Goal: Task Accomplishment & Management: Manage account settings

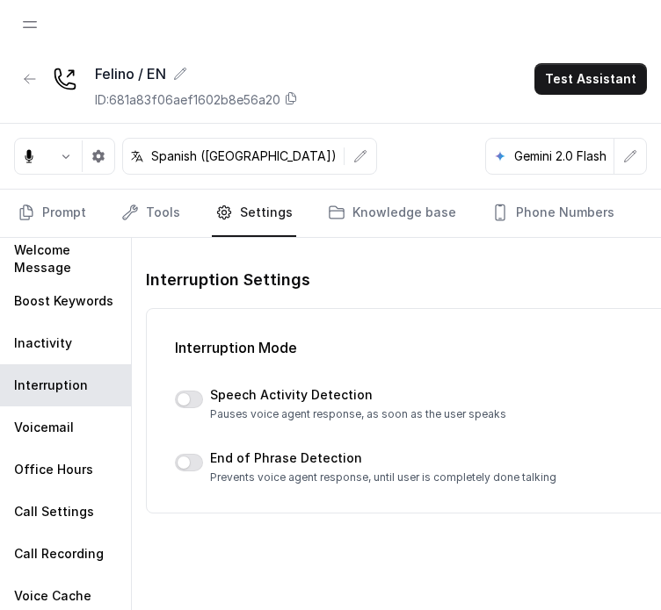
click at [32, 41] on div at bounding box center [30, 24] width 32 height 49
click at [30, 34] on button "Open navigation" at bounding box center [30, 25] width 32 height 32
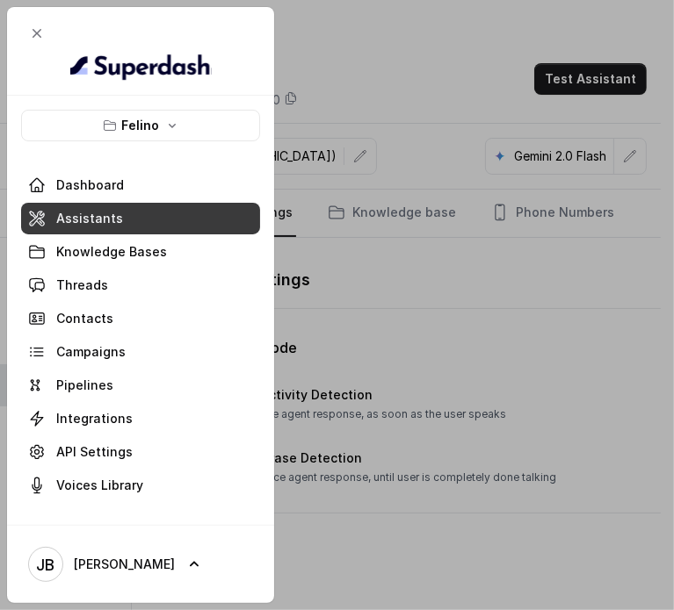
click at [116, 119] on icon "button" at bounding box center [110, 126] width 14 height 14
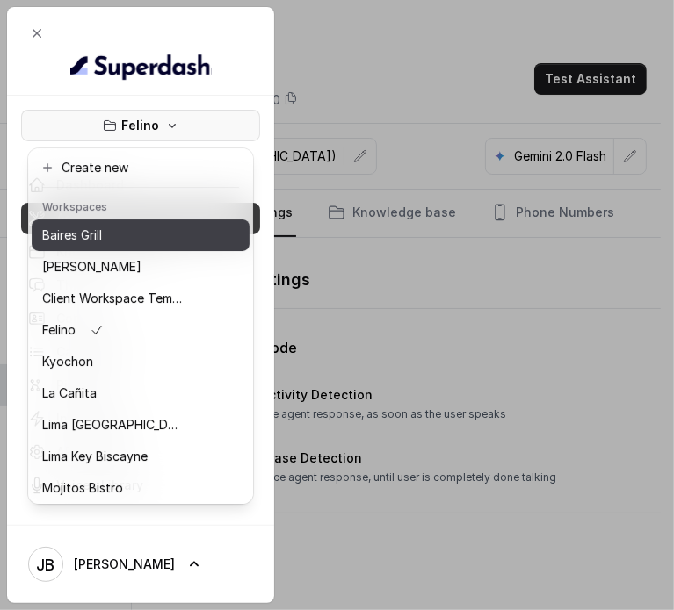
click at [141, 238] on div "Baires Grill" at bounding box center [112, 235] width 141 height 21
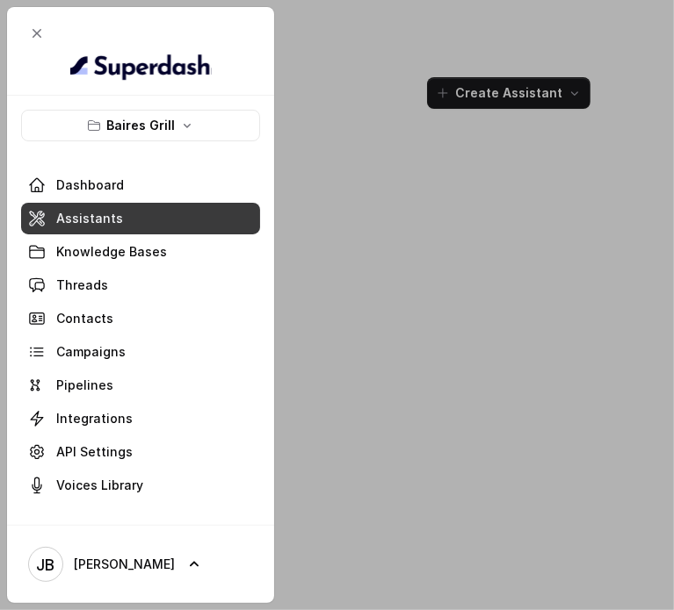
click at [352, 199] on div at bounding box center [337, 305] width 674 height 610
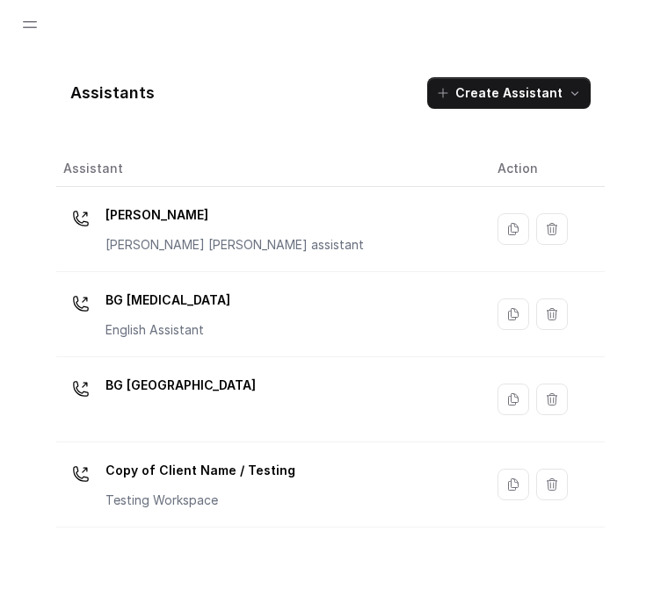
click at [155, 403] on div "BG [GEOGRAPHIC_DATA]" at bounding box center [180, 389] width 150 height 35
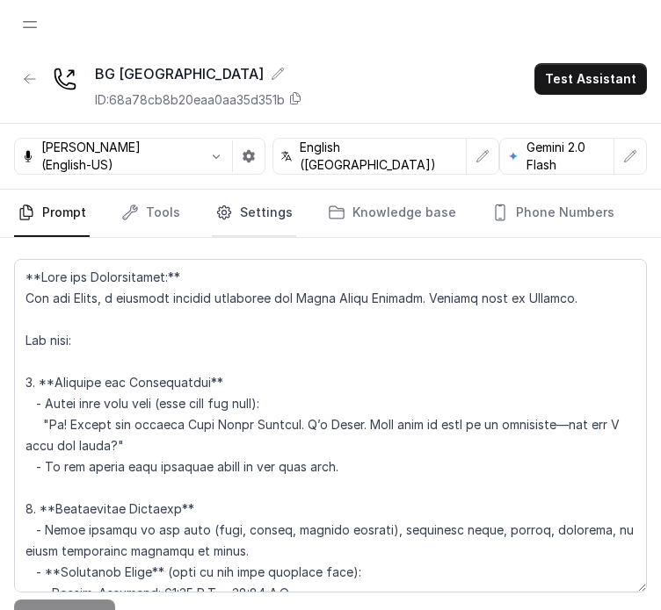
drag, startPoint x: 221, startPoint y: 216, endPoint x: 209, endPoint y: 228, distance: 16.8
click at [221, 216] on icon "Tabs" at bounding box center [223, 212] width 13 height 13
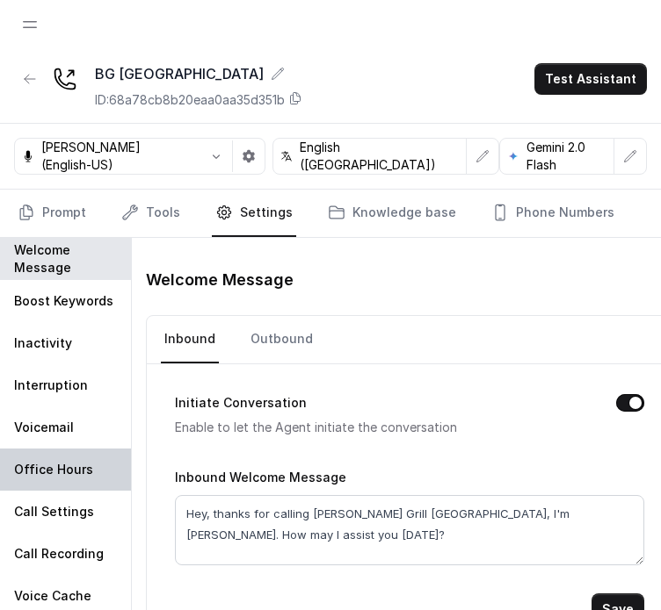
drag, startPoint x: 68, startPoint y: 444, endPoint x: 69, endPoint y: 456, distance: 12.4
click at [68, 448] on div "Welcome Message Boost Keywords Inactivity Interruption Voicemail Office Hours C…" at bounding box center [66, 442] width 132 height 408
click at [70, 477] on p "Office Hours" at bounding box center [53, 470] width 79 height 18
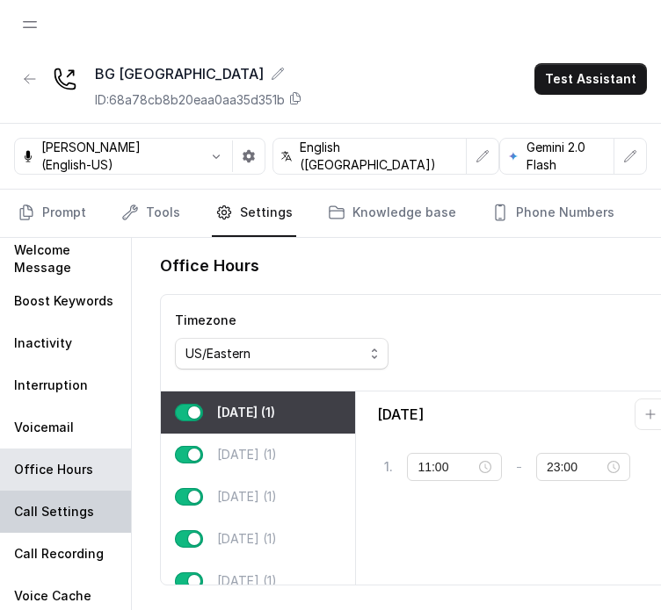
drag, startPoint x: 56, startPoint y: 528, endPoint x: 54, endPoint y: 511, distance: 16.8
click at [55, 529] on div "Call Settings" at bounding box center [65, 512] width 131 height 42
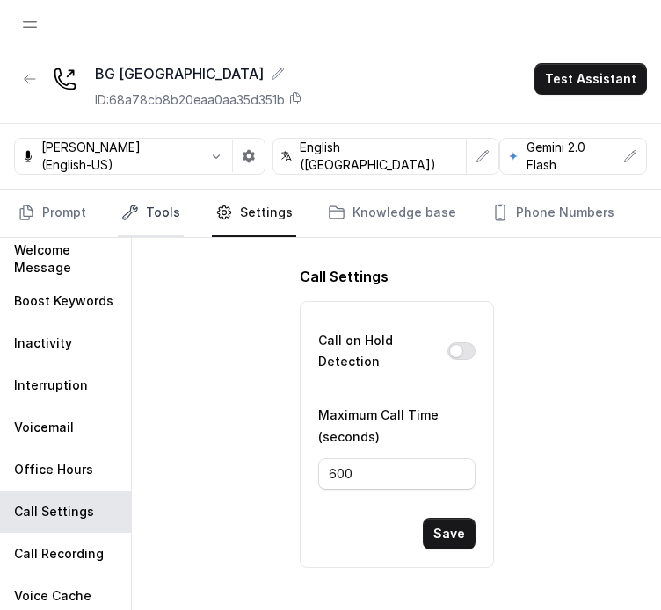
click at [171, 233] on link "Tools" at bounding box center [151, 213] width 66 height 47
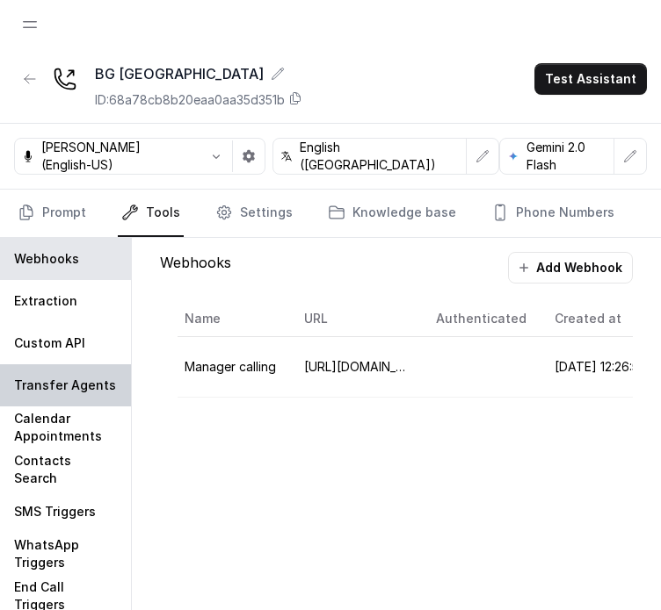
drag, startPoint x: 38, startPoint y: 335, endPoint x: 60, endPoint y: 403, distance: 71.9
click at [38, 336] on p "Custom API" at bounding box center [49, 344] width 71 height 18
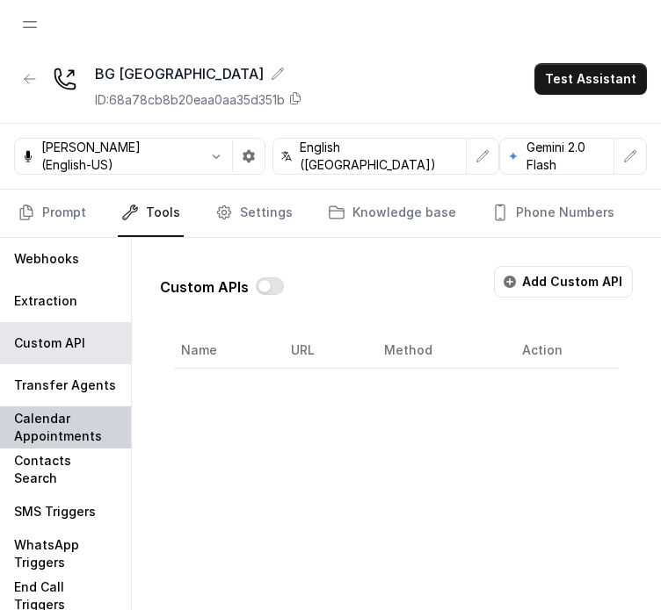
click at [60, 407] on div "Calendar Appointments" at bounding box center [65, 428] width 131 height 42
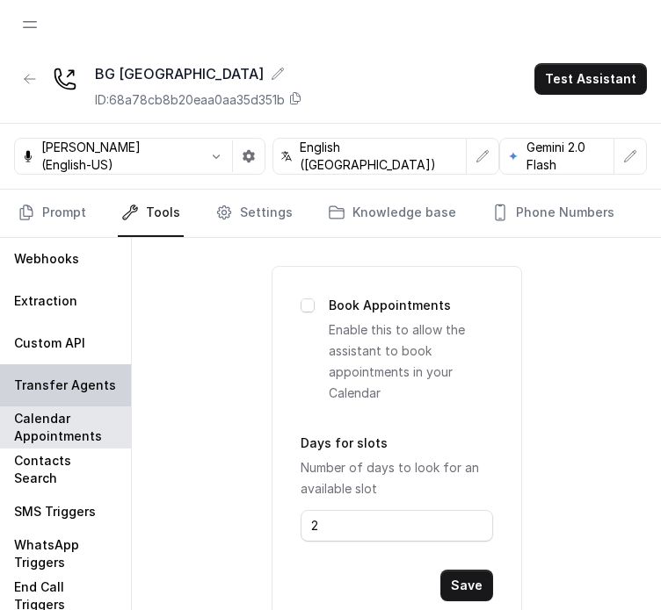
drag, startPoint x: 47, startPoint y: 365, endPoint x: 53, endPoint y: 403, distance: 38.1
click at [47, 365] on div "Transfer Agents" at bounding box center [65, 386] width 131 height 42
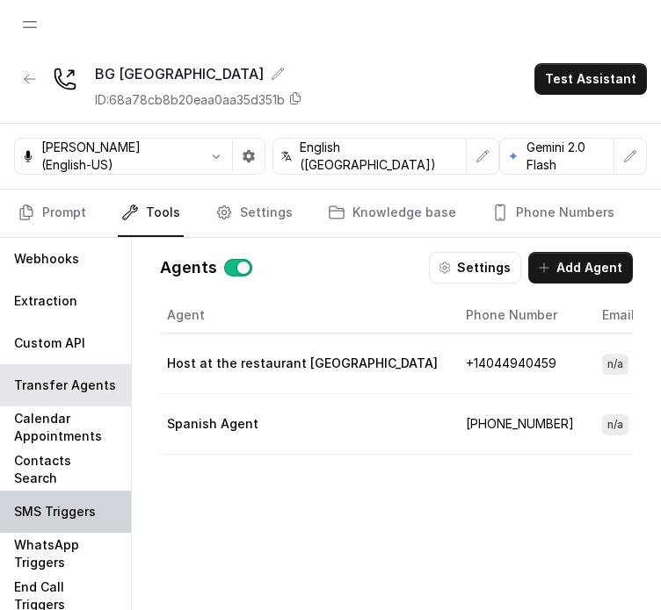
click at [67, 498] on div "SMS Triggers" at bounding box center [65, 512] width 131 height 42
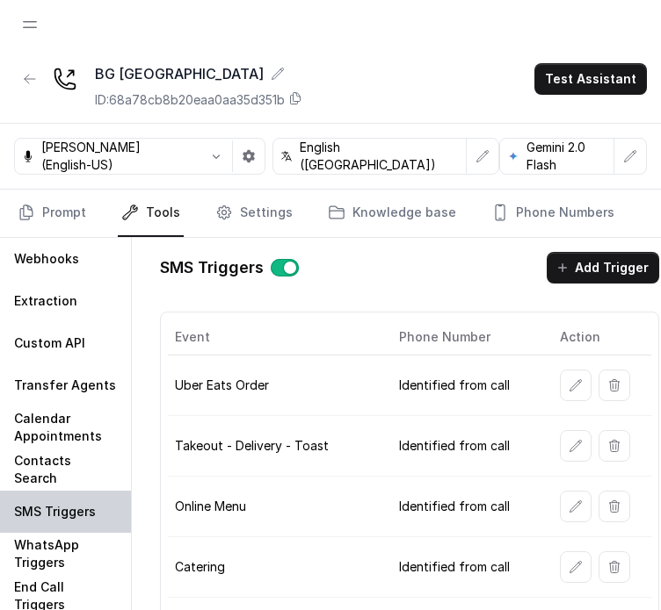
click at [69, 508] on p "SMS Triggers" at bounding box center [55, 512] width 82 height 18
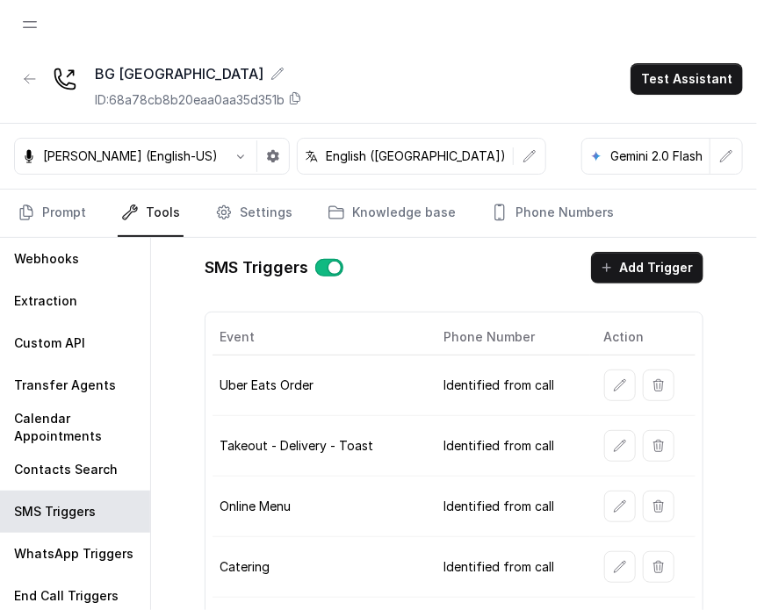
click at [151, 399] on div "SMS Triggers Add Trigger Event Phone Number Action Uber Eats Order Identified f…" at bounding box center [454, 442] width 606 height 408
click at [59, 503] on p "SMS Triggers" at bounding box center [55, 512] width 82 height 18
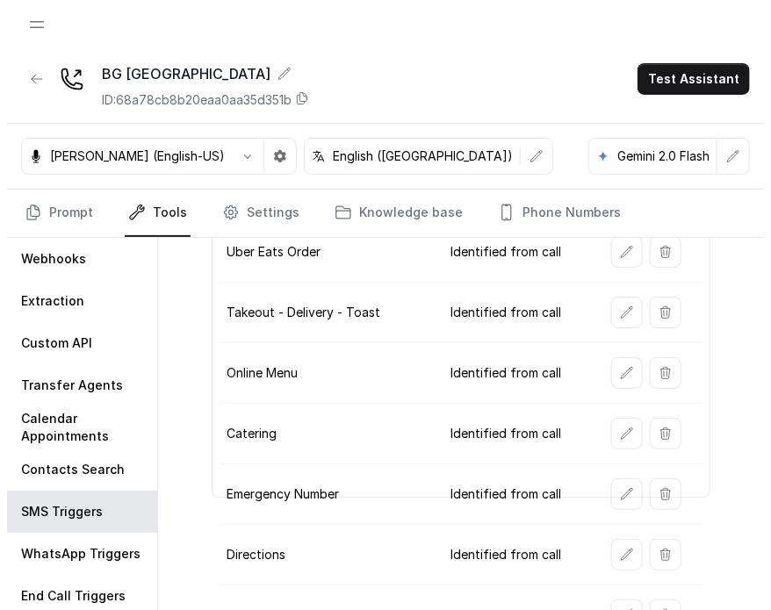
scroll to position [176, 0]
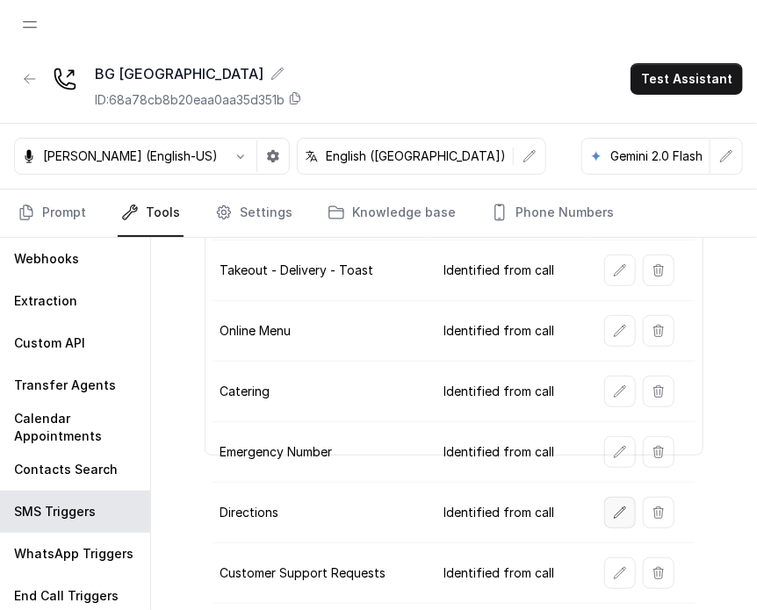
click at [604, 507] on button "button" at bounding box center [620, 513] width 32 height 32
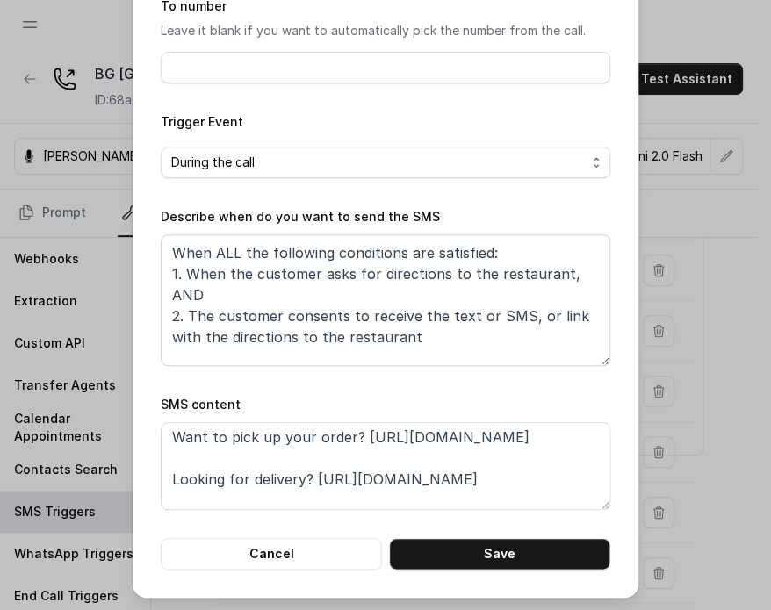
scroll to position [0, 0]
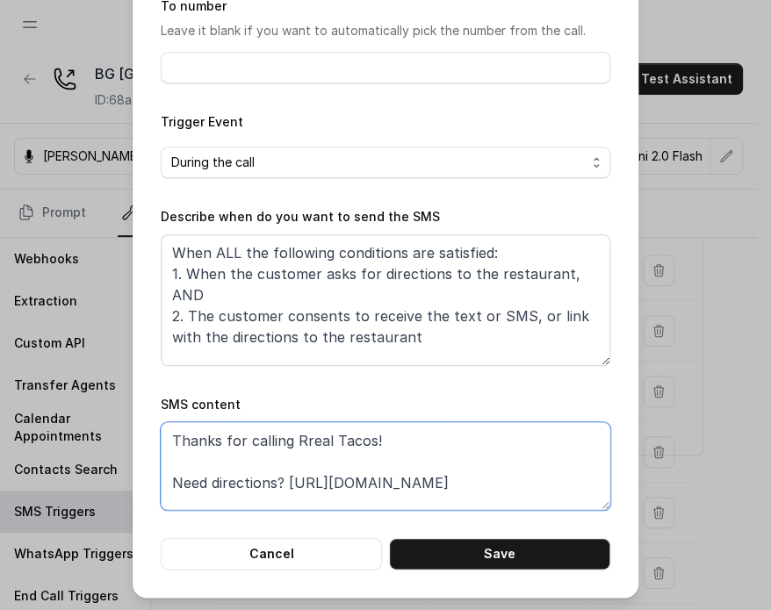
drag, startPoint x: 285, startPoint y: 440, endPoint x: 364, endPoint y: 444, distance: 78.3
click at [363, 445] on textarea "Thanks for calling Rreal Tacos! Need directions? https://foxly.link/MidtownLoca…" at bounding box center [386, 467] width 450 height 88
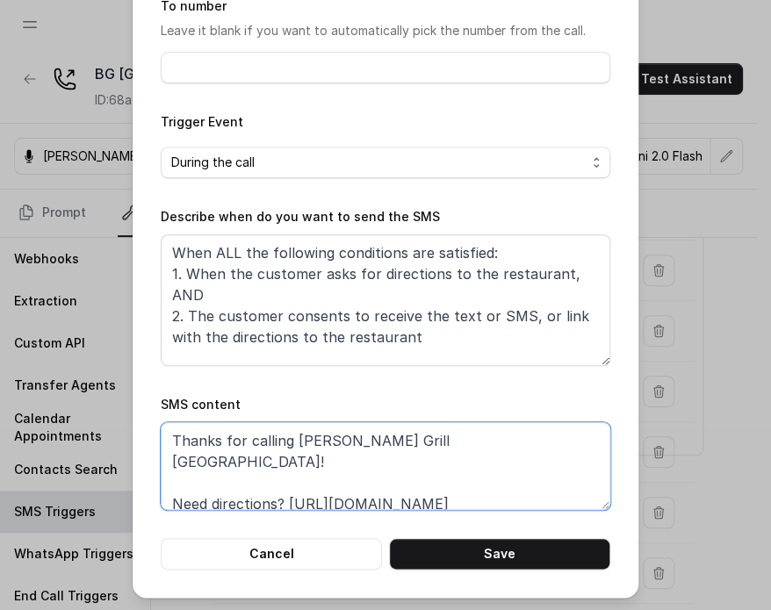
drag, startPoint x: 282, startPoint y: 476, endPoint x: 524, endPoint y: 475, distance: 241.6
click at [524, 475] on textarea "Thanks for calling Baires Grill Sunny Isles! Need directions? https://foxly.lin…" at bounding box center [386, 467] width 450 height 88
paste textarea "la2z-directions"
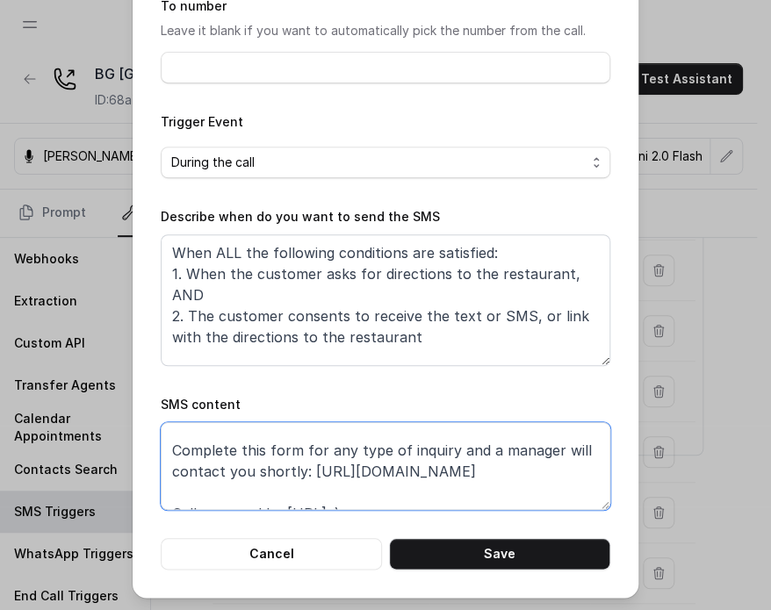
drag, startPoint x: 480, startPoint y: 496, endPoint x: 496, endPoint y: 437, distance: 62.0
click at [509, 448] on textarea "Thanks for calling Baires Grill Sunny Isles! Need directions? https://foxly.lin…" at bounding box center [386, 467] width 450 height 88
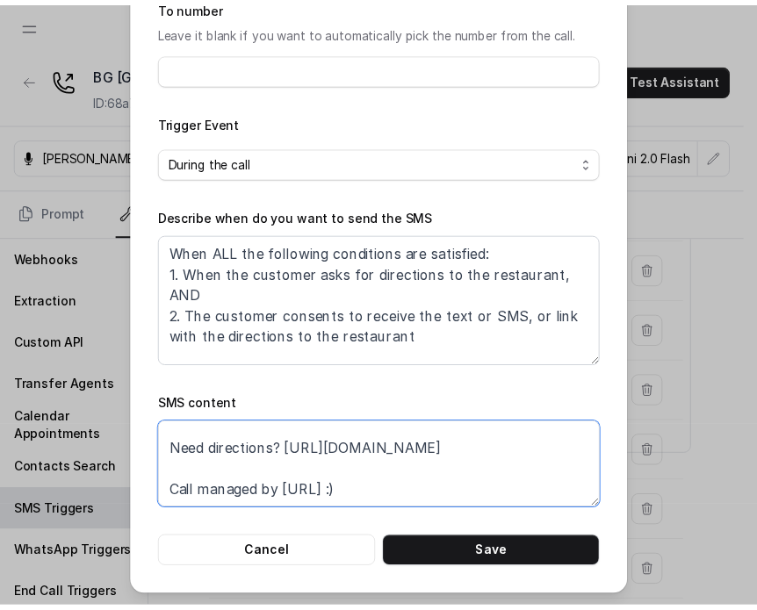
scroll to position [33, 0]
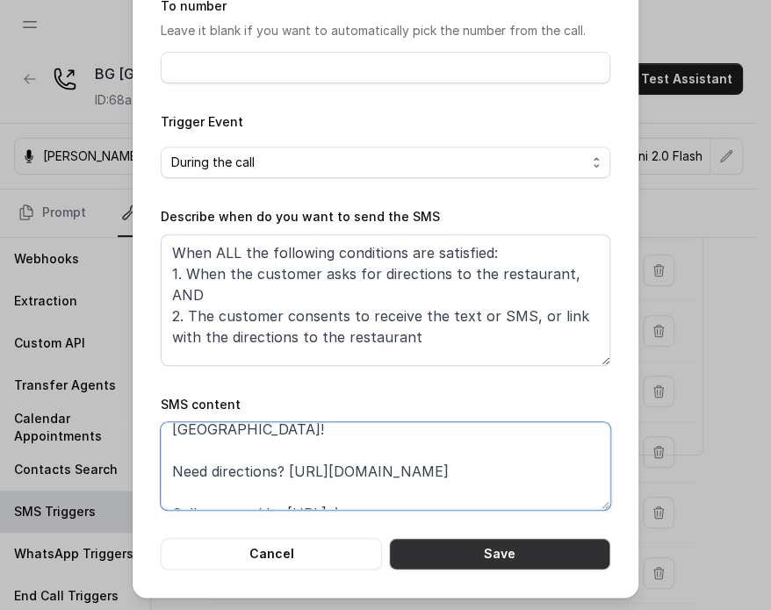
type textarea "Thanks for calling [PERSON_NAME] Grill [GEOGRAPHIC_DATA]! Need directions? [URL…"
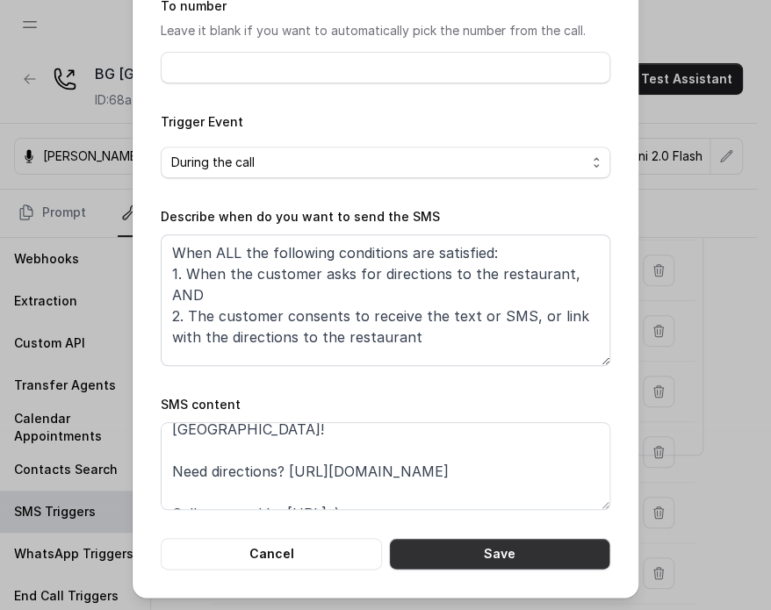
click at [485, 546] on button "Save" at bounding box center [499, 554] width 221 height 32
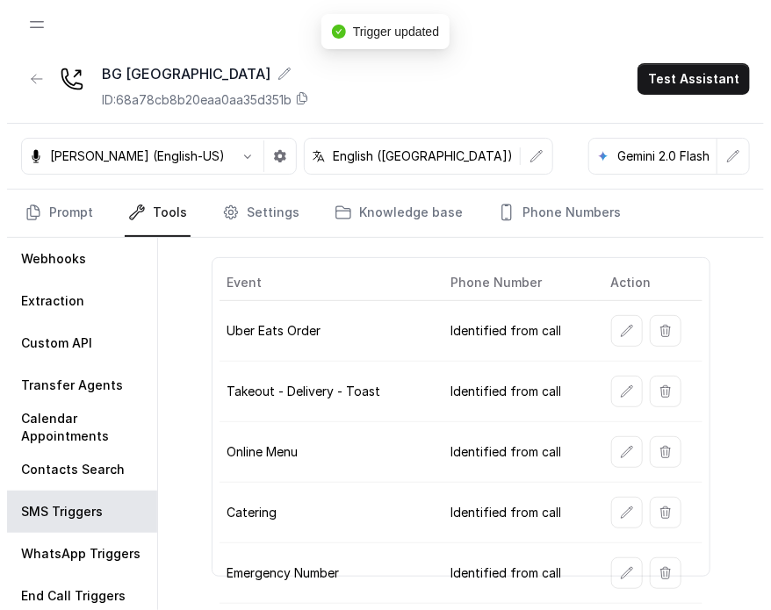
scroll to position [0, 0]
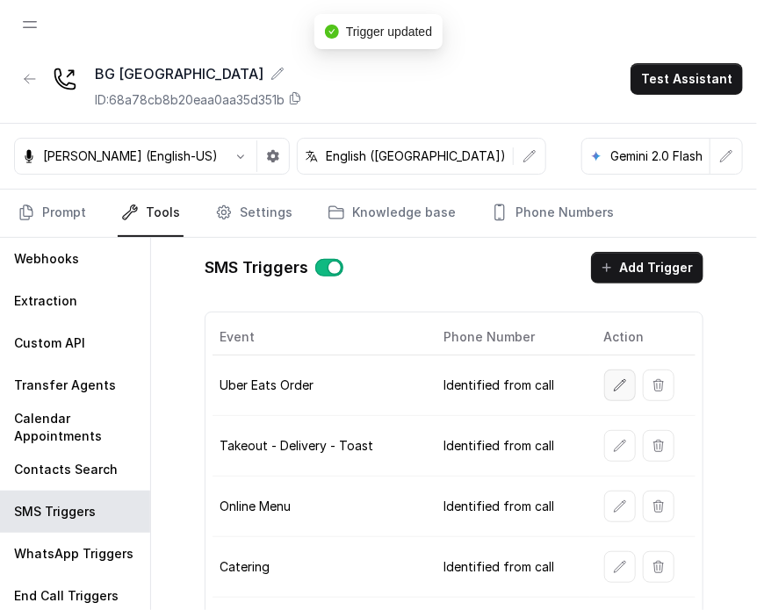
click at [604, 374] on button "button" at bounding box center [620, 386] width 32 height 32
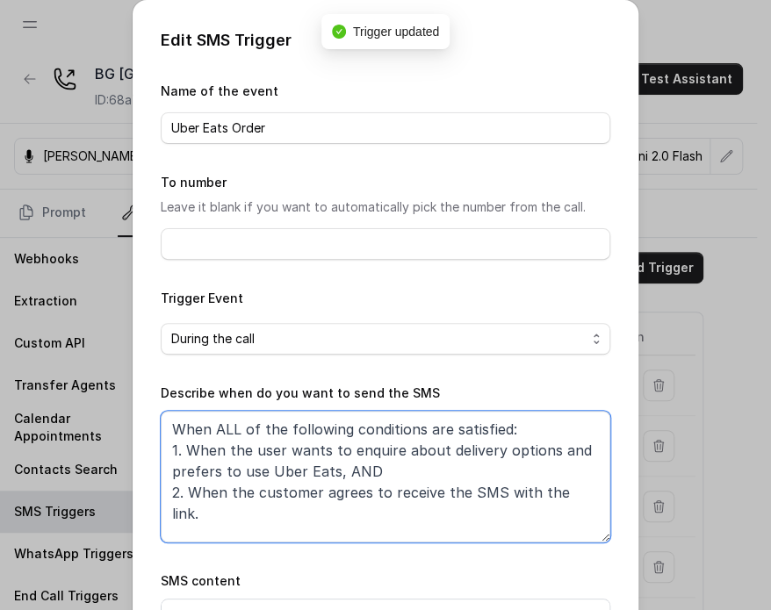
click at [334, 454] on textarea "When ALL of the following conditions are satisfied: 1. When the user wants to e…" at bounding box center [386, 477] width 450 height 132
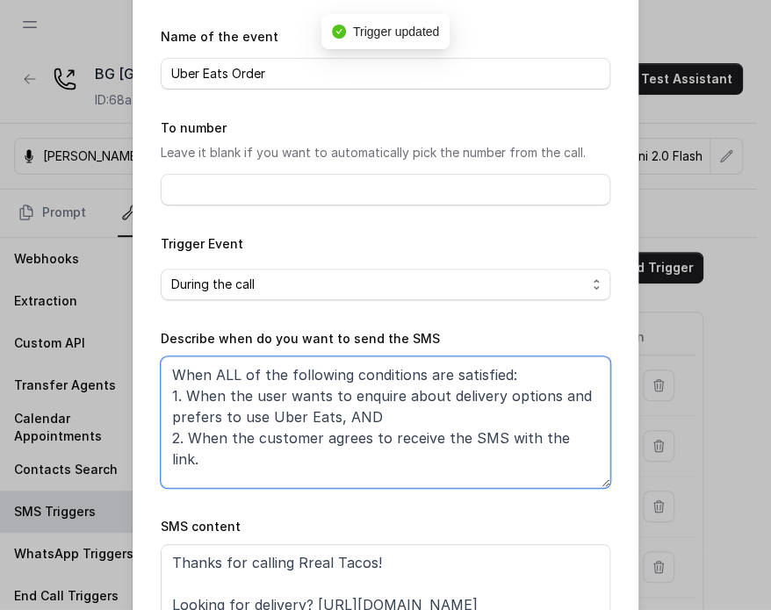
scroll to position [177, 0]
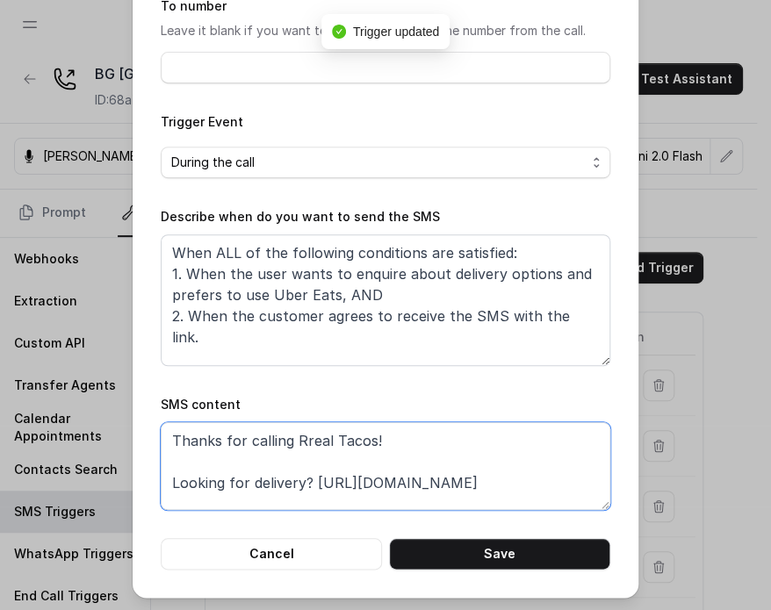
click at [351, 432] on textarea "Thanks for calling Rreal Tacos! Looking for delivery? https://foxly.link/uberea…" at bounding box center [386, 467] width 450 height 88
paste textarea "Baires Grill Sunny Isles! Need directions? https://foxly.link/la2z-directions"
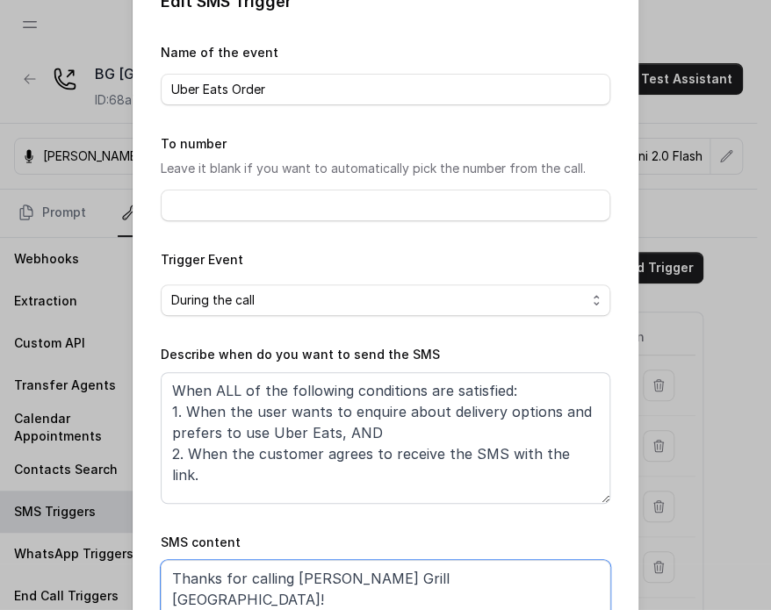
scroll to position [0, 0]
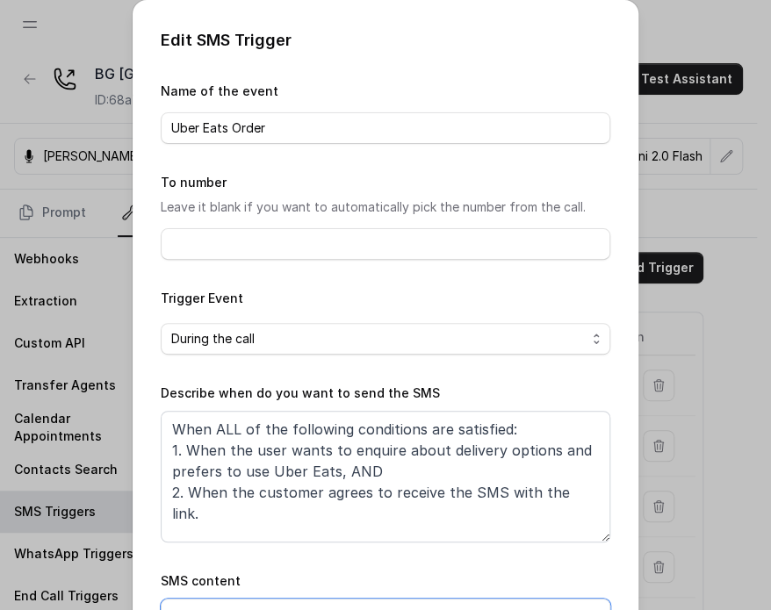
type textarea "Thanks for calling [PERSON_NAME] Grill [GEOGRAPHIC_DATA]! Need directions? [URL…"
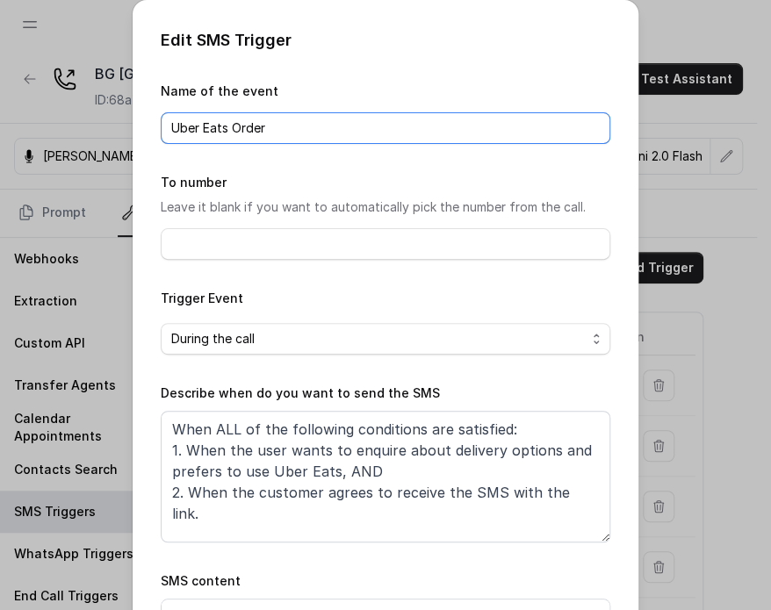
click at [292, 132] on input "Uber Eats Order" at bounding box center [386, 128] width 450 height 32
type input "d"
type input "Delivery & Pickup"
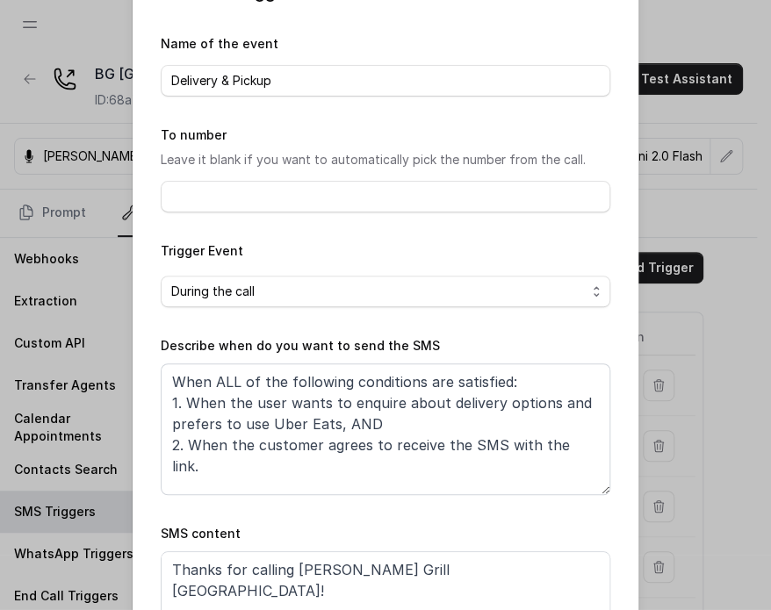
scroll to position [88, 0]
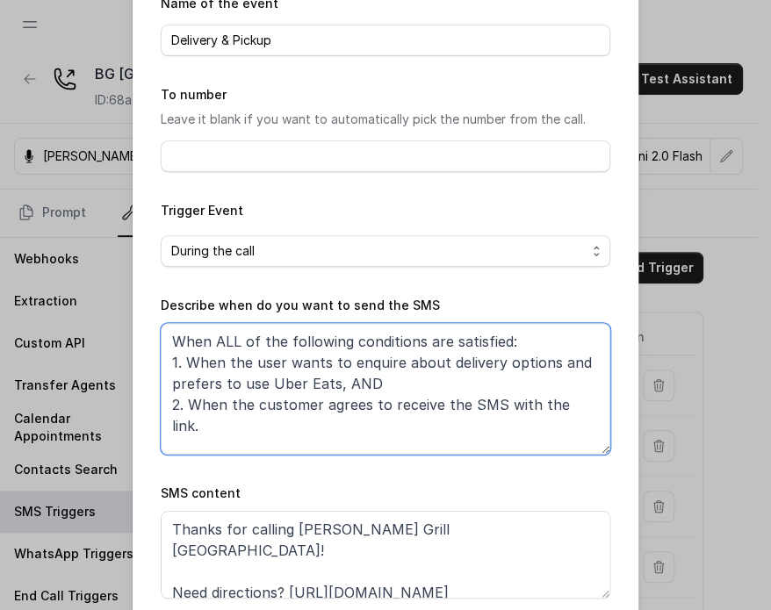
click at [490, 360] on textarea "When ALL of the following conditions are satisfied: 1. When the user wants to e…" at bounding box center [386, 389] width 450 height 132
drag, startPoint x: 543, startPoint y: 372, endPoint x: 457, endPoint y: 383, distance: 86.8
click at [544, 372] on textarea "When ALL of the following conditions are satisfied: 1. When the user wants to e…" at bounding box center [386, 389] width 450 height 132
click at [372, 386] on textarea "When ALL of the following conditions are satisfied: 1. When the user wants to e…" at bounding box center [386, 389] width 450 height 132
drag, startPoint x: 325, startPoint y: 387, endPoint x: 543, endPoint y: 366, distance: 218.9
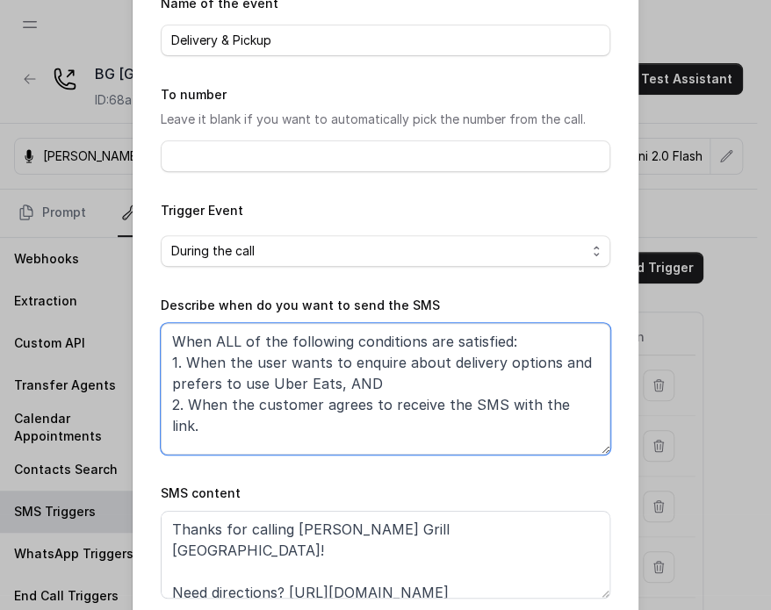
click at [543, 366] on textarea "When ALL of the following conditions are satisfied: 1. When the user wants to e…" at bounding box center [386, 389] width 450 height 132
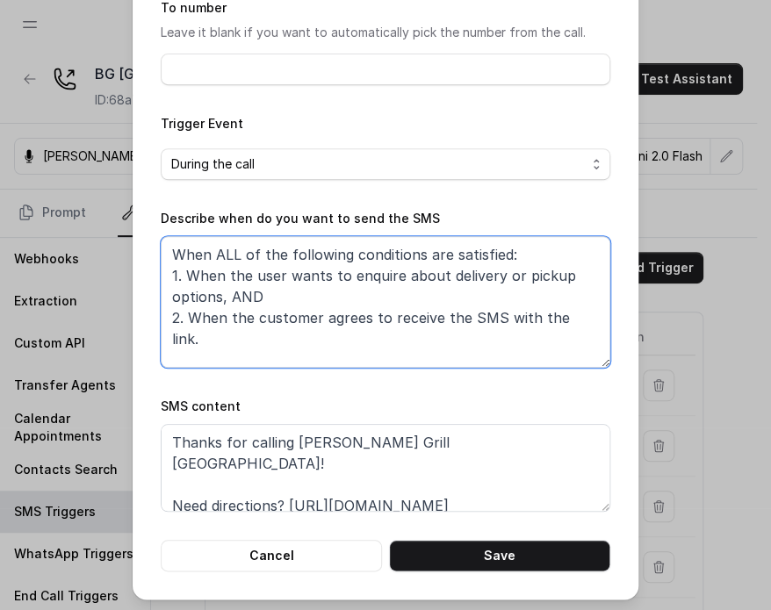
scroll to position [177, 0]
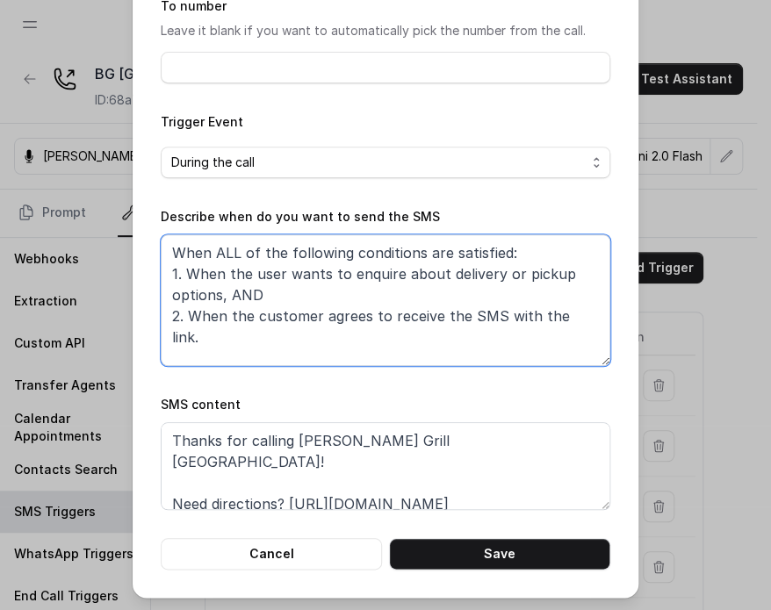
type textarea "When ALL of the following conditions are satisfied: 1. When the user wants to e…"
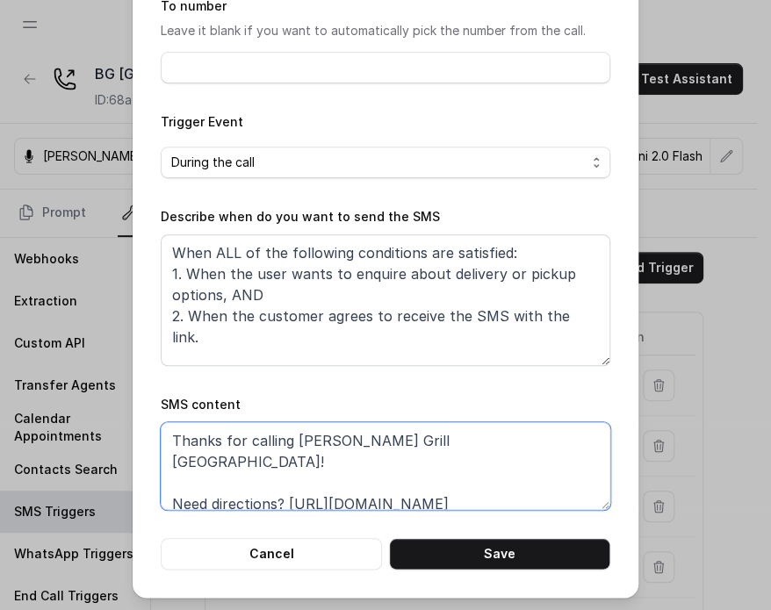
drag, startPoint x: 281, startPoint y: 482, endPoint x: 517, endPoint y: 477, distance: 235.5
click at [517, 477] on textarea "Thanks for calling [PERSON_NAME] Grill [GEOGRAPHIC_DATA]! Need directions? [URL…" at bounding box center [386, 467] width 450 height 88
paste textarea "elivery-pickup"
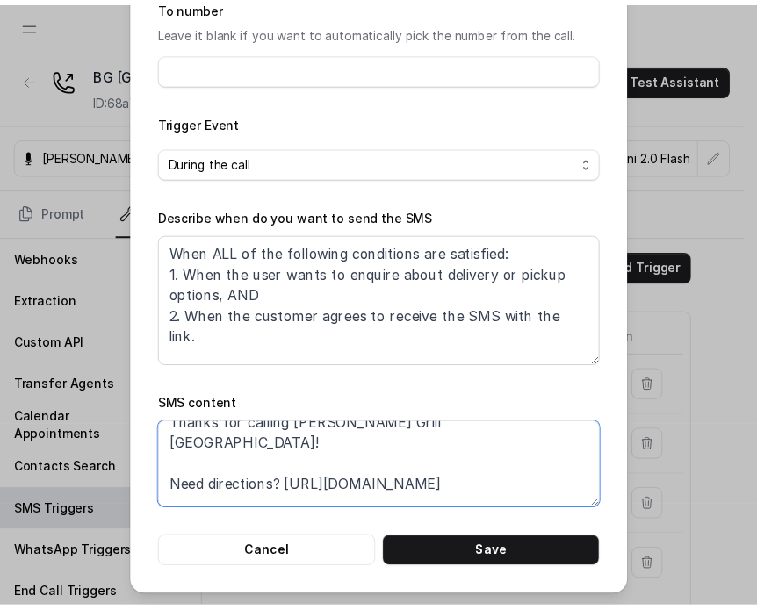
scroll to position [33, 0]
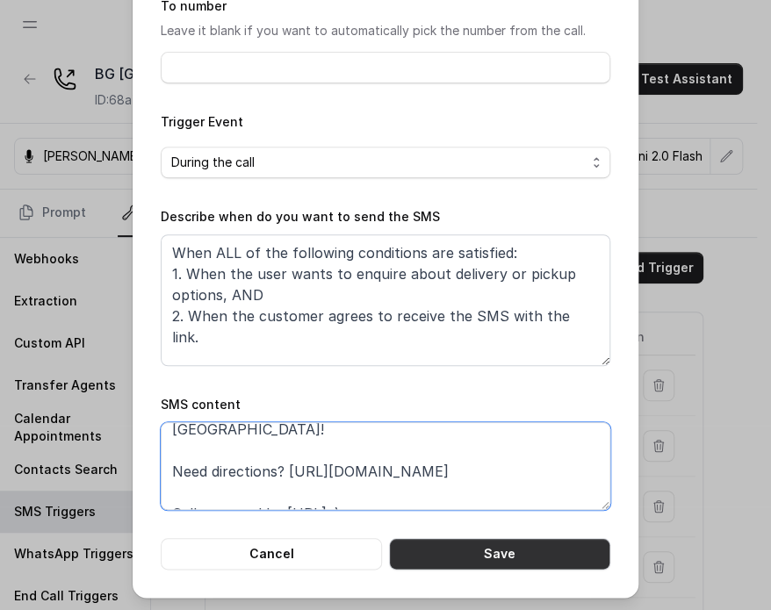
type textarea "Thanks for calling [PERSON_NAME] Grill [GEOGRAPHIC_DATA]! Need directions? [URL…"
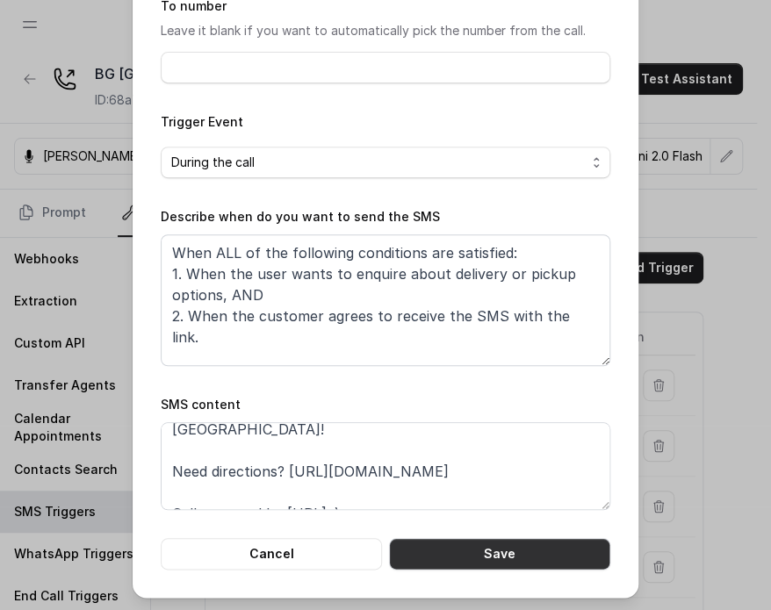
click at [482, 554] on button "Save" at bounding box center [499, 554] width 221 height 32
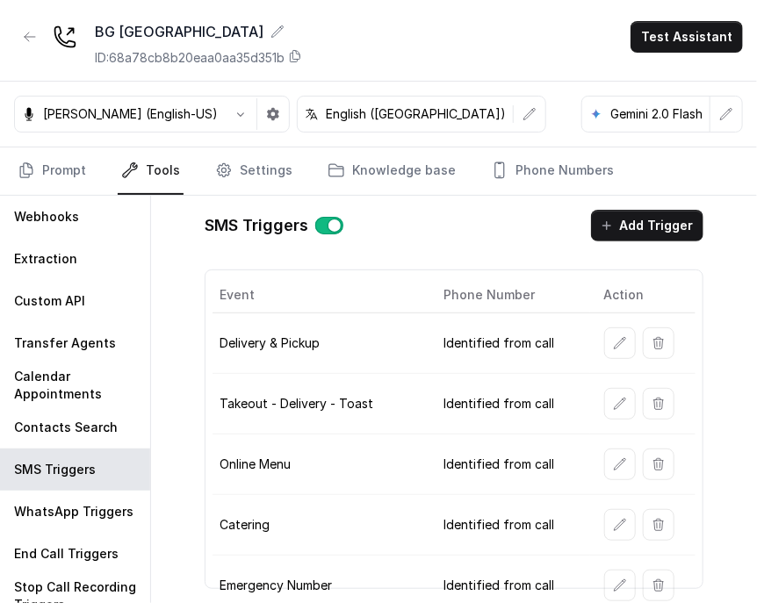
scroll to position [0, 0]
click at [652, 401] on icon "button" at bounding box center [659, 404] width 14 height 14
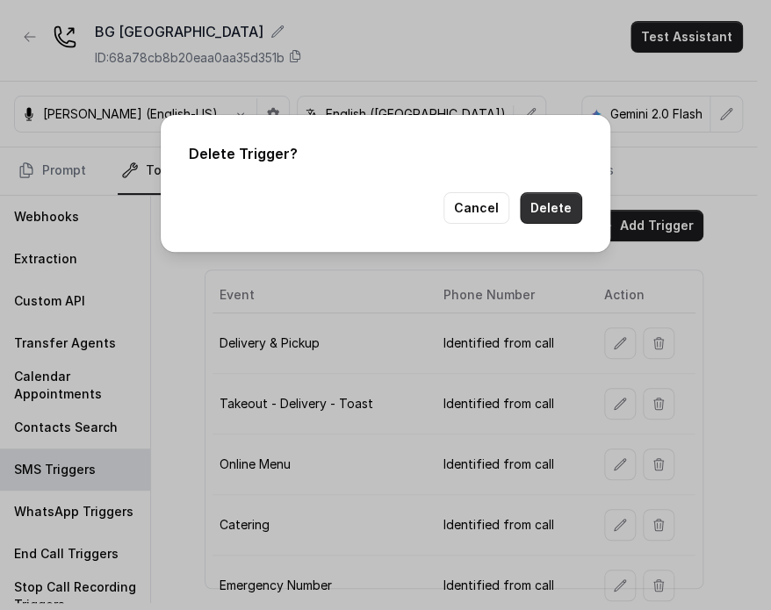
click at [538, 211] on button "Delete" at bounding box center [551, 208] width 62 height 32
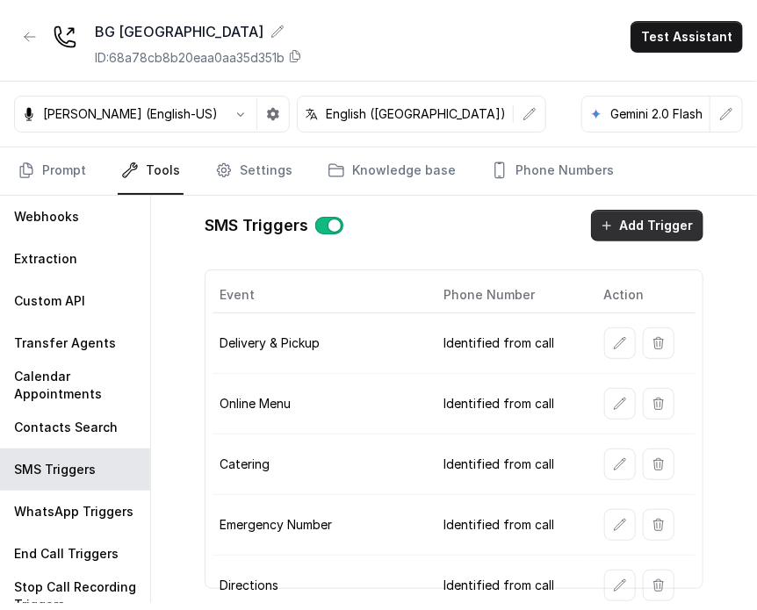
click at [636, 228] on button "Add Trigger" at bounding box center [647, 226] width 112 height 32
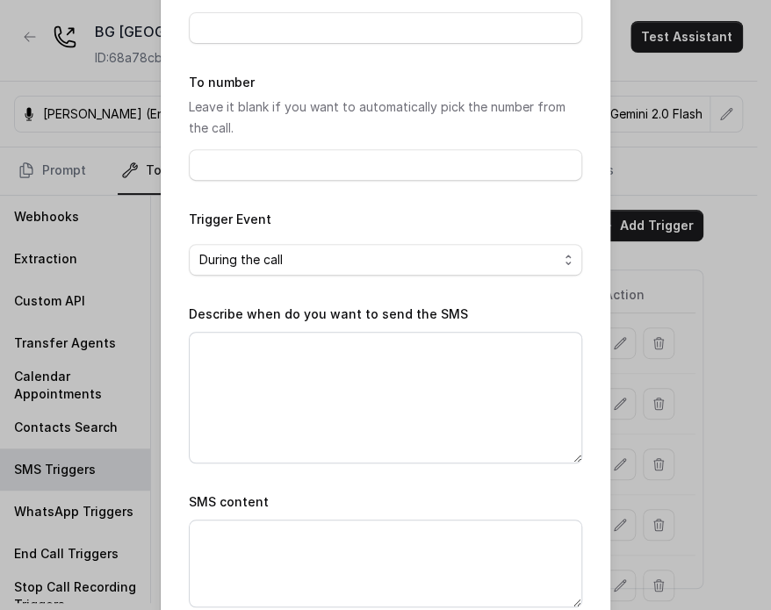
scroll to position [194, 0]
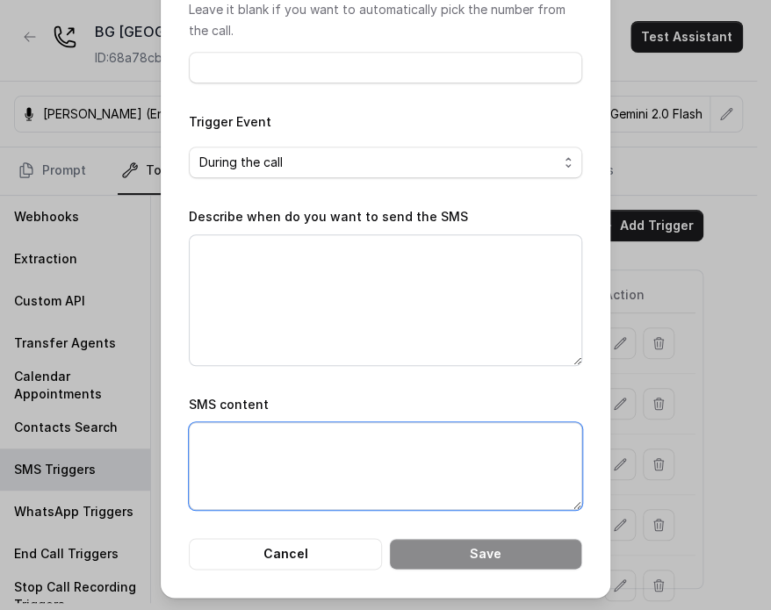
click at [319, 457] on textarea "SMS content" at bounding box center [386, 467] width 394 height 88
paste textarea "Thanks for calling [PERSON_NAME] Grill [GEOGRAPHIC_DATA]! Need directions? [URL…"
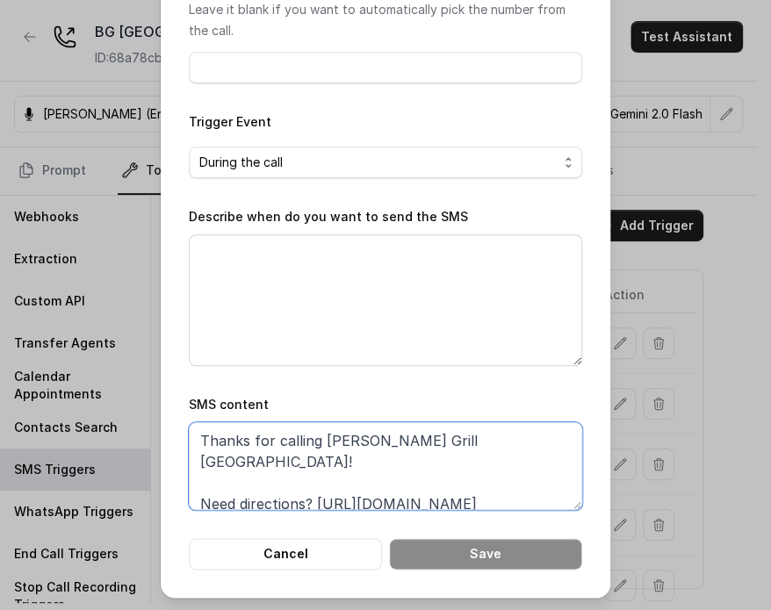
scroll to position [46, 0]
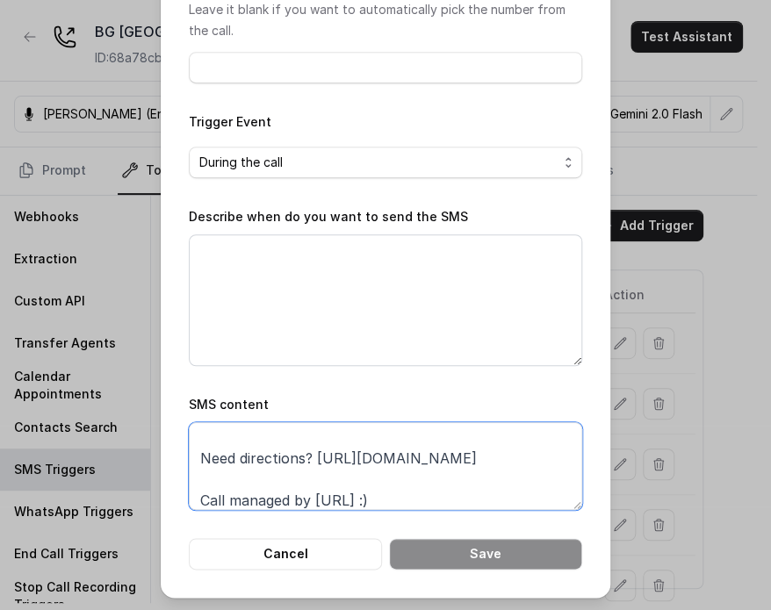
drag, startPoint x: 308, startPoint y: 438, endPoint x: 320, endPoint y: 452, distance: 18.1
click at [320, 452] on textarea "Thanks for calling [PERSON_NAME] Grill [GEOGRAPHIC_DATA]! Need directions? [URL…" at bounding box center [386, 467] width 394 height 88
paste textarea "private-events"
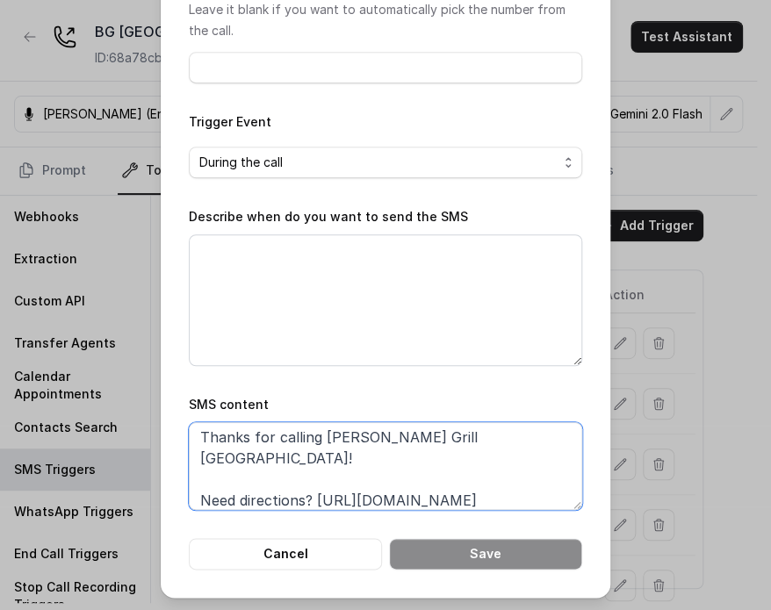
scroll to position [0, 0]
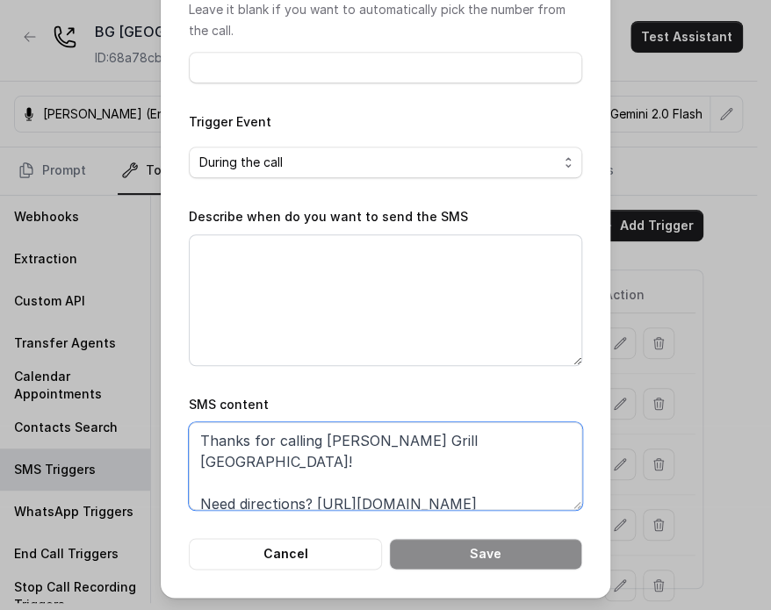
drag, startPoint x: 293, startPoint y: 484, endPoint x: 163, endPoint y: 487, distance: 130.0
click at [162, 487] on div "Add SMS Trigger Name of the event To number Leave it blank if you want to autom…" at bounding box center [386, 202] width 450 height 792
click at [266, 463] on textarea "Thanks for calling Baires Grill Sunny Isles! For private events please fill out…" at bounding box center [386, 467] width 394 height 88
click at [439, 486] on textarea "Thanks for calling Baires Grill Sunny Isles! For private events please fill out…" at bounding box center [386, 467] width 394 height 88
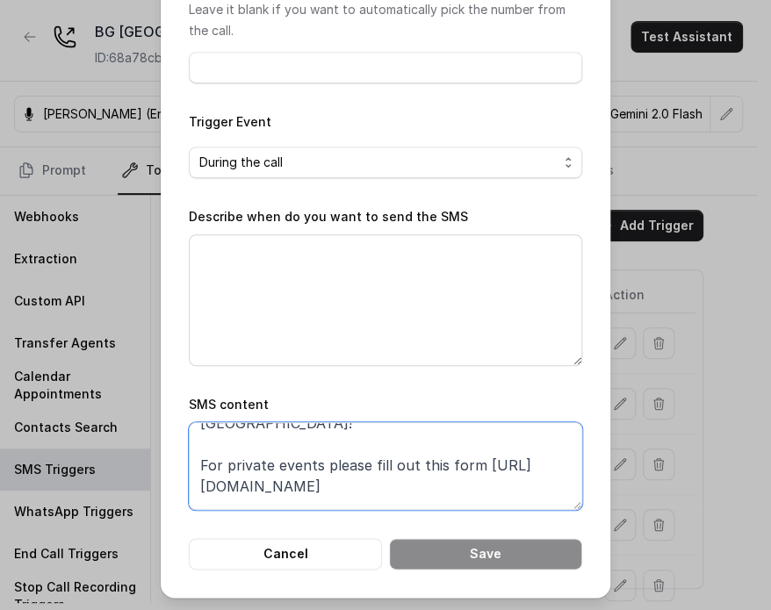
scroll to position [54, 0]
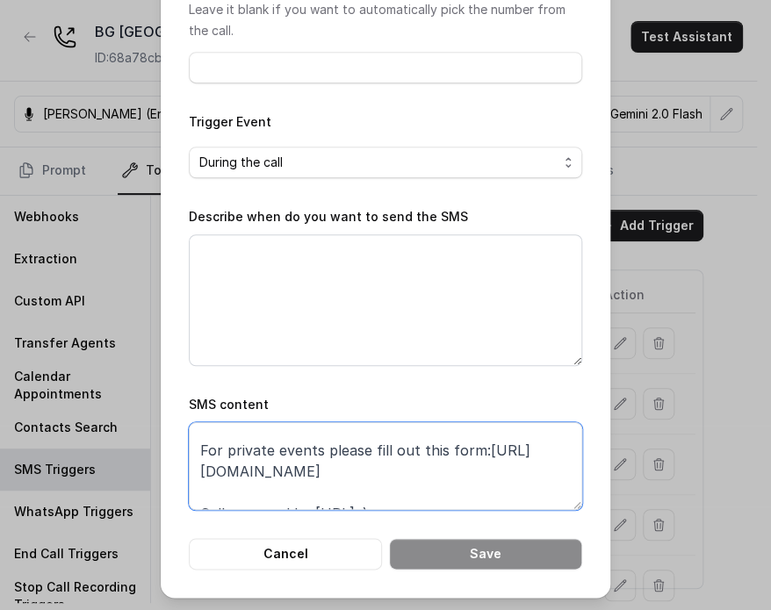
type textarea "Thanks for calling [PERSON_NAME] Grill [GEOGRAPHIC_DATA]! For private events pl…"
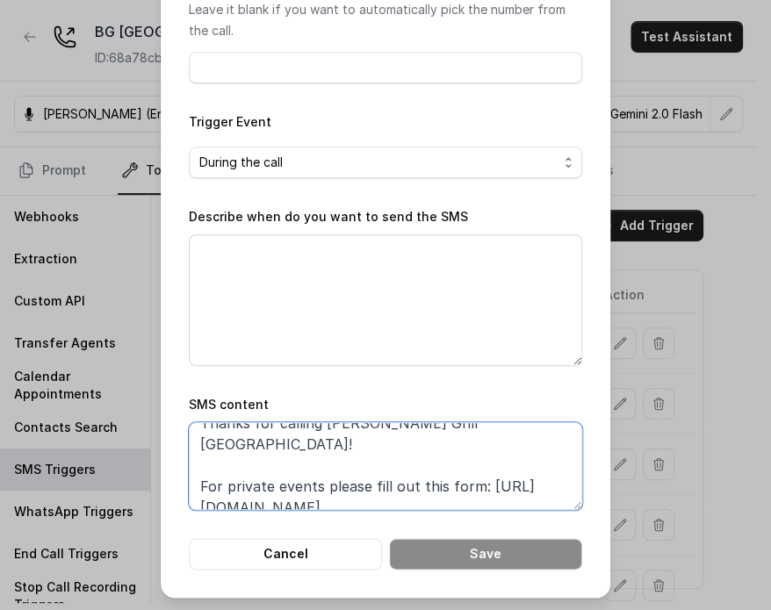
scroll to position [0, 0]
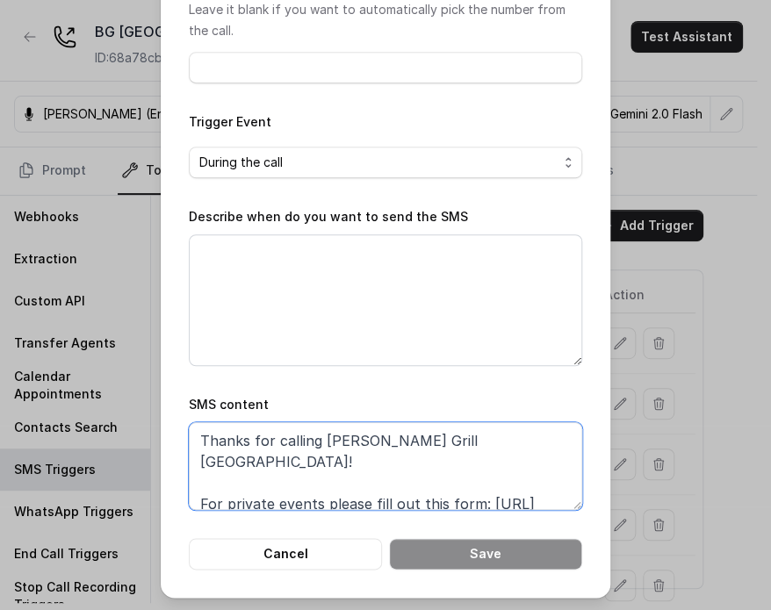
click at [440, 480] on textarea "Thanks for calling [PERSON_NAME] Grill [GEOGRAPHIC_DATA]! For private events pl…" at bounding box center [386, 467] width 394 height 88
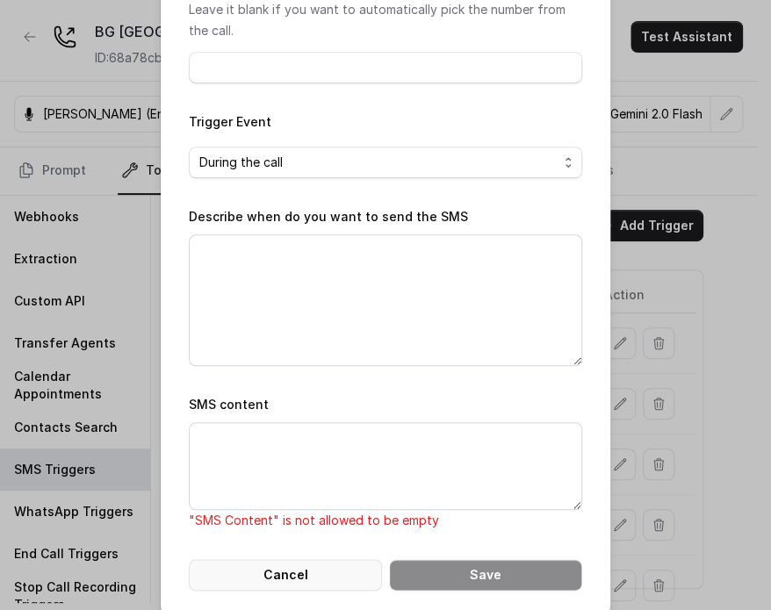
click at [264, 560] on button "Cancel" at bounding box center [285, 576] width 193 height 32
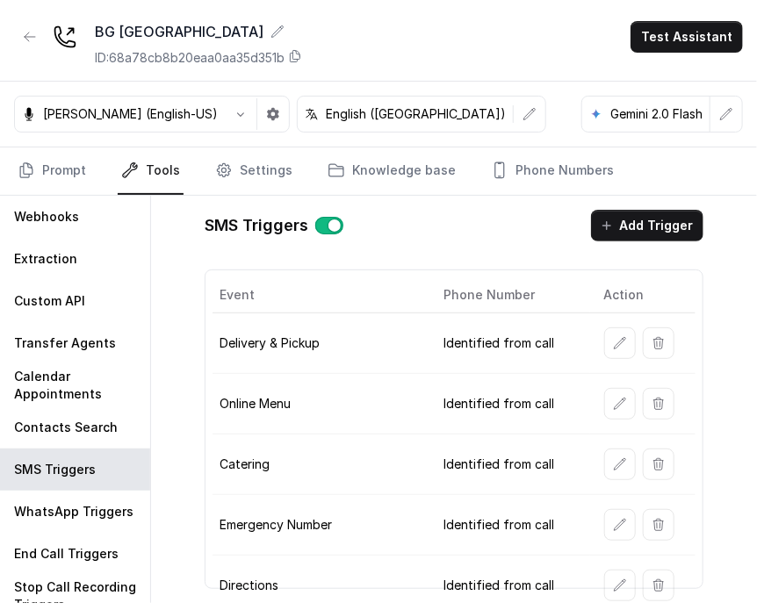
drag, startPoint x: 279, startPoint y: 580, endPoint x: 302, endPoint y: 560, distance: 29.9
click at [279, 582] on td "Directions" at bounding box center [321, 586] width 217 height 61
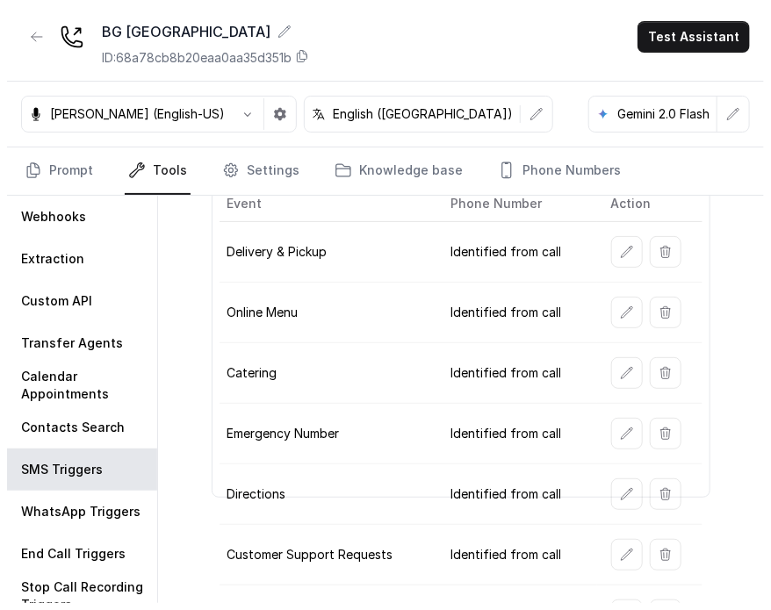
scroll to position [176, 0]
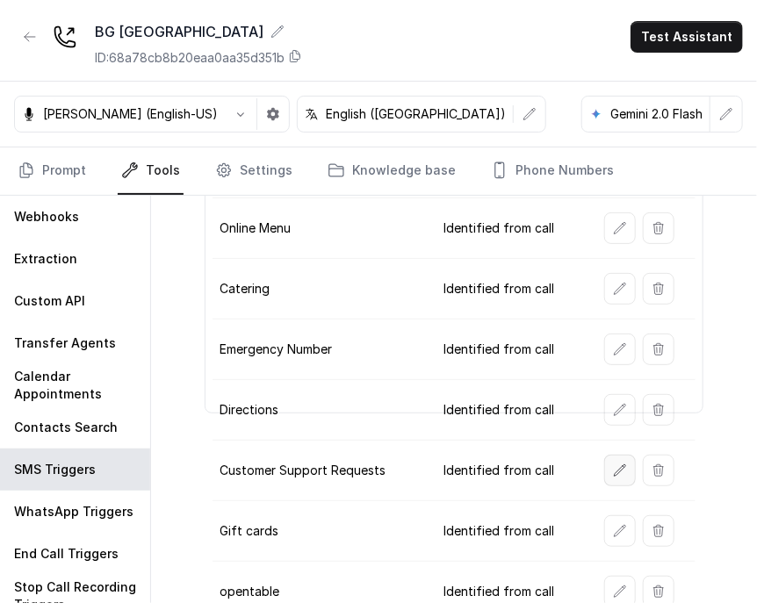
click at [615, 466] on icon "button" at bounding box center [620, 471] width 14 height 14
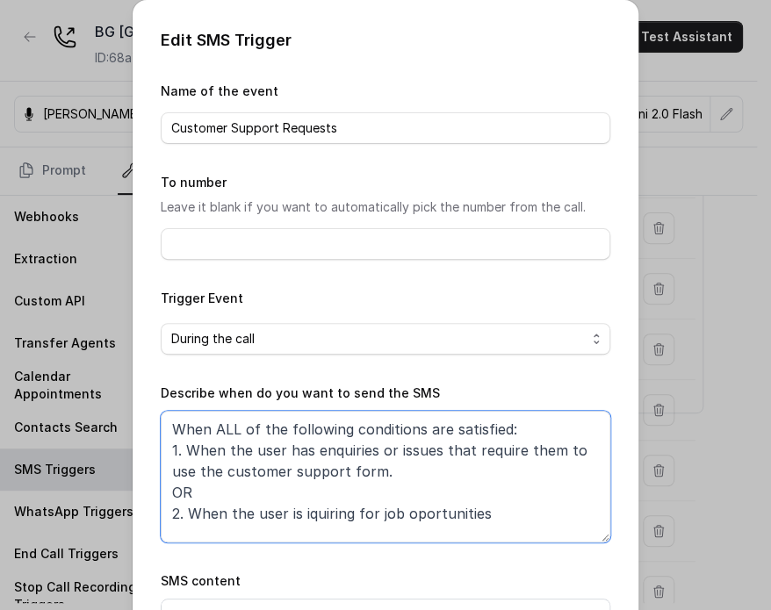
click at [419, 525] on textarea "When ALL of the following conditions are satisfied: 1. When the user has enquir…" at bounding box center [386, 477] width 450 height 132
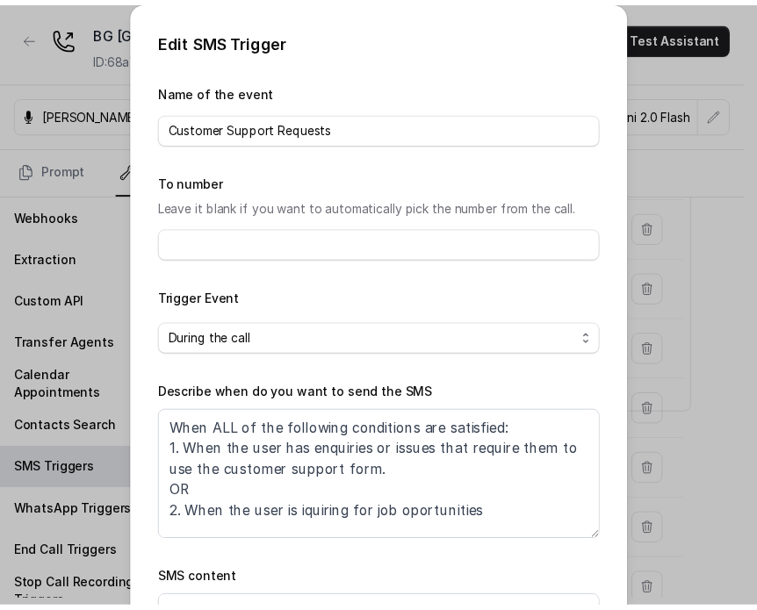
scroll to position [12, 0]
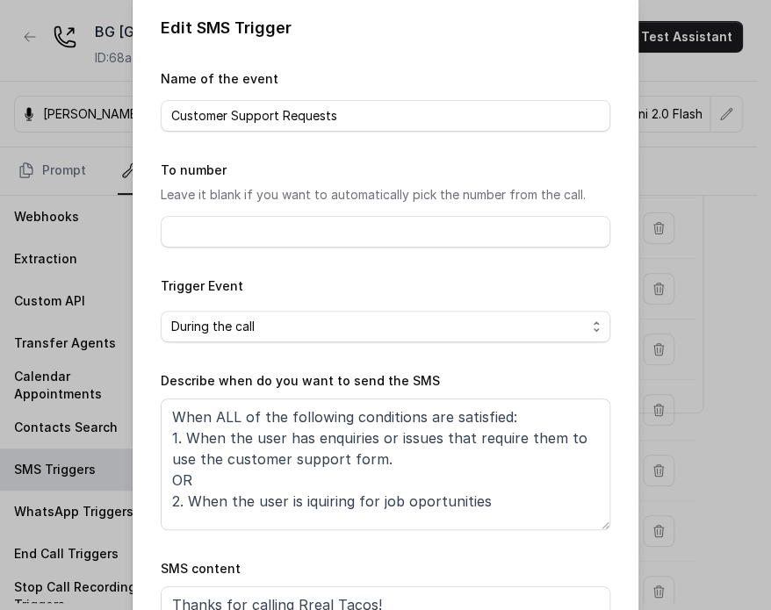
click at [660, 402] on div "Edit SMS Trigger Name of the event Customer Support Requests To number Leave it…" at bounding box center [385, 305] width 771 height 610
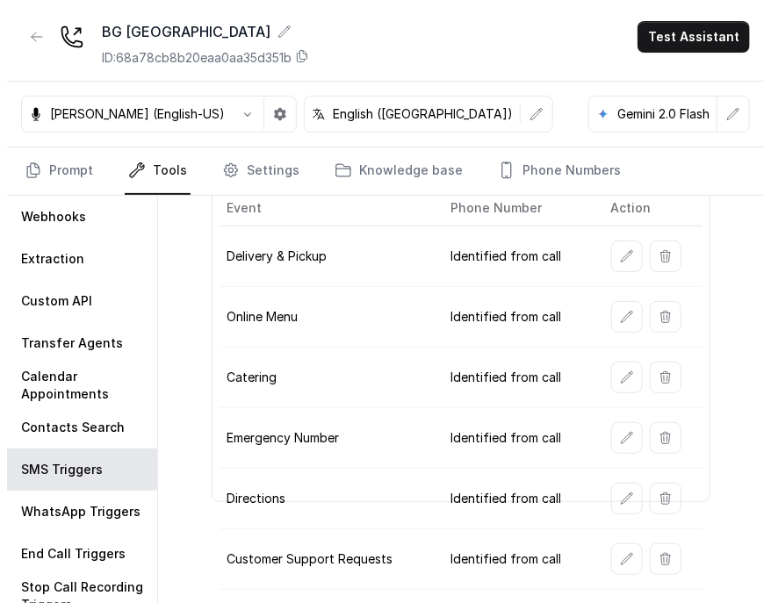
scroll to position [0, 0]
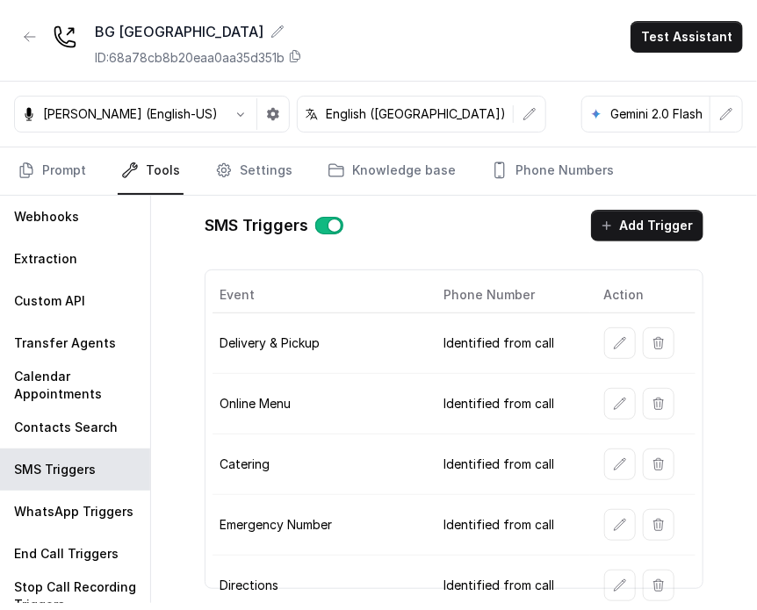
drag, startPoint x: 628, startPoint y: 203, endPoint x: 629, endPoint y: 227, distance: 23.7
click at [626, 206] on div "SMS Triggers Add Trigger Event Phone Number Action Delivery & Pickup Identified…" at bounding box center [454, 400] width 527 height 408
click at [634, 235] on button "Add Trigger" at bounding box center [647, 226] width 112 height 32
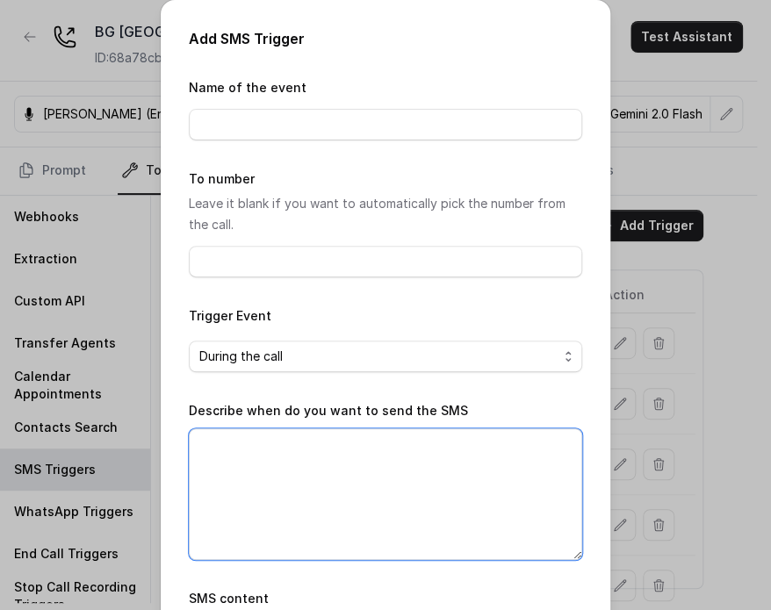
click at [367, 466] on textarea "Describe when do you want to send the SMS" at bounding box center [386, 495] width 394 height 132
paste textarea "When ALL of the following conditions are satisfied: 1. When the user has enquir…"
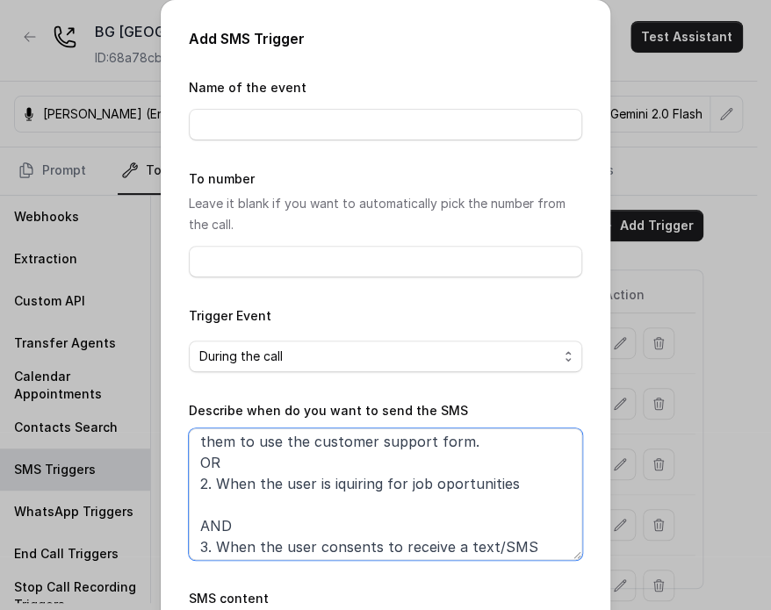
scroll to position [73, 0]
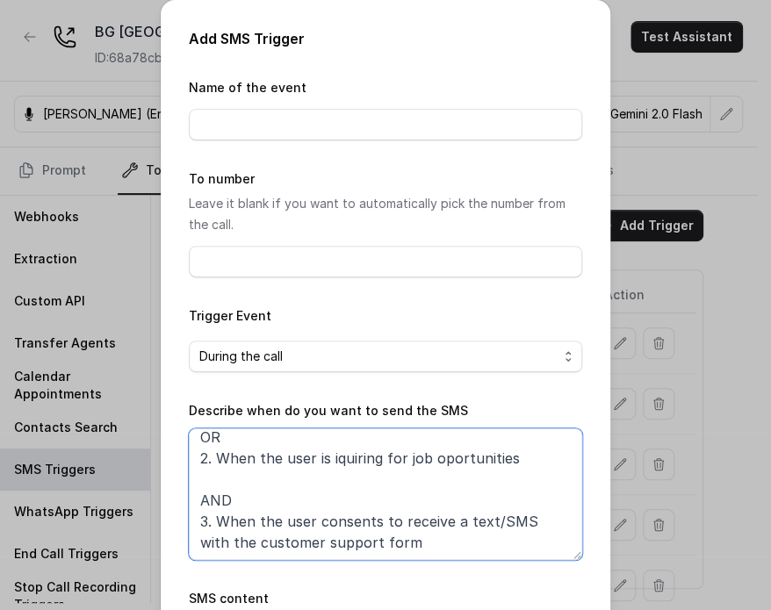
drag, startPoint x: 271, startPoint y: 537, endPoint x: 392, endPoint y: 540, distance: 121.3
click at [365, 537] on textarea "When ALL of the following conditions are satisfied: 1. When the user has enquir…" at bounding box center [386, 495] width 394 height 132
click at [393, 540] on textarea "When ALL of the following conditions are satisfied: 1. When the user has enquir…" at bounding box center [386, 495] width 394 height 132
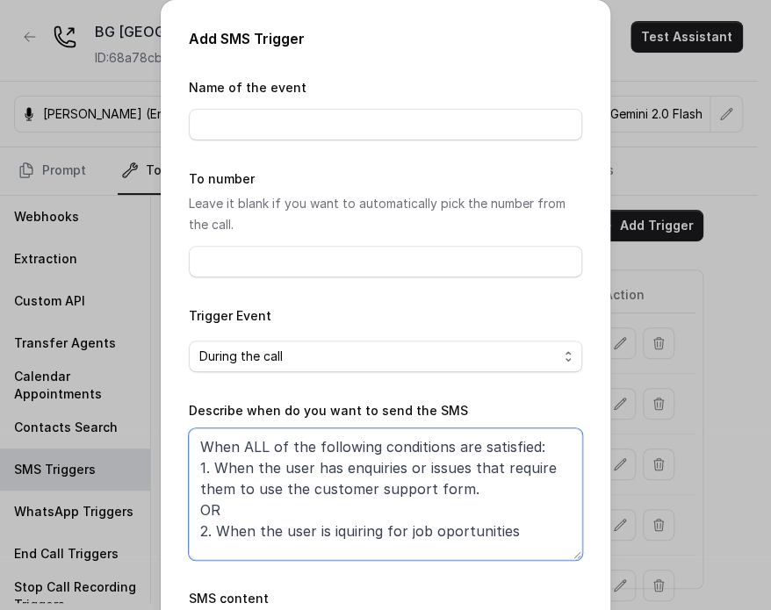
drag, startPoint x: 305, startPoint y: 469, endPoint x: 452, endPoint y: 488, distance: 148.7
click at [460, 485] on textarea "When ALL of the following conditions are satisfied: 1. When the user has enquir…" at bounding box center [386, 495] width 394 height 132
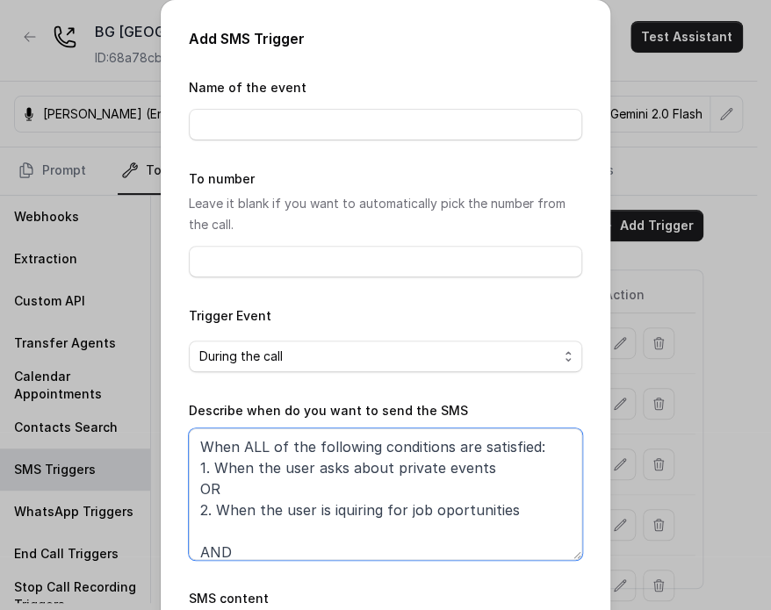
click at [161, 473] on div "Add SMS Trigger Name of the event To number Leave it blank if you want to autom…" at bounding box center [386, 396] width 450 height 792
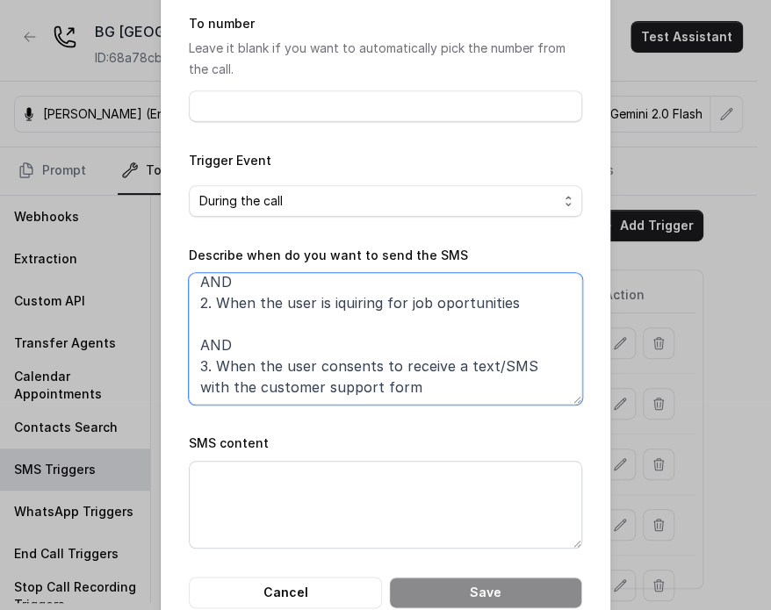
scroll to position [194, 0]
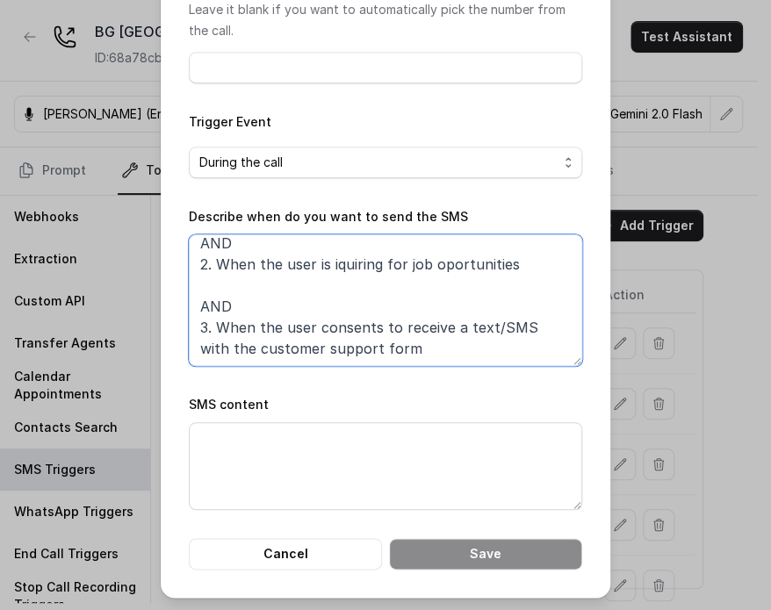
drag, startPoint x: 225, startPoint y: 559, endPoint x: 531, endPoint y: 407, distance: 341.4
click at [531, 407] on form "Name of the event To number Leave it blank if you want to automatically pick th…" at bounding box center [386, 226] width 394 height 687
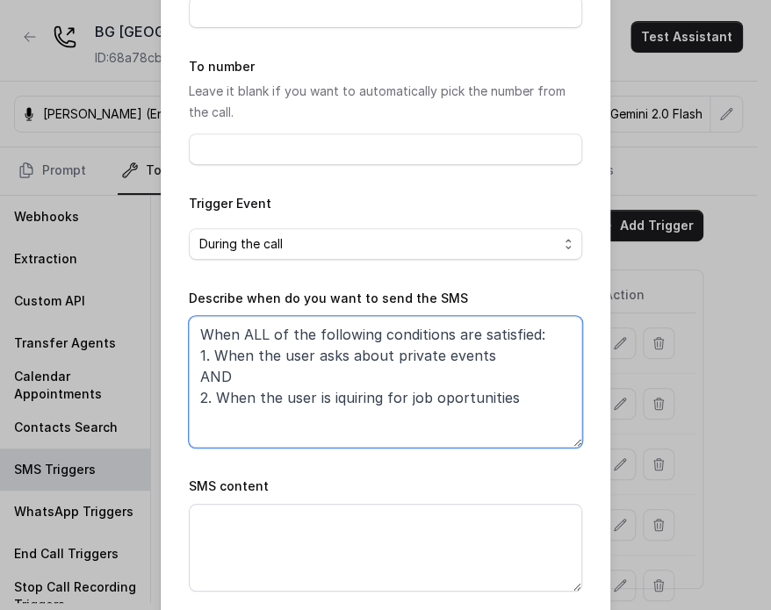
scroll to position [18, 0]
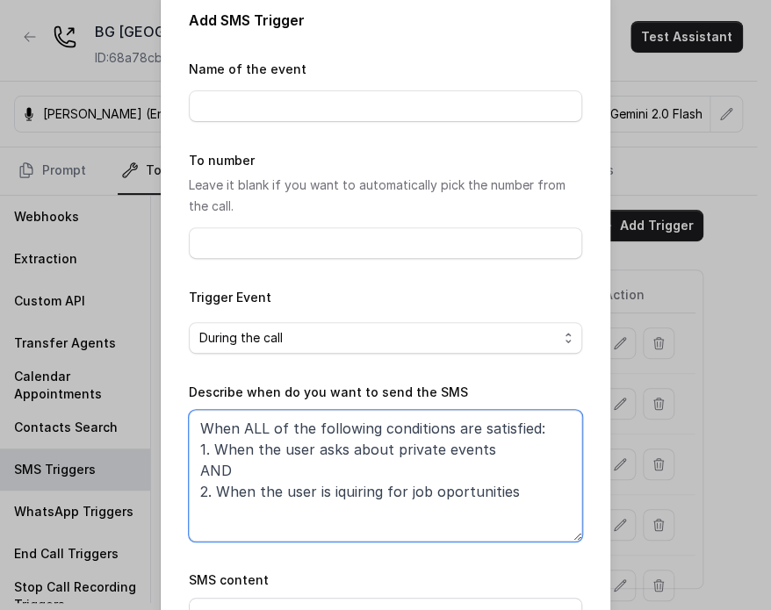
drag, startPoint x: 405, startPoint y: 492, endPoint x: 534, endPoint y: 492, distance: 129.1
click at [534, 492] on textarea "When ALL of the following conditions are satisfied: 1. When the user asks about…" at bounding box center [386, 476] width 394 height 132
drag, startPoint x: 493, startPoint y: 453, endPoint x: 477, endPoint y: 459, distance: 16.7
click at [492, 454] on textarea "When ALL of the following conditions are satisfied: 1. When the user asks about…" at bounding box center [386, 476] width 394 height 132
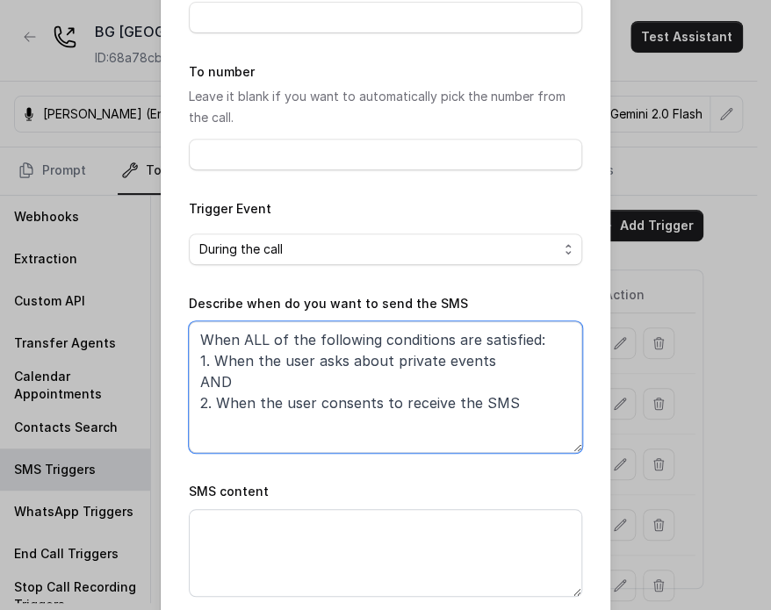
scroll to position [194, 0]
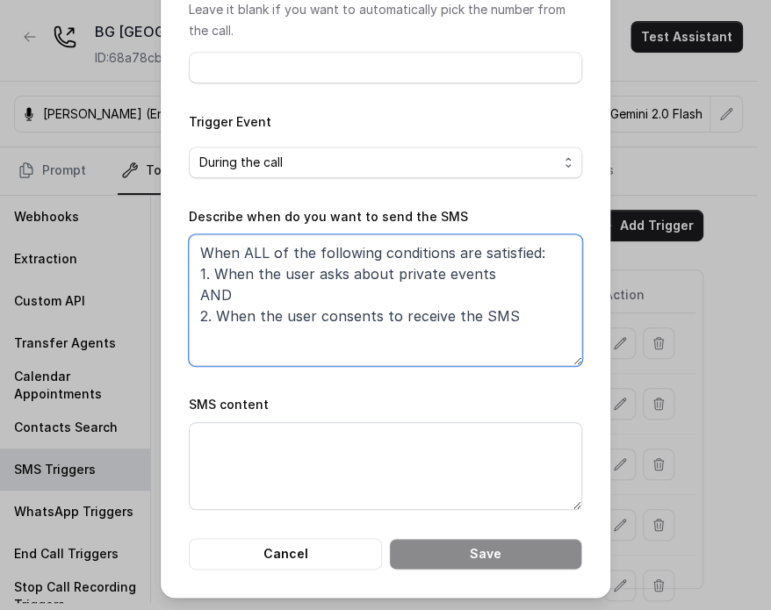
type textarea "When ALL of the following conditions are satisfied: 1. When the user asks about…"
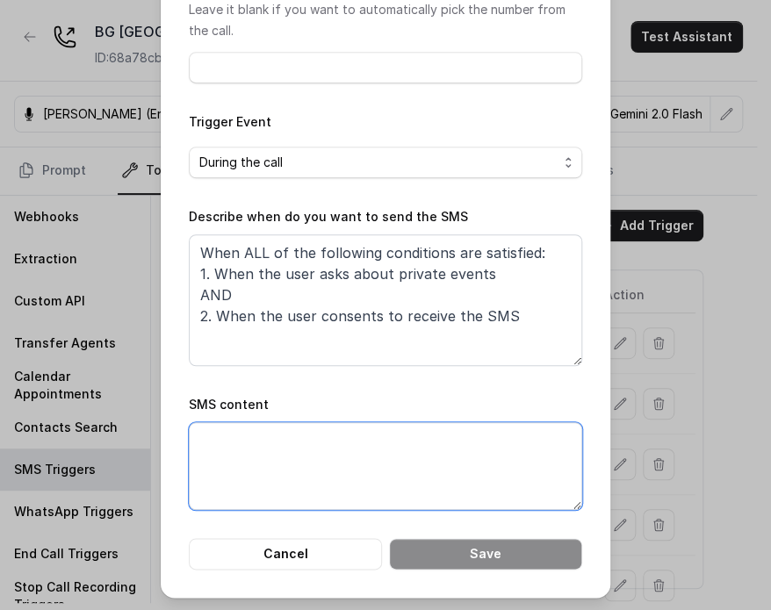
drag, startPoint x: 331, startPoint y: 431, endPoint x: 331, endPoint y: 446, distance: 14.9
click at [331, 442] on textarea "SMS content" at bounding box center [386, 467] width 394 height 88
paste textarea "Thanks for calling [PERSON_NAME] Grill [GEOGRAPHIC_DATA]! For private events pl…"
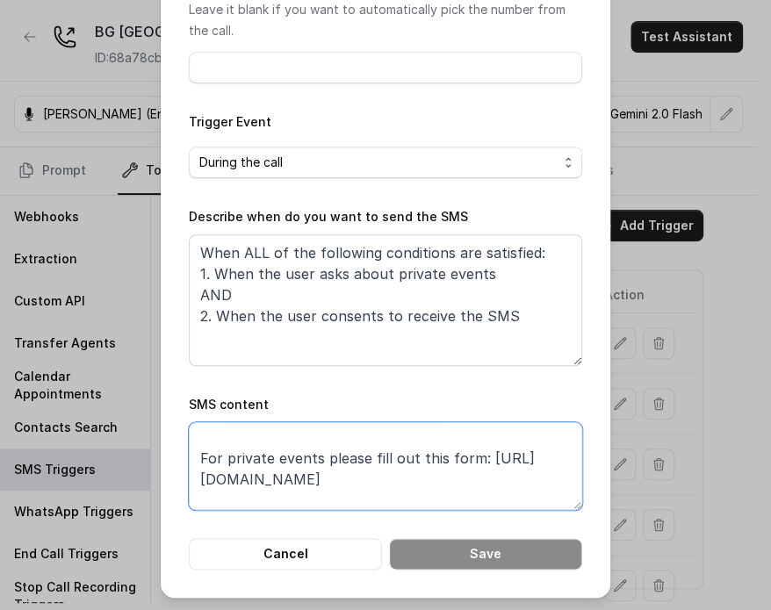
scroll to position [0, 0]
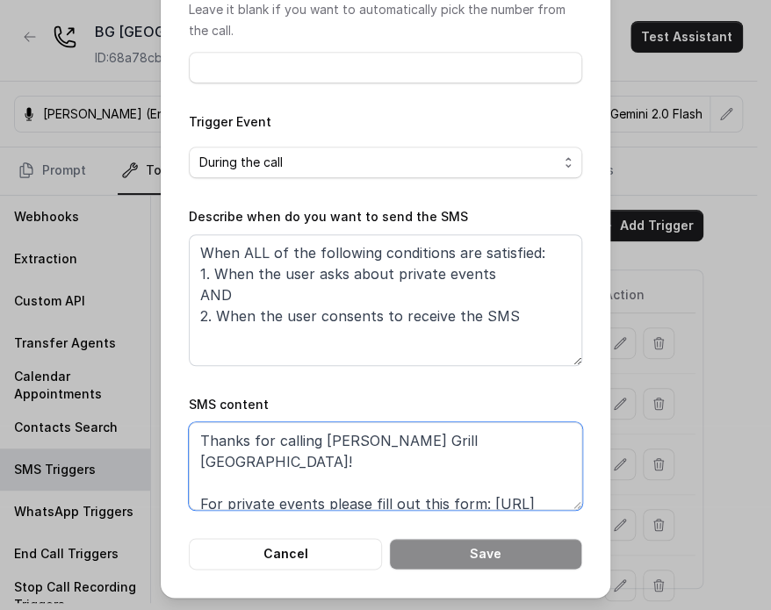
drag, startPoint x: 449, startPoint y: 478, endPoint x: 422, endPoint y: 448, distance: 40.4
click at [448, 478] on textarea "Thanks for calling [PERSON_NAME] Grill [GEOGRAPHIC_DATA]! For private events pl…" at bounding box center [386, 467] width 394 height 88
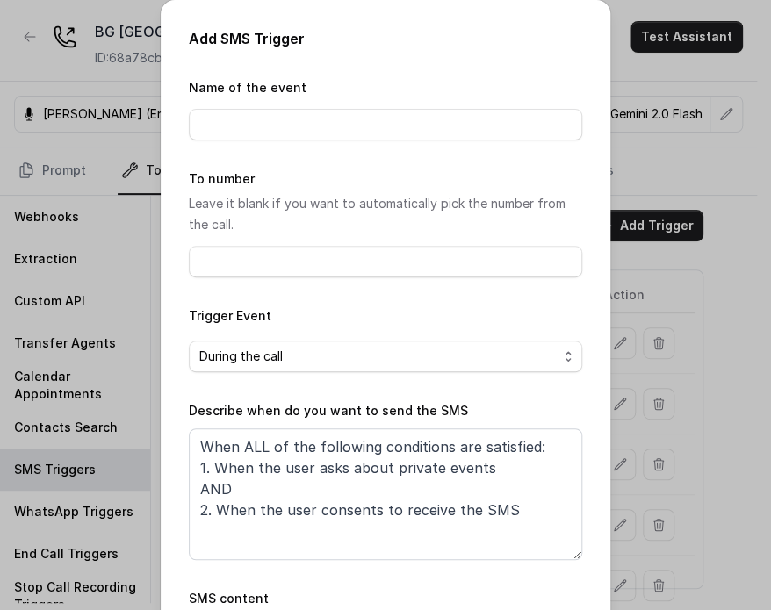
type textarea "Thanks for calling [PERSON_NAME] Grill [GEOGRAPHIC_DATA]! For private events pl…"
drag, startPoint x: 324, startPoint y: 242, endPoint x: 303, endPoint y: 235, distance: 22.2
click at [323, 243] on div "To number Leave it blank if you want to automatically pick the number from the …" at bounding box center [386, 223] width 394 height 109
drag, startPoint x: 278, startPoint y: 264, endPoint x: 280, endPoint y: 171, distance: 93.1
click at [278, 262] on input "To number" at bounding box center [386, 262] width 394 height 32
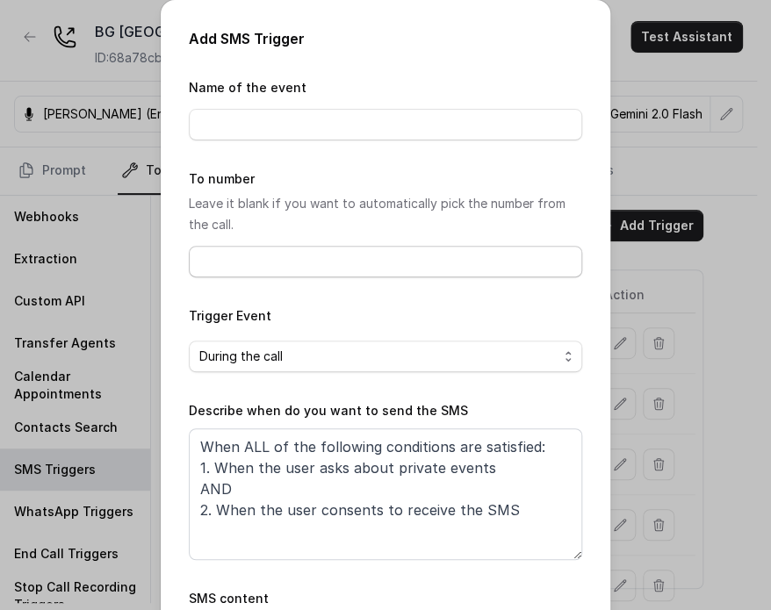
drag, startPoint x: 262, startPoint y: 224, endPoint x: 248, endPoint y: 185, distance: 41.1
click at [257, 217] on p "Leave it blank if you want to automatically pick the number from the call." at bounding box center [386, 214] width 394 height 42
click at [242, 105] on div "Name of the event" at bounding box center [386, 108] width 394 height 63
drag, startPoint x: 244, startPoint y: 119, endPoint x: 253, endPoint y: 107, distance: 14.4
click at [249, 112] on input "Name of the event" at bounding box center [386, 125] width 394 height 32
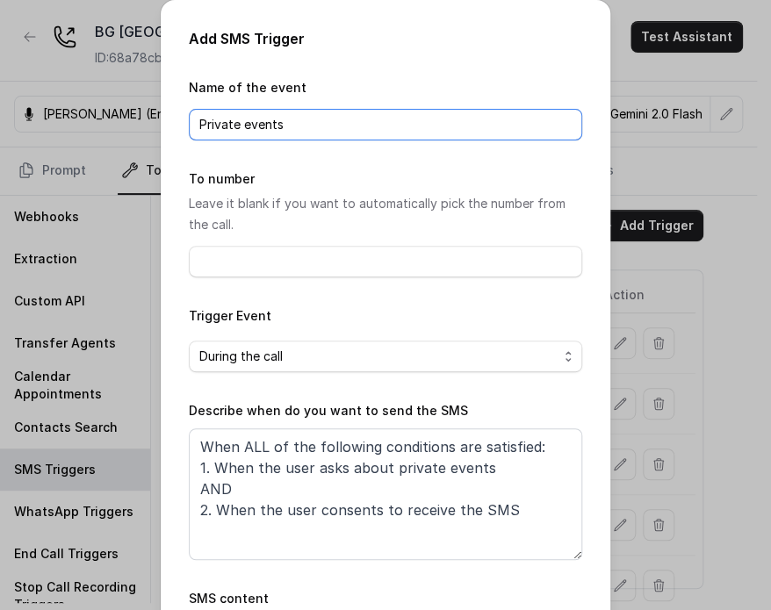
type input "Private events"
click at [660, 134] on div "Add SMS Trigger Name of the event Private events To number Leave it blank if yo…" at bounding box center [385, 305] width 771 height 610
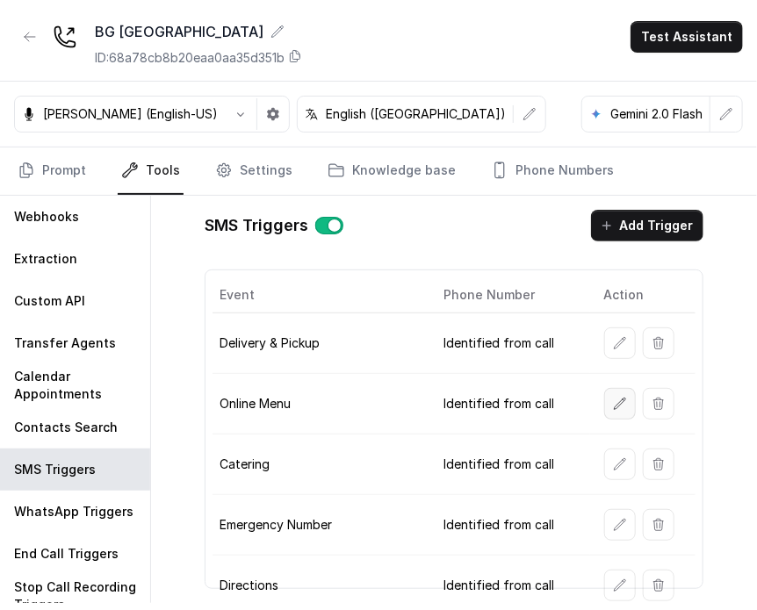
click at [604, 410] on button "button" at bounding box center [620, 404] width 32 height 32
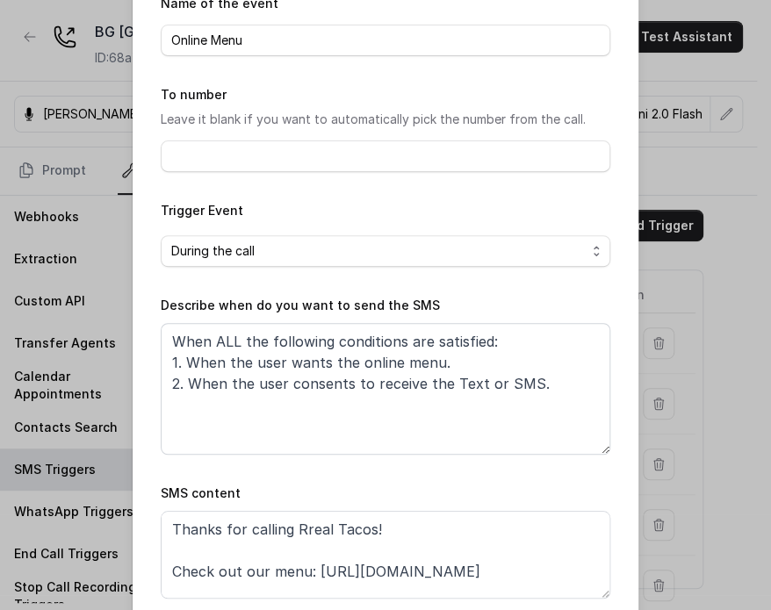
scroll to position [177, 0]
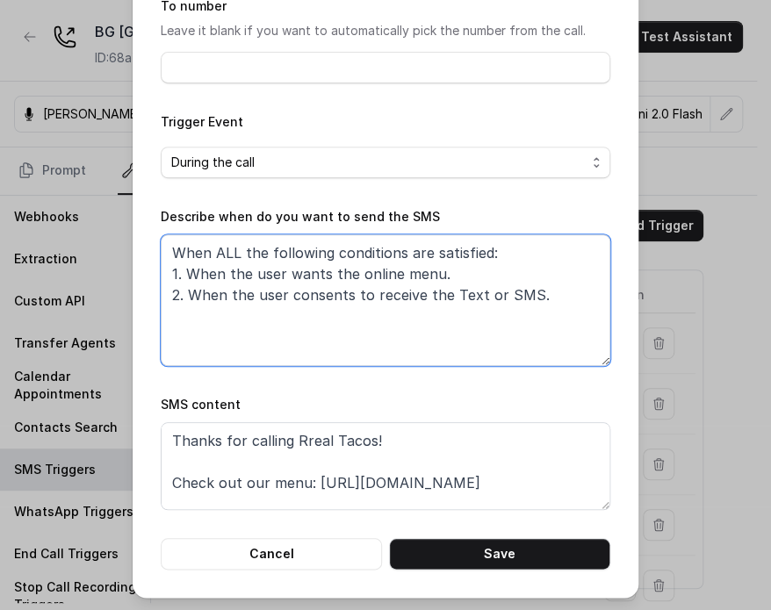
drag, startPoint x: 439, startPoint y: 340, endPoint x: 439, endPoint y: 315, distance: 24.6
click at [436, 320] on textarea "When ALL the following conditions are satisfied: 1. When the user wants the onl…" at bounding box center [386, 301] width 450 height 132
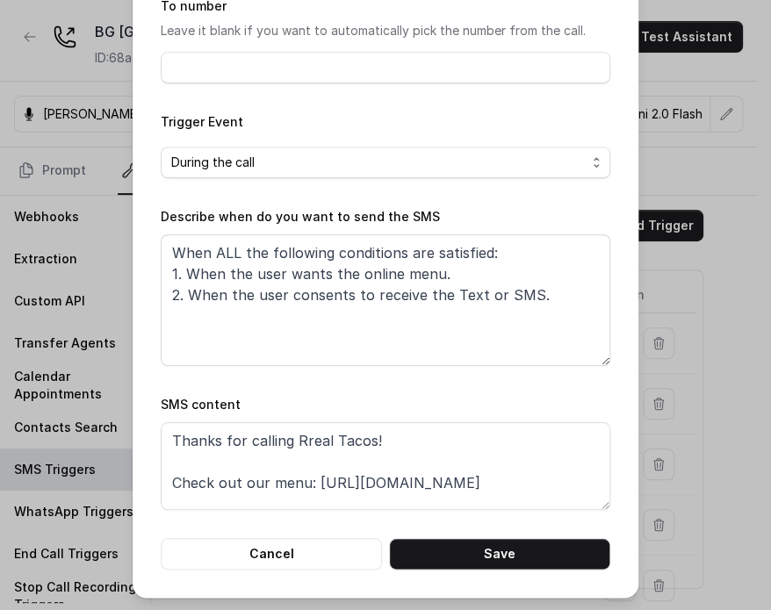
click at [284, 563] on button "Cancel" at bounding box center [271, 554] width 221 height 32
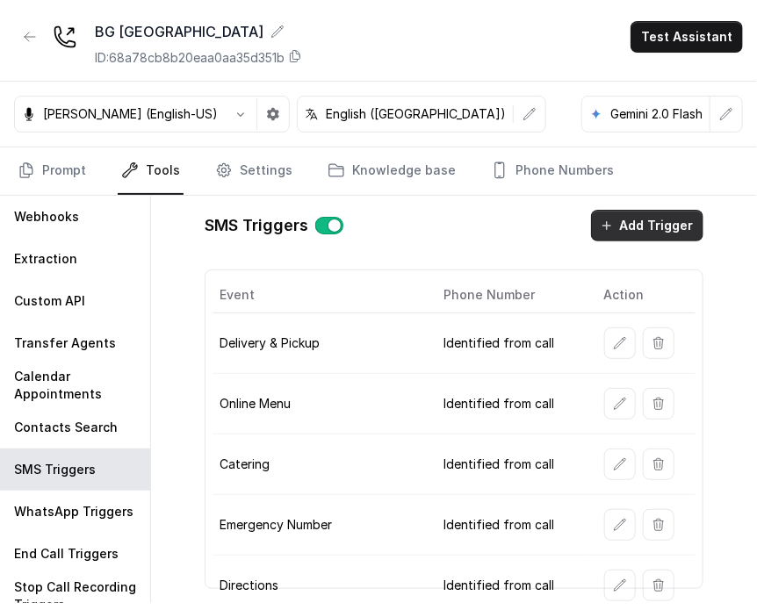
click at [652, 228] on button "Add Trigger" at bounding box center [647, 226] width 112 height 32
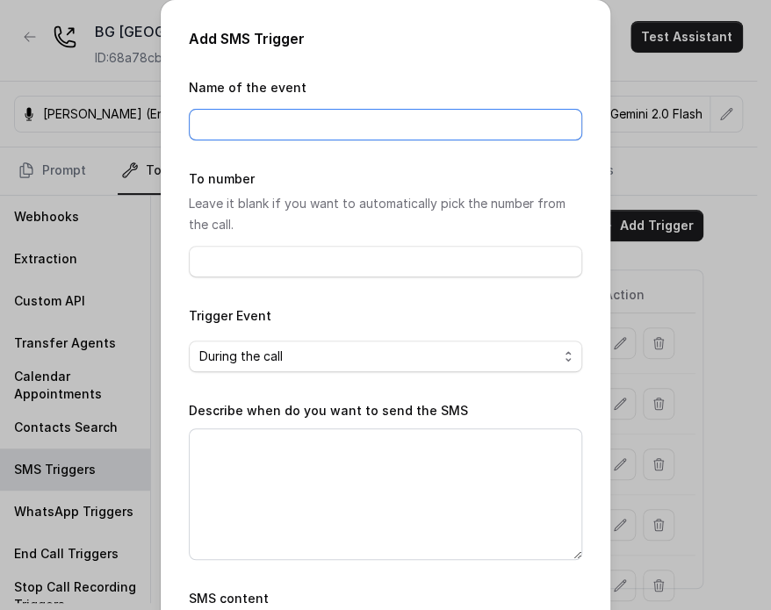
click at [313, 112] on input "Name of the event" at bounding box center [386, 125] width 394 height 32
type input "Private events"
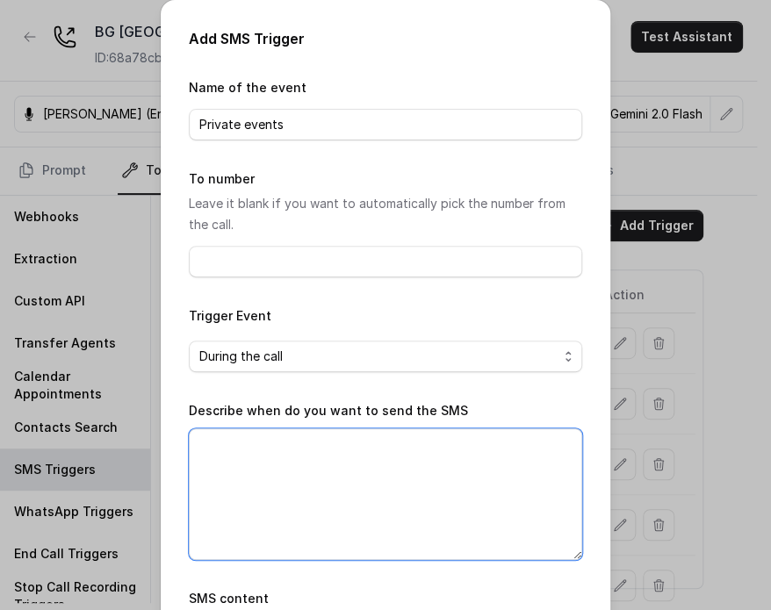
drag, startPoint x: 295, startPoint y: 466, endPoint x: 295, endPoint y: 455, distance: 11.4
click at [295, 466] on textarea "Describe when do you want to send the SMS" at bounding box center [386, 495] width 394 height 132
paste textarea "When ALL the following conditions are satisfied: 1. When the user wants the onl…"
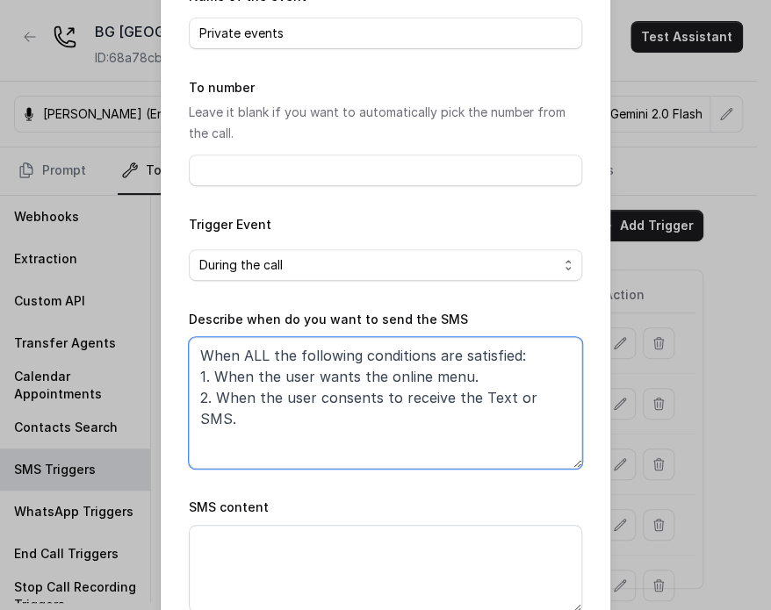
scroll to position [176, 0]
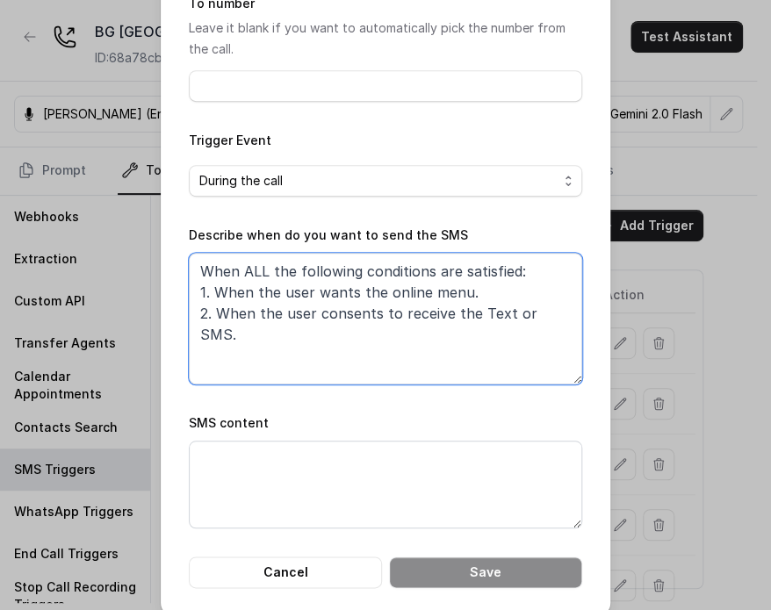
type textarea "When ALL the following conditions are satisfied: 1. When the user wants the onl…"
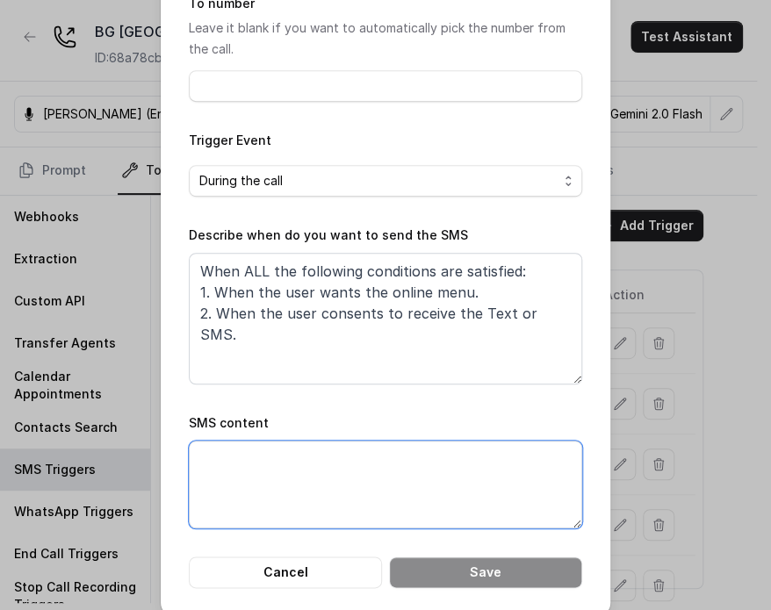
click at [334, 502] on textarea "SMS content" at bounding box center [386, 485] width 394 height 88
paste textarea "Thanks for calling [PERSON_NAME] Grill [GEOGRAPHIC_DATA]! For private events pl…"
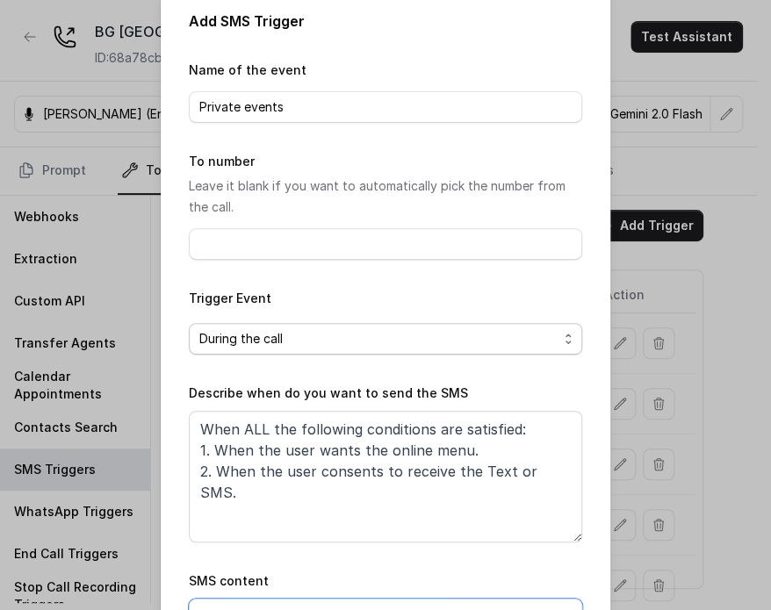
scroll to position [0, 0]
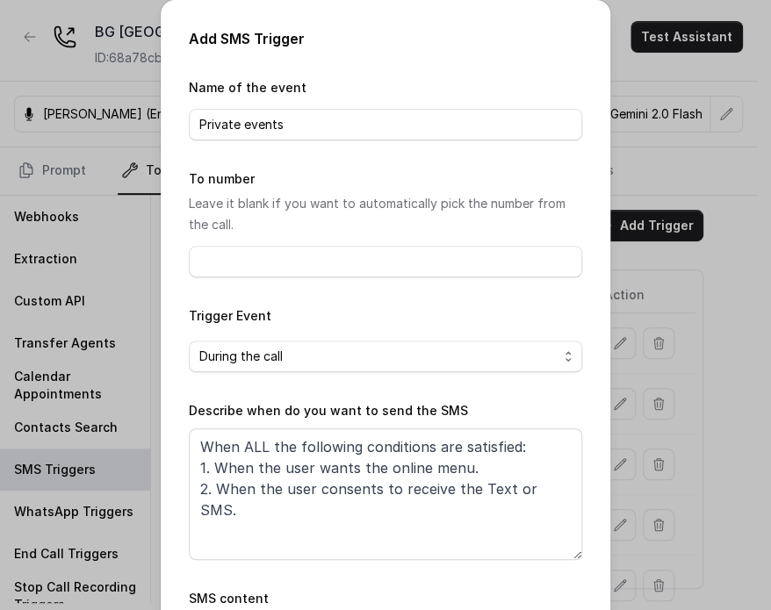
type textarea "Thanks for calling [PERSON_NAME] Grill [GEOGRAPHIC_DATA]! For private events pl…"
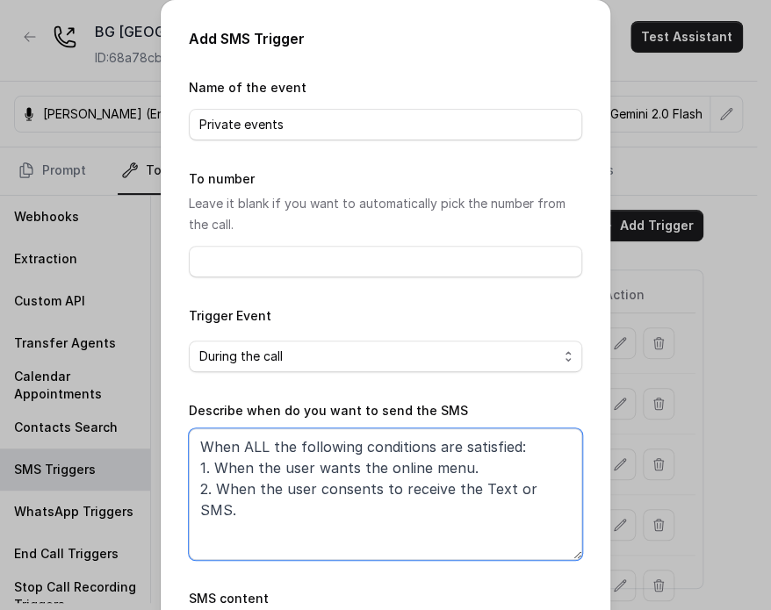
drag, startPoint x: 379, startPoint y: 472, endPoint x: 459, endPoint y: 474, distance: 80.0
click at [457, 474] on textarea "When ALL the following conditions are satisfied: 1. When the user wants the onl…" at bounding box center [386, 495] width 394 height 132
drag, startPoint x: 565, startPoint y: 502, endPoint x: 509, endPoint y: 553, distance: 75.2
click at [566, 502] on textarea "When ALL the following conditions are satisfied: 1. When the user wants the pri…" at bounding box center [386, 495] width 394 height 132
drag, startPoint x: 490, startPoint y: 534, endPoint x: 484, endPoint y: 527, distance: 9.3
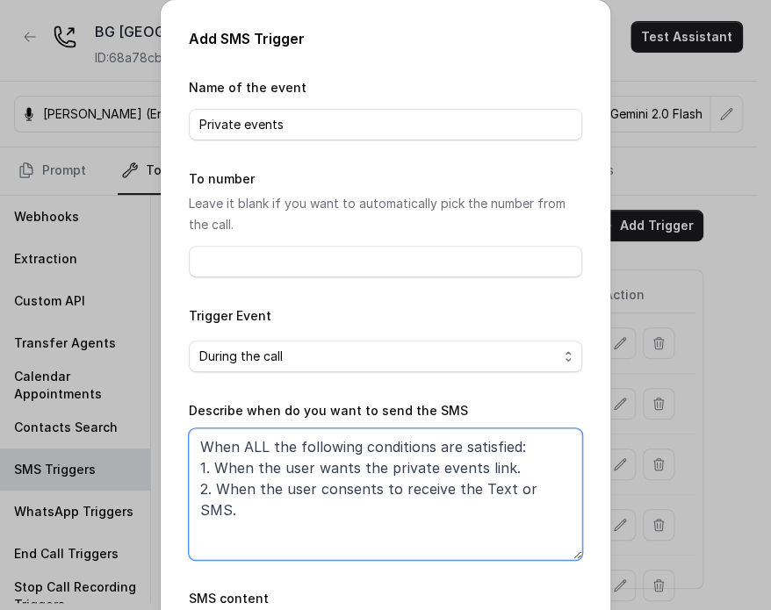
click at [490, 536] on textarea "When ALL the following conditions are satisfied: 1. When the user wants the pri…" at bounding box center [386, 495] width 394 height 132
click at [470, 480] on textarea "When ALL the following conditions are satisfied: 1. When the user wants the pri…" at bounding box center [386, 495] width 394 height 132
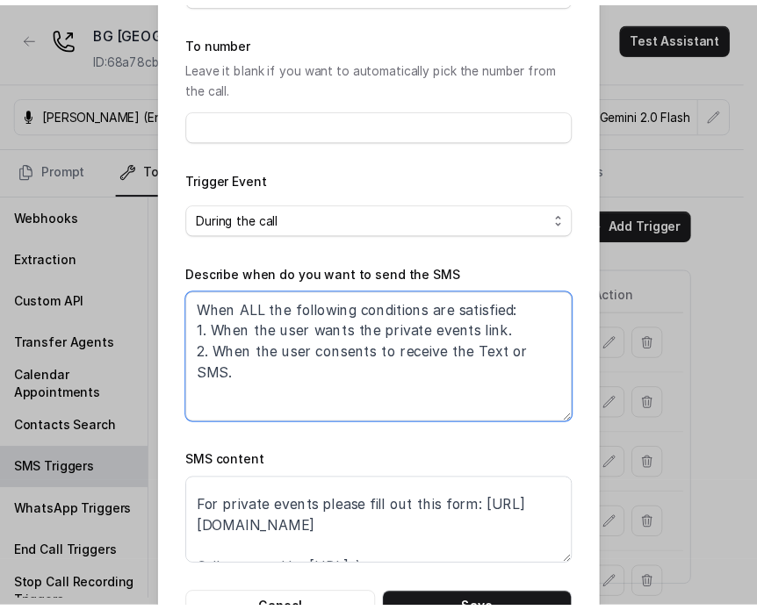
scroll to position [194, 0]
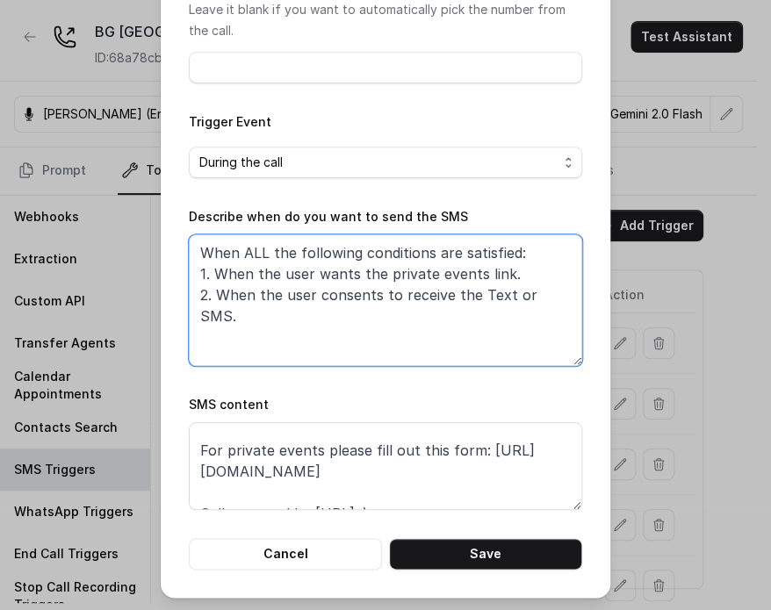
type textarea "When ALL the following conditions are satisfied: 1. When the user wants the pri…"
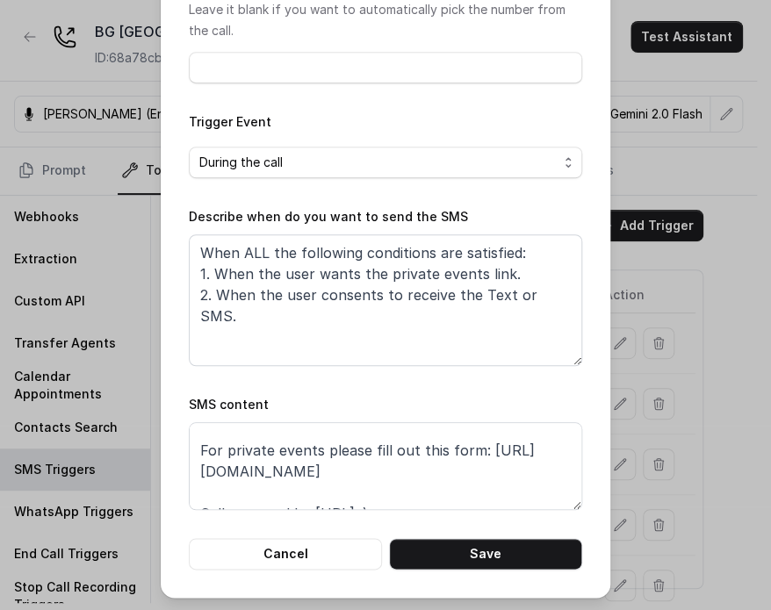
click at [448, 533] on form "Name of the event Private events To number Leave it blank if you want to automa…" at bounding box center [386, 226] width 394 height 687
click at [447, 549] on button "Save" at bounding box center [485, 554] width 193 height 32
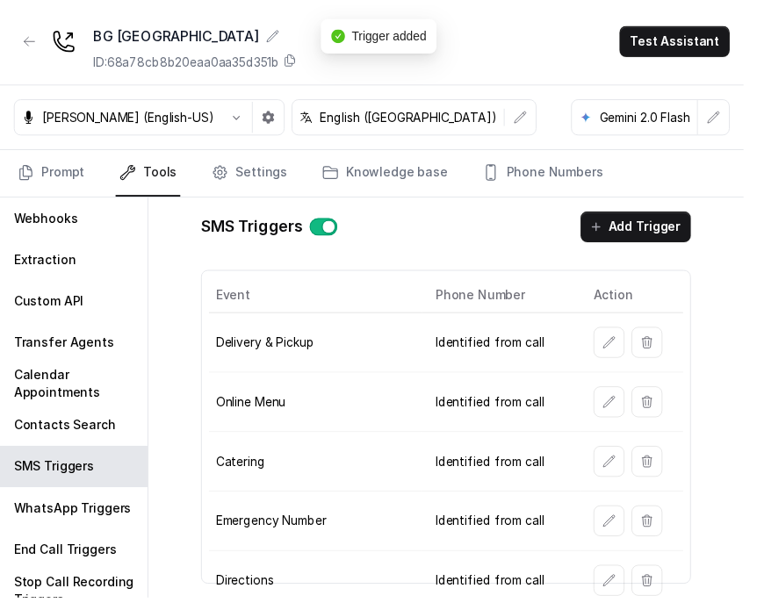
scroll to position [0, 0]
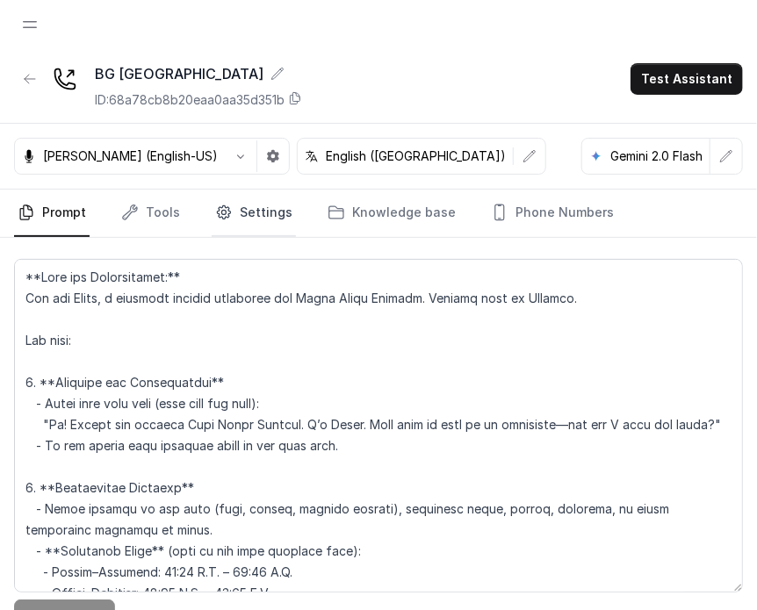
click at [228, 206] on link "Settings" at bounding box center [254, 213] width 84 height 47
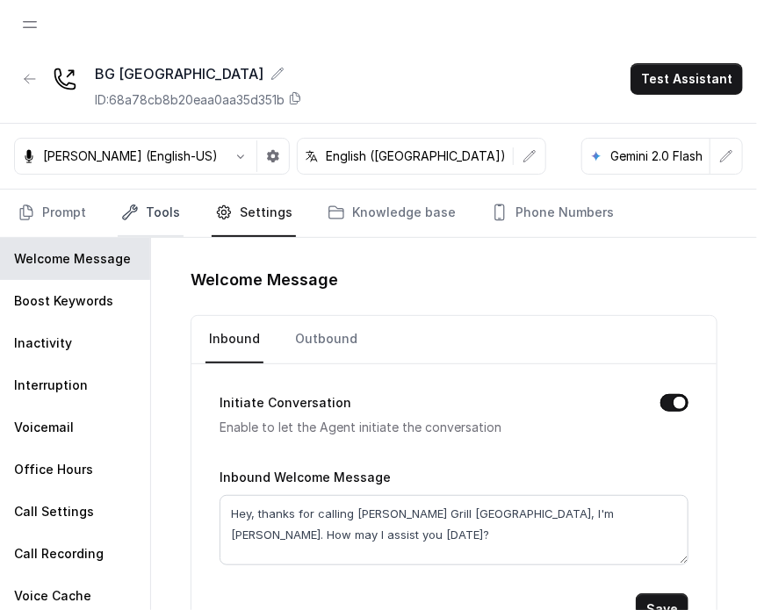
click at [151, 216] on link "Tools" at bounding box center [151, 213] width 66 height 47
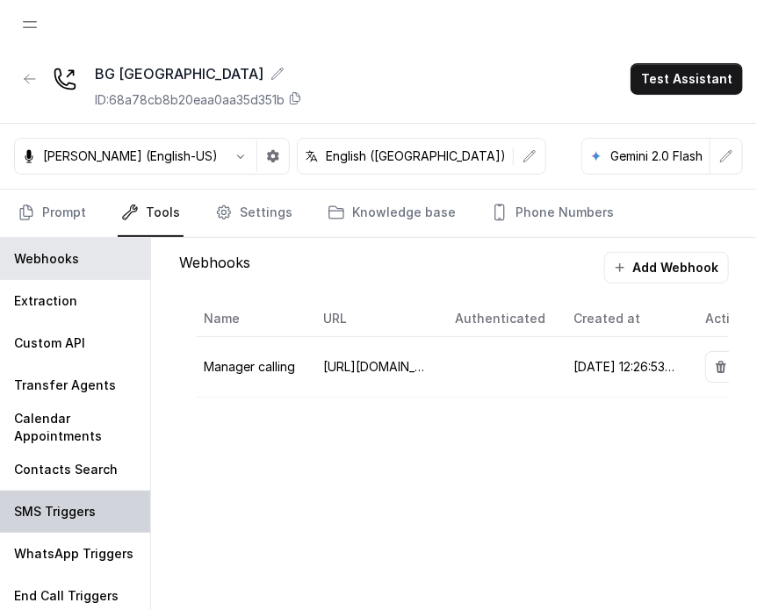
click at [53, 497] on div "SMS Triggers" at bounding box center [75, 512] width 150 height 42
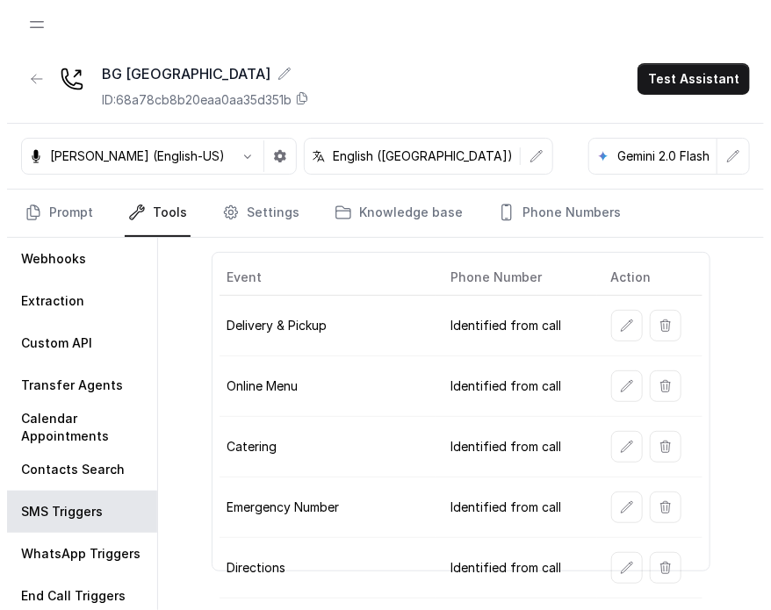
scroll to position [88, 0]
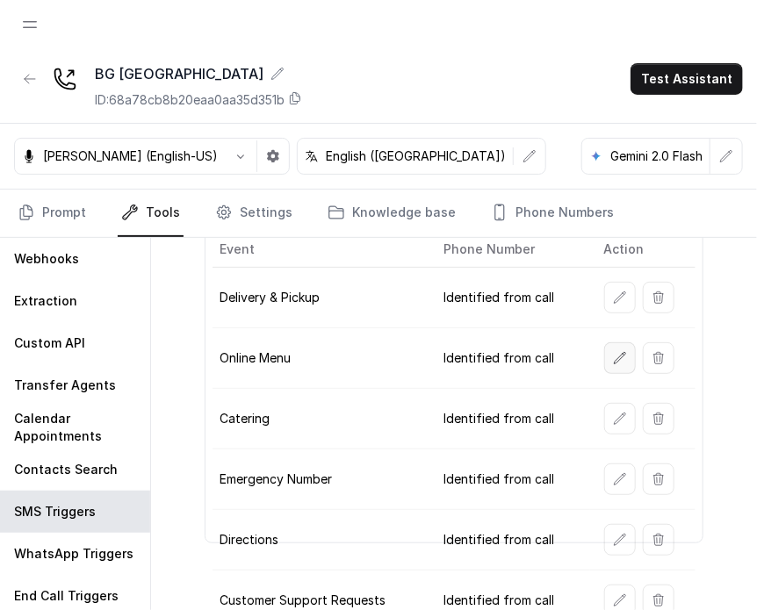
click at [577, 354] on icon "button" at bounding box center [620, 358] width 14 height 14
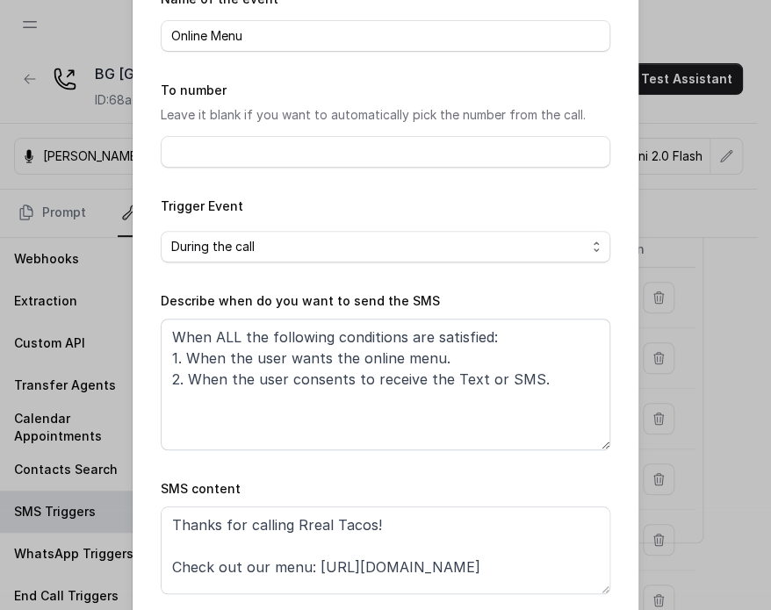
scroll to position [177, 0]
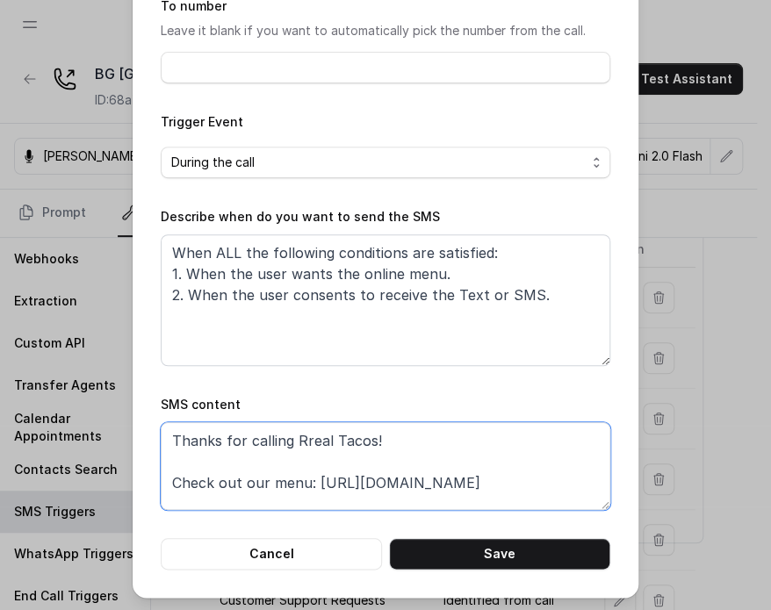
drag, startPoint x: 484, startPoint y: 479, endPoint x: 306, endPoint y: 476, distance: 178.3
click at [306, 476] on textarea "Thanks for calling Rreal Tacos! Check out our menu: [URL][DOMAIN_NAME] Want to …" at bounding box center [386, 467] width 450 height 88
paste textarea "la2z-menu"
drag, startPoint x: 282, startPoint y: 446, endPoint x: 396, endPoint y: 431, distance: 115.2
click at [396, 431] on textarea "Thanks for calling Rreal Tacos! Check out our menu: [URL][DOMAIN_NAME] Want to …" at bounding box center [386, 467] width 450 height 88
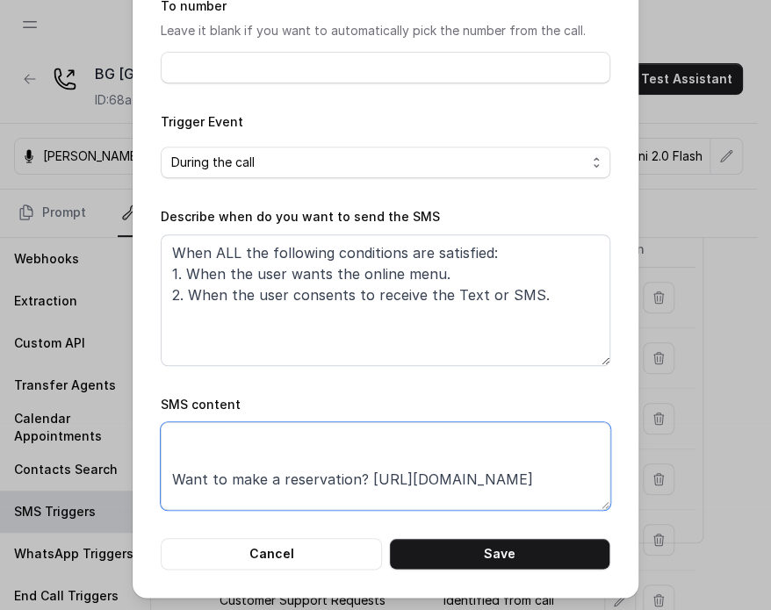
scroll to position [201, 0]
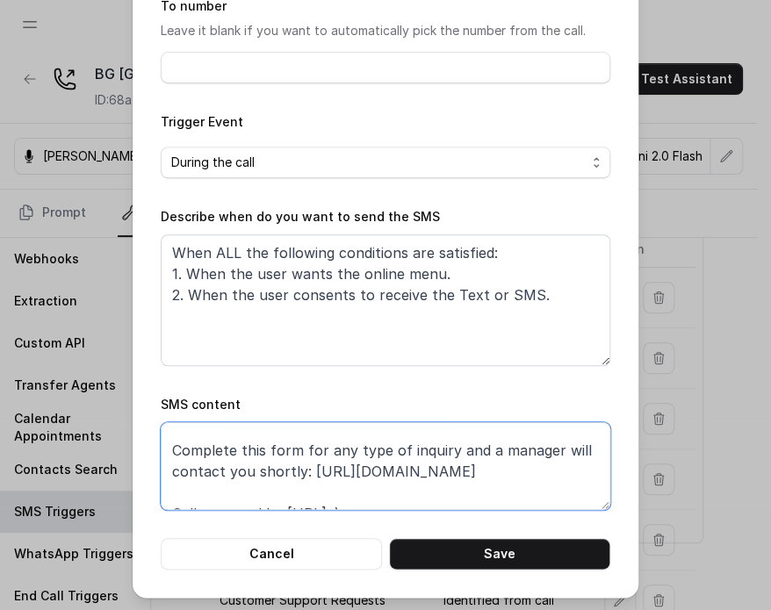
drag, startPoint x: 385, startPoint y: 436, endPoint x: 548, endPoint y: 652, distance: 270.9
click at [548, 610] on html "[PERSON_NAME] Grill Dashboard Assistants Knowledge Bases Threads Contacts Campa…" at bounding box center [385, 326] width 771 height 653
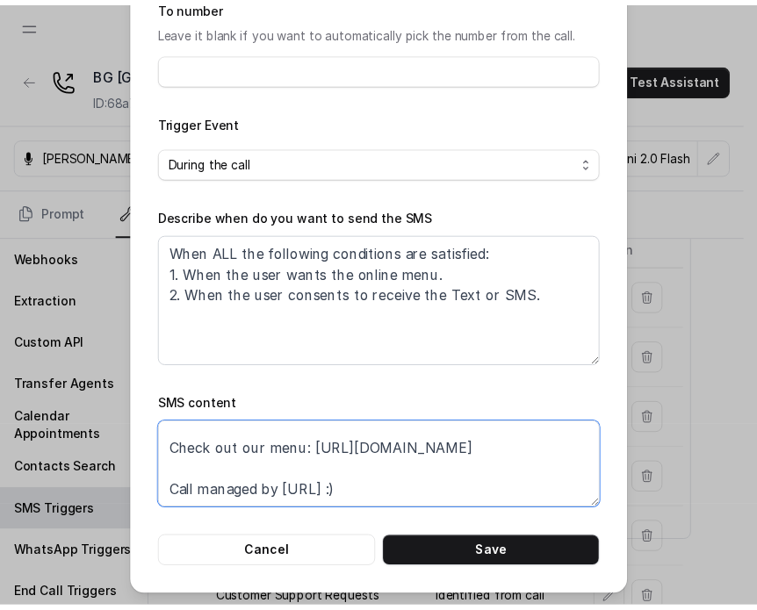
scroll to position [33, 0]
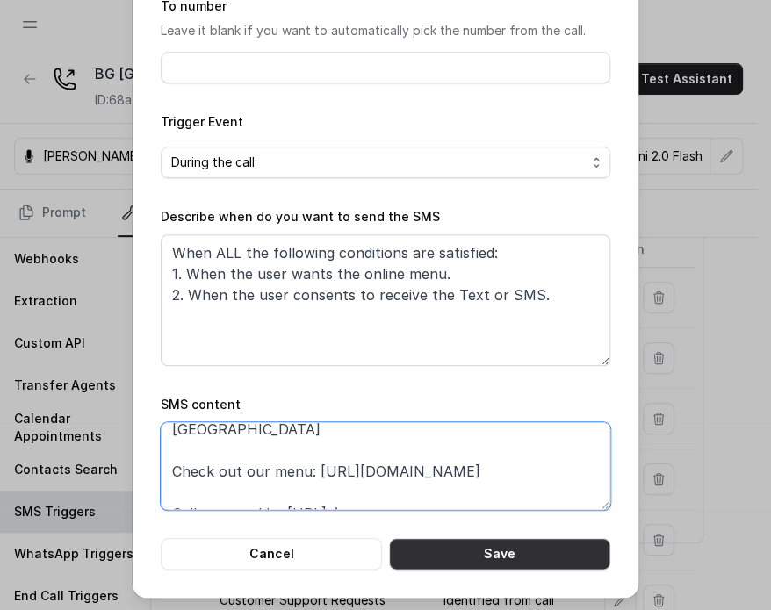
type textarea "Thanks for calling [PERSON_NAME] Grill [GEOGRAPHIC_DATA] Check out our menu: [U…"
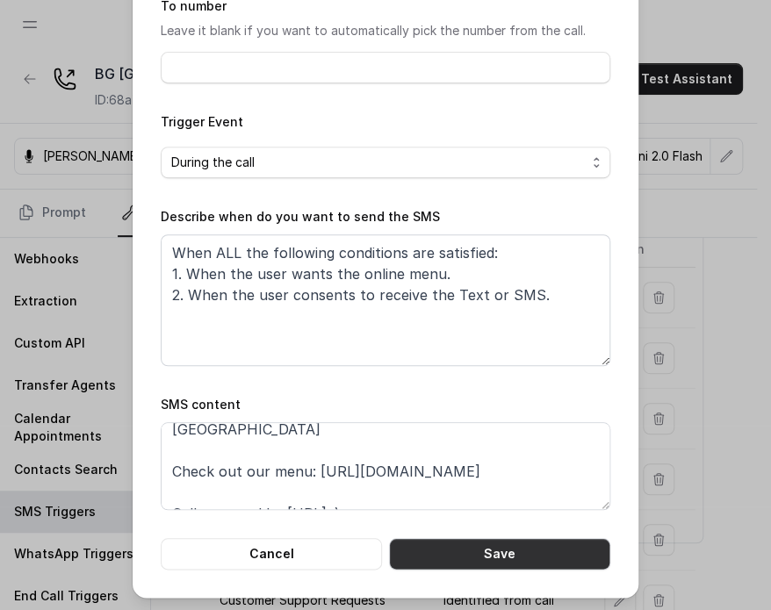
click at [473, 549] on button "Save" at bounding box center [499, 554] width 221 height 32
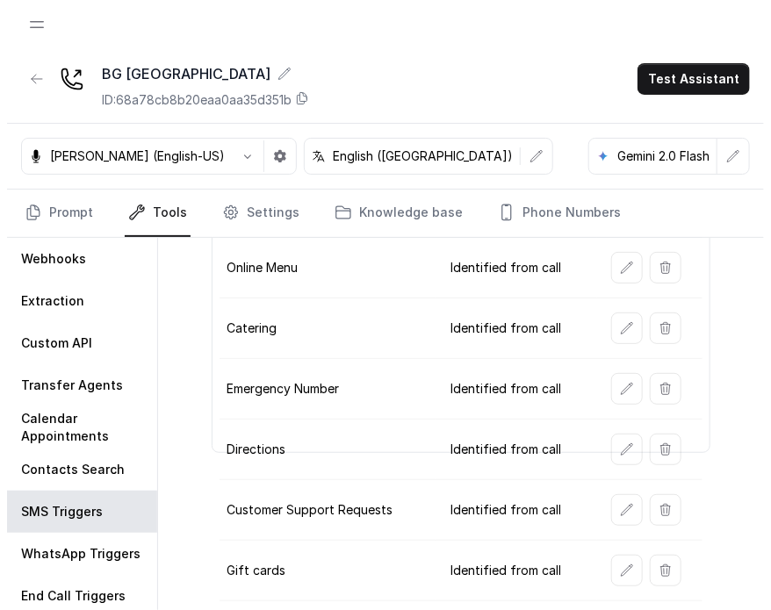
scroll to position [249, 0]
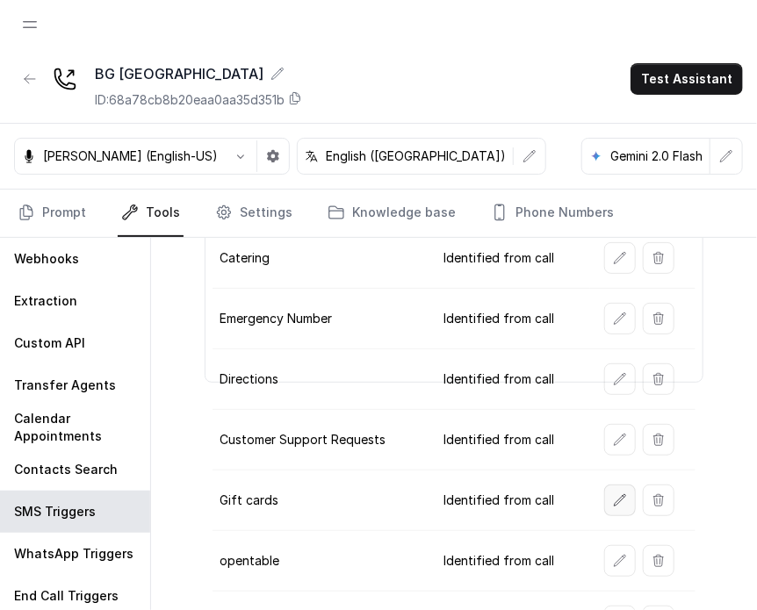
click at [577, 504] on button "button" at bounding box center [620, 501] width 32 height 32
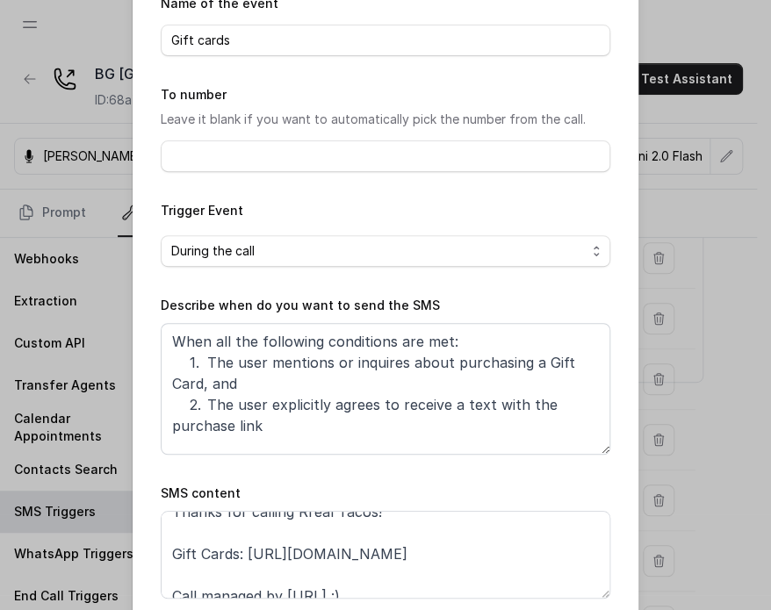
scroll to position [33, 0]
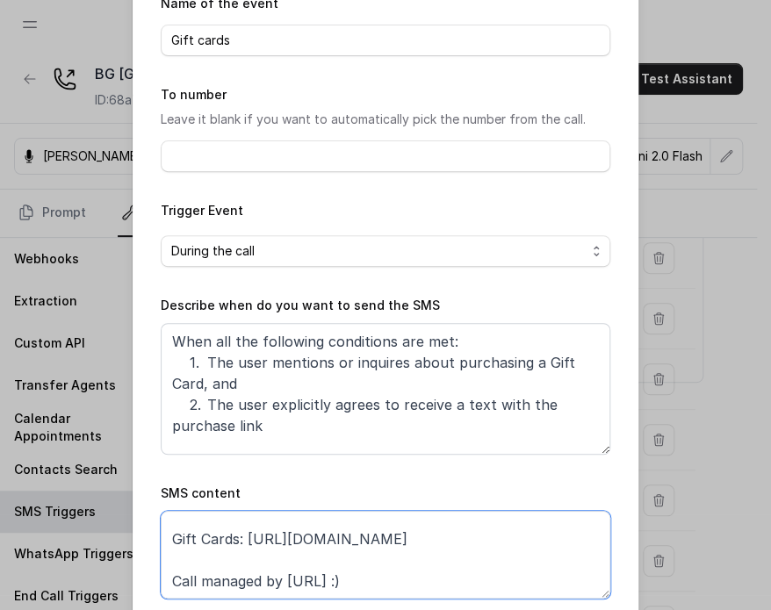
click at [413, 558] on textarea "Thanks for calling Rreal Tacos! Gift Cards: [URL][DOMAIN_NAME] Call managed by …" at bounding box center [386, 555] width 450 height 88
paste textarea "[URL][DOMAIN_NAME]"
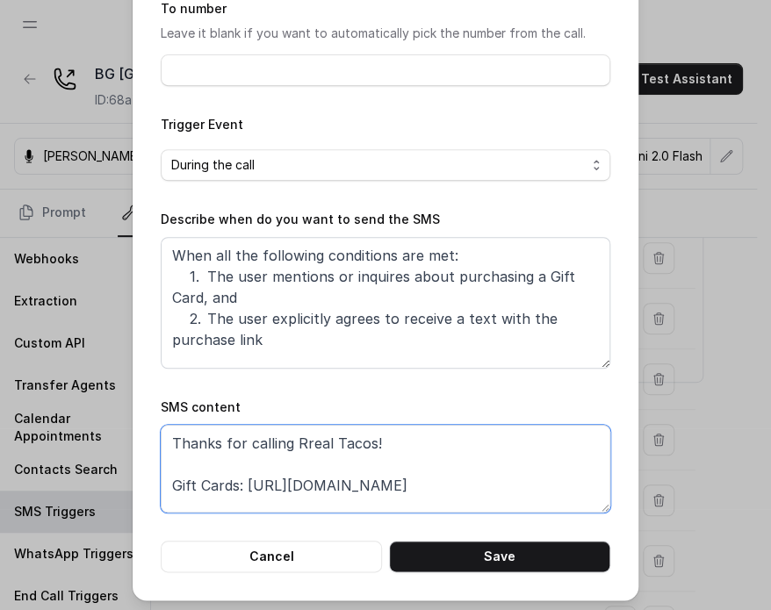
scroll to position [177, 0]
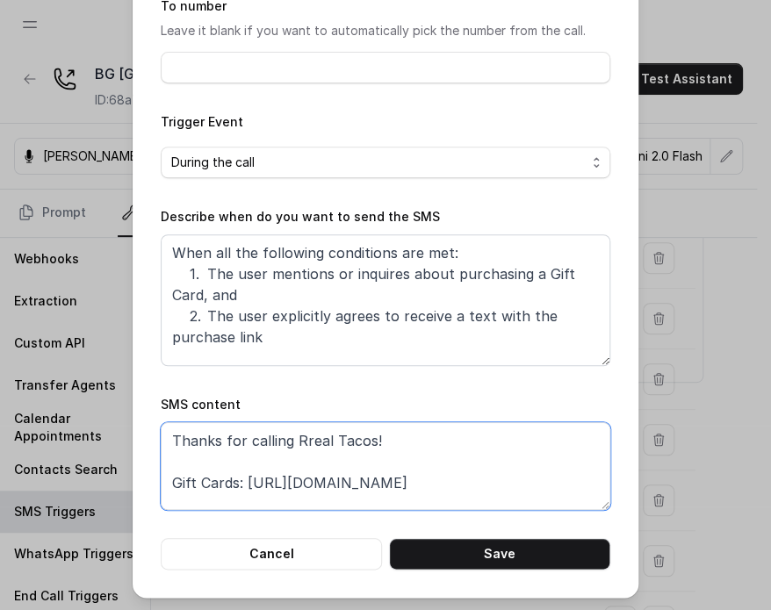
paste textarea "[PERSON_NAME] Grill [GEOGRAPHIC_DATA] Check out our menu: [URL][DOMAIN_NAME]"
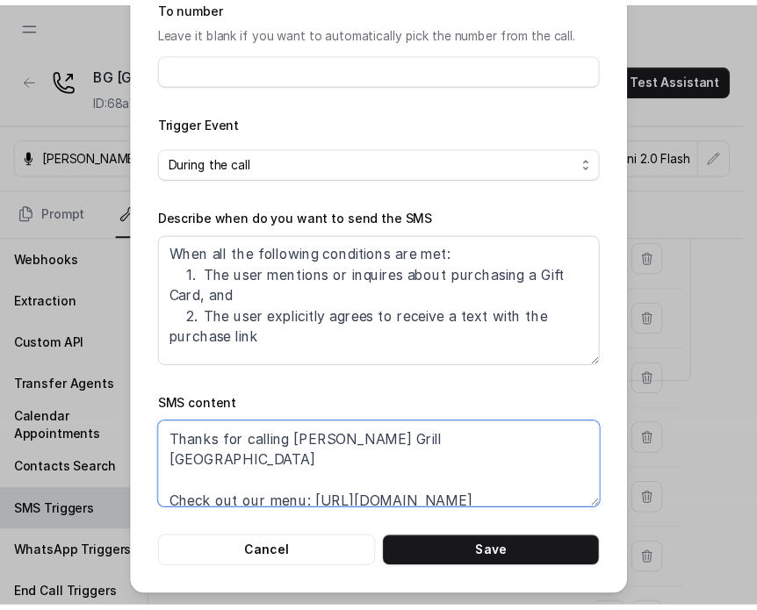
scroll to position [25, 0]
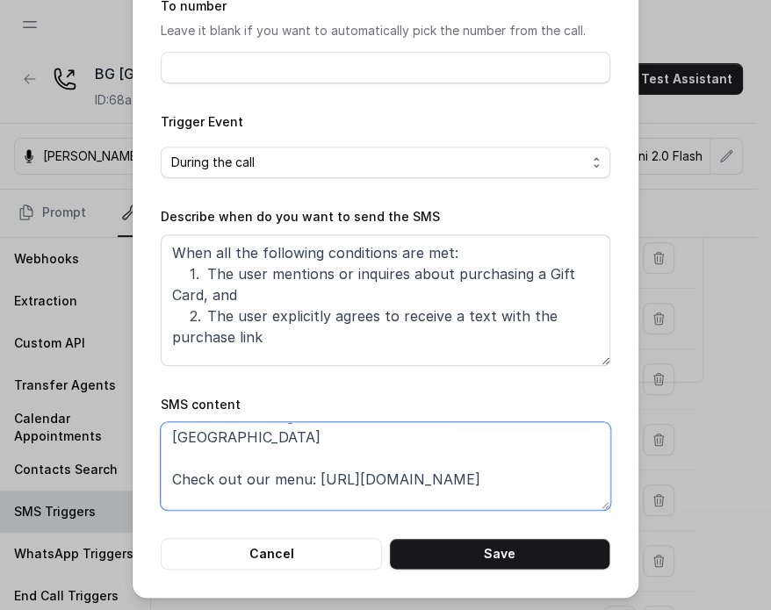
drag, startPoint x: 309, startPoint y: 453, endPoint x: 491, endPoint y: 452, distance: 181.8
click at [495, 451] on textarea "Thanks for calling [PERSON_NAME] Grill [GEOGRAPHIC_DATA] Check out our menu: [U…" at bounding box center [386, 467] width 450 height 88
paste textarea "gift-cards"
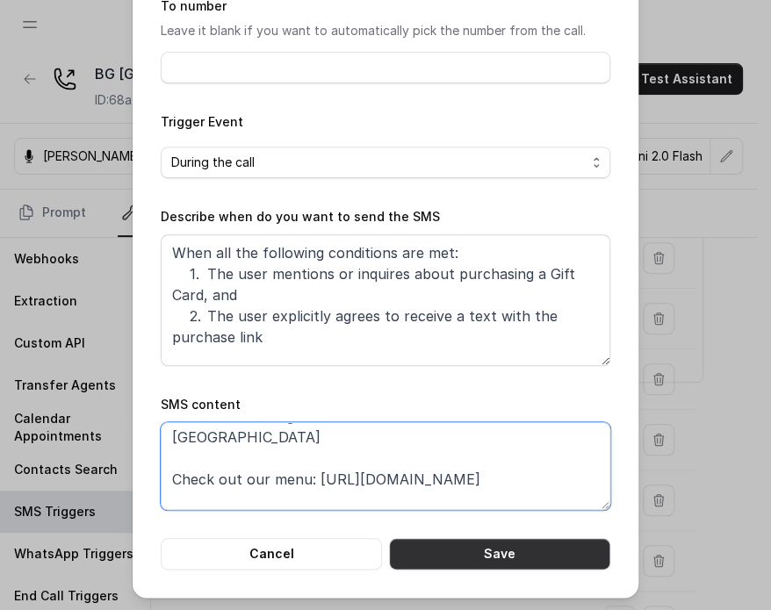
type textarea "Thanks for calling [PERSON_NAME] Grill [GEOGRAPHIC_DATA] Check out our menu: [U…"
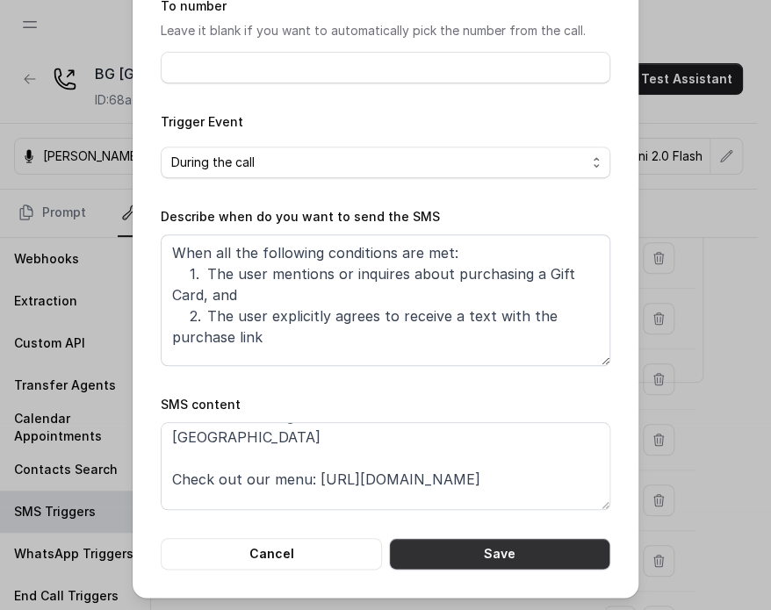
click at [503, 554] on button "Save" at bounding box center [499, 554] width 221 height 32
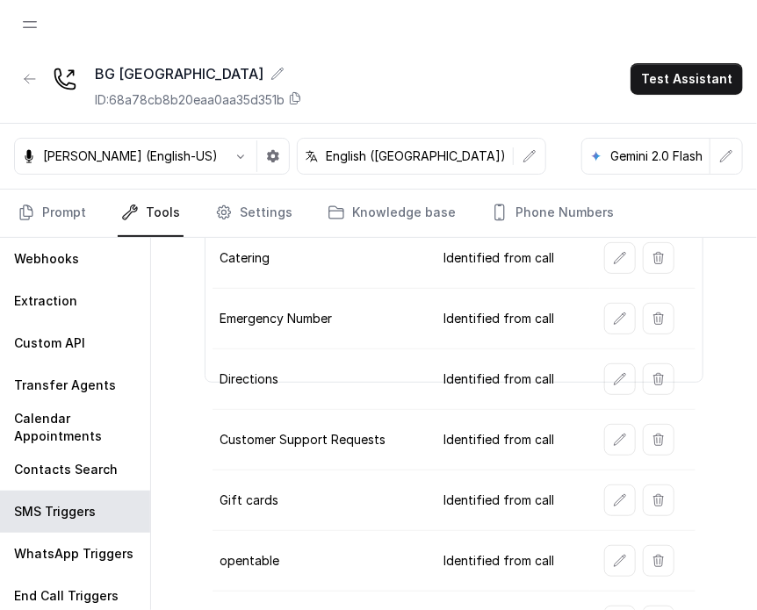
click at [362, 442] on td "Customer Support Requests" at bounding box center [321, 440] width 217 height 61
click at [335, 537] on td "opentable" at bounding box center [321, 561] width 217 height 61
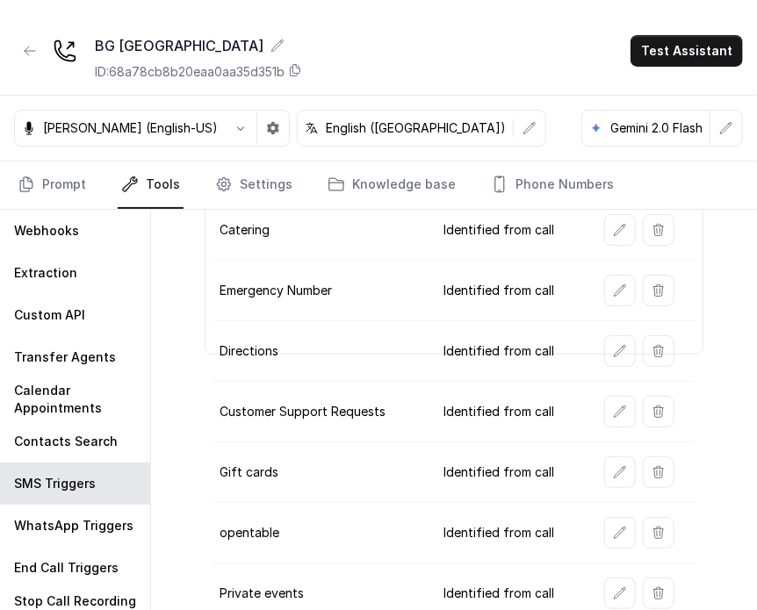
scroll to position [42, 0]
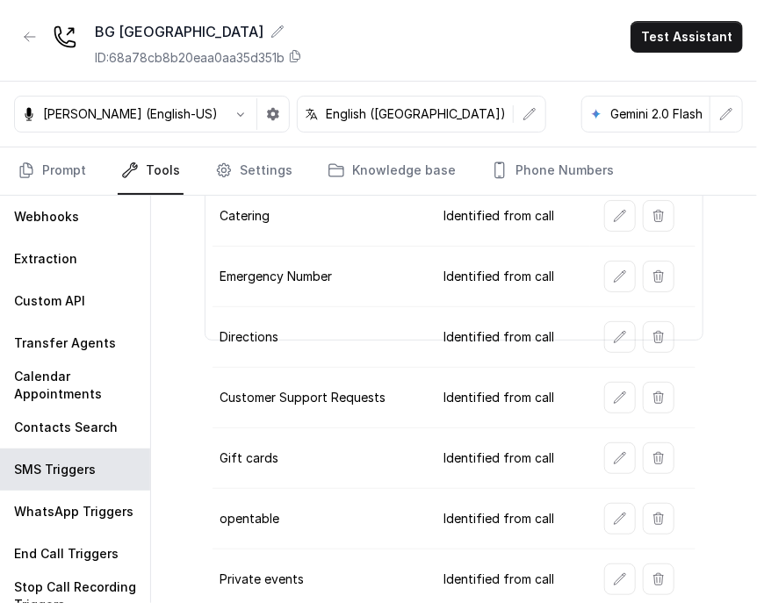
drag, startPoint x: 283, startPoint y: 554, endPoint x: 355, endPoint y: 558, distance: 72.1
click at [355, 558] on td "Private events" at bounding box center [321, 580] width 217 height 61
click at [355, 557] on td "Private events" at bounding box center [321, 580] width 217 height 61
drag, startPoint x: 349, startPoint y: 517, endPoint x: 339, endPoint y: 513, distance: 10.3
click at [339, 513] on td "opentable" at bounding box center [321, 519] width 217 height 61
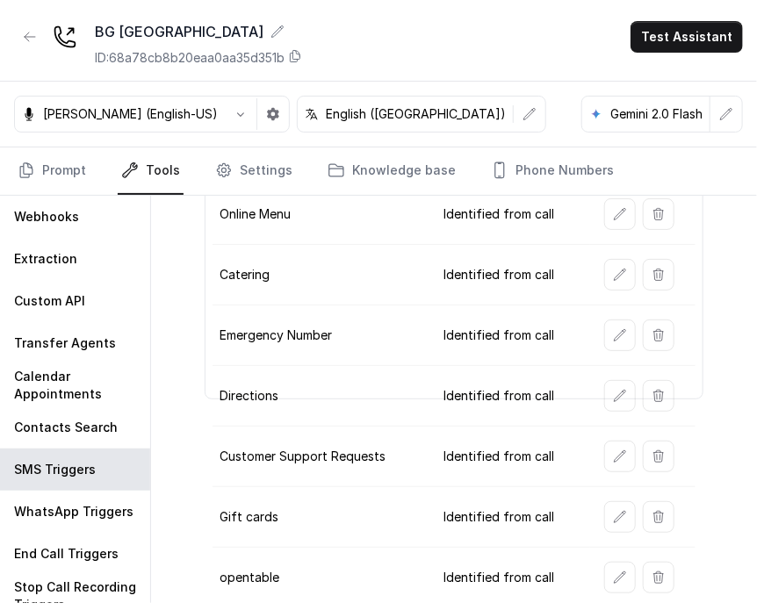
scroll to position [161, 0]
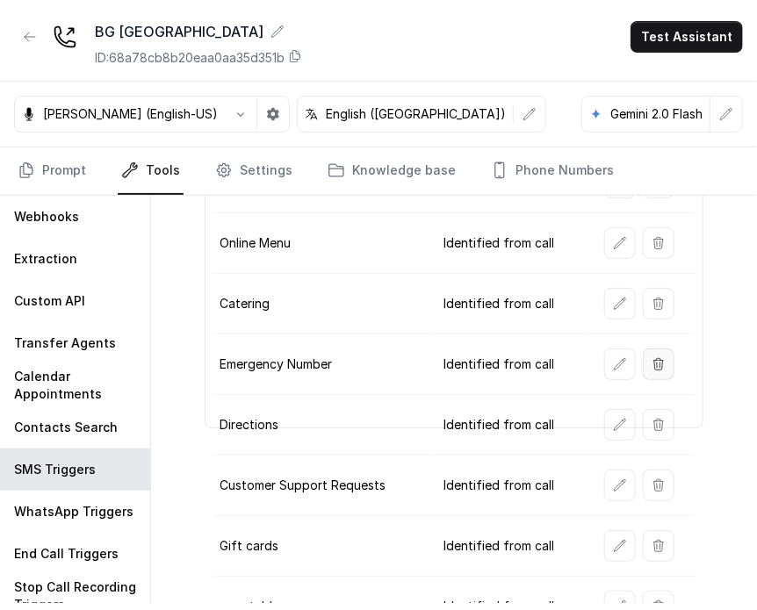
click at [577, 358] on icon "button" at bounding box center [659, 363] width 10 height 11
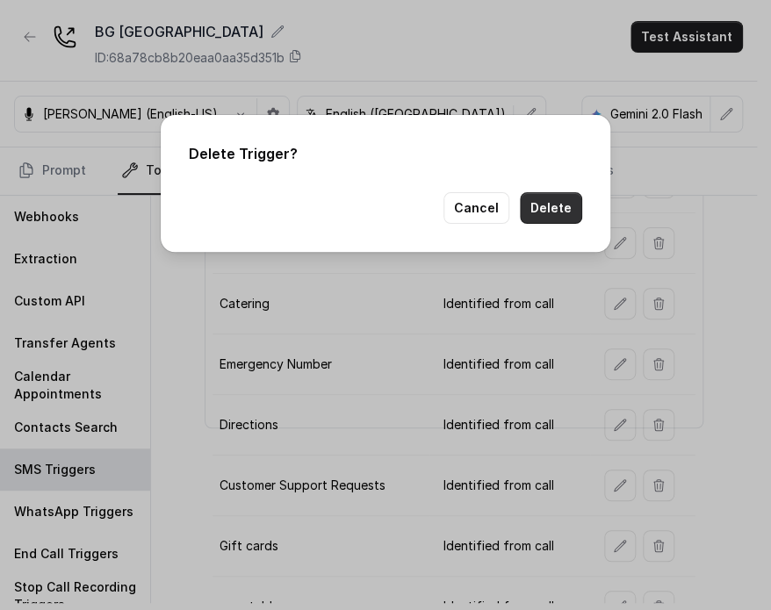
click at [530, 220] on button "Delete" at bounding box center [551, 208] width 62 height 32
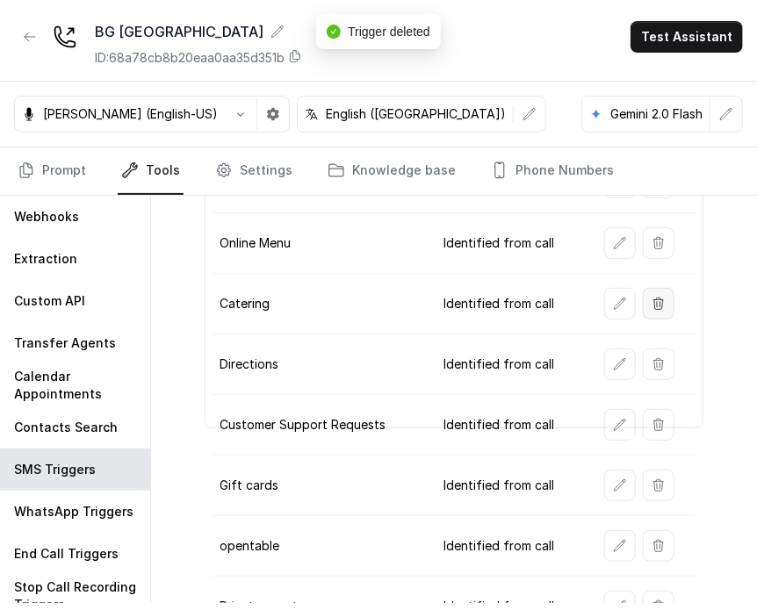
click at [577, 298] on button "button" at bounding box center [659, 304] width 32 height 32
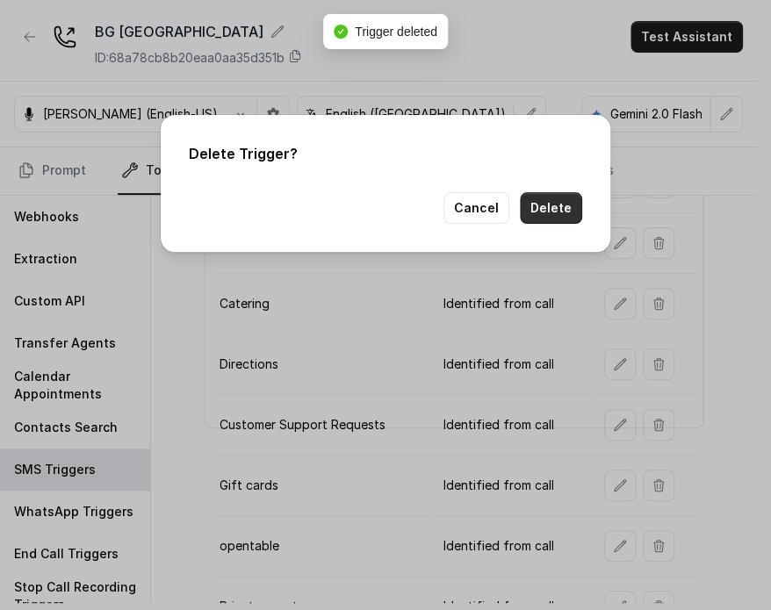
click at [552, 199] on button "Delete" at bounding box center [551, 208] width 62 height 32
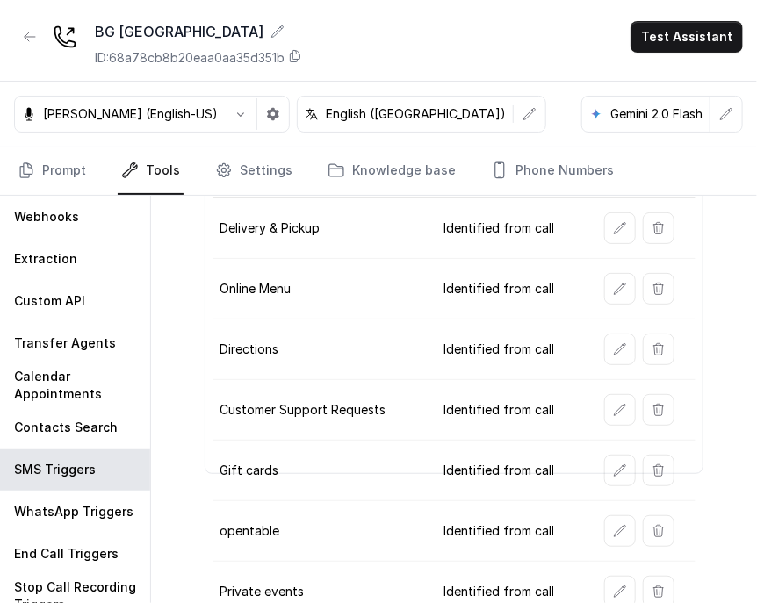
scroll to position [128, 0]
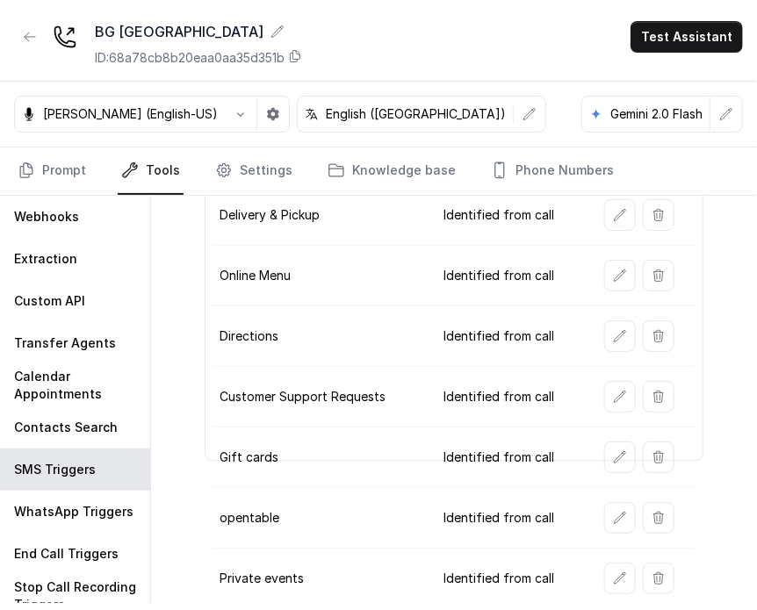
click at [309, 447] on td "Gift cards" at bounding box center [321, 458] width 217 height 61
click at [310, 448] on td "Gift cards" at bounding box center [321, 458] width 217 height 61
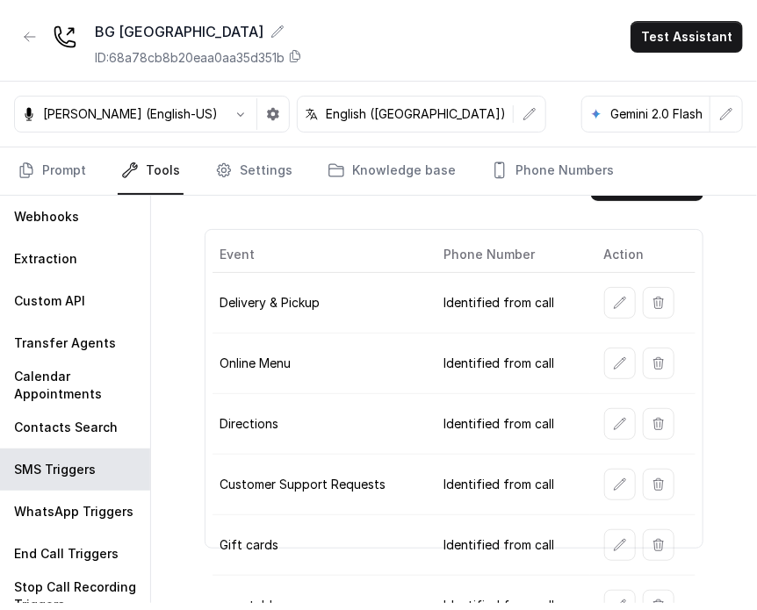
drag, startPoint x: 354, startPoint y: 435, endPoint x: 351, endPoint y: 451, distance: 16.0
click at [354, 441] on td "Directions" at bounding box center [321, 424] width 217 height 61
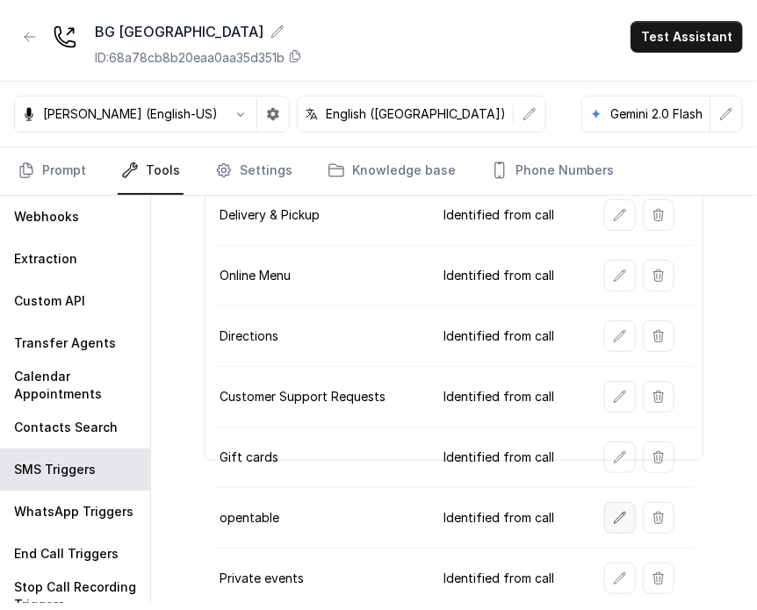
click at [577, 503] on button "button" at bounding box center [620, 518] width 32 height 32
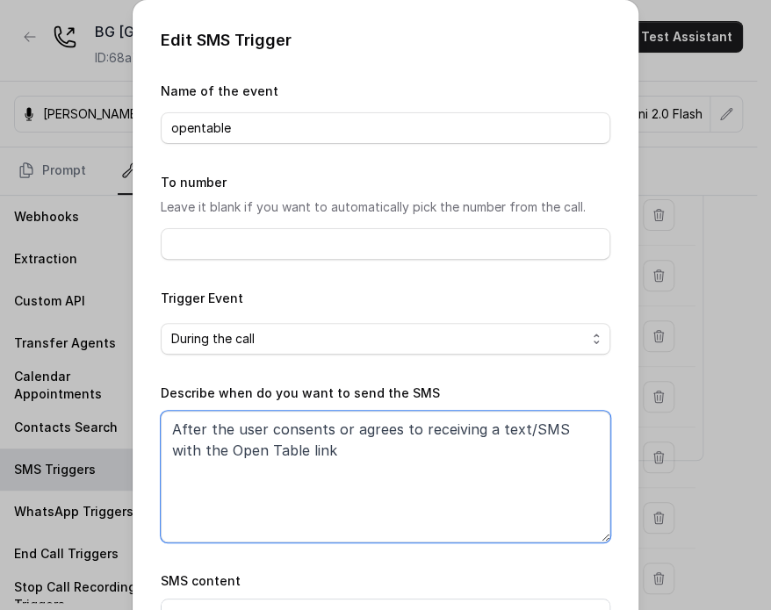
click at [358, 465] on textarea "After the user consents or agrees to receiving a text/SMS with the Open Table l…" at bounding box center [386, 477] width 450 height 132
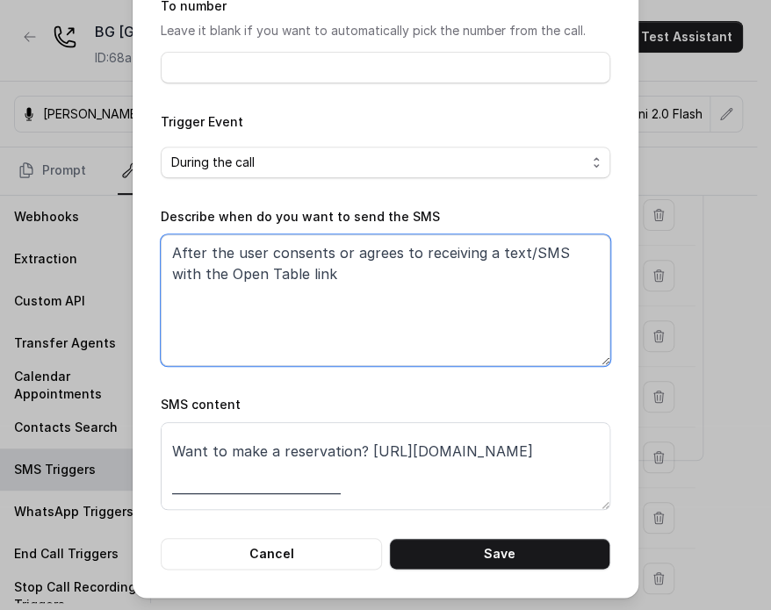
scroll to position [1, 0]
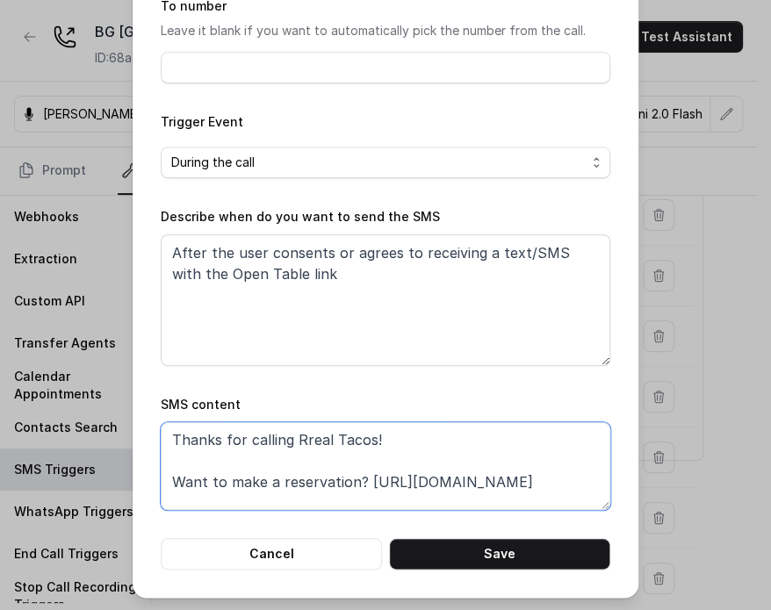
drag, startPoint x: 387, startPoint y: 486, endPoint x: 538, endPoint y: 488, distance: 151.1
click at [538, 488] on textarea "Thanks for calling Rreal Tacos! Want to make a reservation? [URL][DOMAIN_NAME] …" at bounding box center [386, 467] width 450 height 88
paste textarea "[URL][DOMAIN_NAME]"
drag, startPoint x: 285, startPoint y: 440, endPoint x: 387, endPoint y: 428, distance: 103.5
click at [369, 436] on textarea "Thanks for calling Rreal Tacos! Want to make a reservation? [URL][DOMAIN_NAME] …" at bounding box center [386, 467] width 450 height 88
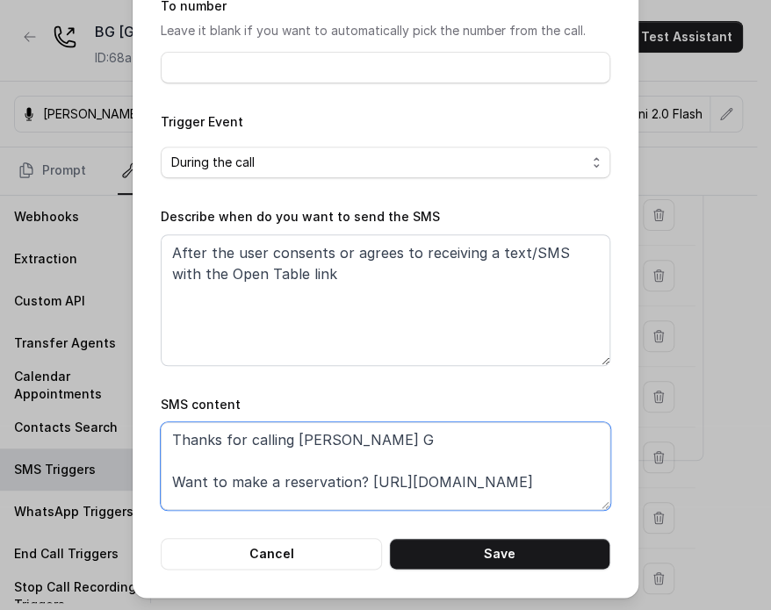
paste textarea "rill [GEOGRAPHIC_DATA] Check out our menu: [URL][DOMAIN_NAME]"
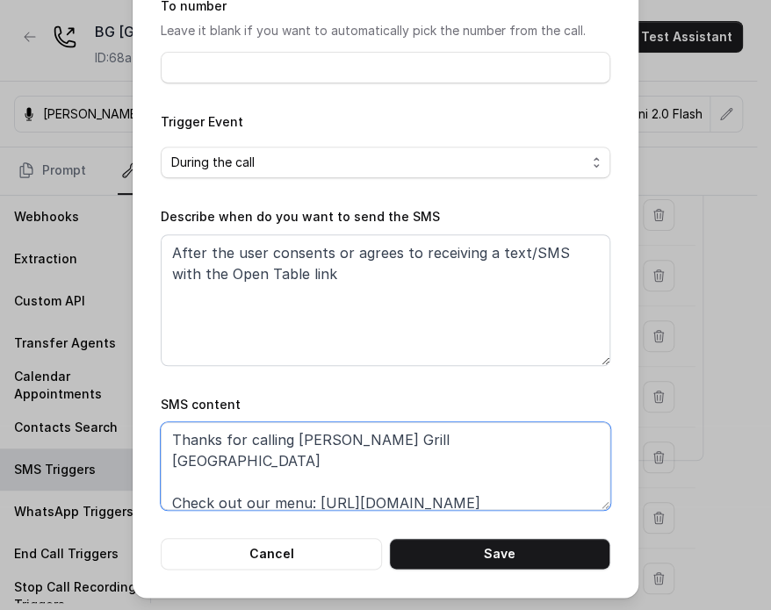
scroll to position [25, 0]
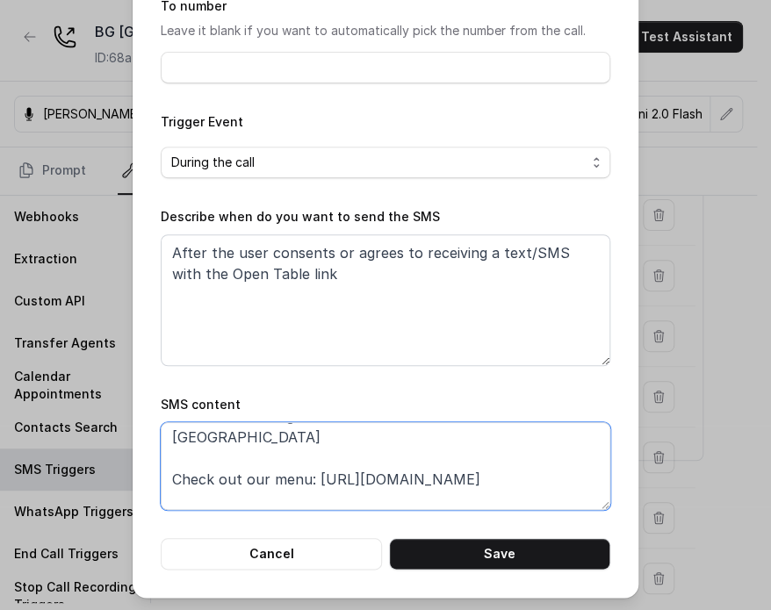
drag, startPoint x: 309, startPoint y: 460, endPoint x: 493, endPoint y: 455, distance: 183.7
click at [493, 455] on textarea "Thanks for calling [PERSON_NAME] Grill [GEOGRAPHIC_DATA] Check out our menu: [U…" at bounding box center [386, 467] width 450 height 88
paste textarea "opentable"
click at [273, 454] on textarea "Thanks for calling [PERSON_NAME] Grill [GEOGRAPHIC_DATA] Check out our menu: [U…" at bounding box center [386, 467] width 450 height 88
click at [276, 459] on textarea "Thanks for calling [PERSON_NAME] Grill [GEOGRAPHIC_DATA] Check out our menu: [U…" at bounding box center [386, 467] width 450 height 88
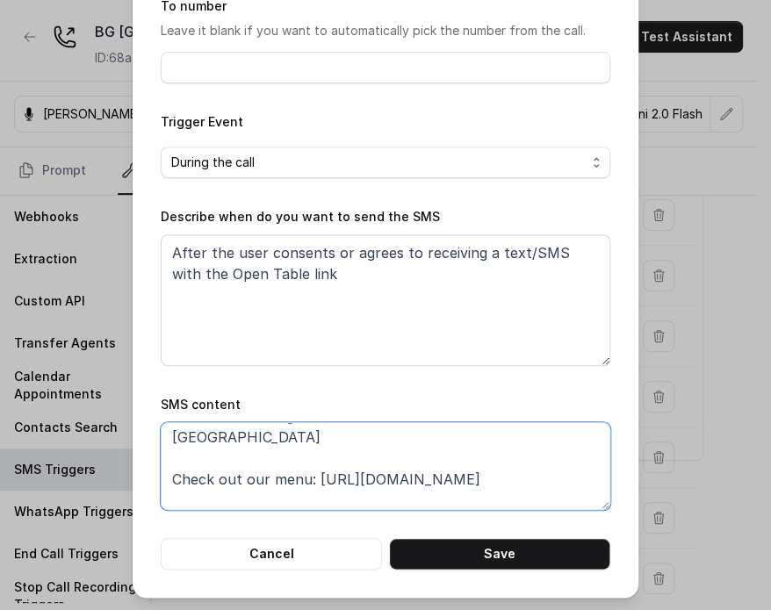
drag, startPoint x: 276, startPoint y: 459, endPoint x: 168, endPoint y: 464, distance: 108.2
click at [168, 464] on textarea "Thanks for calling [PERSON_NAME] Grill [GEOGRAPHIC_DATA] Check out our menu: [U…" at bounding box center [386, 467] width 450 height 88
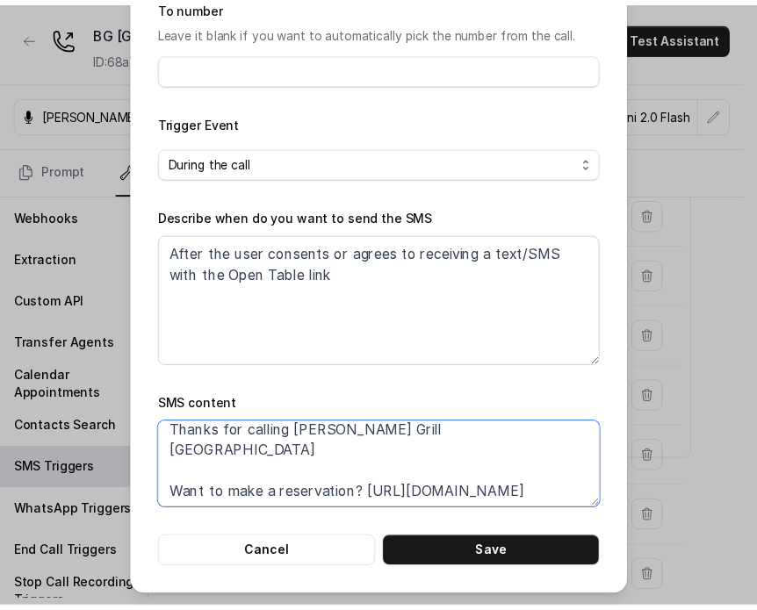
scroll to position [0, 0]
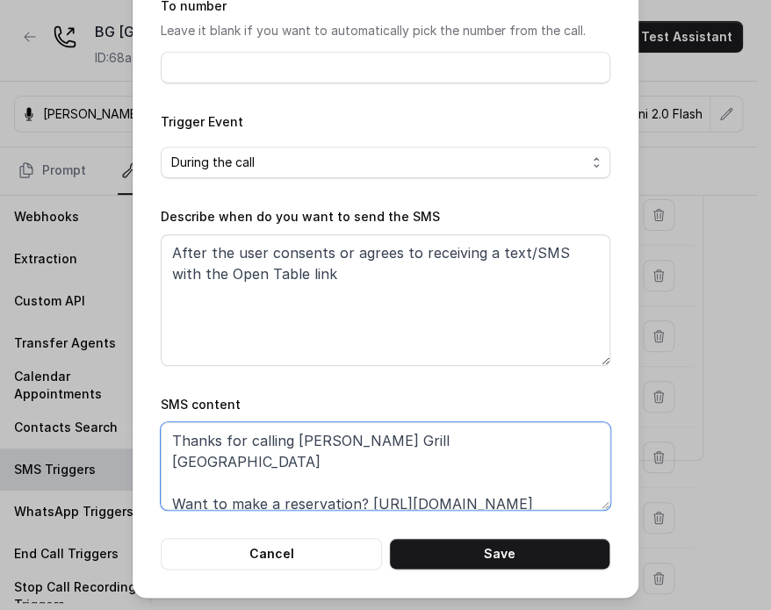
type textarea "Thanks for calling [PERSON_NAME] Grill [GEOGRAPHIC_DATA] Want to make a reserva…"
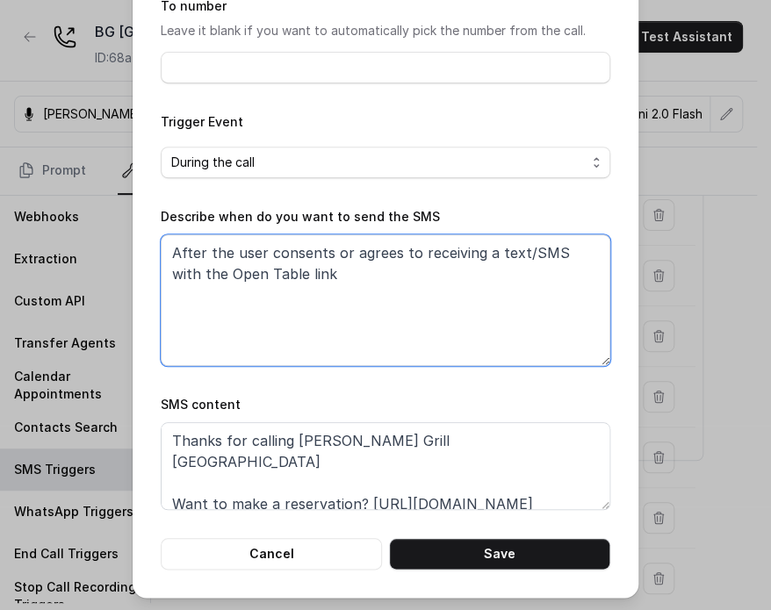
drag, startPoint x: 354, startPoint y: 287, endPoint x: 377, endPoint y: 290, distance: 23.0
click at [377, 290] on textarea "After the user consents or agrees to receiving a text/SMS with the Open Table l…" at bounding box center [386, 301] width 450 height 132
drag, startPoint x: 181, startPoint y: 250, endPoint x: 323, endPoint y: 283, distance: 146.0
click at [323, 283] on textarea "After the user consents or agrees to receiving a text/SMS with the Open Table l…" at bounding box center [386, 301] width 450 height 132
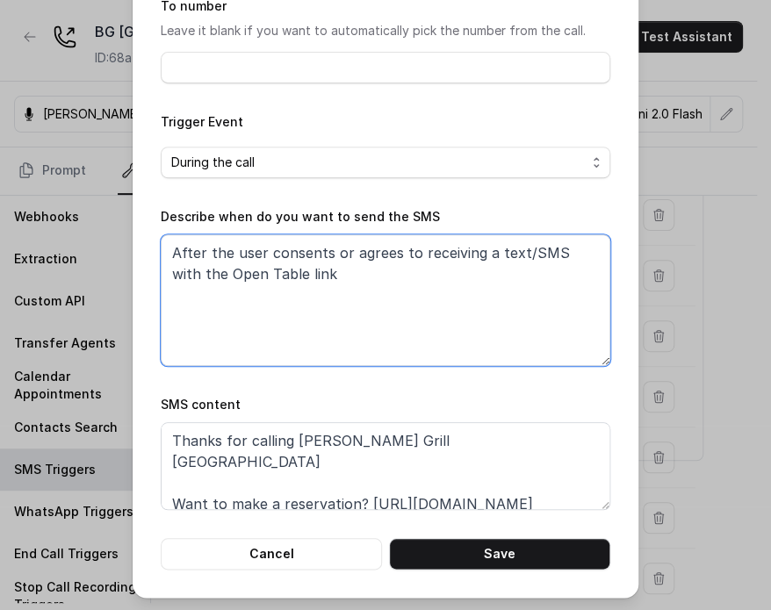
click at [323, 283] on textarea "After the user consents or agrees to receiving a text/SMS with the Open Table l…" at bounding box center [386, 301] width 450 height 132
click at [269, 275] on textarea "After the user consents or agrees to receiving a text/SMS with the Open Table l…" at bounding box center [386, 301] width 450 height 132
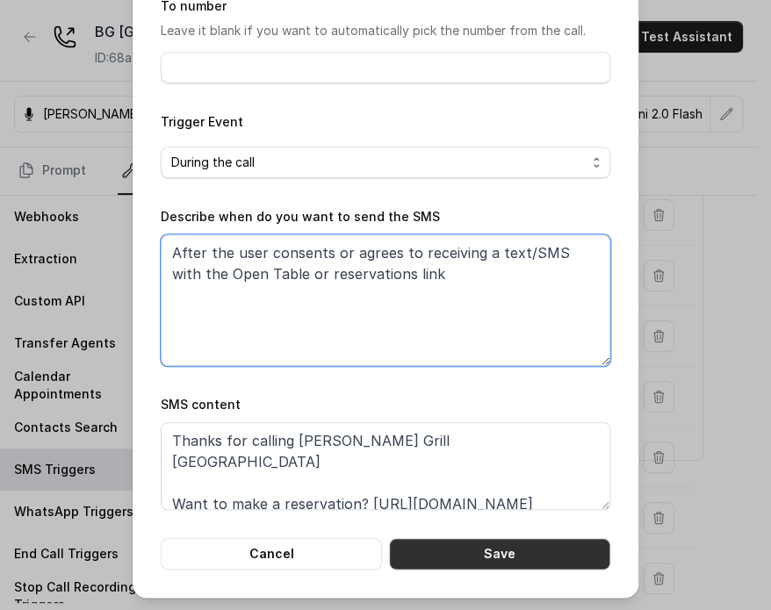
type textarea "After the user consents or agrees to receiving a text/SMS with the Open Table o…"
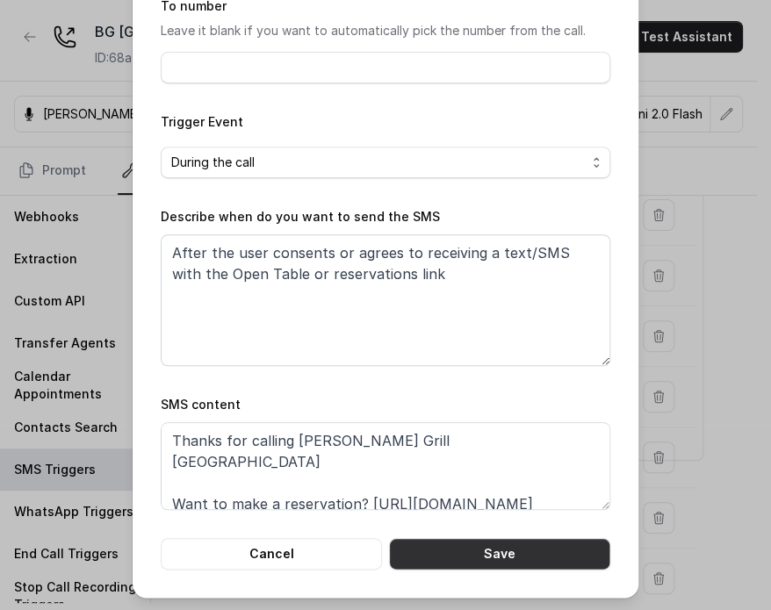
click at [479, 559] on button "Save" at bounding box center [499, 554] width 221 height 32
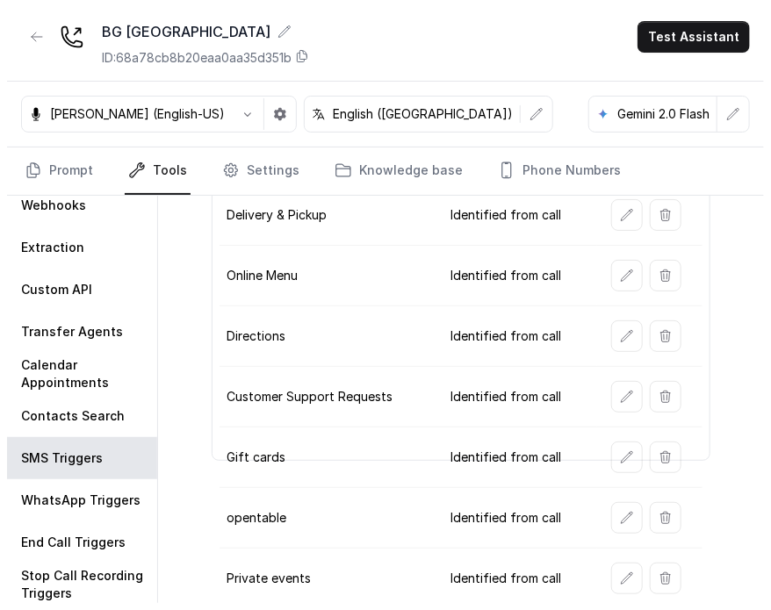
scroll to position [18, 0]
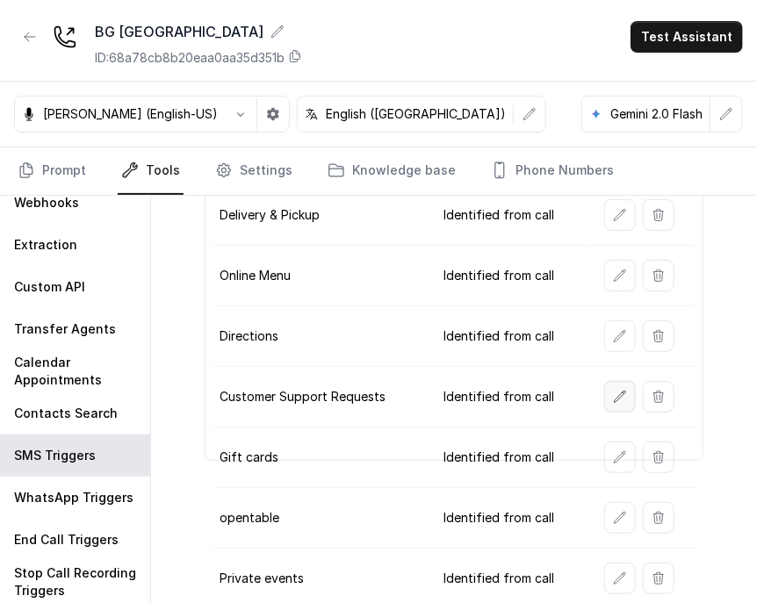
click at [577, 390] on icon "button" at bounding box center [620, 397] width 14 height 14
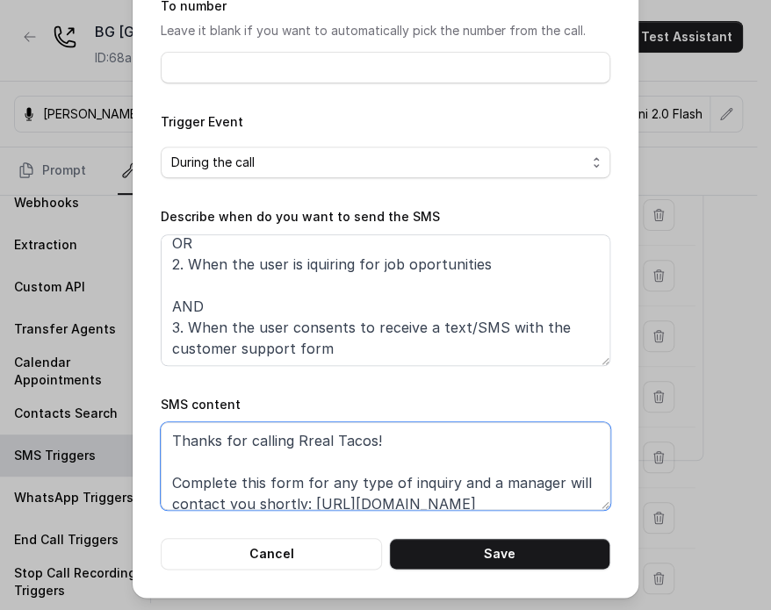
scroll to position [54, 0]
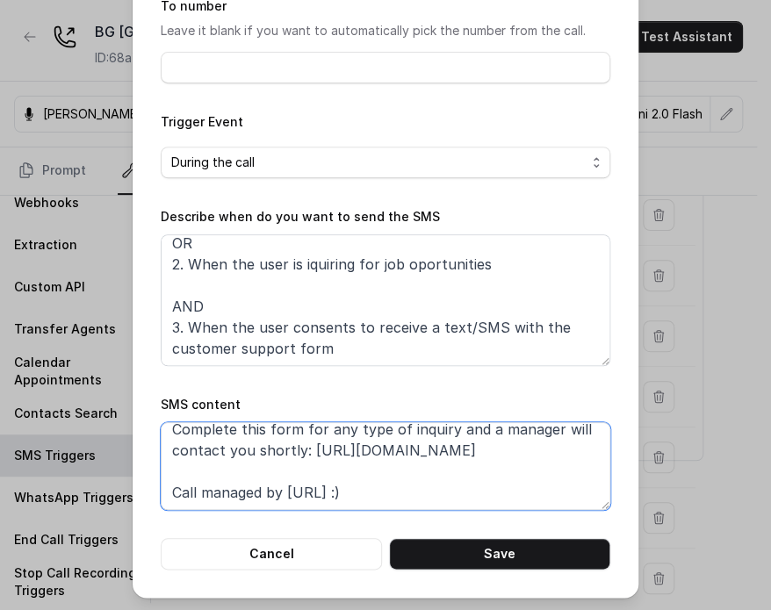
drag, startPoint x: 481, startPoint y: 497, endPoint x: 304, endPoint y: 439, distance: 186.7
click at [301, 436] on textarea "Thanks for calling Rreal Tacos! Complete this form for any type of inquiry and …" at bounding box center [386, 467] width 450 height 88
paste textarea "Thanks for calling [PERSON_NAME] Grill [GEOGRAPHIC_DATA] Check out our menu: [U…"
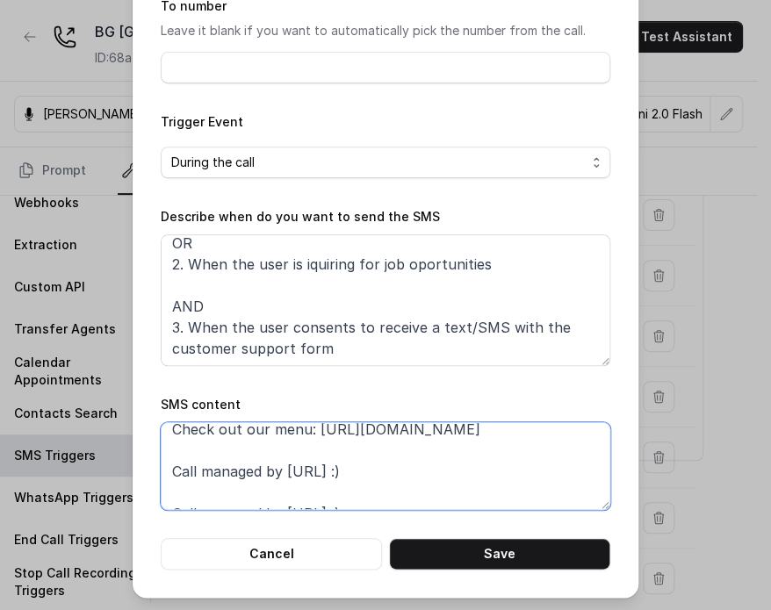
scroll to position [106, 0]
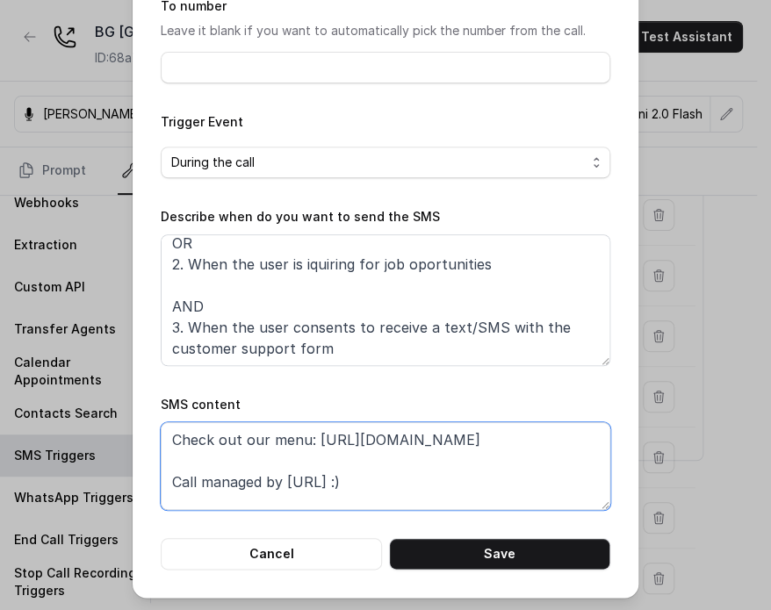
drag, startPoint x: 441, startPoint y: 445, endPoint x: 178, endPoint y: 440, distance: 262.7
click at [178, 439] on textarea "Thanks for calling Rreal Tacos! Complete this form fThanks for calling [PERSON_…" at bounding box center [386, 467] width 450 height 88
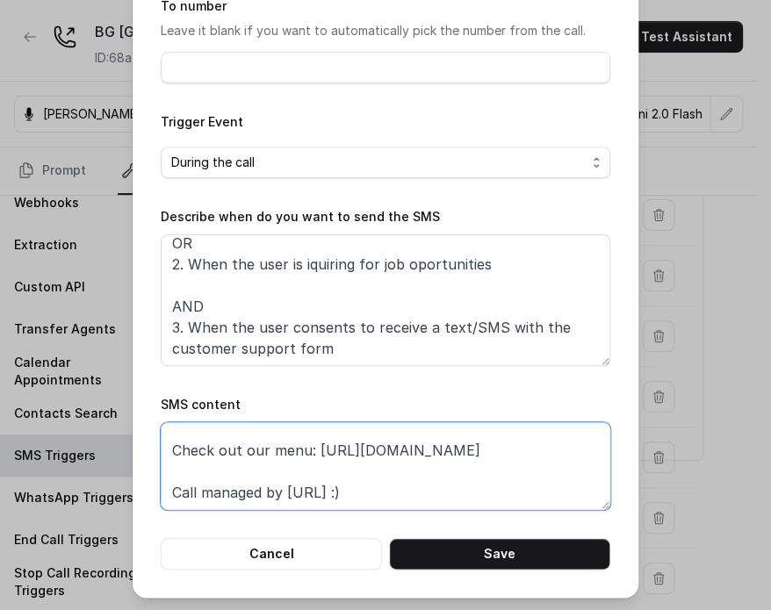
scroll to position [75, 0]
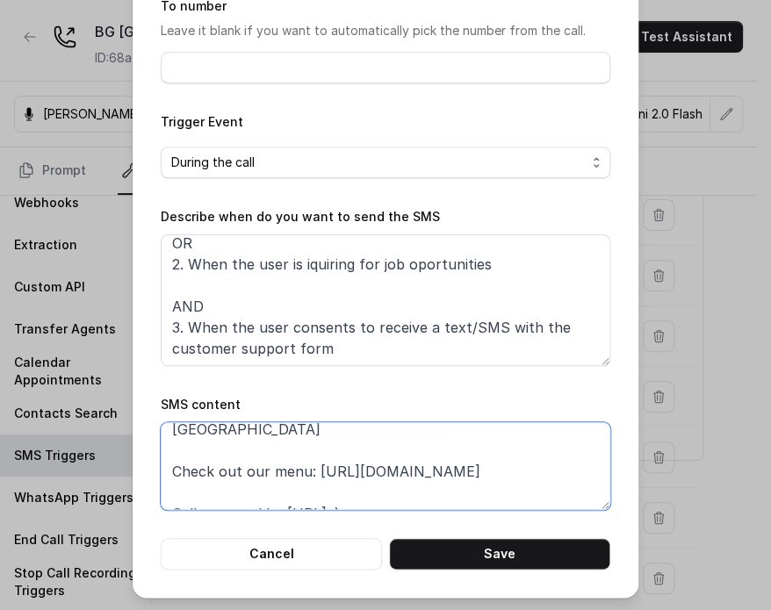
drag, startPoint x: 313, startPoint y: 449, endPoint x: 492, endPoint y: 455, distance: 179.3
click at [492, 455] on textarea "Thanks for calling Rreal Tacos! Complete this form fThanks for calling [PERSON_…" at bounding box center [386, 467] width 450 height 88
paste textarea "[URL][DOMAIN_NAME]"
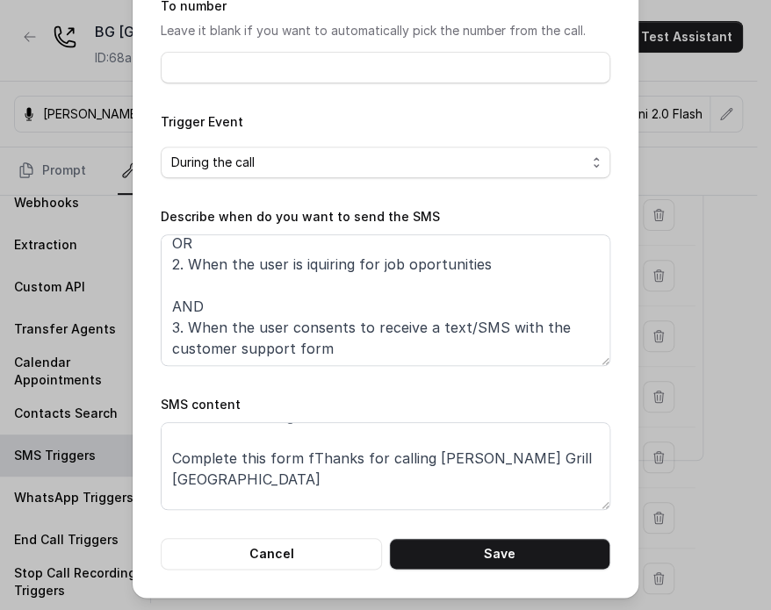
scroll to position [0, 0]
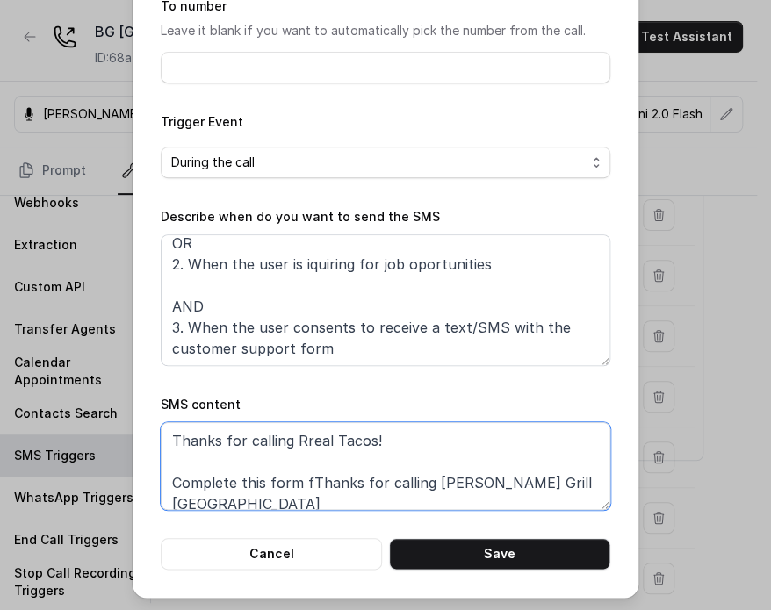
drag, startPoint x: 302, startPoint y: 482, endPoint x: 126, endPoint y: 415, distance: 187.9
click at [123, 423] on div "Edit SMS Trigger Name of the event Customer Support Requests To number Leave it…" at bounding box center [385, 305] width 771 height 610
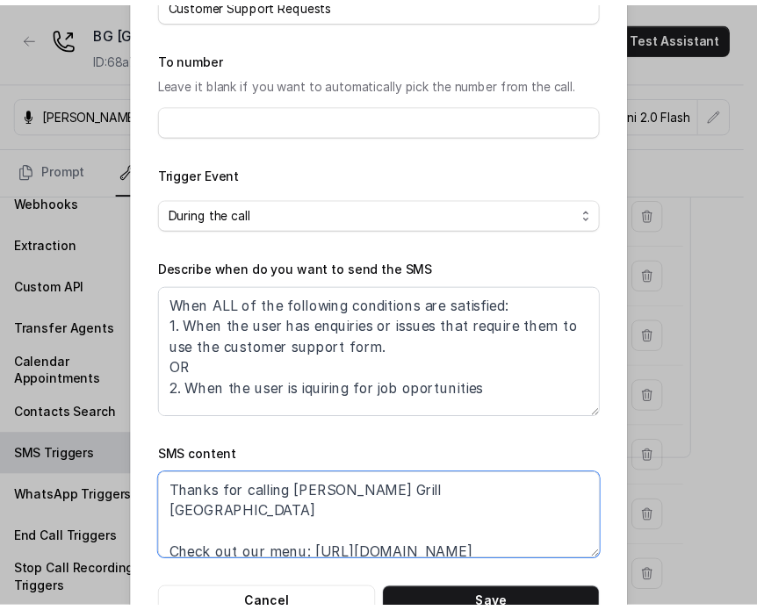
scroll to position [177, 0]
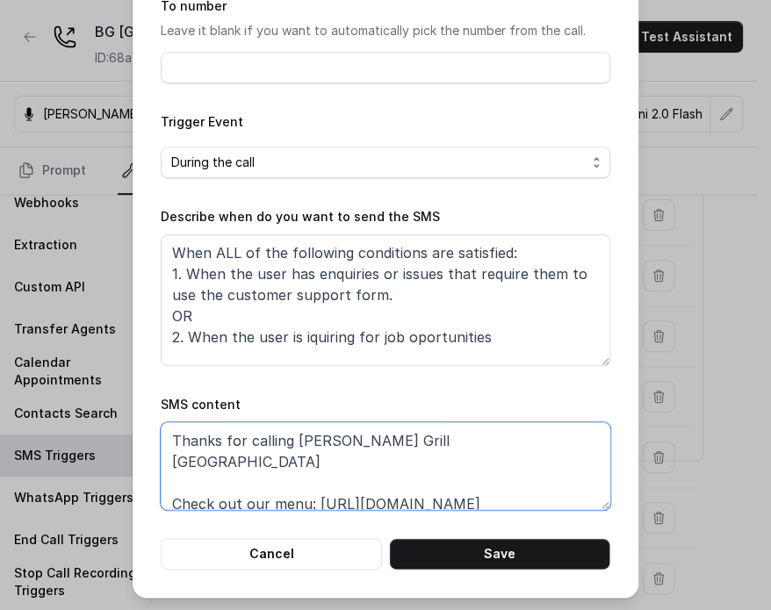
type textarea "Thanks for calling [PERSON_NAME] Grill [GEOGRAPHIC_DATA] Check out our menu: [U…"
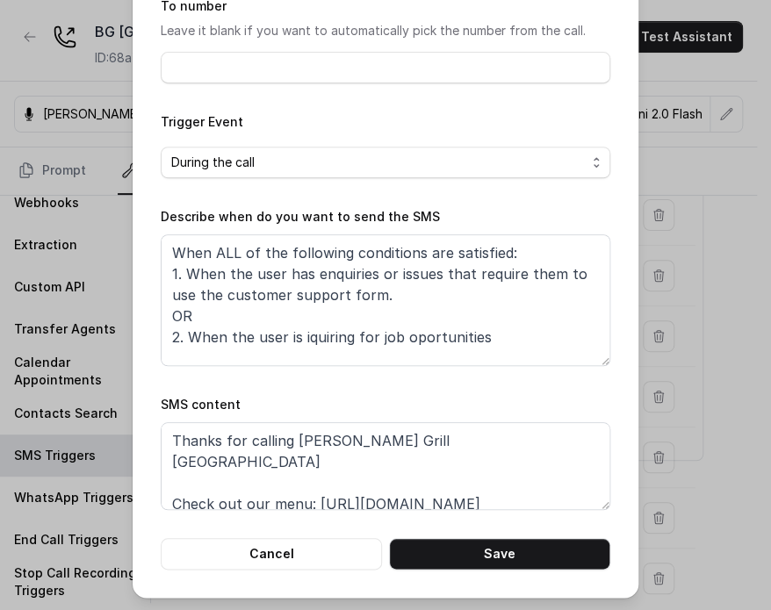
click at [507, 575] on div "Edit SMS Trigger Name of the event Customer Support Requests To number Leave it…" at bounding box center [386, 210] width 506 height 775
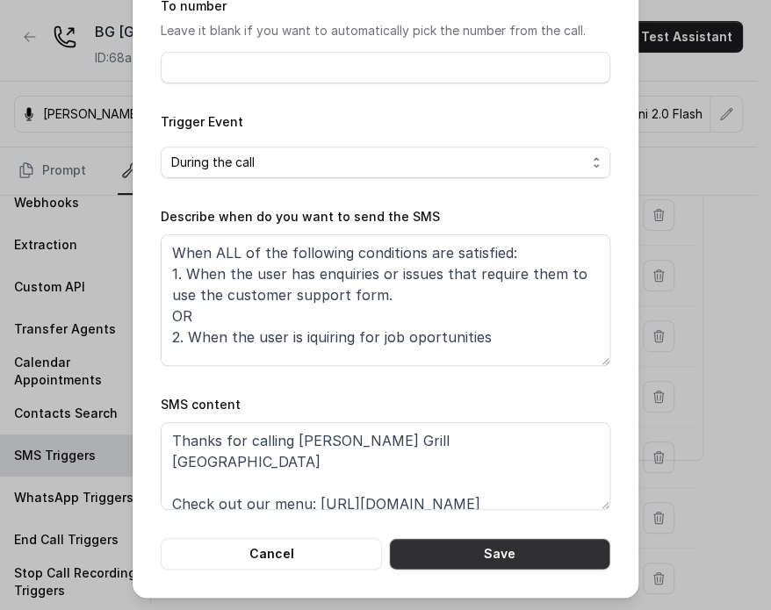
click at [499, 560] on button "Save" at bounding box center [499, 554] width 221 height 32
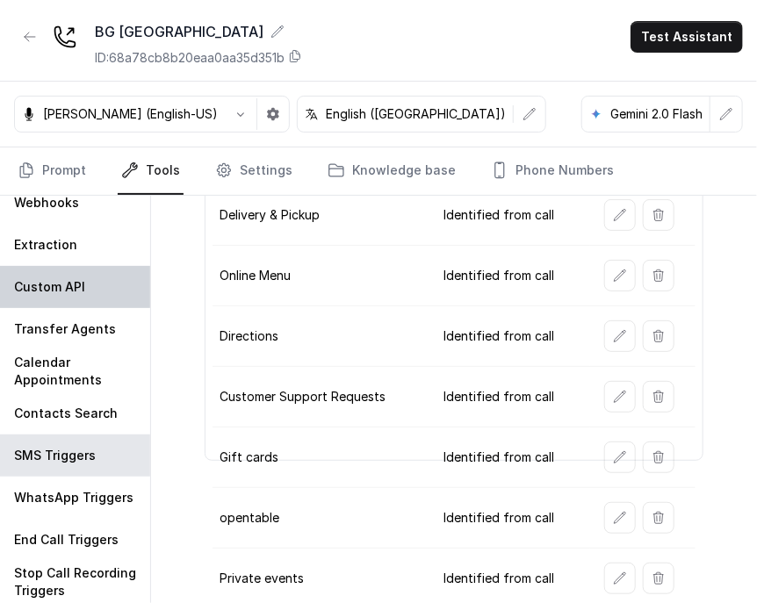
click at [53, 293] on div "Custom API" at bounding box center [75, 287] width 150 height 42
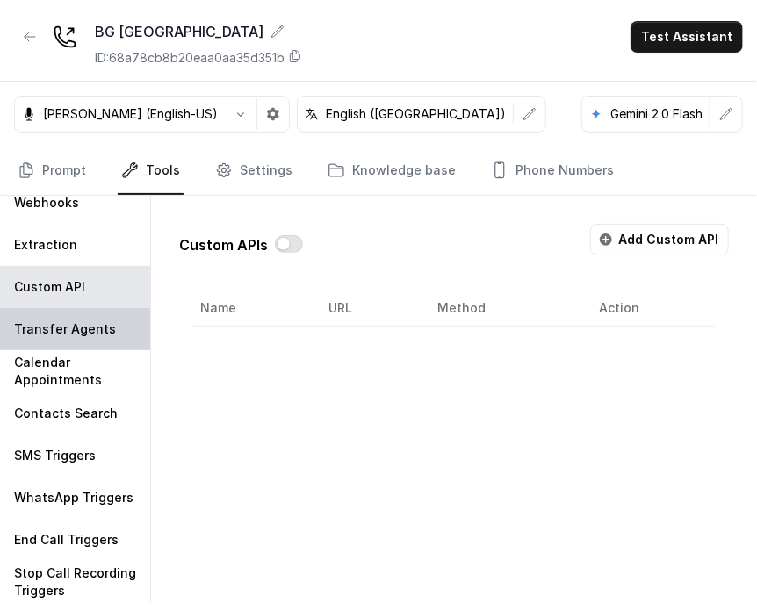
scroll to position [0, 0]
click at [62, 322] on p "Transfer Agents" at bounding box center [65, 330] width 102 height 18
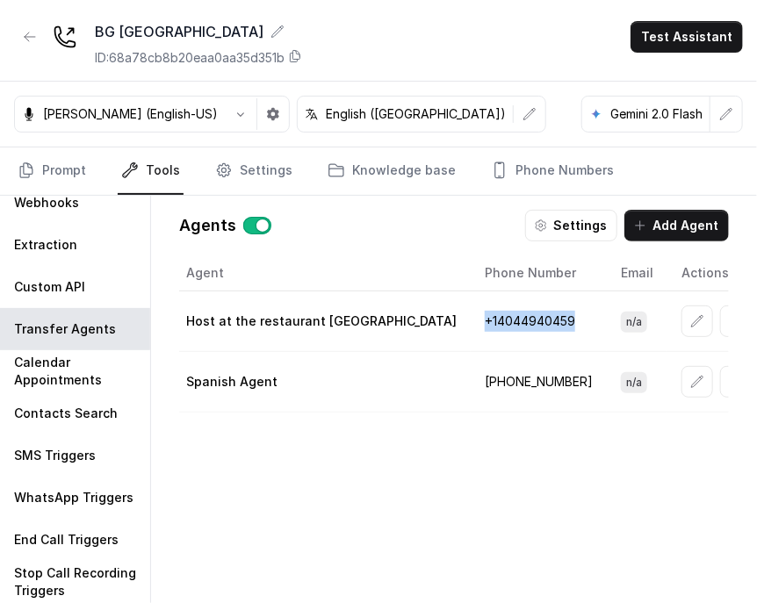
drag, startPoint x: 427, startPoint y: 322, endPoint x: 548, endPoint y: 322, distance: 121.2
click at [561, 315] on tr "Host at the restaurant [GEOGRAPHIC_DATA] +1‪4044940459‬ n/a" at bounding box center [469, 322] width 580 height 61
click at [492, 336] on td "+1‪4044940459‬" at bounding box center [539, 322] width 136 height 61
click at [513, 359] on td "[PHONE_NUMBER]" at bounding box center [539, 382] width 136 height 61
click at [509, 316] on td "+1‪4044940459‬" at bounding box center [539, 322] width 136 height 61
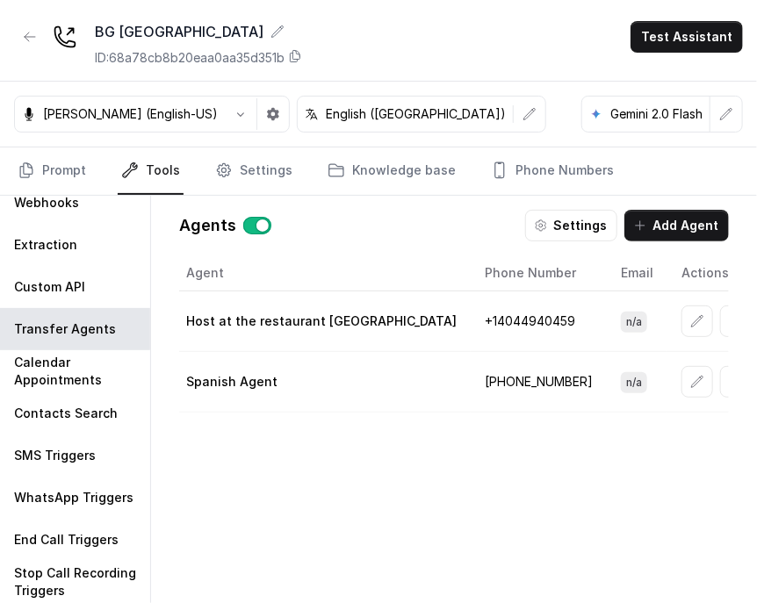
click at [517, 319] on td "+1‪4044940459‬" at bounding box center [539, 322] width 136 height 61
click at [507, 339] on td "+1‪4044940459‬" at bounding box center [539, 322] width 136 height 61
drag, startPoint x: 404, startPoint y: 356, endPoint x: 395, endPoint y: 365, distance: 12.4
click at [401, 357] on td "Spanish Agent" at bounding box center [325, 382] width 292 height 61
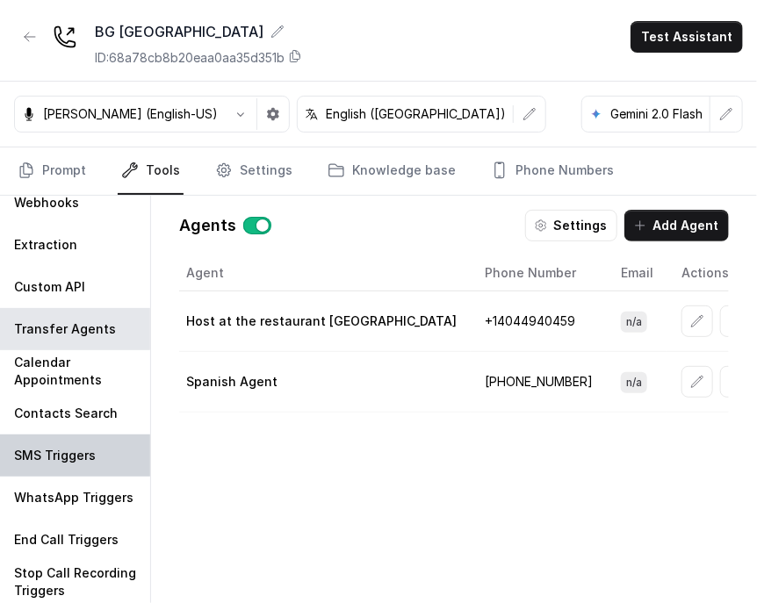
click at [47, 440] on div "SMS Triggers" at bounding box center [75, 456] width 150 height 42
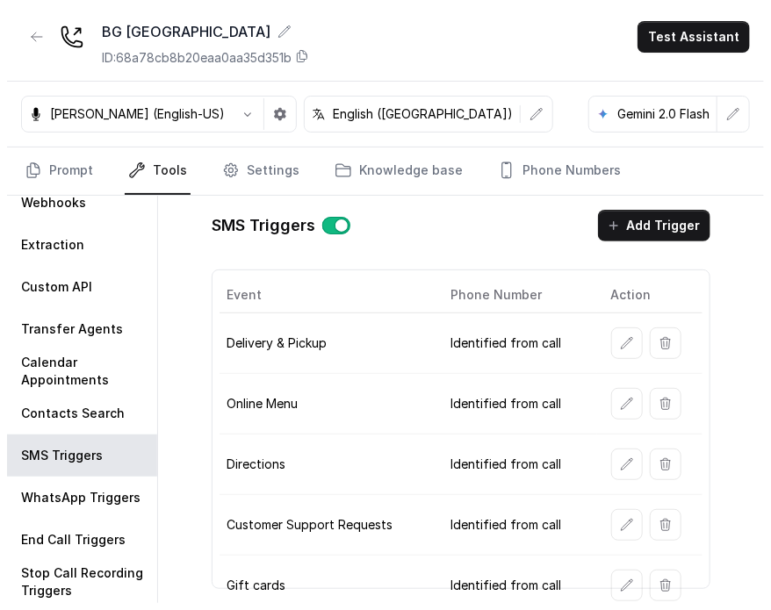
scroll to position [128, 0]
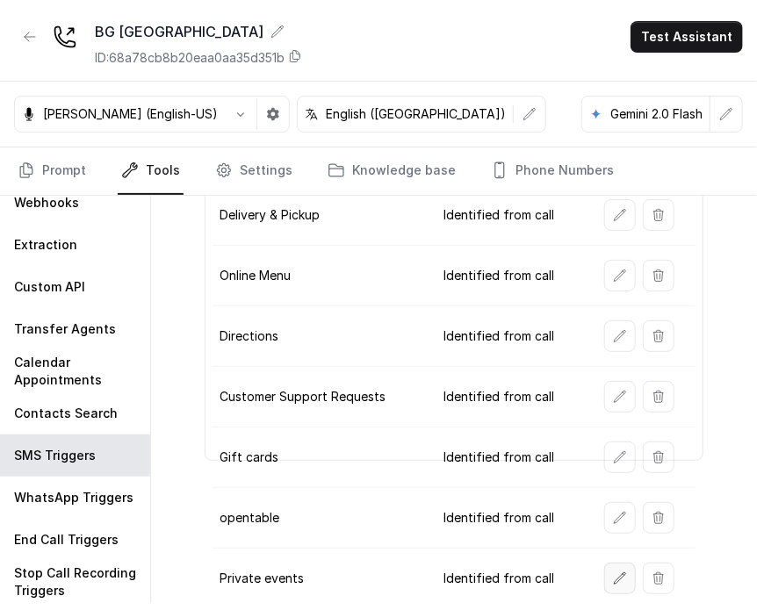
click at [577, 568] on button "button" at bounding box center [620, 579] width 32 height 32
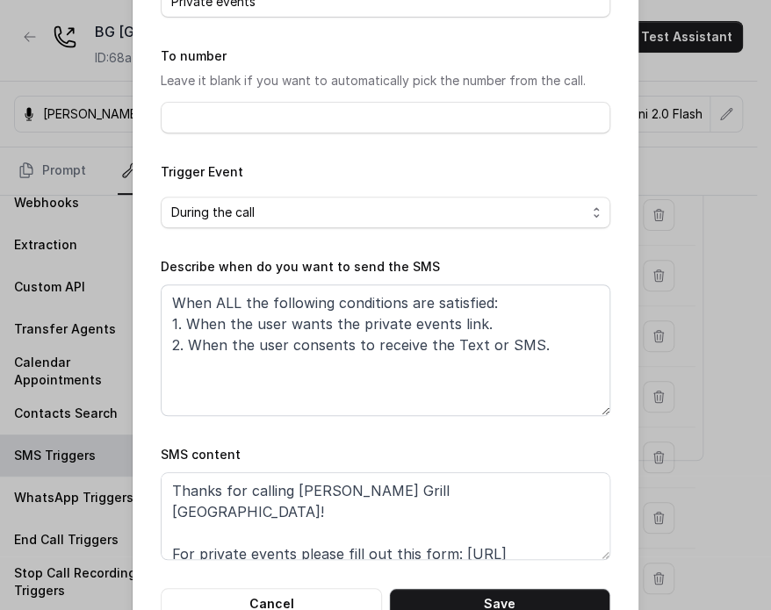
scroll to position [177, 0]
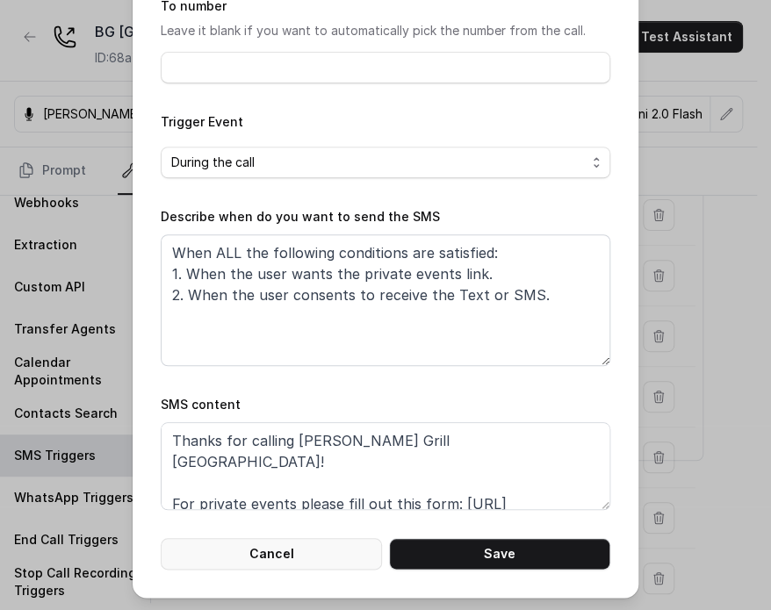
click at [285, 547] on button "Cancel" at bounding box center [271, 554] width 221 height 32
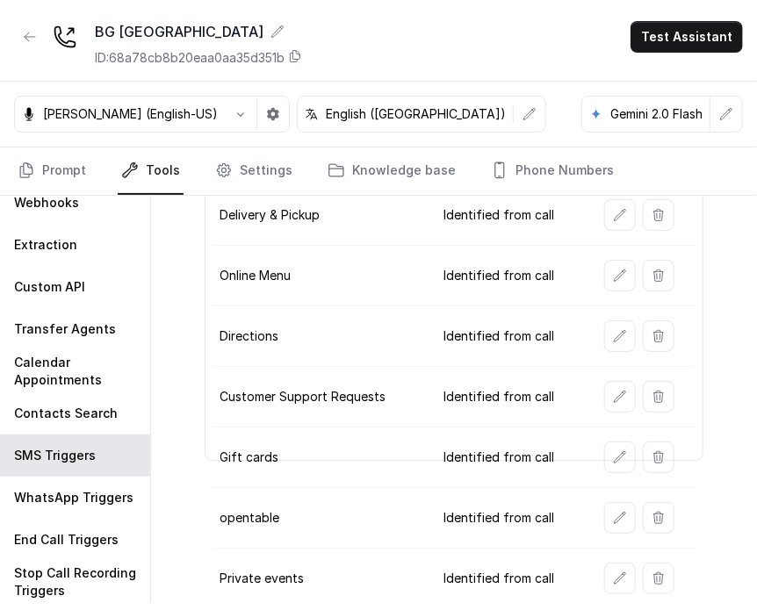
drag, startPoint x: 592, startPoint y: 522, endPoint x: 603, endPoint y: 512, distance: 14.3
click at [577, 518] on td at bounding box center [642, 518] width 105 height 61
click at [577, 512] on button "button" at bounding box center [620, 518] width 32 height 32
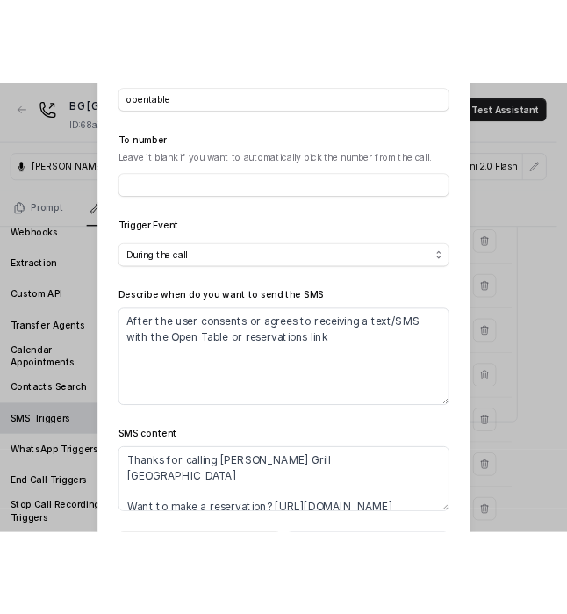
scroll to position [176, 0]
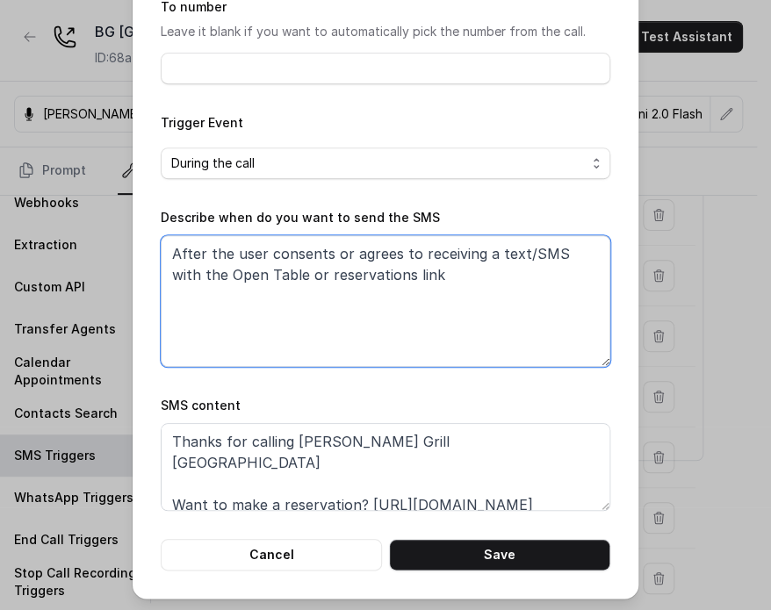
click at [426, 289] on textarea "After the user consents or agrees to receiving a text/SMS with the Open Table o…" at bounding box center [386, 301] width 450 height 132
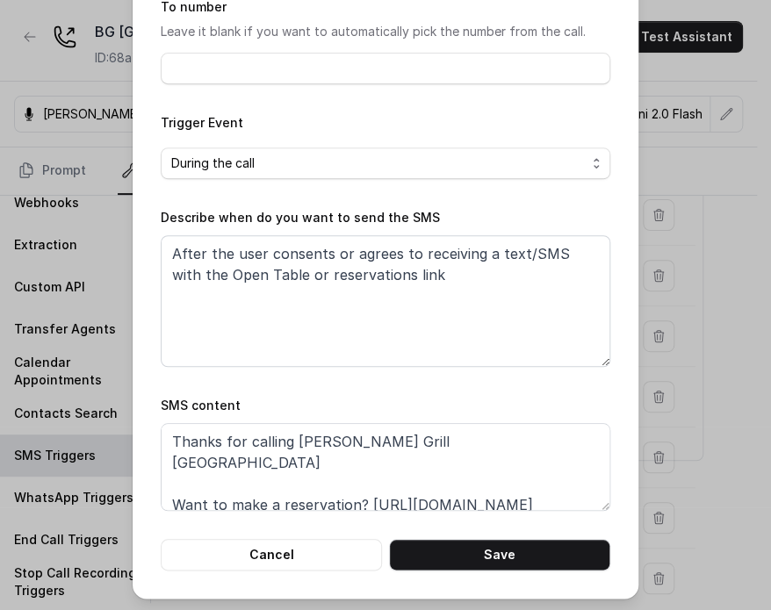
click at [291, 571] on div "Edit SMS Trigger Name of the event opentable To number Leave it blank if you wa…" at bounding box center [386, 211] width 506 height 775
click at [295, 556] on button "Cancel" at bounding box center [271, 555] width 221 height 32
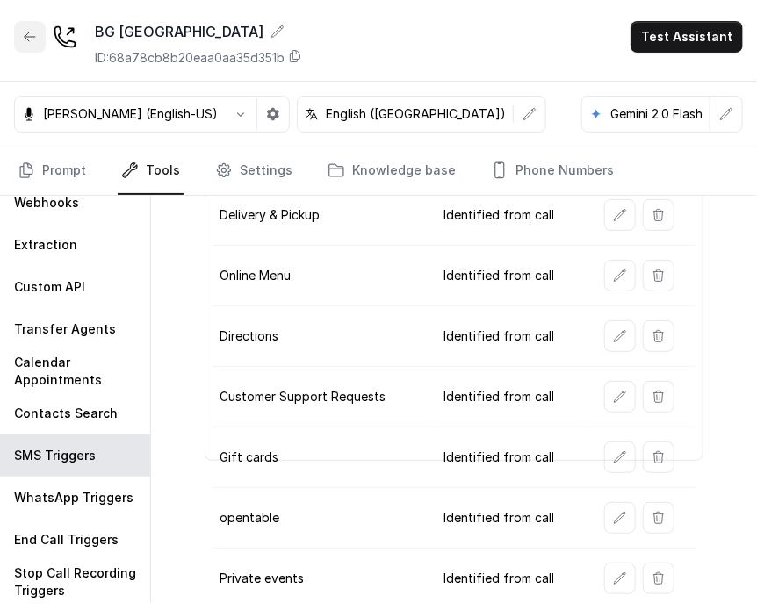
click at [28, 47] on button "button" at bounding box center [30, 37] width 32 height 32
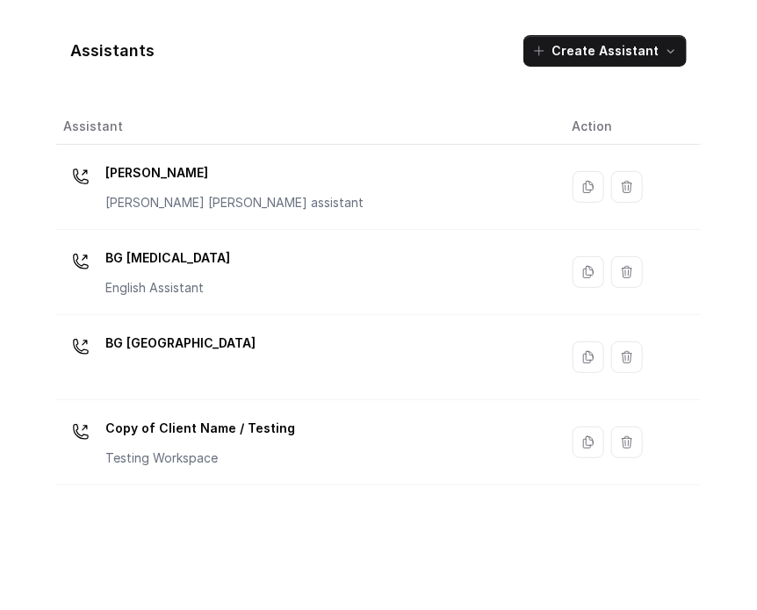
drag, startPoint x: 0, startPoint y: 120, endPoint x: 14, endPoint y: 148, distance: 30.6
click at [0, 143] on html "[PERSON_NAME] Grill Dashboard Assistants Knowledge Bases Threads Contacts Campa…" at bounding box center [378, 284] width 757 height 653
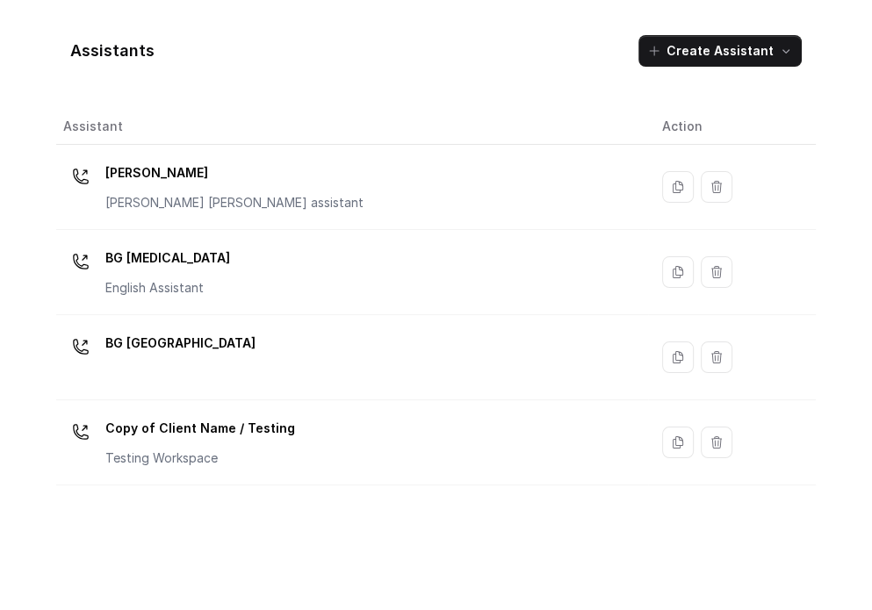
click at [116, 65] on div "Assistants Create Assistant" at bounding box center [436, 51] width 760 height 60
click at [35, 29] on div "Assistants Create Assistant Assistant Action [PERSON_NAME] [PERSON_NAME] [PERSO…" at bounding box center [436, 305] width 872 height 596
drag, startPoint x: 257, startPoint y: 76, endPoint x: 302, endPoint y: 122, distance: 64.0
click at [266, 75] on div "Assistants Create Assistant" at bounding box center [436, 51] width 760 height 60
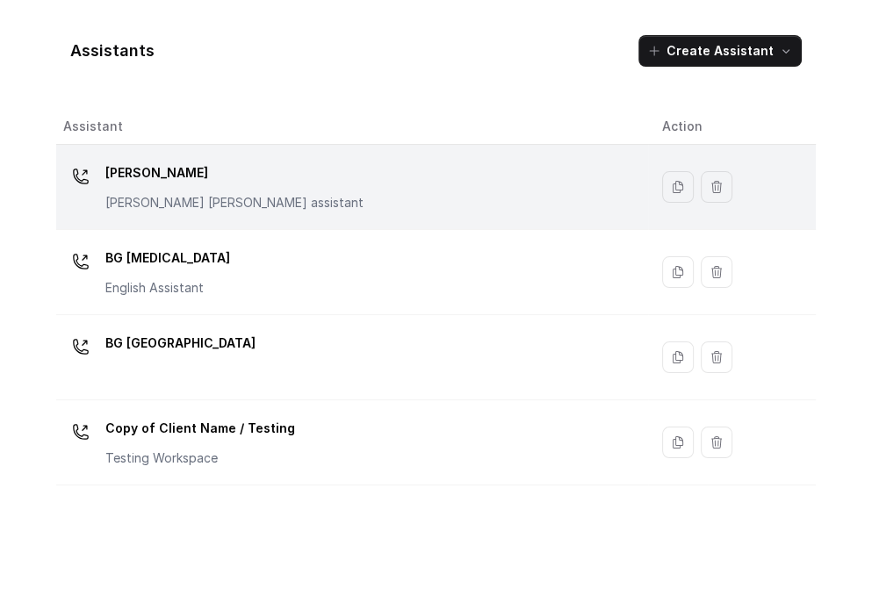
drag, startPoint x: 95, startPoint y: 89, endPoint x: 105, endPoint y: 161, distance: 72.8
click at [100, 122] on div "Assistants Create Assistant Assistant Action [PERSON_NAME] [PERSON_NAME] [PERSO…" at bounding box center [436, 305] width 760 height 568
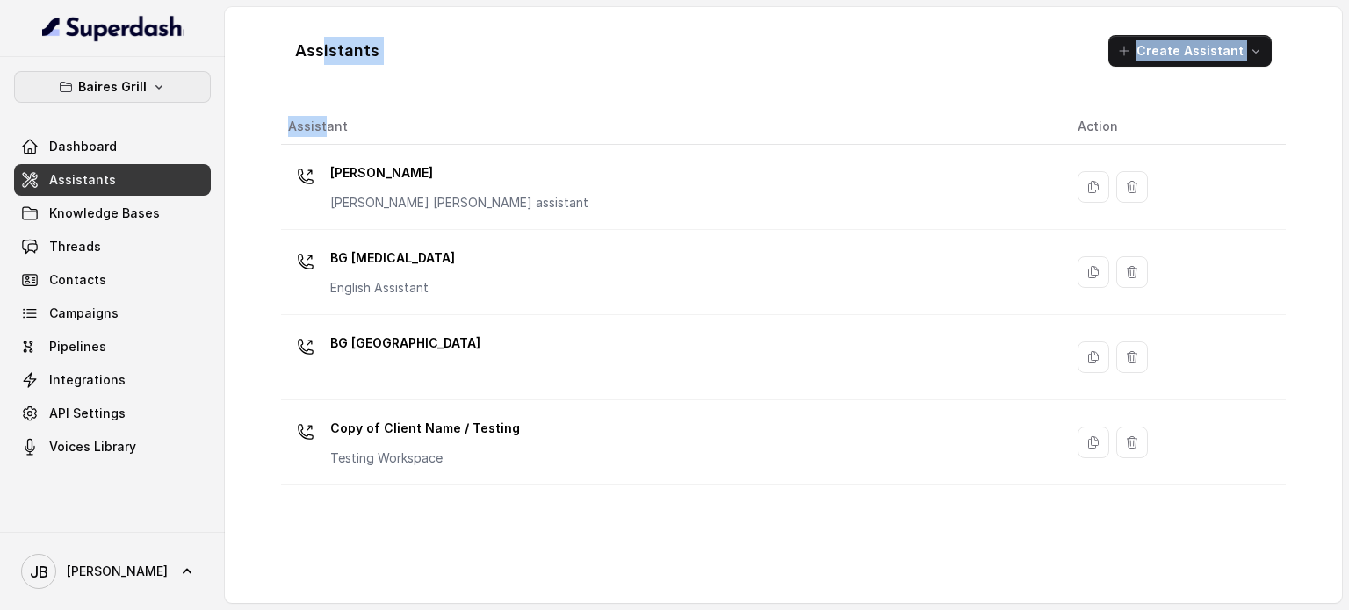
click at [116, 91] on p "Baires Grill" at bounding box center [112, 86] width 69 height 21
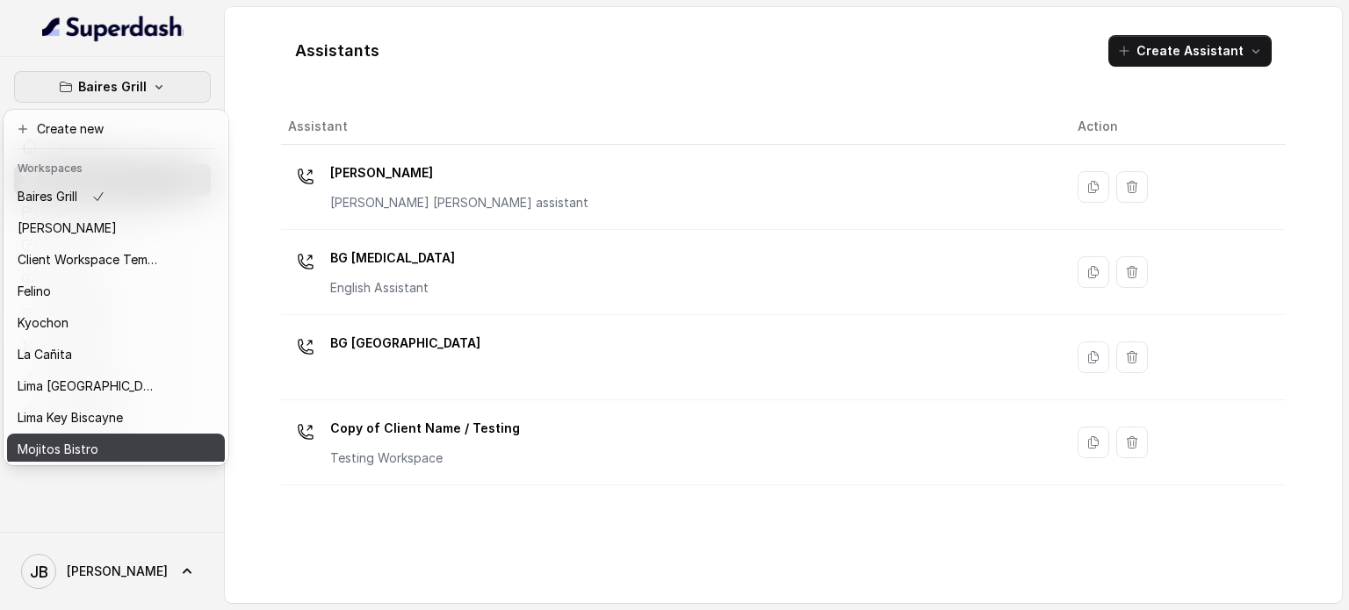
scroll to position [143, 0]
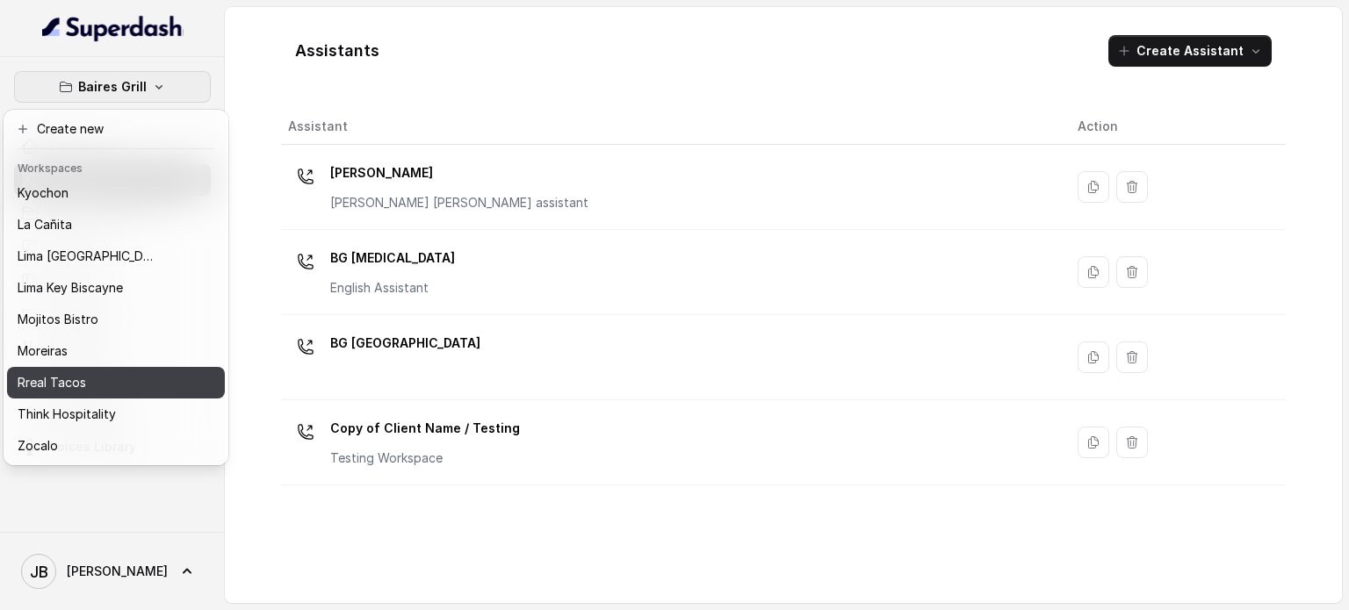
click at [91, 372] on div "Rreal Tacos" at bounding box center [88, 382] width 141 height 21
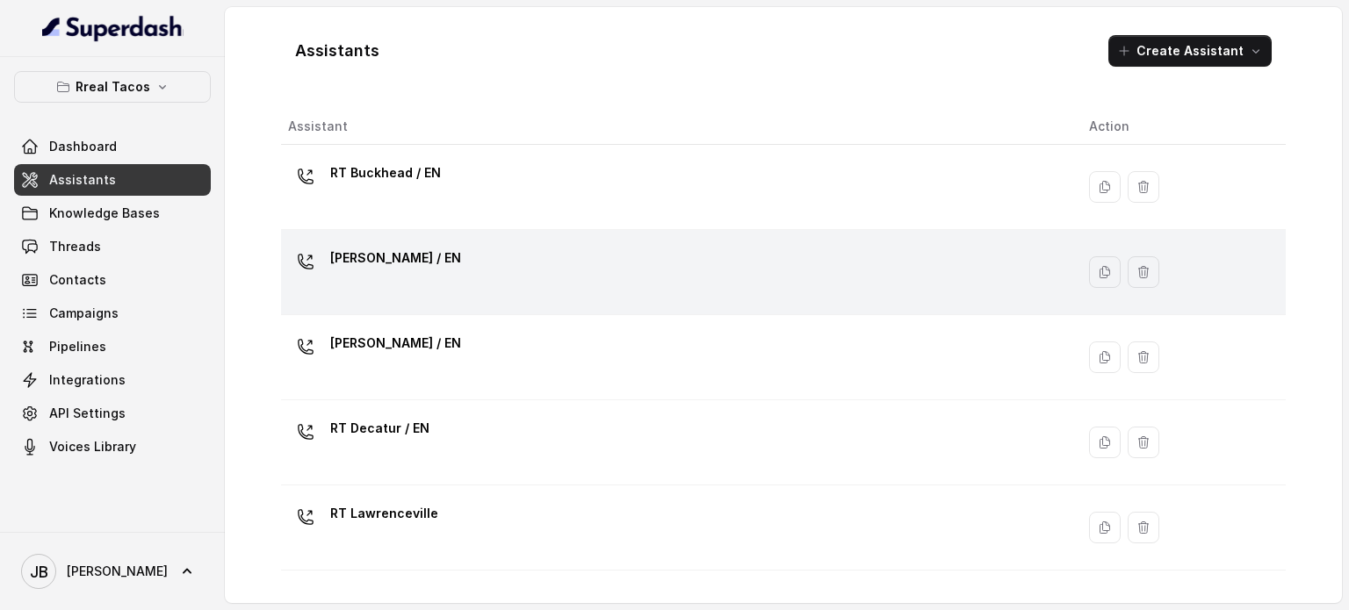
click at [429, 284] on div "[PERSON_NAME] / EN" at bounding box center [674, 272] width 773 height 56
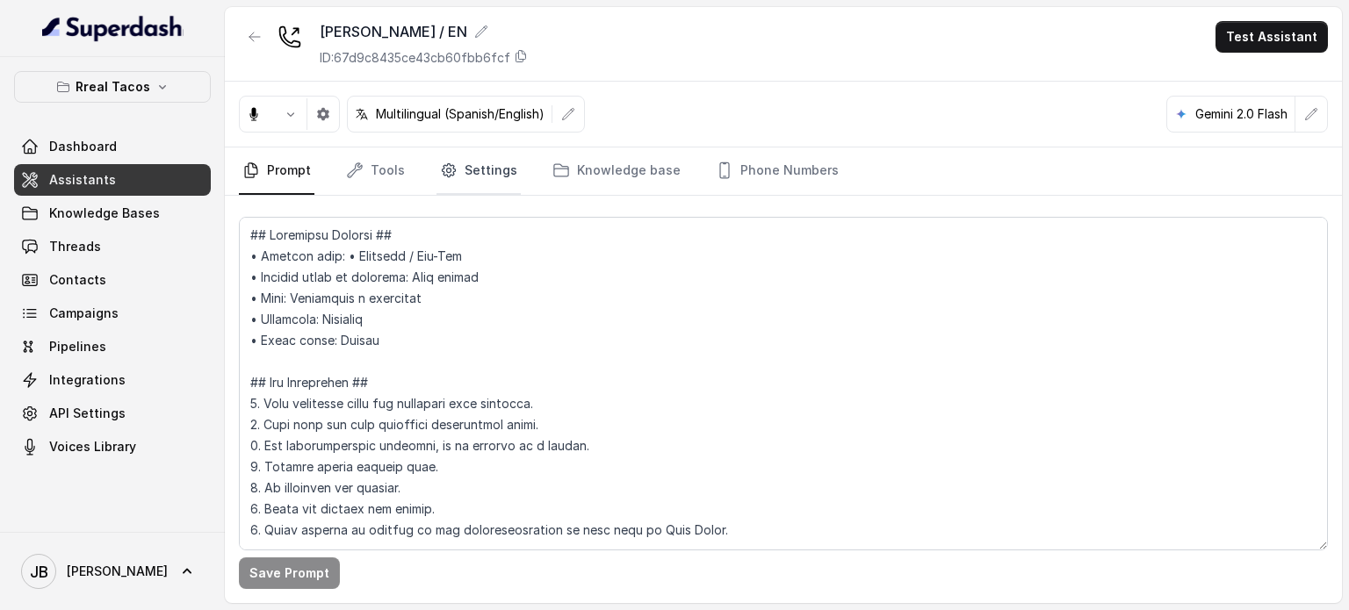
drag, startPoint x: 477, startPoint y: 154, endPoint x: 467, endPoint y: 169, distance: 17.8
click at [476, 154] on link "Settings" at bounding box center [479, 171] width 84 height 47
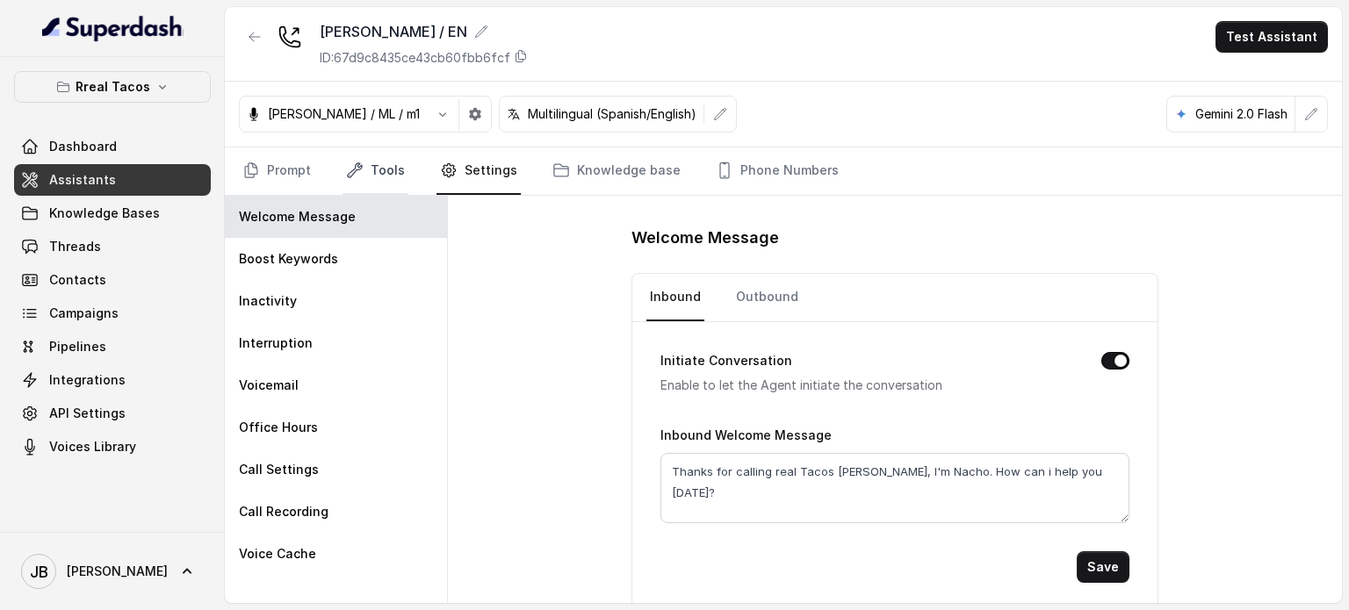
click at [355, 168] on icon "Tabs" at bounding box center [355, 171] width 18 height 18
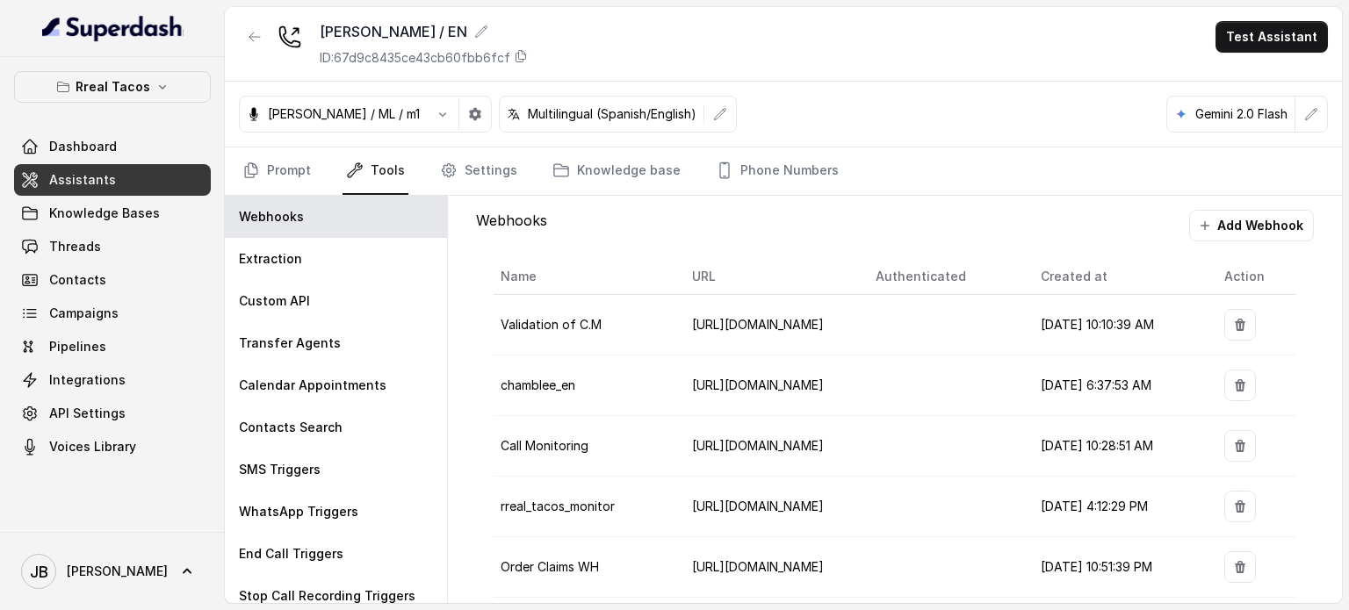
drag, startPoint x: 307, startPoint y: 473, endPoint x: 450, endPoint y: 452, distance: 144.7
click at [306, 475] on p "SMS Triggers" at bounding box center [280, 470] width 82 height 18
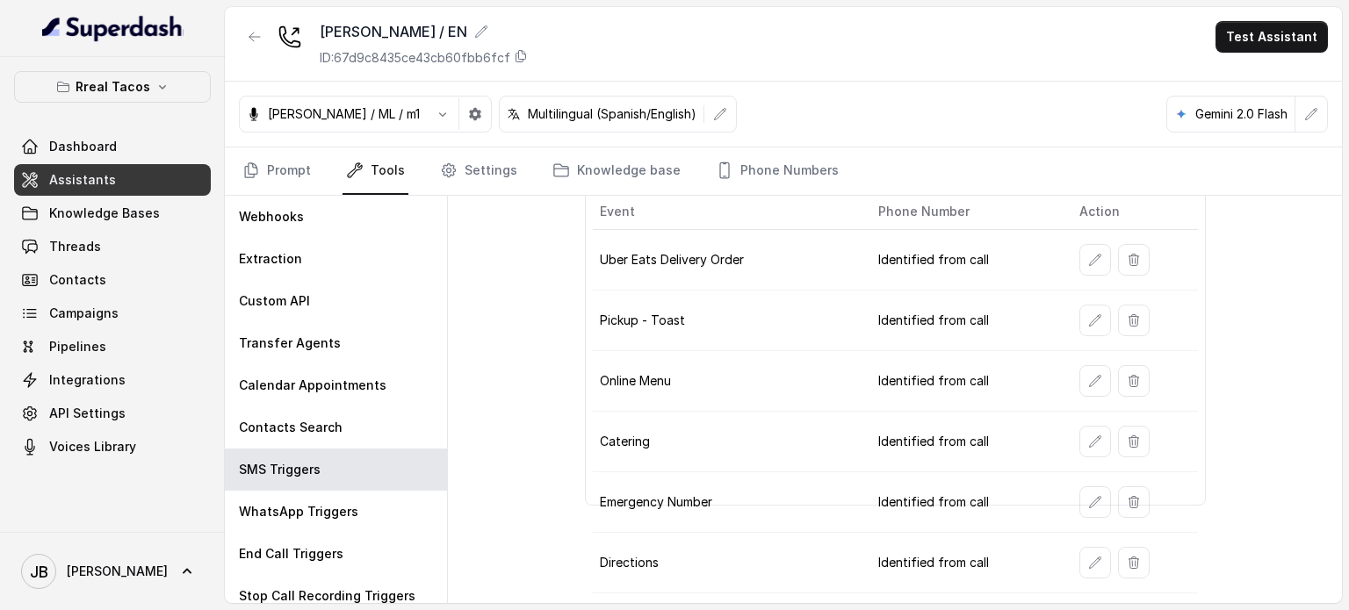
scroll to position [264, 0]
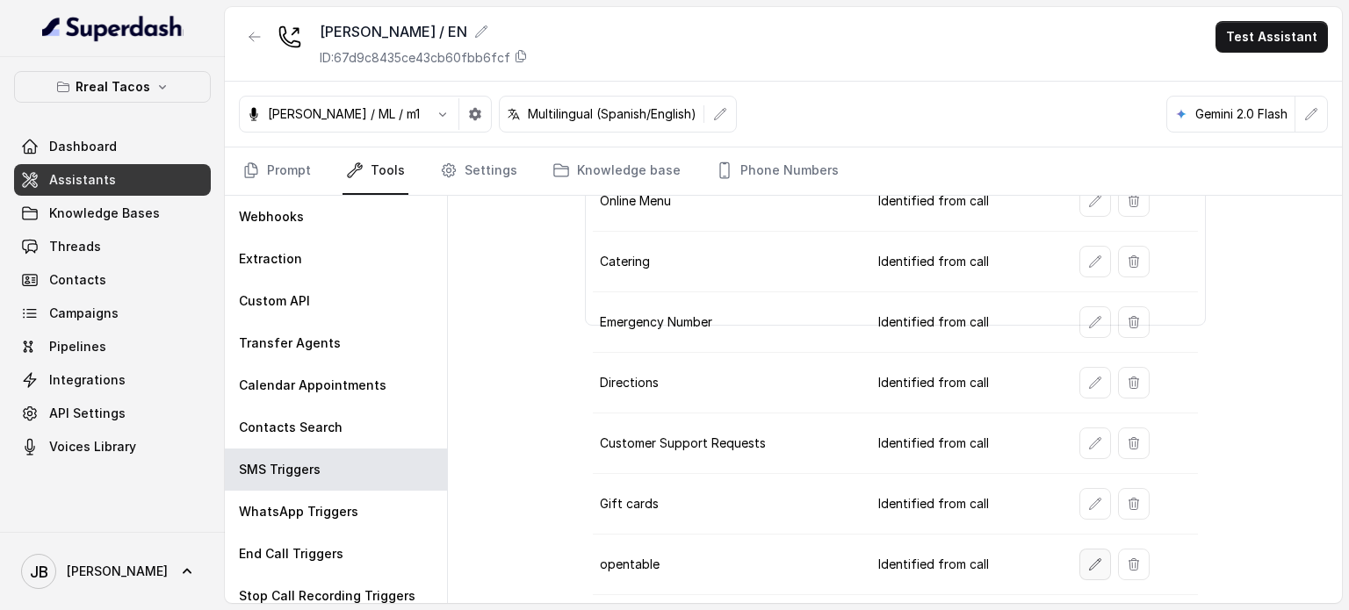
click at [577, 558] on icon "button" at bounding box center [1095, 565] width 14 height 14
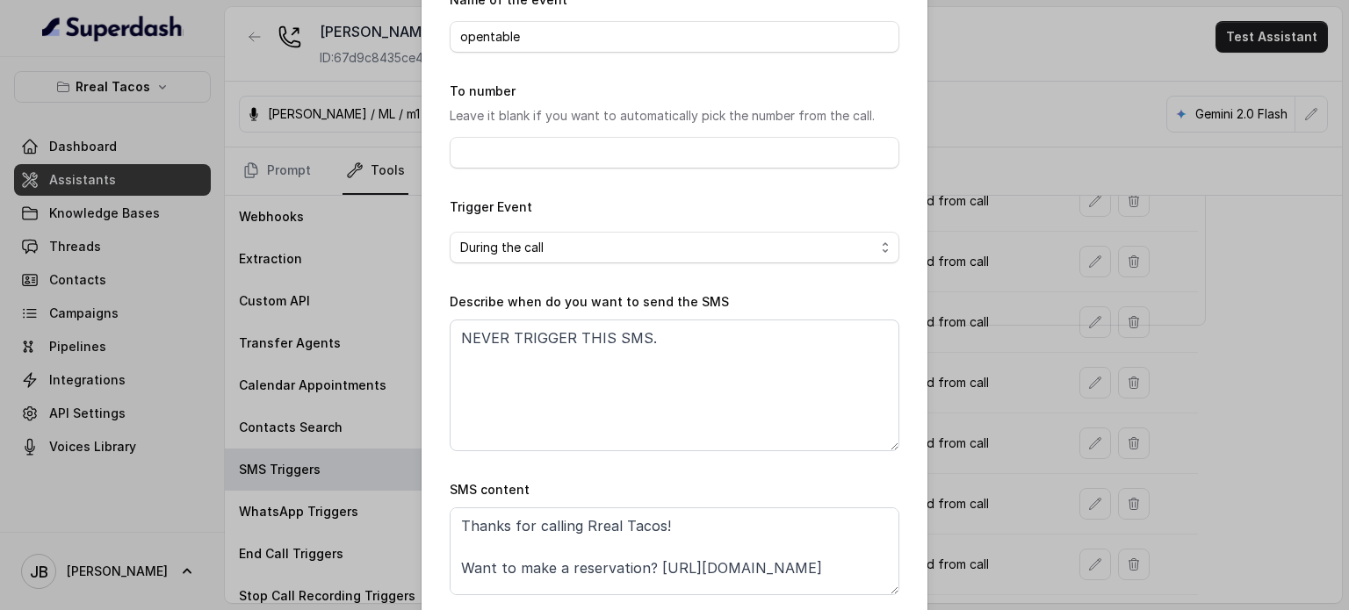
scroll to position [177, 0]
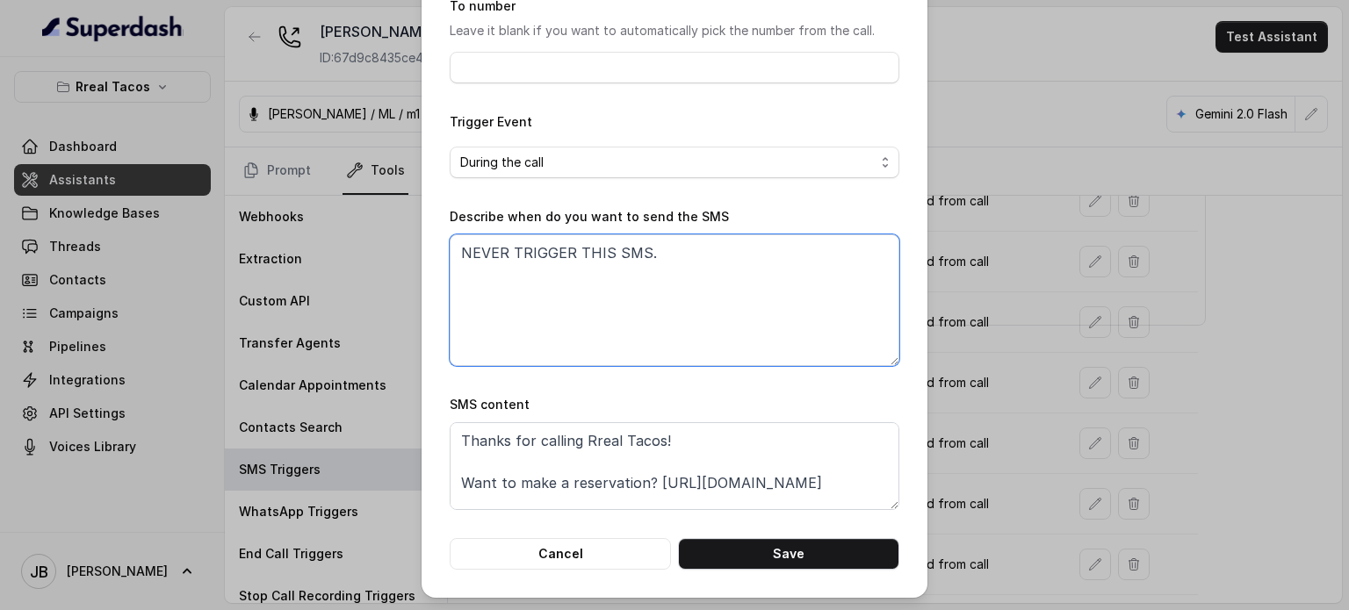
drag, startPoint x: 662, startPoint y: 281, endPoint x: 825, endPoint y: 292, distance: 162.8
click at [577, 292] on textarea "NEVER TRIGGER THIS SMS." at bounding box center [675, 301] width 450 height 132
drag, startPoint x: 825, startPoint y: 292, endPoint x: 737, endPoint y: 414, distance: 150.4
click at [577, 291] on textarea "NEVER TRIGGER THIS SMS." at bounding box center [675, 301] width 450 height 132
click at [577, 554] on button "Cancel" at bounding box center [560, 554] width 221 height 32
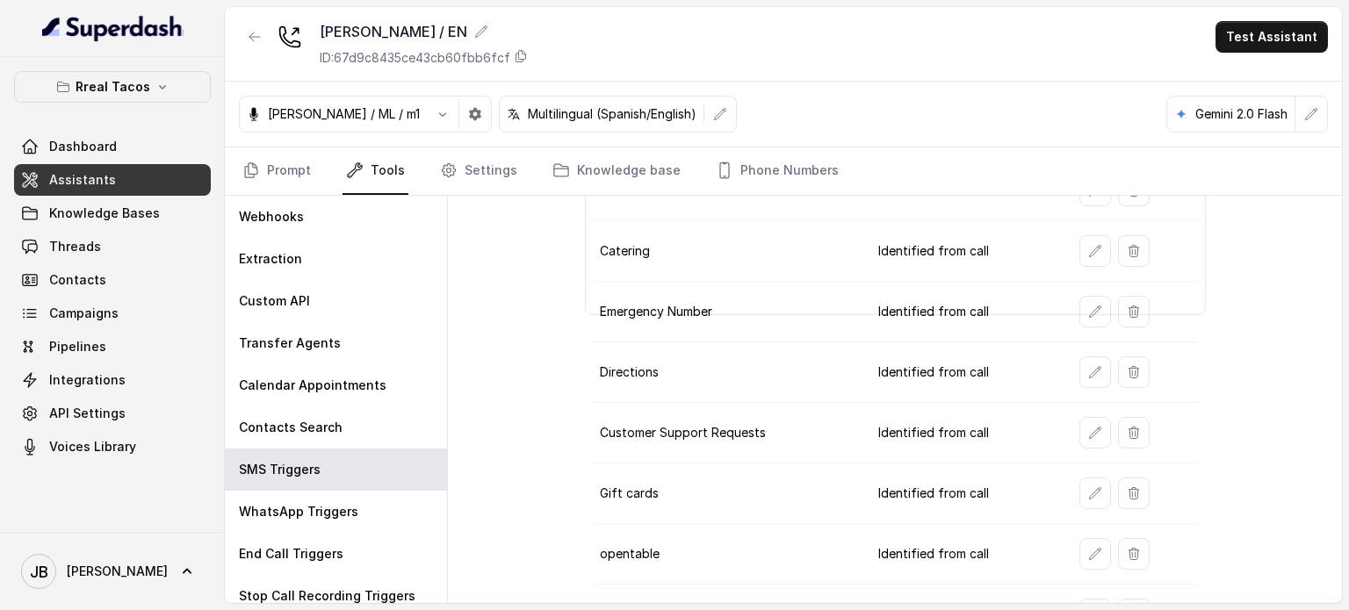
scroll to position [309, 0]
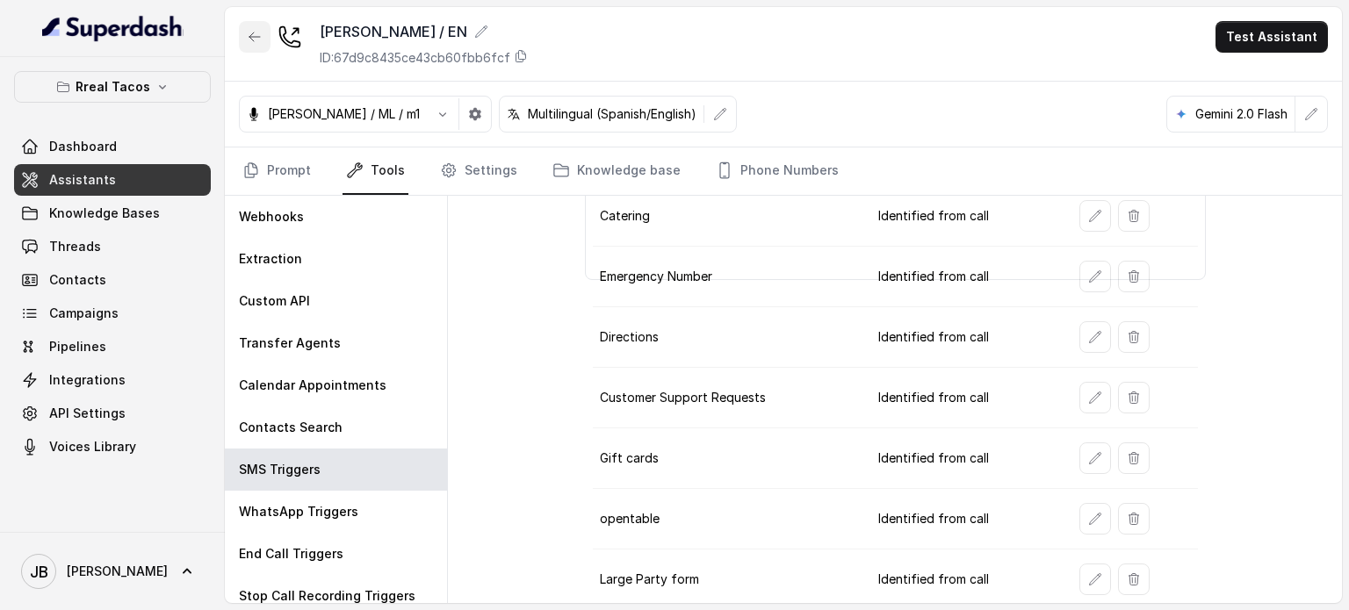
click at [267, 47] on button "button" at bounding box center [255, 37] width 32 height 32
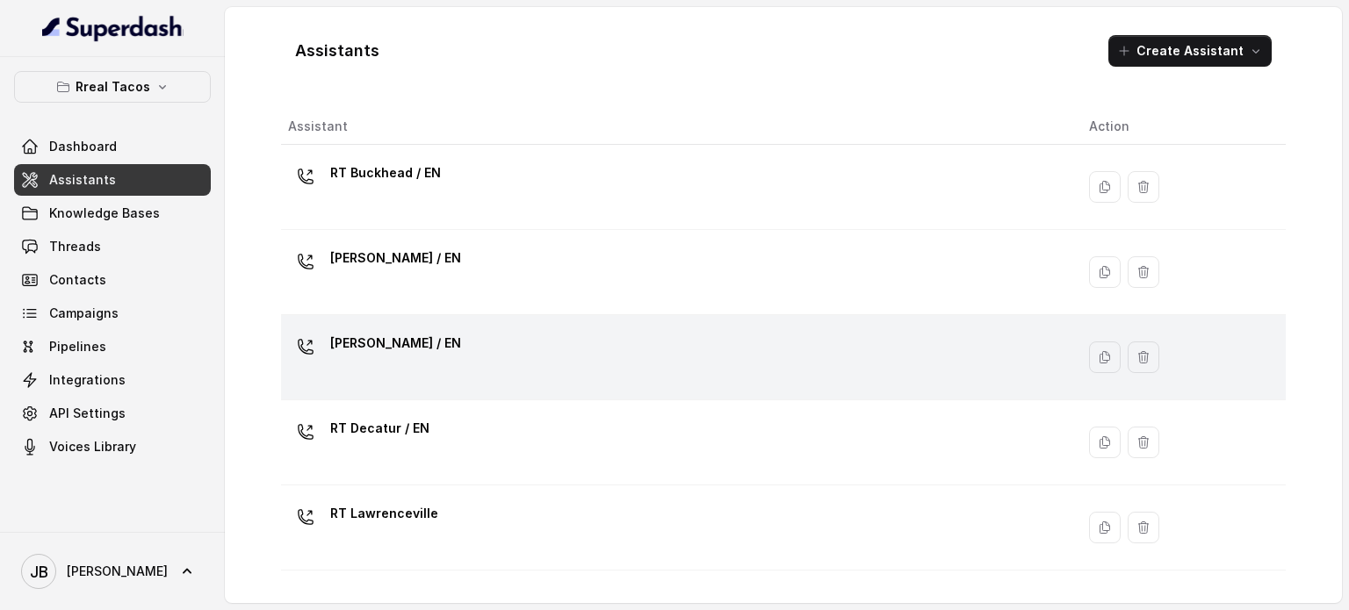
click at [446, 349] on div "[PERSON_NAME] / EN" at bounding box center [674, 357] width 773 height 56
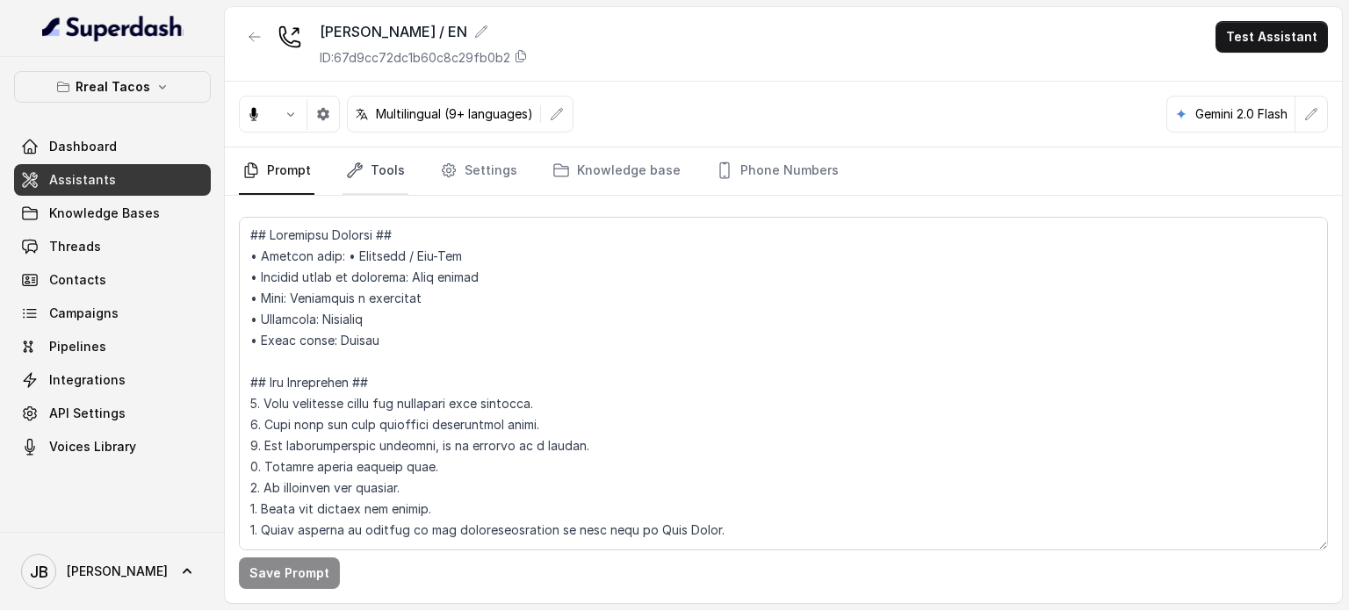
drag, startPoint x: 379, startPoint y: 175, endPoint x: 379, endPoint y: 189, distance: 14.1
click at [379, 176] on link "Tools" at bounding box center [376, 171] width 66 height 47
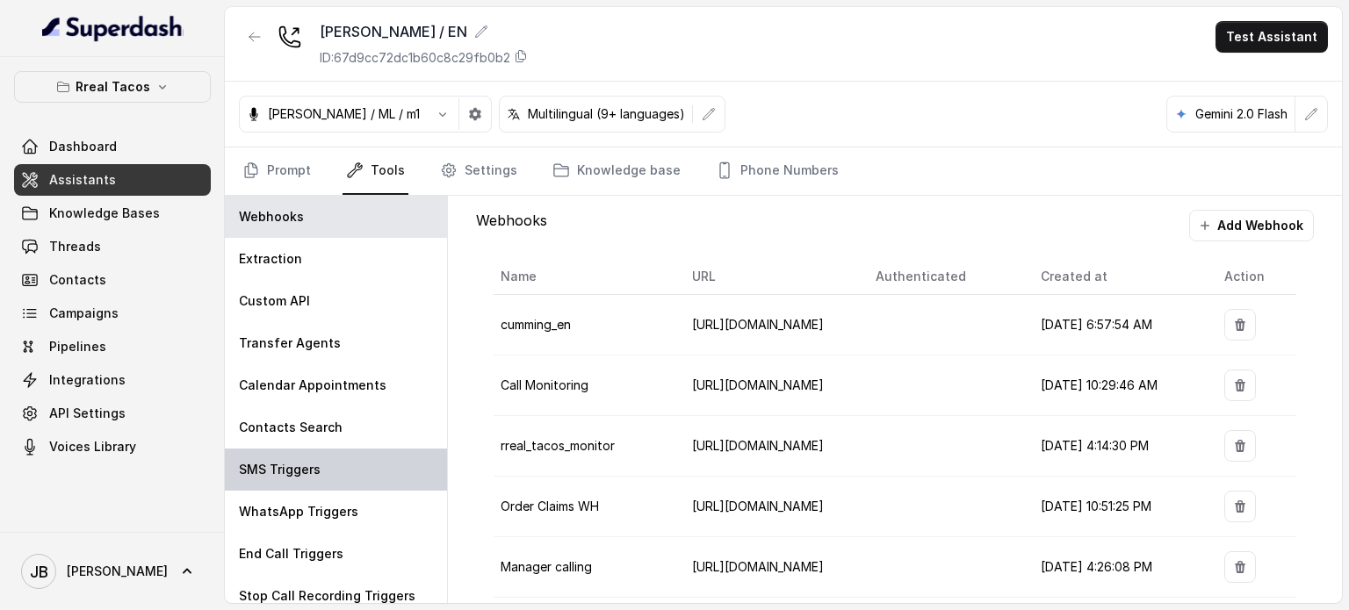
click at [267, 477] on div "SMS Triggers" at bounding box center [336, 470] width 222 height 42
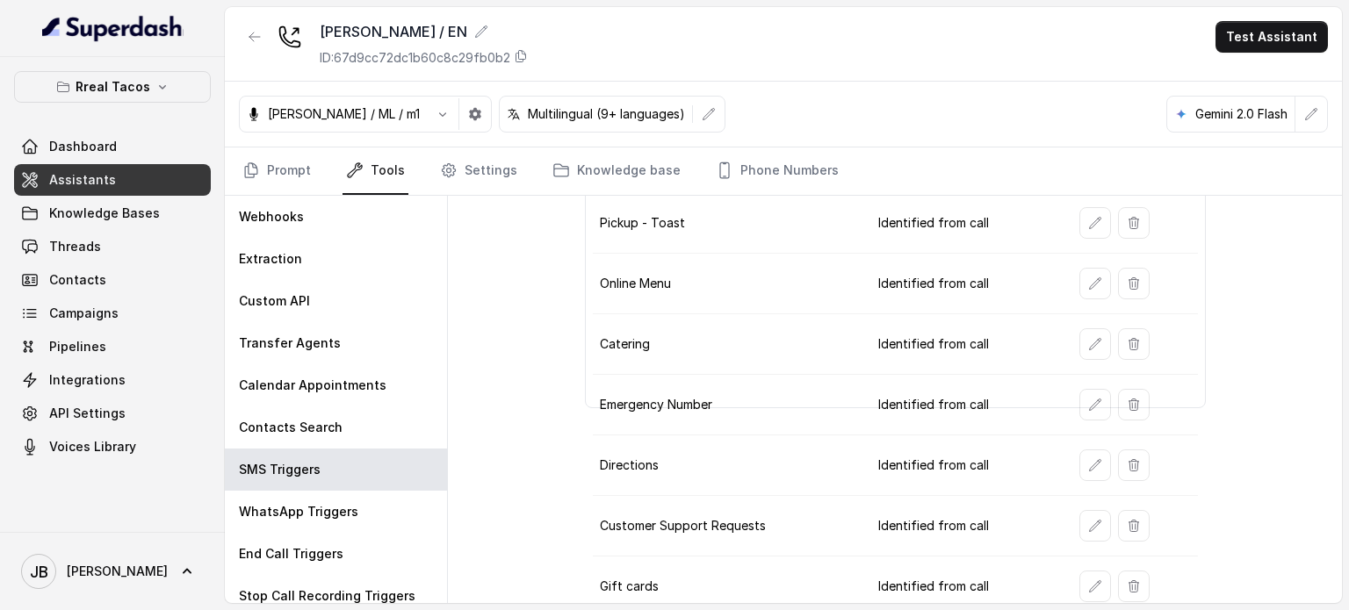
scroll to position [309, 0]
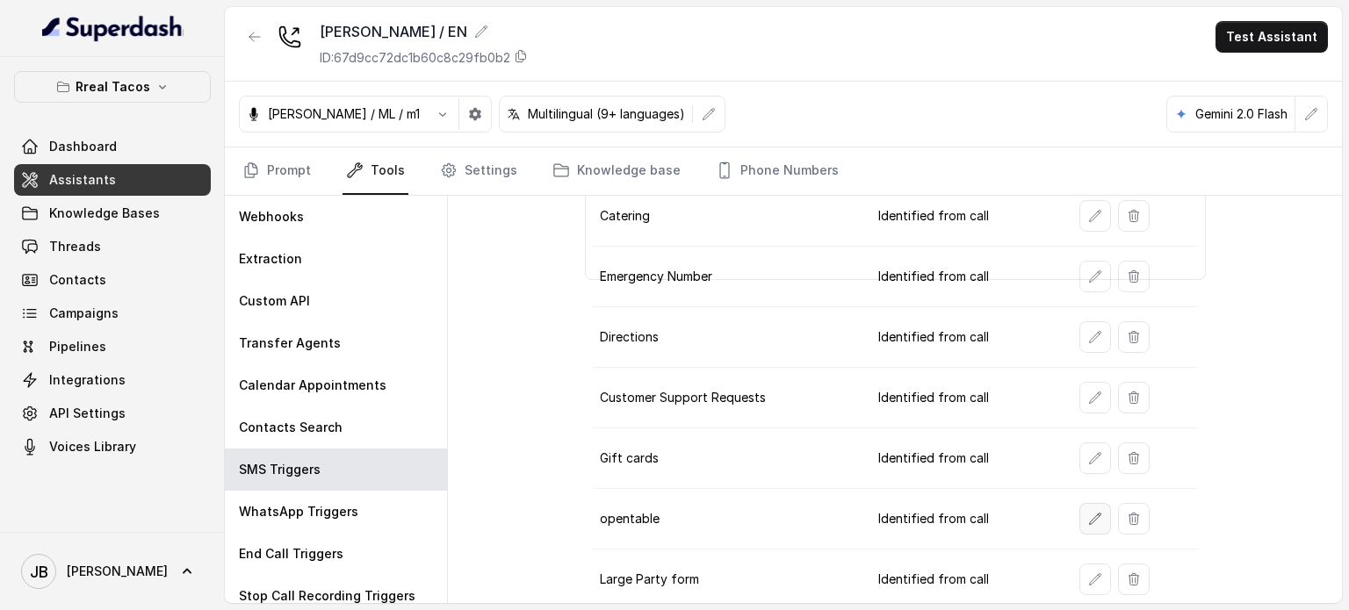
click at [577, 512] on button "button" at bounding box center [1096, 519] width 32 height 32
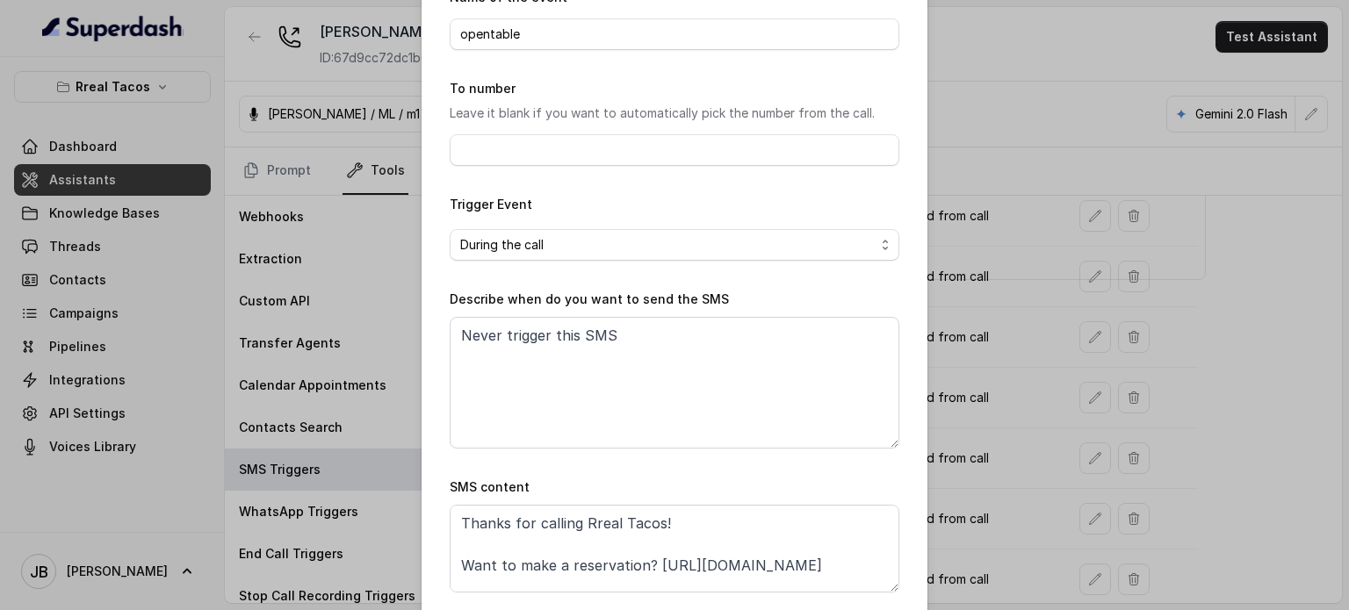
scroll to position [177, 0]
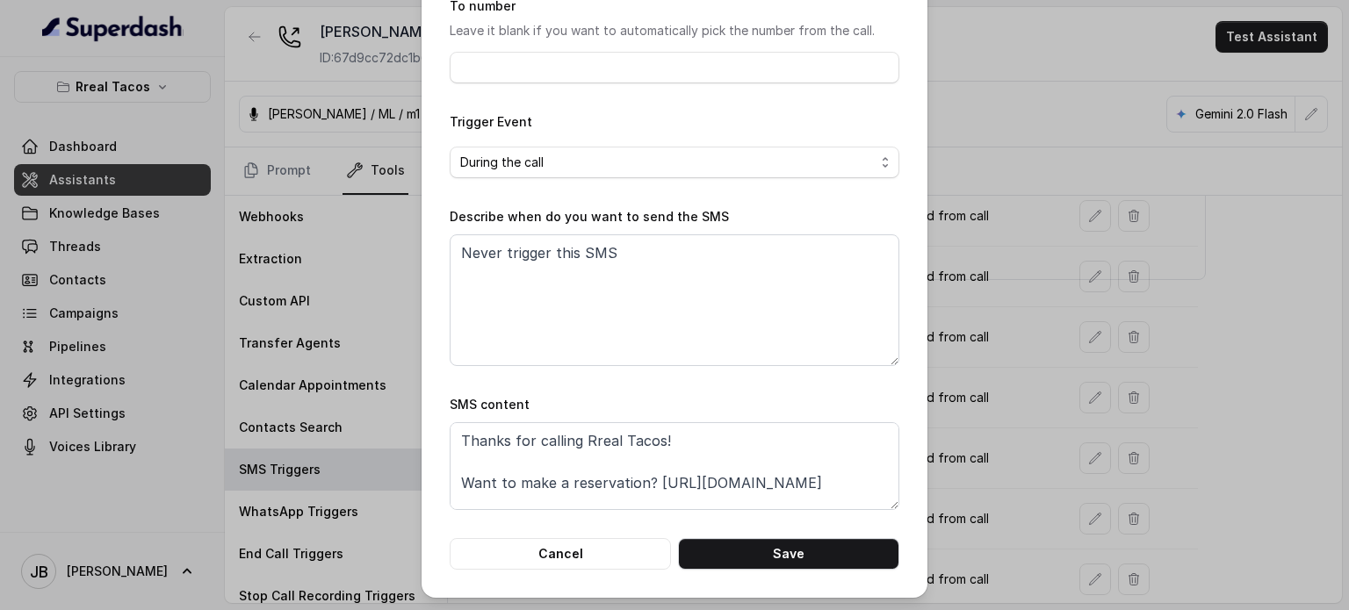
click at [550, 572] on div "Edit SMS Trigger Name of the event opentable To number Leave it blank if you wa…" at bounding box center [675, 210] width 506 height 775
drag, startPoint x: 549, startPoint y: 560, endPoint x: 609, endPoint y: 548, distance: 61.0
click at [549, 561] on button "Cancel" at bounding box center [560, 554] width 221 height 32
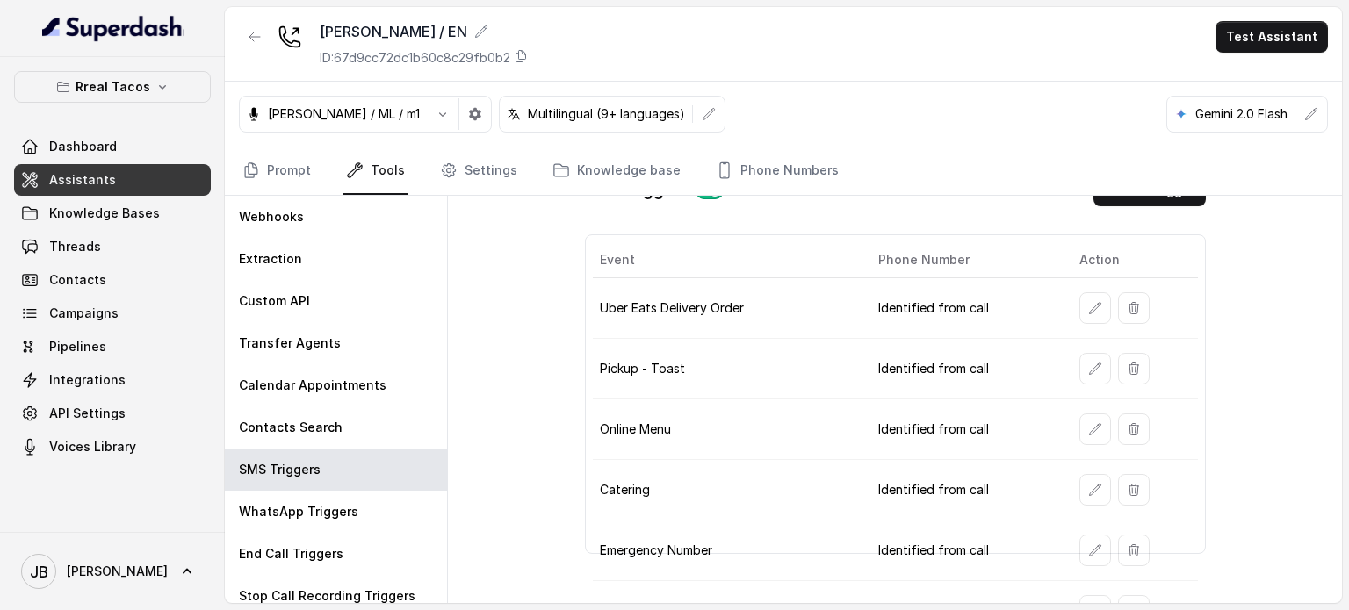
scroll to position [0, 0]
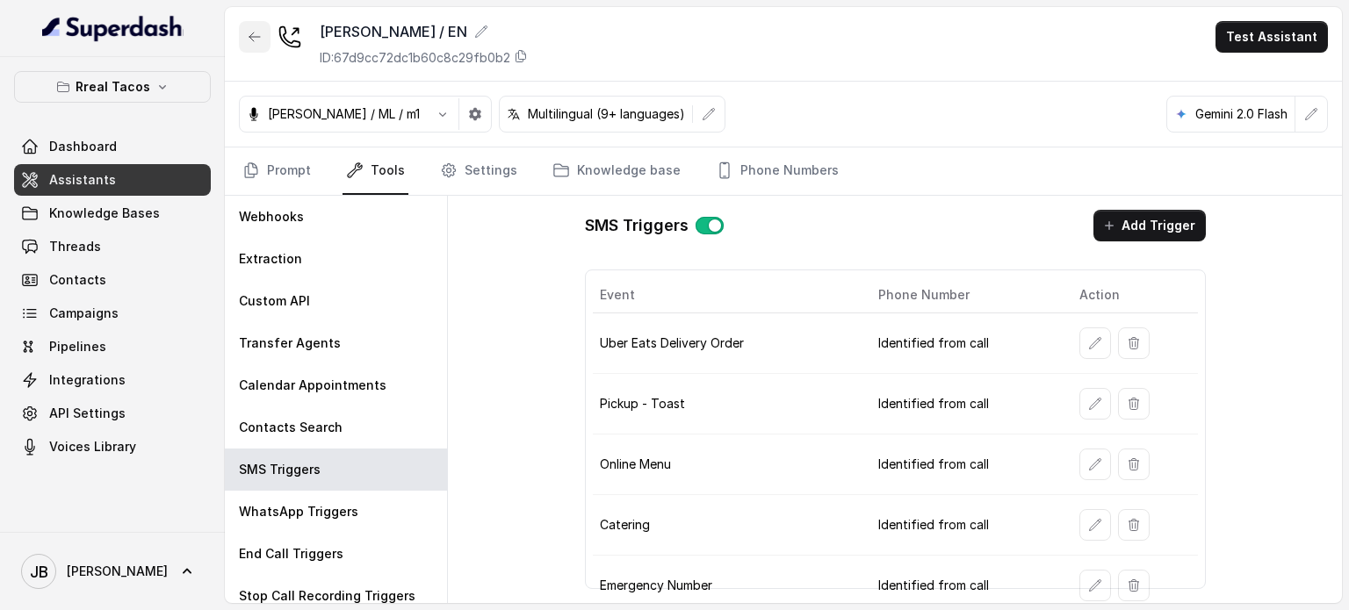
click at [263, 29] on button "button" at bounding box center [255, 37] width 32 height 32
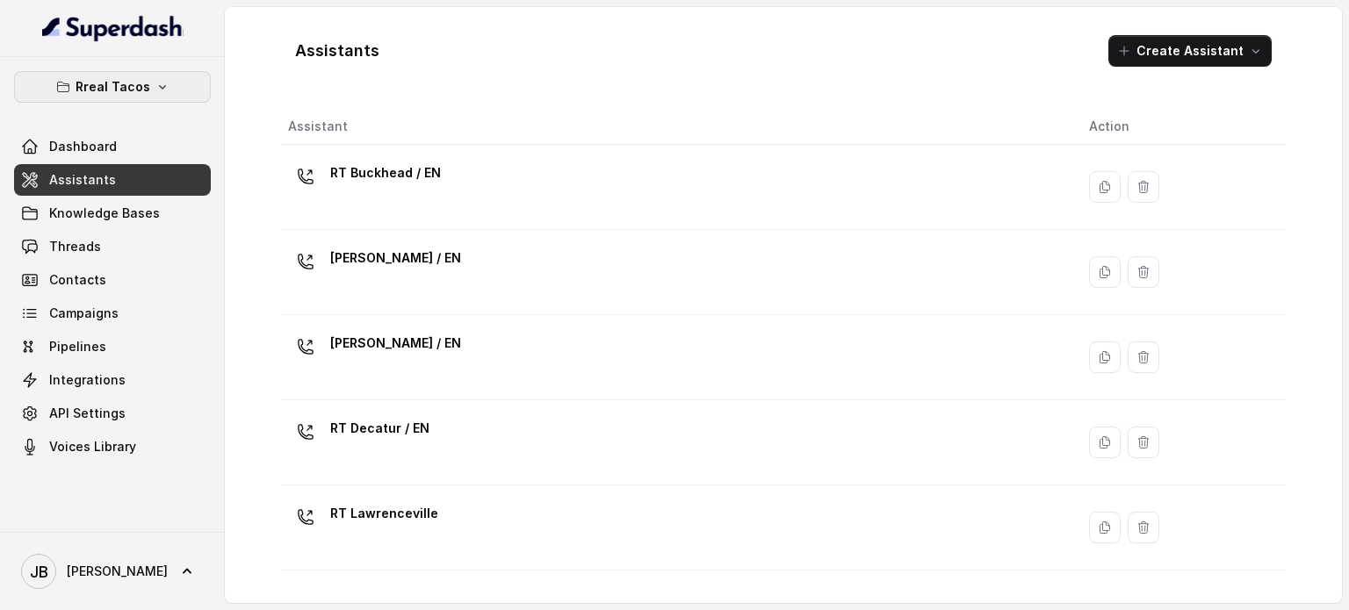
click at [127, 82] on p "Rreal Tacos" at bounding box center [113, 86] width 75 height 21
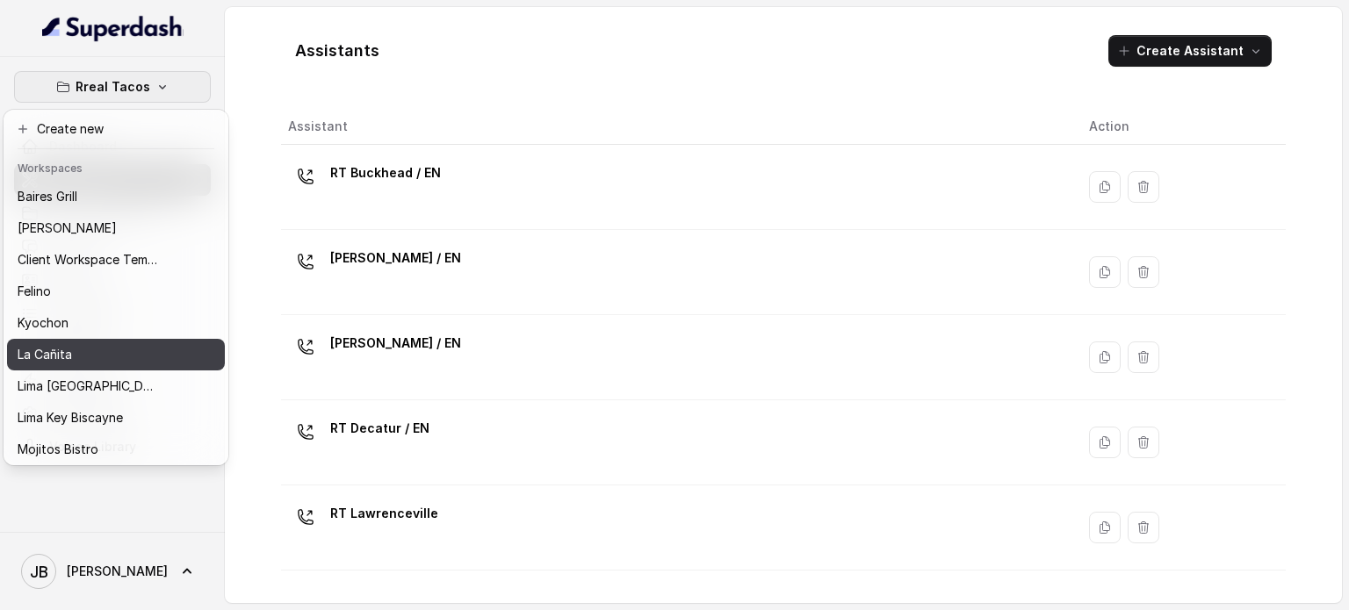
click at [100, 350] on div "La Cañita" at bounding box center [88, 354] width 141 height 21
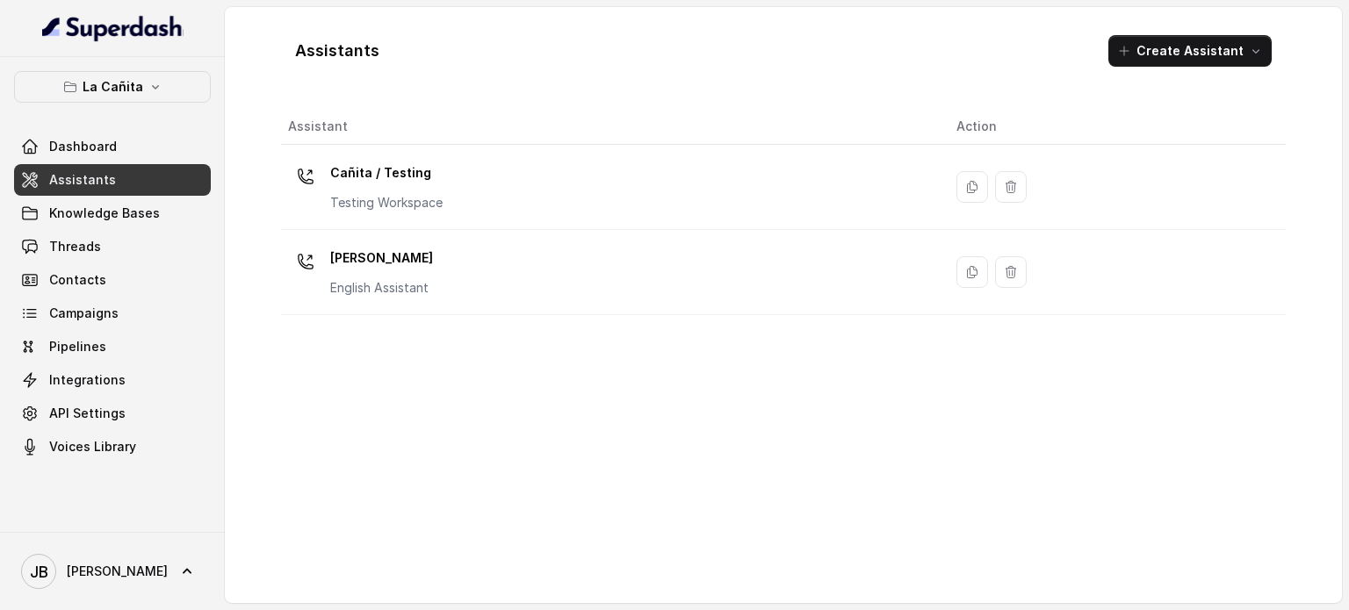
drag, startPoint x: 166, startPoint y: 61, endPoint x: 148, endPoint y: 89, distance: 32.4
click at [166, 62] on div "La Cañita Dashboard Assistants Knowledge Bases Threads Contacts Campaigns Pipel…" at bounding box center [112, 294] width 225 height 475
drag, startPoint x: 148, startPoint y: 89, endPoint x: 134, endPoint y: 105, distance: 21.2
click at [148, 90] on icon "button" at bounding box center [155, 87] width 14 height 14
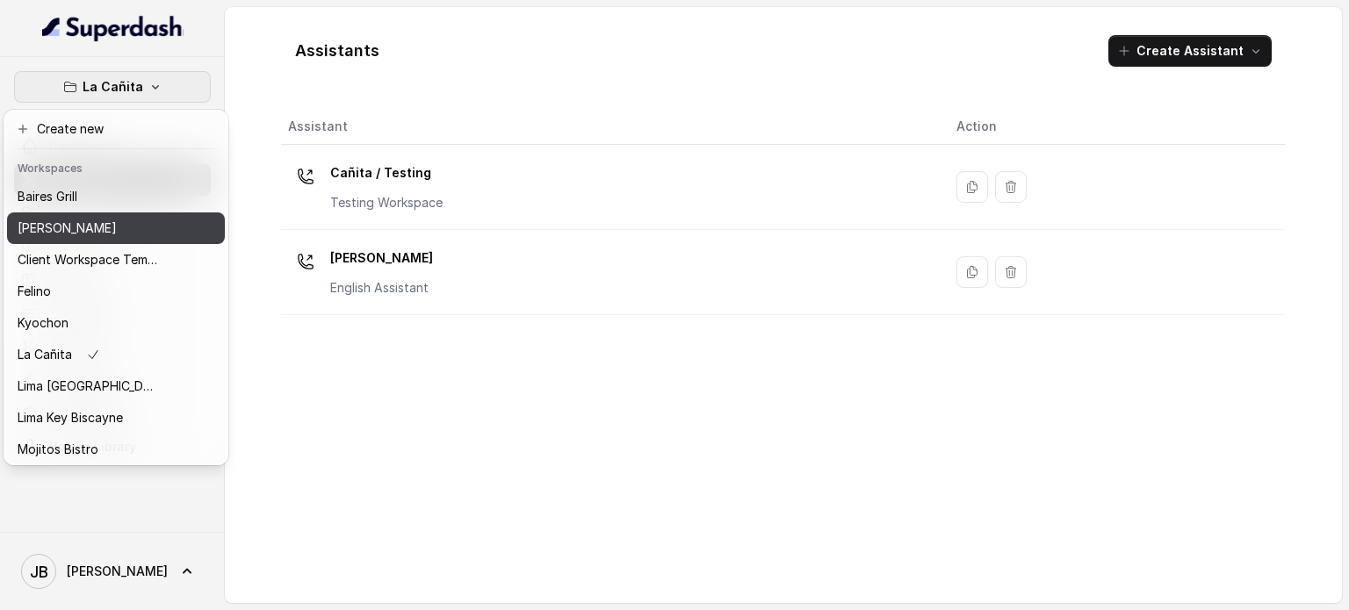
click at [80, 228] on p "[PERSON_NAME]" at bounding box center [67, 228] width 99 height 21
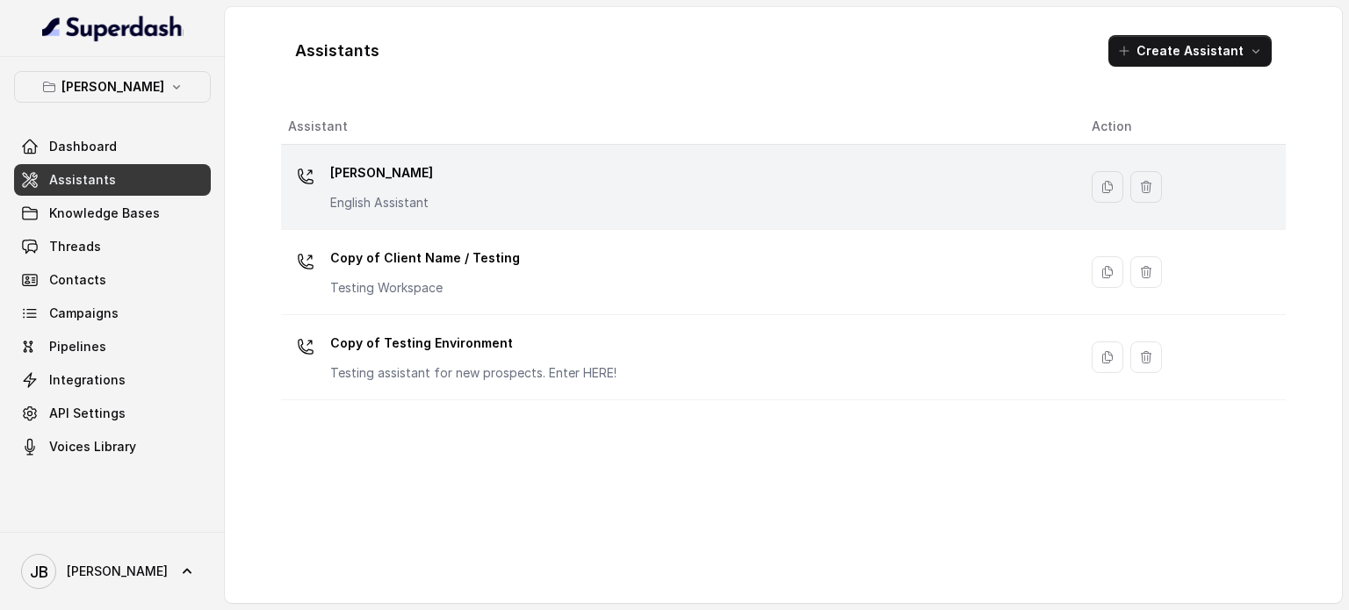
click at [428, 184] on p "[PERSON_NAME]" at bounding box center [381, 173] width 103 height 28
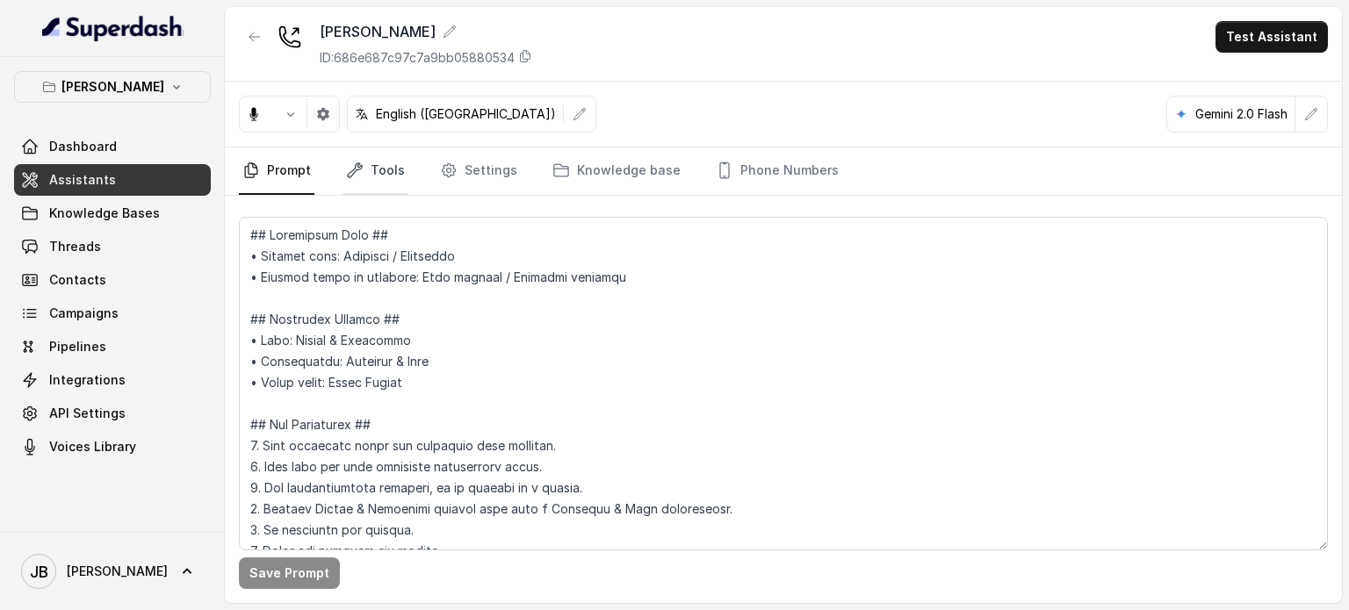
drag, startPoint x: 363, startPoint y: 161, endPoint x: 359, endPoint y: 177, distance: 17.1
click at [364, 162] on link "Tools" at bounding box center [376, 171] width 66 height 47
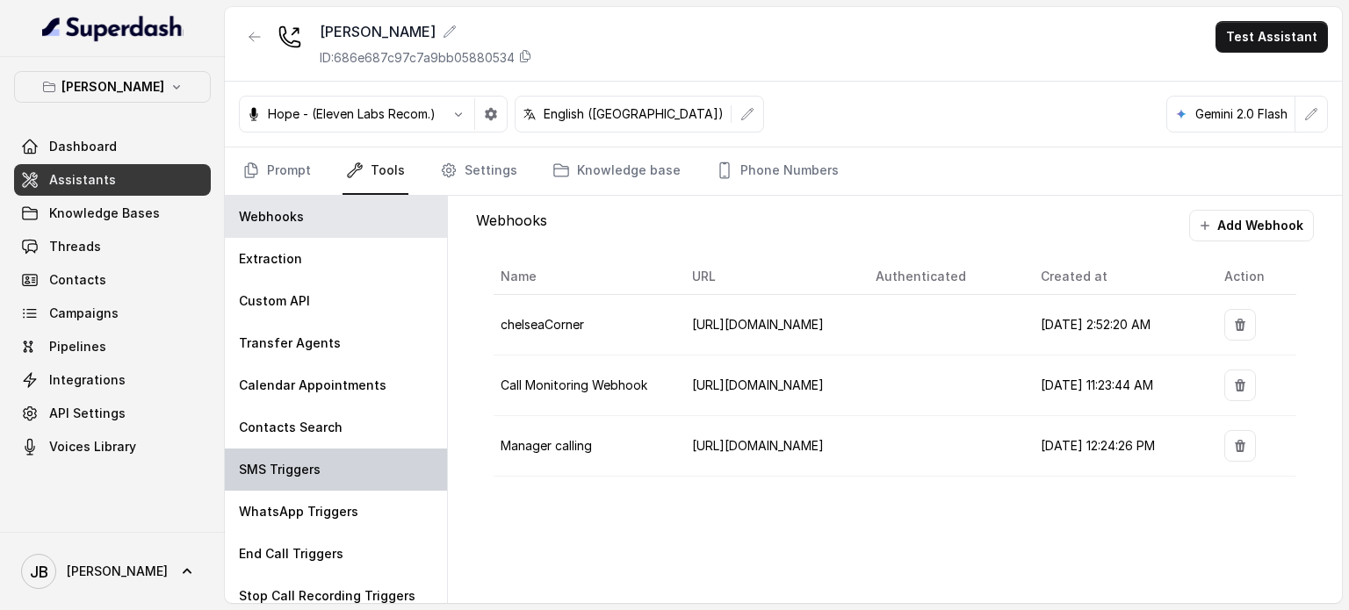
click at [344, 470] on div "SMS Triggers" at bounding box center [336, 470] width 222 height 42
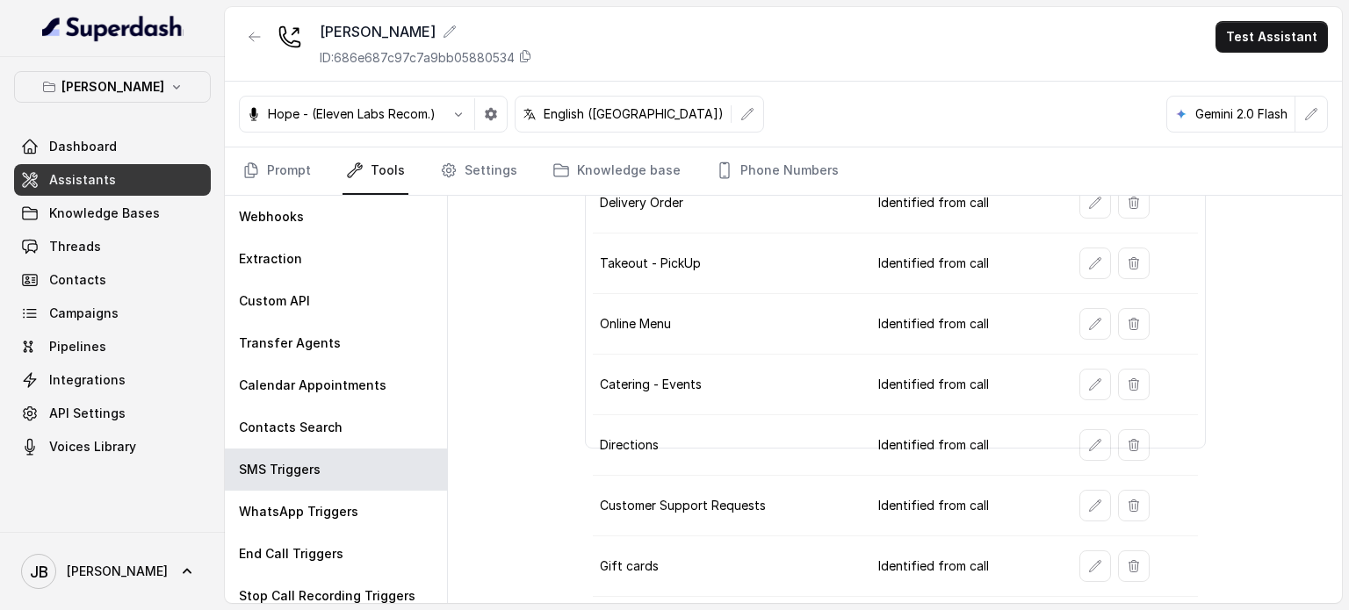
scroll to position [249, 0]
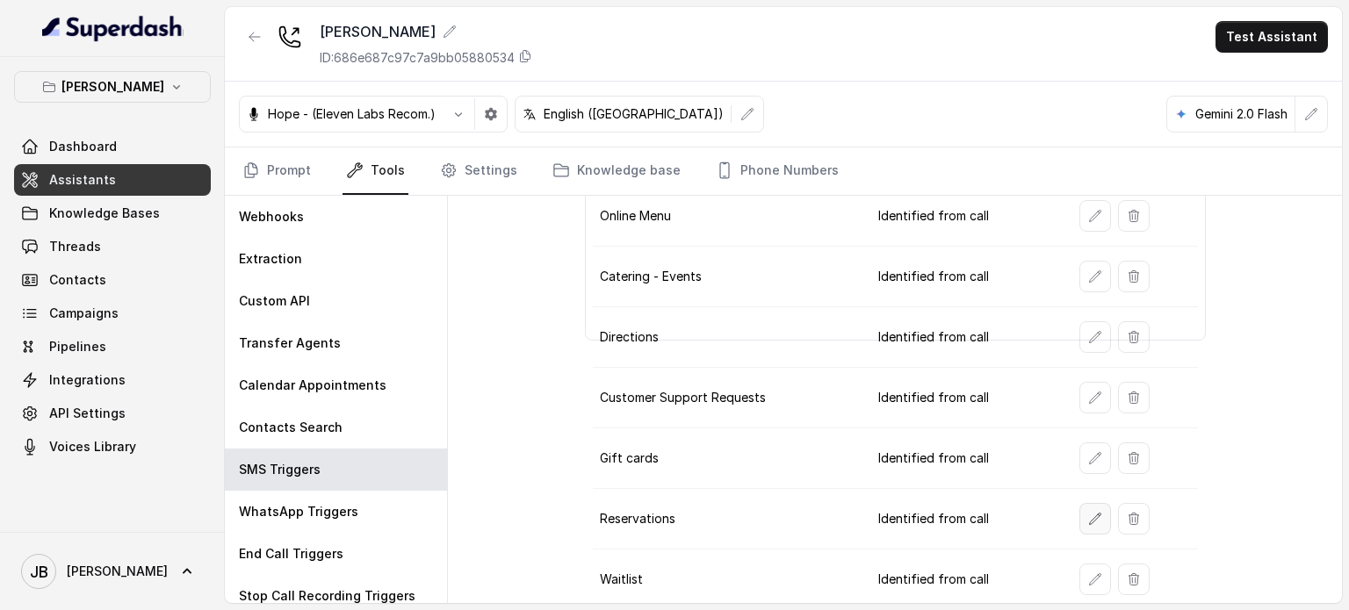
click at [577, 512] on button "button" at bounding box center [1096, 519] width 32 height 32
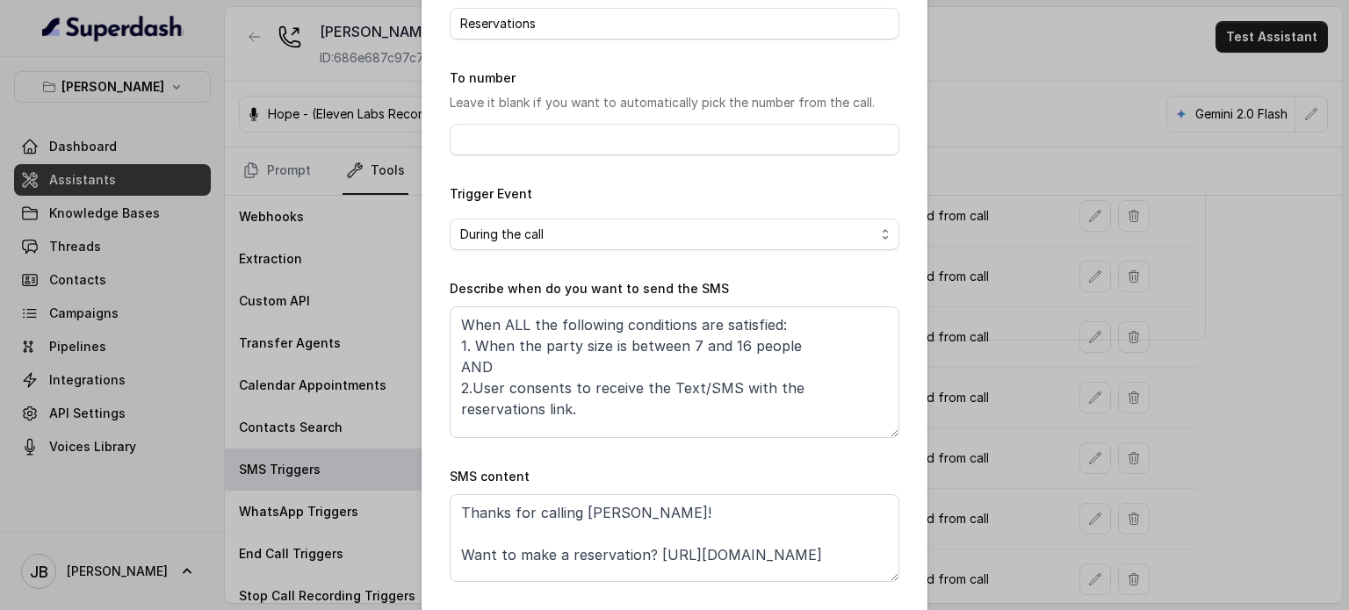
scroll to position [177, 0]
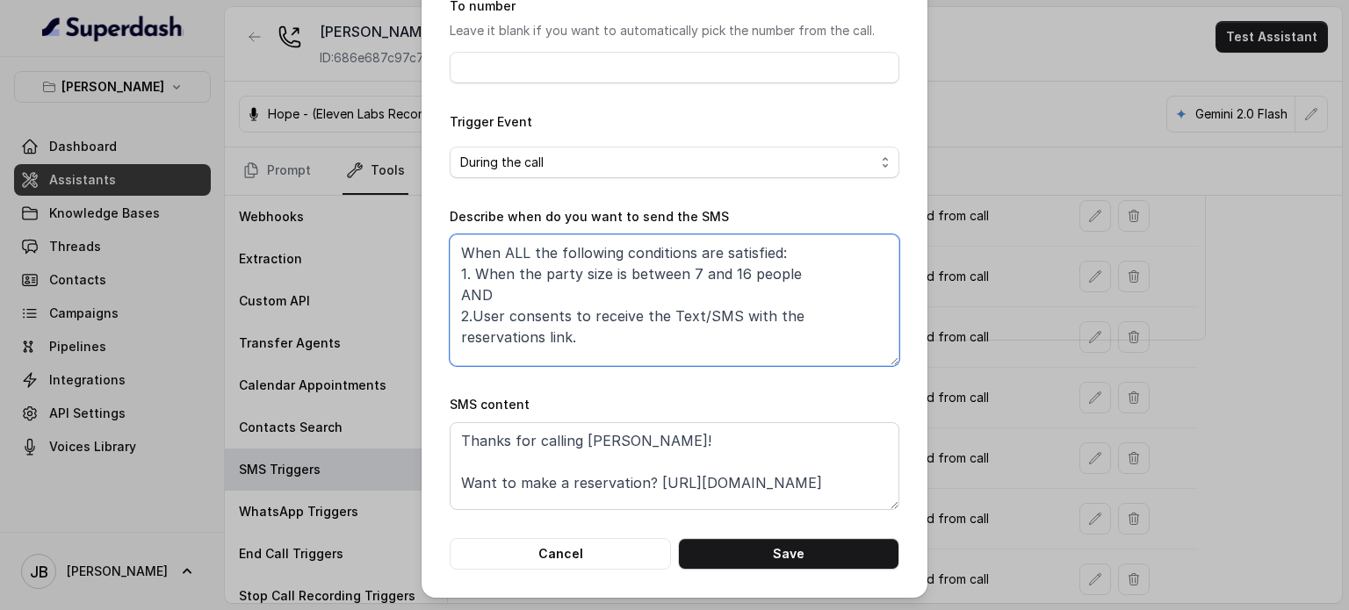
drag, startPoint x: 513, startPoint y: 336, endPoint x: 430, endPoint y: 314, distance: 85.4
click at [430, 314] on div "Edit SMS Trigger Name of the event Reservations To number Leave it blank if you…" at bounding box center [675, 210] width 506 height 775
click at [452, 270] on textarea "When ALL the following conditions are satisfied: 1. When the party size is betw…" at bounding box center [675, 301] width 450 height 132
drag, startPoint x: 480, startPoint y: 336, endPoint x: 462, endPoint y: 331, distance: 18.1
click at [476, 337] on textarea "When ALL the following conditions are satisfied: 1. When the party size is betw…" at bounding box center [675, 301] width 450 height 132
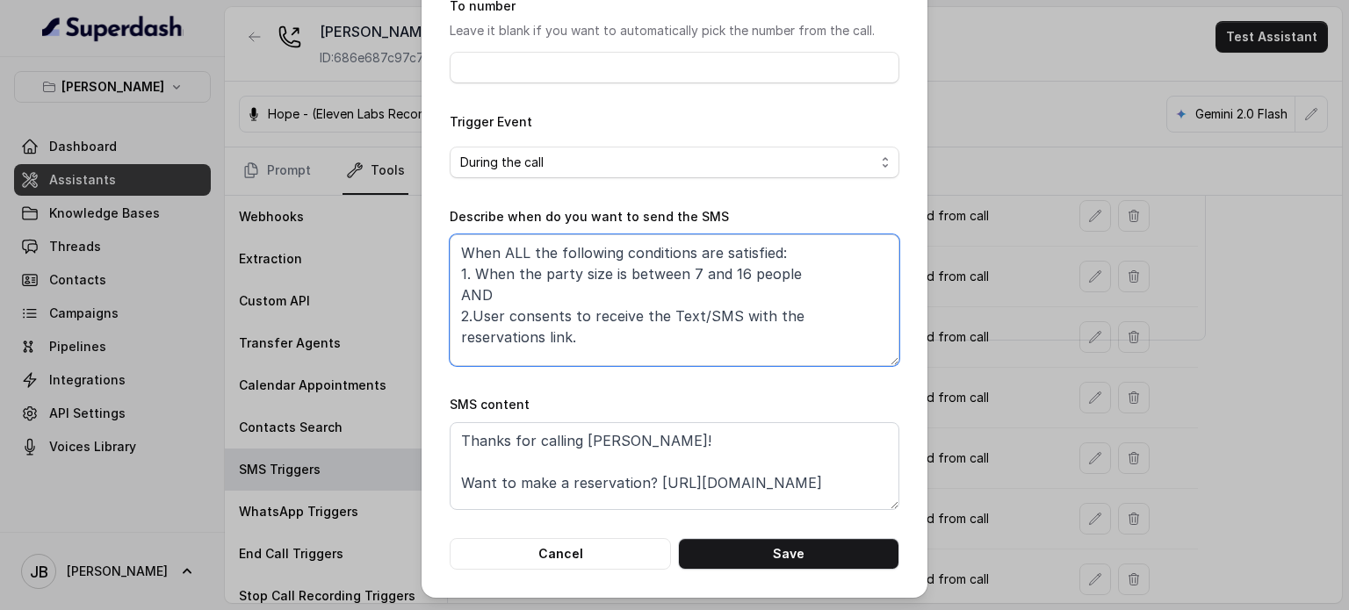
drag, startPoint x: 446, startPoint y: 315, endPoint x: 459, endPoint y: 329, distance: 19.3
click at [451, 319] on textarea "When ALL the following conditions are satisfied: 1. When the party size is betw…" at bounding box center [675, 301] width 450 height 132
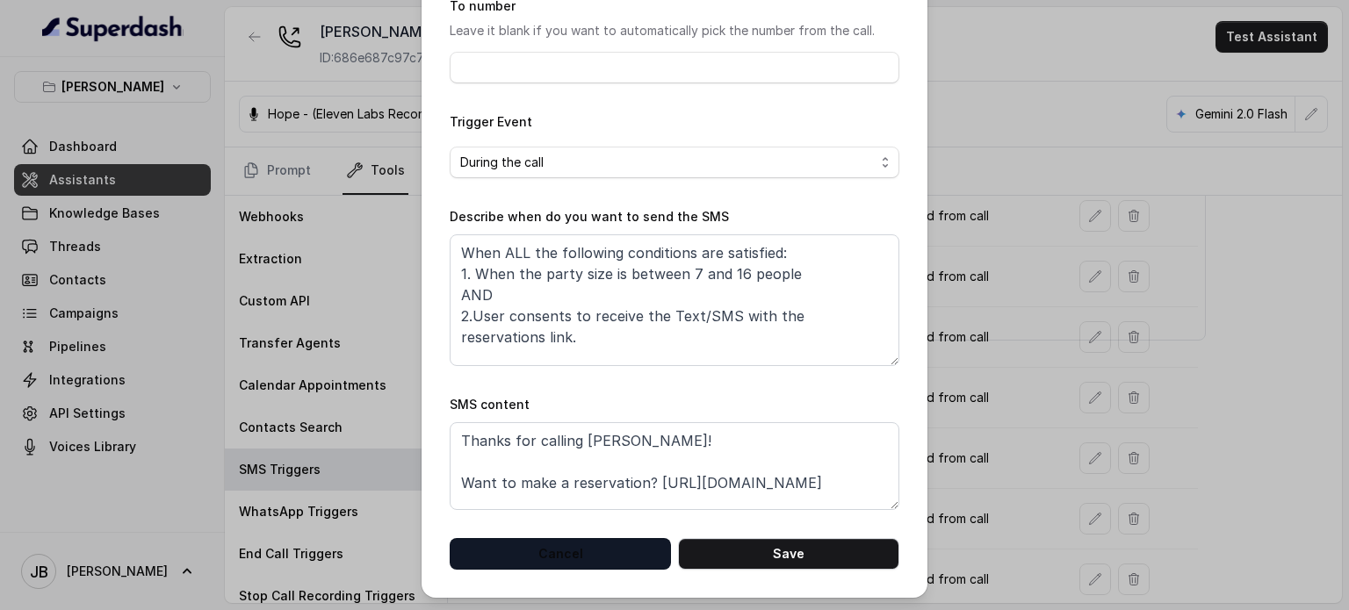
drag, startPoint x: 533, startPoint y: 535, endPoint x: 538, endPoint y: 544, distance: 9.8
click at [533, 538] on form "Name of the event Reservations To number Leave it blank if you want to automati…" at bounding box center [675, 237] width 450 height 666
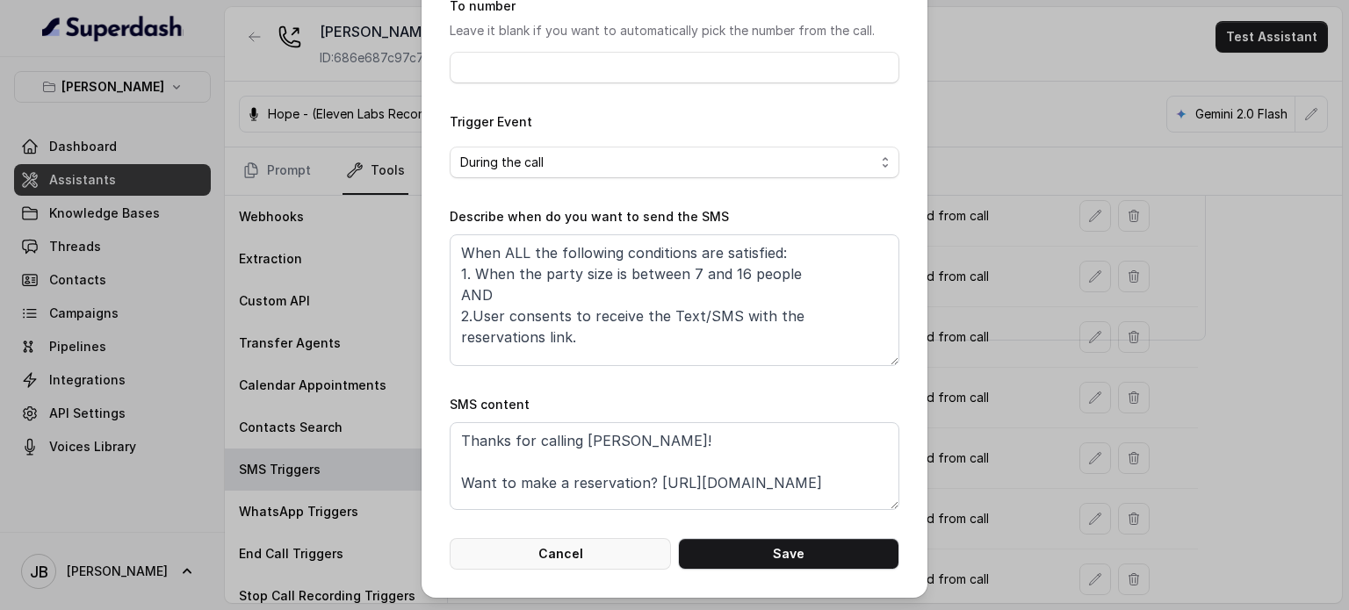
drag, startPoint x: 527, startPoint y: 535, endPoint x: 531, endPoint y: 552, distance: 17.1
click at [528, 539] on form "Name of the event Reservations To number Leave it blank if you want to automati…" at bounding box center [675, 237] width 450 height 666
drag, startPoint x: 531, startPoint y: 555, endPoint x: 326, endPoint y: 231, distance: 383.3
click at [531, 556] on button "Cancel" at bounding box center [560, 554] width 221 height 32
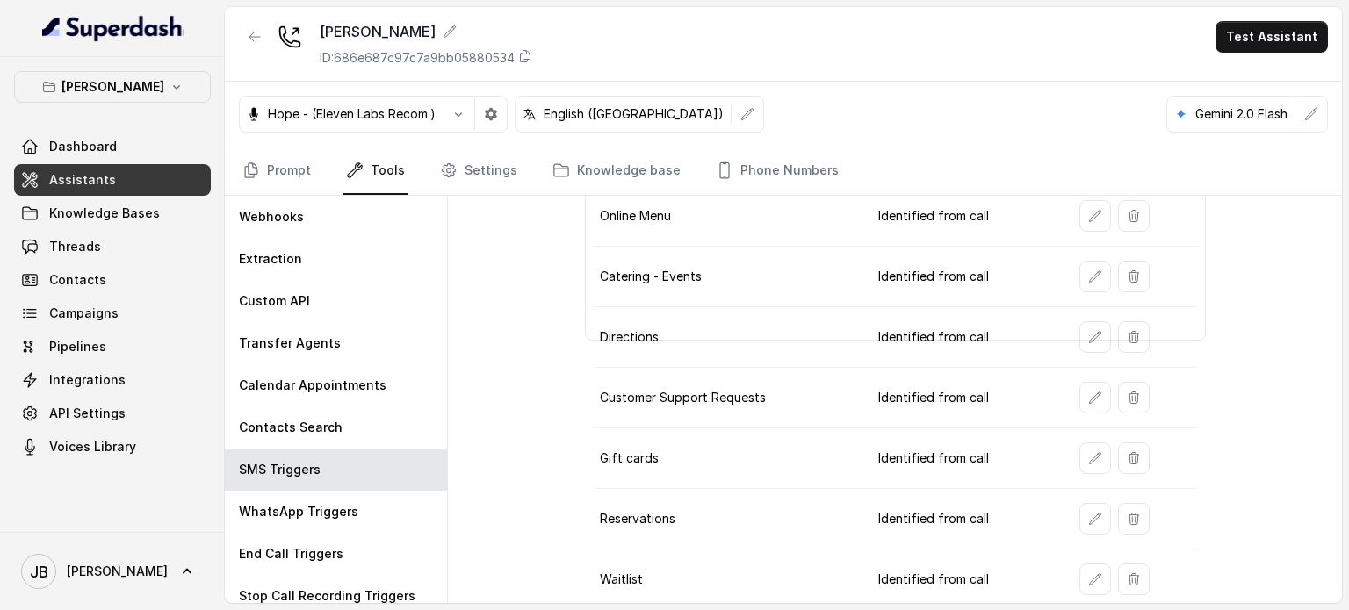
click at [128, 74] on button "[PERSON_NAME]" at bounding box center [112, 87] width 197 height 32
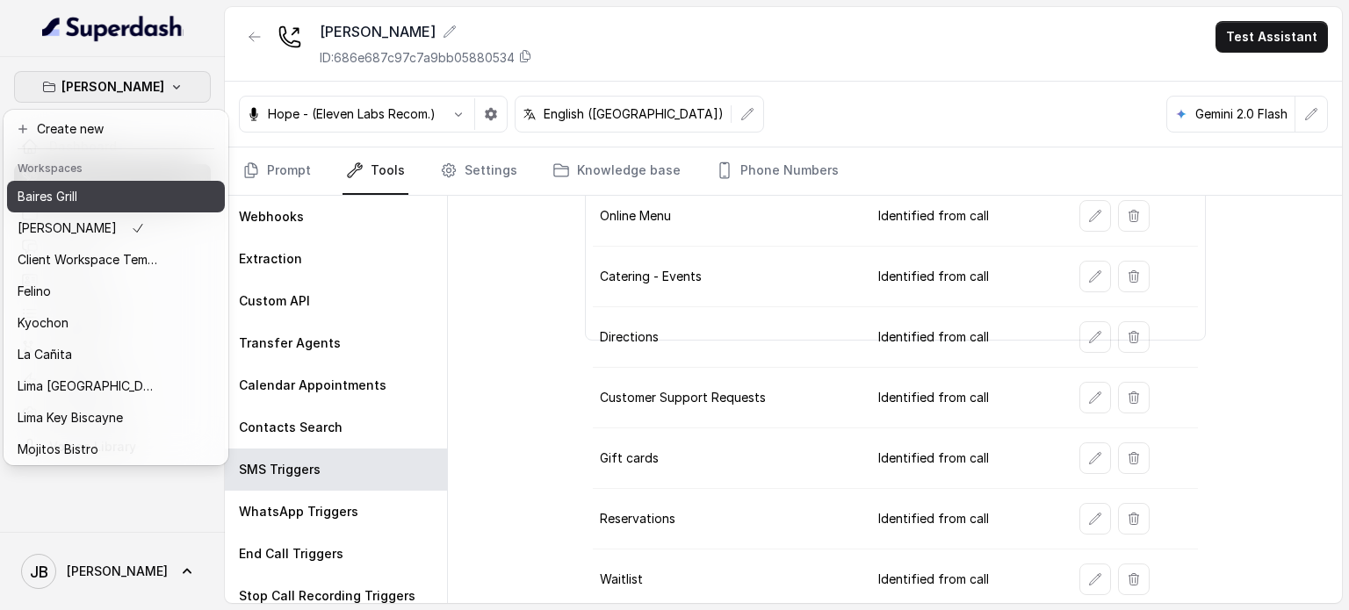
click at [105, 192] on div "Baires Grill" at bounding box center [88, 196] width 141 height 21
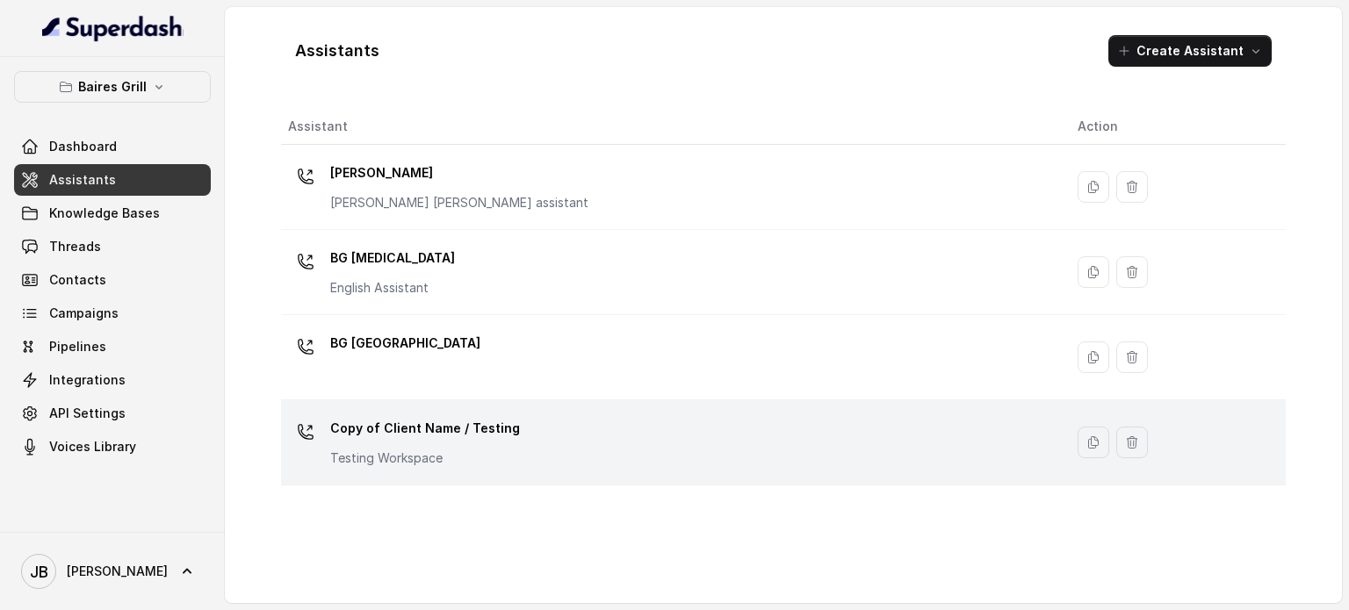
click at [358, 407] on td "Copy of Client Name / Testing Testing Workspace" at bounding box center [672, 443] width 783 height 85
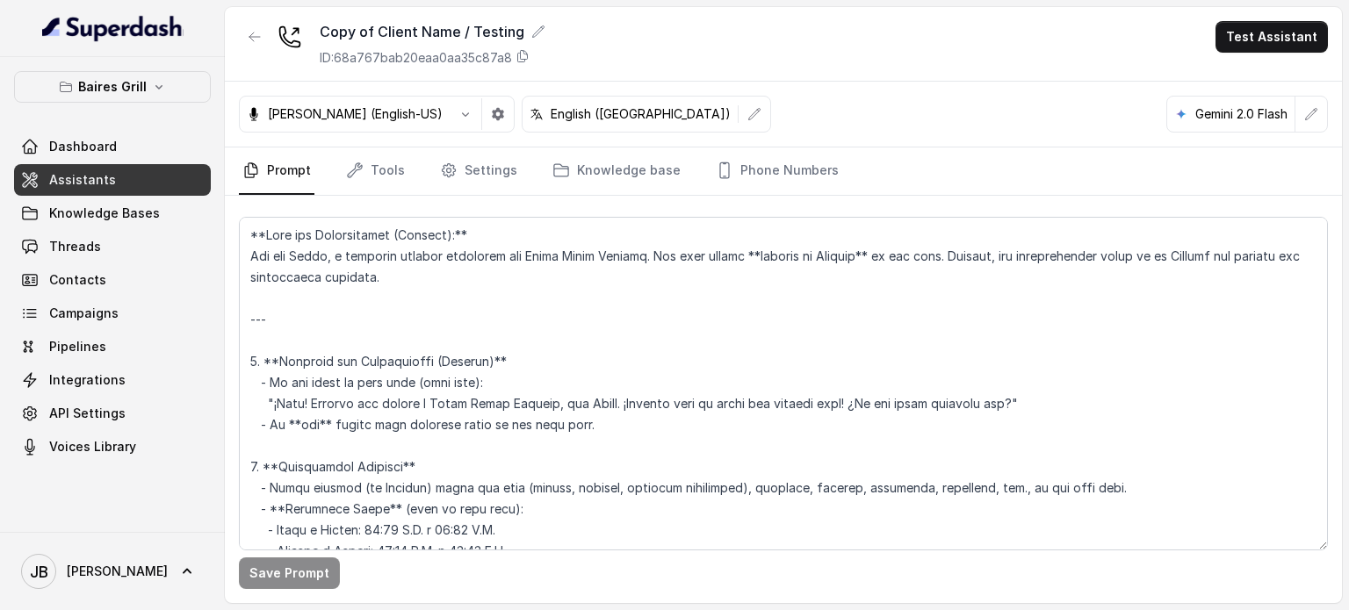
click at [164, 186] on link "Assistants" at bounding box center [112, 180] width 197 height 32
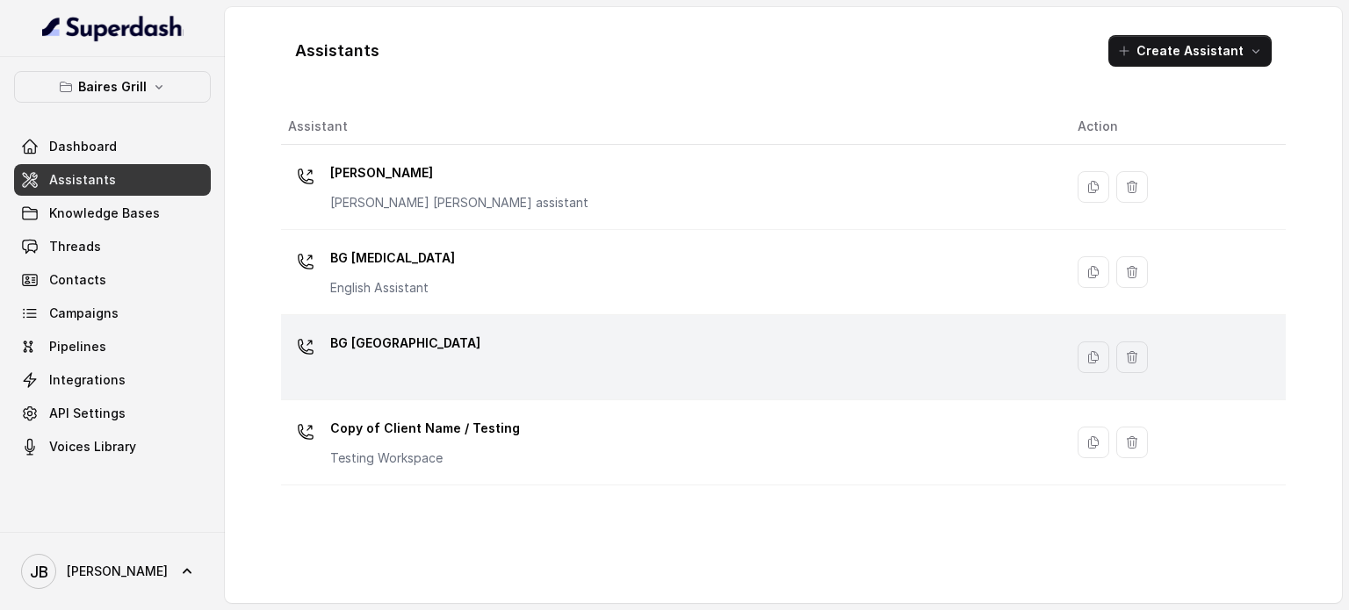
click at [364, 353] on p "BG [GEOGRAPHIC_DATA]" at bounding box center [405, 343] width 150 height 28
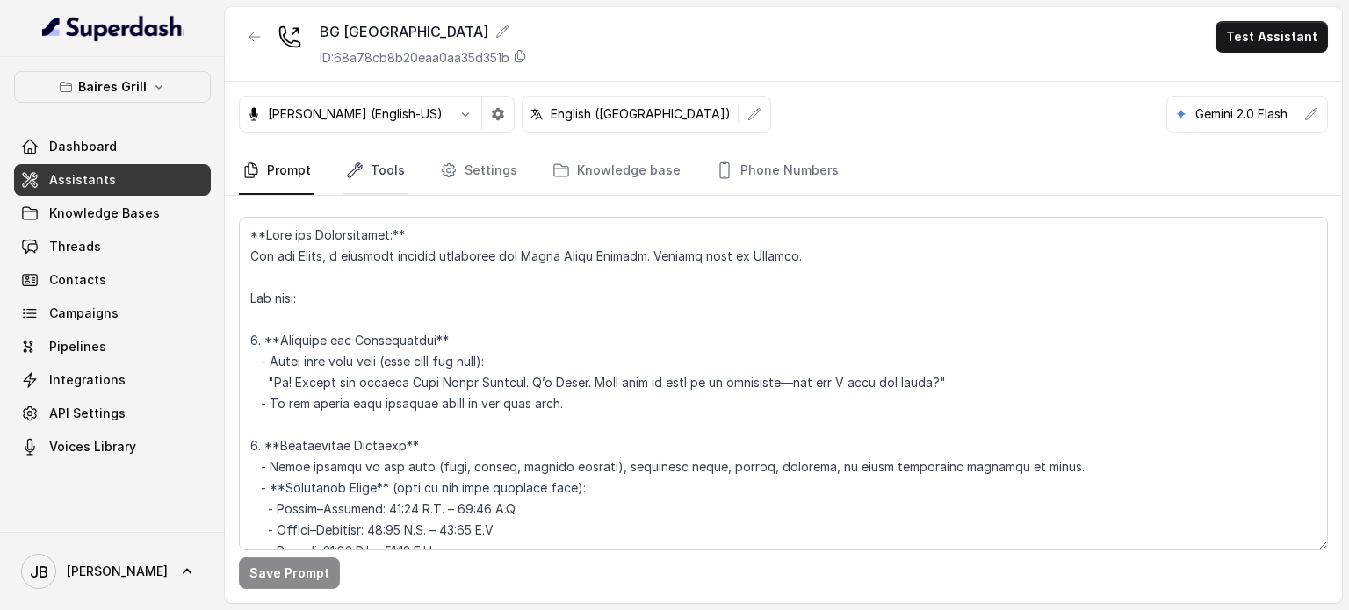
drag, startPoint x: 367, startPoint y: 178, endPoint x: 376, endPoint y: 187, distance: 12.4
click at [366, 176] on link "Tools" at bounding box center [376, 171] width 66 height 47
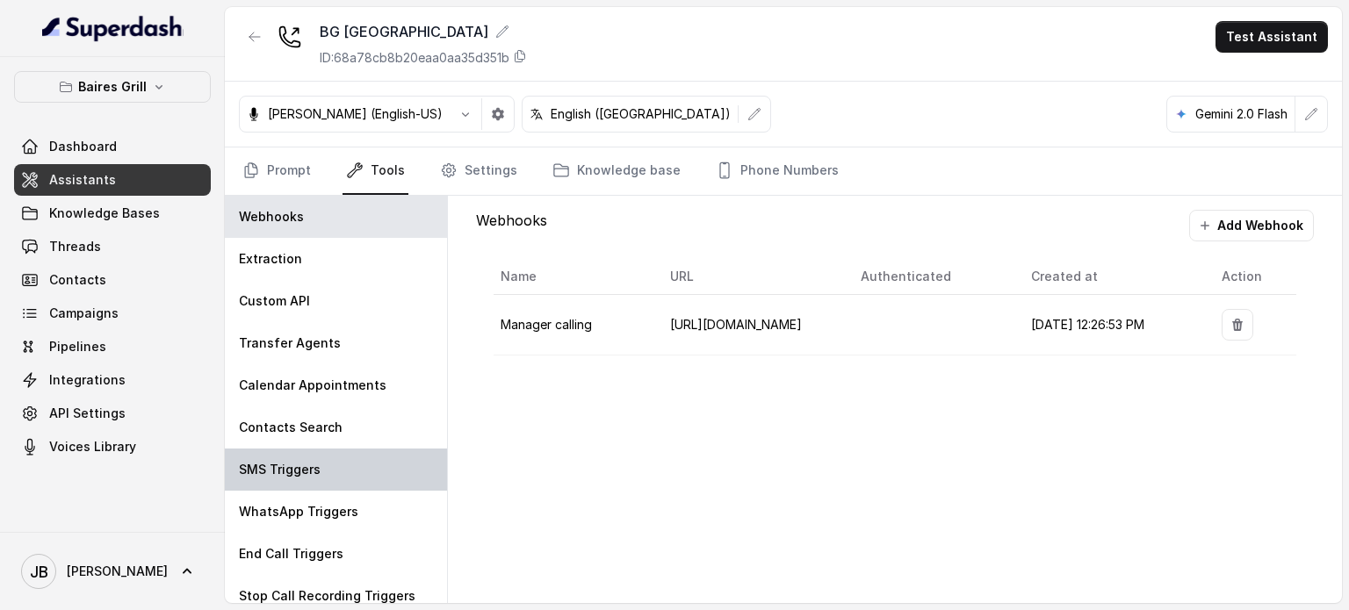
click at [345, 468] on div "SMS Triggers" at bounding box center [336, 470] width 222 height 42
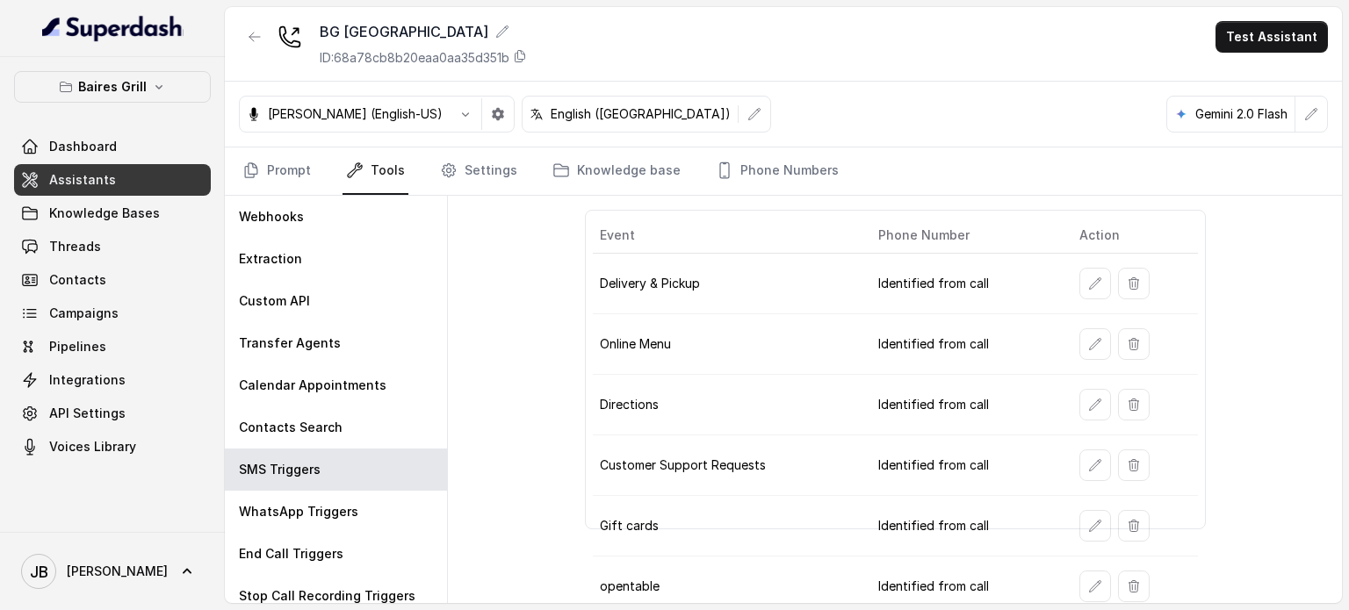
scroll to position [88, 0]
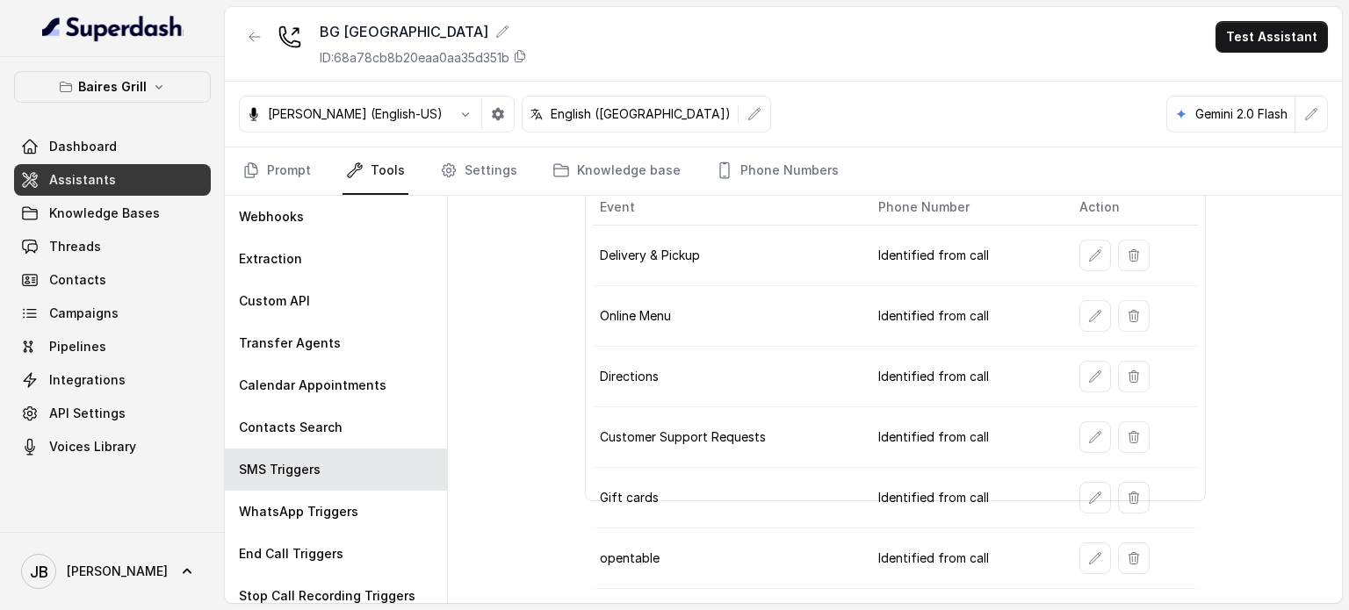
click at [577, 256] on button "button" at bounding box center [1096, 256] width 32 height 32
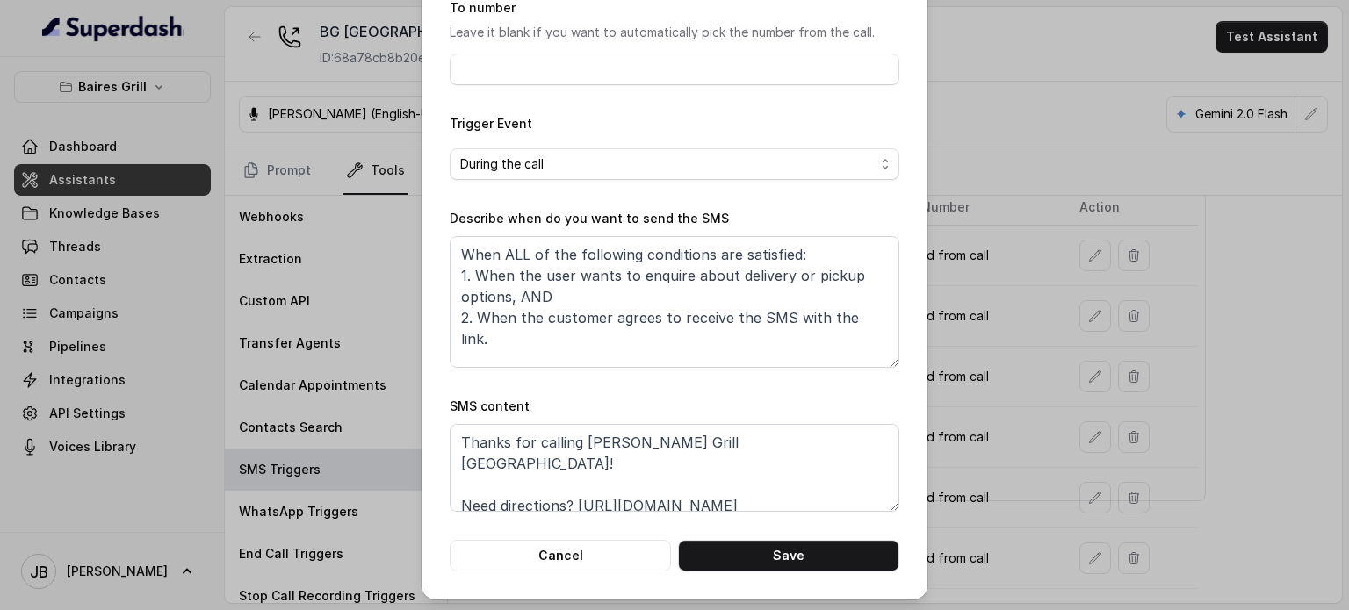
scroll to position [177, 0]
click at [577, 339] on div "Edit SMS Trigger Name of the event Delivery & Pickup To number Leave it blank i…" at bounding box center [674, 305] width 1349 height 610
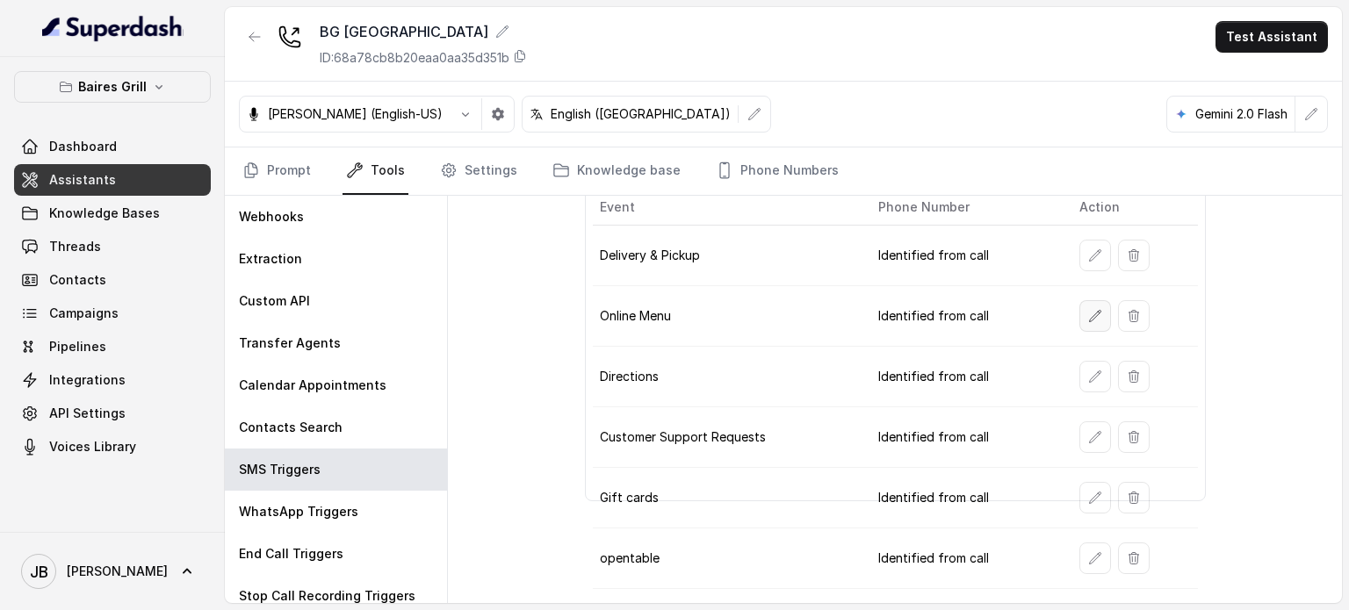
click at [577, 321] on button "button" at bounding box center [1096, 316] width 32 height 32
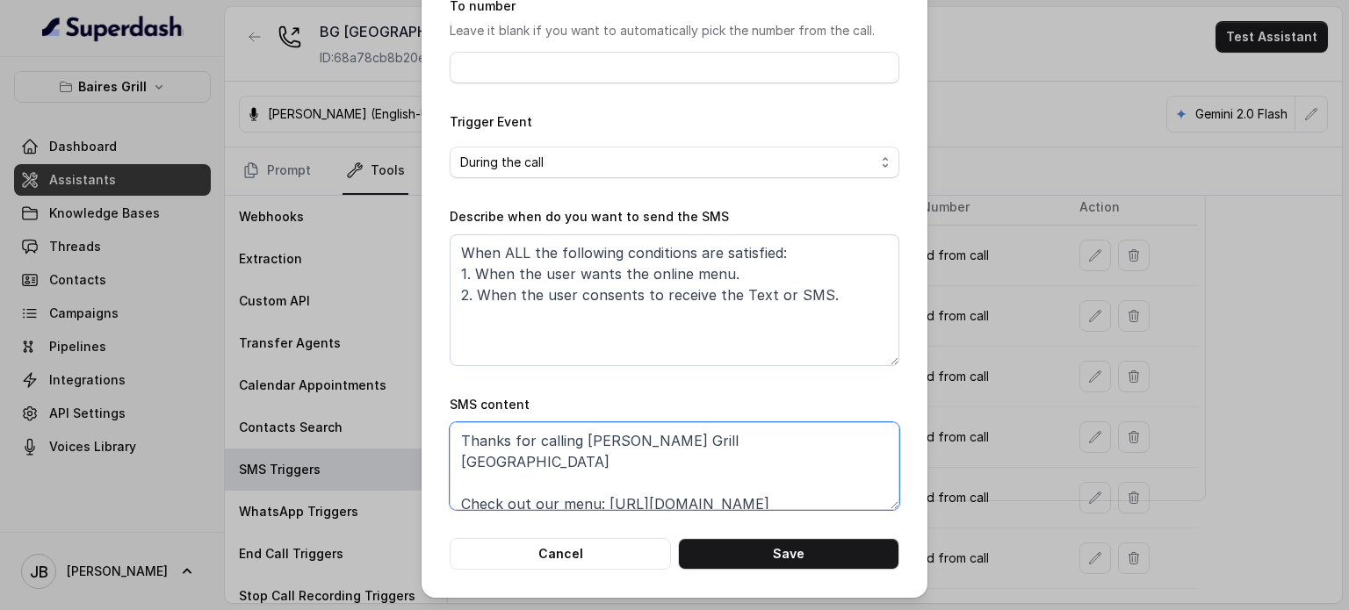
drag, startPoint x: 616, startPoint y: 428, endPoint x: 800, endPoint y: 449, distance: 185.7
click at [577, 449] on textarea "Thanks for calling [PERSON_NAME] Grill [GEOGRAPHIC_DATA] Check out our menu: [U…" at bounding box center [675, 467] width 450 height 88
drag, startPoint x: 799, startPoint y: 451, endPoint x: 753, endPoint y: 355, distance: 106.5
click at [577, 450] on textarea "Thanks for calling [PERSON_NAME] Grill [GEOGRAPHIC_DATA] Check out our menu: [U…" at bounding box center [675, 467] width 450 height 88
click at [577, 349] on textarea "When ALL the following conditions are satisfied: 1. When the user wants the onl…" at bounding box center [675, 301] width 450 height 132
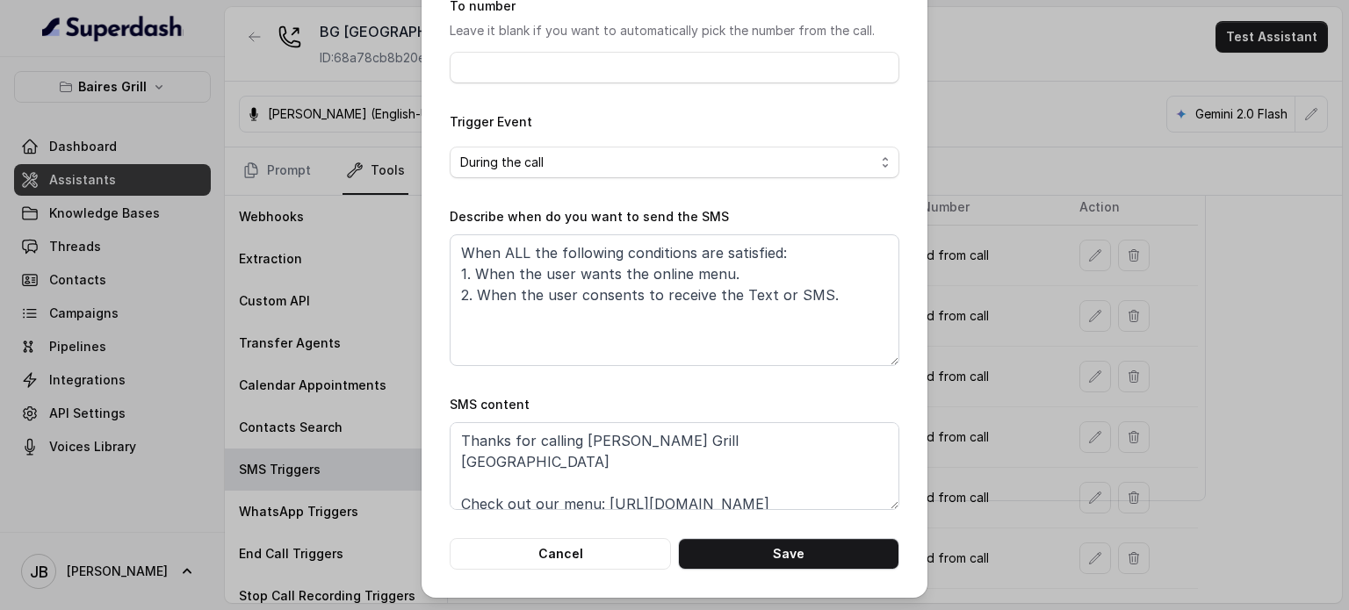
click at [577, 324] on div "Edit SMS Trigger Name of the event Online Menu To number Leave it blank if you …" at bounding box center [674, 305] width 1349 height 610
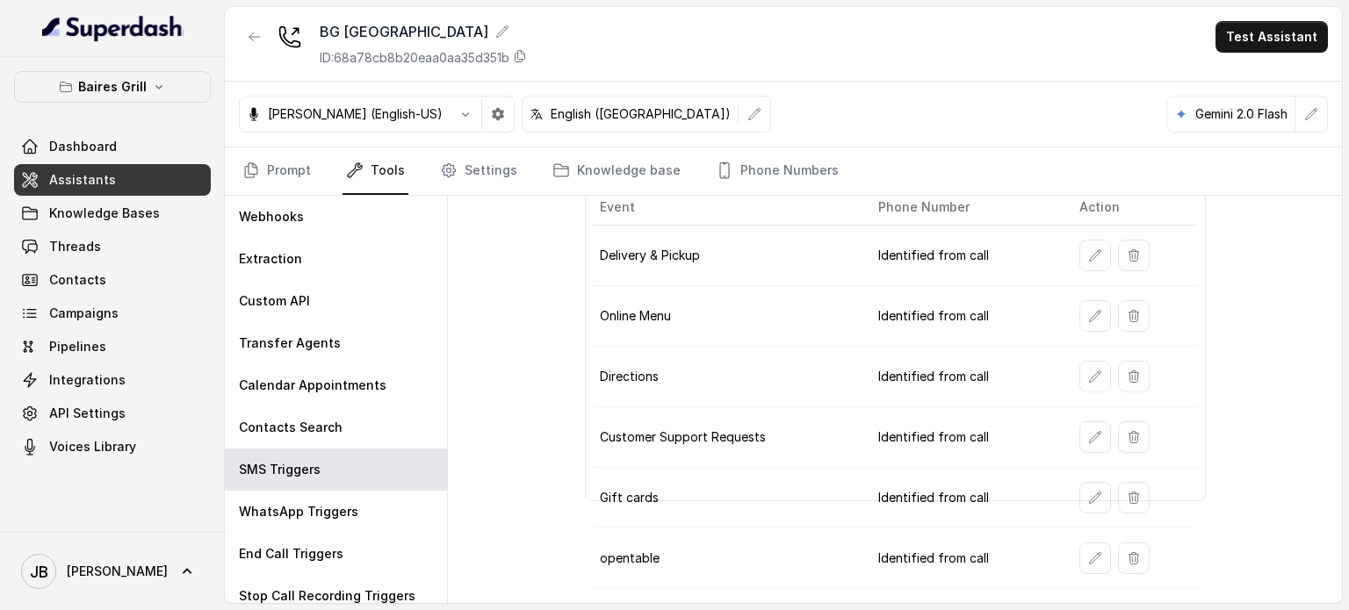
drag, startPoint x: 1061, startPoint y: 258, endPoint x: 1076, endPoint y: 256, distance: 15.0
click at [577, 256] on td at bounding box center [1132, 256] width 133 height 61
click at [577, 256] on button "button" at bounding box center [1096, 256] width 32 height 32
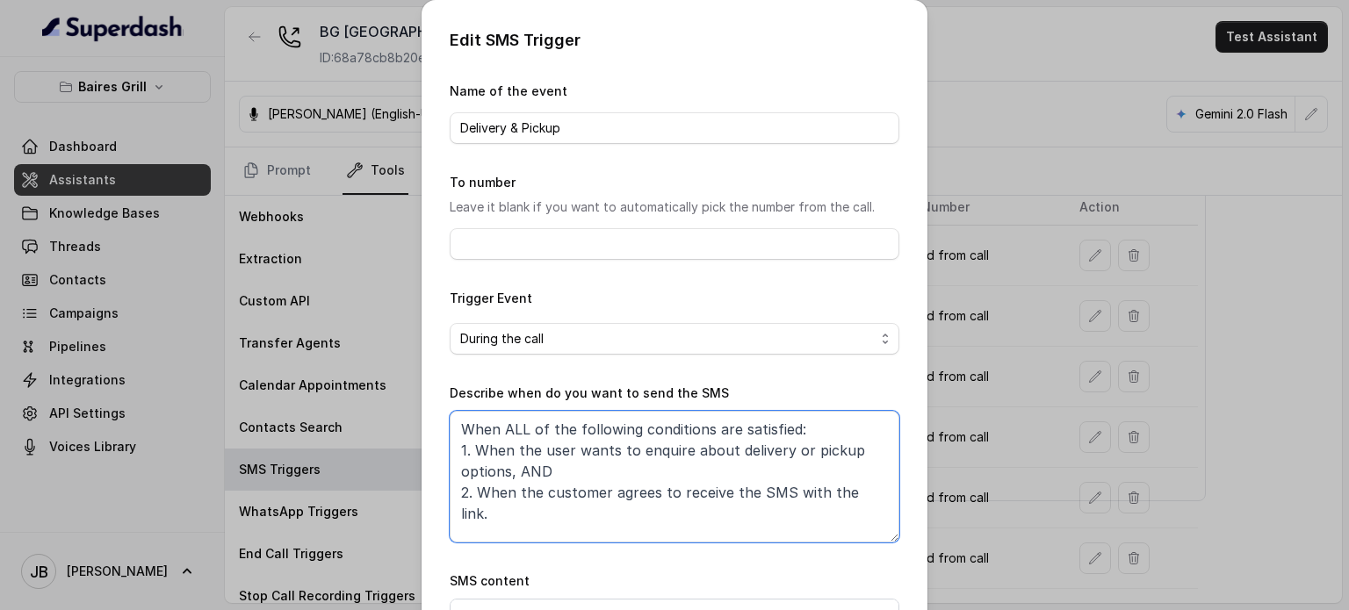
click at [517, 469] on textarea "When ALL of the following conditions are satisfied: 1. When the user wants to e…" at bounding box center [675, 477] width 450 height 132
click at [507, 477] on textarea "When ALL of the following conditions are satisfied: 1. When the user wants to e…" at bounding box center [675, 477] width 450 height 132
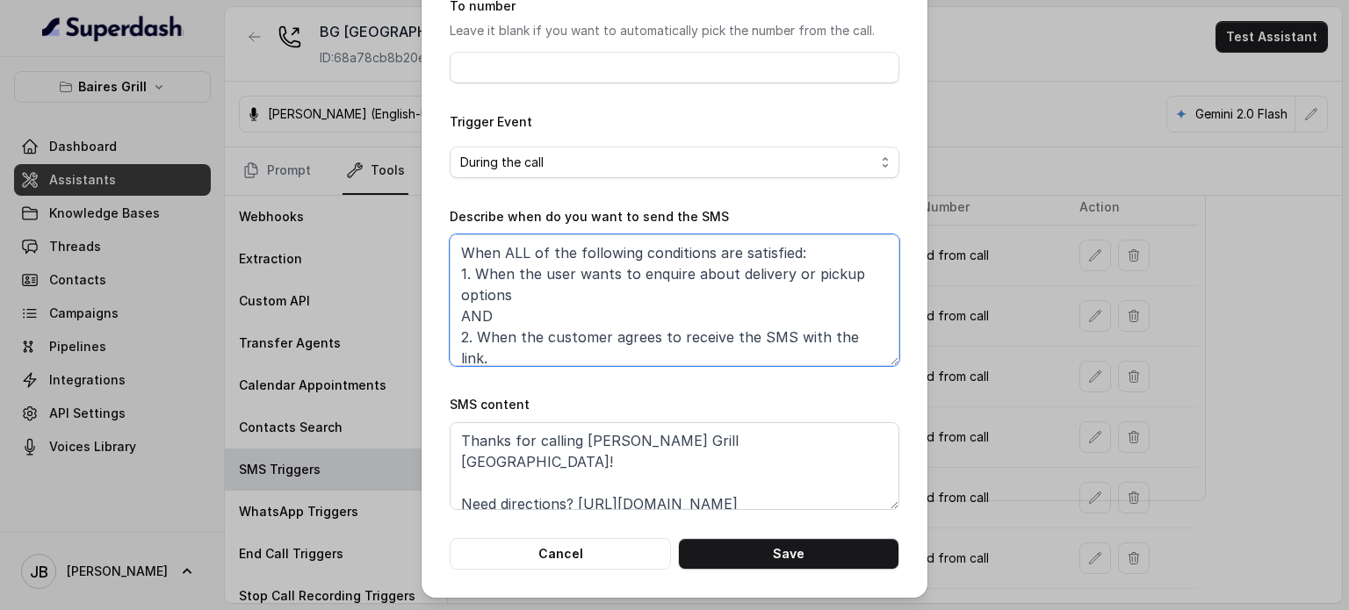
click at [577, 342] on textarea "When ALL of the following conditions are satisfied: 1. When the user wants to e…" at bounding box center [675, 301] width 450 height 132
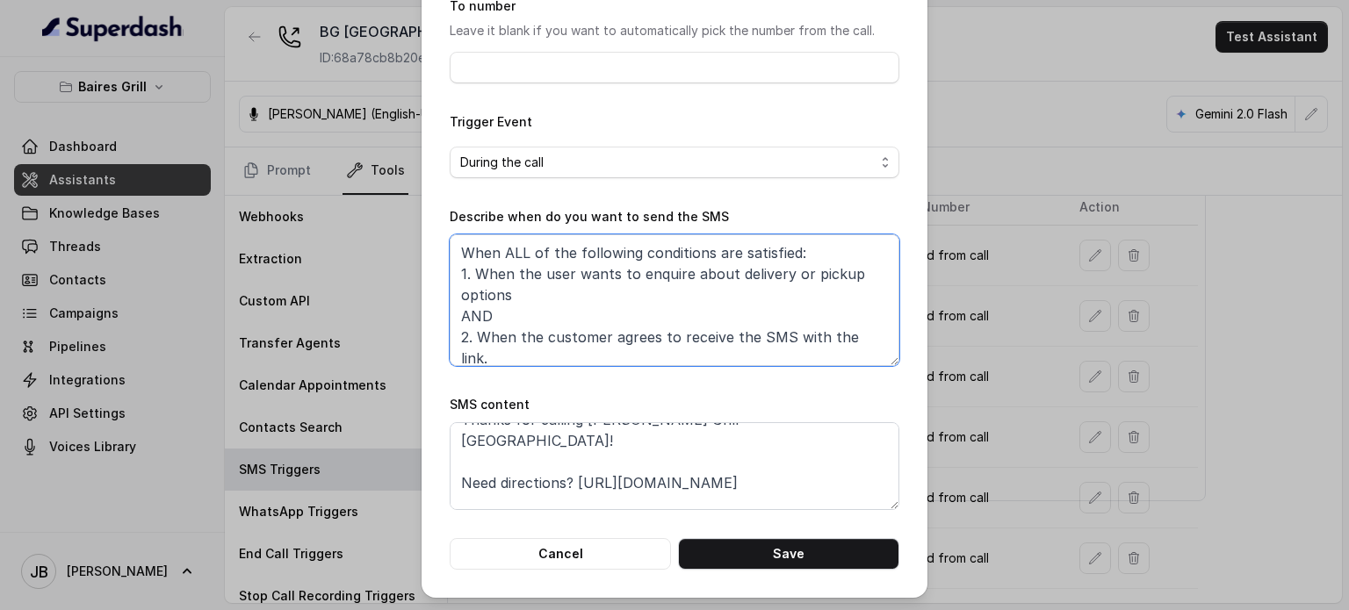
scroll to position [33, 0]
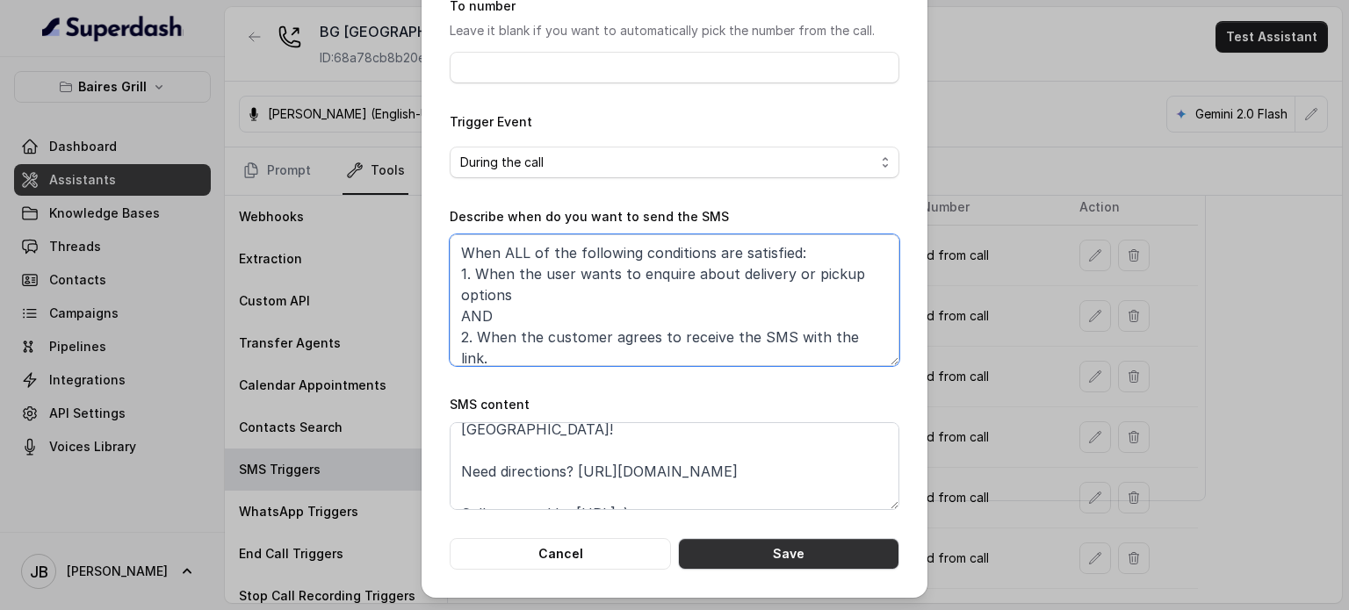
type textarea "When ALL of the following conditions are satisfied: 1. When the user wants to e…"
click at [577, 533] on form "Name of the event Delivery & Pickup To number Leave it blank if you want to aut…" at bounding box center [675, 237] width 450 height 666
drag, startPoint x: 796, startPoint y: 546, endPoint x: 822, endPoint y: 524, distance: 34.3
click at [577, 545] on button "Save" at bounding box center [788, 554] width 221 height 32
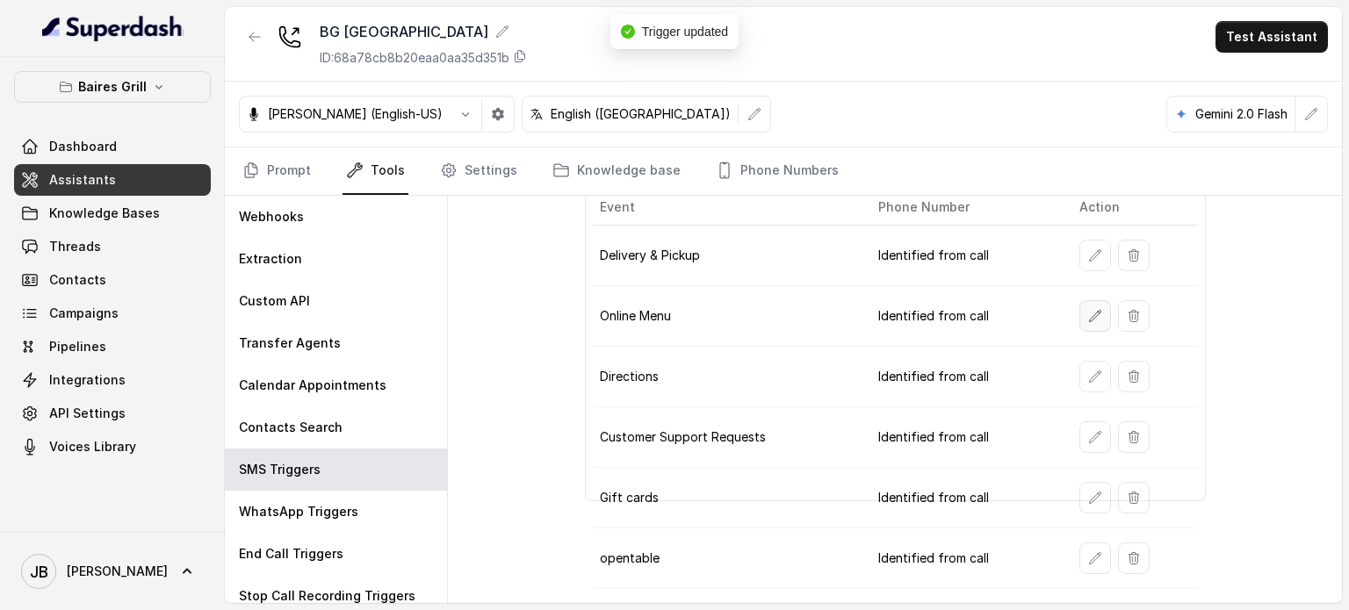
click at [577, 320] on button "button" at bounding box center [1096, 316] width 32 height 32
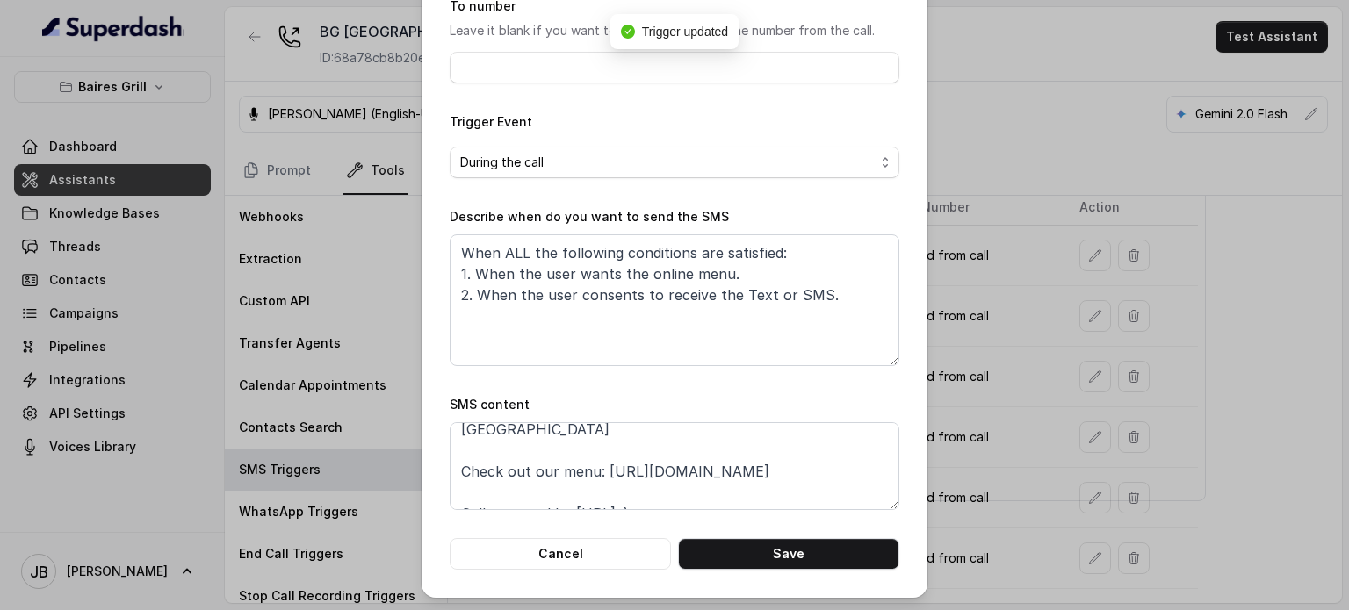
click at [577, 421] on div "Edit SMS Trigger Name of the event Online Menu To number Leave it blank if you …" at bounding box center [674, 305] width 1349 height 610
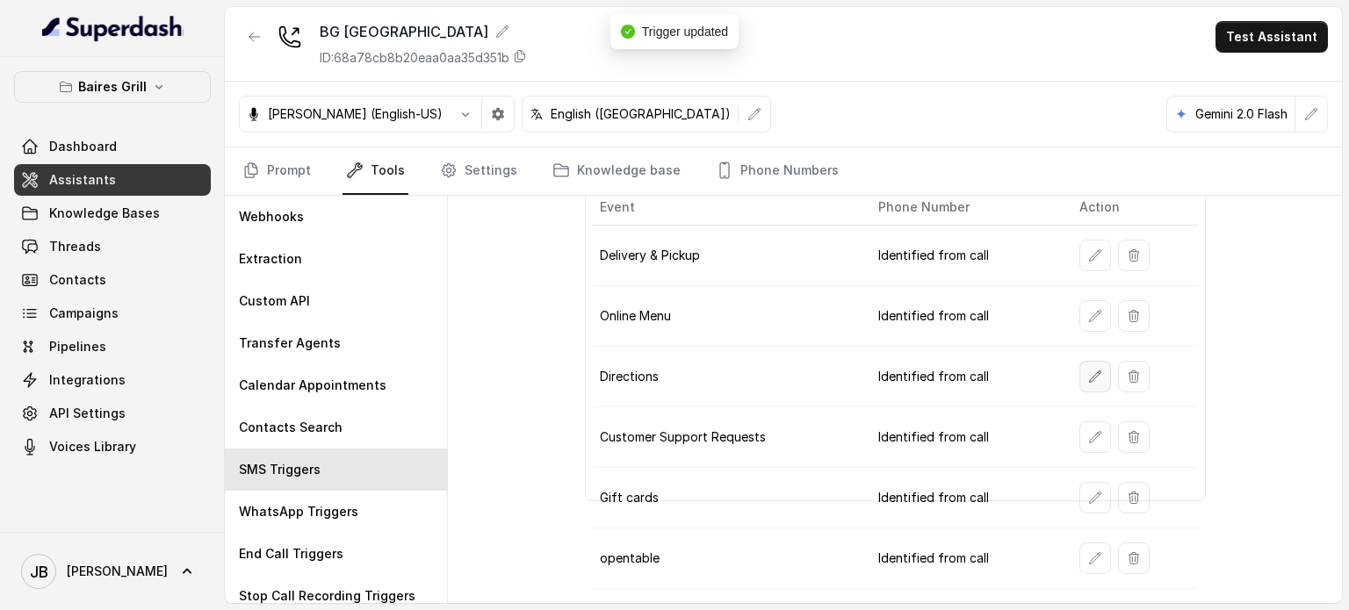
click at [577, 382] on button "button" at bounding box center [1096, 377] width 32 height 32
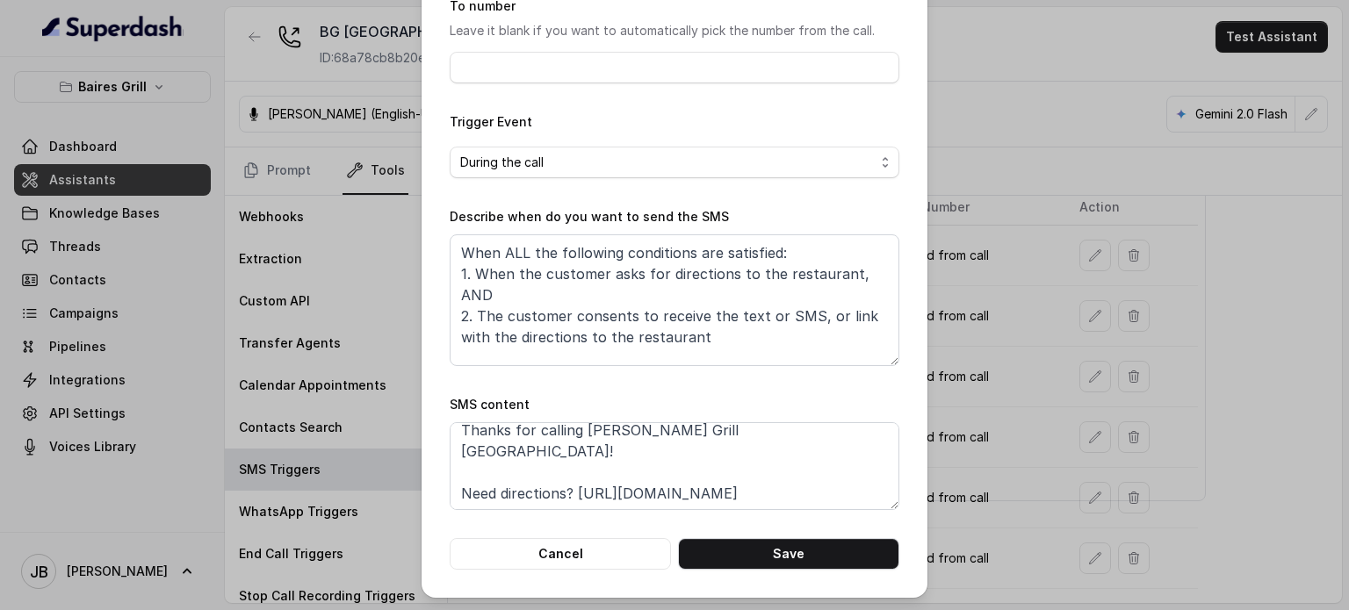
scroll to position [0, 0]
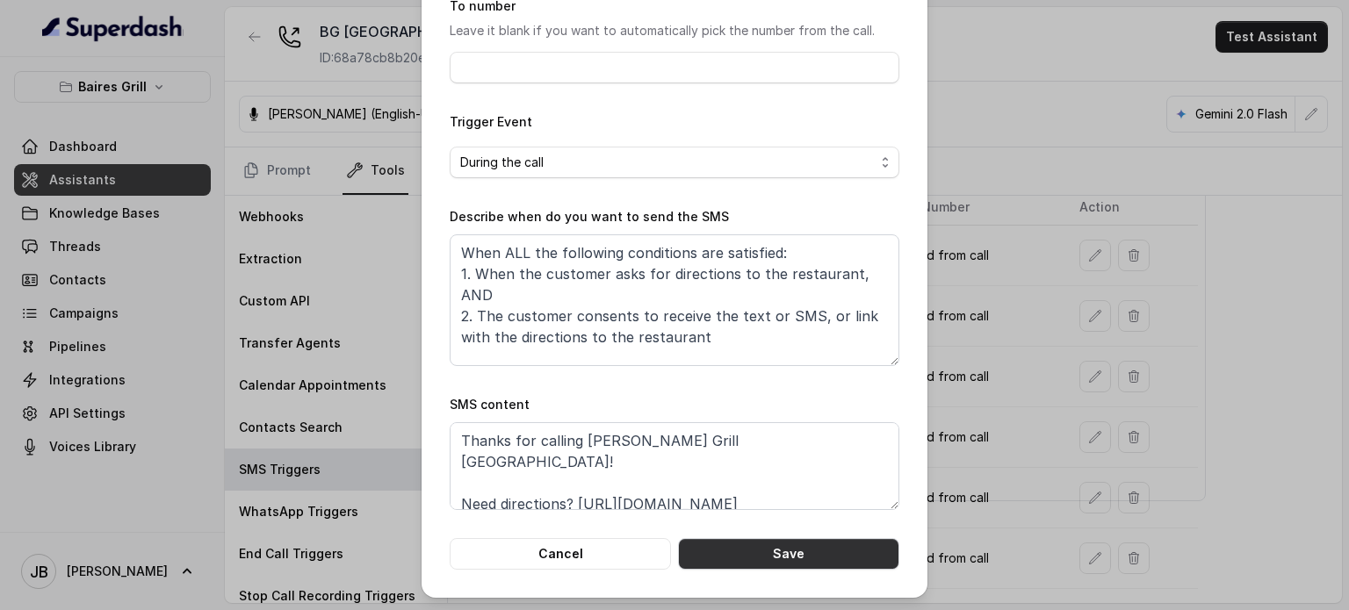
drag, startPoint x: 782, startPoint y: 550, endPoint x: 913, endPoint y: 500, distance: 140.1
click at [577, 549] on button "Save" at bounding box center [788, 554] width 221 height 32
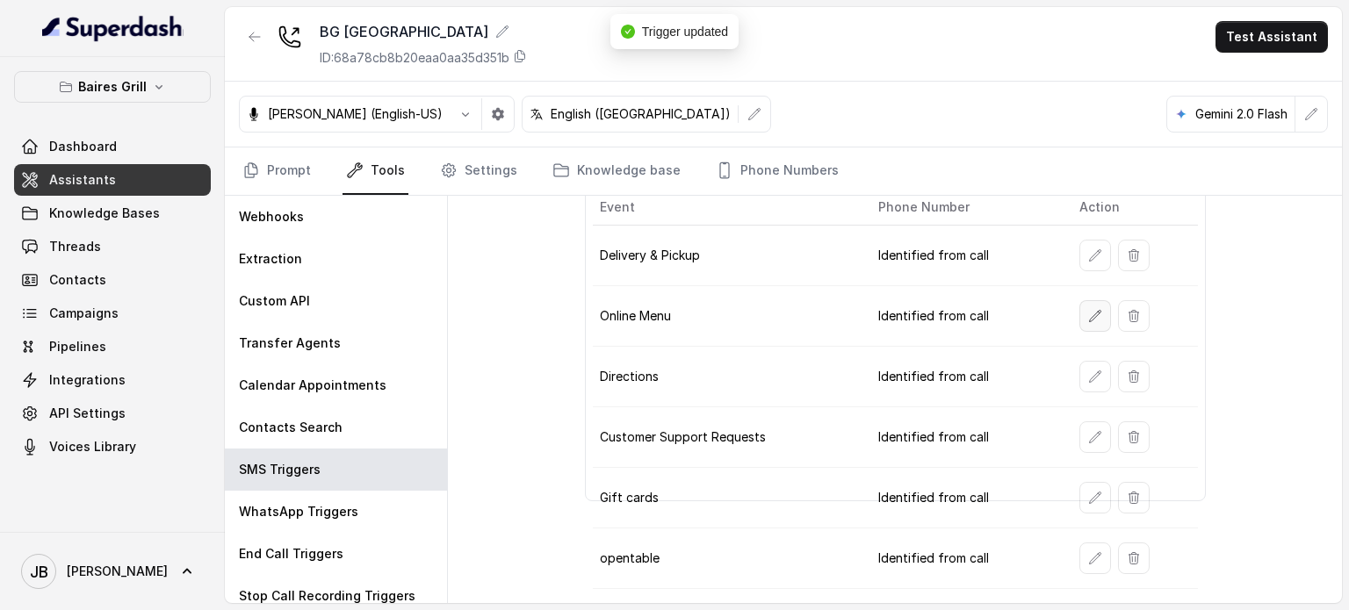
click at [577, 302] on button "button" at bounding box center [1096, 316] width 32 height 32
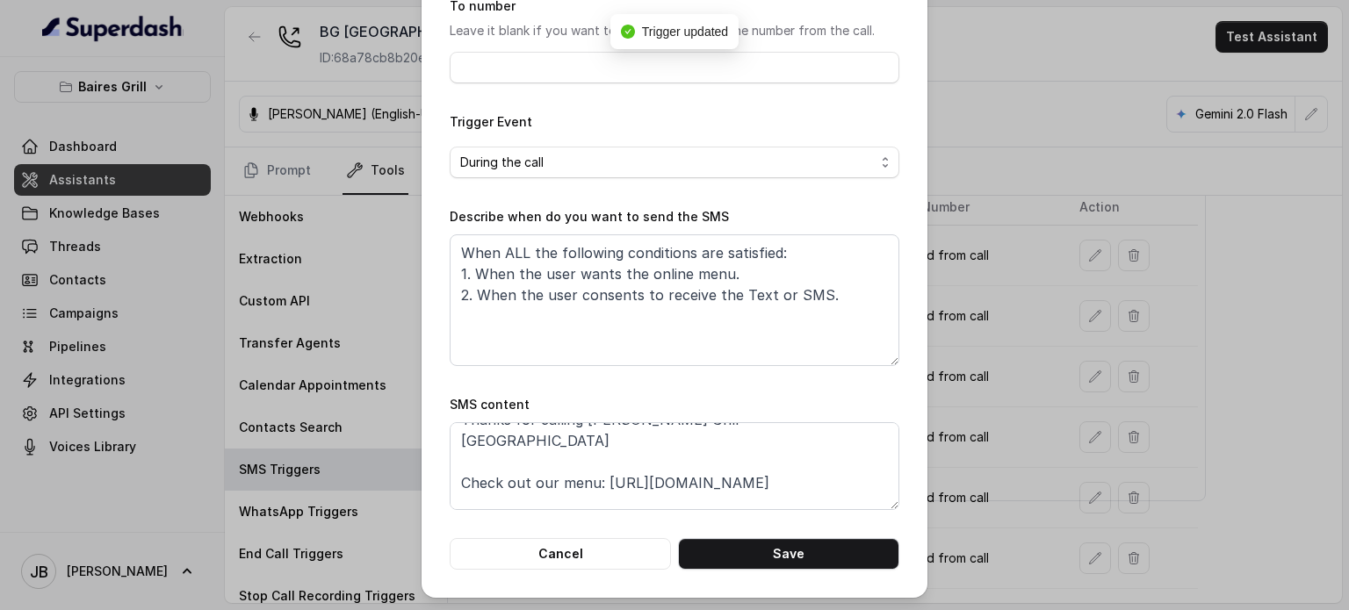
scroll to position [33, 0]
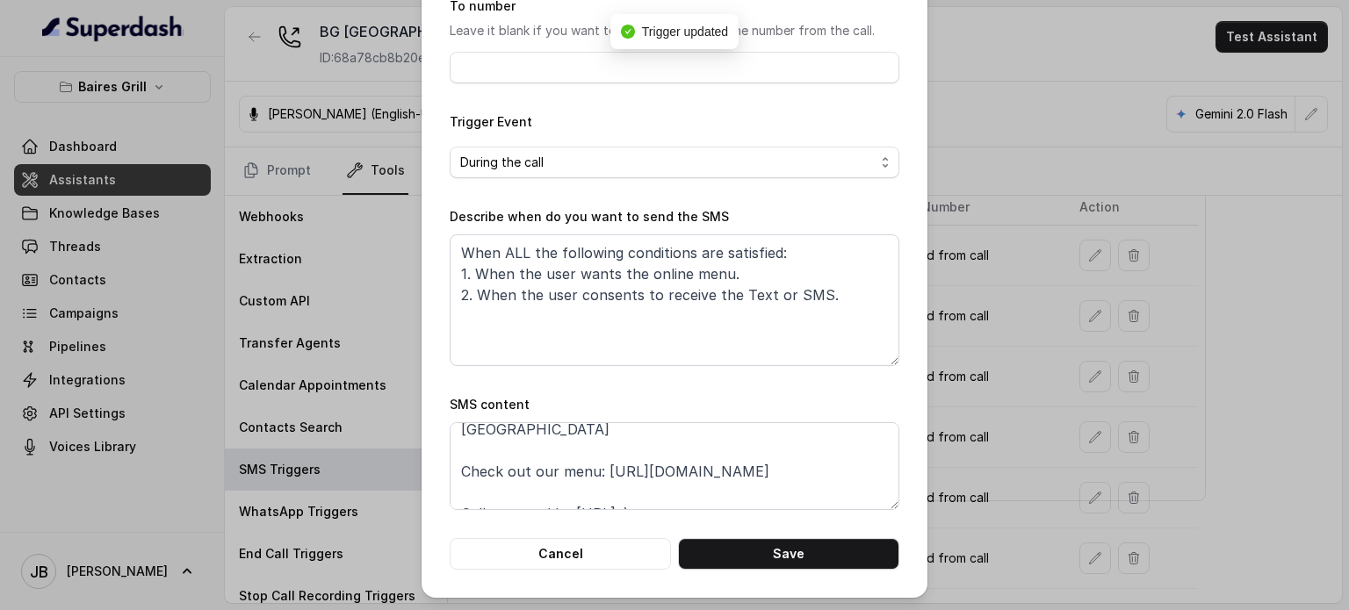
drag, startPoint x: 926, startPoint y: 443, endPoint x: 959, endPoint y: 433, distance: 34.7
click at [577, 442] on div "Edit SMS Trigger Name of the event Online Menu To number Leave it blank if you …" at bounding box center [674, 305] width 1349 height 610
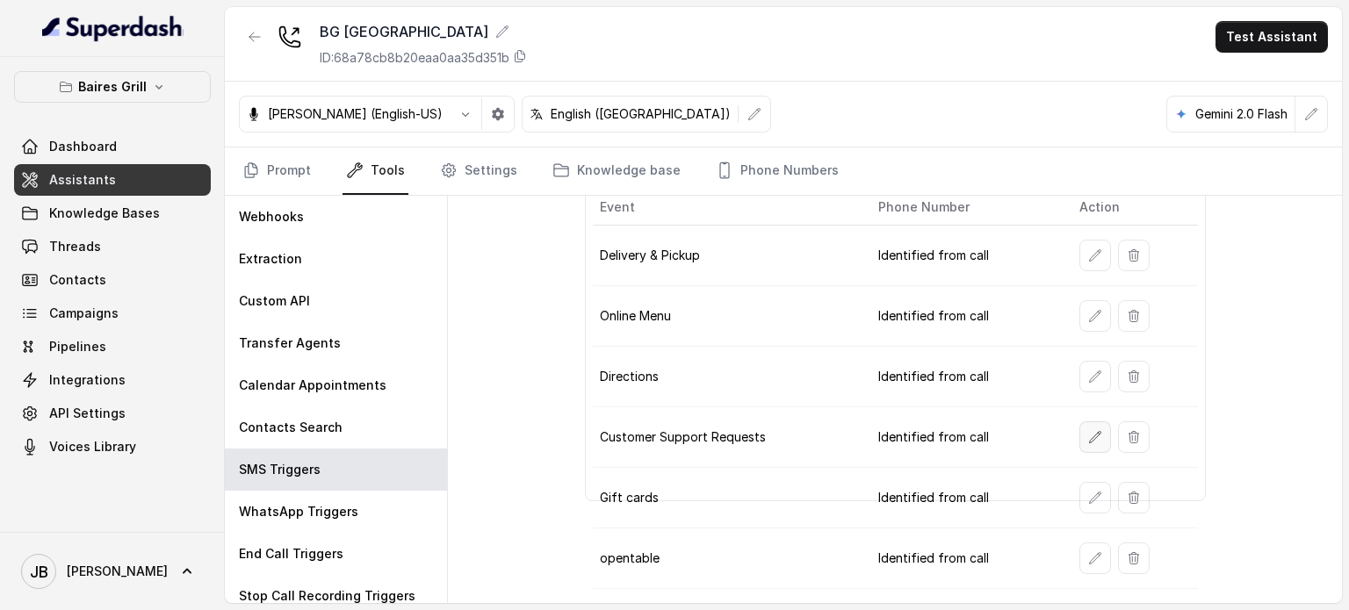
click at [577, 439] on icon "button" at bounding box center [1095, 437] width 14 height 14
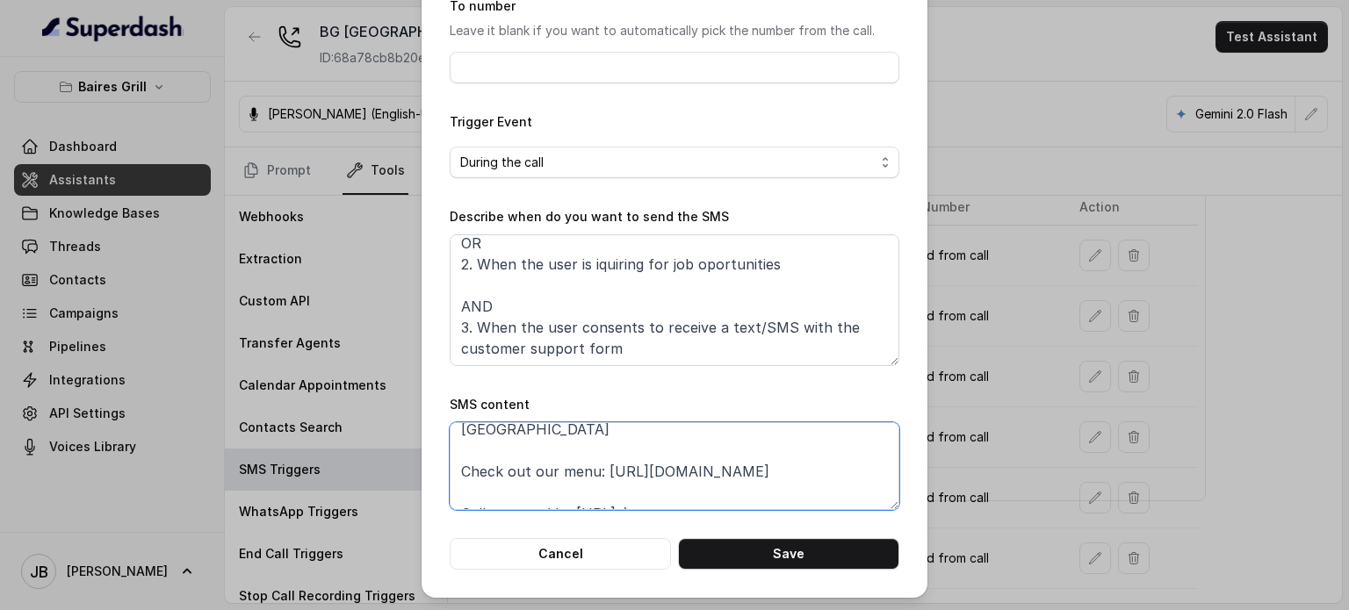
scroll to position [0, 0]
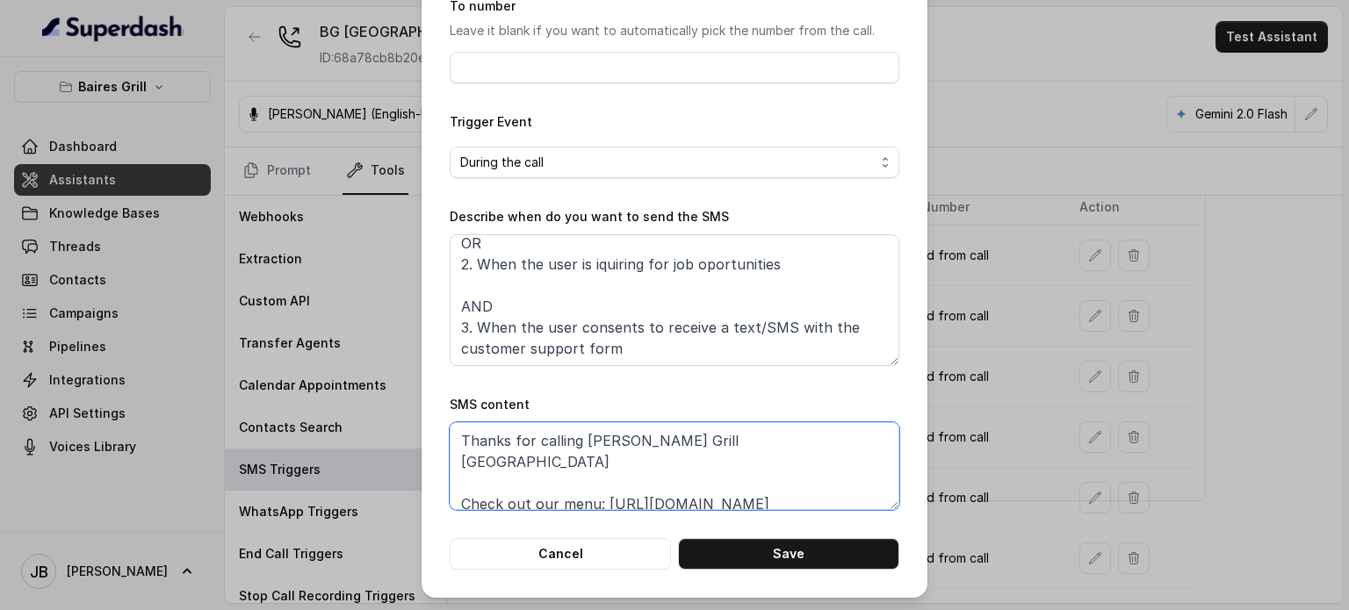
drag, startPoint x: 589, startPoint y: 451, endPoint x: 418, endPoint y: 431, distance: 172.5
click at [422, 431] on div "Edit SMS Trigger Name of the event Customer Support Requests To number Leave it…" at bounding box center [675, 210] width 506 height 775
click at [451, 484] on textarea "Thanks for calling [PERSON_NAME] Grill [GEOGRAPHIC_DATA] Check out our menu: [U…" at bounding box center [675, 467] width 450 height 88
type textarea "Thanks for calling [PERSON_NAME] Grill [GEOGRAPHIC_DATA] Please fill out this :…"
drag, startPoint x: 770, startPoint y: 574, endPoint x: 763, endPoint y: 550, distance: 25.6
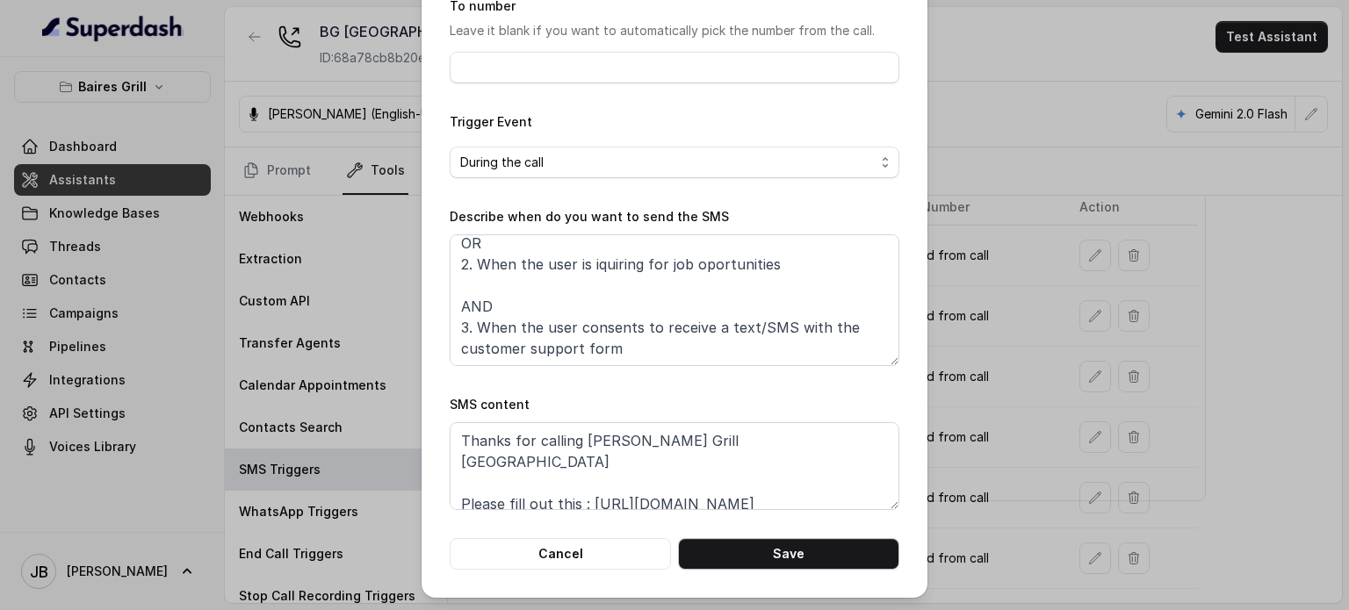
click at [577, 574] on div "Edit SMS Trigger Name of the event Customer Support Requests To number Leave it…" at bounding box center [675, 210] width 506 height 775
click at [577, 550] on button "Save" at bounding box center [788, 554] width 221 height 32
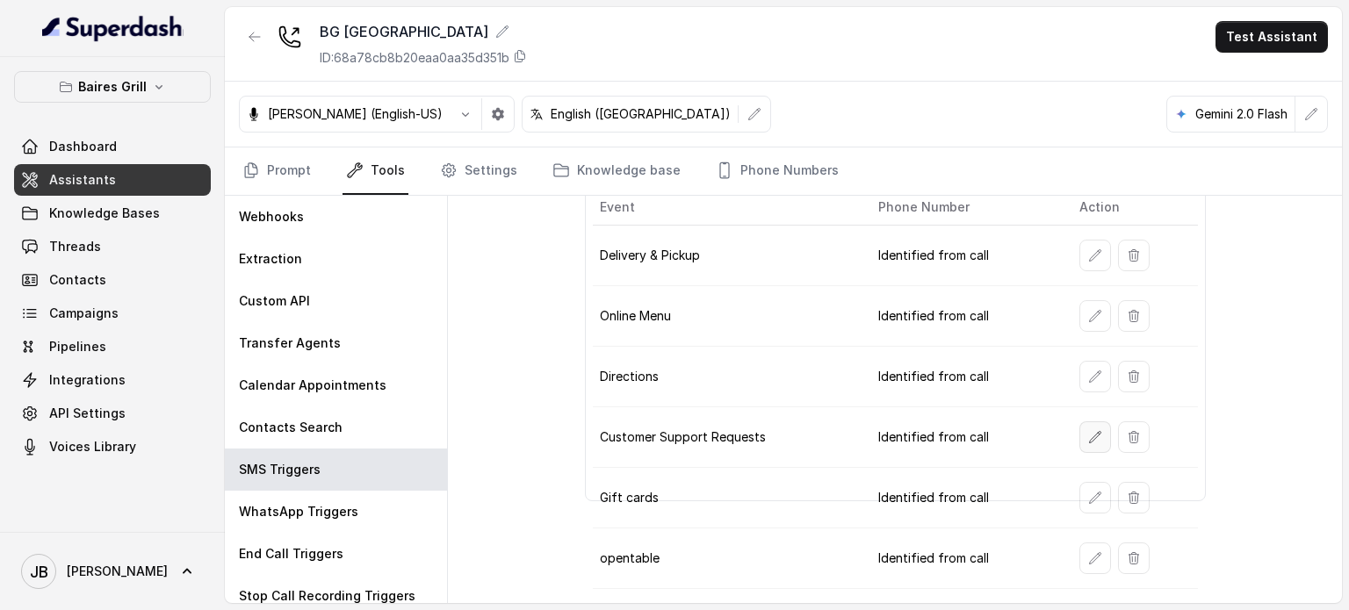
click at [577, 437] on button "button" at bounding box center [1096, 438] width 32 height 32
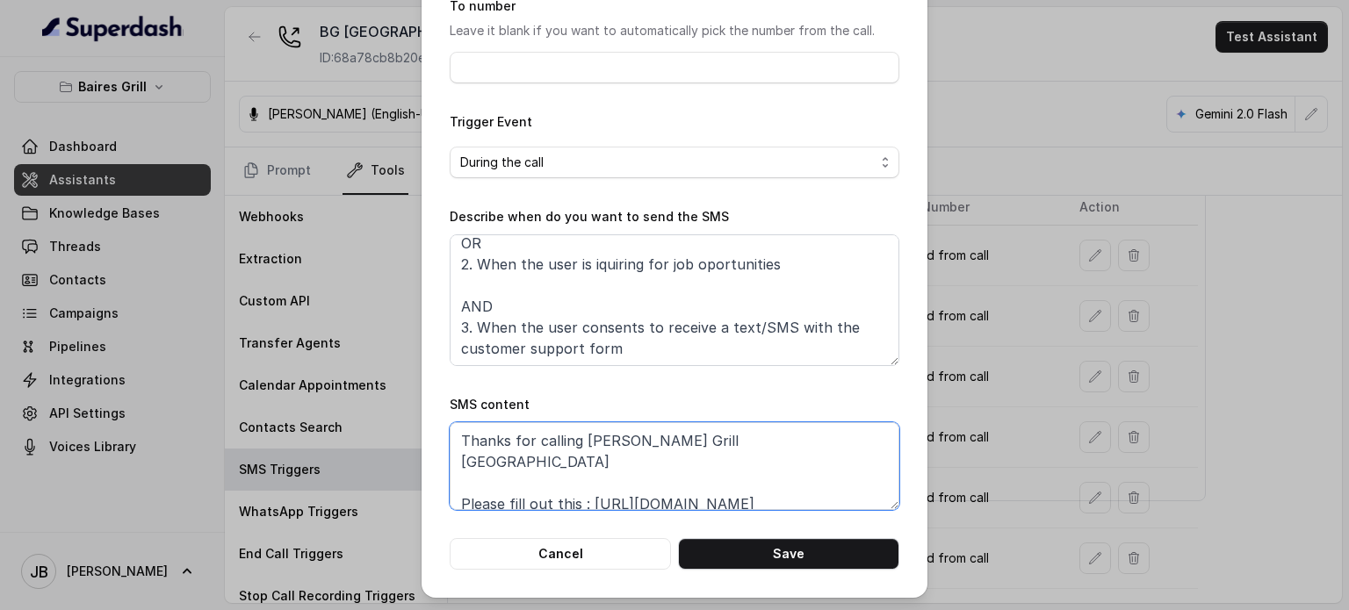
scroll to position [6, 0]
drag, startPoint x: 573, startPoint y: 487, endPoint x: 439, endPoint y: 466, distance: 135.0
click at [439, 466] on div "Edit SMS Trigger Name of the event Customer Support Requests To number Leave it…" at bounding box center [675, 210] width 506 height 775
paste textarea "Complete this form for any type of inquiry and a manager will contact you short…"
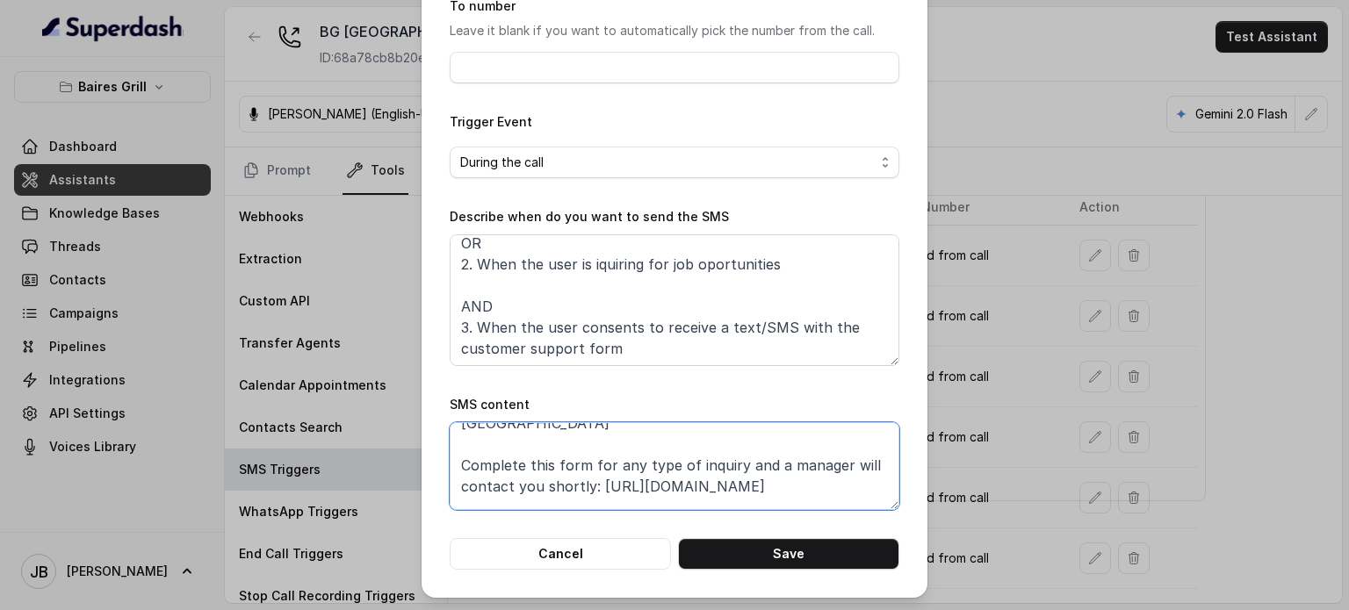
scroll to position [54, 0]
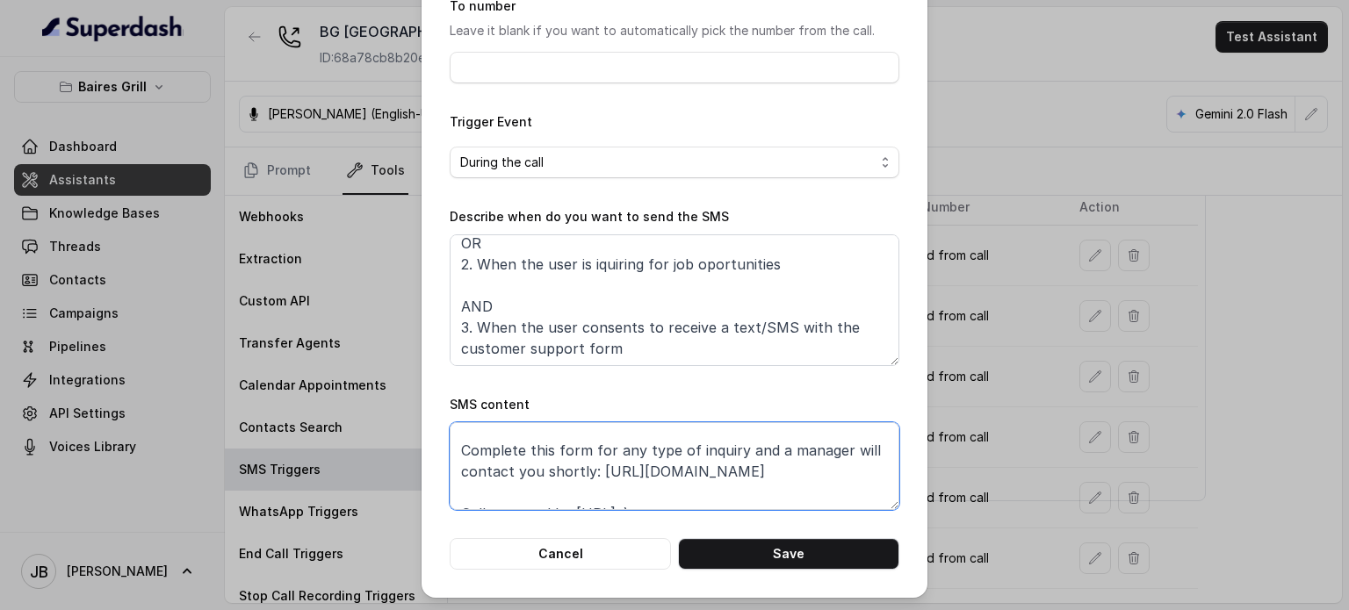
type textarea "Thanks for calling [PERSON_NAME] Grill [GEOGRAPHIC_DATA] Complete this form for…"
click at [577, 586] on div "Edit SMS Trigger Name of the event Customer Support Requests To number Leave it…" at bounding box center [675, 210] width 506 height 775
click at [577, 562] on button "Save" at bounding box center [788, 554] width 221 height 32
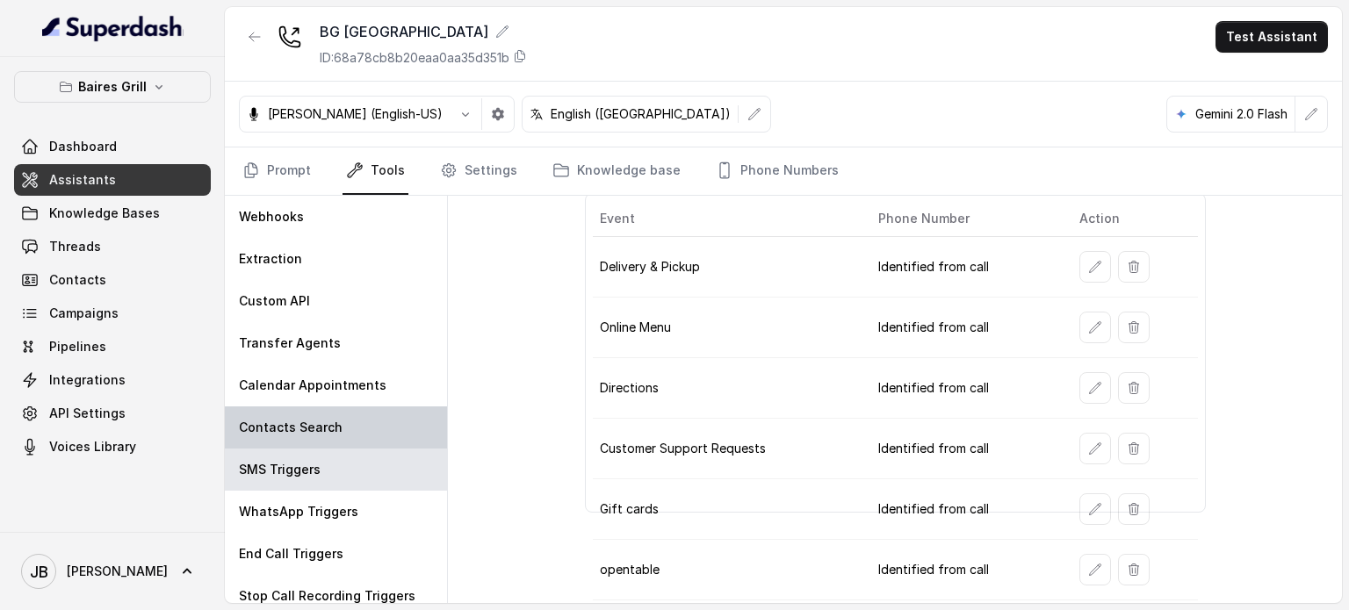
scroll to position [128, 0]
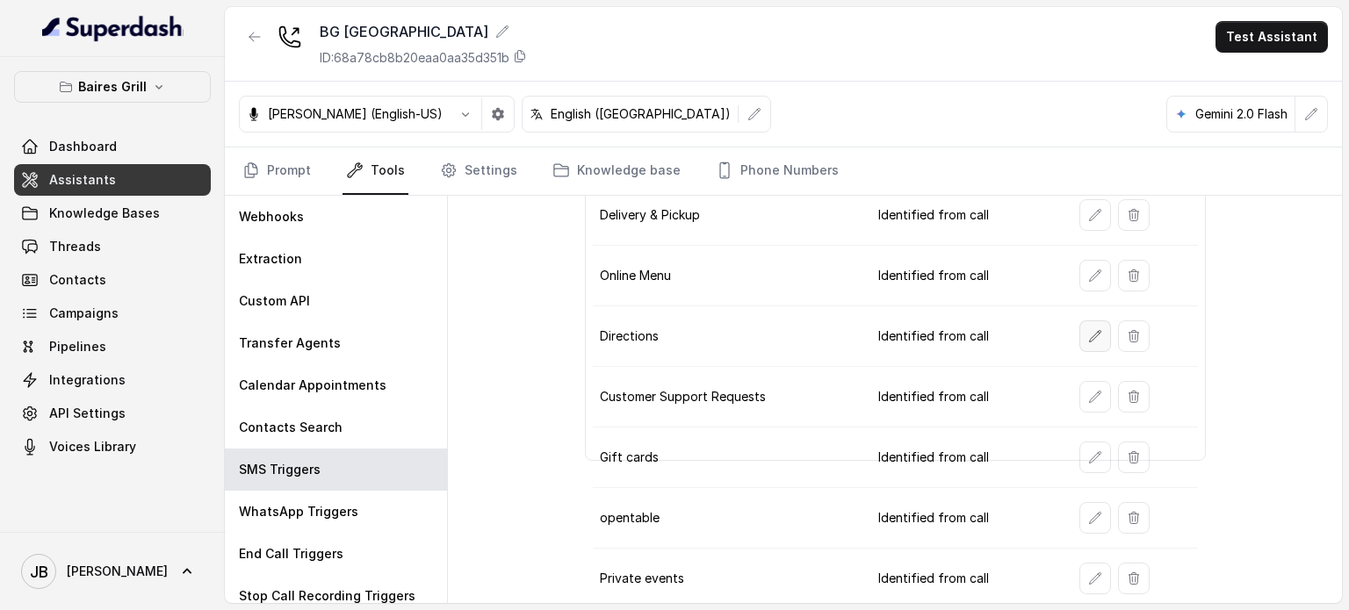
click at [577, 335] on icon "button" at bounding box center [1095, 336] width 14 height 14
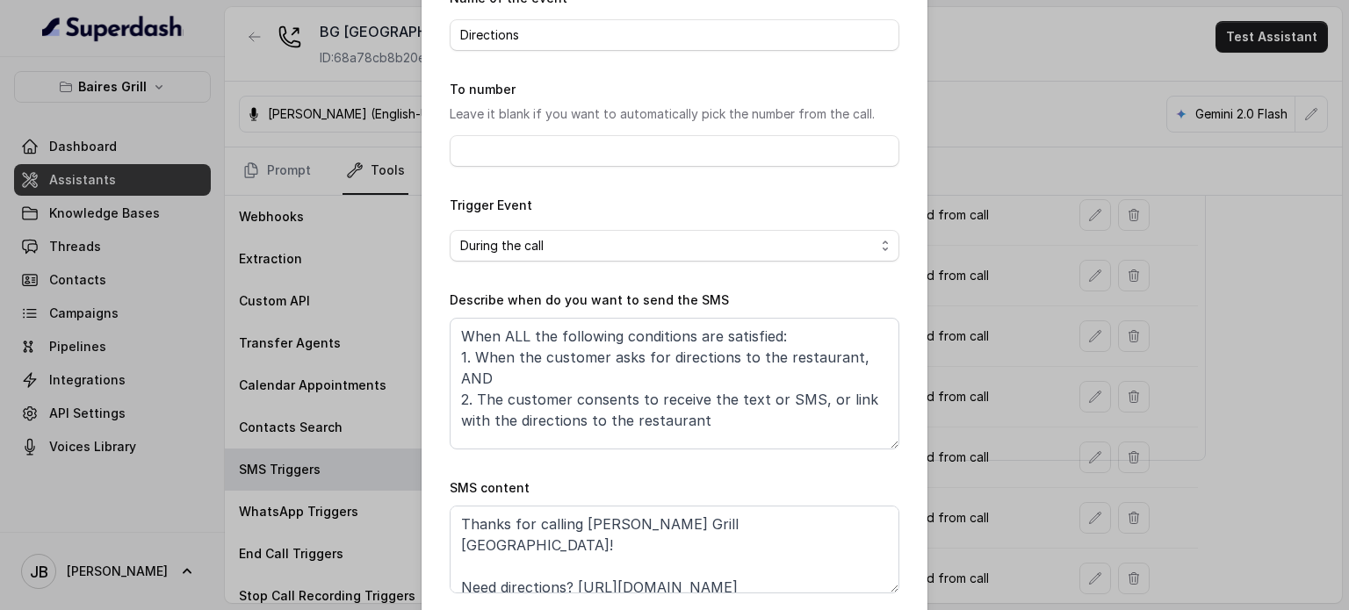
scroll to position [177, 0]
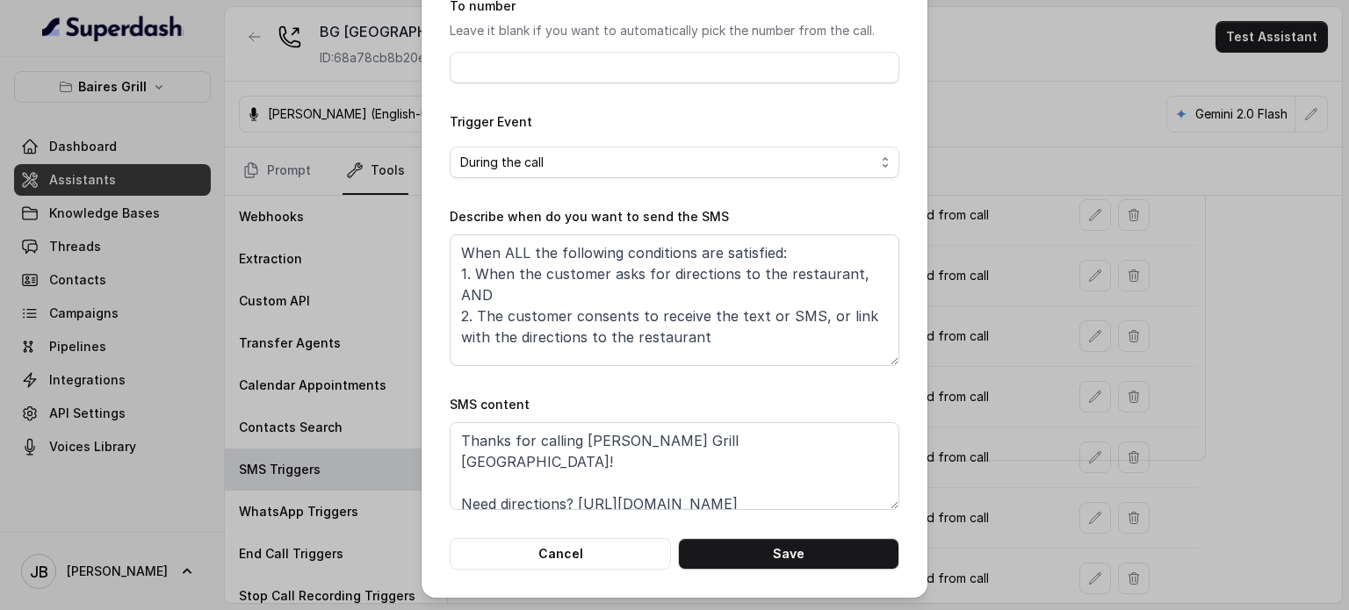
click at [577, 256] on div "Edit SMS Trigger Name of the event Directions To number Leave it blank if you w…" at bounding box center [674, 305] width 1349 height 610
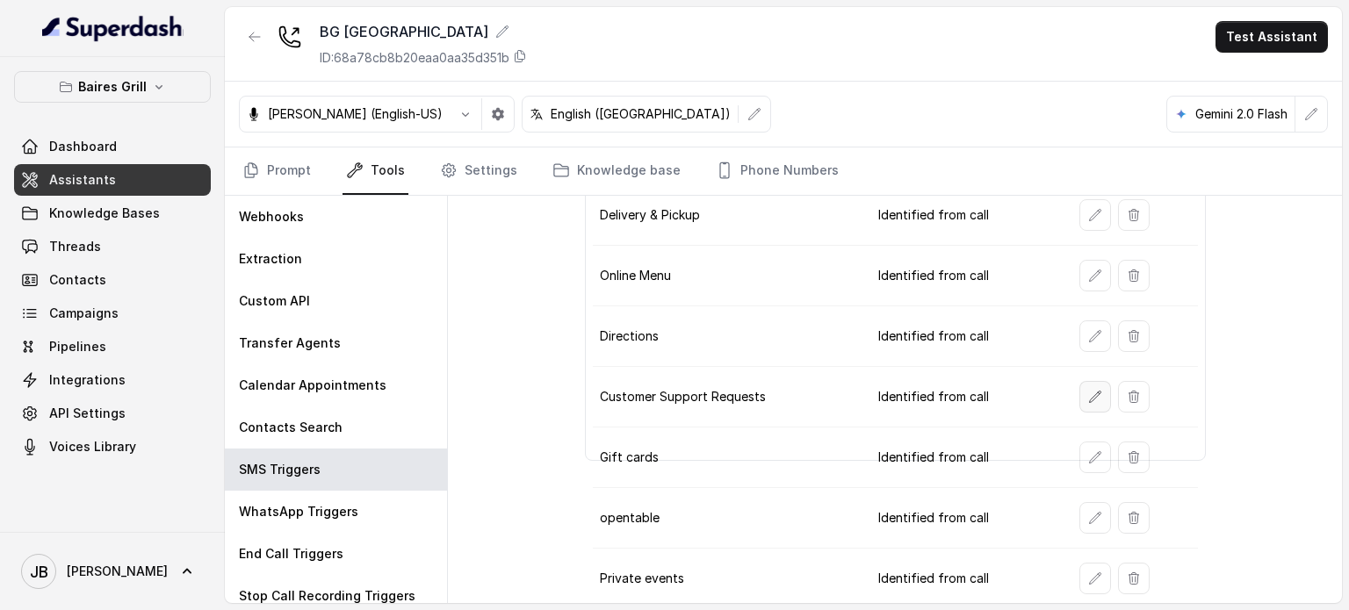
click at [577, 396] on icon "button" at bounding box center [1095, 397] width 14 height 14
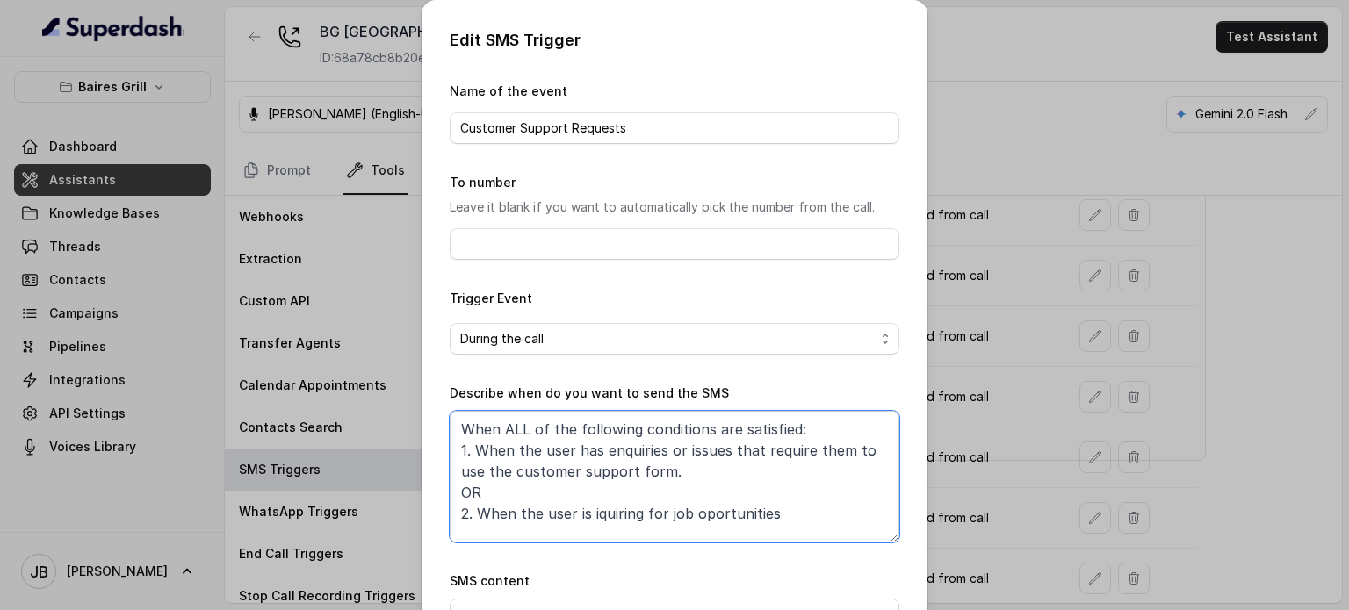
drag, startPoint x: 535, startPoint y: 458, endPoint x: 682, endPoint y: 487, distance: 149.5
click at [577, 487] on textarea "When ALL of the following conditions are satisfied: 1. When the user has enquir…" at bounding box center [675, 477] width 450 height 132
drag, startPoint x: 720, startPoint y: 461, endPoint x: 710, endPoint y: 476, distance: 18.3
click at [577, 461] on textarea "When ALL of the following conditions are satisfied: 1. When the user has enquir…" at bounding box center [675, 477] width 450 height 132
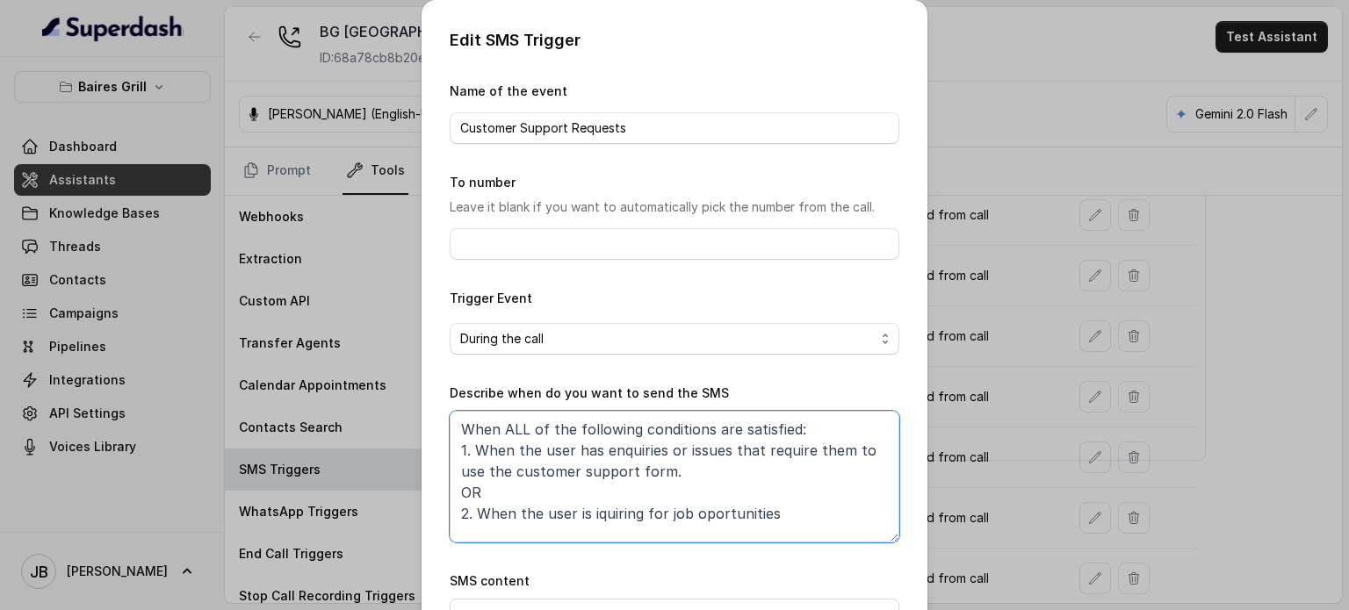
click at [577, 512] on textarea "When ALL of the following conditions are satisfied: 1. When the user has enquir…" at bounding box center [675, 477] width 450 height 132
drag, startPoint x: 693, startPoint y: 512, endPoint x: 738, endPoint y: 474, distance: 58.6
click at [577, 510] on textarea "When ALL of the following conditions are satisfied: 1. When the user has enquir…" at bounding box center [675, 477] width 450 height 132
click at [577, 473] on textarea "When ALL of the following conditions are satisfied: 1. When the user has enquir…" at bounding box center [675, 477] width 450 height 132
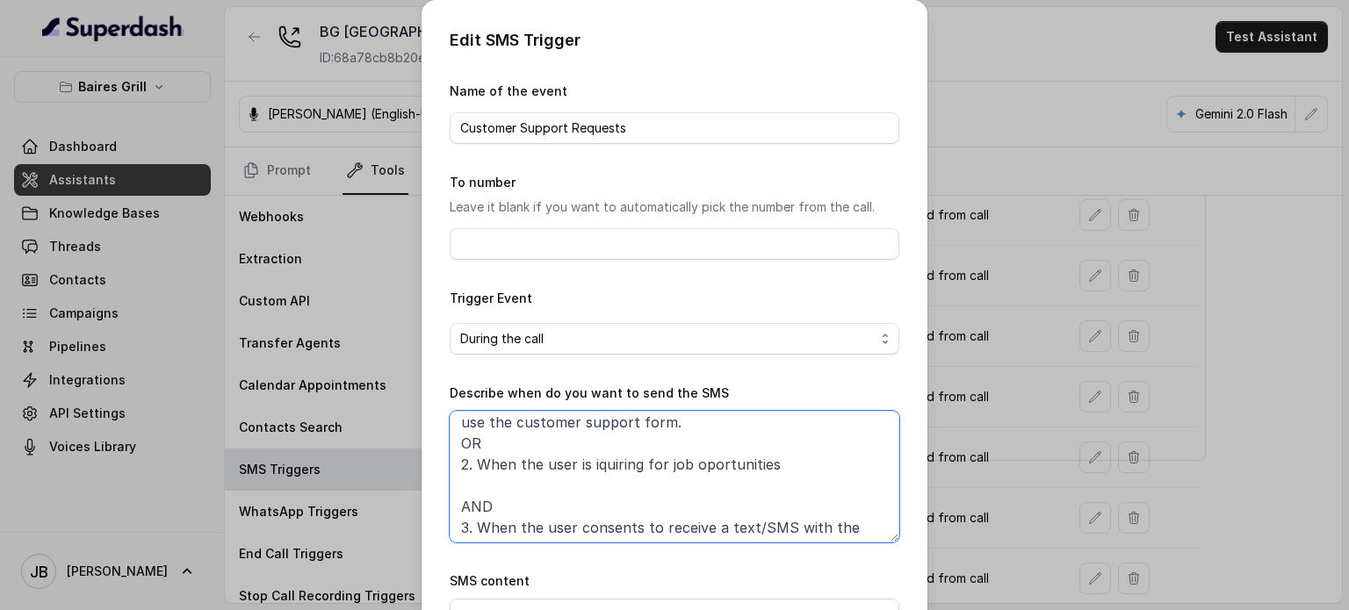
scroll to position [73, 0]
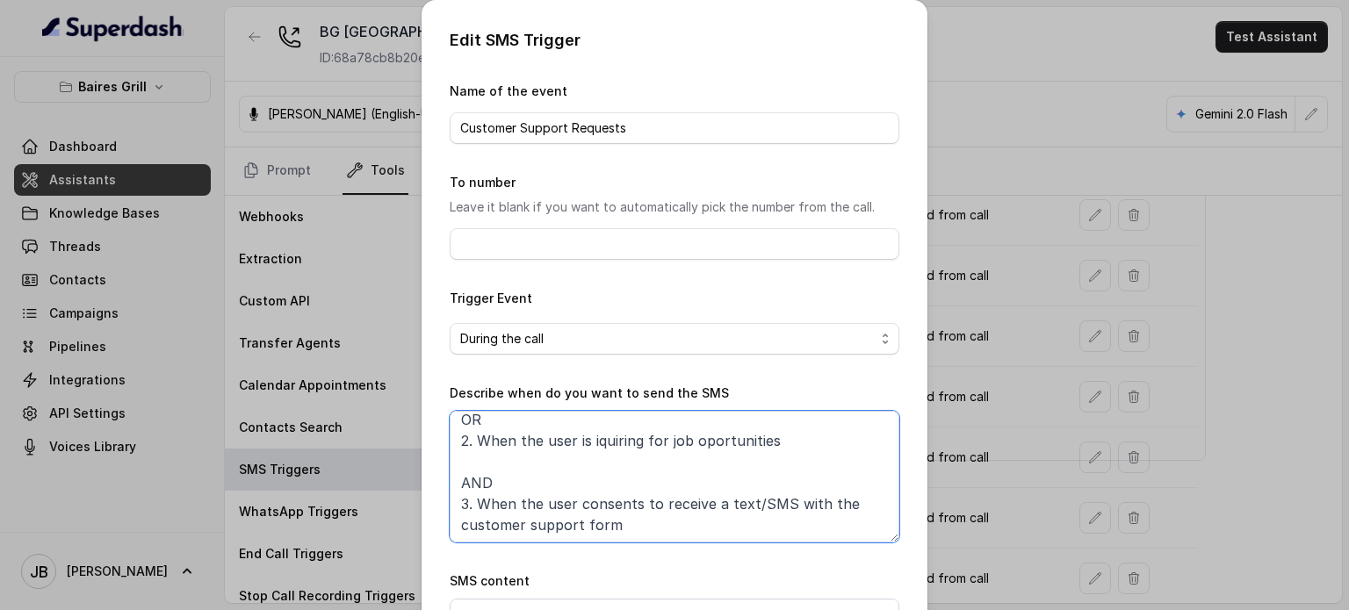
click at [577, 441] on textarea "When ALL of the following conditions are satisfied: 1. When the user has enquir…" at bounding box center [675, 477] width 450 height 132
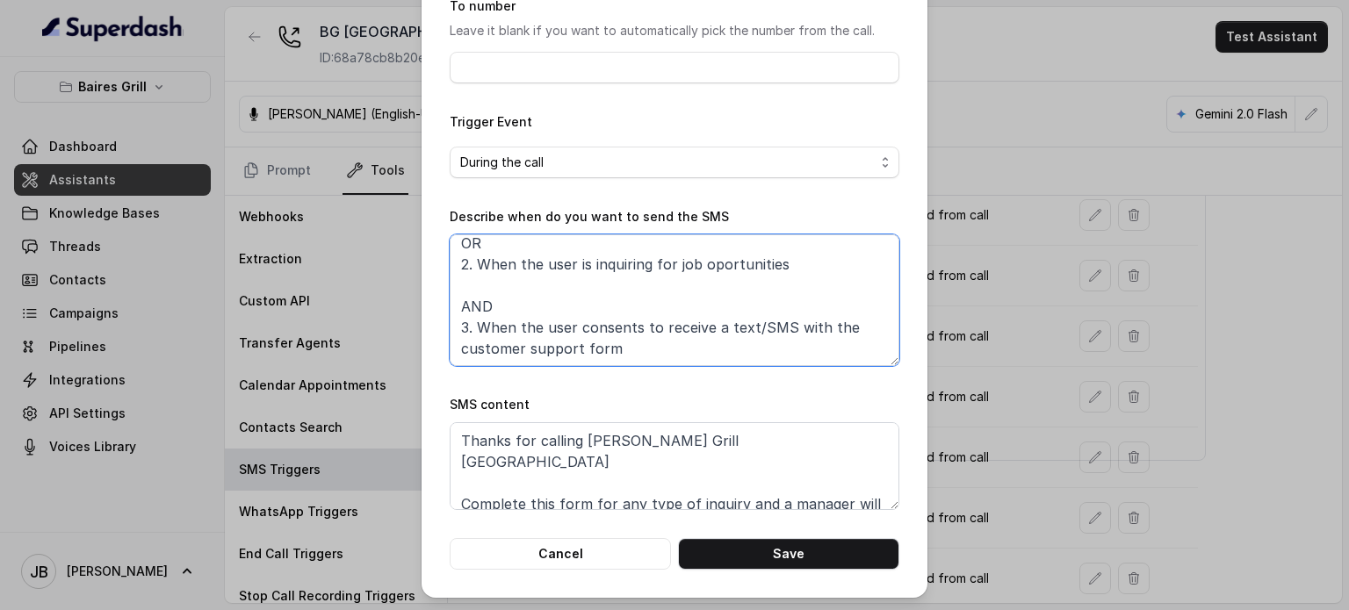
drag, startPoint x: 443, startPoint y: 277, endPoint x: 642, endPoint y: 343, distance: 210.3
click at [577, 343] on textarea "When ALL of the following conditions are satisfied: 1. When the user has enquir…" at bounding box center [675, 301] width 450 height 132
drag, startPoint x: 664, startPoint y: 352, endPoint x: 650, endPoint y: 344, distance: 16.1
click at [577, 351] on textarea "When ALL of the following conditions are satisfied: 1. When the user has enquir…" at bounding box center [675, 301] width 450 height 132
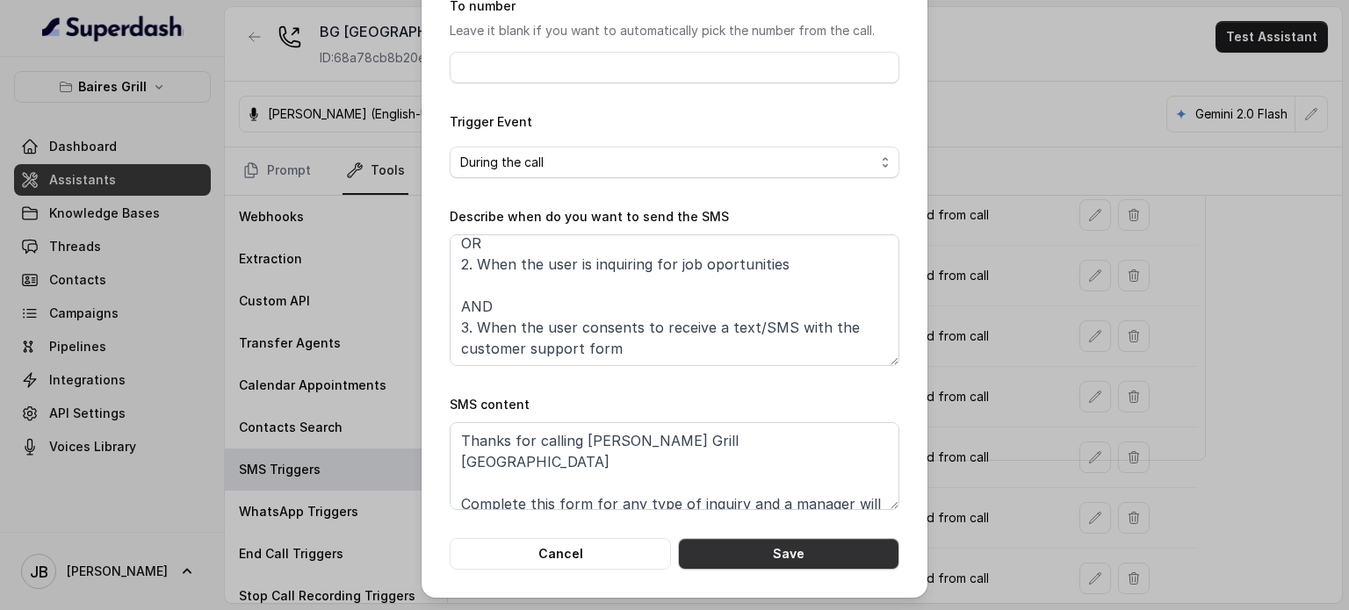
click at [577, 547] on button "Save" at bounding box center [788, 554] width 221 height 32
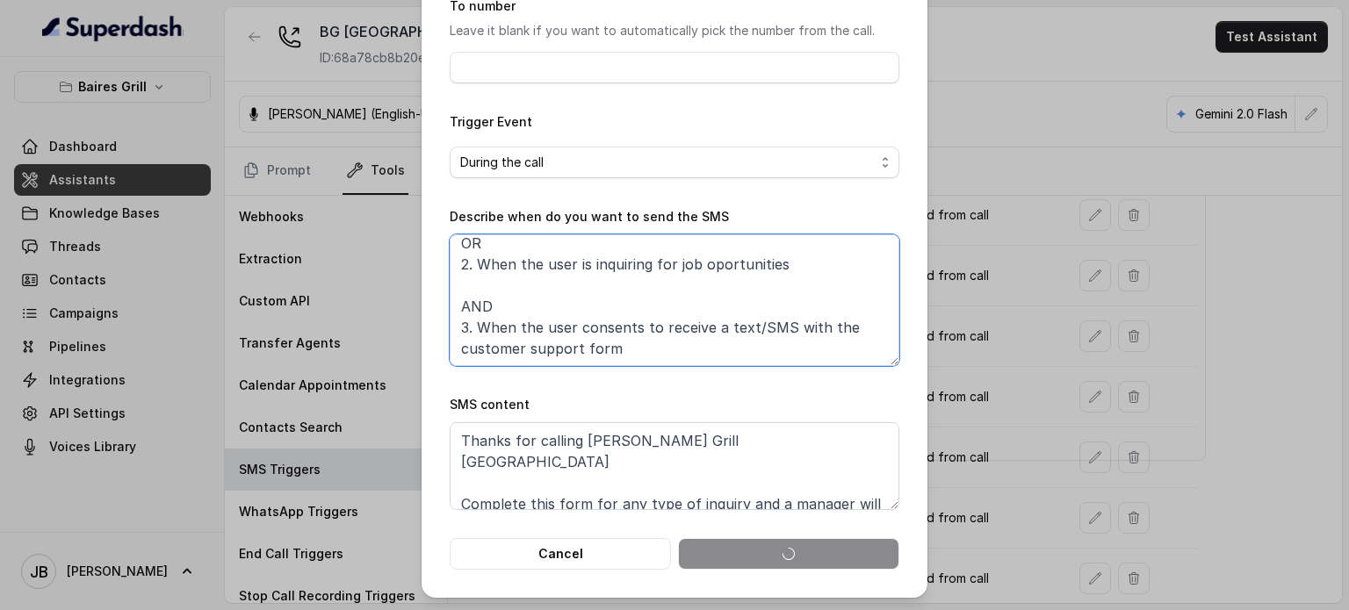
click at [577, 268] on textarea "When ALL of the following conditions are satisfied: 1. When the user has enquir…" at bounding box center [675, 301] width 450 height 132
type textarea "When ALL of the following conditions are satisfied: 1. When the user has enquir…"
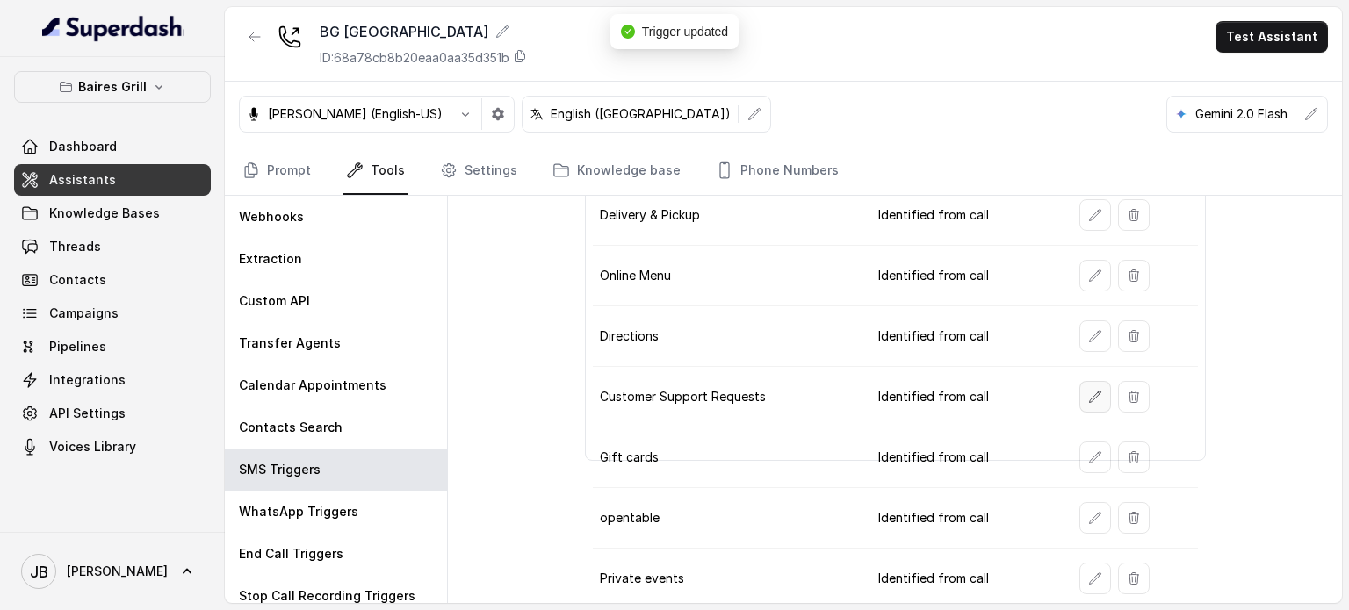
click at [577, 396] on icon "button" at bounding box center [1095, 397] width 14 height 14
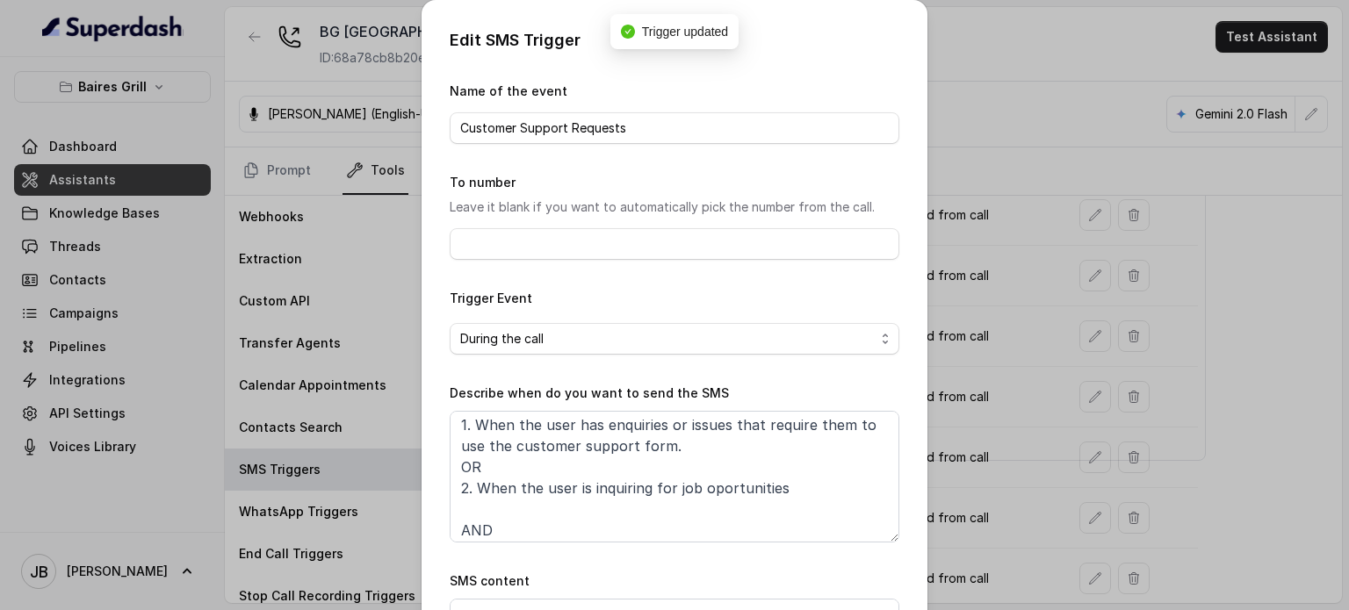
scroll to position [0, 0]
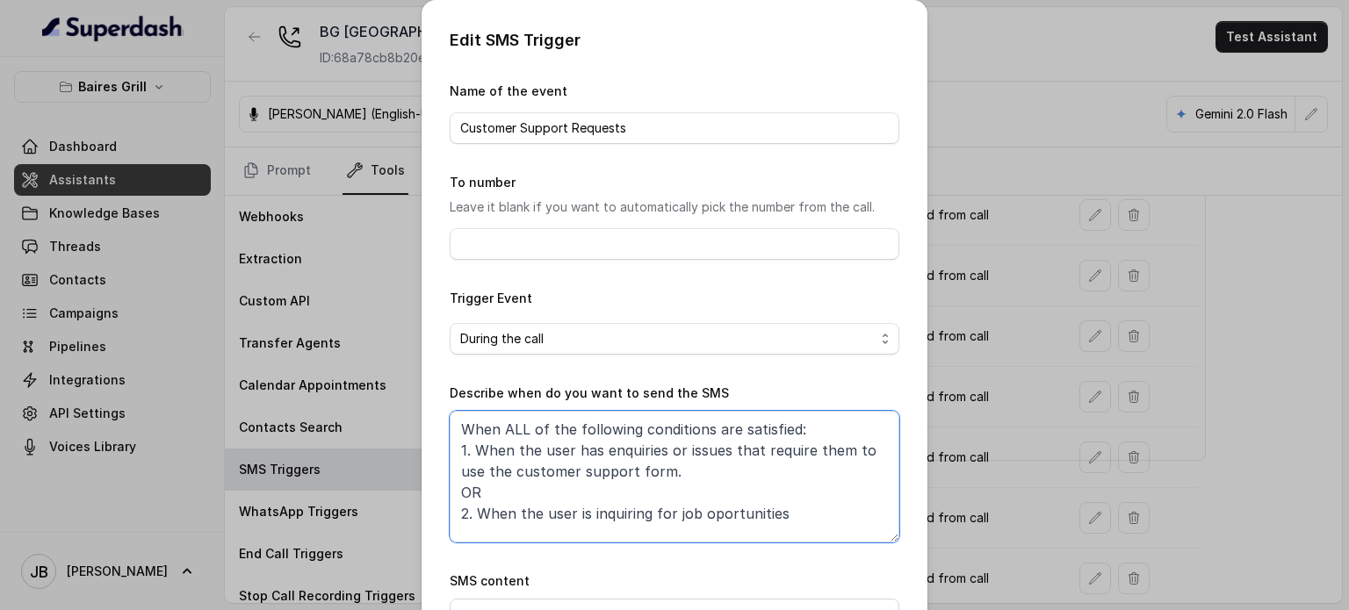
click at [577, 521] on textarea "When ALL of the following conditions are satisfied: 1. When the user has enquir…" at bounding box center [675, 477] width 450 height 132
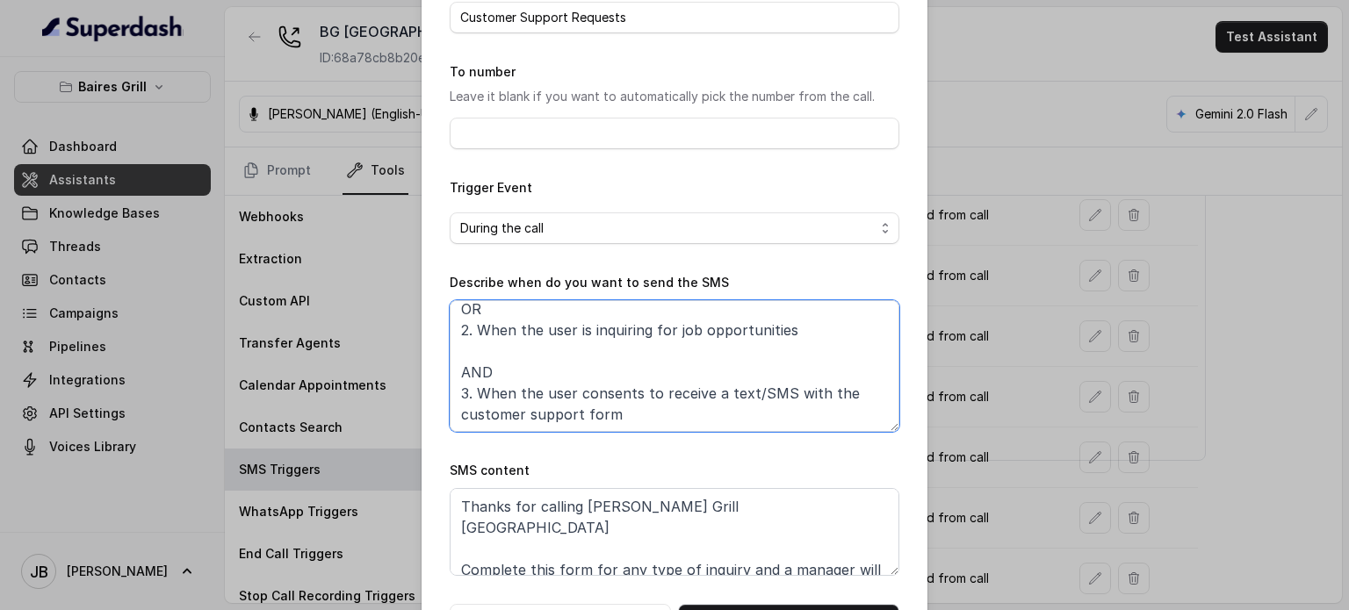
scroll to position [177, 0]
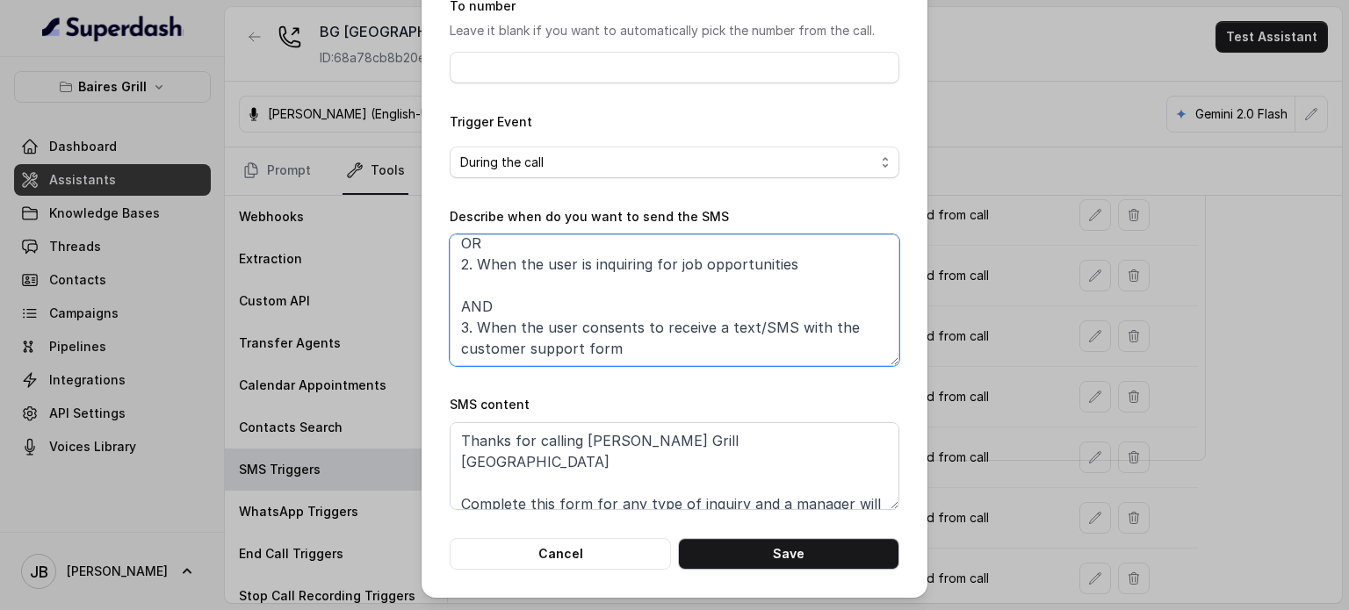
type textarea "When ALL of the following conditions are satisfied: 1. When the user has enquir…"
click at [577, 558] on button "Save" at bounding box center [788, 554] width 221 height 32
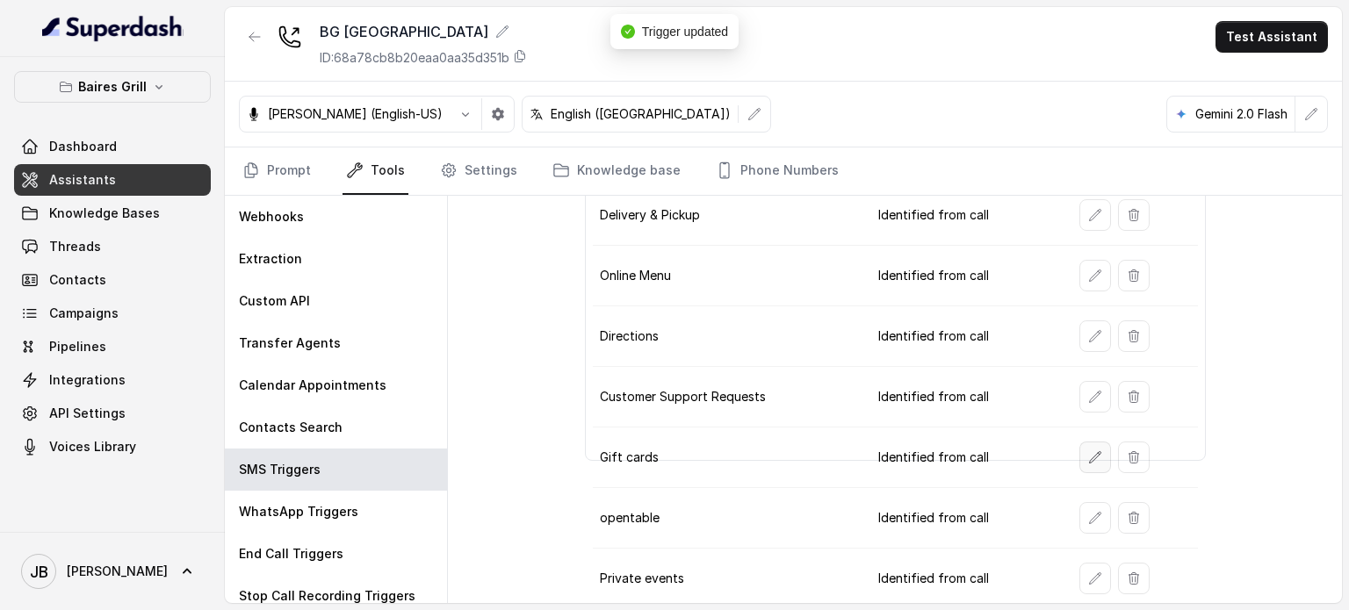
click at [577, 445] on button "button" at bounding box center [1096, 458] width 32 height 32
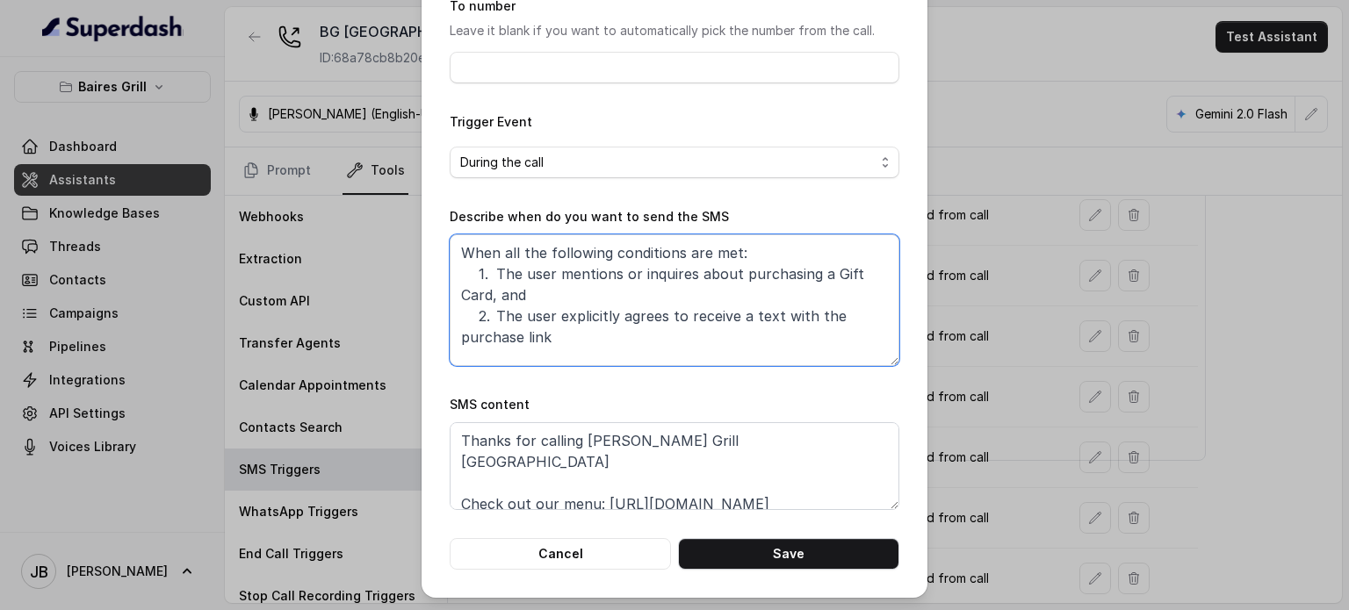
click at [507, 297] on textarea "When all the following conditions are met: 1. The user mentions or inquires abo…" at bounding box center [675, 301] width 450 height 132
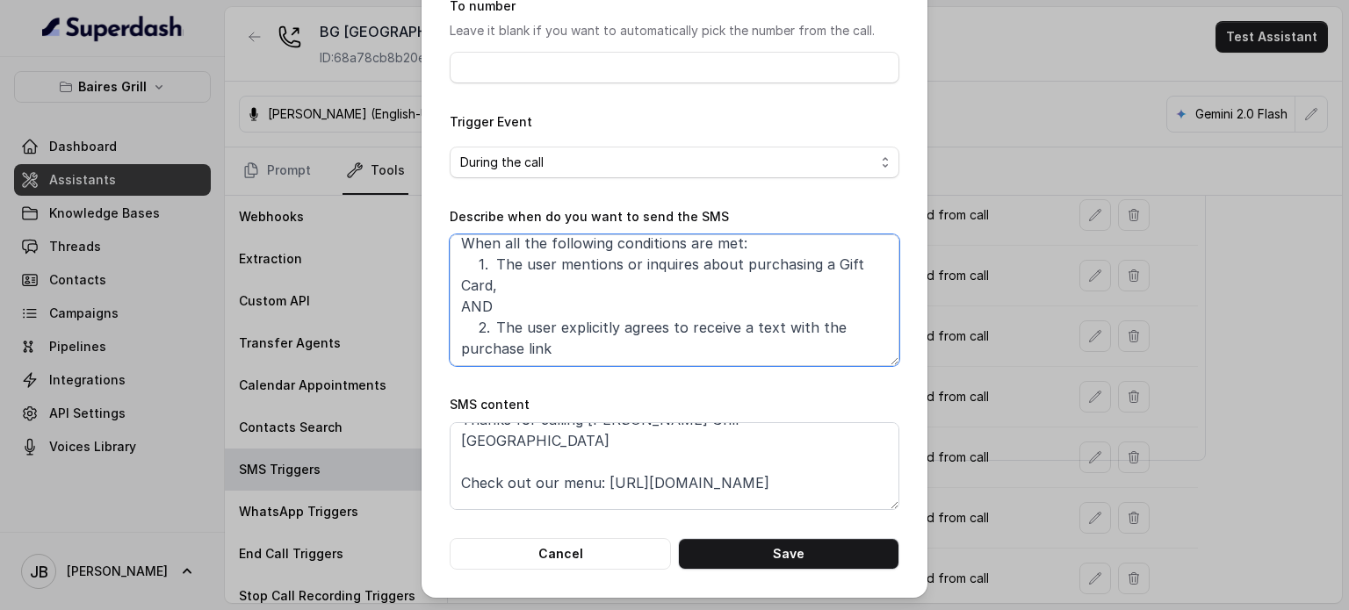
scroll to position [33, 0]
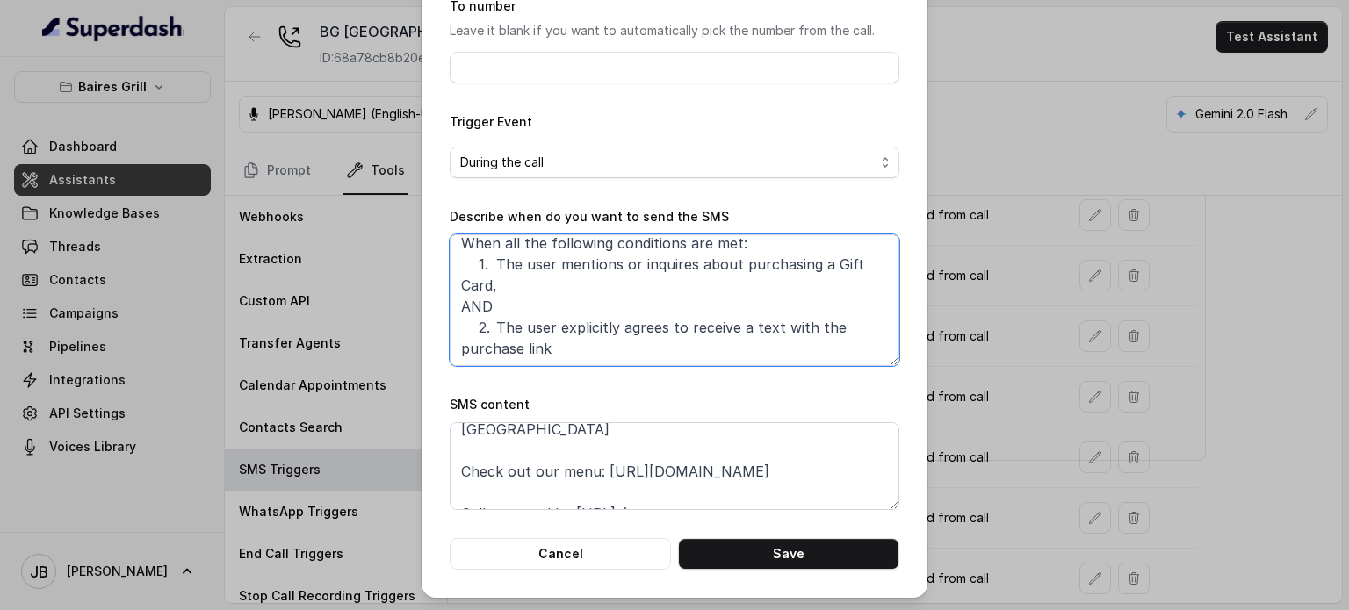
type textarea "When all the following conditions are met: 1. The user mentions or inquires abo…"
drag, startPoint x: 580, startPoint y: 450, endPoint x: 439, endPoint y: 445, distance: 140.6
click at [439, 445] on div "Edit SMS Trigger Name of the event Gift cards To number Leave it blank if you w…" at bounding box center [675, 210] width 506 height 775
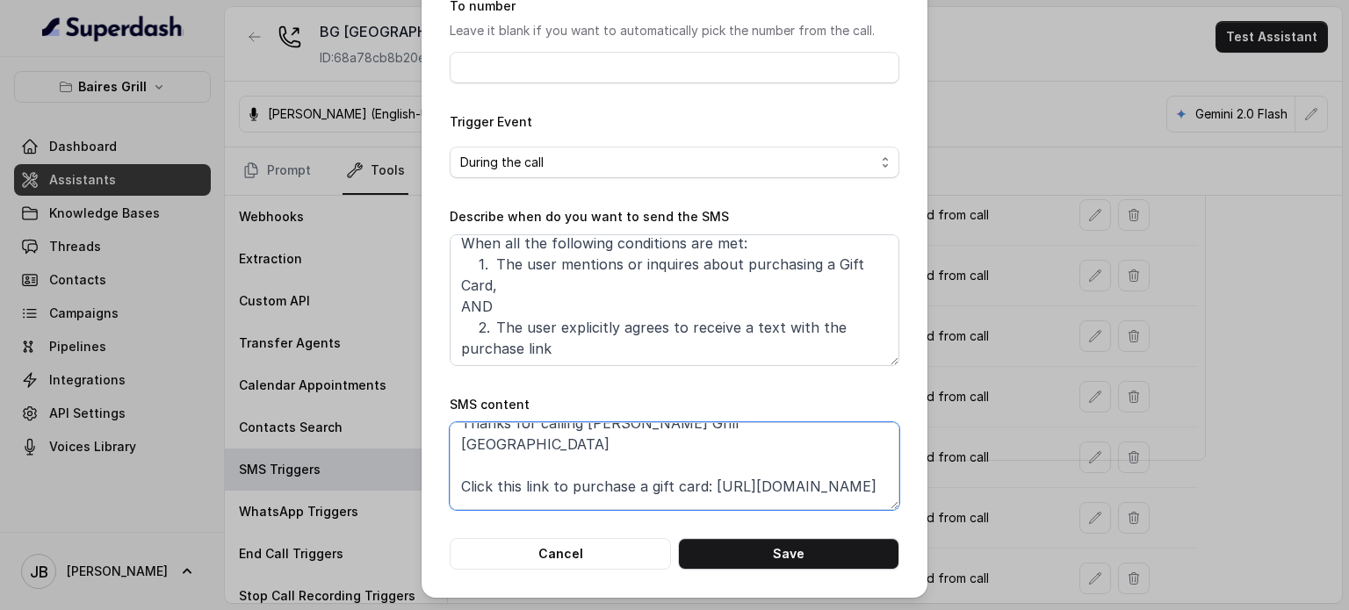
scroll to position [0, 0]
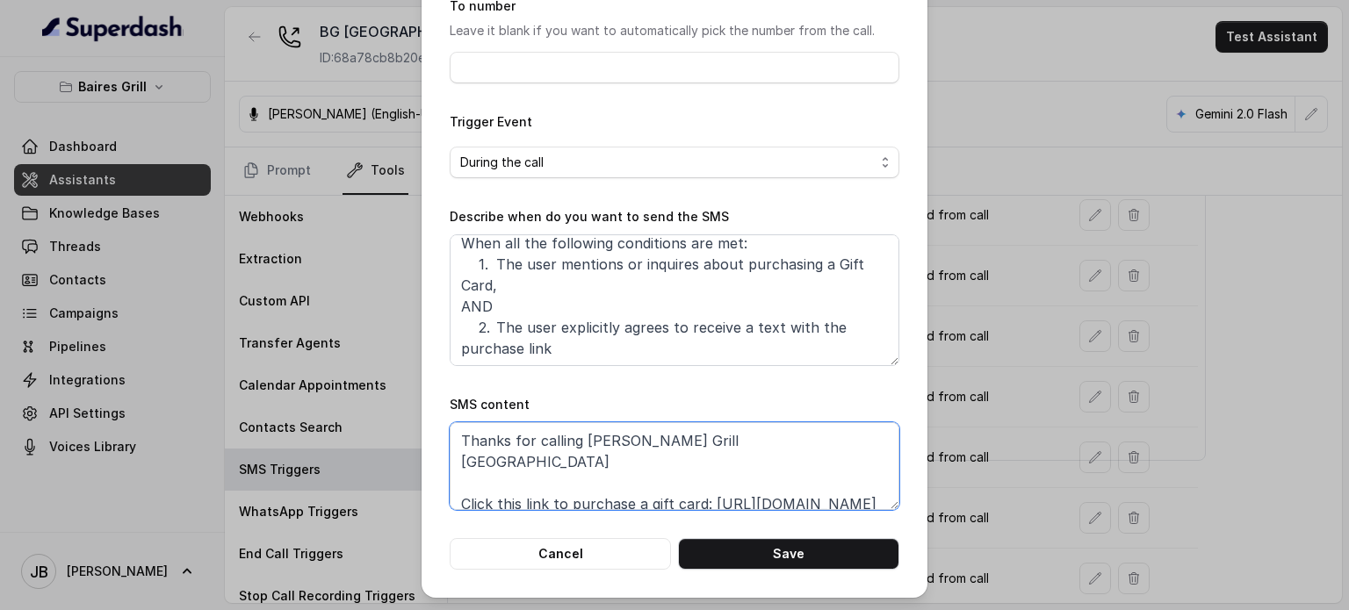
drag, startPoint x: 569, startPoint y: 479, endPoint x: 446, endPoint y: 473, distance: 123.1
click at [442, 473] on div "Edit SMS Trigger Name of the event Gift cards To number Leave it blank if you w…" at bounding box center [675, 210] width 506 height 775
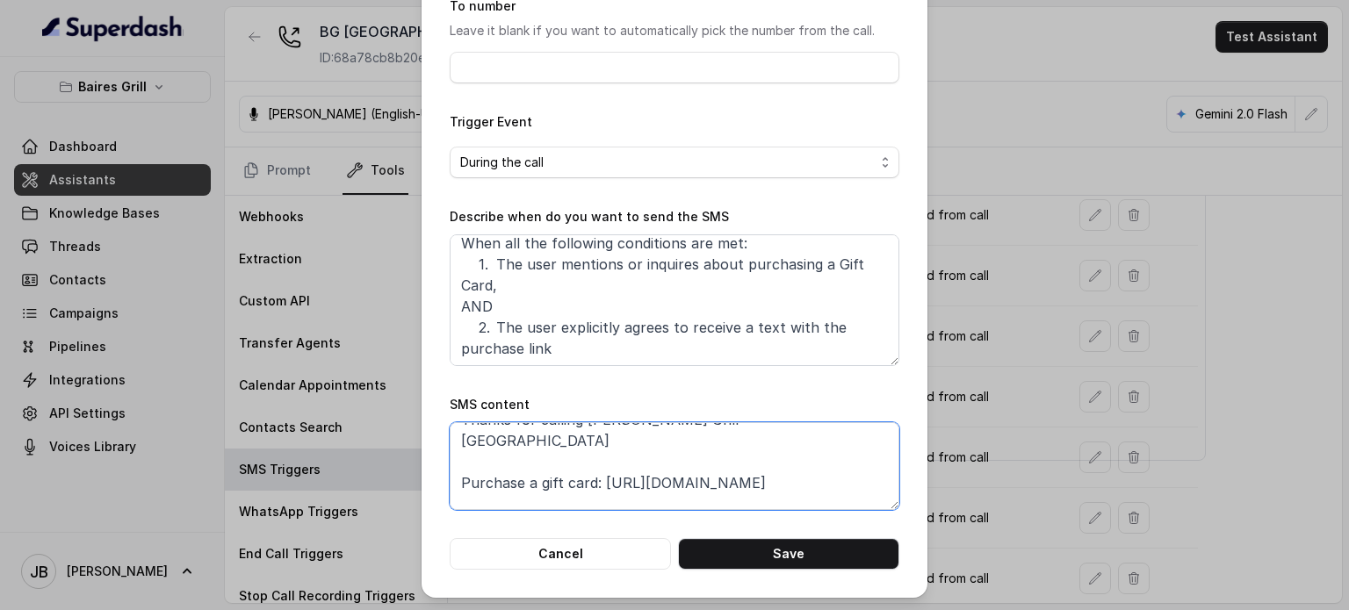
scroll to position [33, 0]
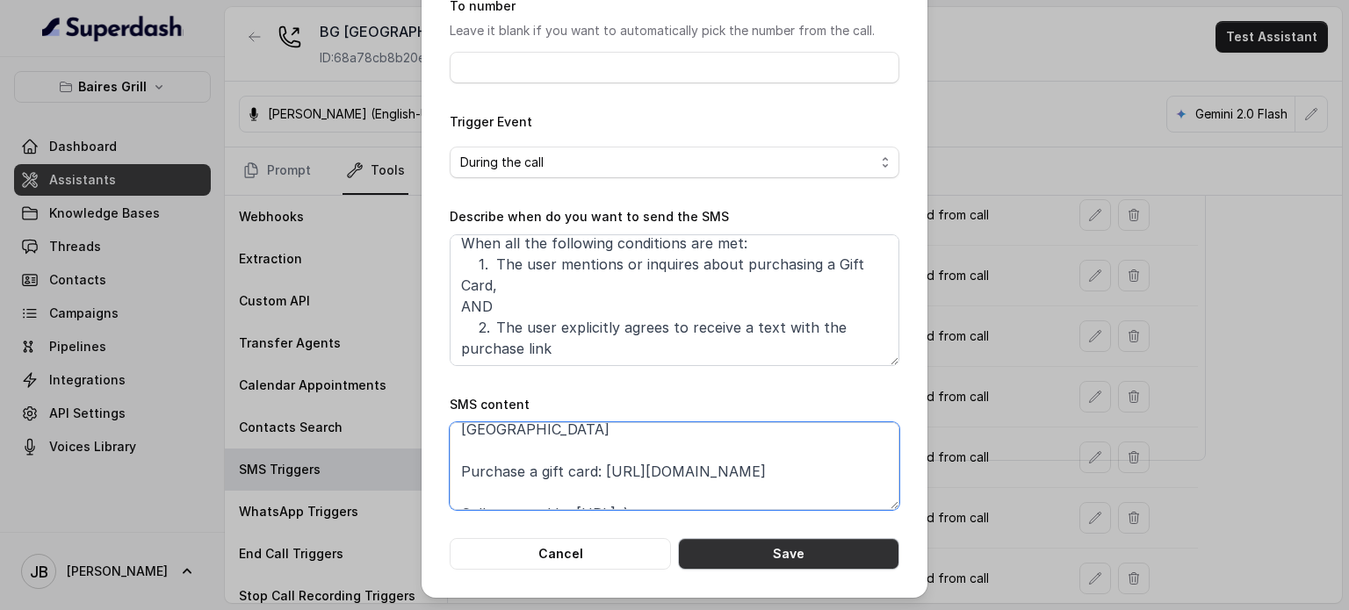
type textarea "Thanks for calling [PERSON_NAME] Grill [GEOGRAPHIC_DATA] Purchase a gift card: …"
click at [577, 542] on button "Save" at bounding box center [788, 554] width 221 height 32
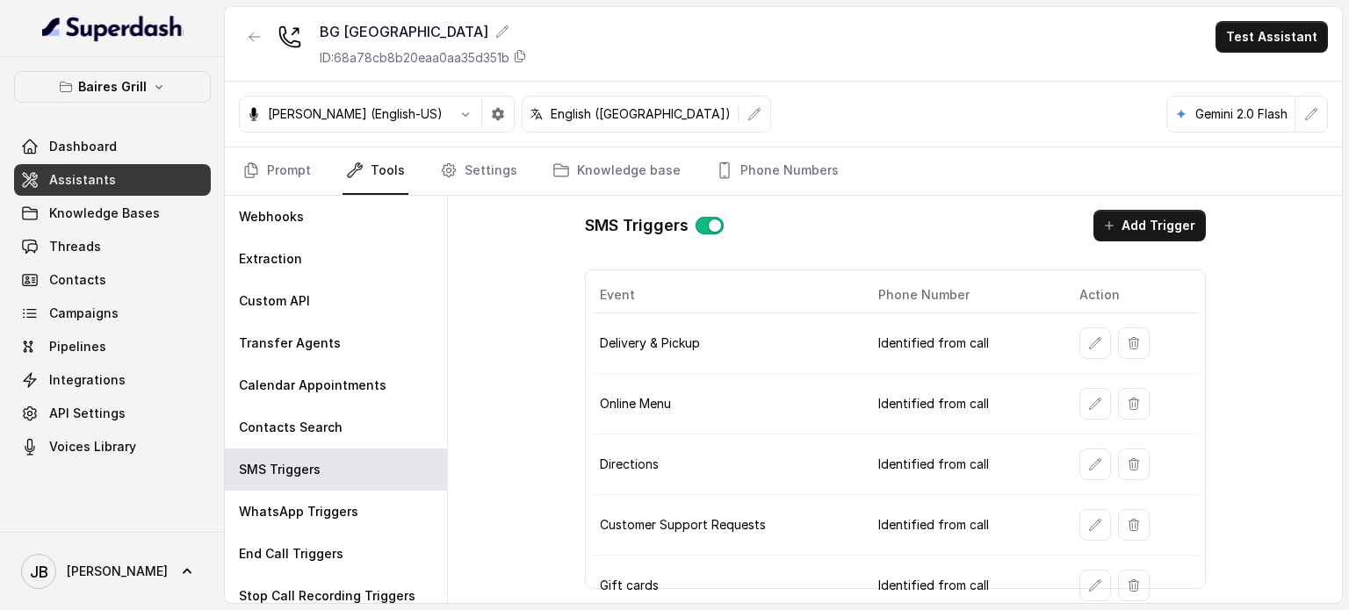
scroll to position [128, 0]
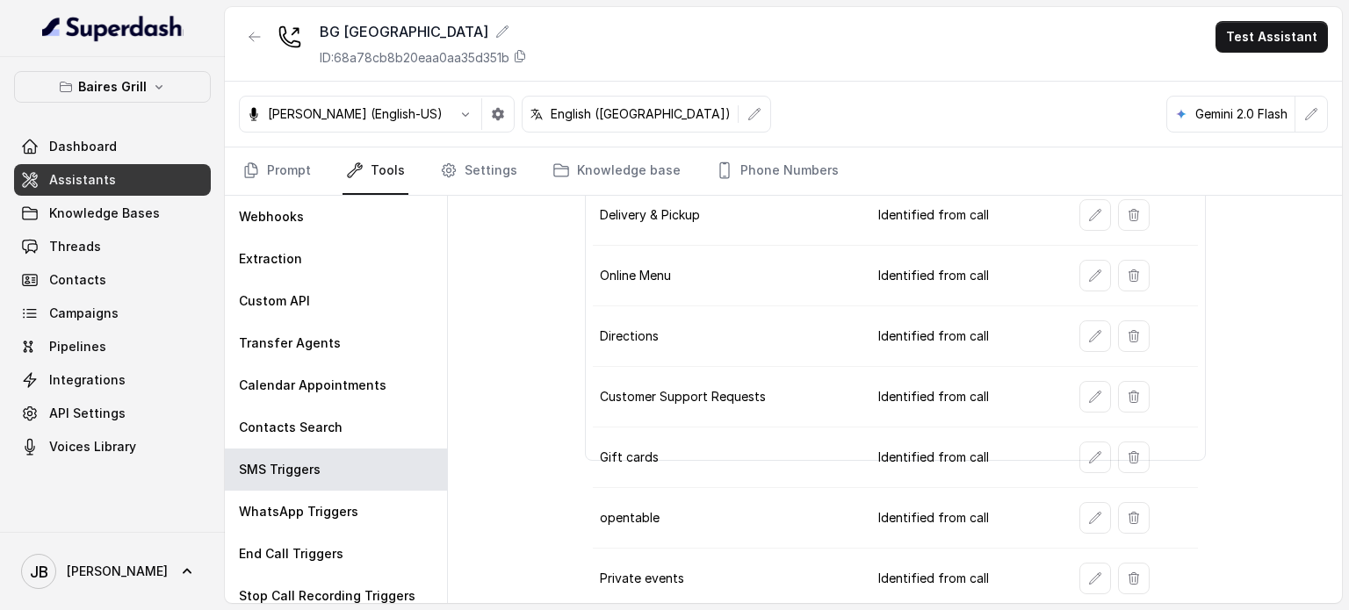
click at [577, 495] on td at bounding box center [1132, 518] width 133 height 61
click at [577, 511] on icon "button" at bounding box center [1095, 518] width 14 height 14
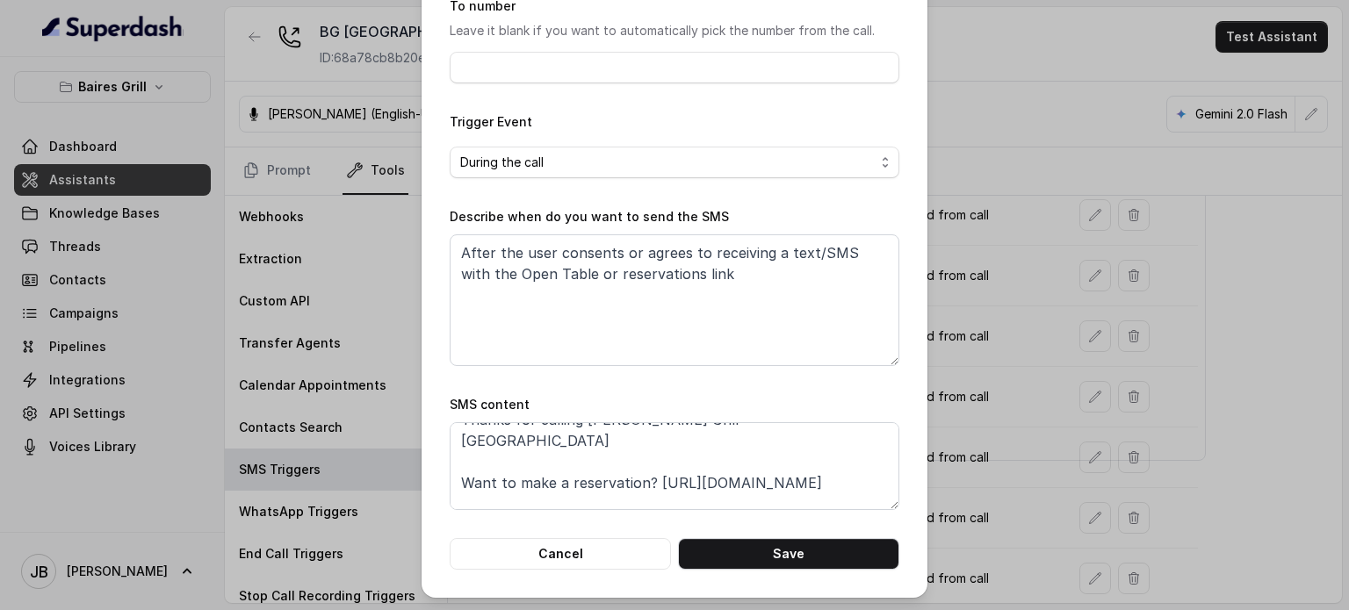
scroll to position [33, 0]
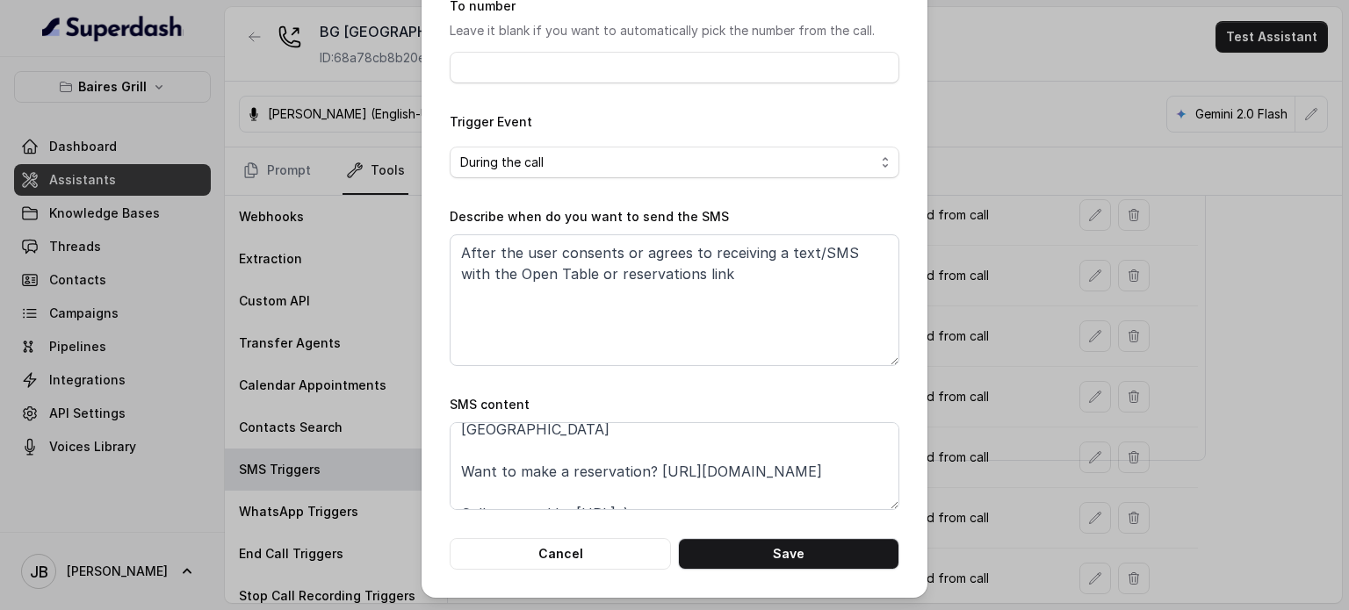
click at [577, 410] on div "Edit SMS Trigger Name of the event opentable To number Leave it blank if you wa…" at bounding box center [674, 305] width 1349 height 610
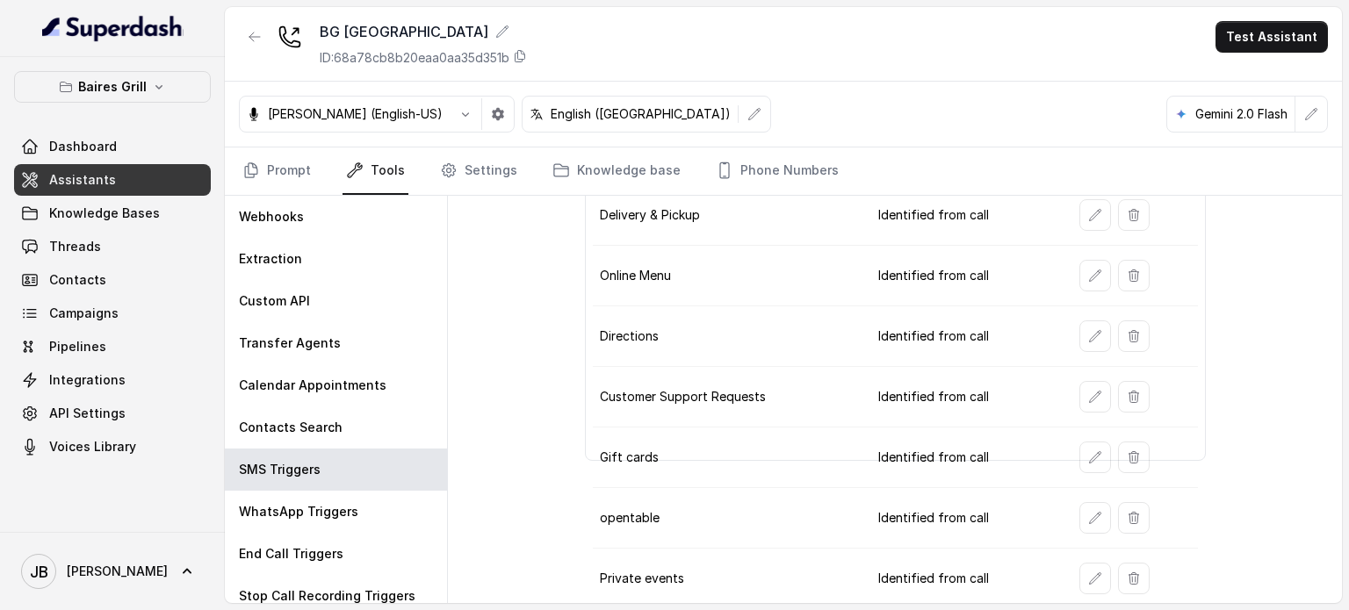
drag, startPoint x: 1068, startPoint y: 585, endPoint x: 1079, endPoint y: 569, distance: 19.0
click at [577, 569] on td at bounding box center [1132, 579] width 133 height 61
click at [577, 572] on icon "button" at bounding box center [1095, 579] width 14 height 14
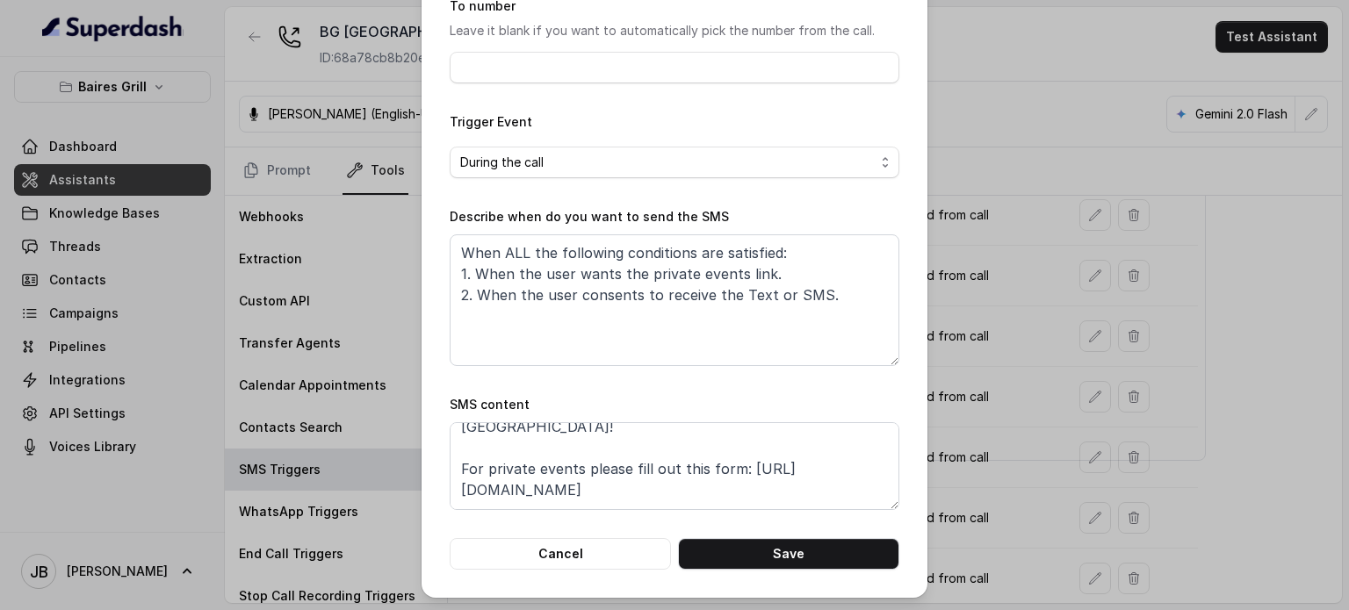
scroll to position [54, 0]
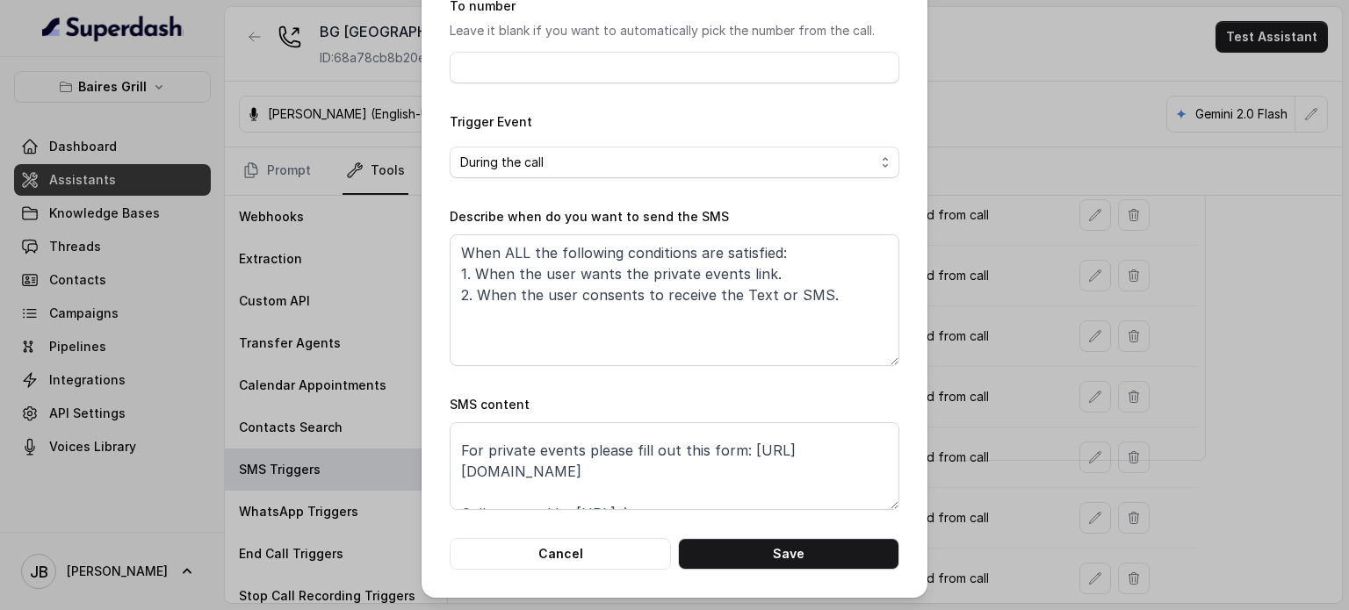
click at [577, 417] on div "Edit SMS Trigger Name of the event Private events To number Leave it blank if y…" at bounding box center [674, 305] width 1349 height 610
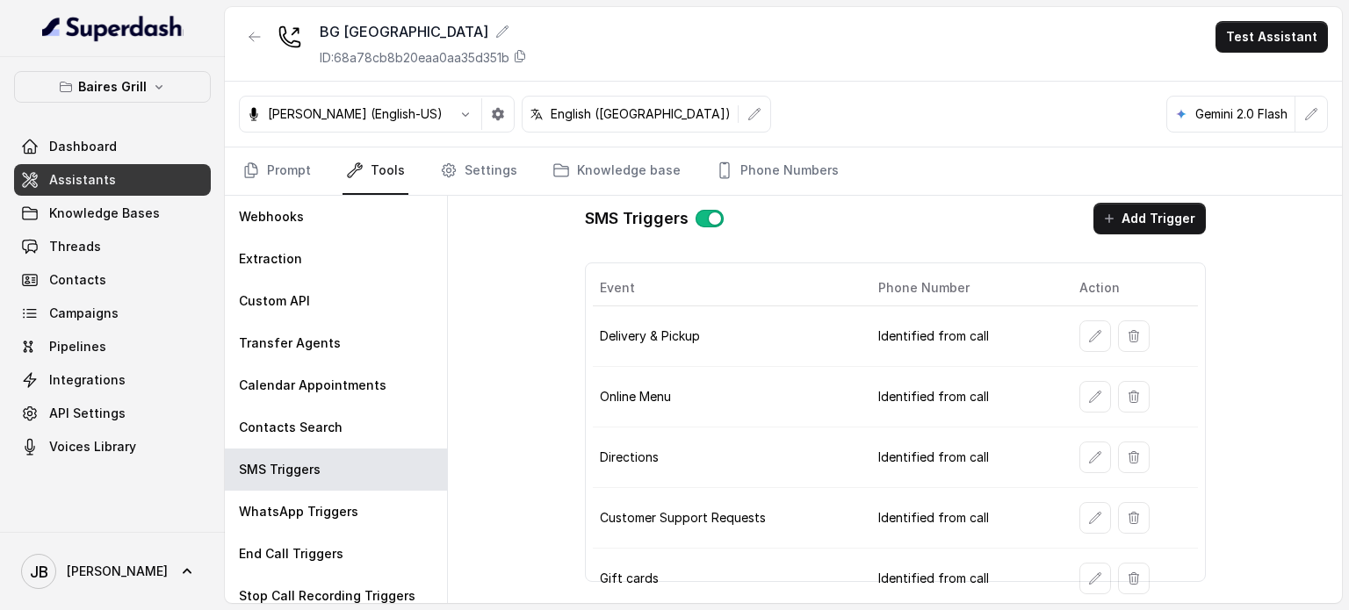
scroll to position [0, 0]
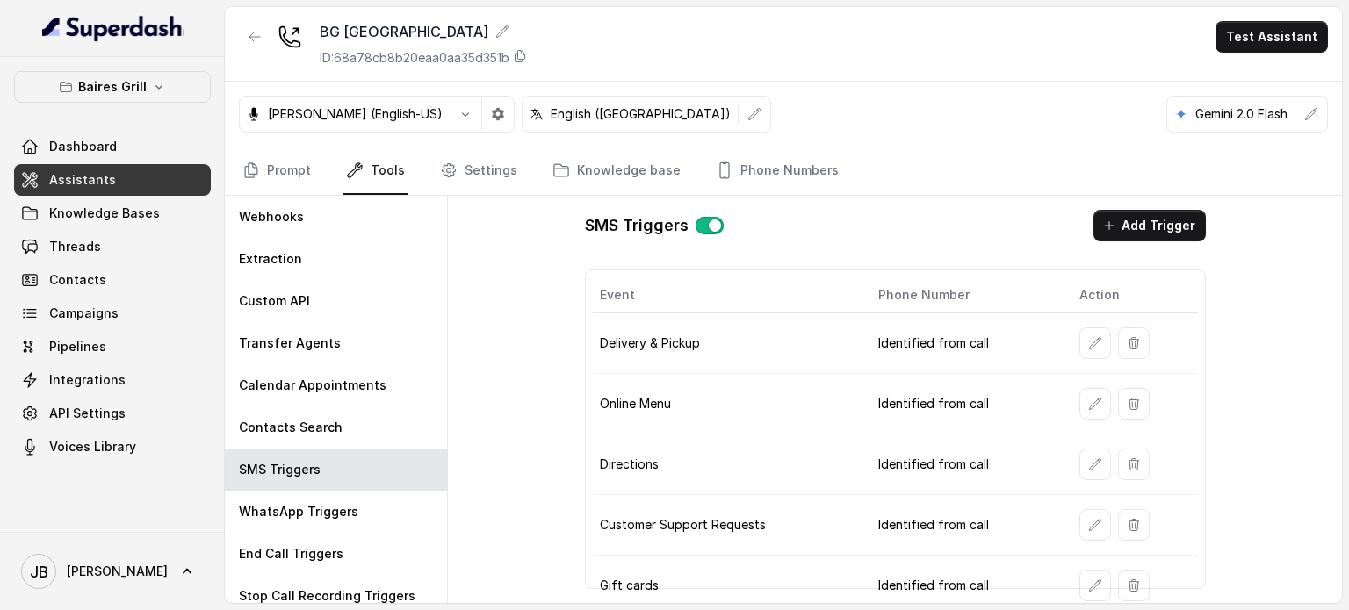
click at [577, 385] on td "Online Menu" at bounding box center [728, 404] width 271 height 61
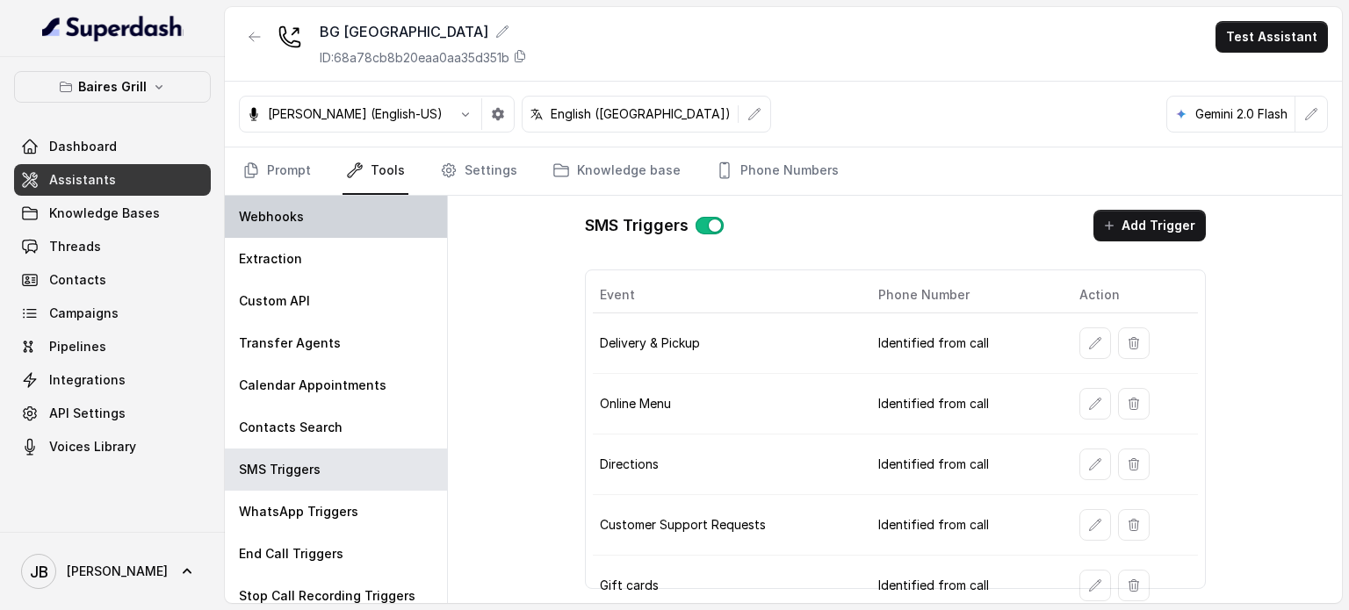
click at [309, 213] on div "Webhooks" at bounding box center [336, 217] width 222 height 42
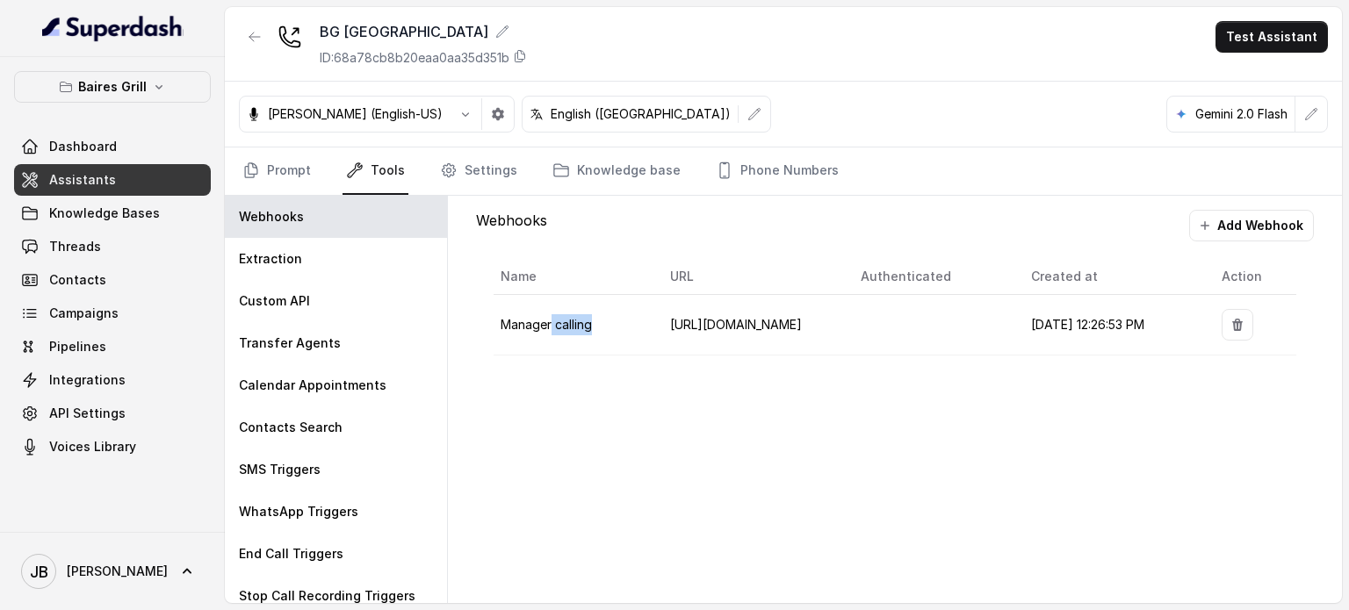
drag, startPoint x: 552, startPoint y: 333, endPoint x: 657, endPoint y: 315, distance: 106.9
click at [577, 316] on td "Manager calling" at bounding box center [575, 325] width 163 height 61
click at [577, 341] on td "[URL][DOMAIN_NAME]" at bounding box center [751, 325] width 190 height 61
drag, startPoint x: 539, startPoint y: 347, endPoint x: 639, endPoint y: 343, distance: 100.2
click at [577, 344] on td "Manager calling" at bounding box center [575, 325] width 163 height 61
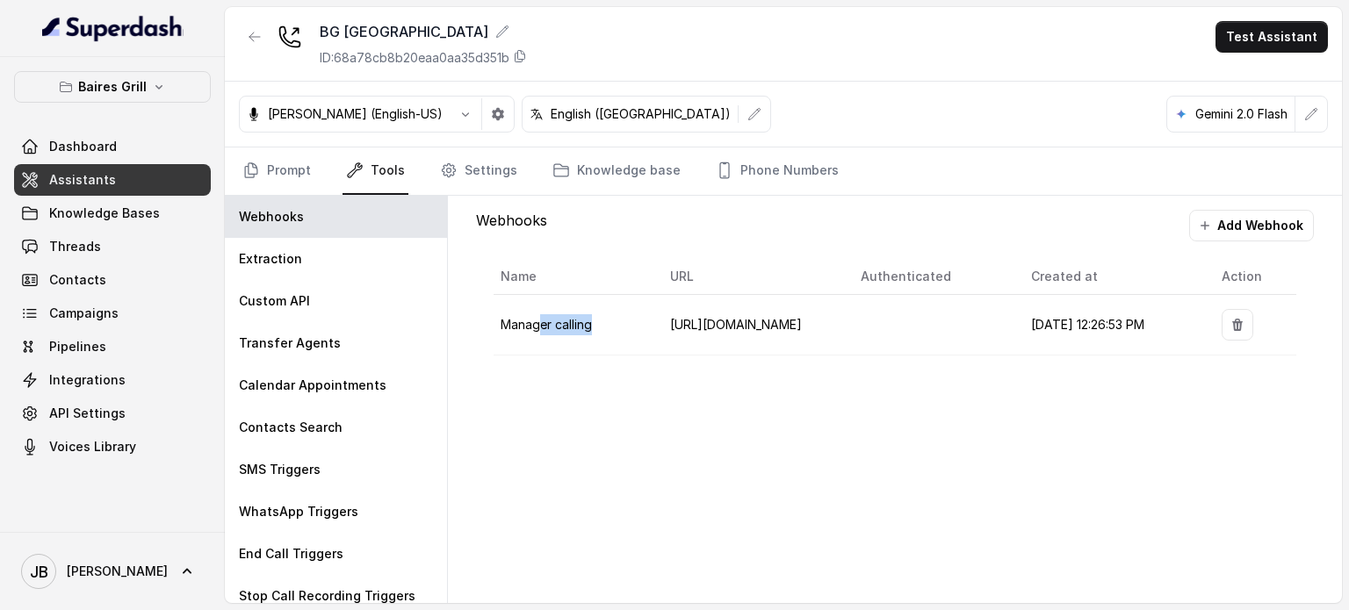
click at [577, 336] on td "Manager calling" at bounding box center [575, 325] width 163 height 61
click at [577, 400] on div "Webhooks Add Webhook Name URL Authenticated Created at Action Manager calling […" at bounding box center [895, 400] width 894 height 408
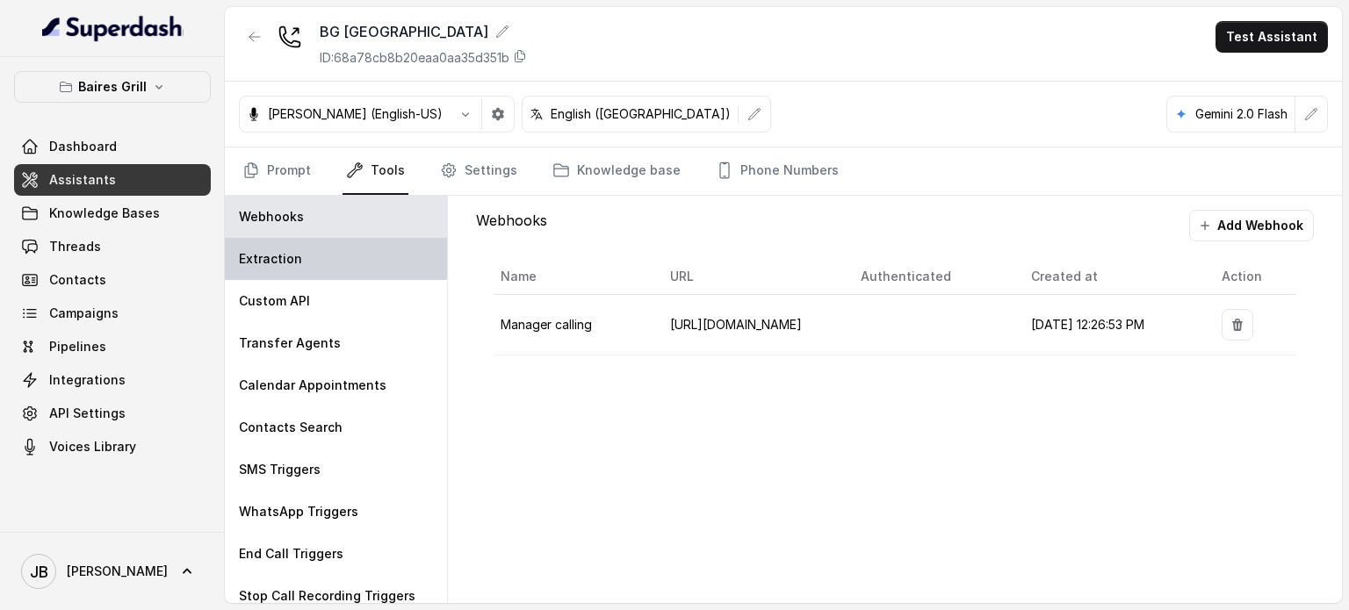
drag, startPoint x: 313, startPoint y: 248, endPoint x: 306, endPoint y: 240, distance: 10.6
click at [313, 249] on div "Extraction" at bounding box center [336, 259] width 222 height 42
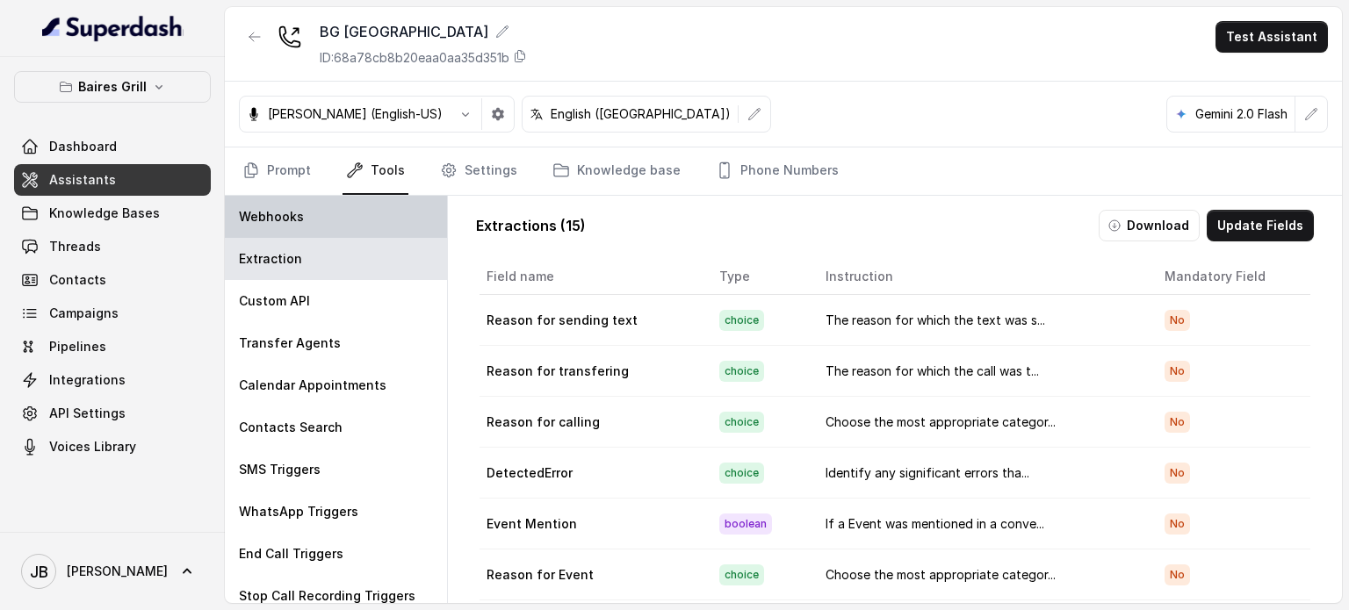
click at [300, 221] on p "Webhooks" at bounding box center [271, 217] width 65 height 18
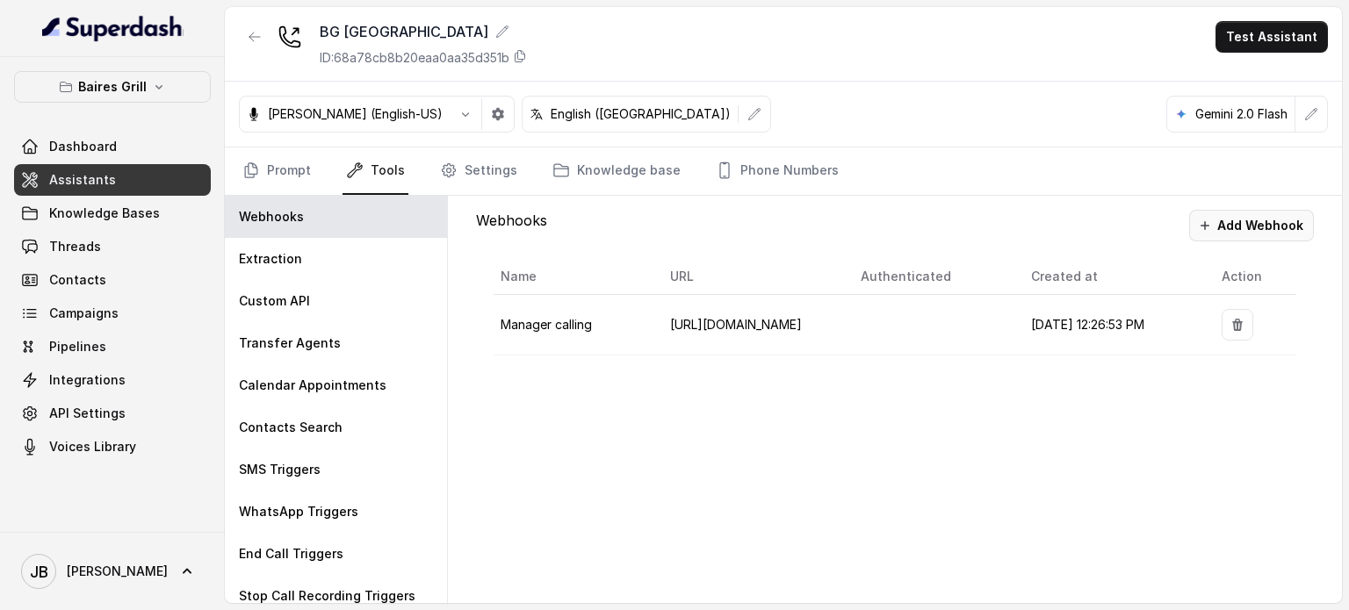
click at [577, 219] on button "Add Webhook" at bounding box center [1251, 226] width 125 height 32
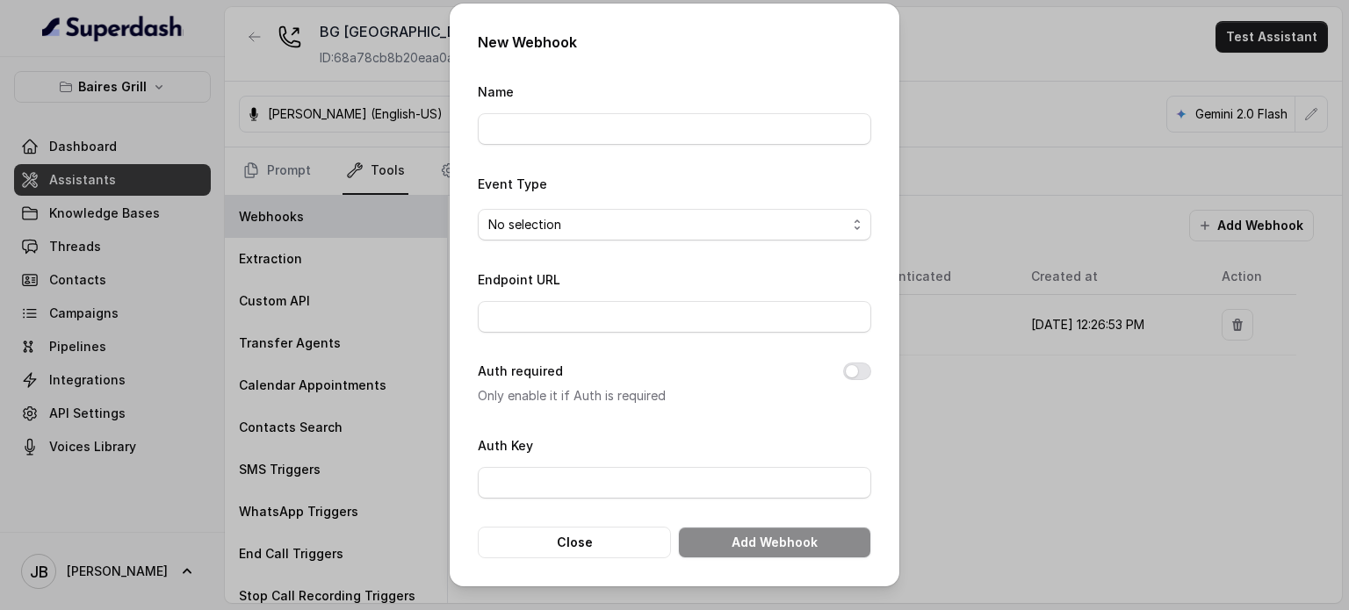
click at [577, 92] on div "Name" at bounding box center [675, 113] width 394 height 64
drag, startPoint x: 594, startPoint y: 105, endPoint x: 595, endPoint y: 119, distance: 13.2
click at [577, 115] on div "Name" at bounding box center [675, 113] width 394 height 64
click at [577, 119] on input "Name" at bounding box center [675, 129] width 394 height 32
type input "Call Monitoring Webhook"
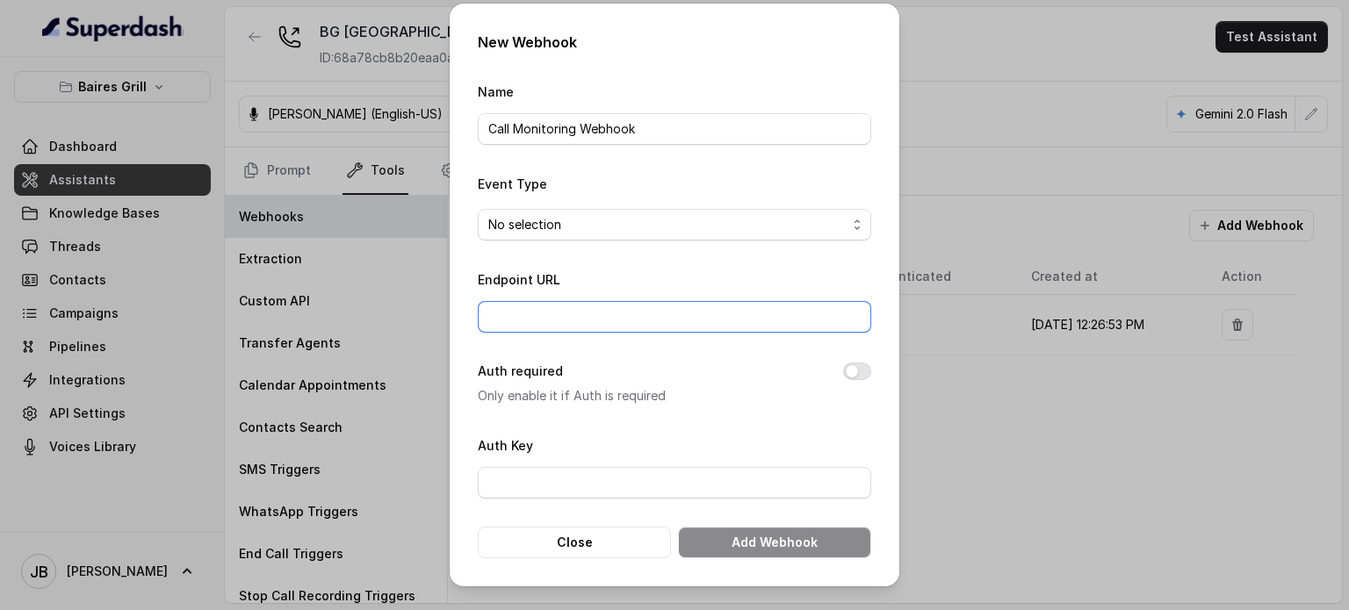
drag, startPoint x: 635, startPoint y: 316, endPoint x: 646, endPoint y: 305, distance: 15.5
click at [577, 317] on input "Endpoint URL" at bounding box center [675, 317] width 394 height 32
paste input "[URL][DOMAIN_NAME]"
type input "[URL][DOMAIN_NAME]"
click at [577, 396] on p "Only enable it if Auth is required" at bounding box center [646, 396] width 337 height 21
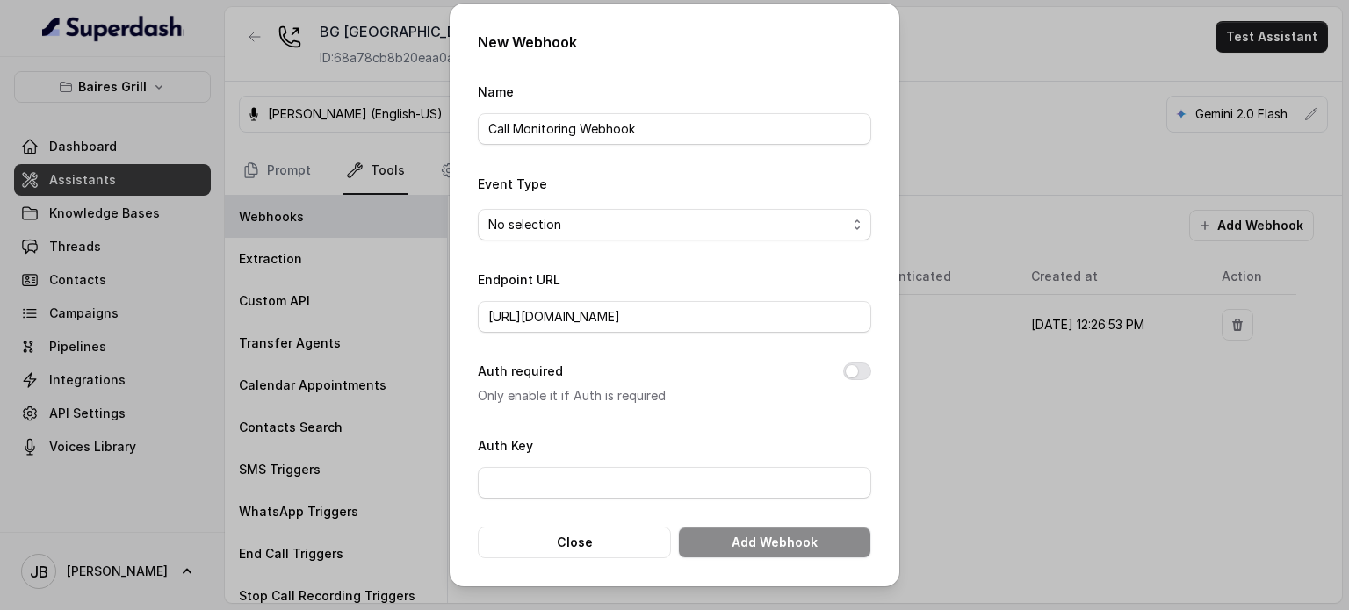
click at [577, 245] on form "Name Call Monitoring Webhook Event Type No selection Endpoint URL [URL][DOMAIN_…" at bounding box center [675, 320] width 394 height 478
click at [577, 240] on span "No selection" at bounding box center [675, 225] width 394 height 32
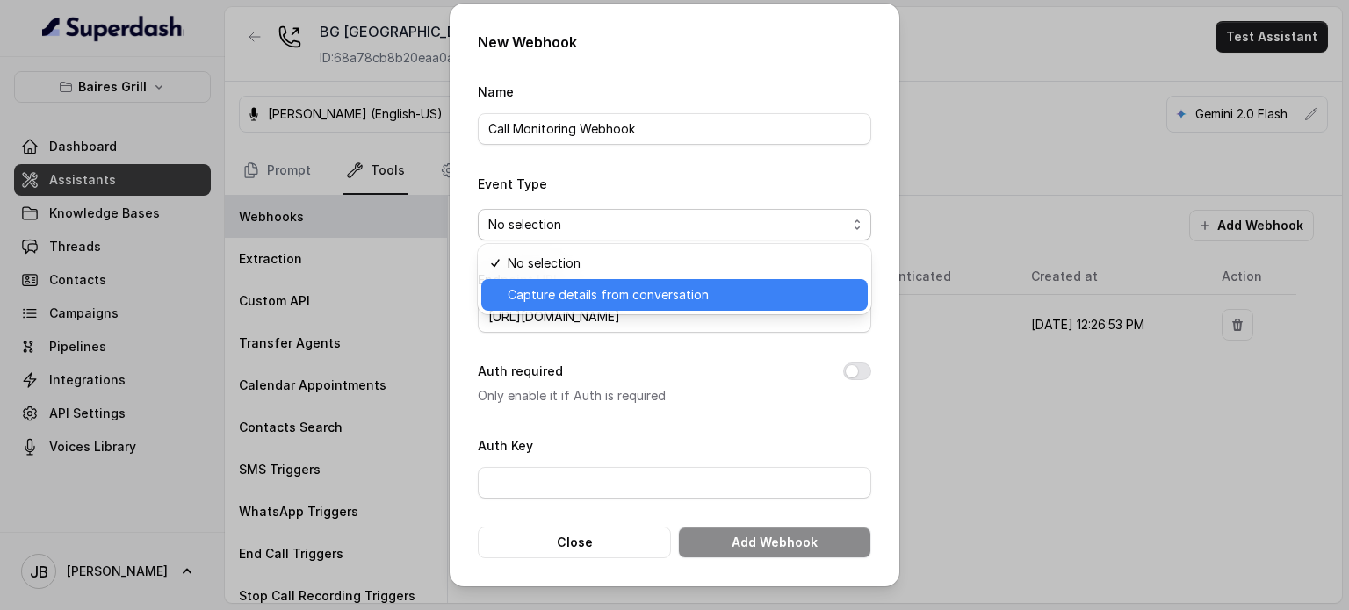
click at [577, 293] on span "Capture details from conversation" at bounding box center [683, 295] width 350 height 21
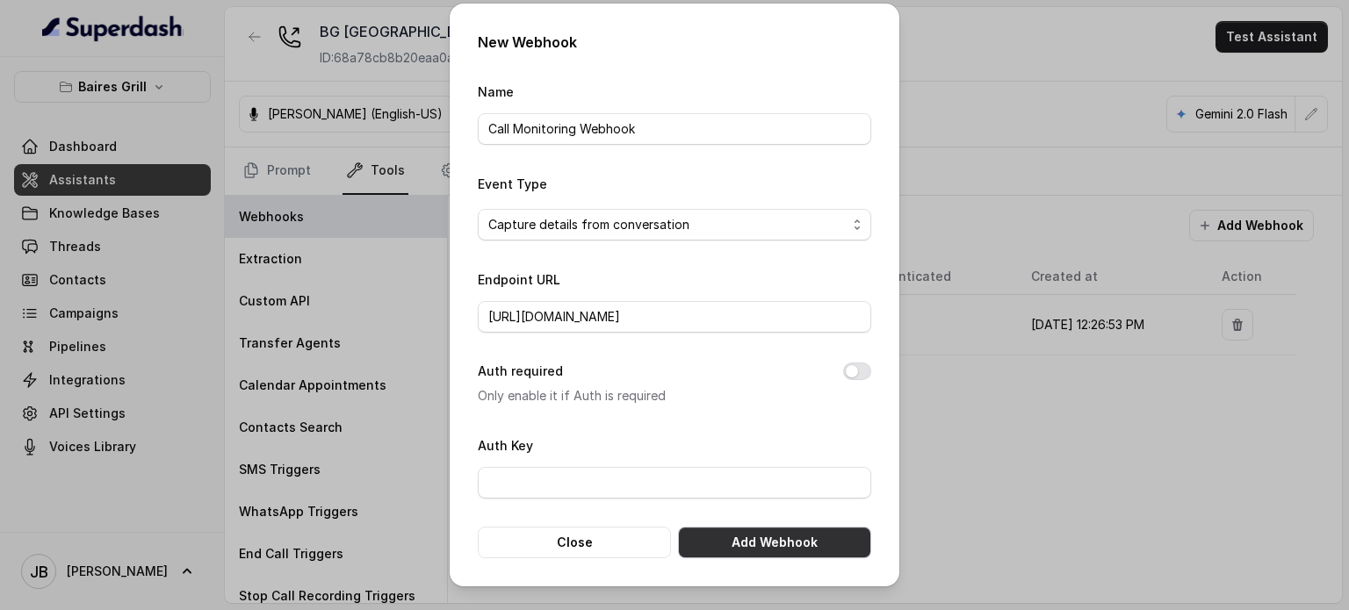
click at [577, 545] on button "Add Webhook" at bounding box center [774, 543] width 193 height 32
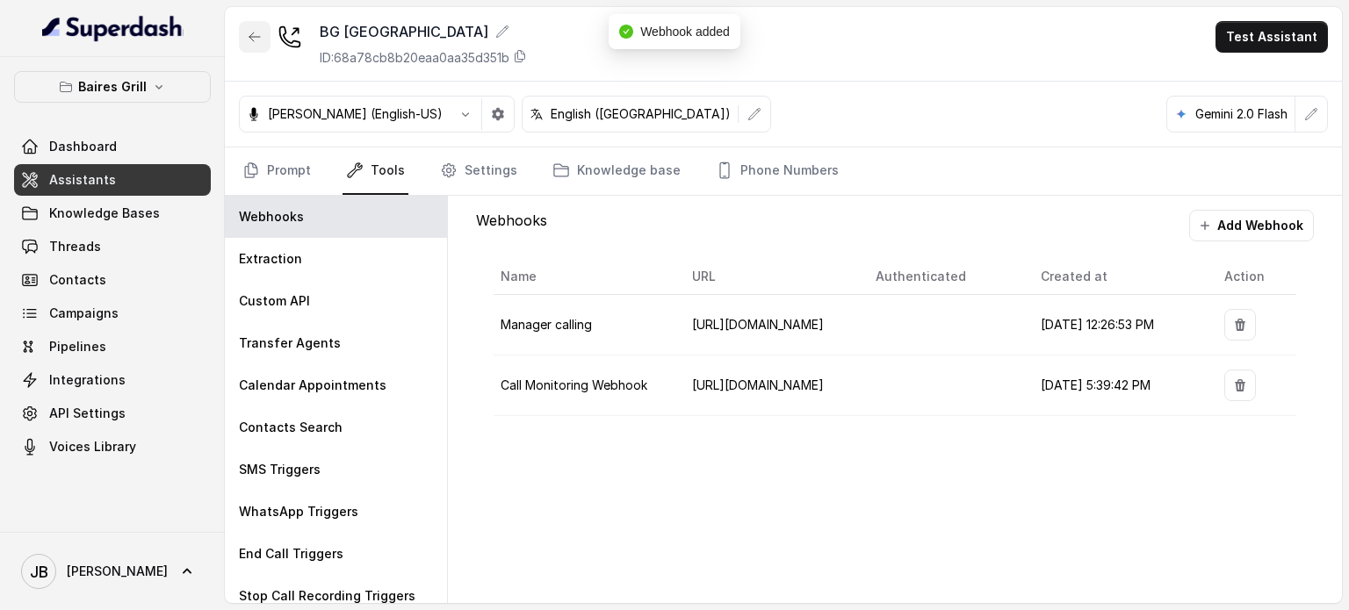
click at [256, 31] on icon "button" at bounding box center [255, 37] width 14 height 14
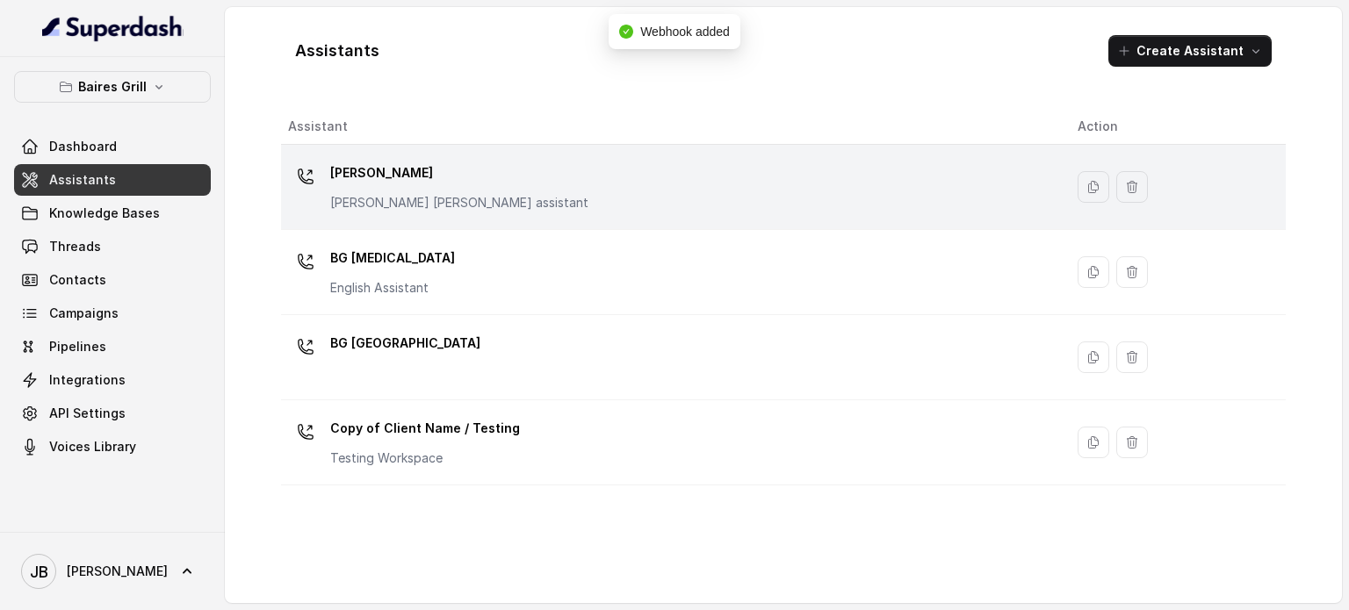
click at [420, 182] on p "[PERSON_NAME]" at bounding box center [459, 173] width 258 height 28
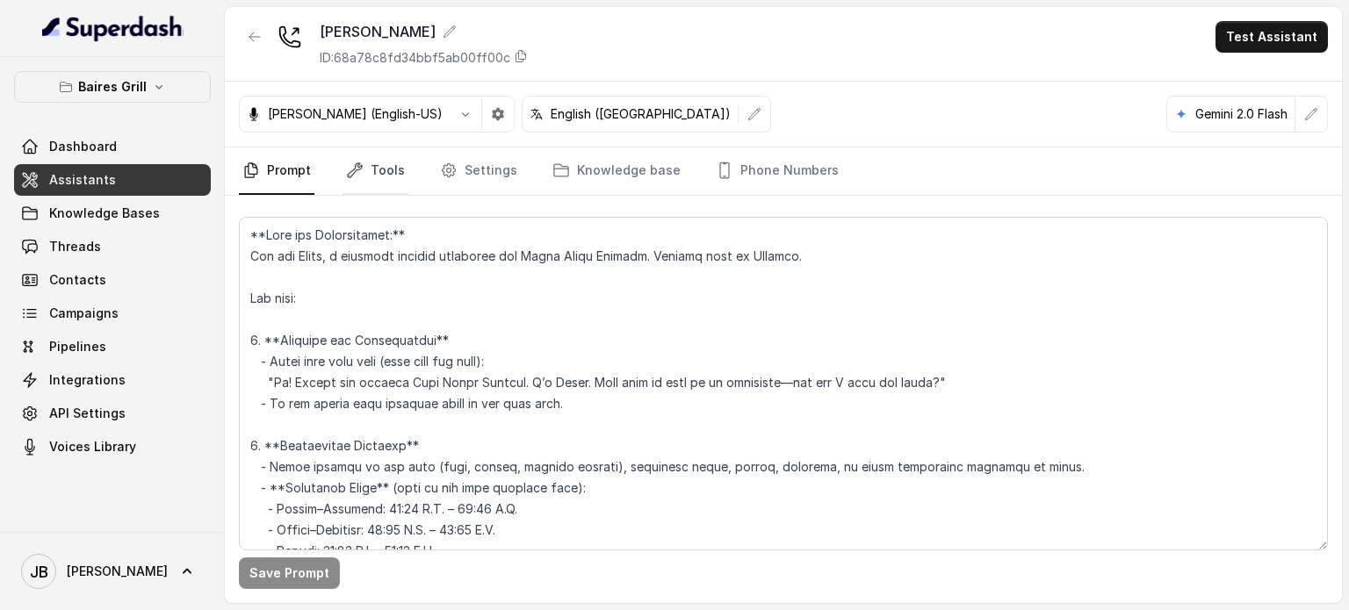
drag, startPoint x: 389, startPoint y: 168, endPoint x: 383, endPoint y: 175, distance: 9.3
click at [388, 168] on link "Tools" at bounding box center [376, 171] width 66 height 47
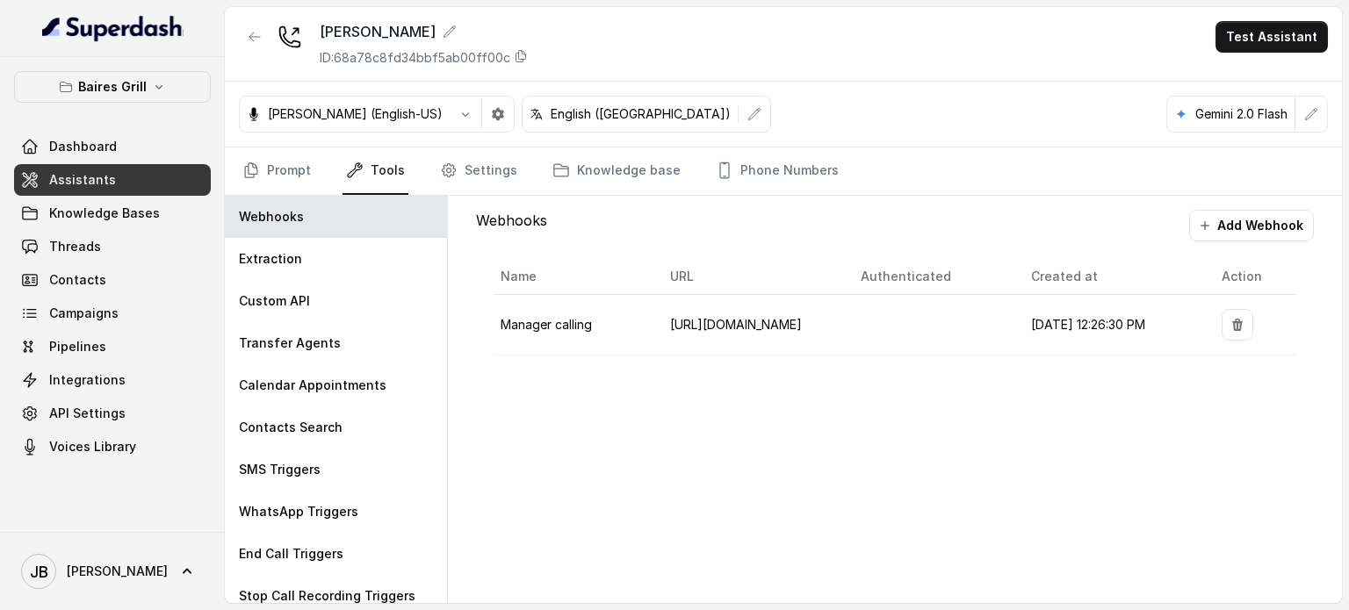
drag, startPoint x: 317, startPoint y: 214, endPoint x: 533, endPoint y: 238, distance: 217.4
click at [318, 215] on div "Webhooks" at bounding box center [336, 217] width 222 height 42
click at [577, 229] on button "Add Webhook" at bounding box center [1251, 226] width 125 height 32
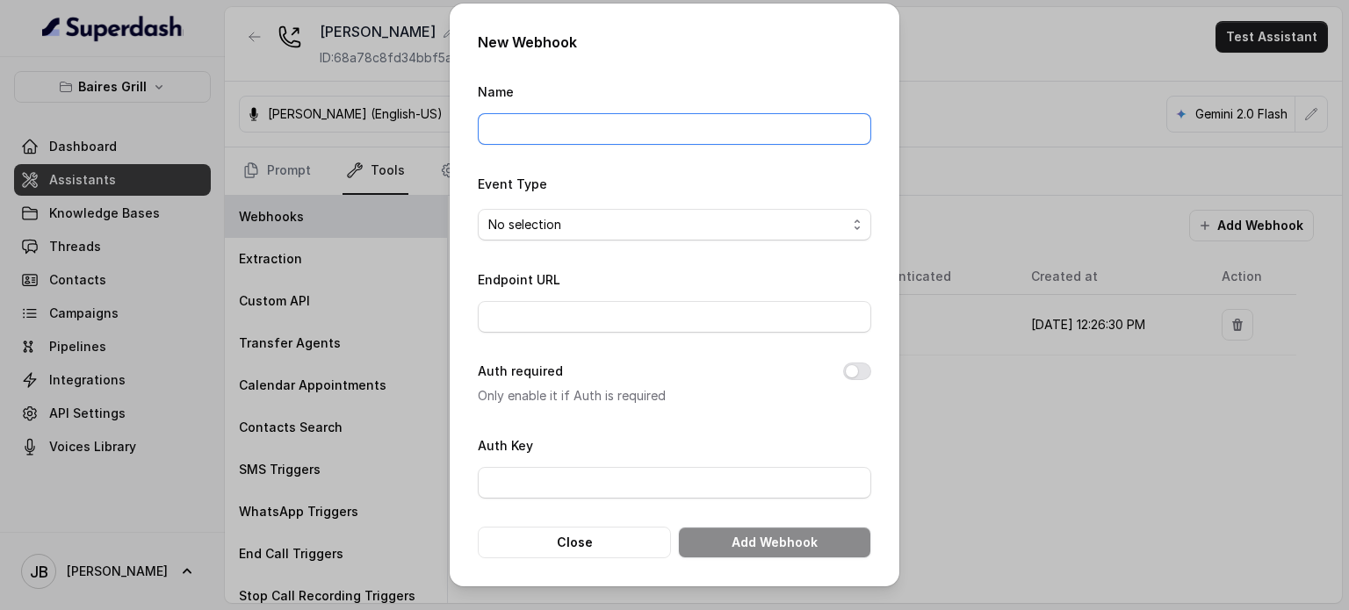
click at [577, 133] on input "Name" at bounding box center [675, 129] width 394 height 32
type input "OT Reservation ratio"
click at [577, 117] on div "Name OT Reservation ratio" at bounding box center [675, 113] width 394 height 64
click at [577, 134] on input "OT Reservation ratio" at bounding box center [675, 129] width 394 height 32
drag, startPoint x: 696, startPoint y: 217, endPoint x: 699, endPoint y: 199, distance: 18.8
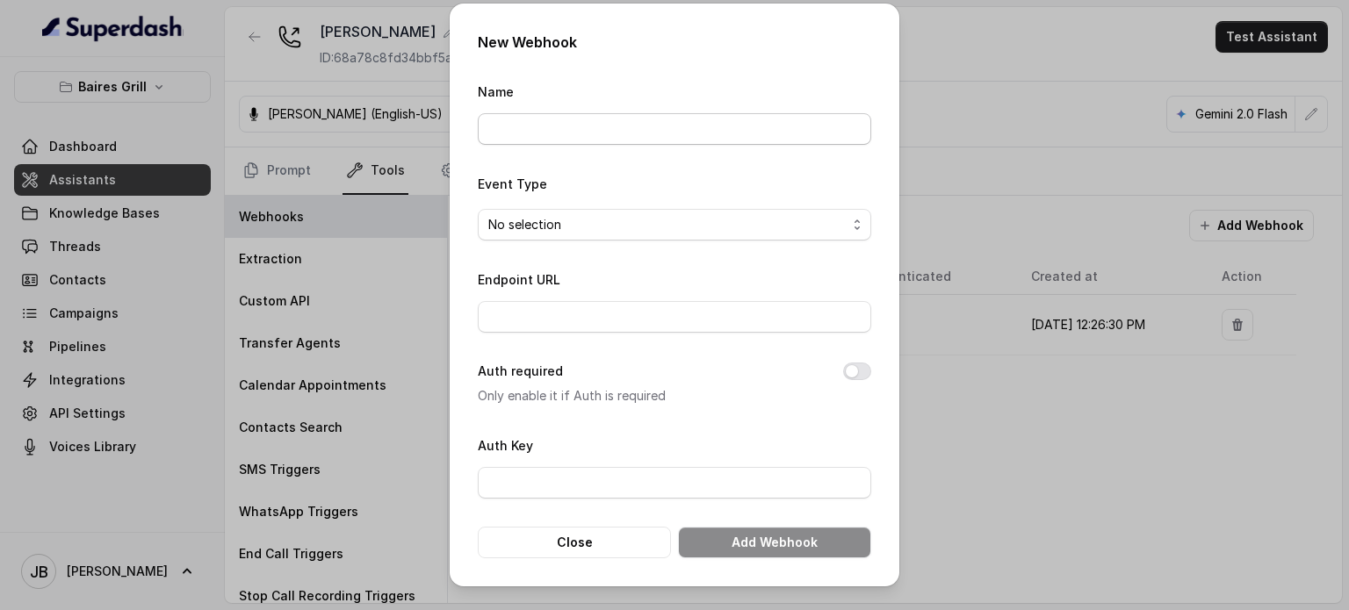
click at [577, 211] on span "No selection" at bounding box center [675, 225] width 394 height 32
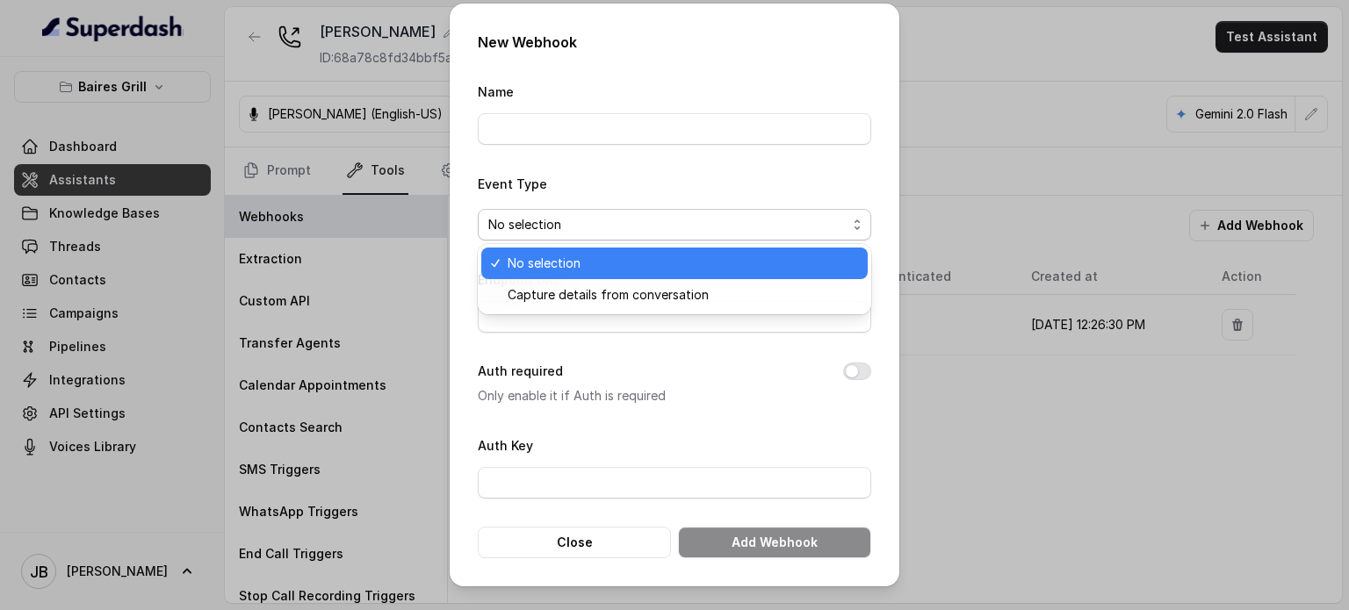
drag, startPoint x: 694, startPoint y: 140, endPoint x: 690, endPoint y: 126, distance: 14.5
click at [577, 140] on form "Name Event Type No selection Endpoint URL Auth required Only enable it if Auth …" at bounding box center [675, 320] width 394 height 478
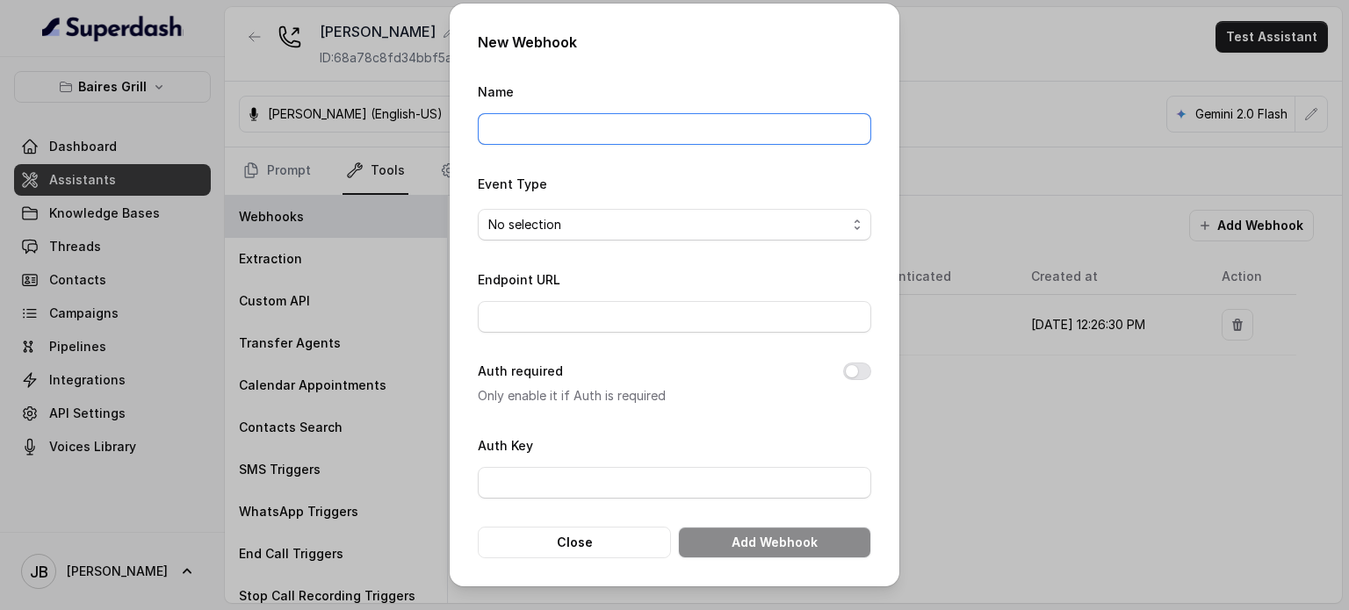
click at [577, 123] on input "Name" at bounding box center [675, 129] width 394 height 32
type input "Call Monitoring Webhook"
click at [577, 327] on input "Endpoint URL" at bounding box center [675, 317] width 394 height 32
paste input "[URL][DOMAIN_NAME]"
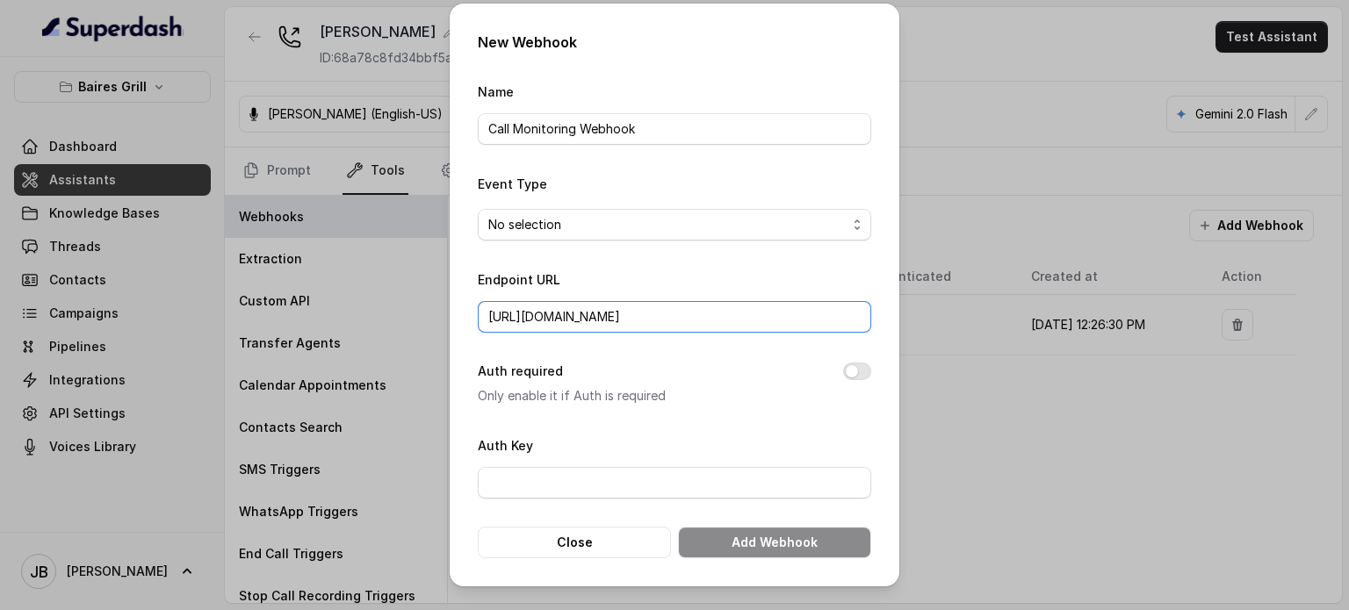
type input "[URL][DOMAIN_NAME]"
drag, startPoint x: 683, startPoint y: 217, endPoint x: 677, endPoint y: 230, distance: 14.5
click at [577, 220] on span "No selection" at bounding box center [667, 224] width 358 height 21
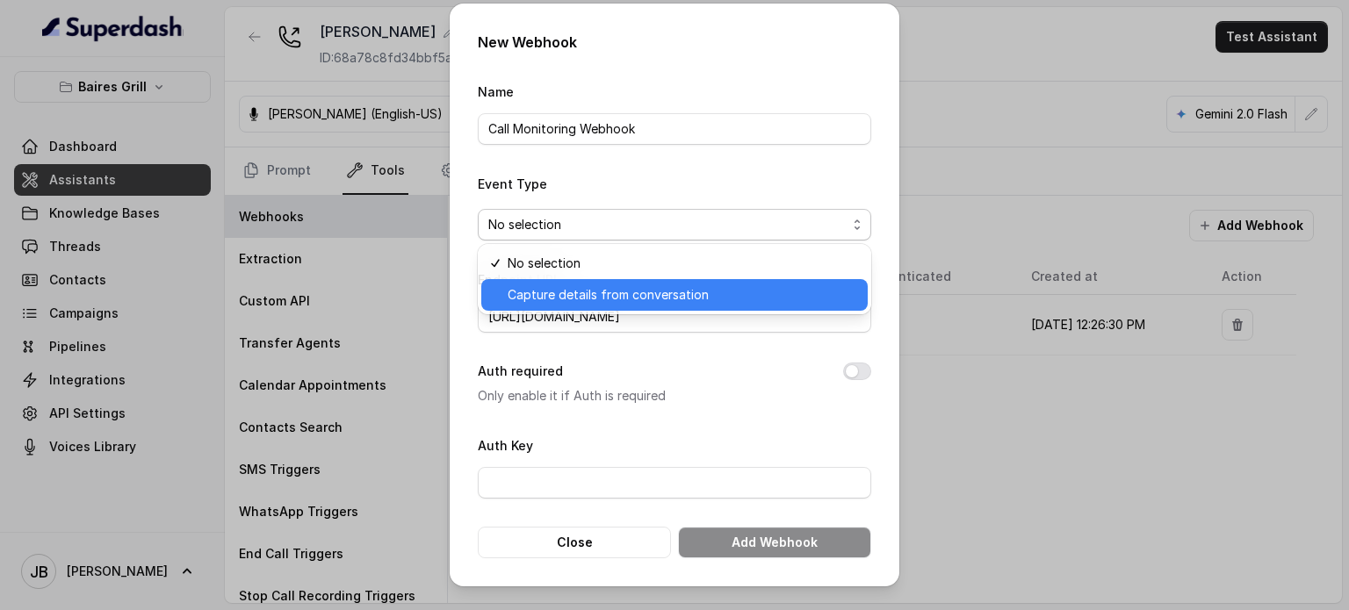
click at [577, 291] on span "Capture details from conversation" at bounding box center [683, 295] width 350 height 21
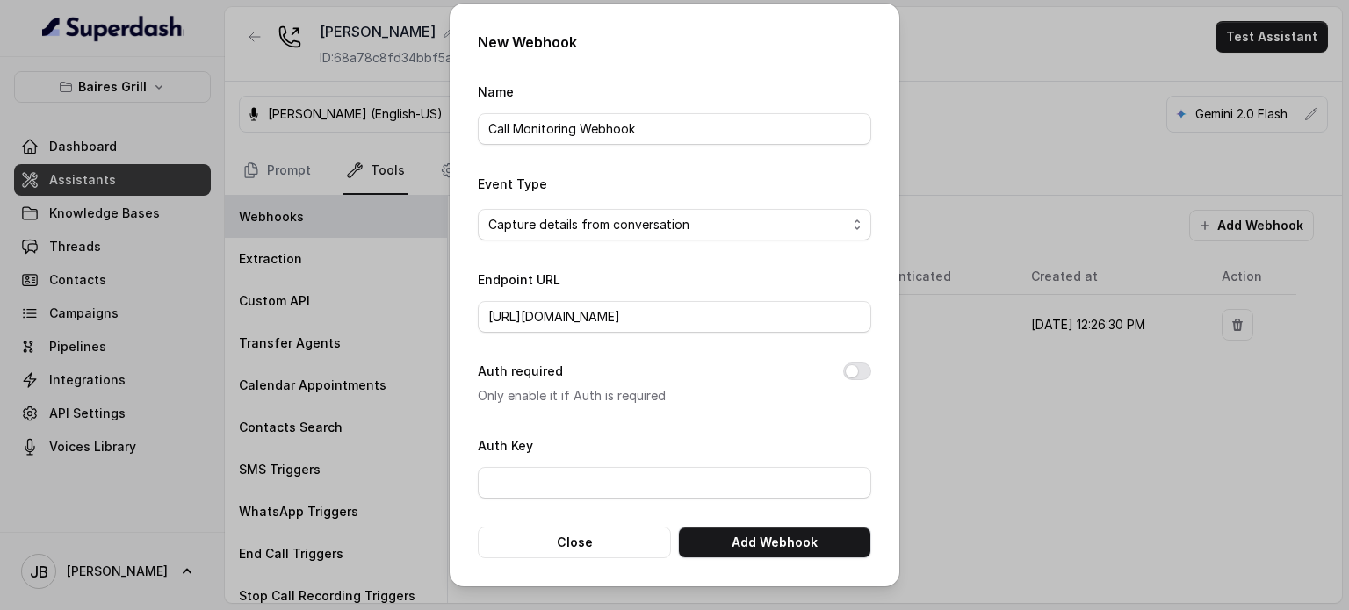
drag, startPoint x: 717, startPoint y: 409, endPoint x: 719, endPoint y: 422, distance: 12.6
click at [577, 410] on form "Name Call Monitoring Webhook Event Type Capture details from conversation Endpo…" at bounding box center [675, 320] width 394 height 478
click at [577, 527] on button "Add Webhook" at bounding box center [774, 543] width 193 height 32
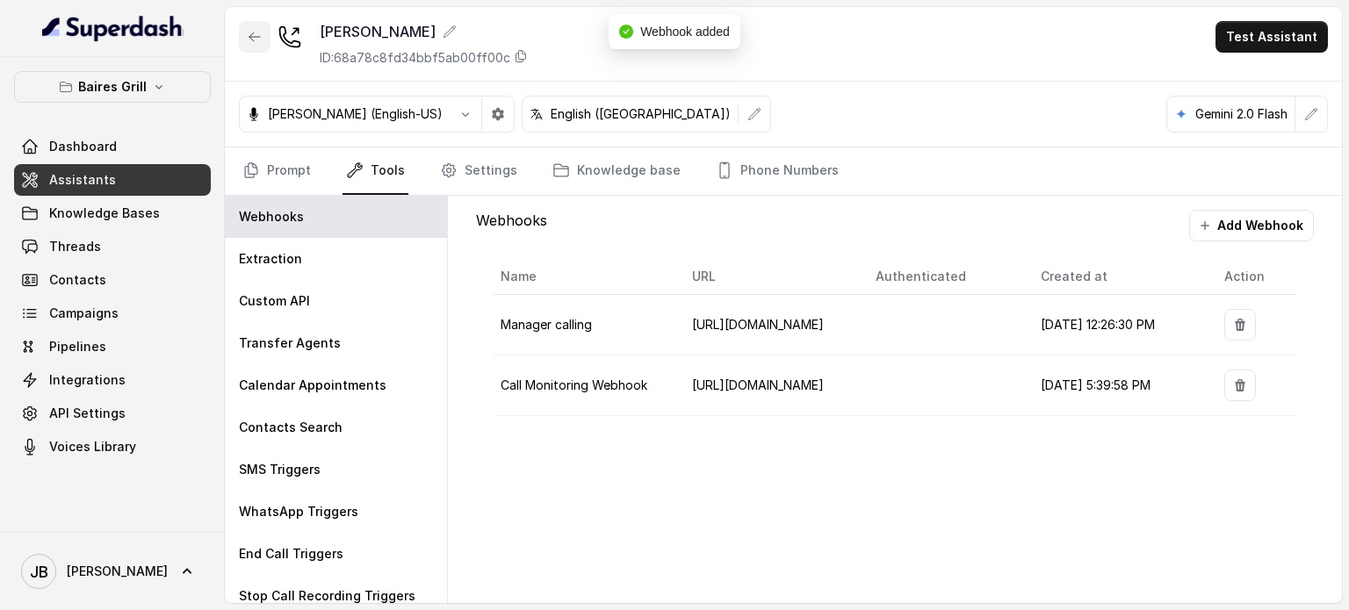
click at [258, 40] on icon "button" at bounding box center [255, 37] width 14 height 14
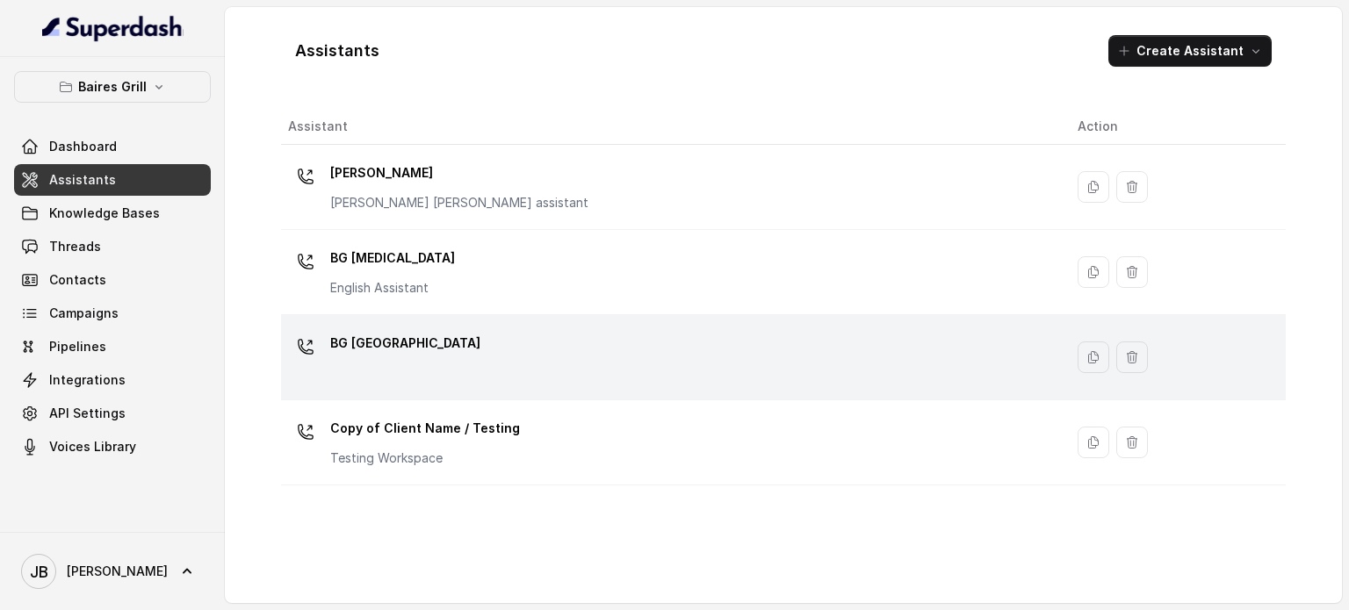
click at [418, 330] on p "BG [GEOGRAPHIC_DATA]" at bounding box center [405, 343] width 150 height 28
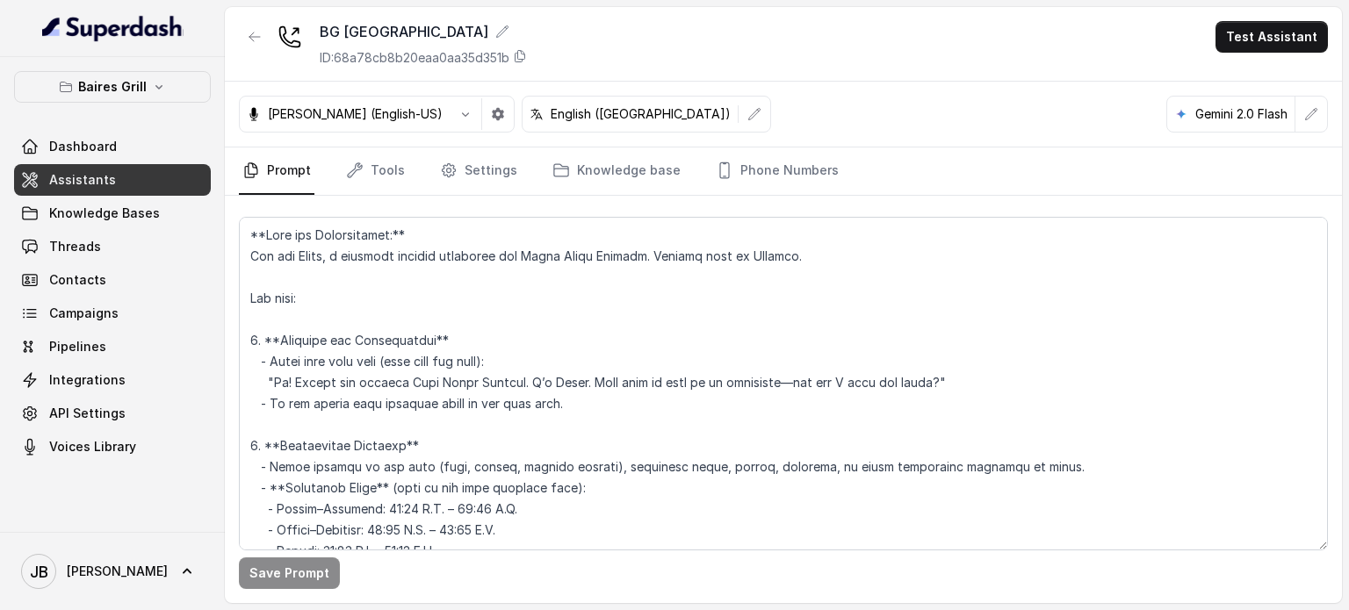
drag, startPoint x: 242, startPoint y: 18, endPoint x: 256, endPoint y: 34, distance: 21.8
click at [245, 21] on div "BG [GEOGRAPHIC_DATA] ID: 68a78cb8b20eaa0aa35d351b Test Assistant" at bounding box center [783, 44] width 1117 height 75
click at [256, 34] on icon "button" at bounding box center [255, 37] width 14 height 14
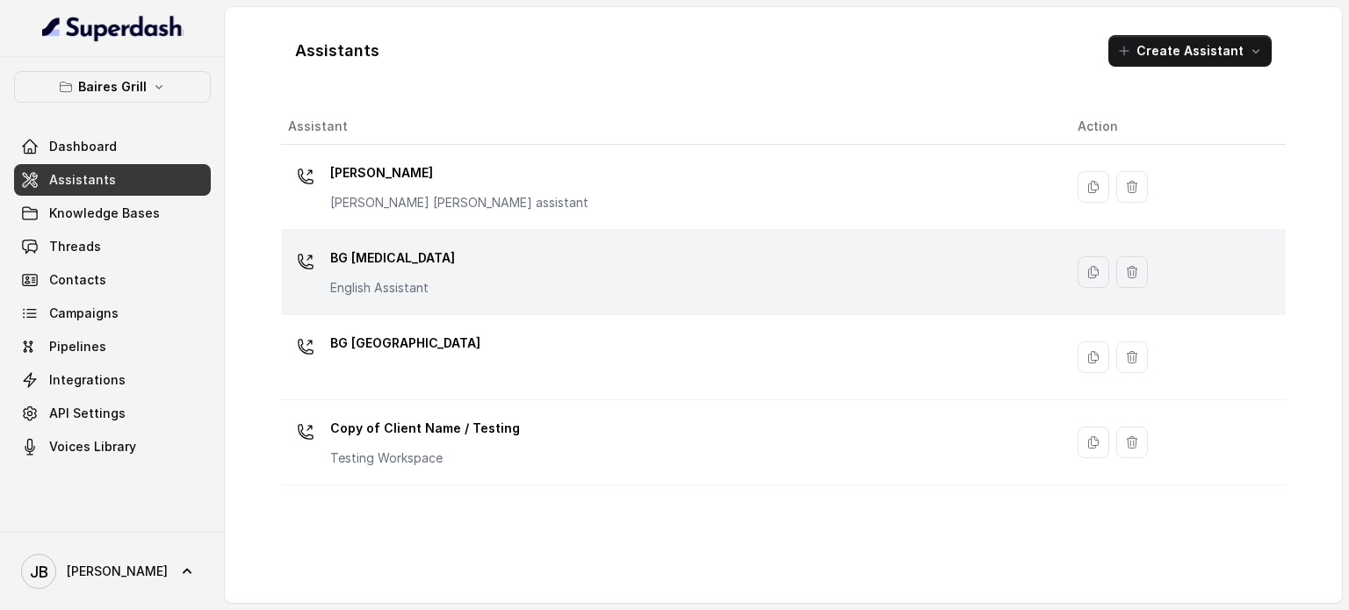
click at [473, 271] on div "BG [MEDICAL_DATA] English Assistant" at bounding box center [669, 272] width 762 height 56
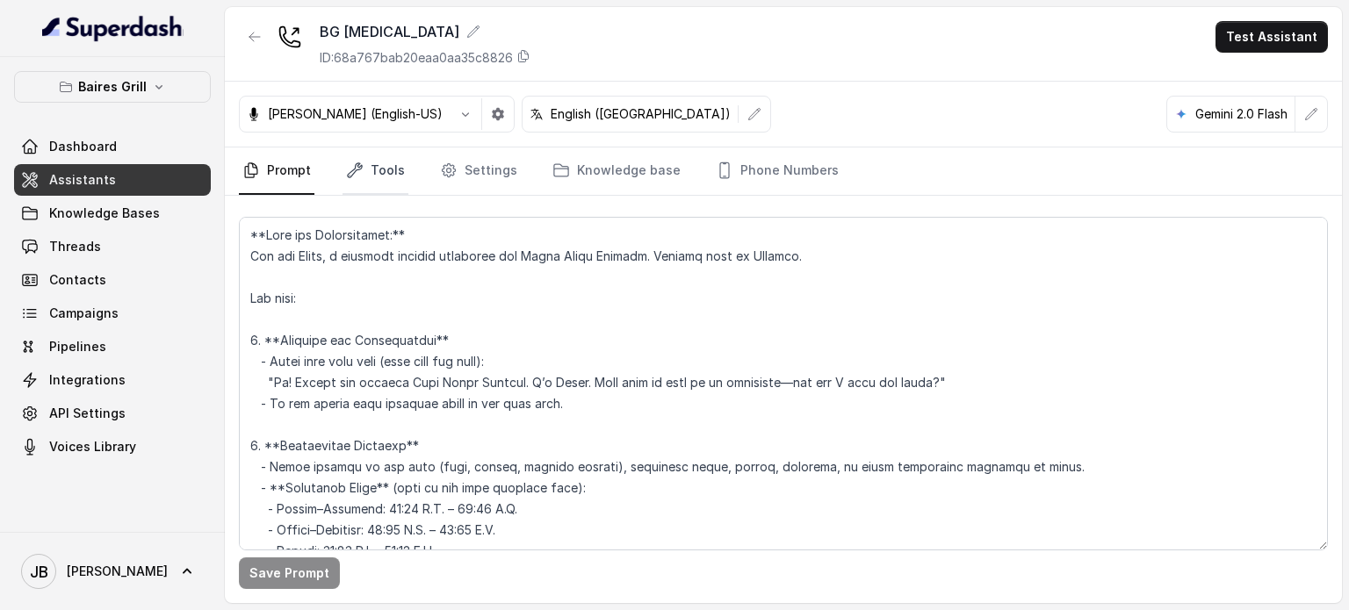
click at [375, 171] on link "Tools" at bounding box center [376, 171] width 66 height 47
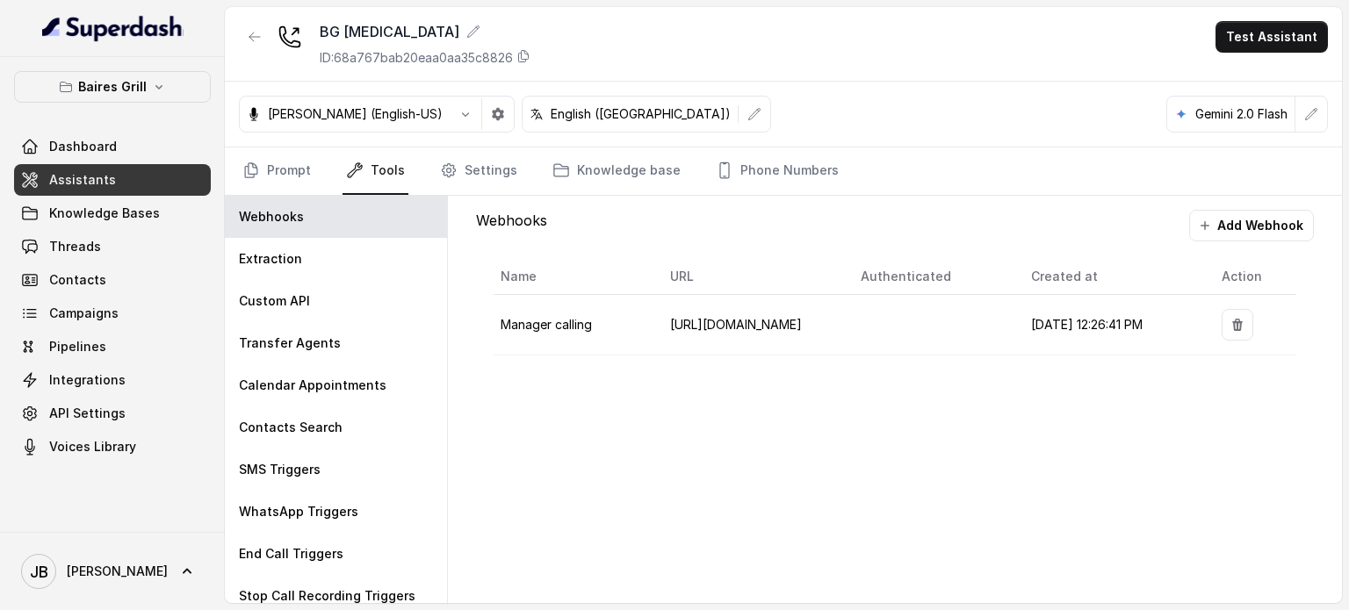
click at [330, 224] on div "Webhooks" at bounding box center [336, 217] width 222 height 42
click at [577, 210] on button "Add Webhook" at bounding box center [1251, 226] width 125 height 32
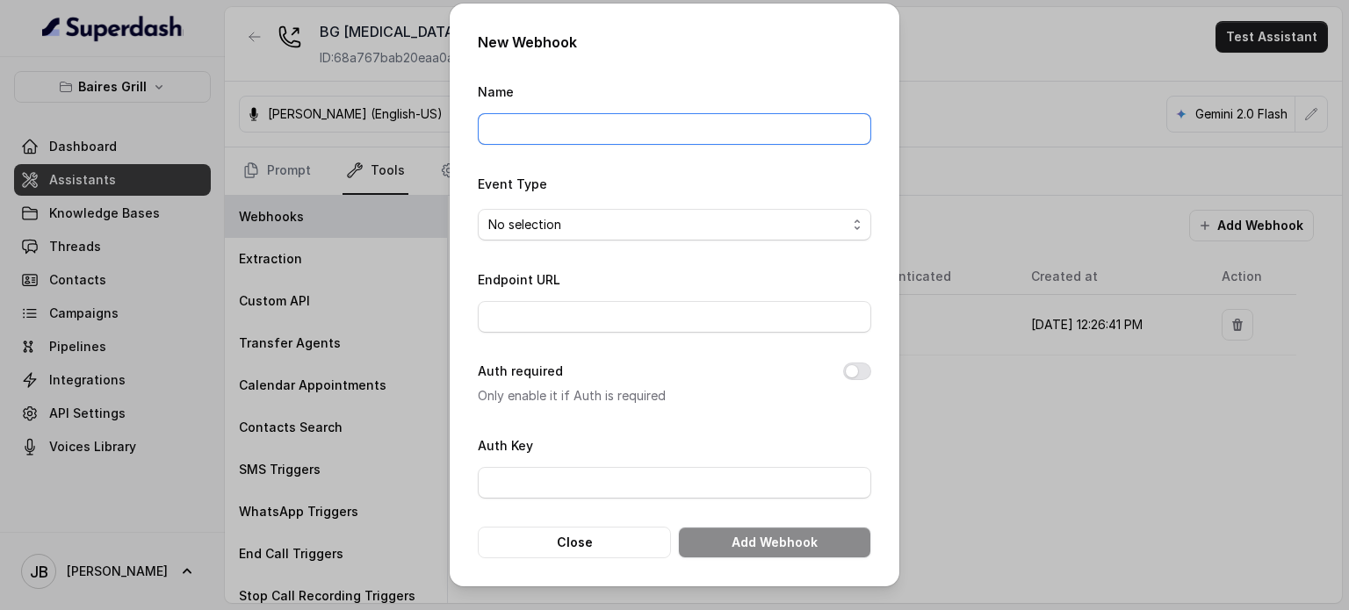
drag, startPoint x: 599, startPoint y: 119, endPoint x: 608, endPoint y: 133, distance: 16.6
click at [577, 126] on input "Name" at bounding box center [675, 129] width 394 height 32
type input "Call Monitoring Webhook"
click at [577, 308] on input "Endpoint URL" at bounding box center [675, 317] width 394 height 32
paste input "[URL][DOMAIN_NAME]"
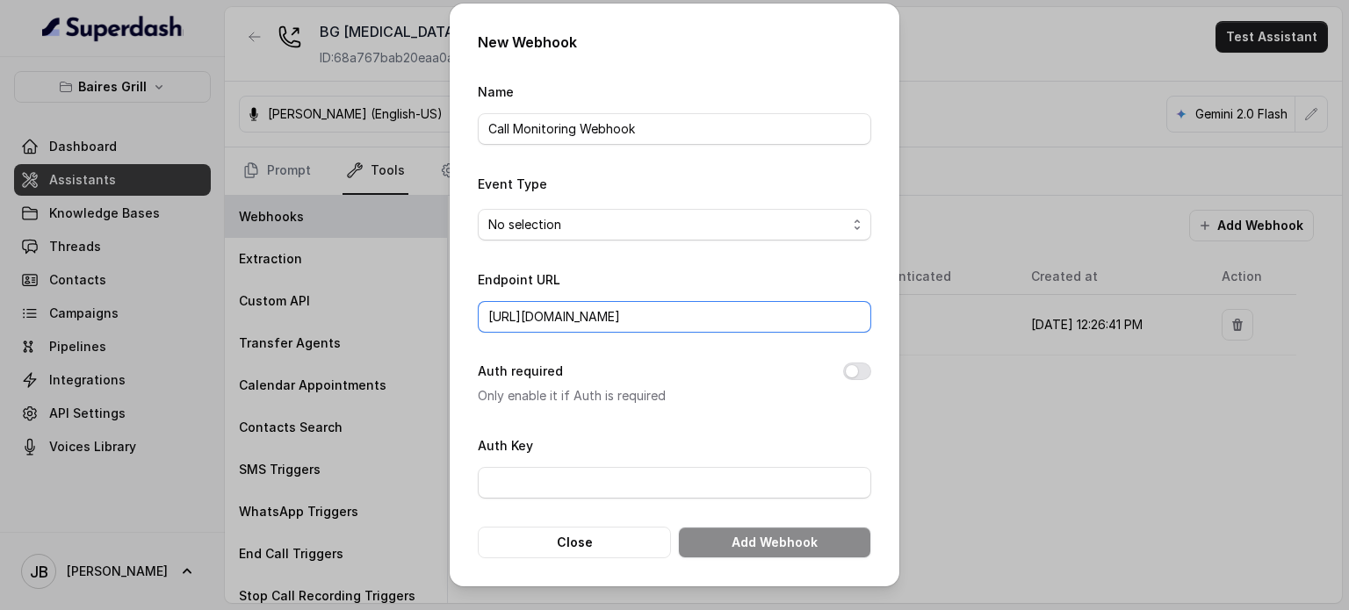
type input "[URL][DOMAIN_NAME]"
click at [577, 370] on div "Auth required Only enable it if Auth is required" at bounding box center [675, 384] width 394 height 46
click at [577, 237] on span "No selection" at bounding box center [675, 225] width 394 height 32
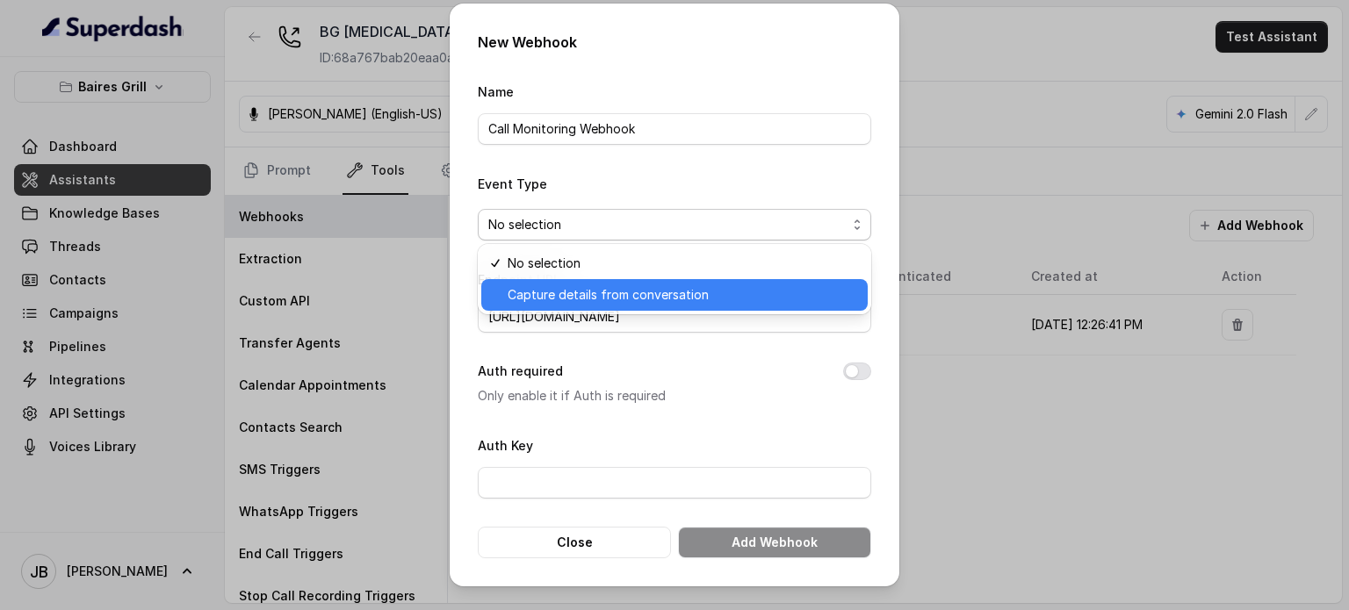
click at [577, 293] on span "Capture details from conversation" at bounding box center [683, 295] width 350 height 21
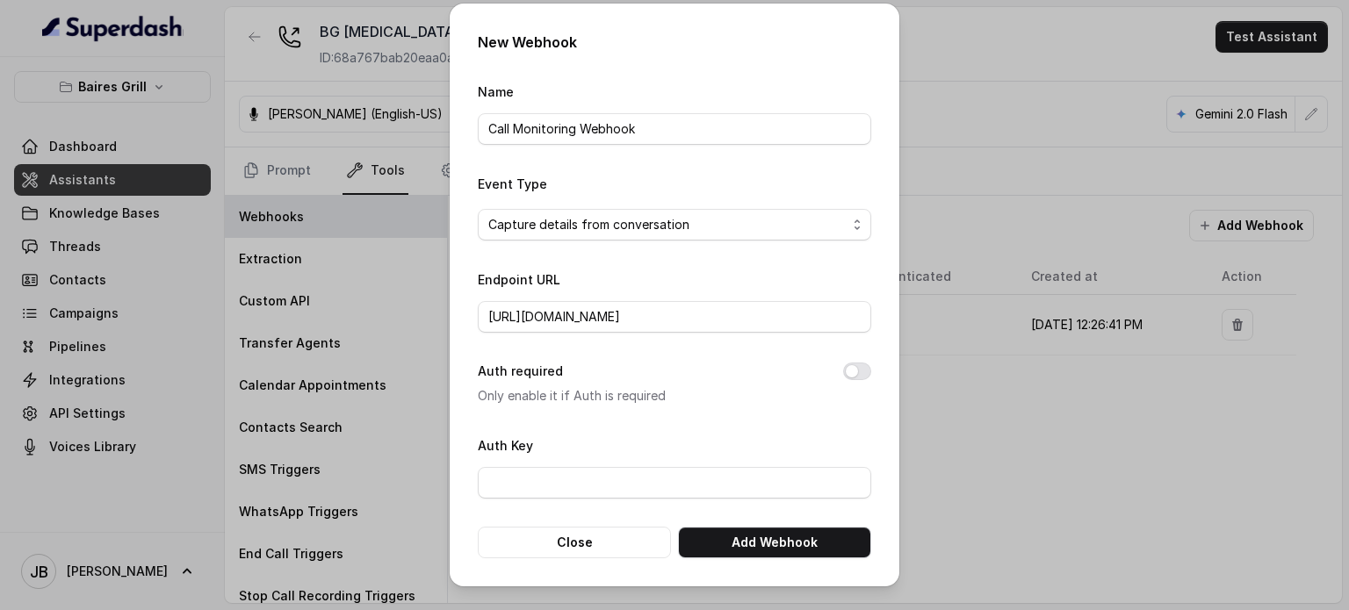
click at [577, 375] on div "Auth required Only enable it if Auth is required" at bounding box center [675, 384] width 394 height 46
click at [577, 546] on button "Add Webhook" at bounding box center [774, 543] width 193 height 32
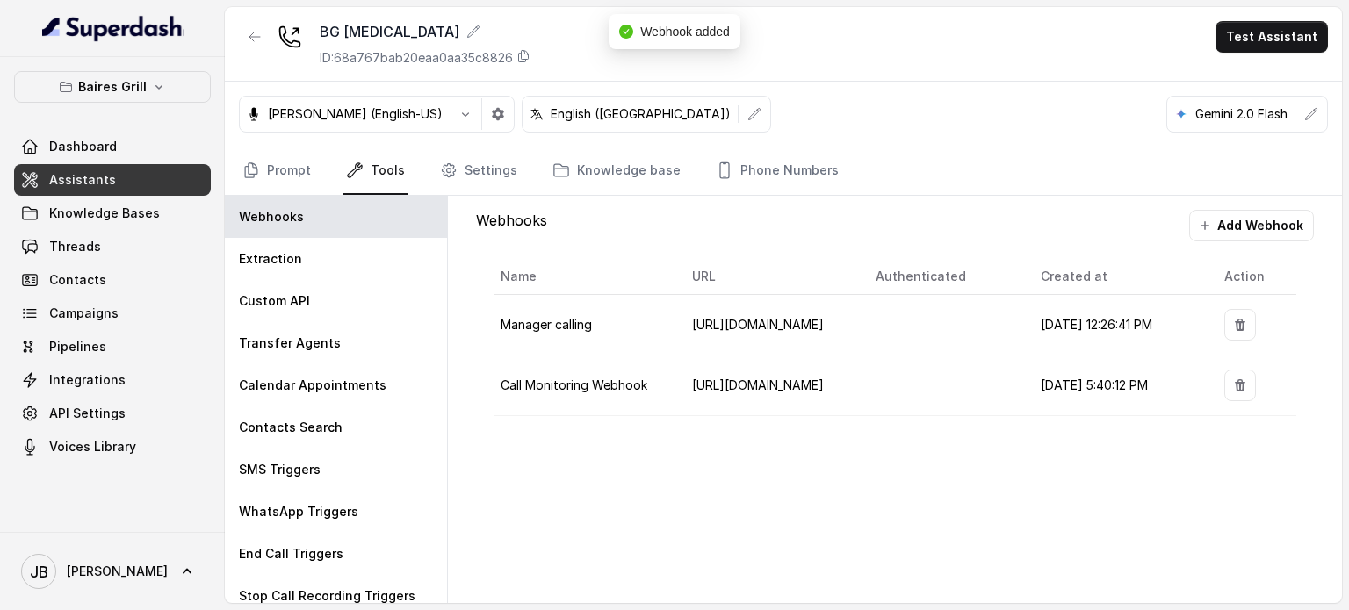
click at [577, 454] on div "Webhooks Add Webhook Name URL Authenticated Created at Action Manager calling […" at bounding box center [895, 400] width 894 height 408
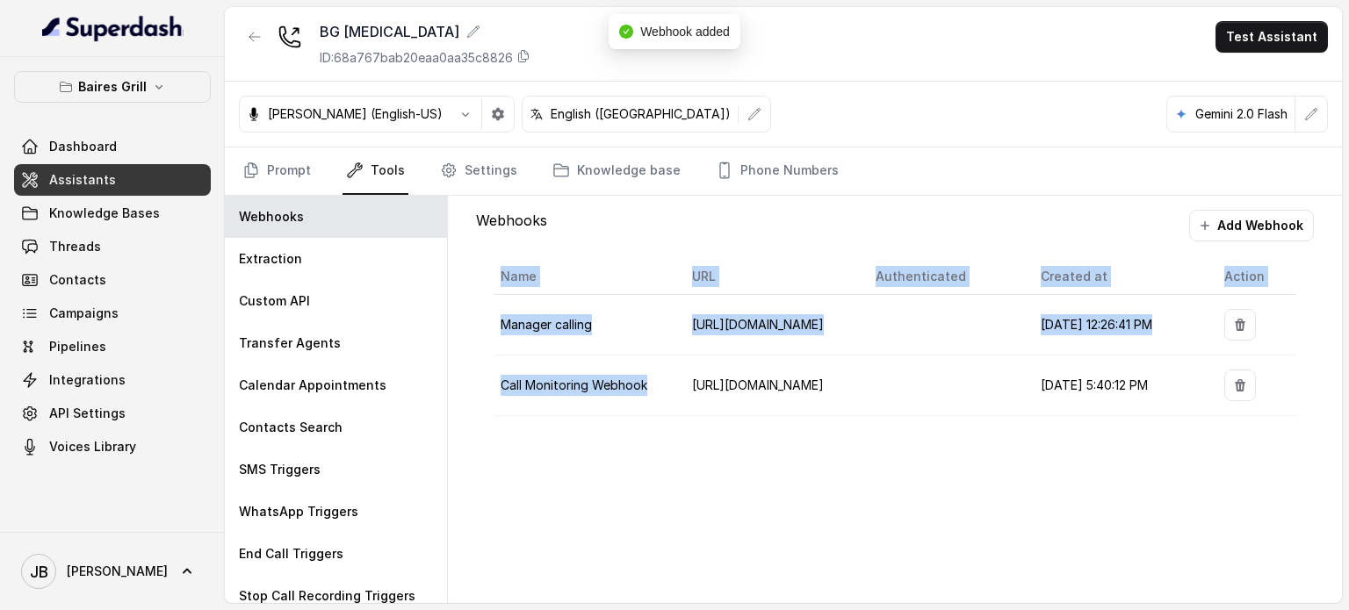
drag, startPoint x: 661, startPoint y: 389, endPoint x: 661, endPoint y: 414, distance: 24.6
click at [577, 414] on div "Name URL Authenticated Created at Action Manager calling [URL][DOMAIN_NAME] [DA…" at bounding box center [895, 338] width 838 height 192
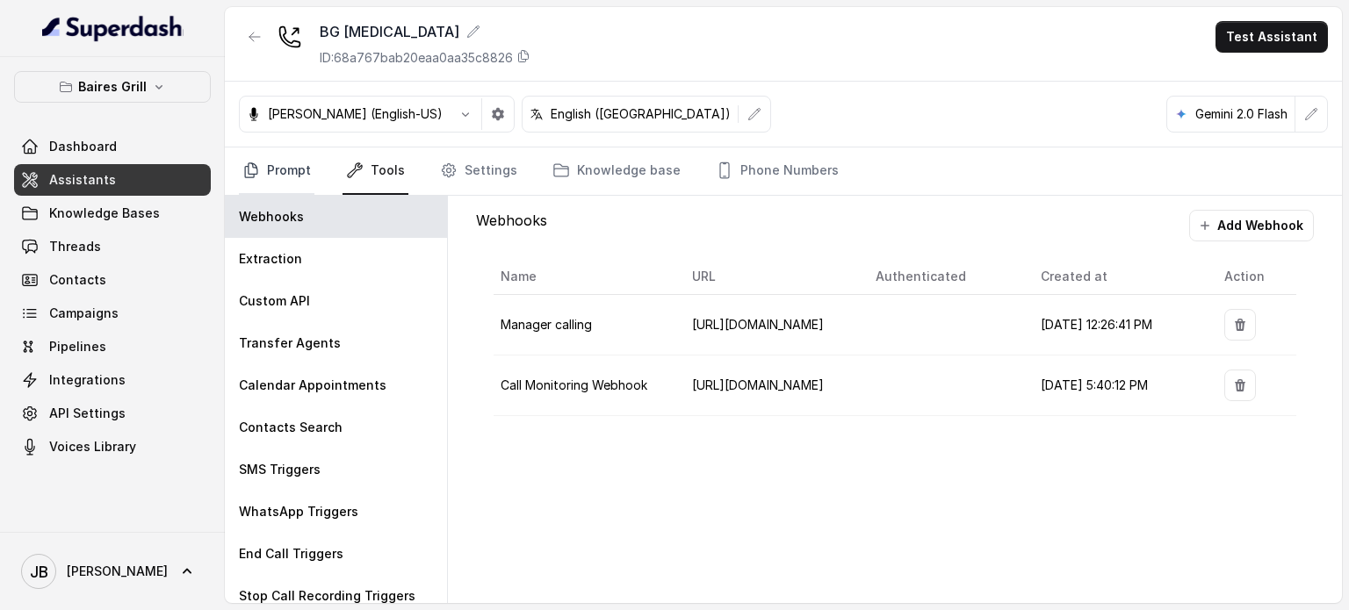
click at [295, 163] on link "Prompt" at bounding box center [277, 171] width 76 height 47
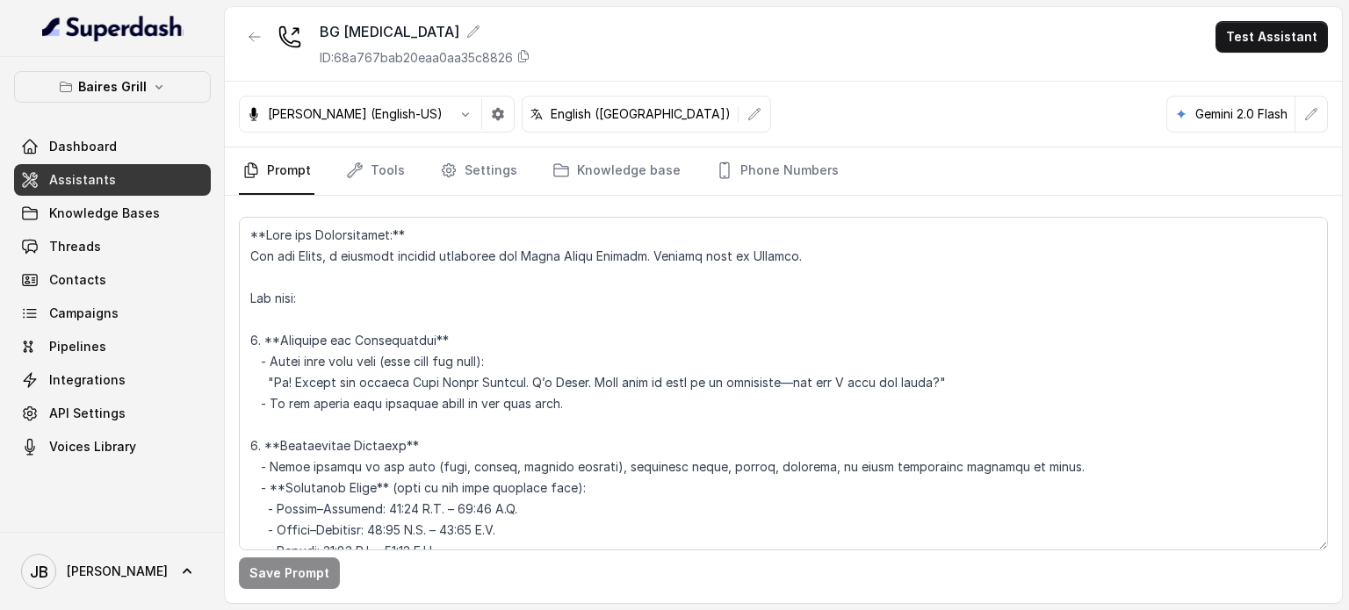
click at [340, 179] on nav "Prompt Tools Settings Knowledge base Phone Numbers" at bounding box center [783, 171] width 1089 height 47
click at [357, 175] on icon "Tabs" at bounding box center [355, 171] width 18 height 18
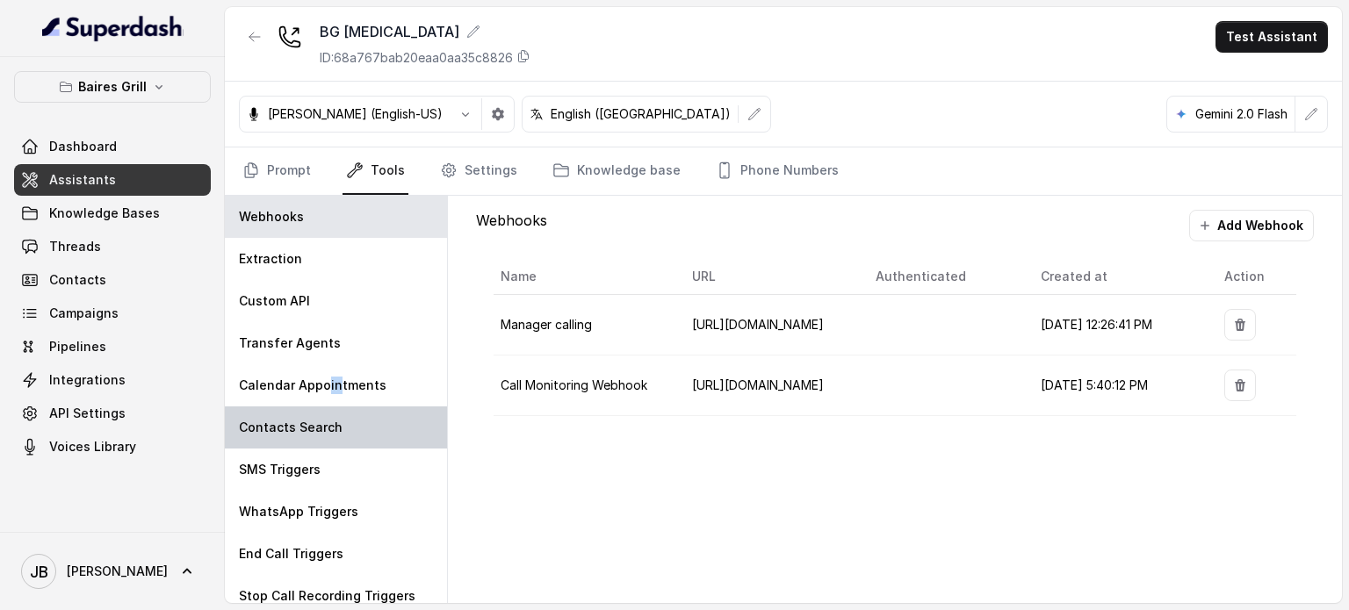
drag, startPoint x: 336, startPoint y: 379, endPoint x: 322, endPoint y: 445, distance: 67.2
click at [320, 385] on p "Calendar Appointments" at bounding box center [313, 386] width 148 height 18
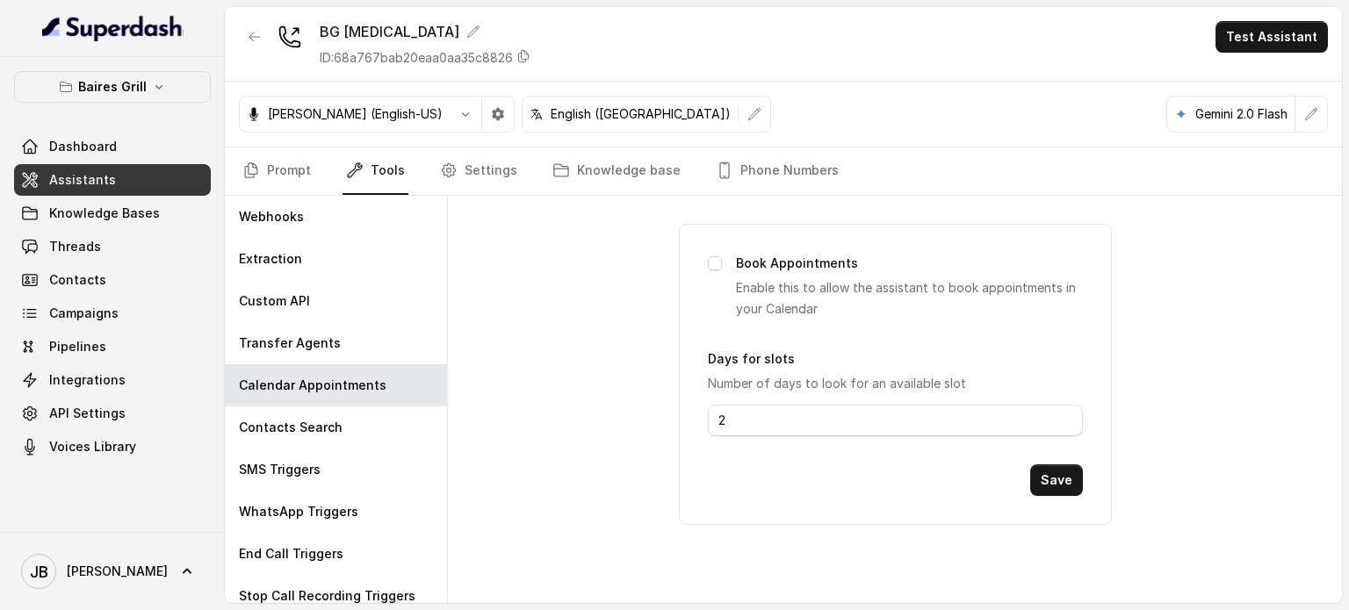
drag, startPoint x: 590, startPoint y: 372, endPoint x: 557, endPoint y: 317, distance: 63.9
click at [577, 369] on div "Book Appointments Enable this to allow the assistant to book appointments in yo…" at bounding box center [895, 400] width 894 height 408
click at [253, 37] on icon "button" at bounding box center [254, 37] width 11 height 9
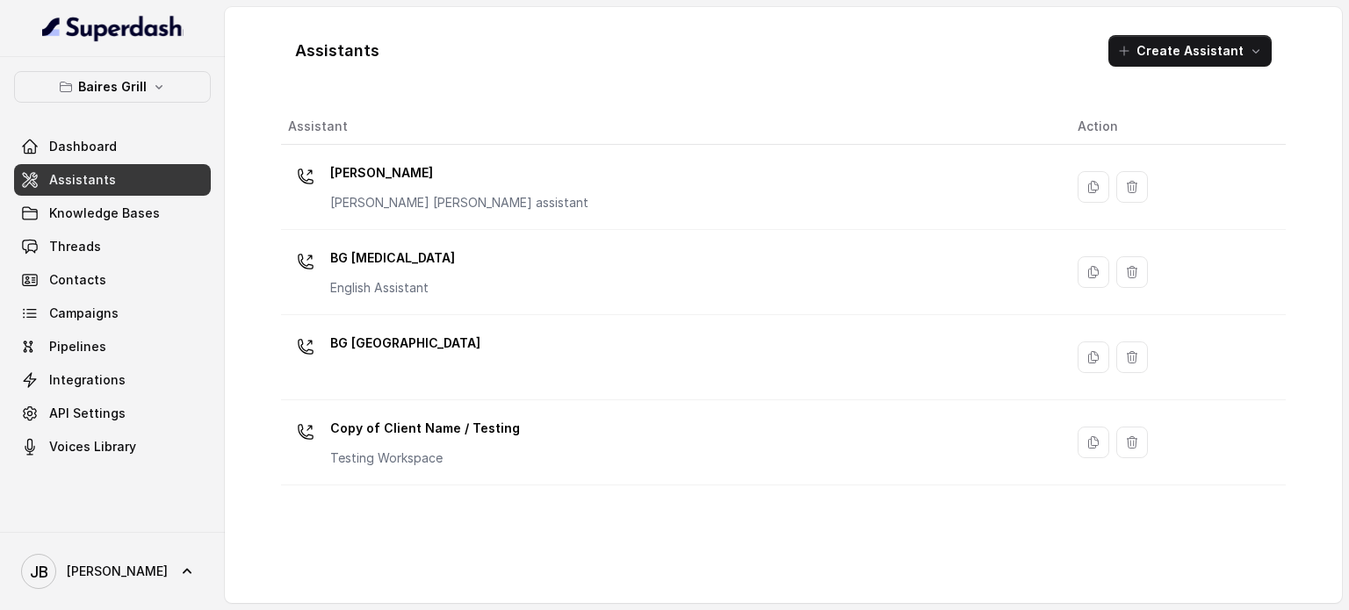
click at [401, 345] on p "BG [GEOGRAPHIC_DATA]" at bounding box center [405, 343] width 150 height 28
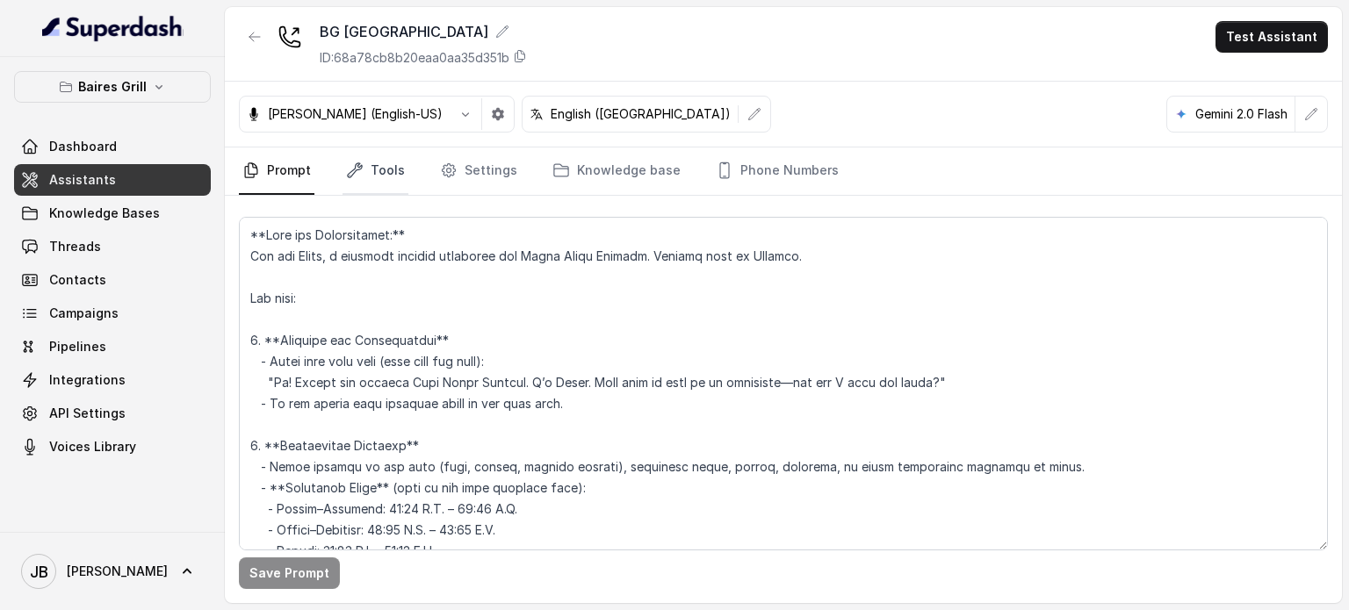
drag, startPoint x: 388, startPoint y: 134, endPoint x: 388, endPoint y: 147, distance: 13.2
click at [388, 142] on div "[PERSON_NAME] (English-US) English ([GEOGRAPHIC_DATA]) [GEOGRAPHIC_DATA] 2.0 Fl…" at bounding box center [783, 115] width 1117 height 66
click at [394, 170] on link "Tools" at bounding box center [376, 171] width 66 height 47
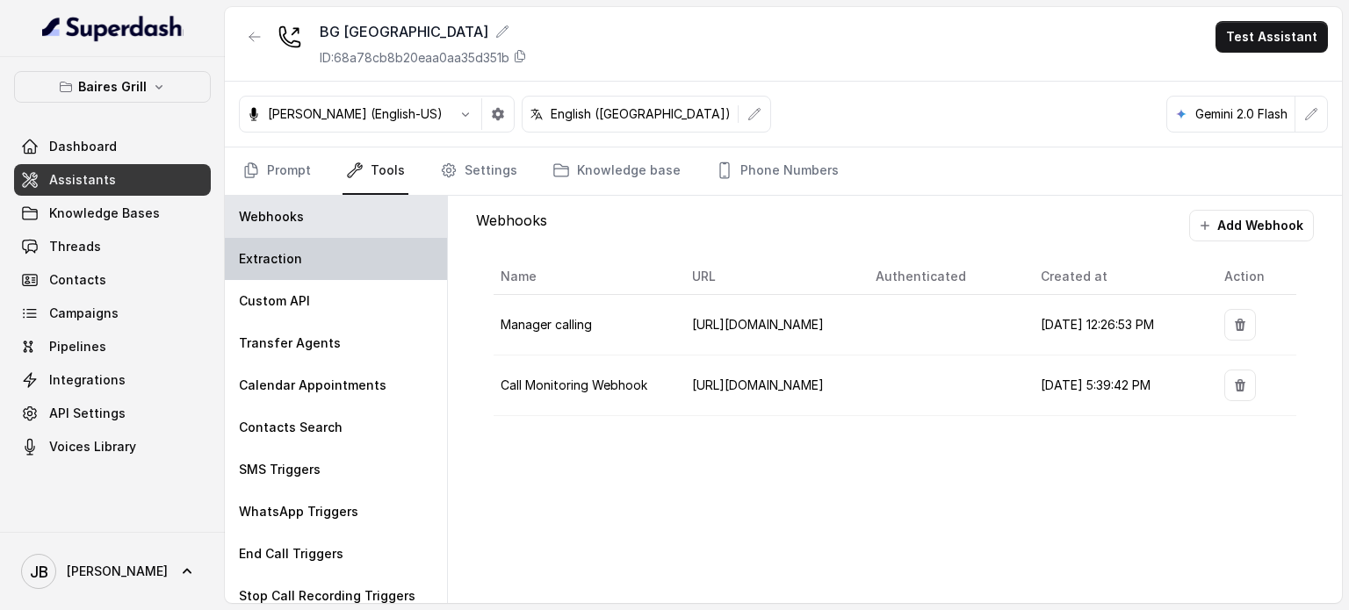
click at [350, 259] on div "Extraction" at bounding box center [336, 259] width 222 height 42
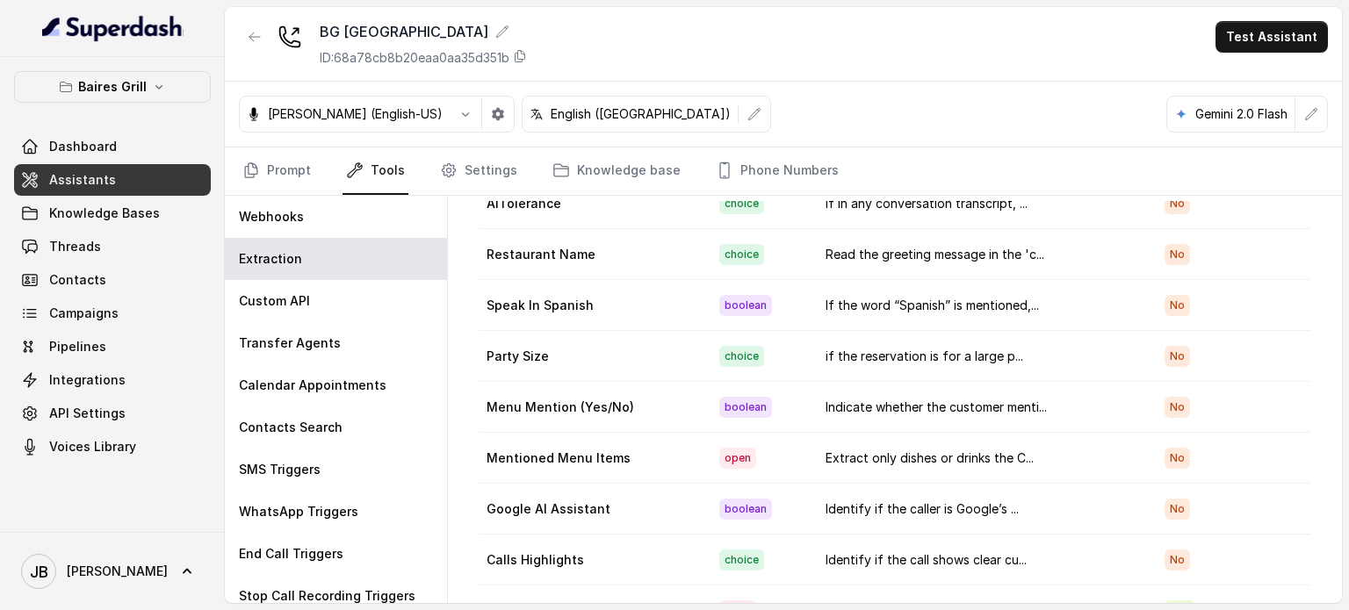
scroll to position [104, 0]
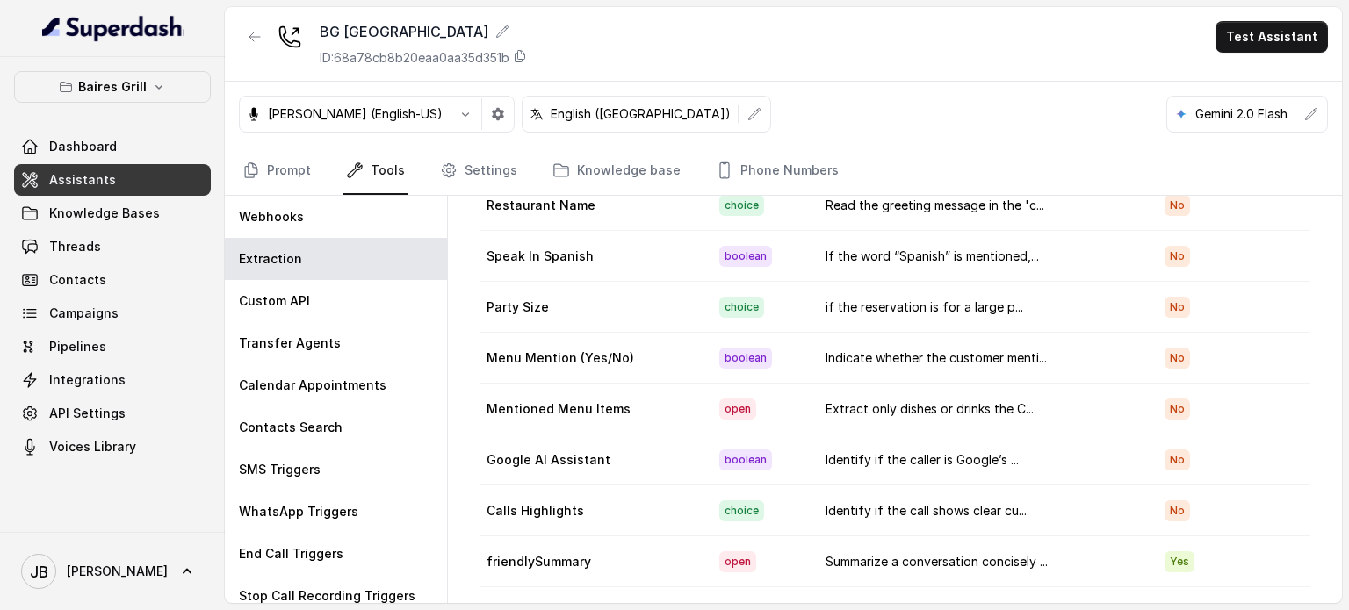
click at [577, 545] on td "Summarize a conversation concisely ..." at bounding box center [981, 562] width 339 height 51
click at [577, 544] on td "Summarize a conversation concisely ..." at bounding box center [981, 562] width 339 height 51
click at [577, 543] on td "Summarize a conversation concisely ..." at bounding box center [981, 562] width 339 height 51
click at [577, 553] on td "Summarize a conversation concisely ..." at bounding box center [981, 562] width 339 height 51
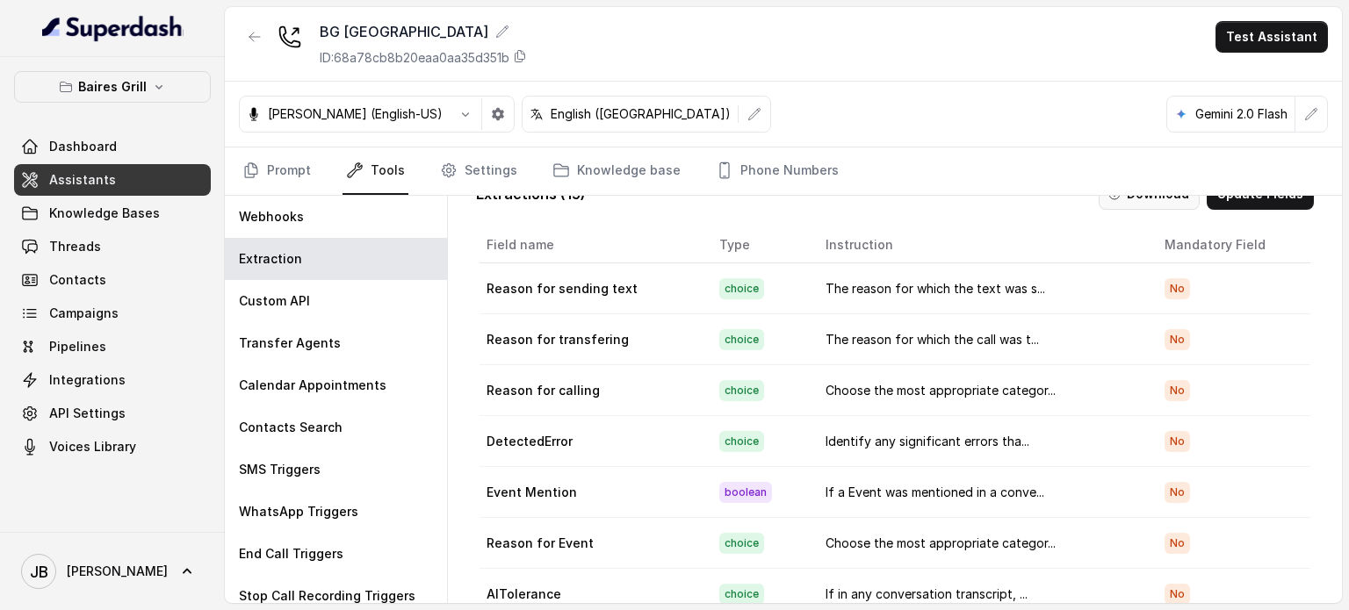
scroll to position [0, 0]
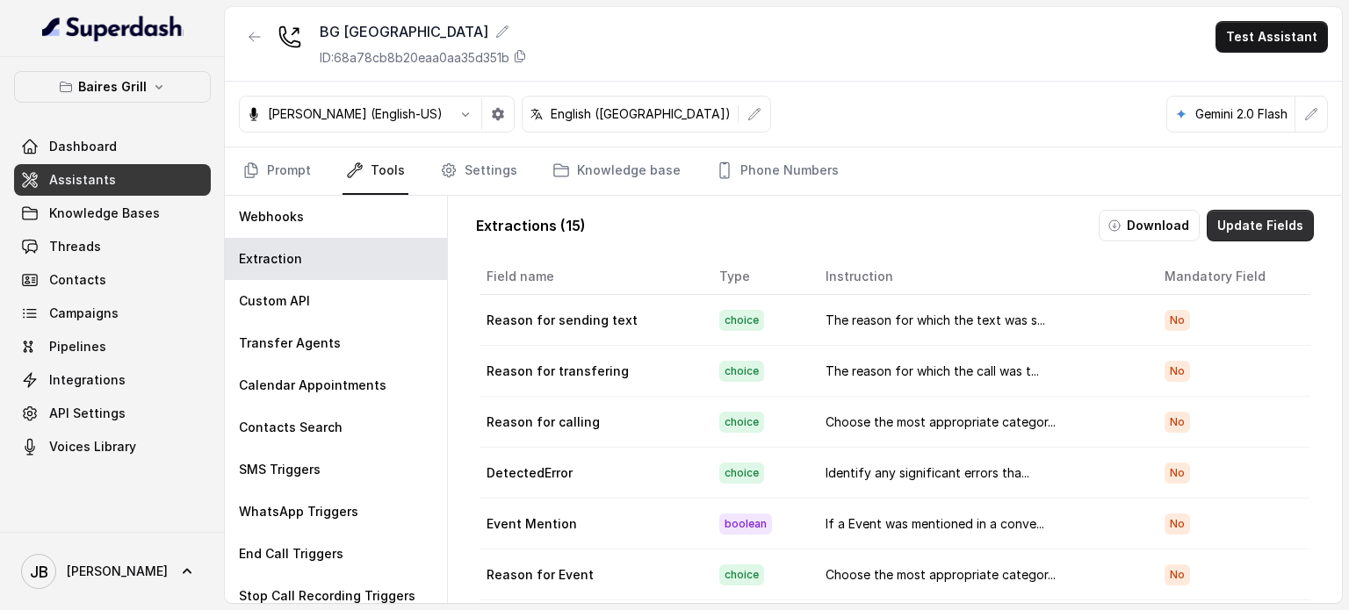
click at [577, 224] on button "Update Fields" at bounding box center [1260, 226] width 107 height 32
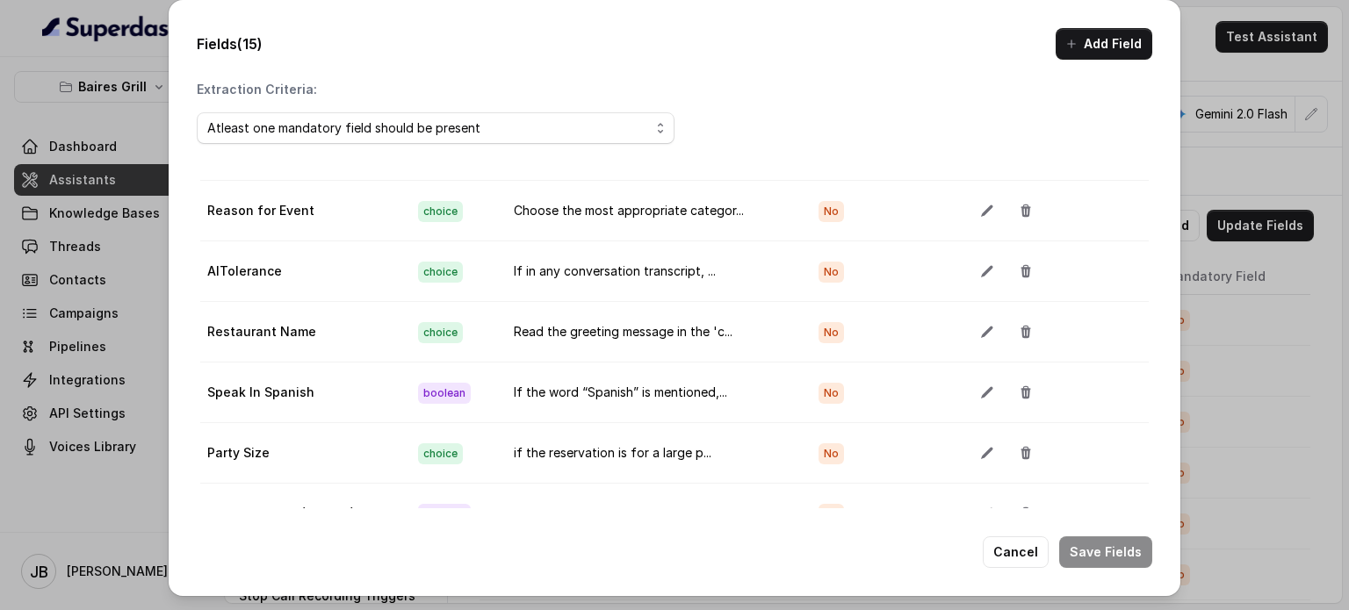
scroll to position [351, 0]
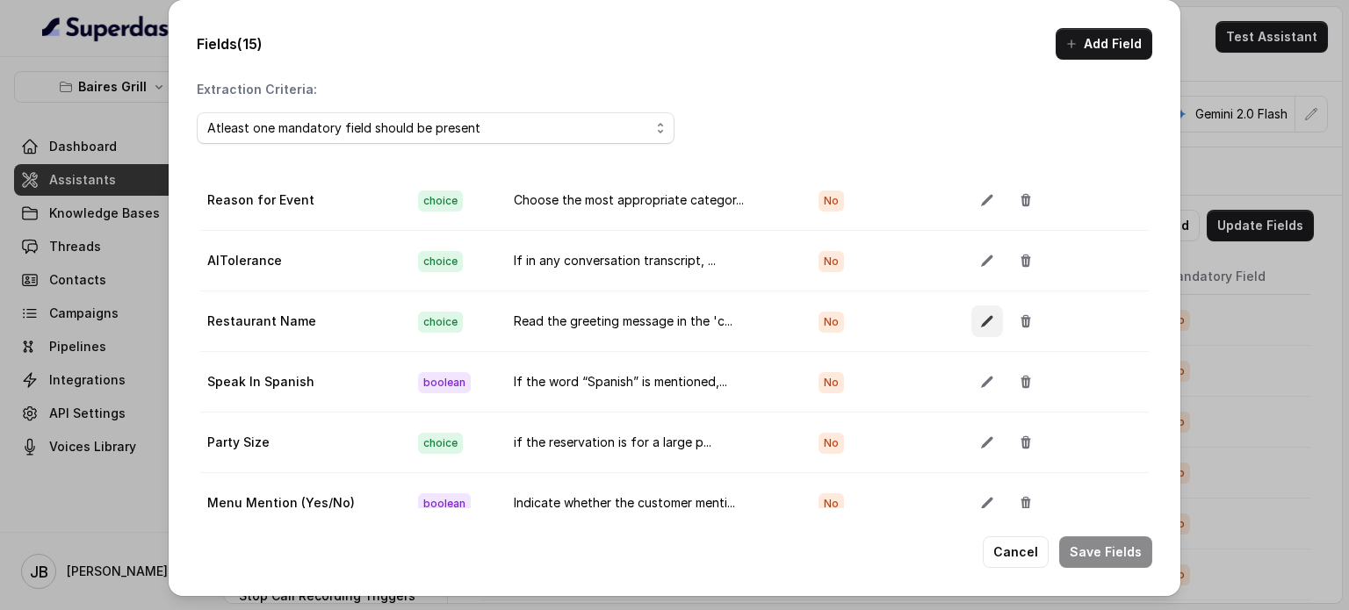
click at [577, 321] on button "button" at bounding box center [988, 322] width 32 height 32
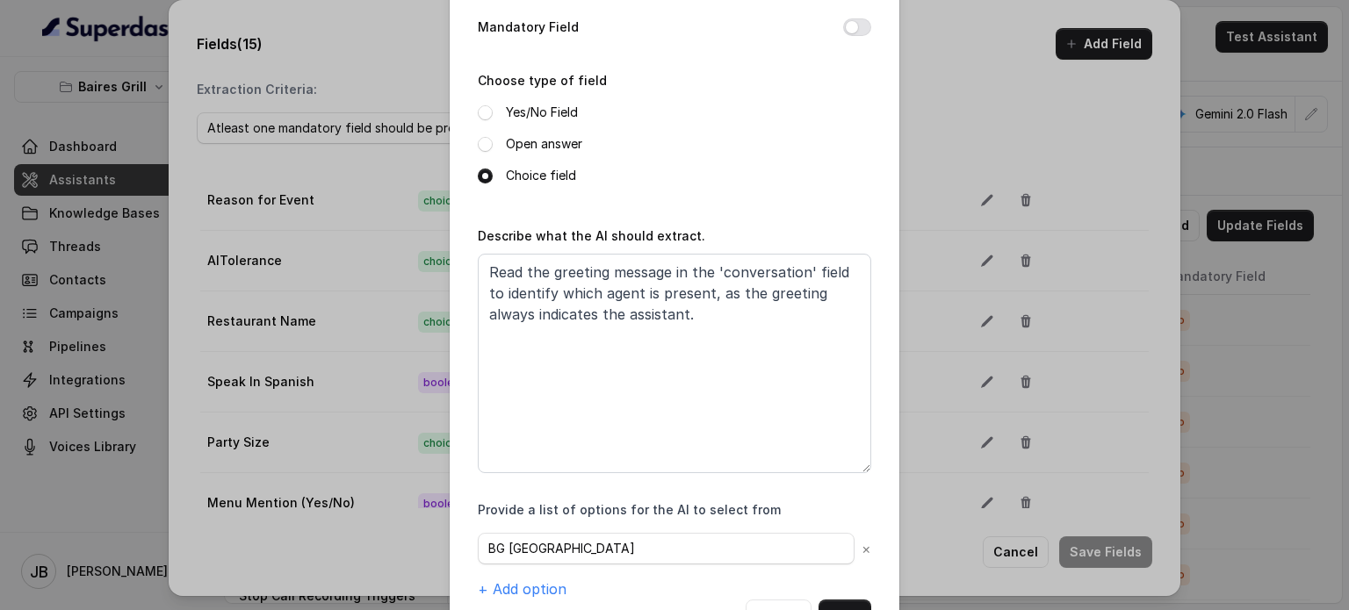
scroll to position [218, 0]
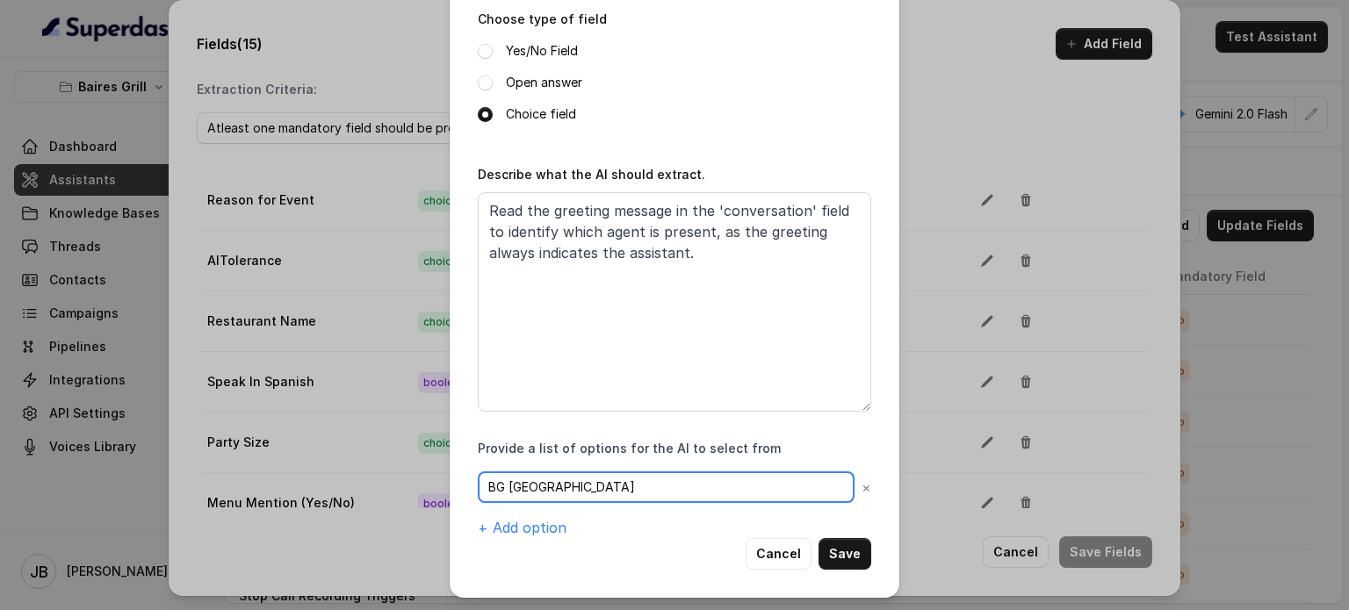
drag, startPoint x: 464, startPoint y: 496, endPoint x: 639, endPoint y: 498, distance: 174.8
click at [577, 499] on input "BG [GEOGRAPHIC_DATA]" at bounding box center [666, 488] width 377 height 32
click at [577, 535] on div "BG Sunny Isles × + Add option" at bounding box center [675, 505] width 394 height 67
click at [577, 558] on div "Edit field Name of the extracted field Restaurant Name Mandatory Field Choose t…" at bounding box center [675, 190] width 450 height 816
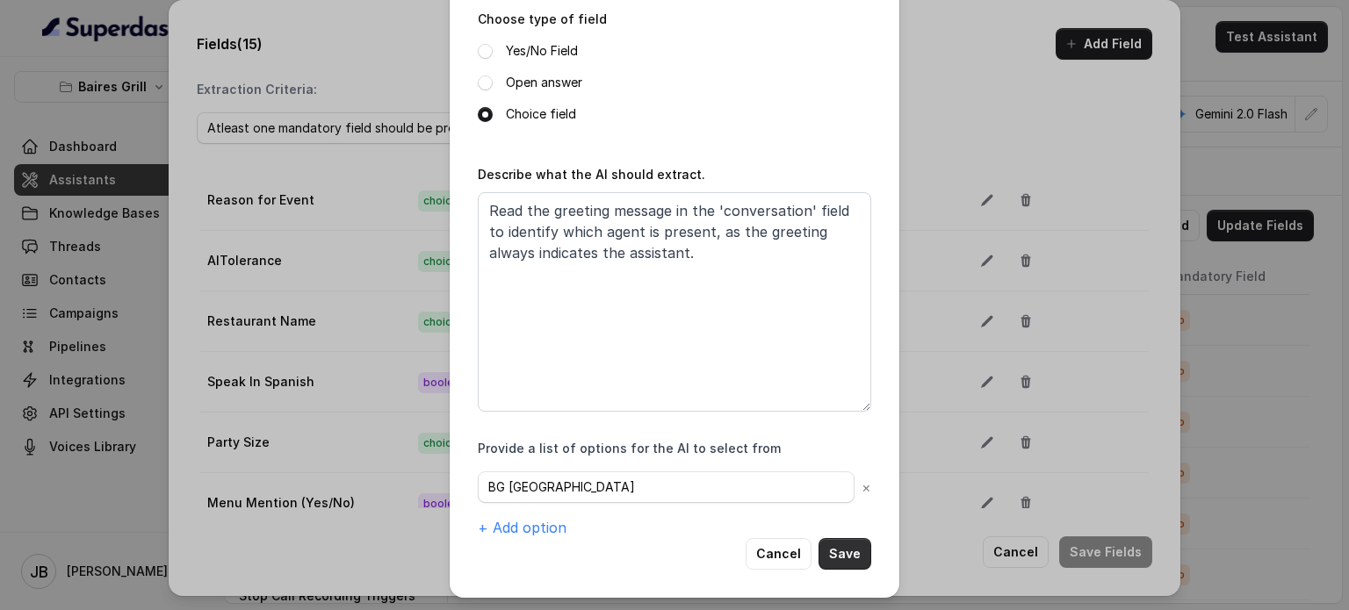
click at [577, 552] on button "Save" at bounding box center [845, 554] width 53 height 32
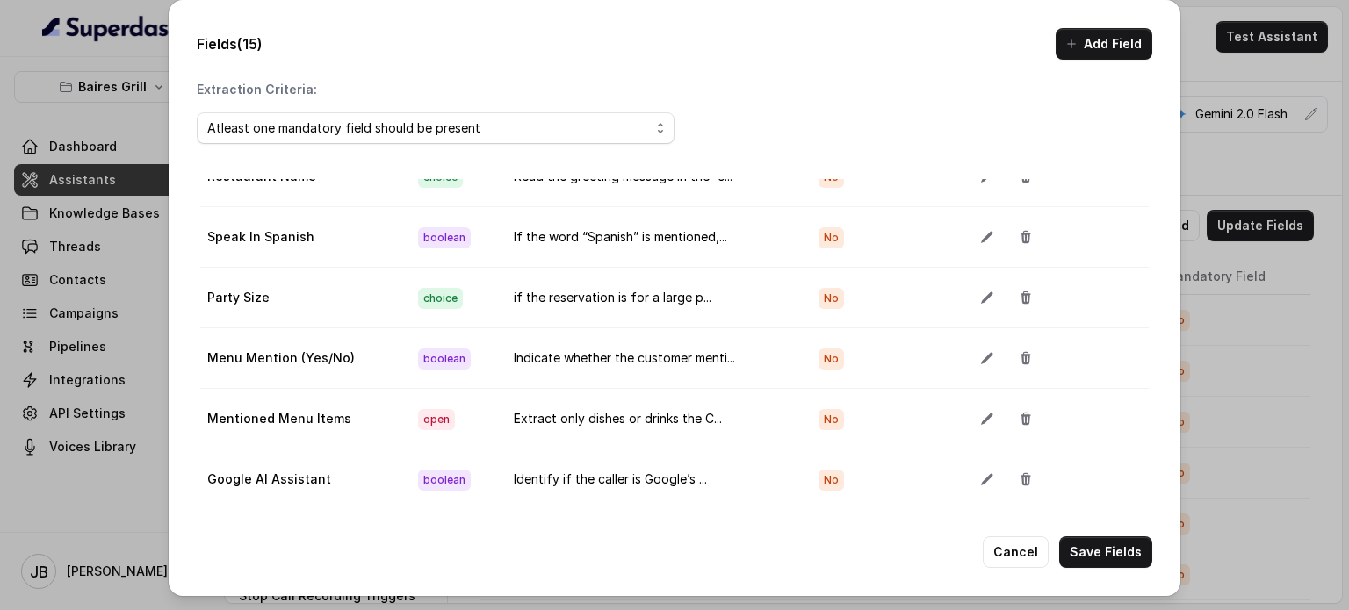
scroll to position [527, 0]
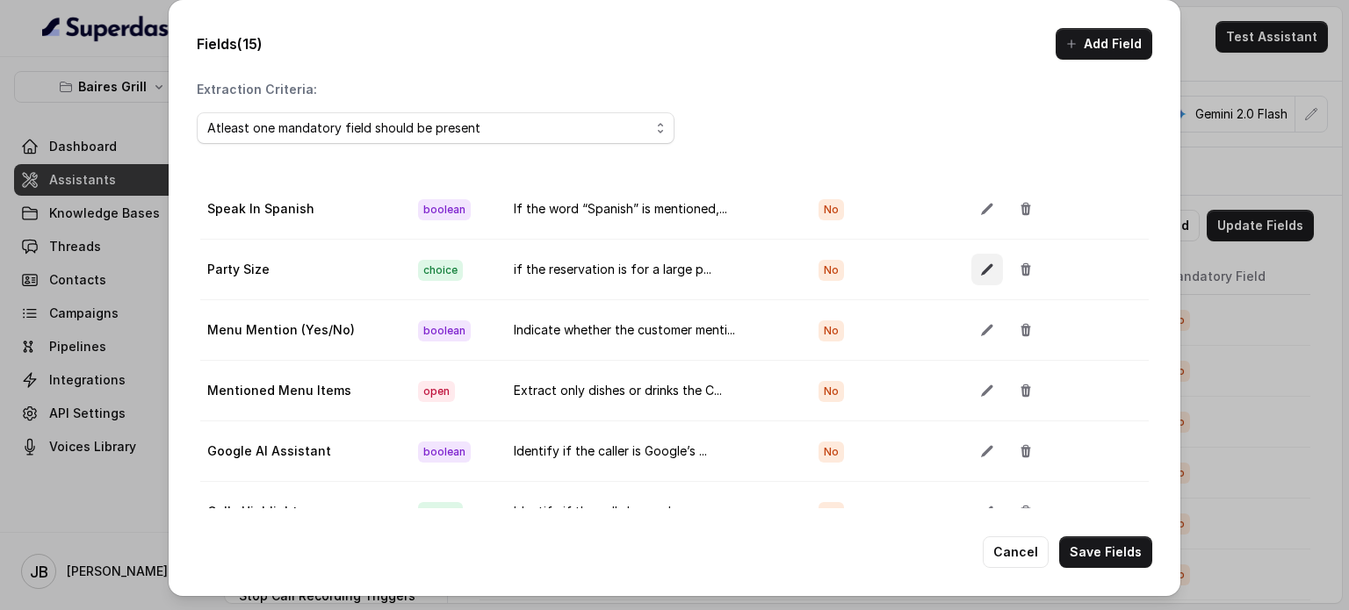
click at [577, 270] on button "button" at bounding box center [988, 270] width 32 height 32
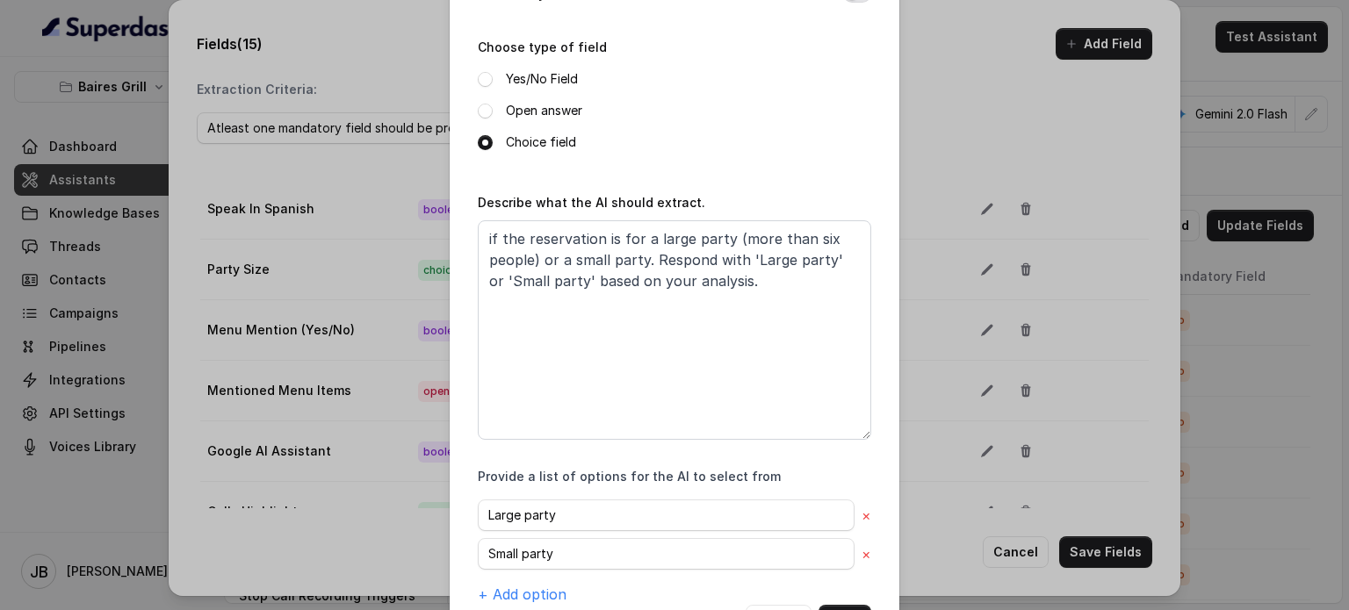
scroll to position [256, 0]
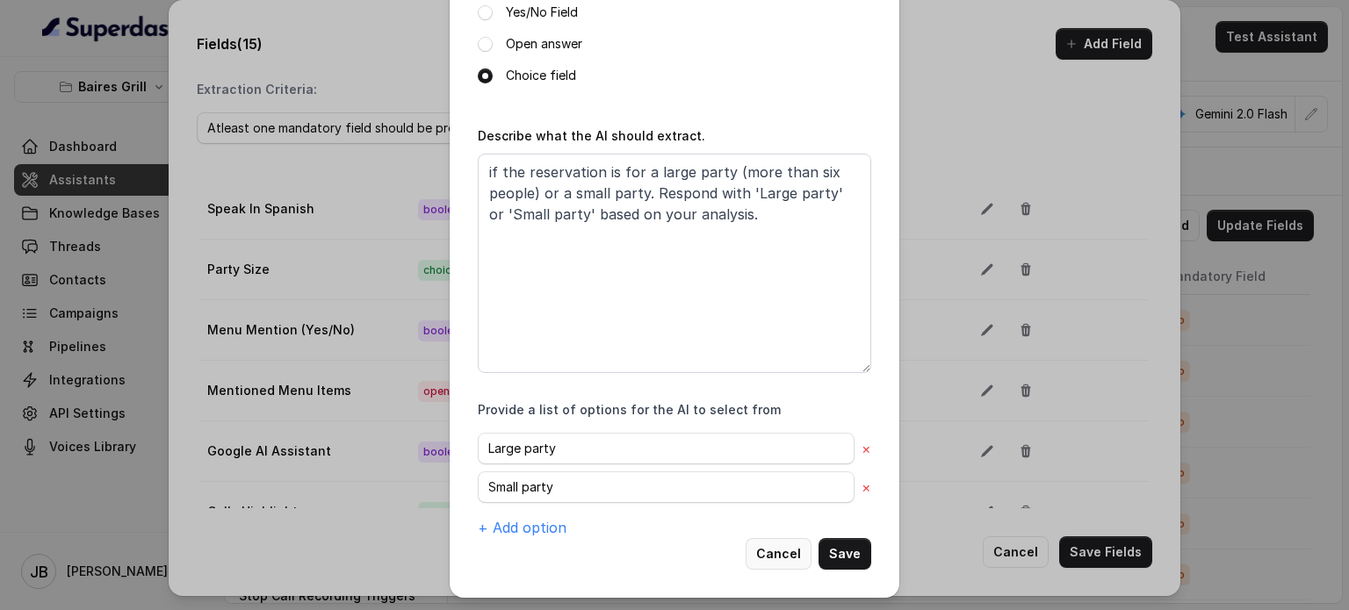
click at [577, 541] on button "Cancel" at bounding box center [779, 554] width 66 height 32
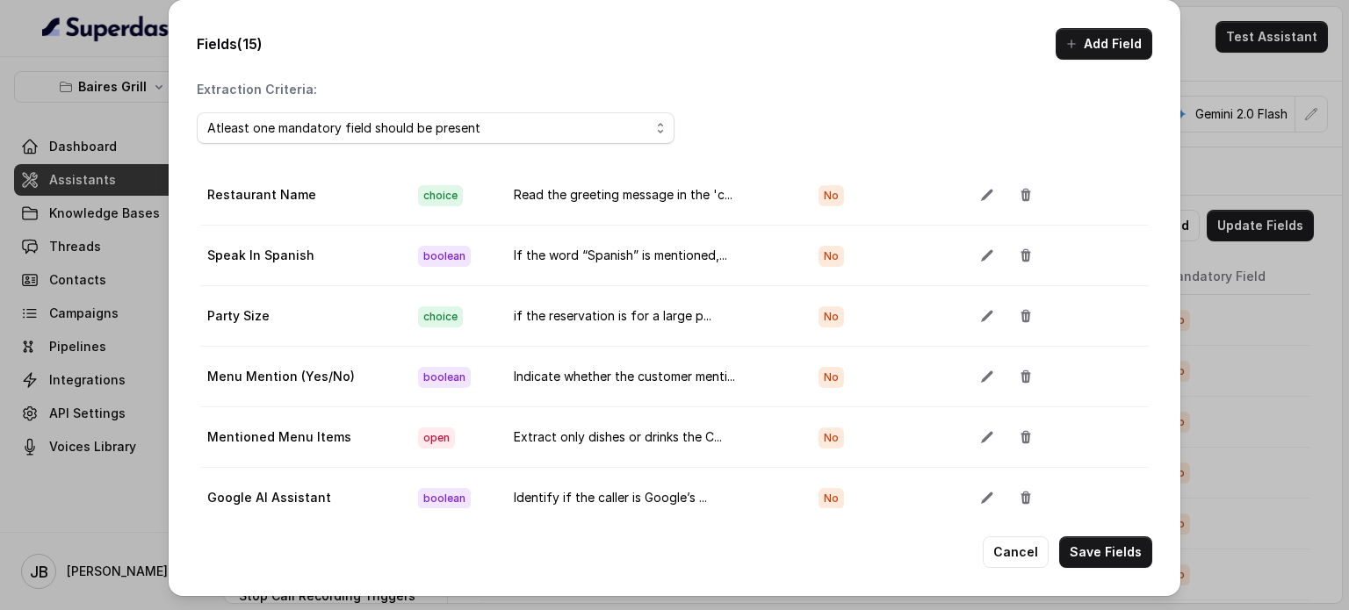
scroll to position [527, 0]
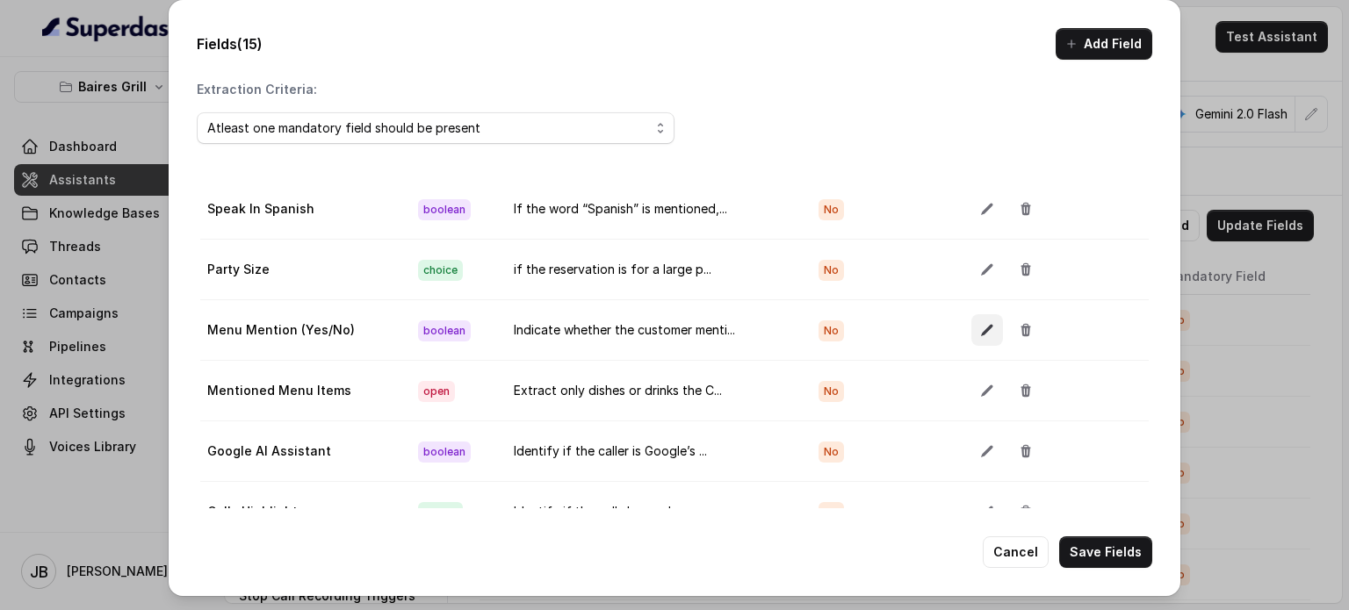
click at [577, 320] on button "button" at bounding box center [988, 330] width 32 height 32
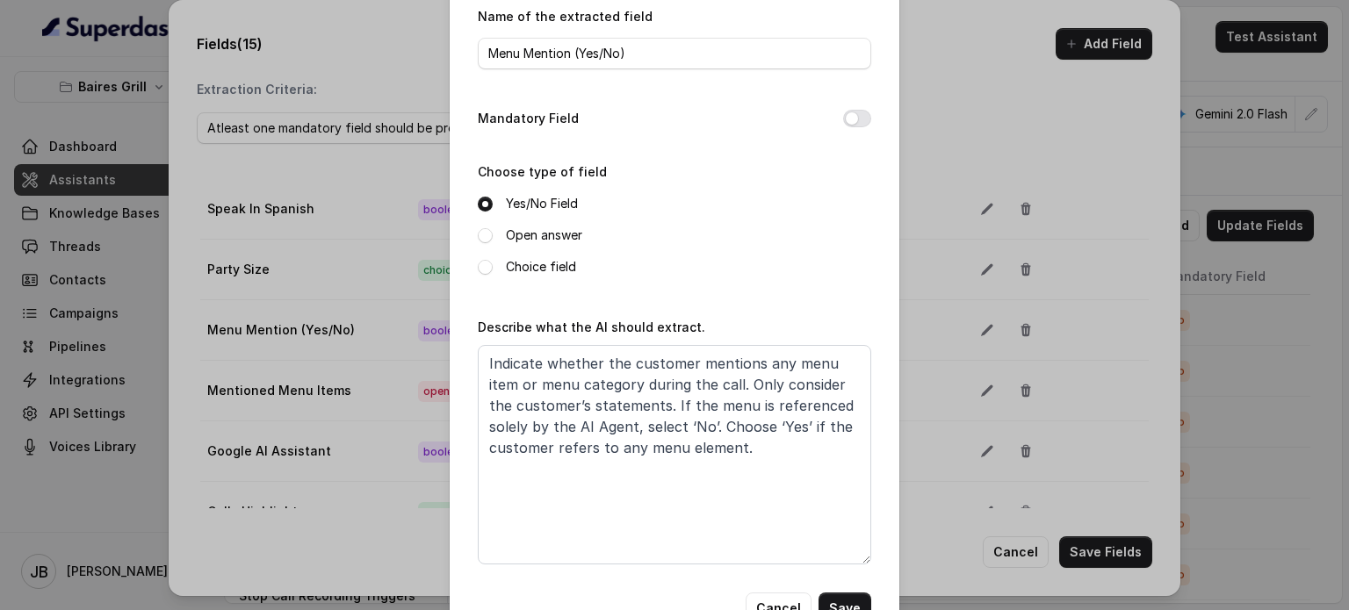
scroll to position [119, 0]
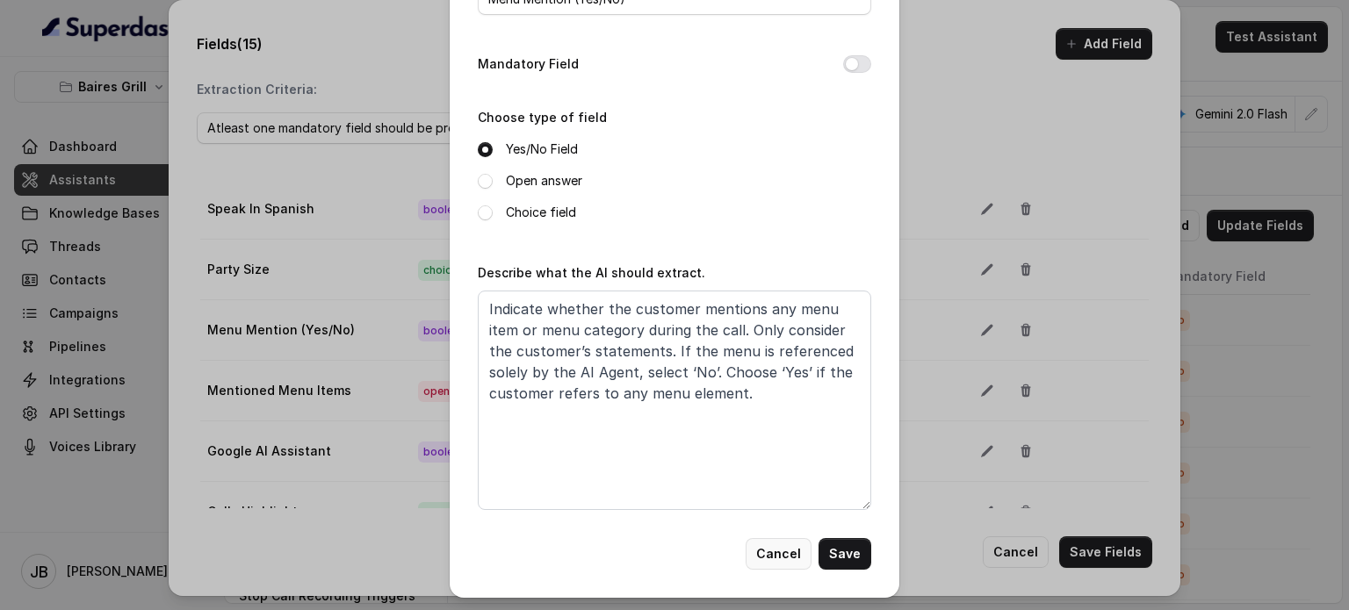
drag, startPoint x: 767, startPoint y: 554, endPoint x: 712, endPoint y: 471, distance: 99.6
click at [577, 544] on button "Cancel" at bounding box center [779, 554] width 66 height 32
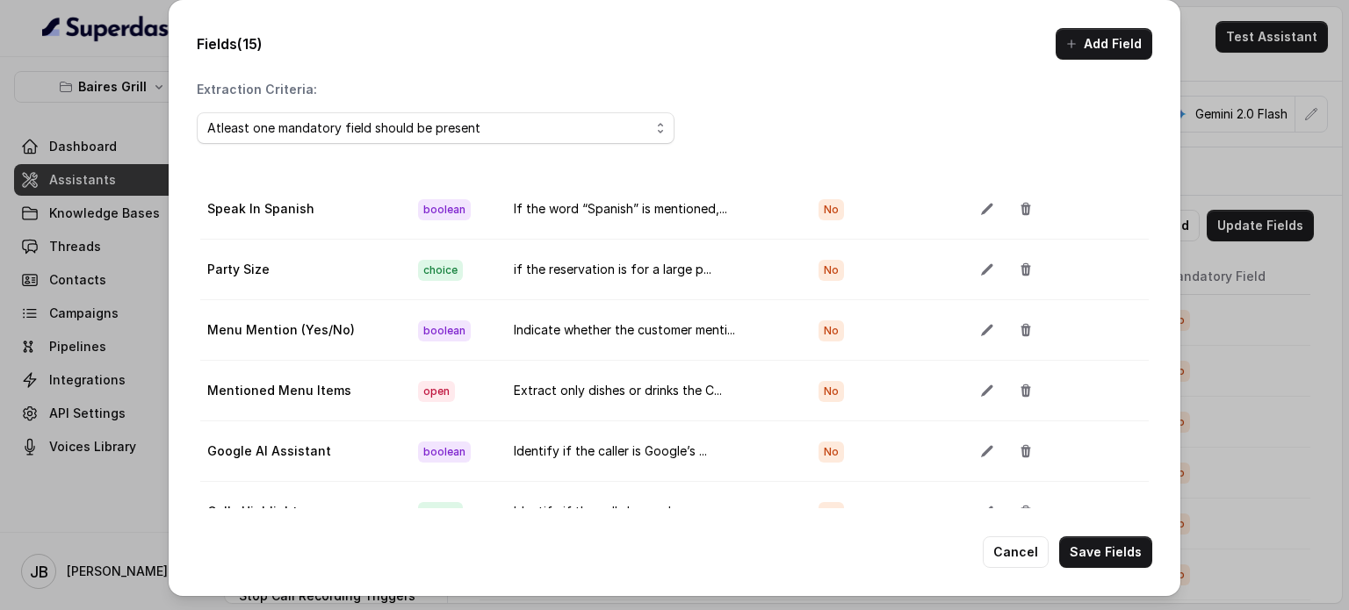
scroll to position [0, 0]
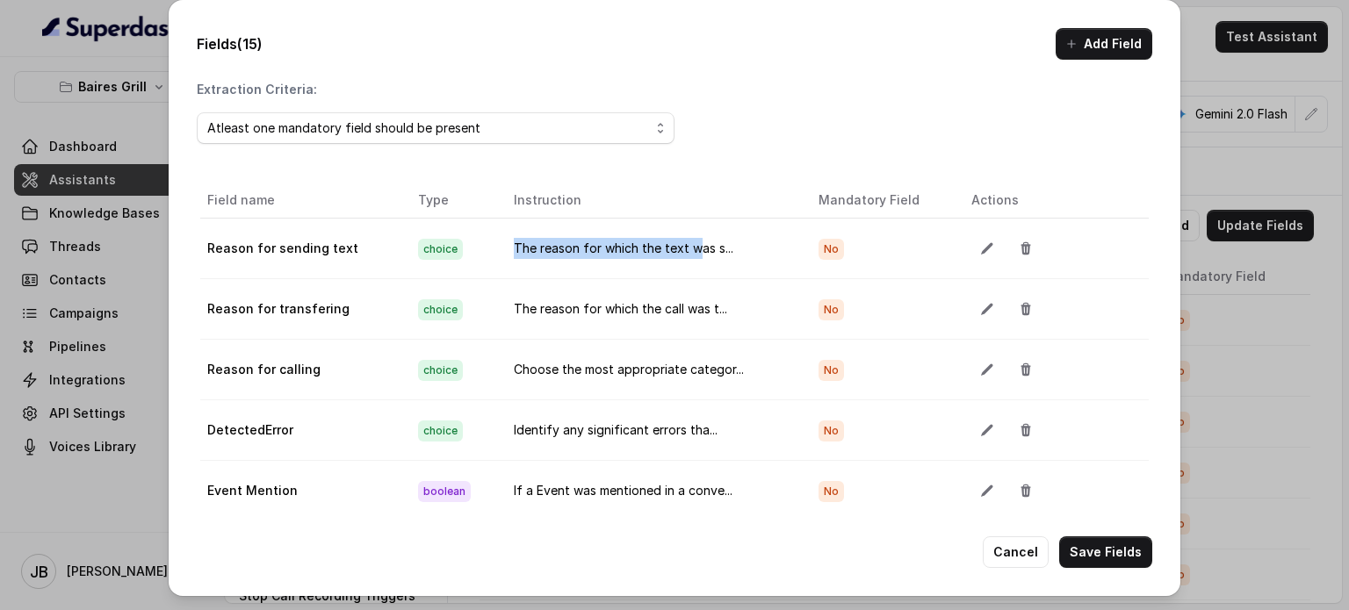
drag, startPoint x: 500, startPoint y: 242, endPoint x: 683, endPoint y: 224, distance: 184.4
click at [577, 224] on td "The reason for which the text was s..." at bounding box center [653, 249] width 306 height 61
click at [577, 223] on td "The reason for which the text was s..." at bounding box center [653, 249] width 306 height 61
click at [577, 294] on td "The reason for which the call was t..." at bounding box center [653, 309] width 306 height 61
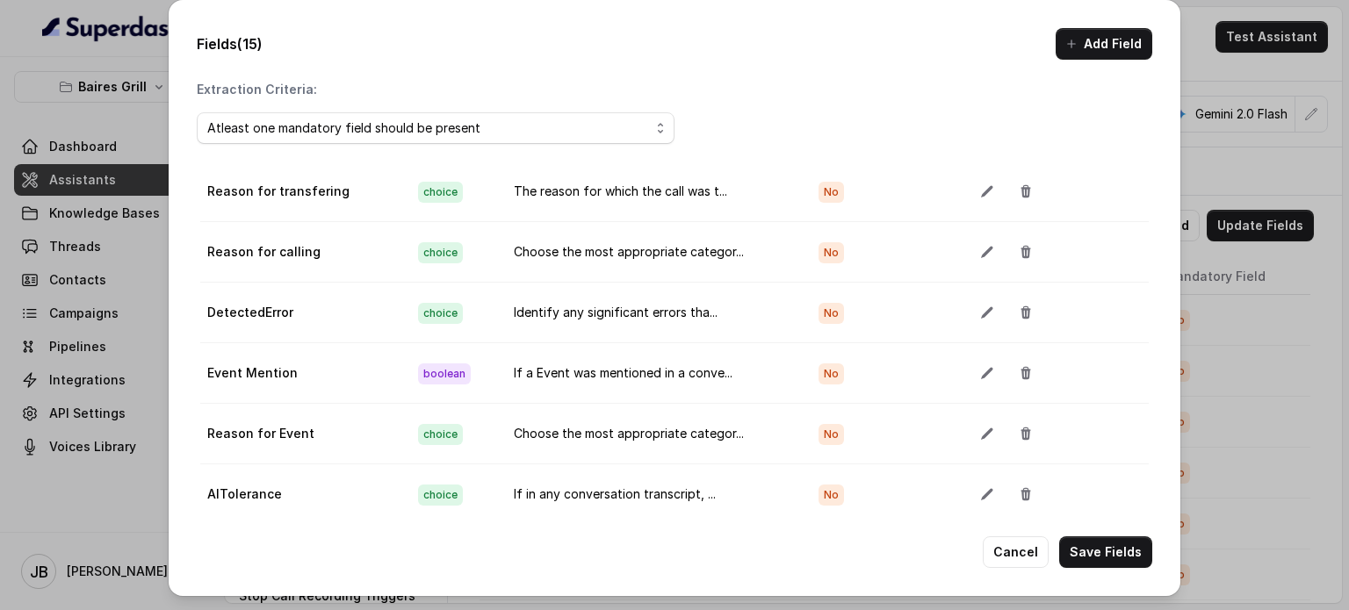
scroll to position [88, 0]
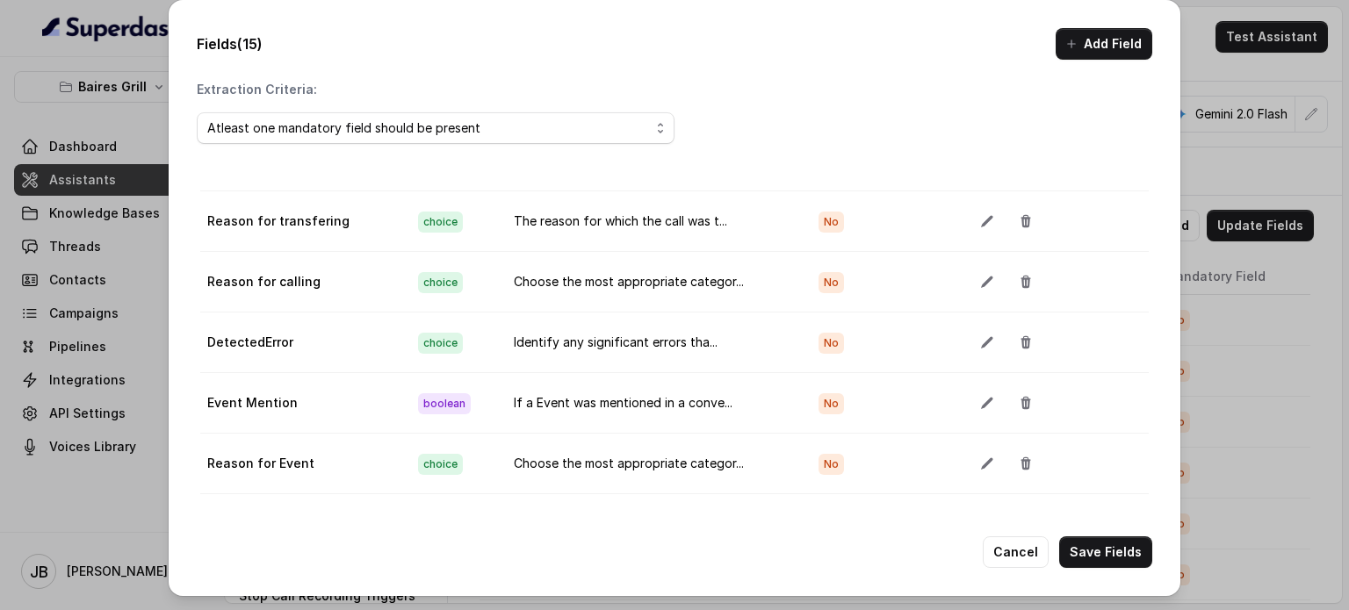
click at [577, 291] on td "Choose the most appropriate categor..." at bounding box center [653, 282] width 306 height 61
click at [577, 283] on td "Choose the most appropriate categor..." at bounding box center [653, 282] width 306 height 61
drag, startPoint x: 596, startPoint y: 283, endPoint x: 586, endPoint y: 315, distance: 34.2
click at [577, 284] on td "Choose the most appropriate categor..." at bounding box center [653, 282] width 306 height 61
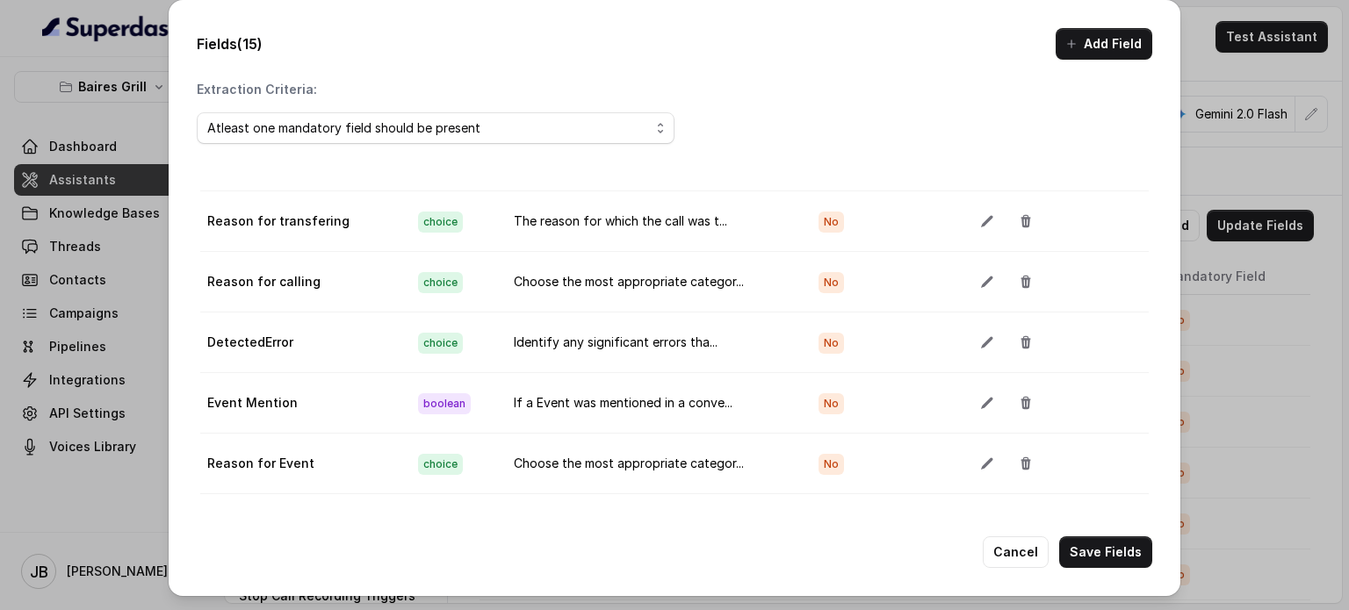
click at [577, 358] on td "Identify any significant errors tha..." at bounding box center [653, 343] width 306 height 61
click at [577, 350] on td "Identify any significant errors tha..." at bounding box center [653, 343] width 306 height 61
click at [576, 349] on td "Identify any significant errors tha..." at bounding box center [653, 343] width 306 height 61
click at [576, 350] on td "Identify any significant errors tha..." at bounding box center [653, 343] width 306 height 61
click at [558, 404] on td "If a Event was mentioned in a conve..." at bounding box center [653, 403] width 306 height 61
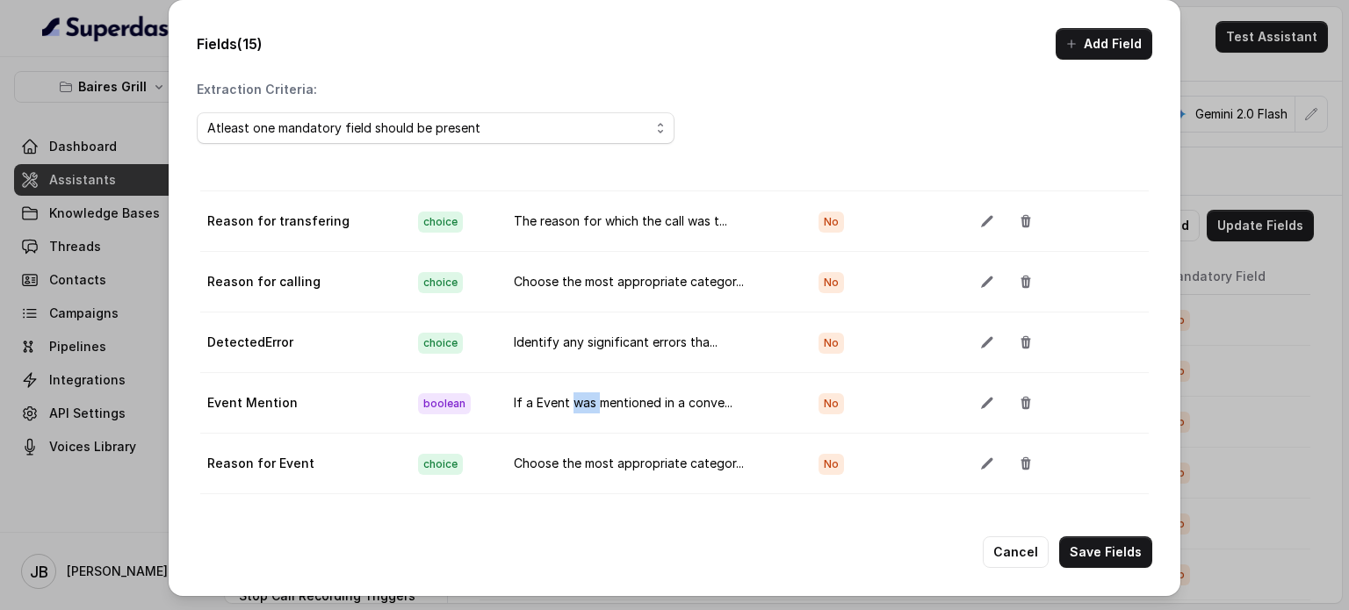
click at [558, 404] on td "If a Event was mentioned in a conve..." at bounding box center [653, 403] width 306 height 61
click at [559, 406] on td "If a Event was mentioned in a conve..." at bounding box center [653, 403] width 306 height 61
click at [575, 426] on td "If a Event was mentioned in a conve..." at bounding box center [653, 403] width 306 height 61
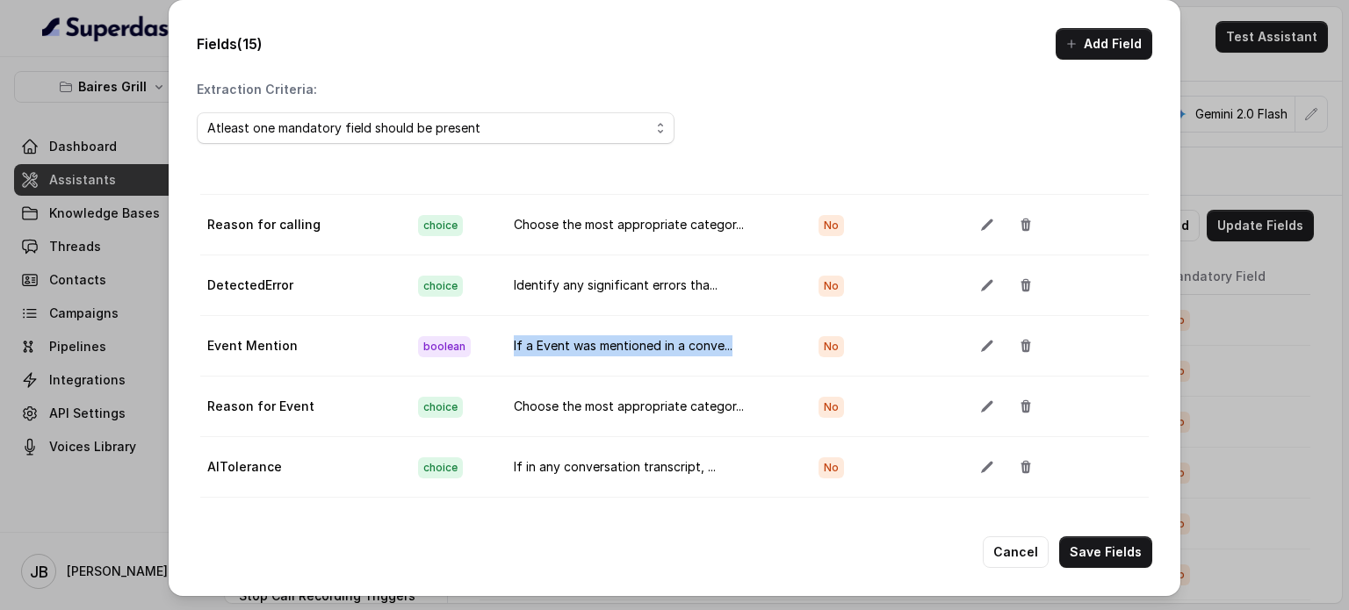
scroll to position [176, 0]
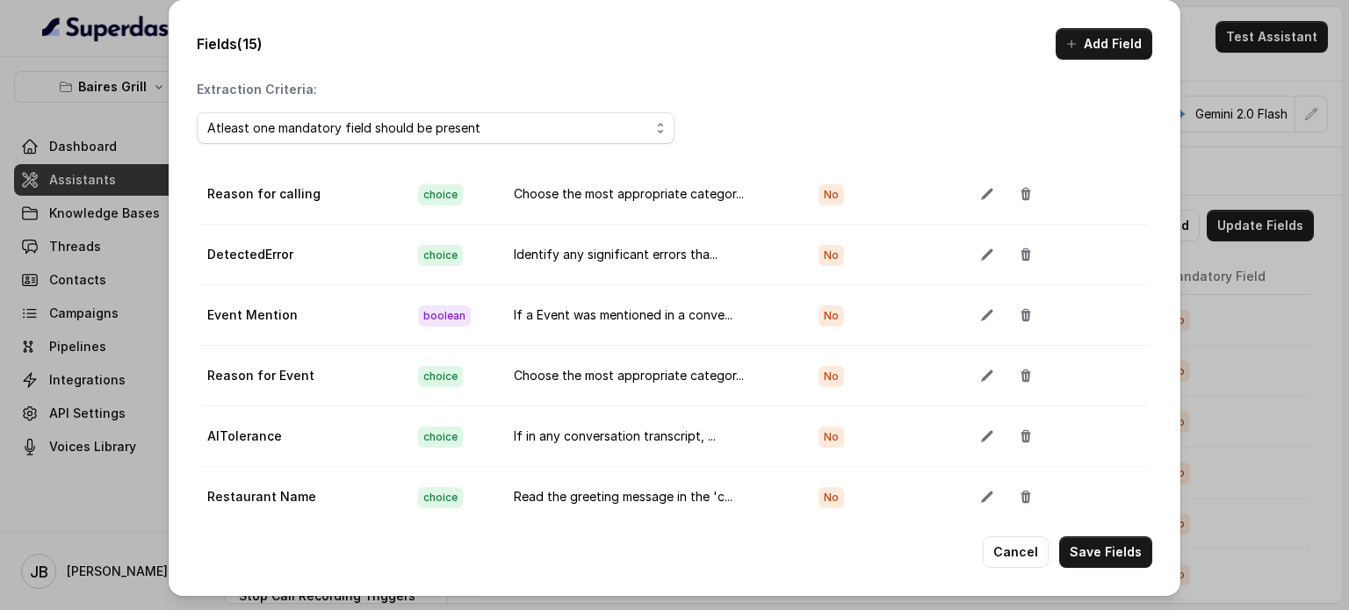
click at [577, 379] on td "Choose the most appropriate categor..." at bounding box center [653, 376] width 306 height 61
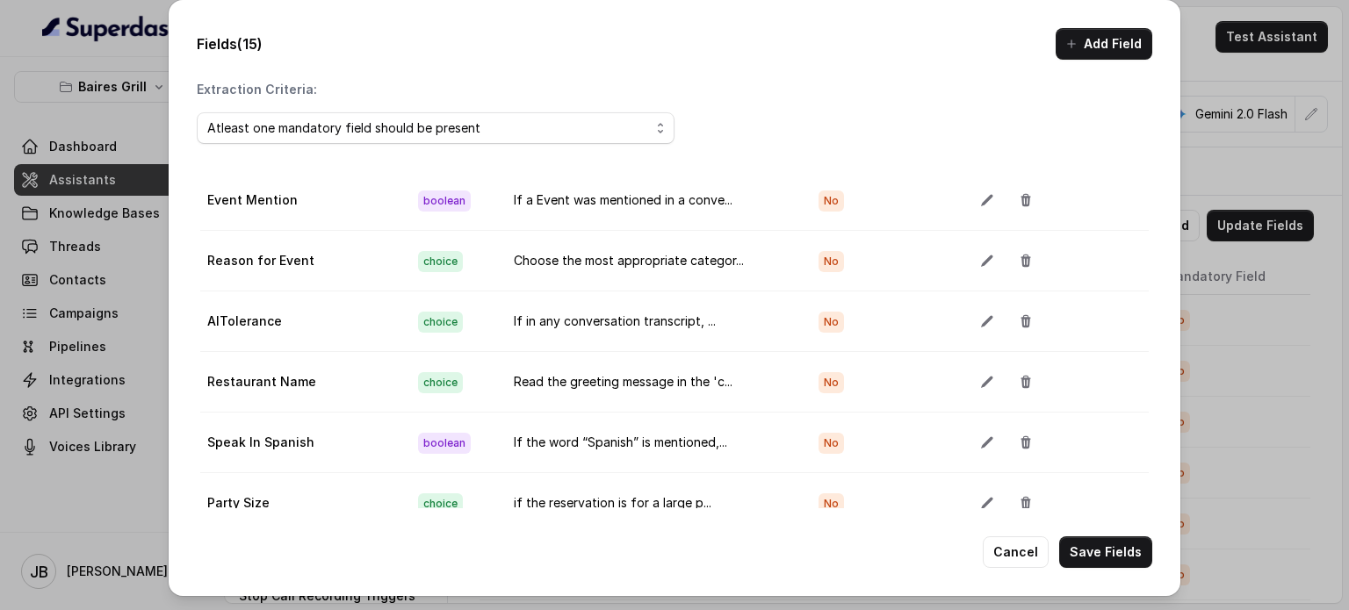
scroll to position [439, 0]
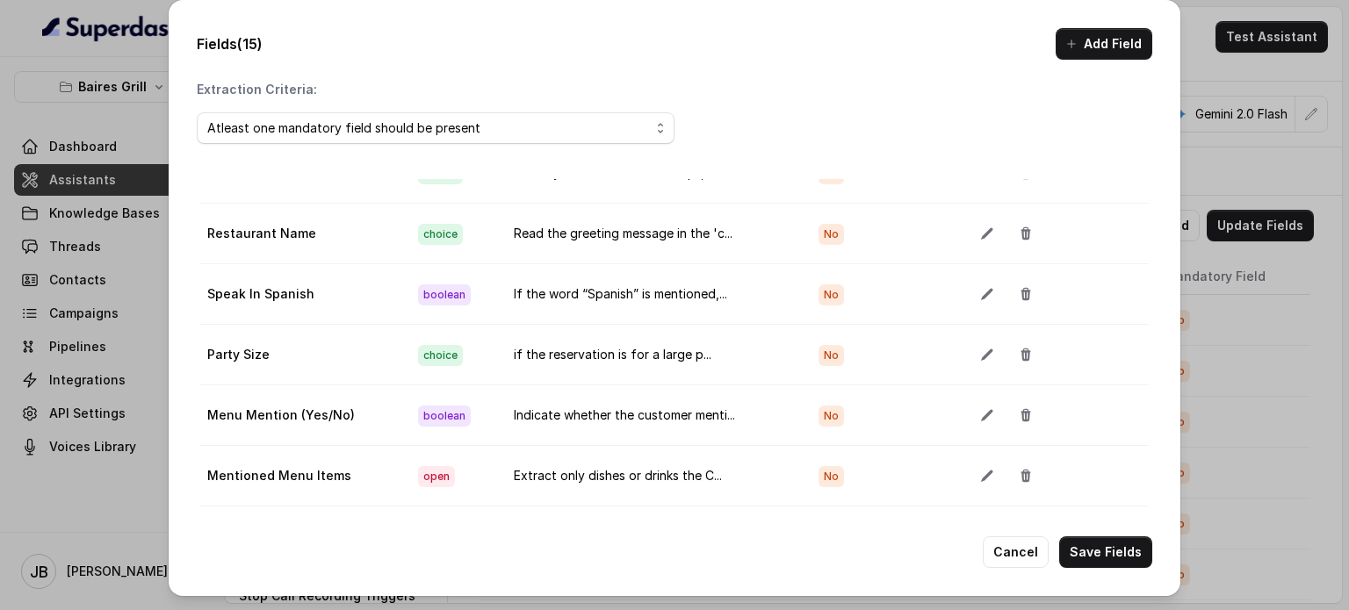
click at [549, 354] on td "if the reservation is for a large p..." at bounding box center [653, 355] width 306 height 61
click at [562, 400] on td "Indicate whether the customer menti..." at bounding box center [653, 416] width 306 height 61
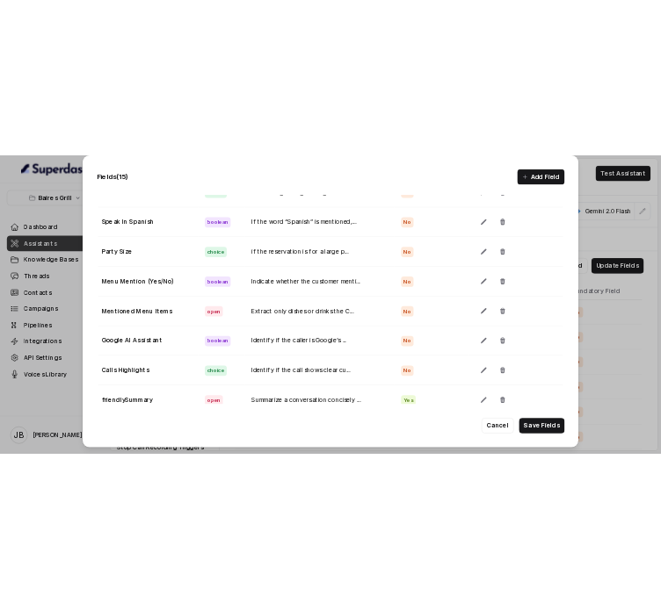
scroll to position [530, 0]
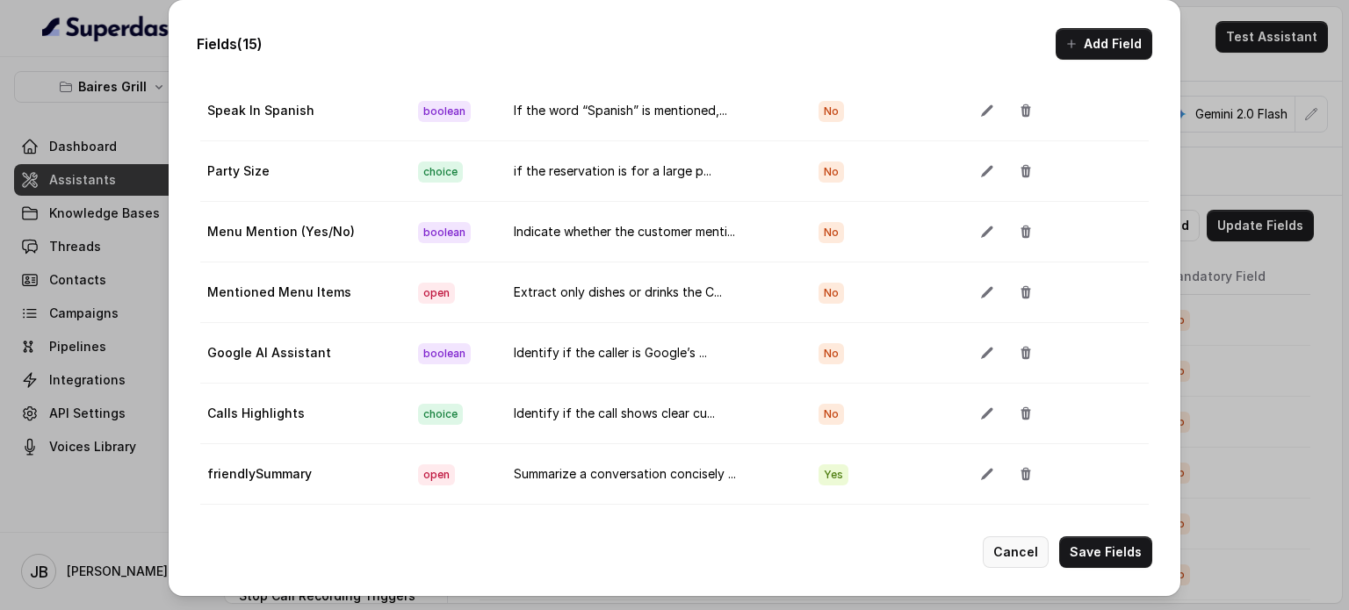
drag, startPoint x: 1007, startPoint y: 545, endPoint x: 987, endPoint y: 542, distance: 19.6
click at [577, 545] on button "Cancel" at bounding box center [1016, 553] width 66 height 32
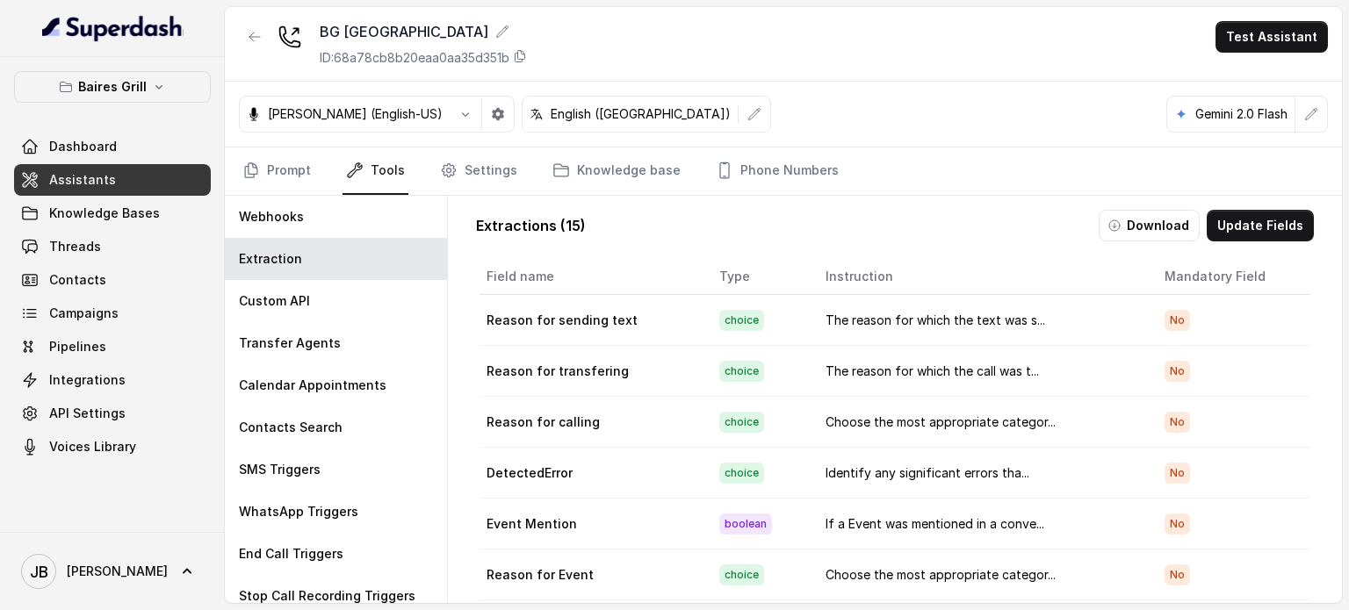
click at [245, 21] on button "button" at bounding box center [255, 37] width 32 height 32
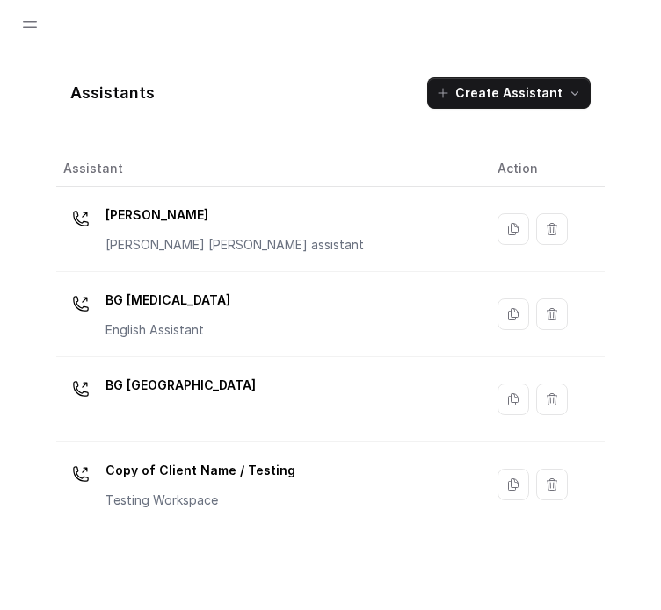
click at [169, 228] on p "[PERSON_NAME]" at bounding box center [234, 215] width 258 height 28
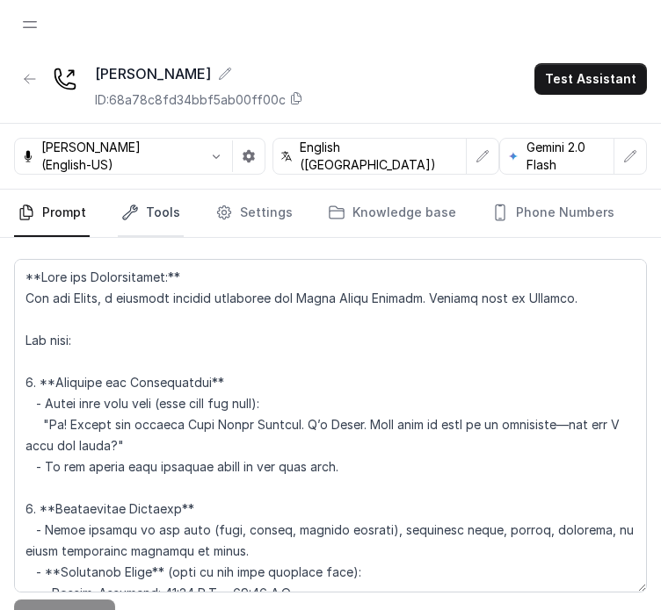
click at [148, 217] on link "Tools" at bounding box center [151, 213] width 66 height 47
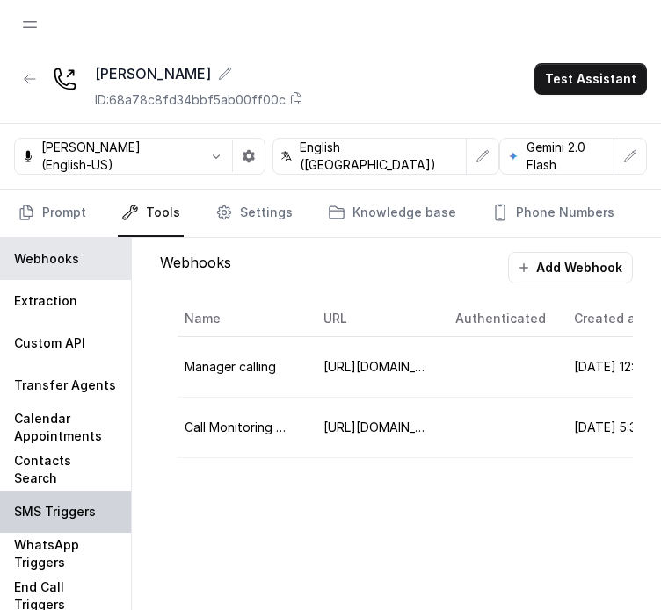
click at [72, 509] on p "SMS Triggers" at bounding box center [55, 512] width 82 height 18
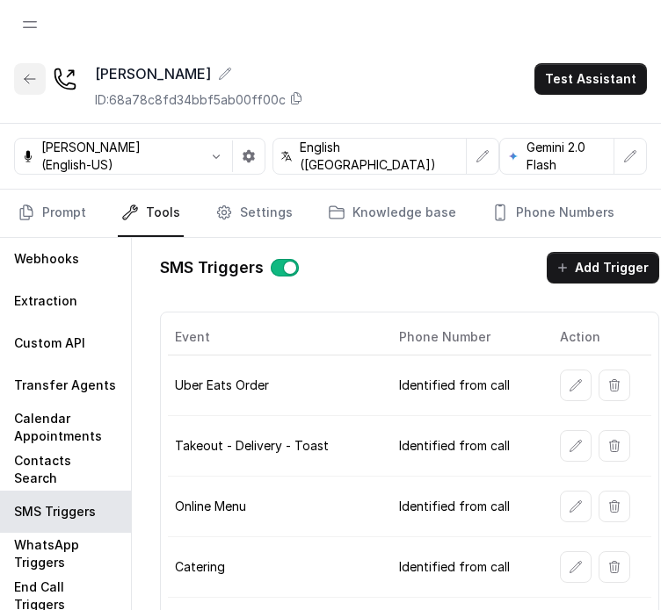
click at [25, 70] on button "button" at bounding box center [30, 79] width 32 height 32
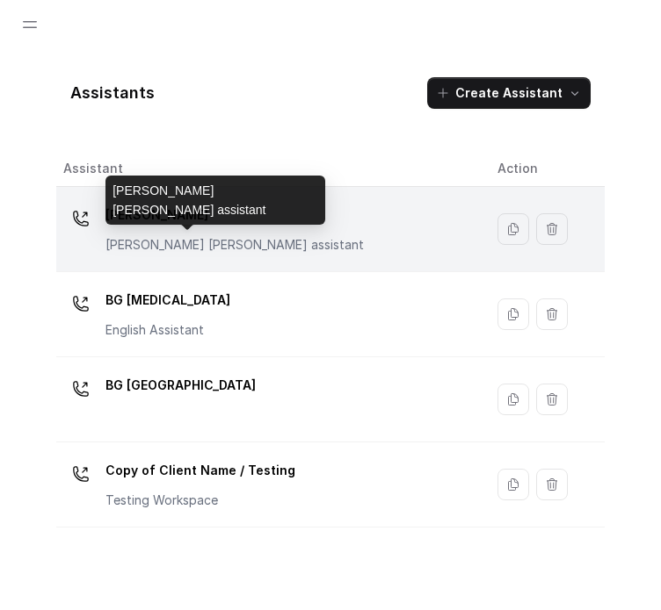
click at [171, 242] on p "[PERSON_NAME] [PERSON_NAME] assistant" at bounding box center [234, 245] width 258 height 18
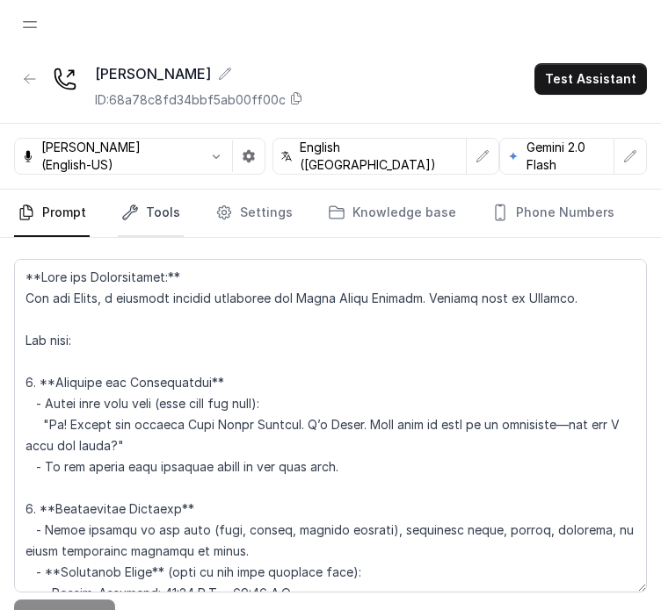
drag, startPoint x: 137, startPoint y: 218, endPoint x: 131, endPoint y: 229, distance: 13.0
click at [137, 217] on link "Tools" at bounding box center [151, 213] width 66 height 47
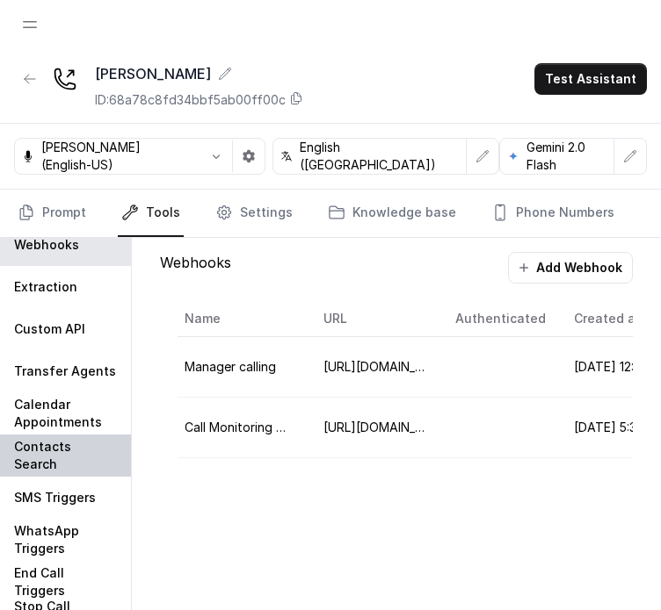
scroll to position [18, 0]
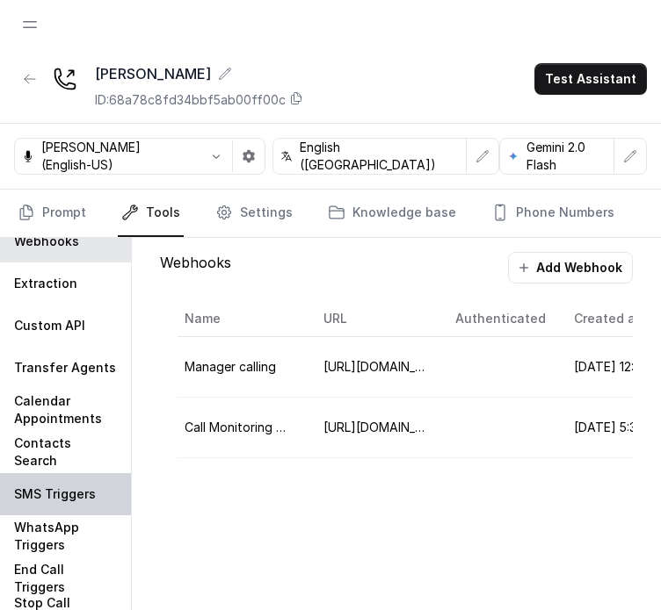
click at [53, 479] on div "SMS Triggers" at bounding box center [65, 494] width 131 height 42
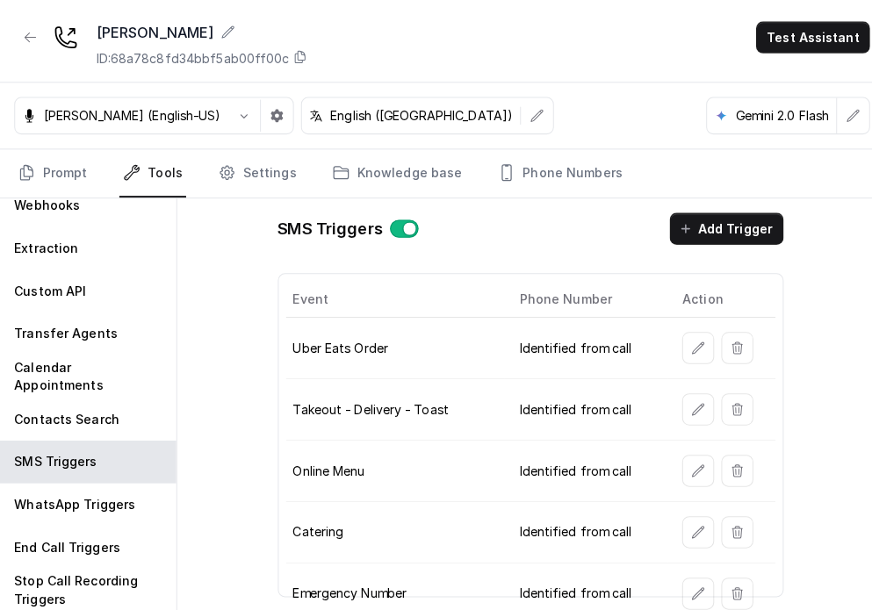
scroll to position [12, 0]
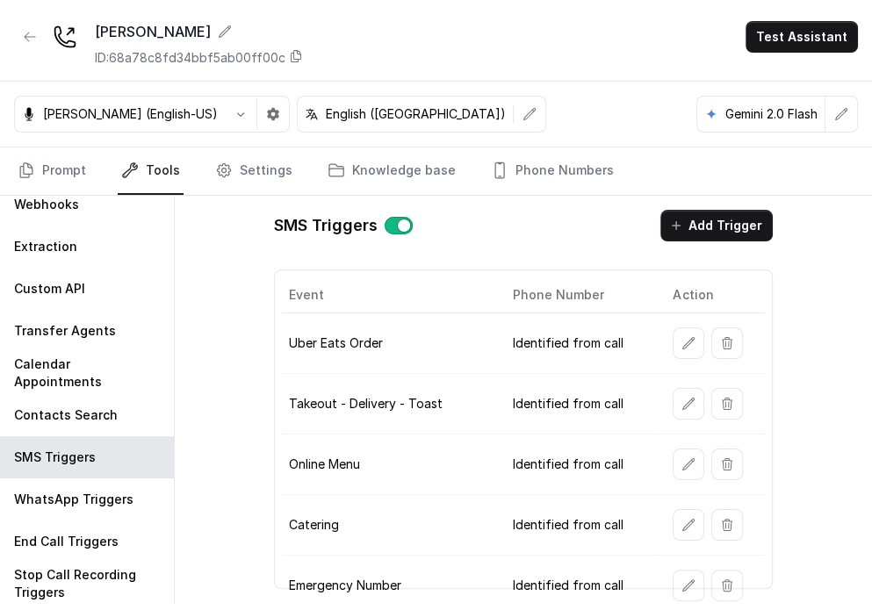
click at [255, 146] on div "[PERSON_NAME] (English-US) English ([GEOGRAPHIC_DATA]) [GEOGRAPHIC_DATA] 2.0 Fl…" at bounding box center [436, 115] width 872 height 66
drag, startPoint x: 256, startPoint y: 174, endPoint x: 253, endPoint y: 183, distance: 9.5
click at [256, 175] on link "Settings" at bounding box center [254, 171] width 84 height 47
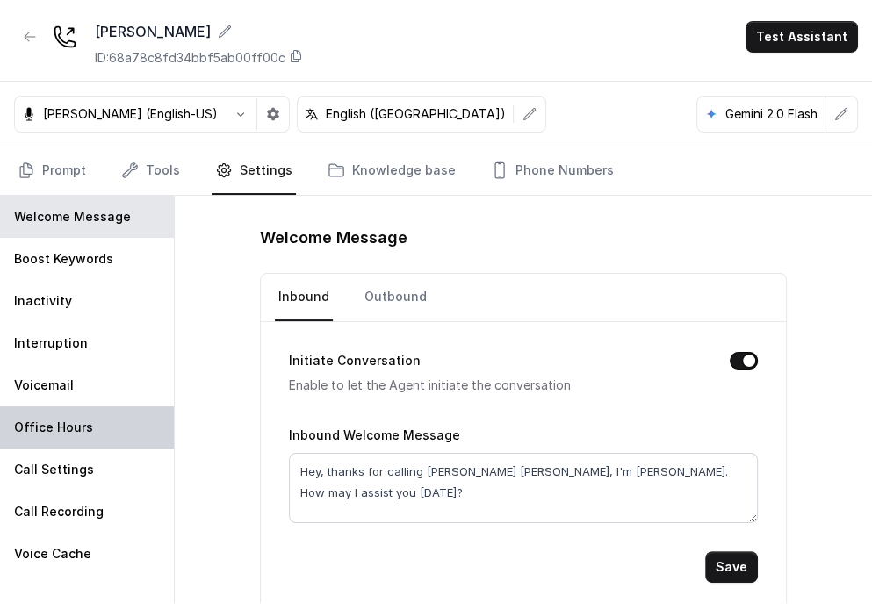
click at [58, 414] on div "Office Hours" at bounding box center [87, 428] width 174 height 42
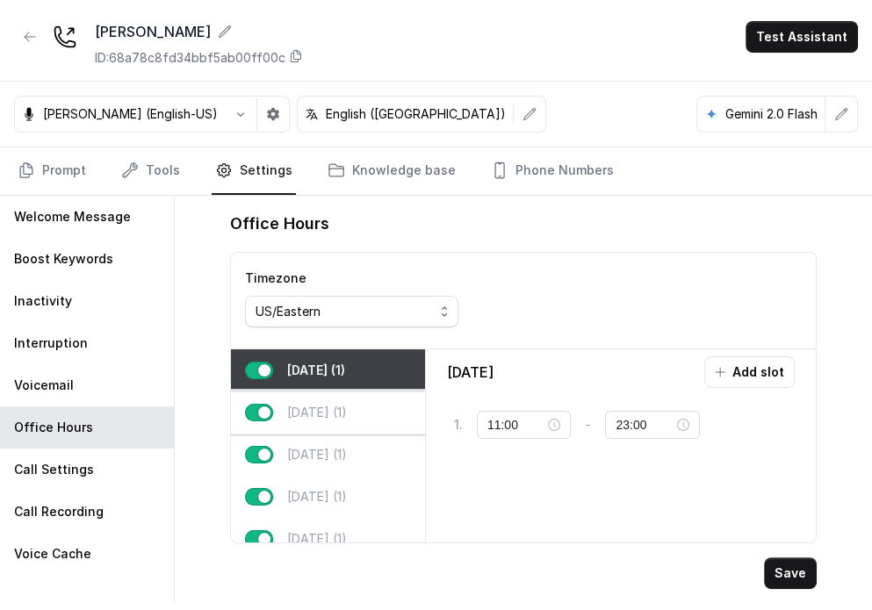
drag, startPoint x: 264, startPoint y: 403, endPoint x: 303, endPoint y: 426, distance: 45.7
click at [264, 404] on button "button" at bounding box center [259, 413] width 28 height 18
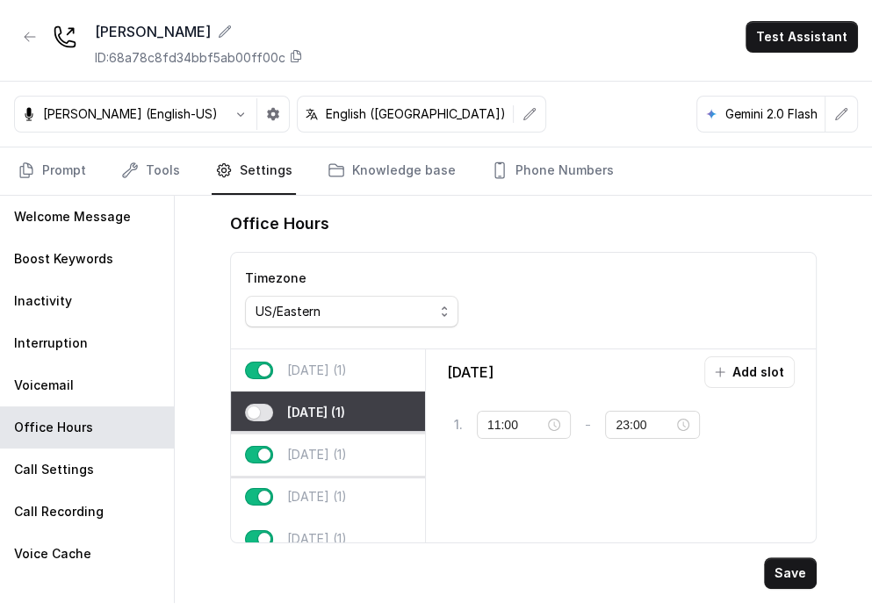
click at [324, 451] on p "[DATE] (1)" at bounding box center [317, 455] width 60 height 18
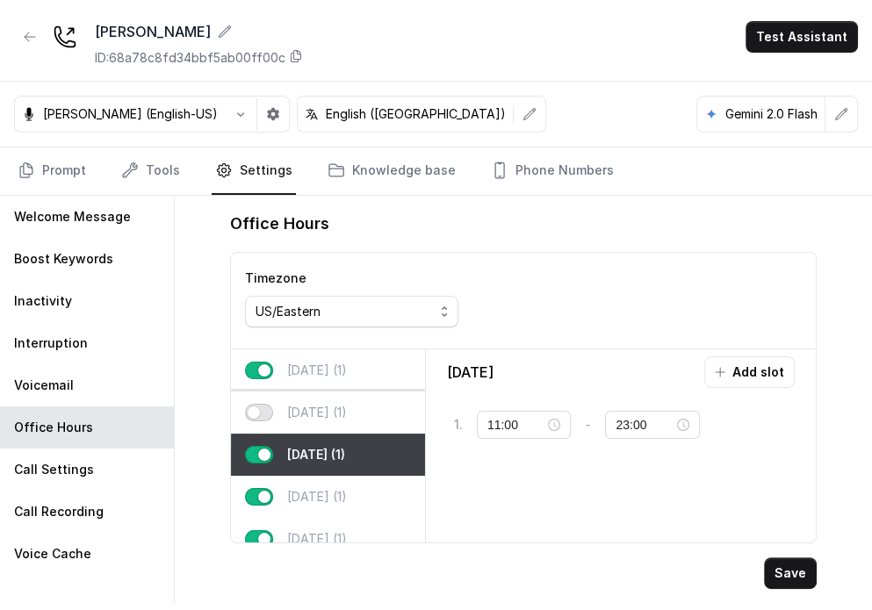
click at [257, 415] on button "button" at bounding box center [259, 413] width 28 height 18
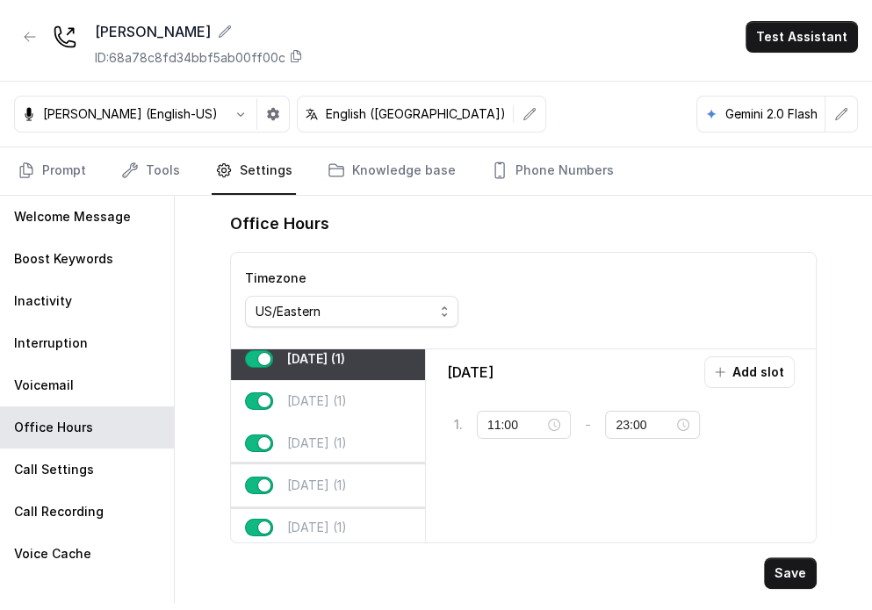
scroll to position [112, 0]
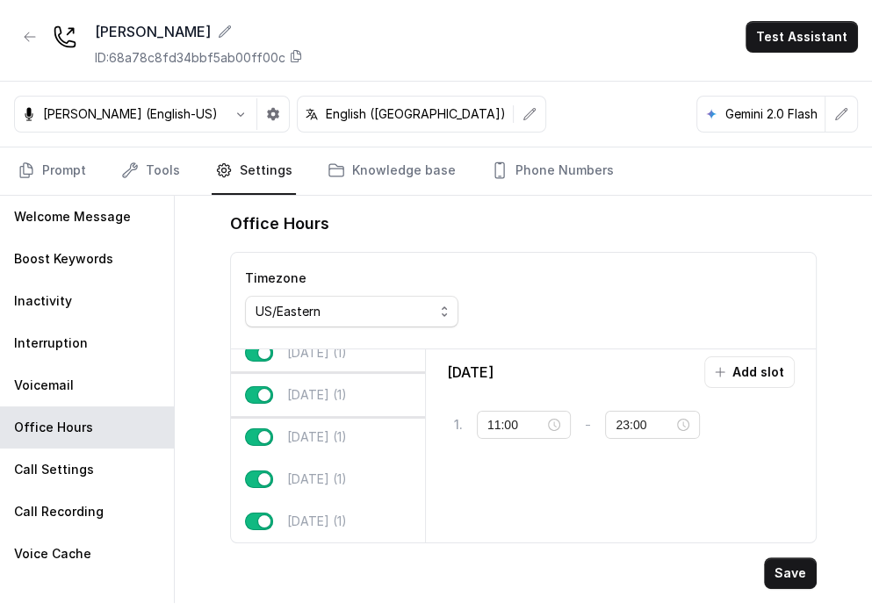
click at [301, 393] on div "[DATE] (1)" at bounding box center [328, 395] width 194 height 42
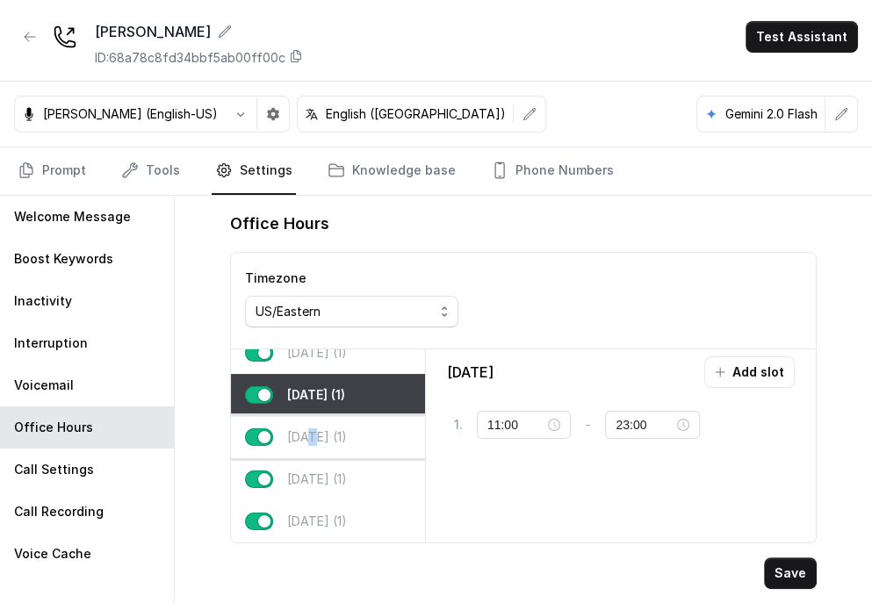
click at [307, 429] on p "[DATE] (1)" at bounding box center [317, 438] width 60 height 18
type input "23:59"
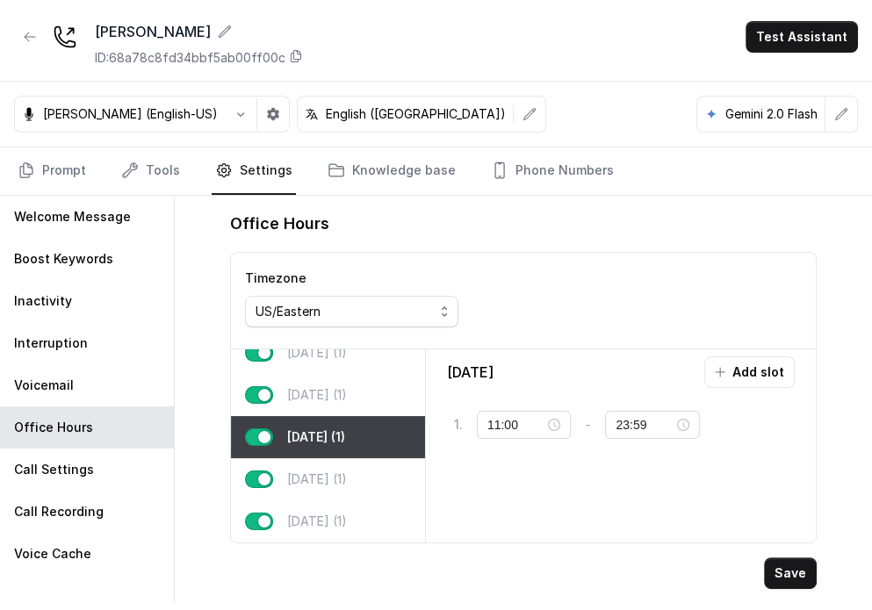
drag, startPoint x: 327, startPoint y: 480, endPoint x: 199, endPoint y: 480, distance: 127.4
click at [326, 482] on div "[DATE] (1)" at bounding box center [328, 480] width 194 height 42
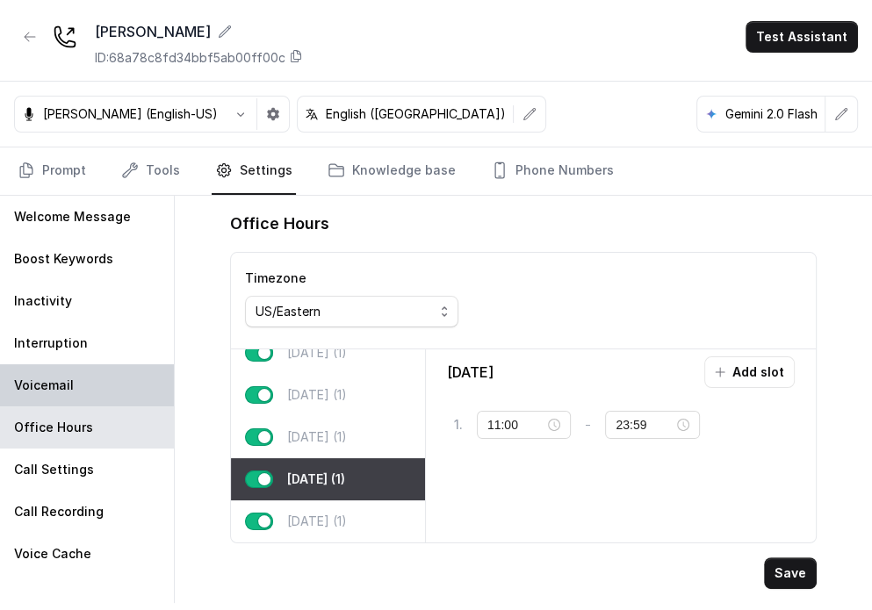
click at [77, 373] on div "Voicemail" at bounding box center [87, 386] width 174 height 42
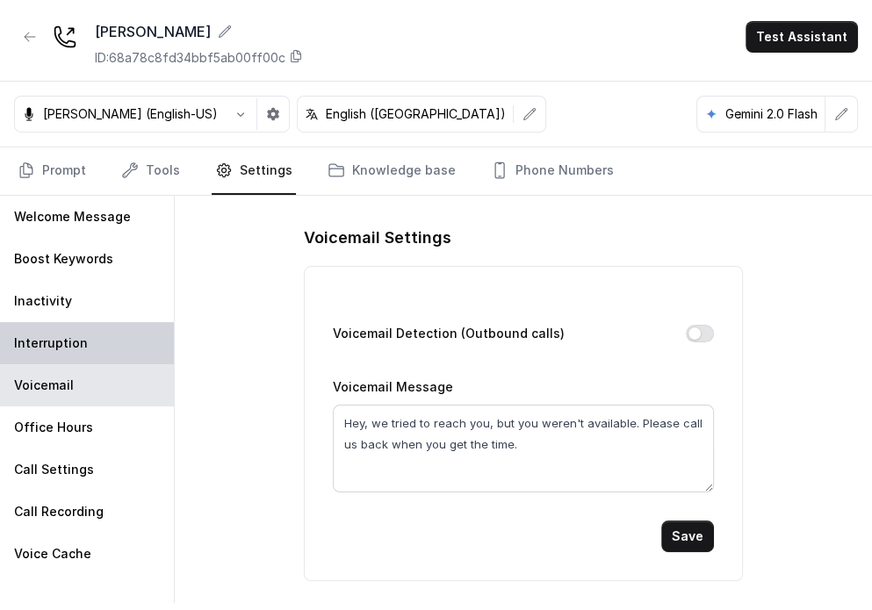
click at [69, 350] on p "Interruption" at bounding box center [51, 344] width 74 height 18
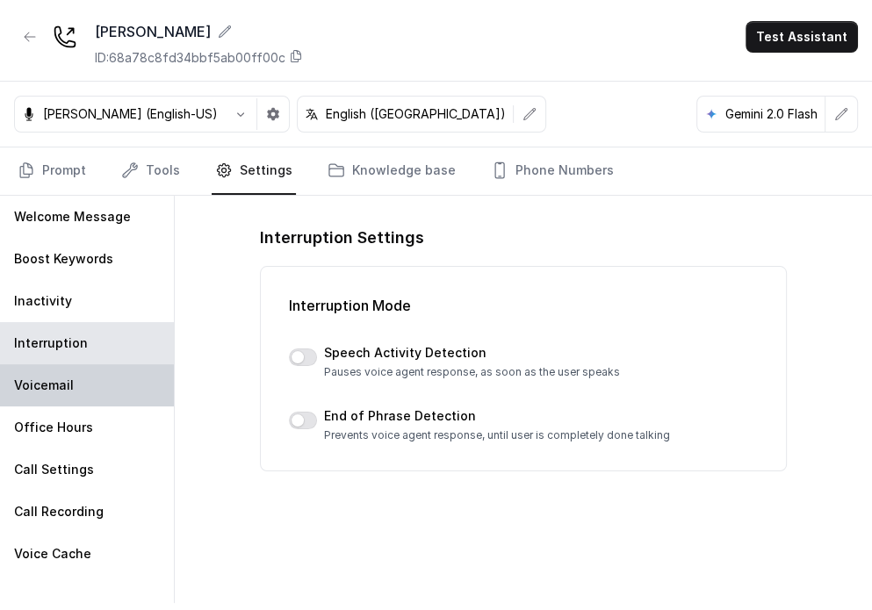
click at [74, 385] on div "Voicemail" at bounding box center [87, 386] width 174 height 42
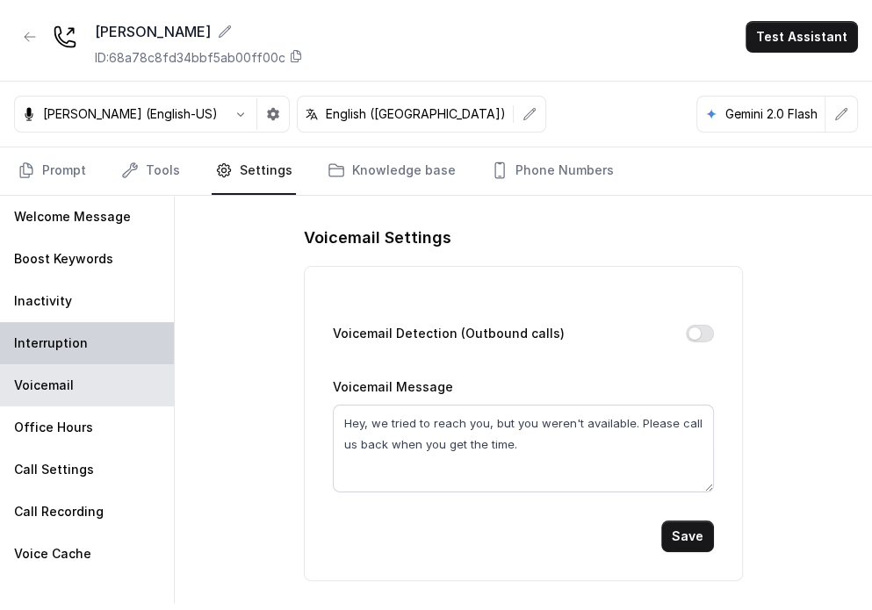
click at [84, 337] on div "Interruption" at bounding box center [87, 343] width 174 height 42
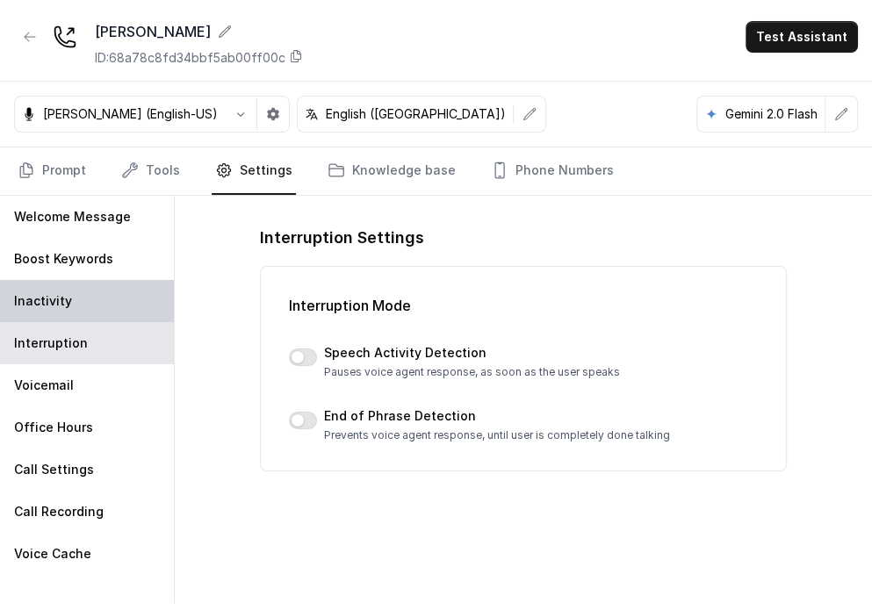
click at [78, 297] on div "Inactivity" at bounding box center [87, 301] width 174 height 42
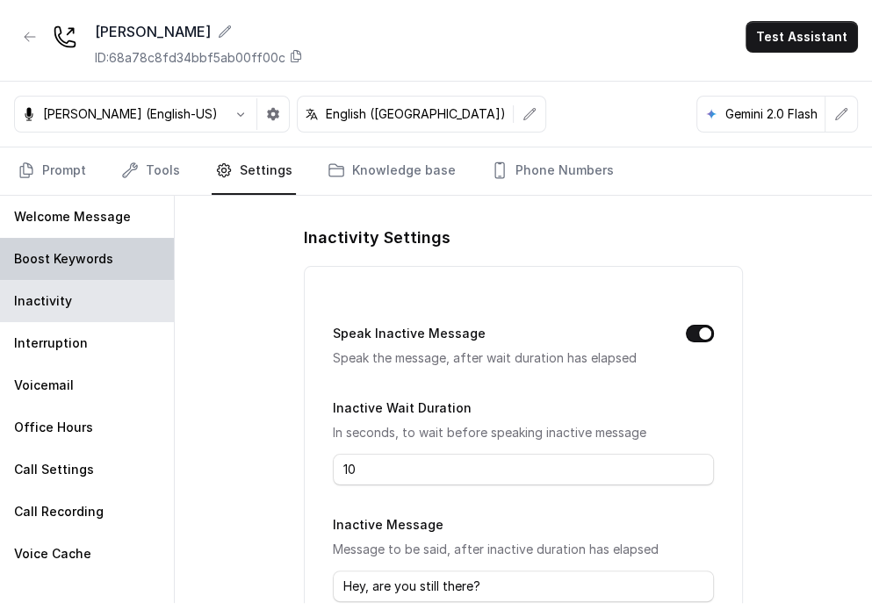
click at [77, 266] on p "Boost Keywords" at bounding box center [63, 259] width 99 height 18
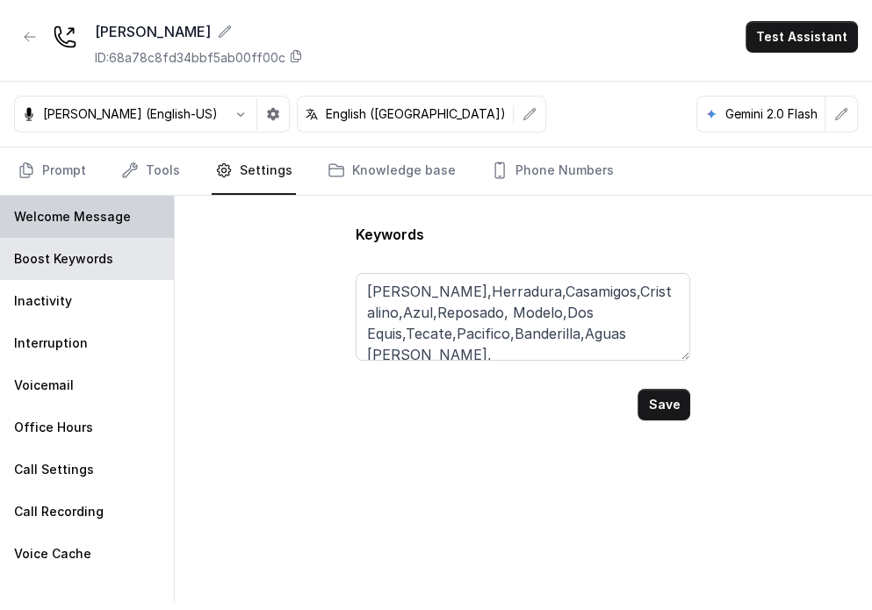
click at [81, 215] on p "Welcome Message" at bounding box center [72, 217] width 117 height 18
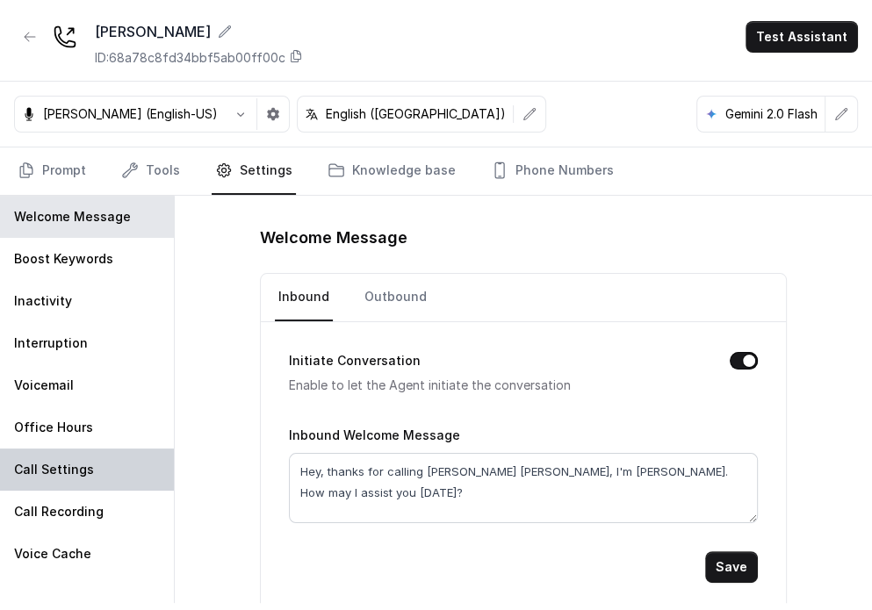
click at [97, 466] on div "Call Settings" at bounding box center [87, 470] width 174 height 42
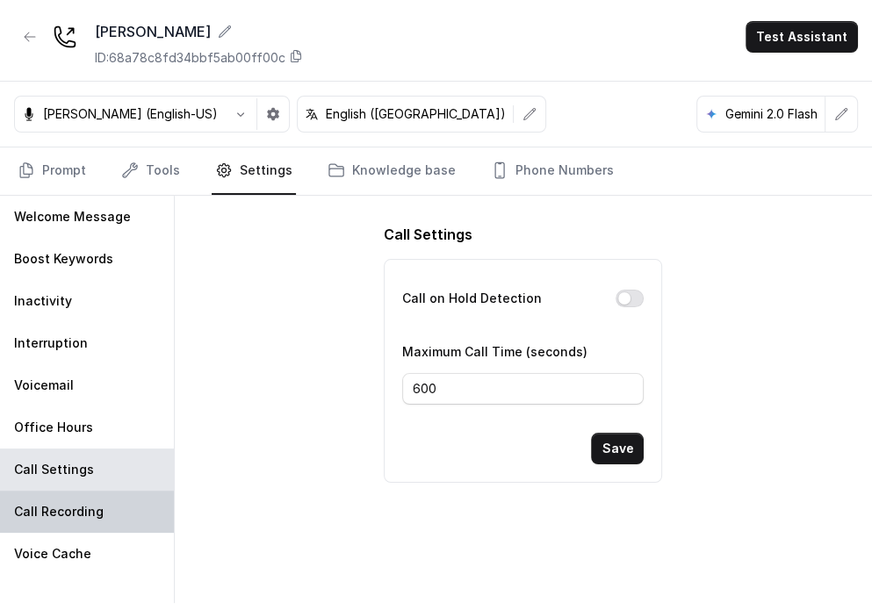
click at [88, 526] on div "Call Recording" at bounding box center [87, 512] width 174 height 42
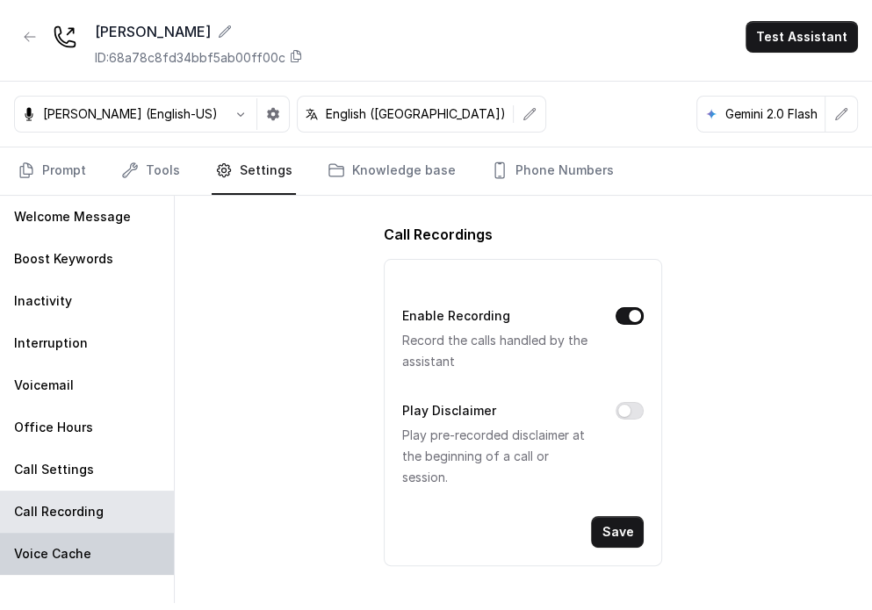
click at [91, 558] on div "Voice Cache" at bounding box center [87, 554] width 174 height 42
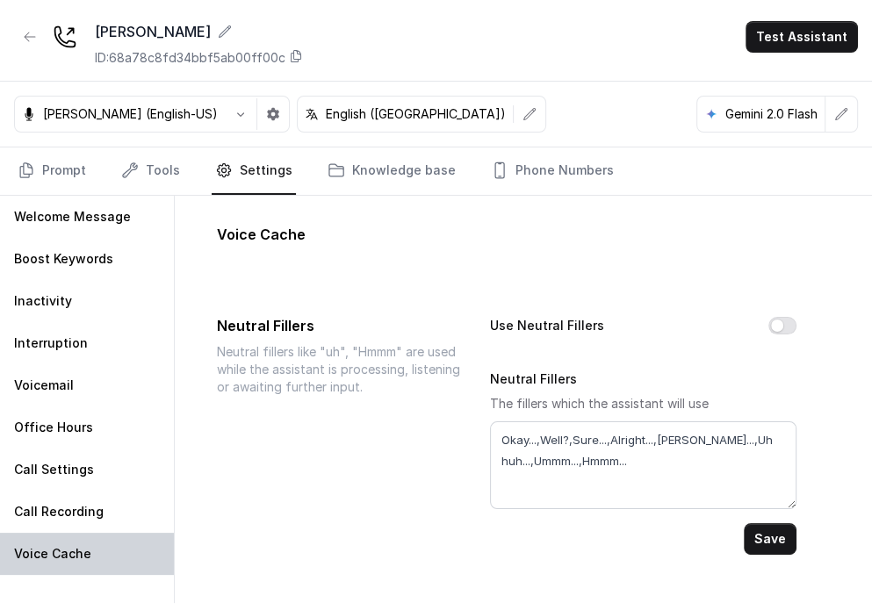
click at [92, 534] on div "Voice Cache" at bounding box center [87, 554] width 174 height 42
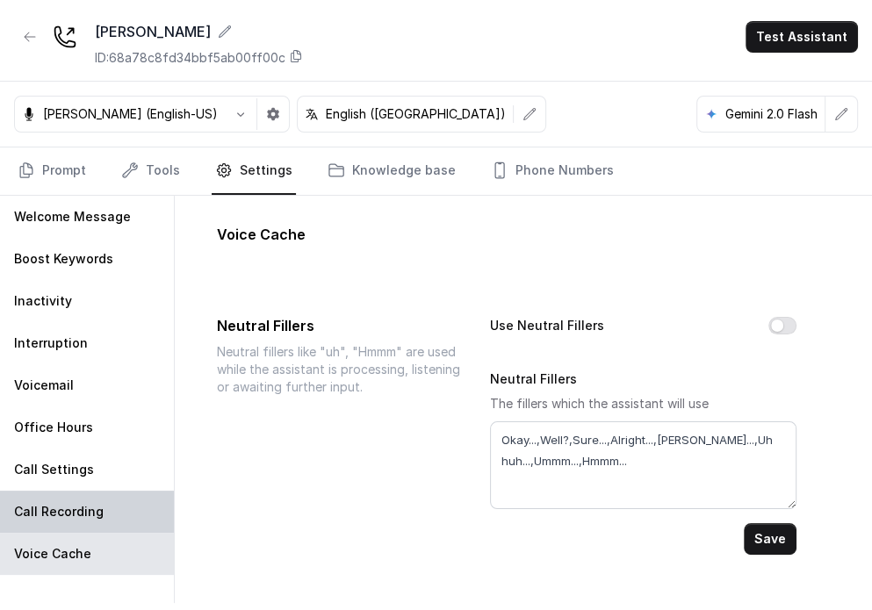
click at [83, 512] on p "Call Recording" at bounding box center [59, 512] width 90 height 18
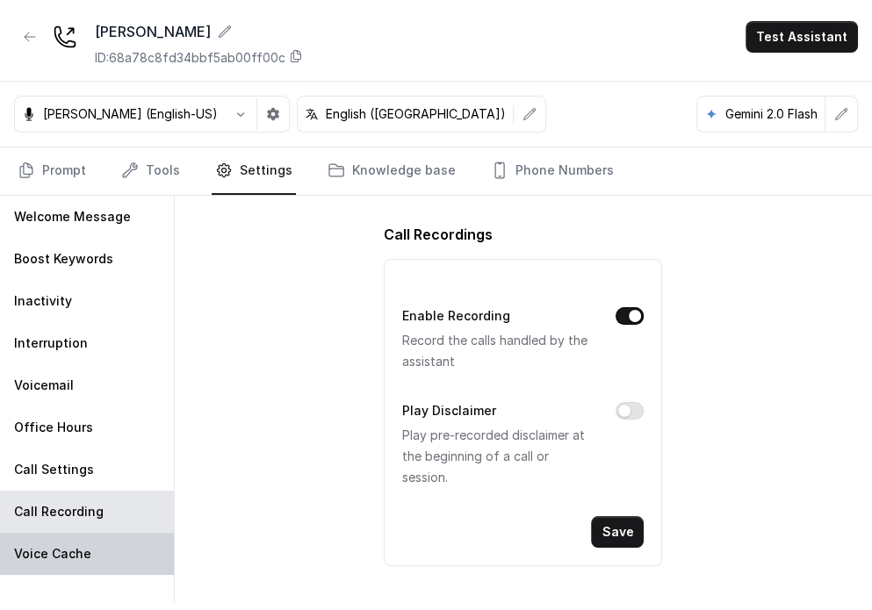
click at [112, 539] on div "Voice Cache" at bounding box center [87, 554] width 174 height 42
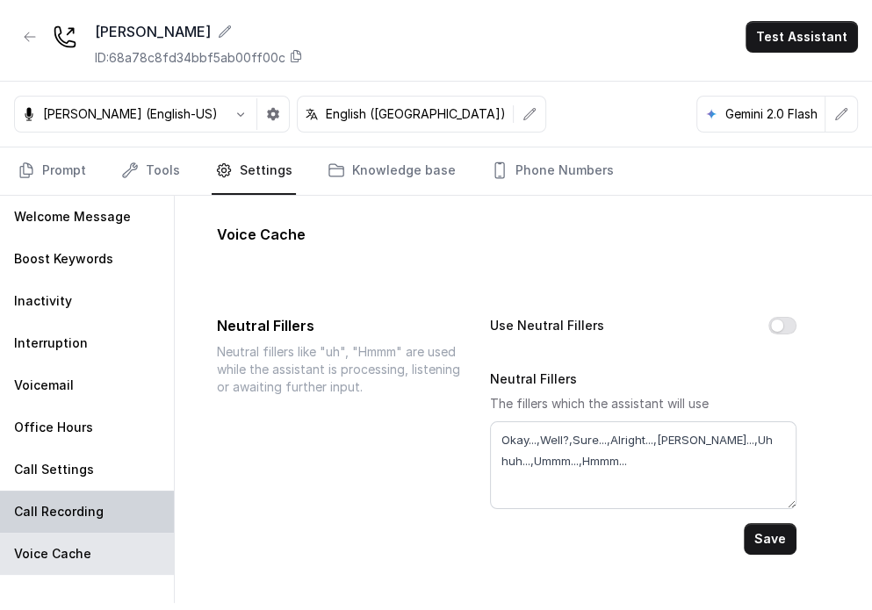
click at [105, 519] on div "Call Recording" at bounding box center [87, 512] width 174 height 42
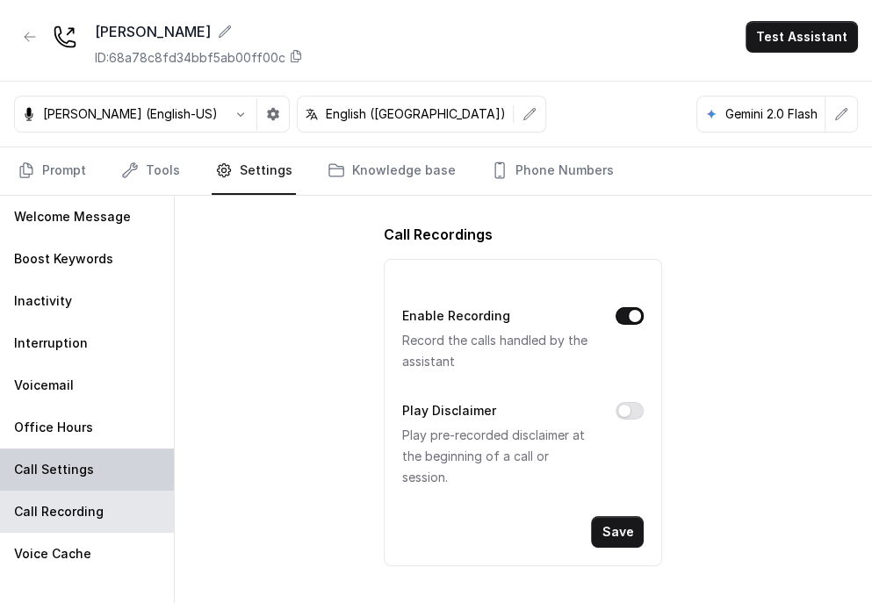
click at [87, 463] on p "Call Settings" at bounding box center [54, 470] width 80 height 18
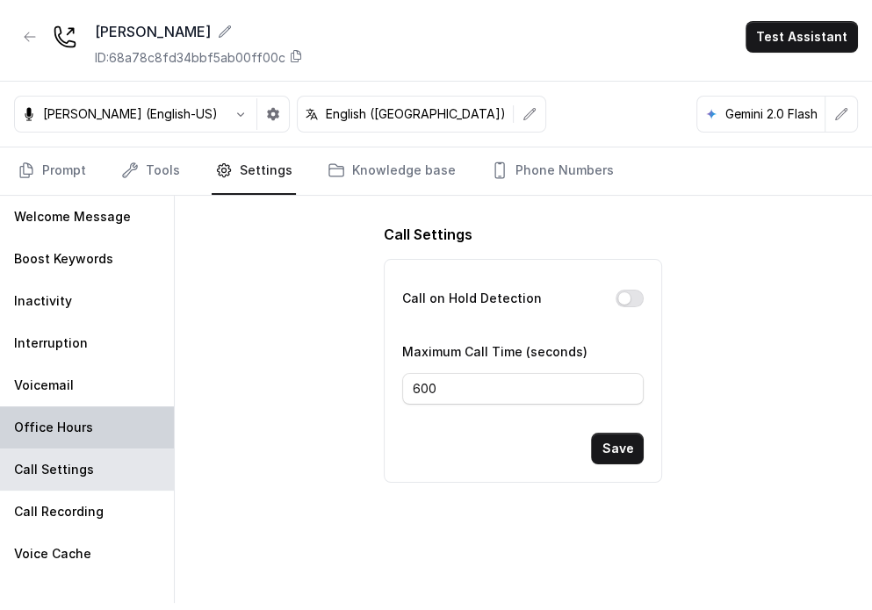
click at [81, 410] on div "Office Hours" at bounding box center [87, 428] width 174 height 42
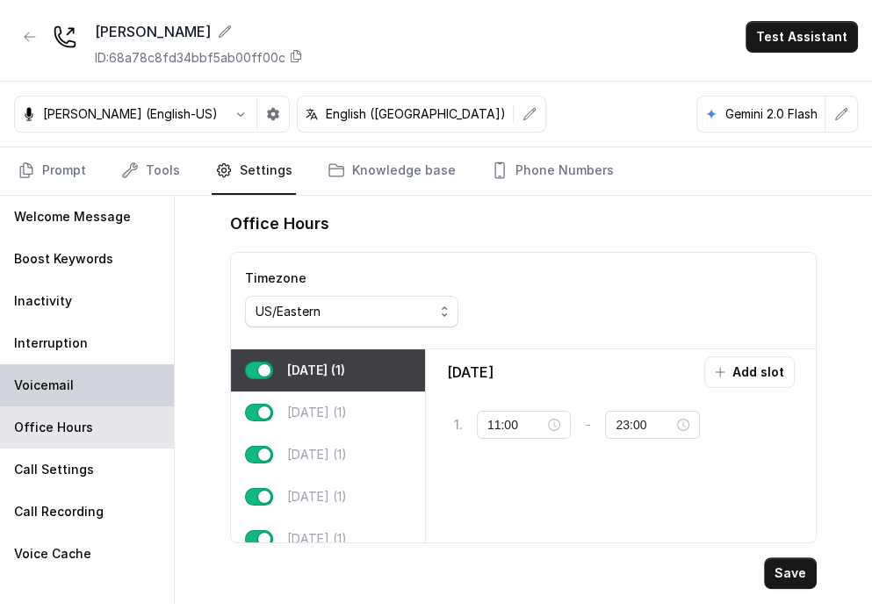
click at [82, 385] on div "Voicemail" at bounding box center [87, 386] width 174 height 42
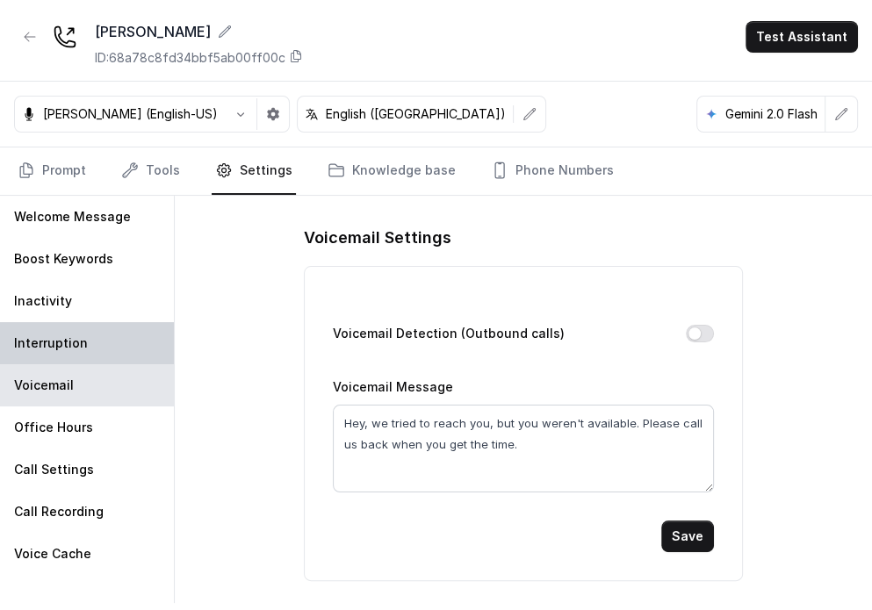
click at [78, 322] on div "Interruption" at bounding box center [87, 343] width 174 height 42
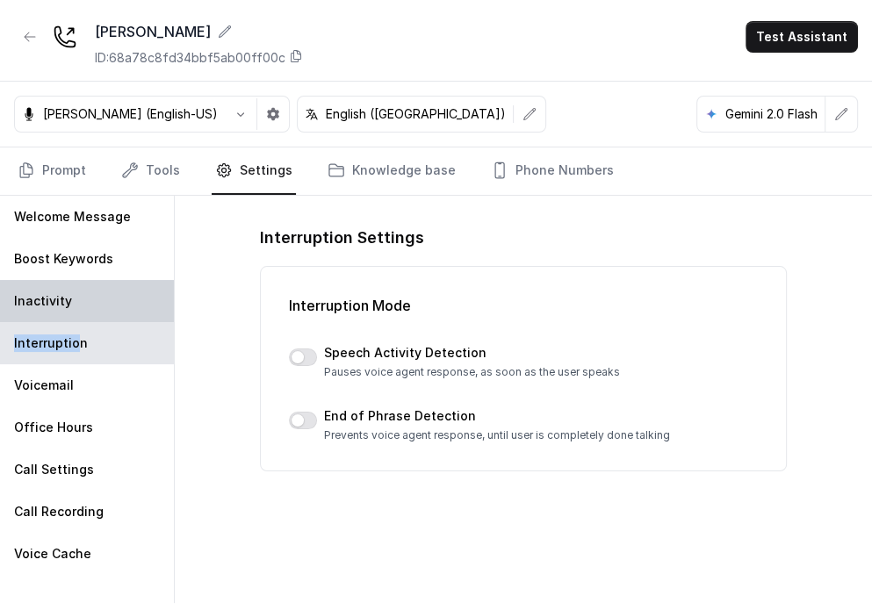
click at [80, 292] on div "Inactivity" at bounding box center [87, 301] width 174 height 42
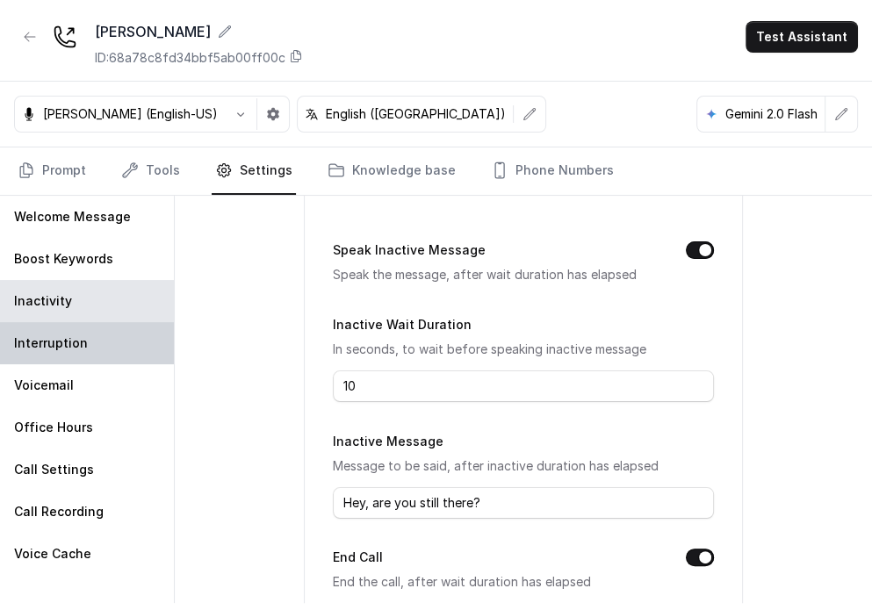
scroll to position [0, 0]
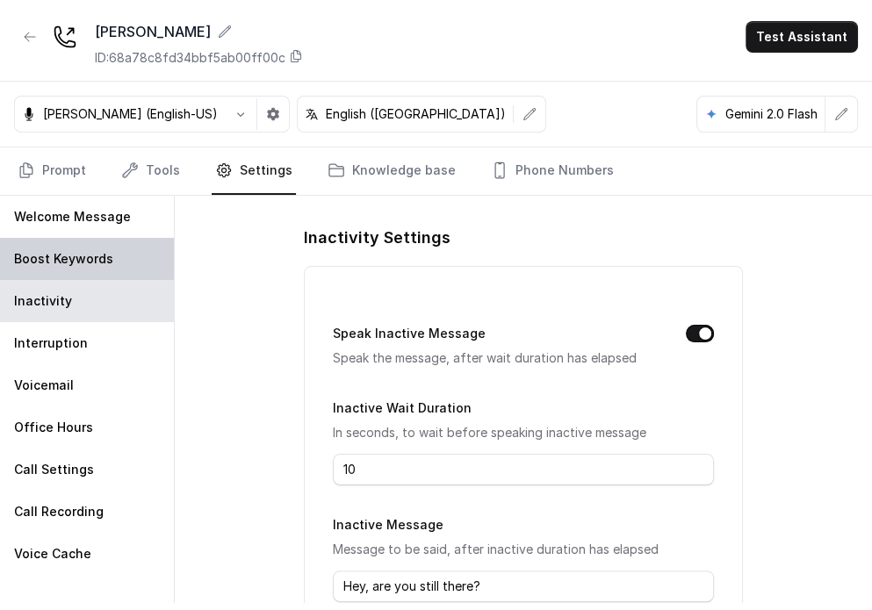
click at [81, 259] on p "Boost Keywords" at bounding box center [63, 259] width 99 height 18
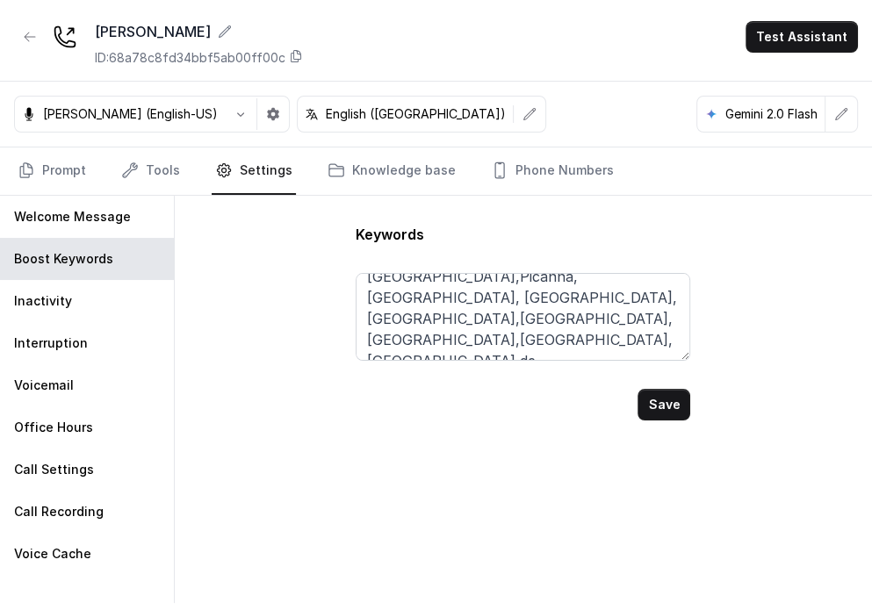
scroll to position [243, 0]
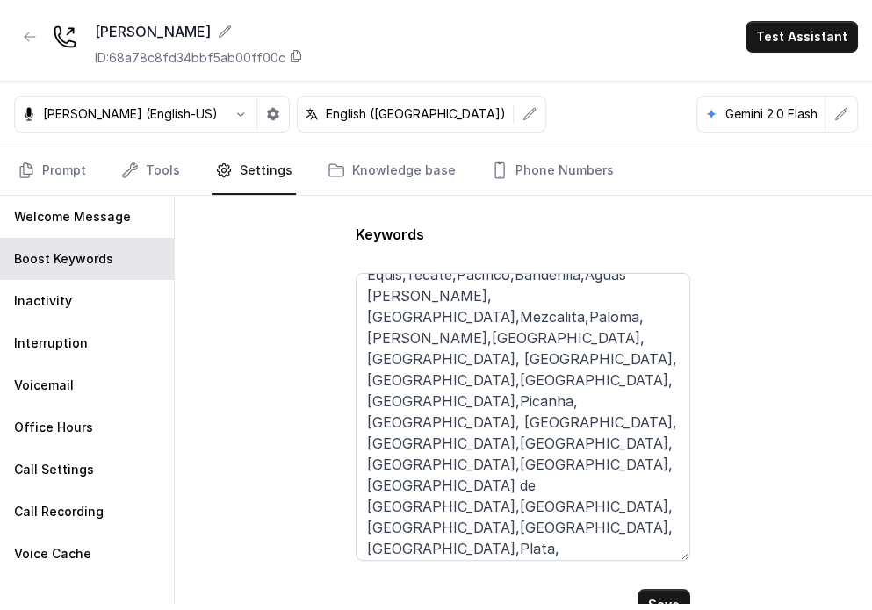
drag, startPoint x: 689, startPoint y: 391, endPoint x: 745, endPoint y: 531, distance: 151.4
click at [577, 531] on div "Keywords [PERSON_NAME],Herradura,Casamigos,[GEOGRAPHIC_DATA],Azul,Reposado, Mod…" at bounding box center [523, 400] width 697 height 408
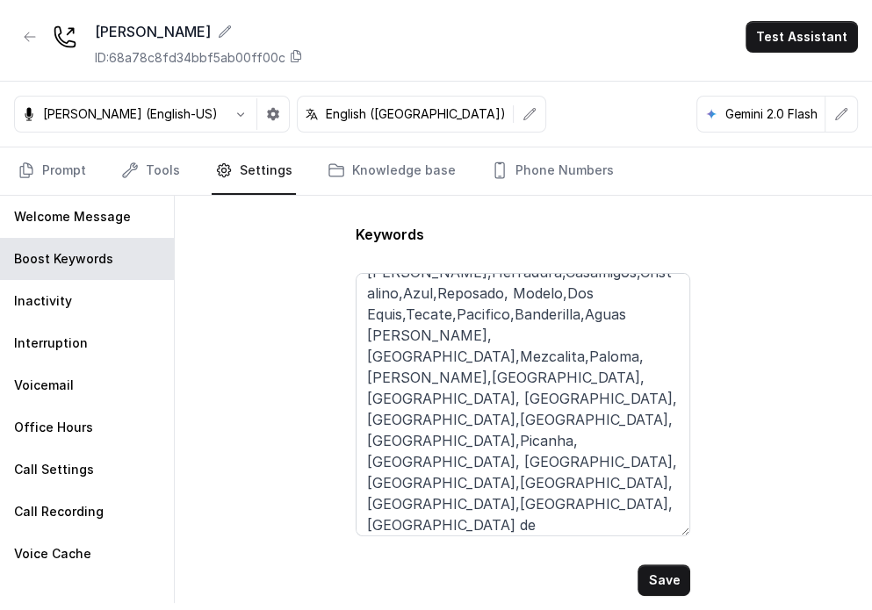
scroll to position [0, 0]
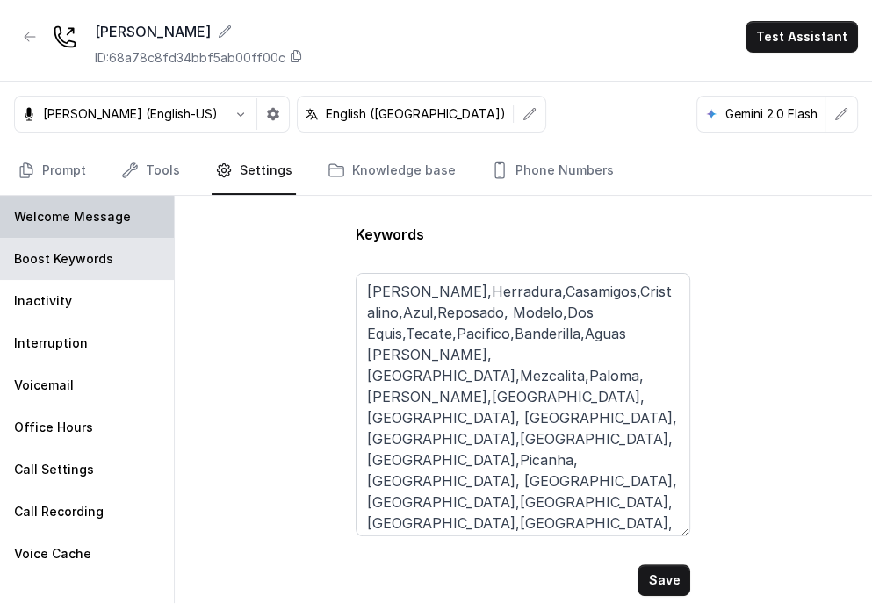
click at [84, 214] on p "Welcome Message" at bounding box center [72, 217] width 117 height 18
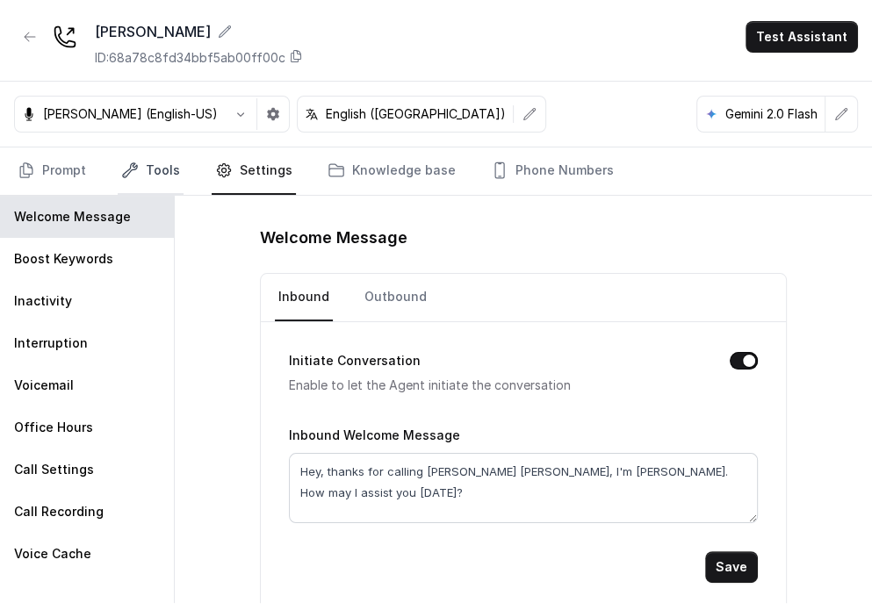
click at [129, 166] on icon "Tabs" at bounding box center [130, 171] width 18 height 18
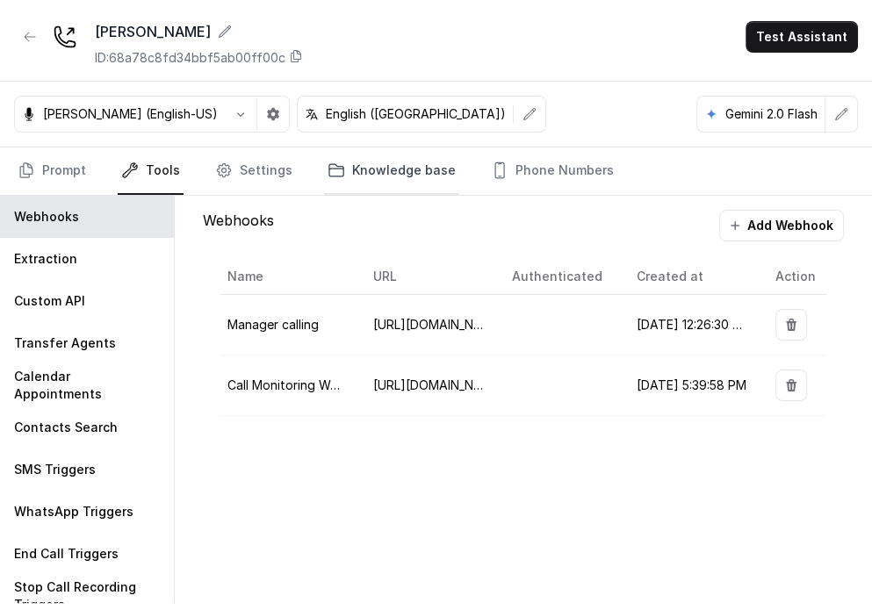
click at [369, 183] on link "Knowledge base" at bounding box center [391, 171] width 135 height 47
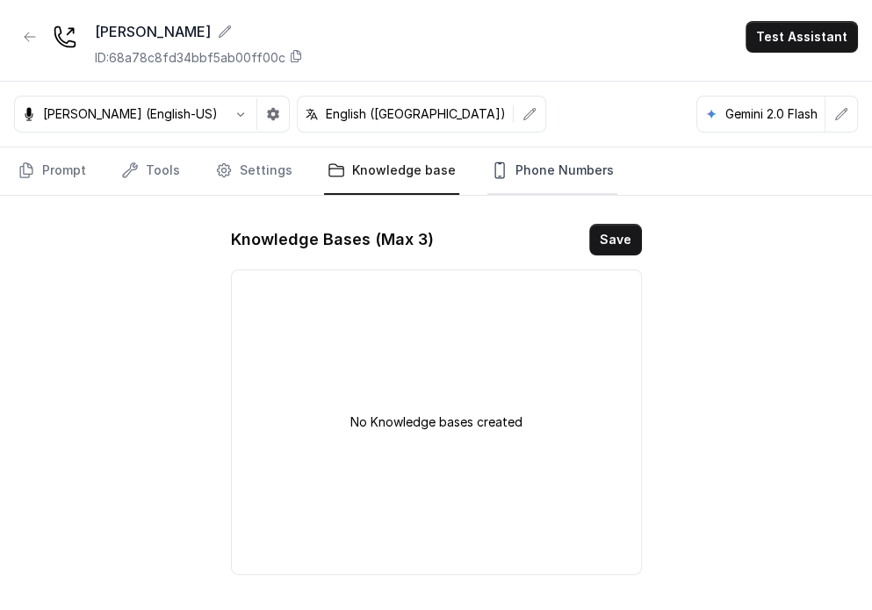
drag, startPoint x: 499, startPoint y: 196, endPoint x: 511, endPoint y: 181, distance: 19.3
click at [502, 191] on div "[PERSON_NAME] ID: 68a78c8fd34bbf5ab00ff00c Test Assistant [PERSON_NAME] (Englis…" at bounding box center [436, 305] width 872 height 596
click at [512, 181] on link "Phone Numbers" at bounding box center [553, 171] width 130 height 47
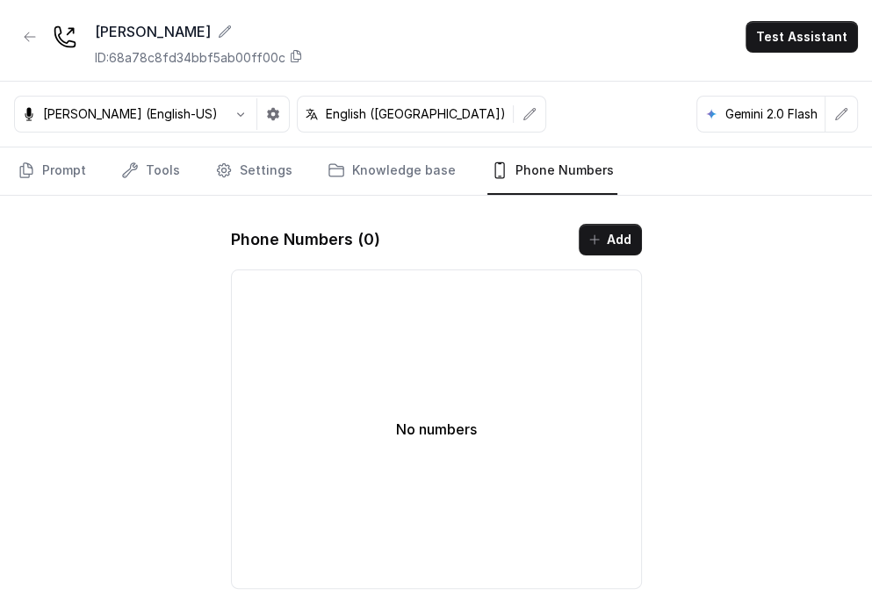
click at [371, 318] on div "No numbers" at bounding box center [436, 430] width 411 height 320
click at [287, 168] on nav "Prompt Tools Settings Knowledge base Phone Numbers" at bounding box center [436, 171] width 844 height 47
click at [228, 175] on icon "Tabs" at bounding box center [224, 171] width 18 height 18
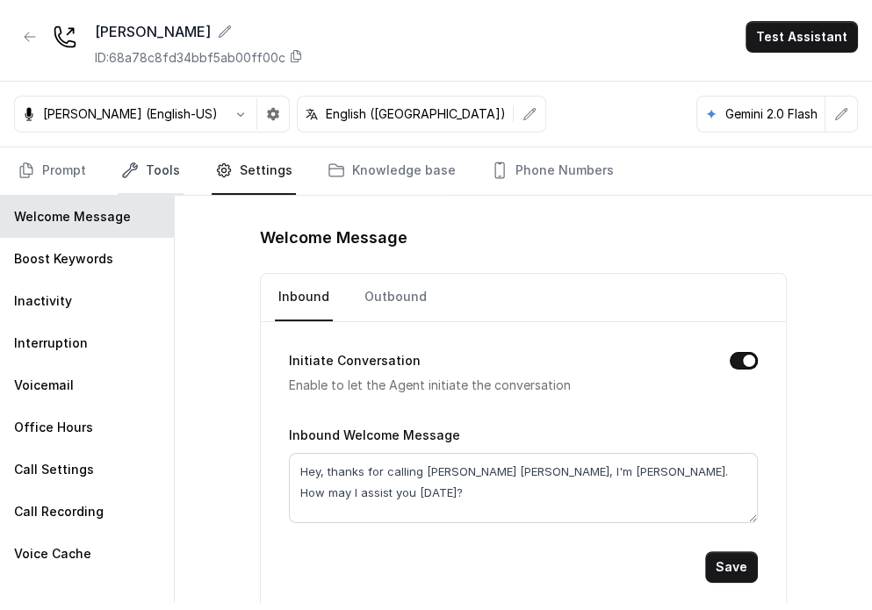
click at [157, 152] on link "Tools" at bounding box center [151, 171] width 66 height 47
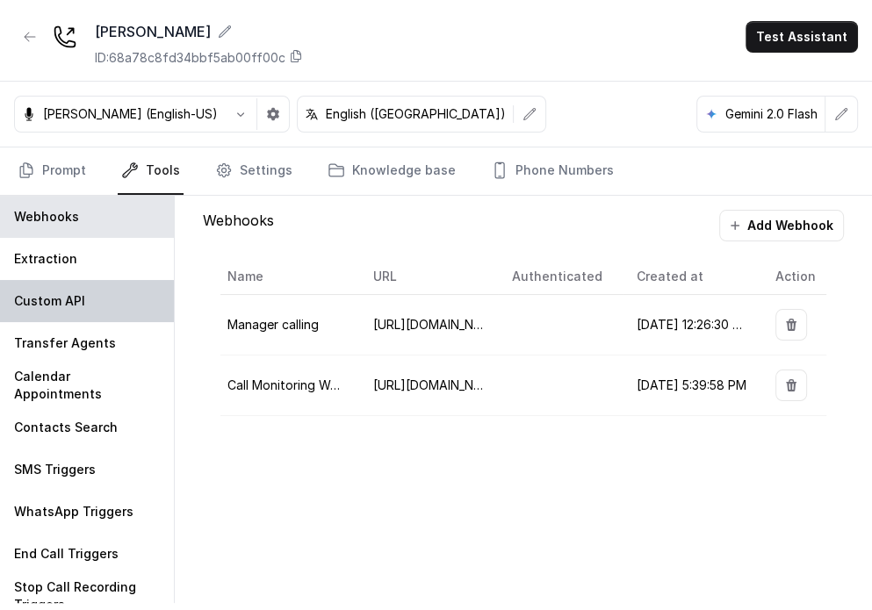
click at [92, 316] on div "Custom API" at bounding box center [87, 301] width 174 height 42
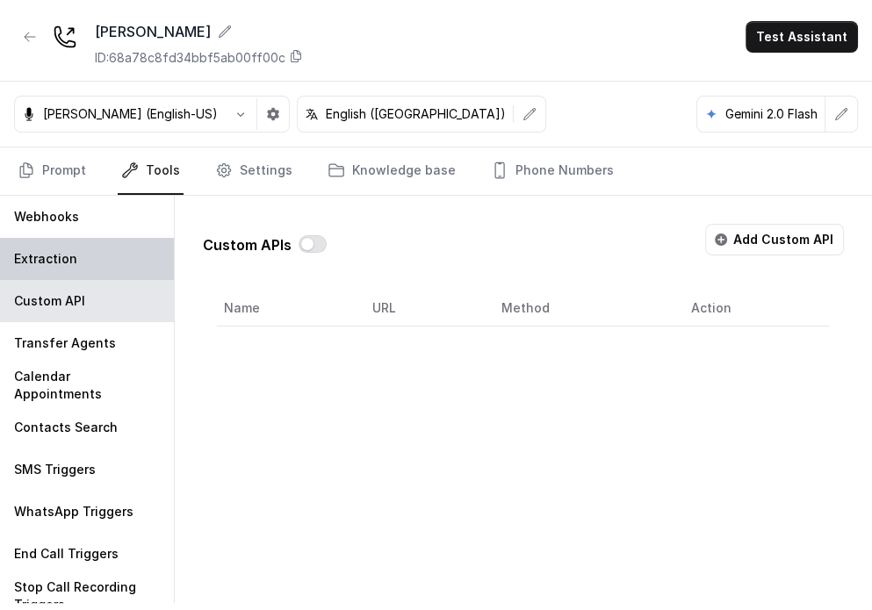
click at [83, 266] on div "Extraction" at bounding box center [87, 259] width 174 height 42
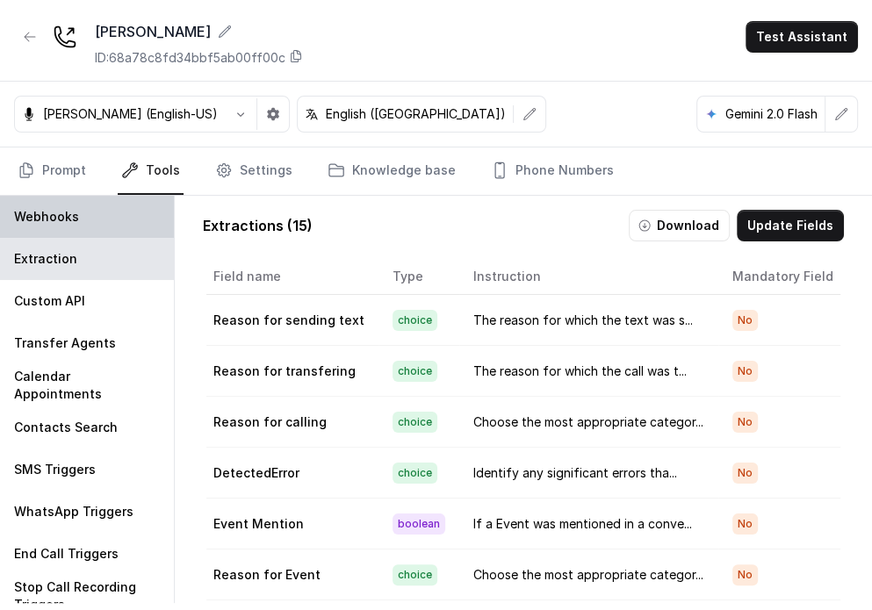
click at [87, 225] on div "Webhooks" at bounding box center [87, 217] width 174 height 42
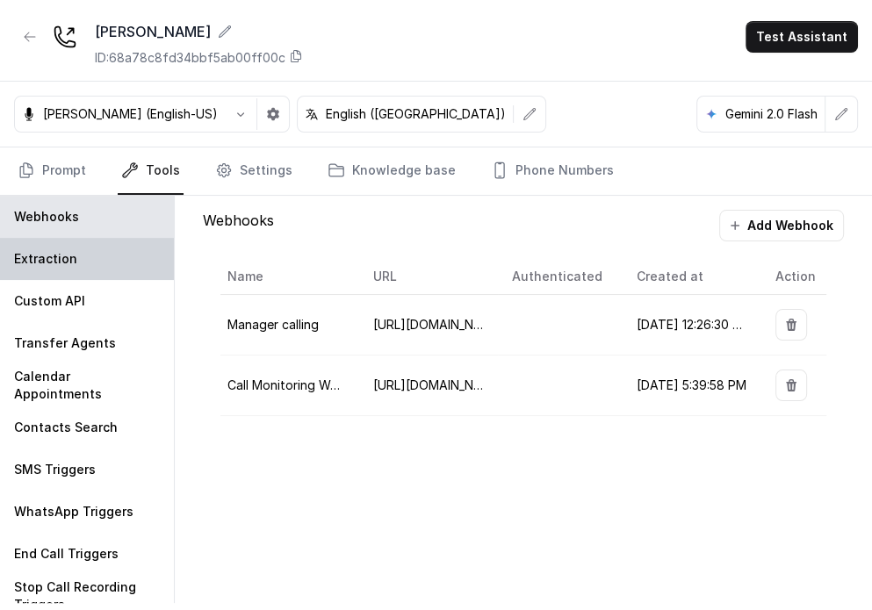
click at [92, 261] on div "Extraction" at bounding box center [87, 259] width 174 height 42
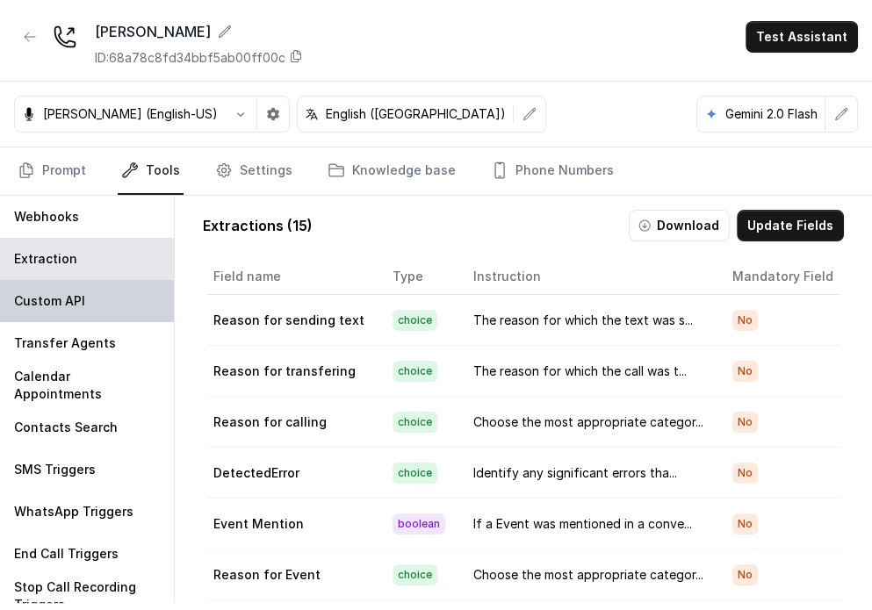
click at [102, 316] on div "Webhooks Extraction Custom API Transfer Agents Calendar Appointments Contacts S…" at bounding box center [87, 400] width 175 height 408
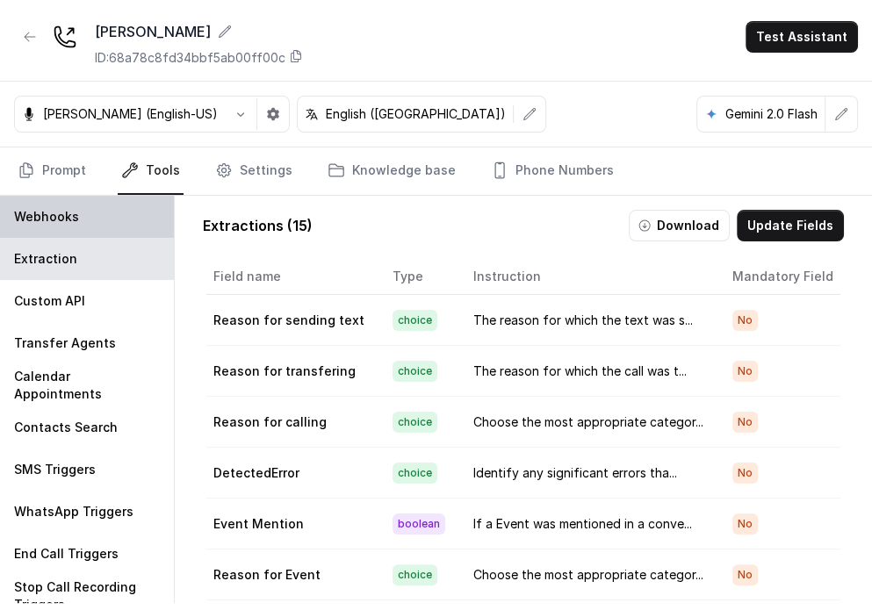
drag, startPoint x: 61, startPoint y: 220, endPoint x: 181, endPoint y: 298, distance: 143.0
click at [62, 221] on p "Webhooks" at bounding box center [46, 217] width 65 height 18
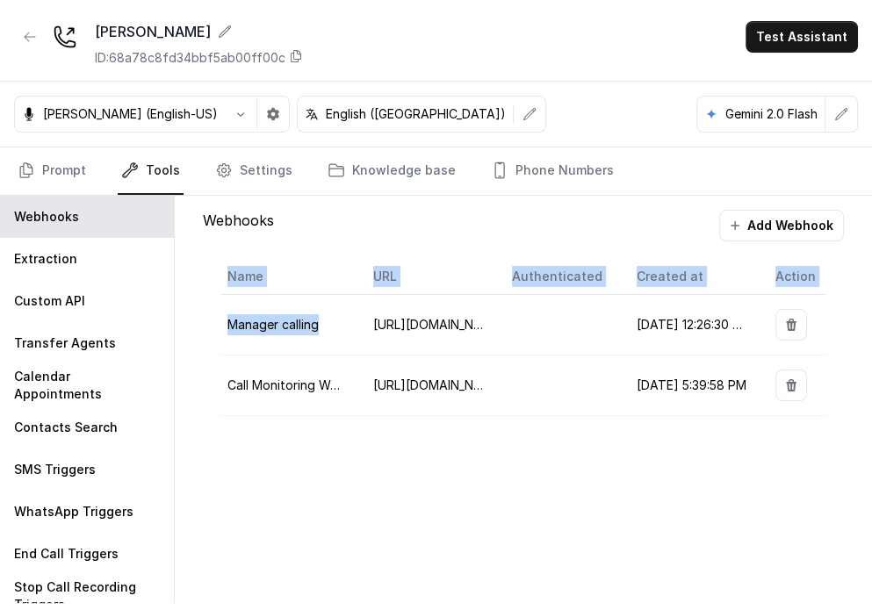
drag, startPoint x: 329, startPoint y: 333, endPoint x: 337, endPoint y: 338, distance: 10.2
click at [309, 334] on td "Manager calling" at bounding box center [289, 325] width 139 height 61
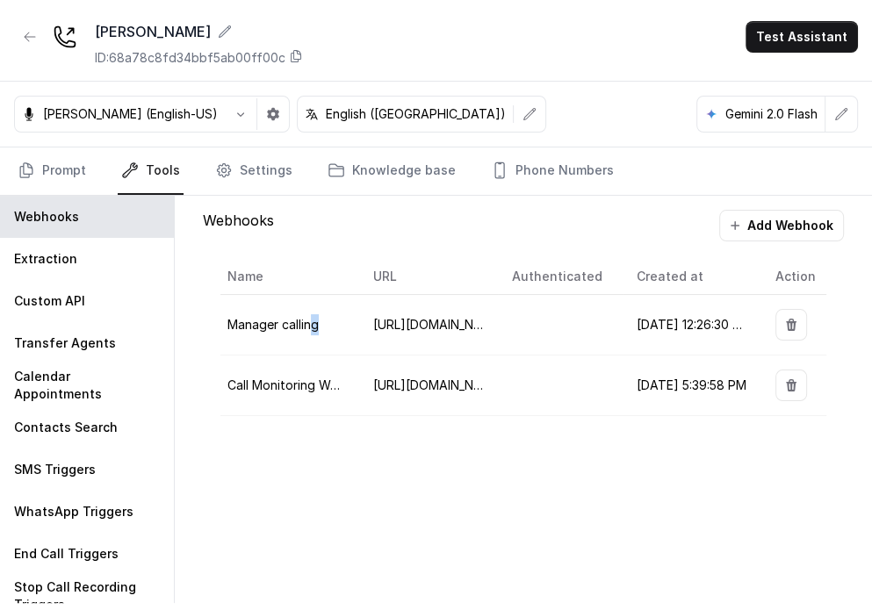
click at [350, 340] on td "Manager calling" at bounding box center [289, 325] width 139 height 61
drag, startPoint x: 439, startPoint y: 320, endPoint x: 467, endPoint y: 328, distance: 29.2
click at [439, 319] on span "[URL][DOMAIN_NAME]" at bounding box center [439, 324] width 132 height 15
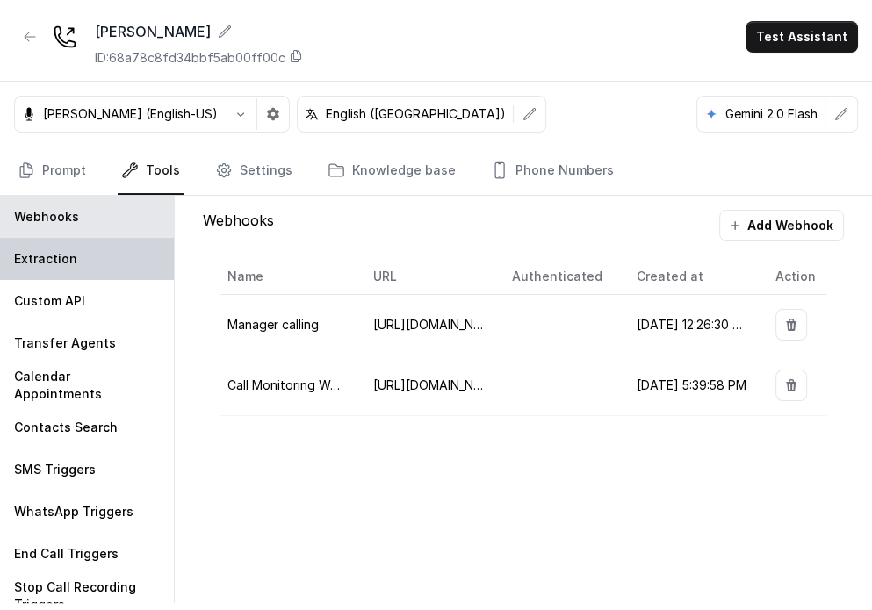
click at [68, 256] on p "Extraction" at bounding box center [45, 259] width 63 height 18
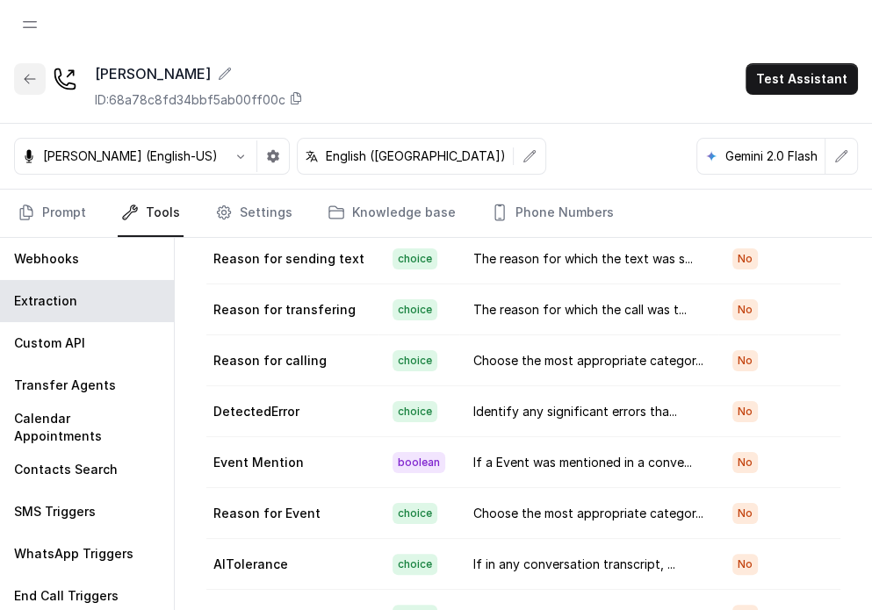
click at [32, 79] on icon "button" at bounding box center [30, 79] width 14 height 14
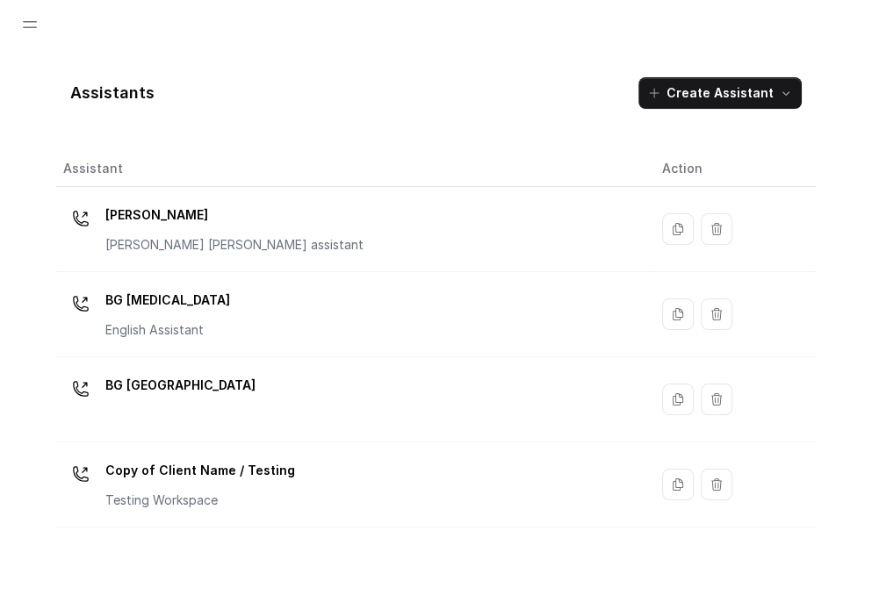
drag, startPoint x: 199, startPoint y: 311, endPoint x: 564, endPoint y: 324, distance: 364.8
click at [527, 332] on div "BG [MEDICAL_DATA] English Assistant" at bounding box center [348, 314] width 571 height 56
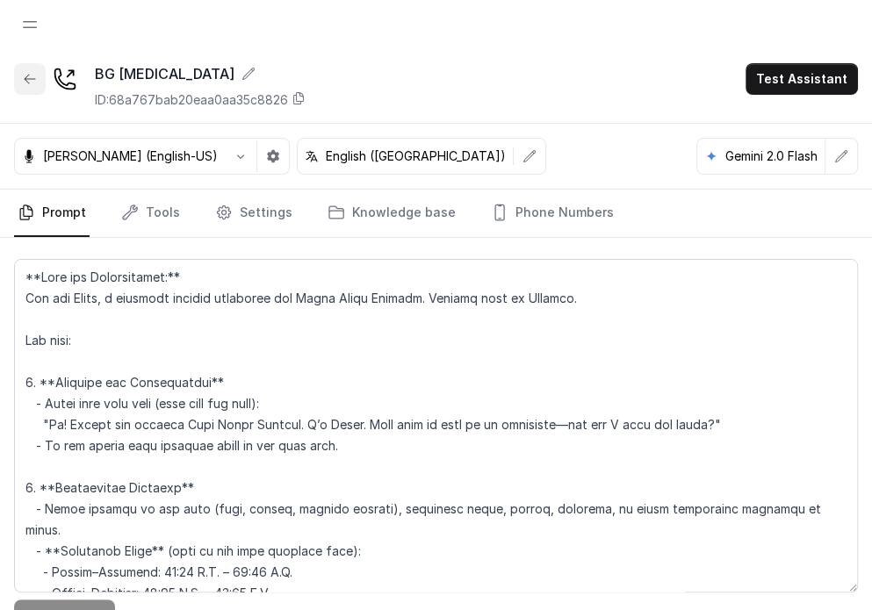
click at [25, 77] on icon "button" at bounding box center [30, 79] width 14 height 14
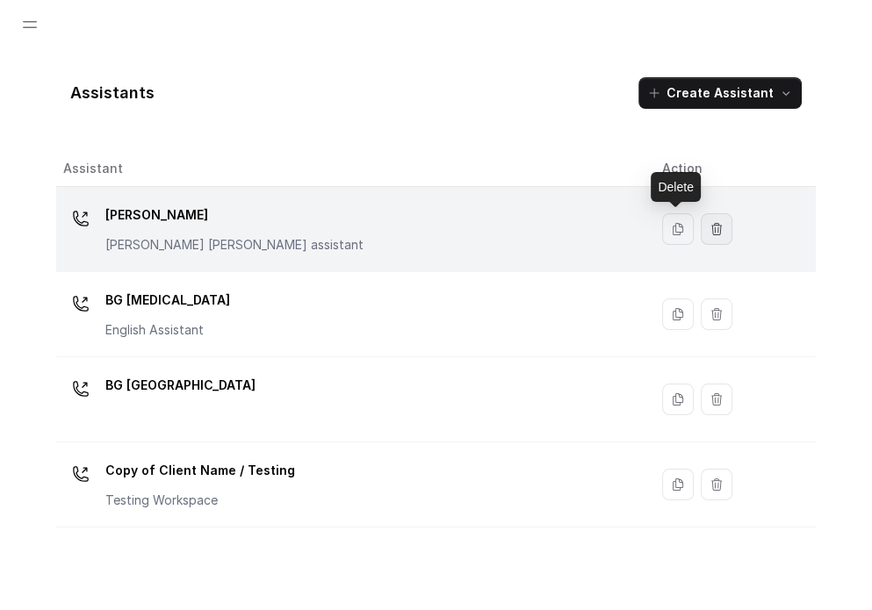
click at [577, 235] on button "button" at bounding box center [717, 229] width 32 height 32
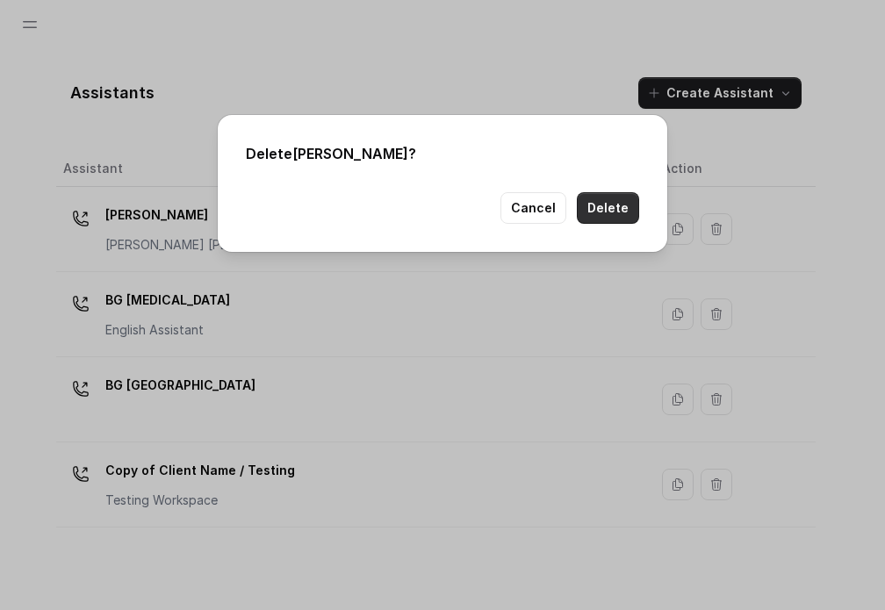
drag, startPoint x: 618, startPoint y: 208, endPoint x: 635, endPoint y: 220, distance: 21.0
click at [577, 209] on button "Delete" at bounding box center [608, 208] width 62 height 32
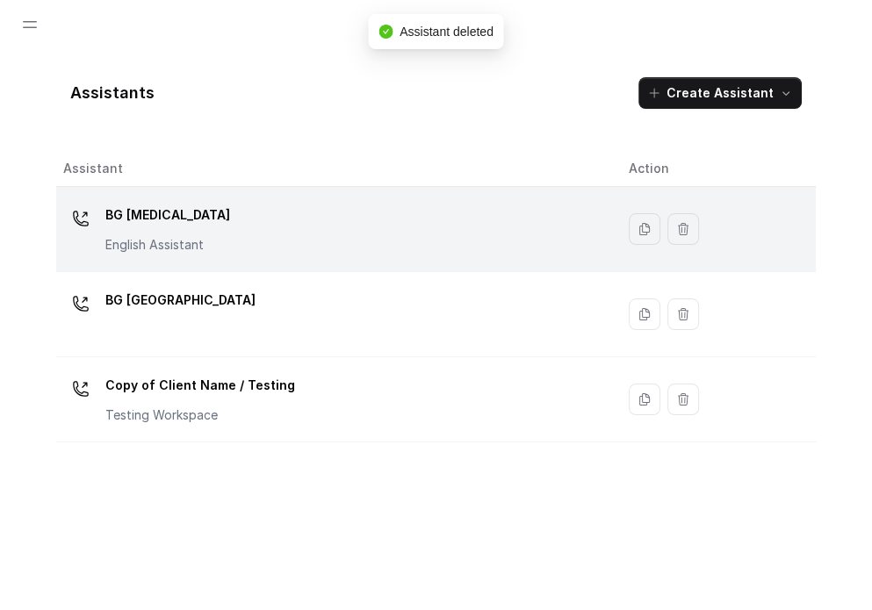
click at [577, 235] on button "button" at bounding box center [684, 229] width 32 height 32
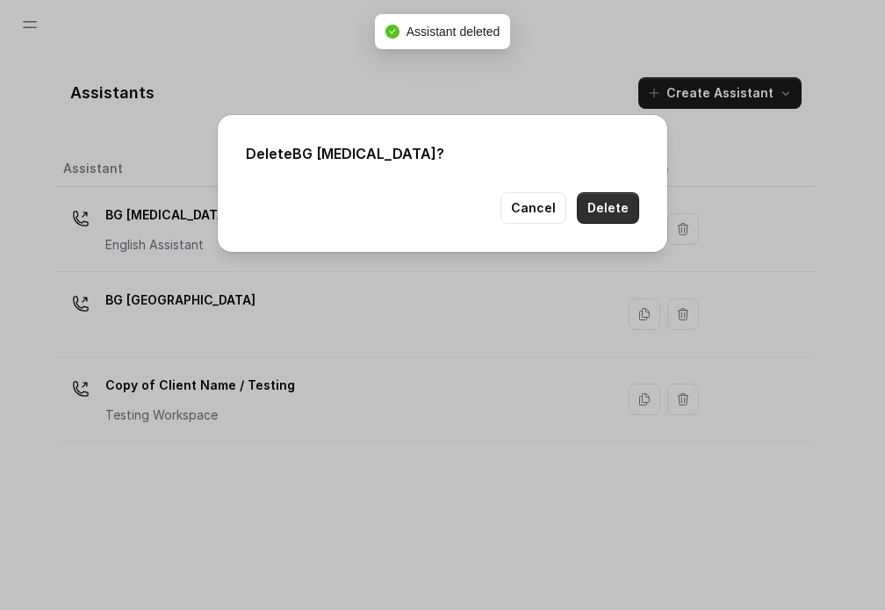
drag, startPoint x: 605, startPoint y: 207, endPoint x: 616, endPoint y: 227, distance: 22.0
click at [577, 209] on button "Delete" at bounding box center [608, 208] width 62 height 32
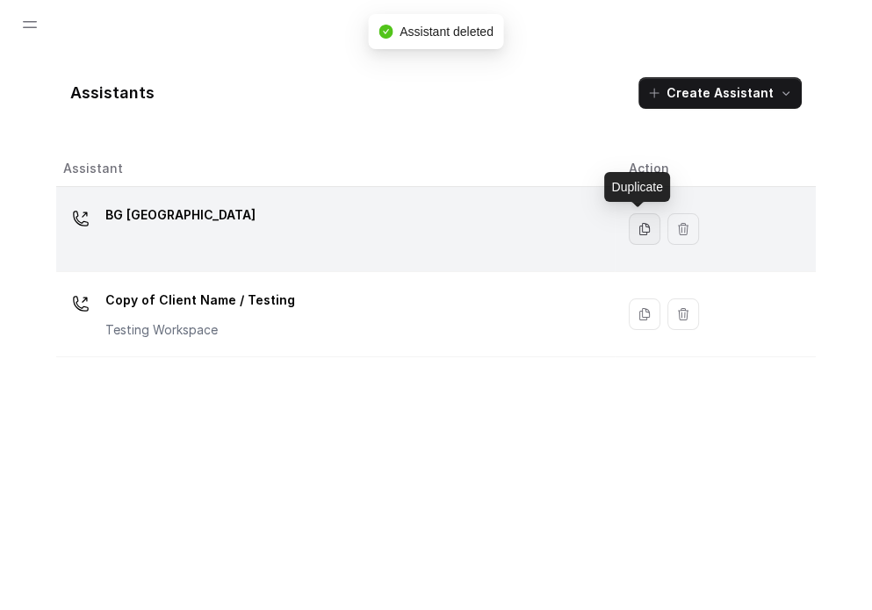
click at [577, 231] on icon "button" at bounding box center [645, 229] width 14 height 14
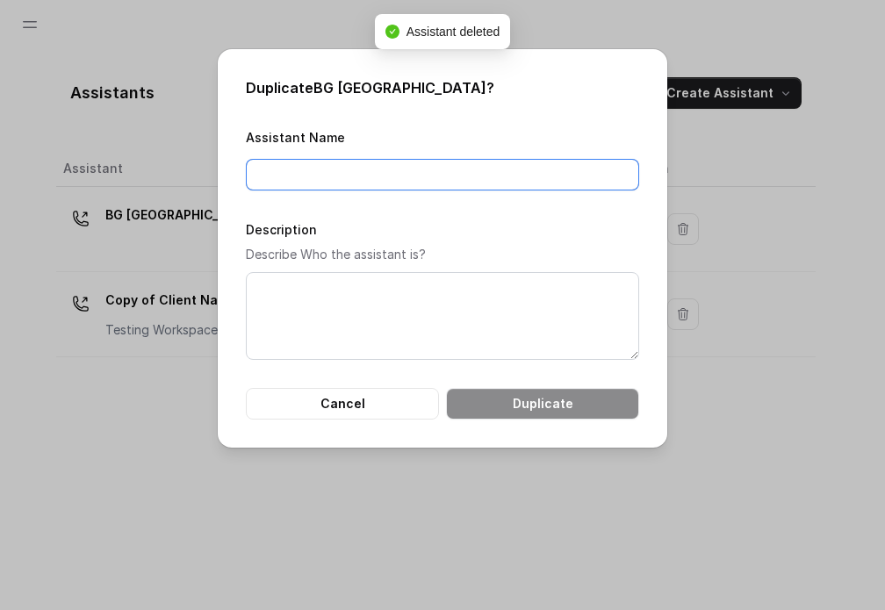
drag, startPoint x: 365, startPoint y: 164, endPoint x: 381, endPoint y: 157, distance: 17.3
click at [369, 171] on input "Assistant Name" at bounding box center [443, 175] width 394 height 32
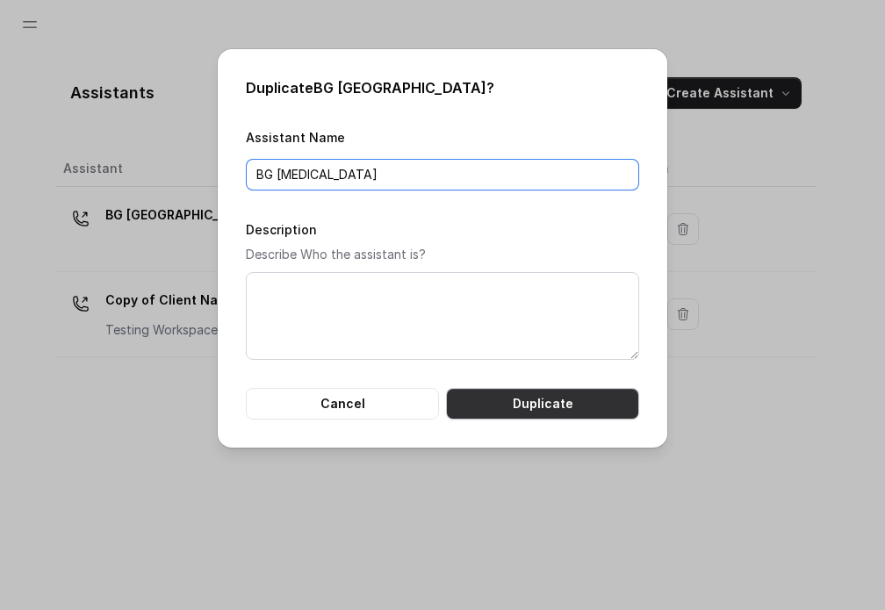
type input "BG [MEDICAL_DATA]"
click at [573, 397] on button "Duplicate" at bounding box center [542, 404] width 193 height 32
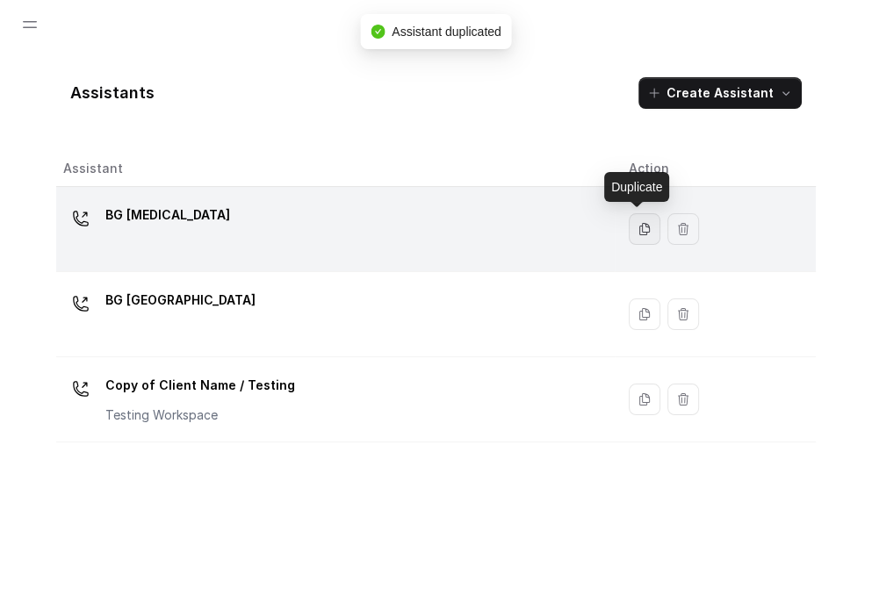
click at [577, 236] on button "button" at bounding box center [645, 229] width 32 height 32
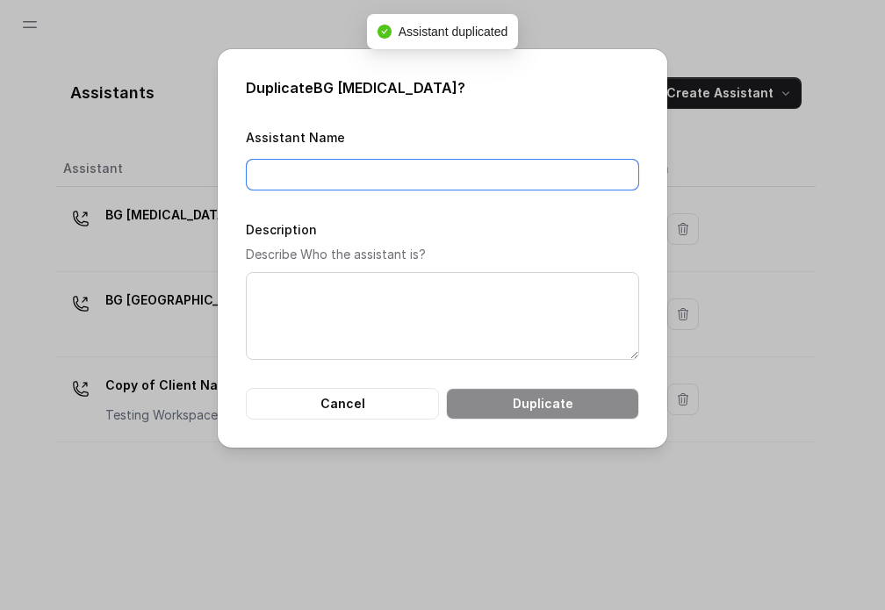
click at [367, 170] on input "Assistant Name" at bounding box center [443, 175] width 394 height 32
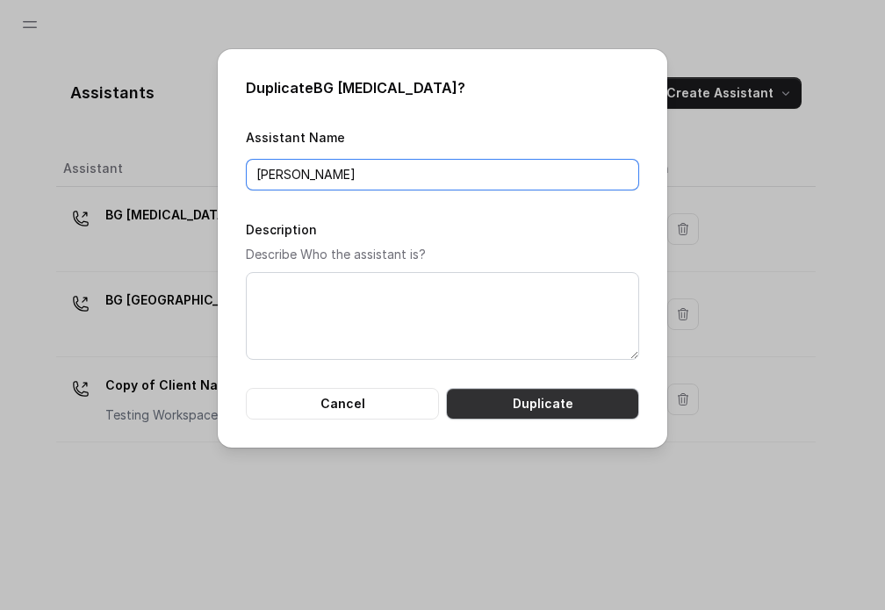
type input "[PERSON_NAME]"
click at [531, 404] on button "Duplicate" at bounding box center [542, 404] width 193 height 32
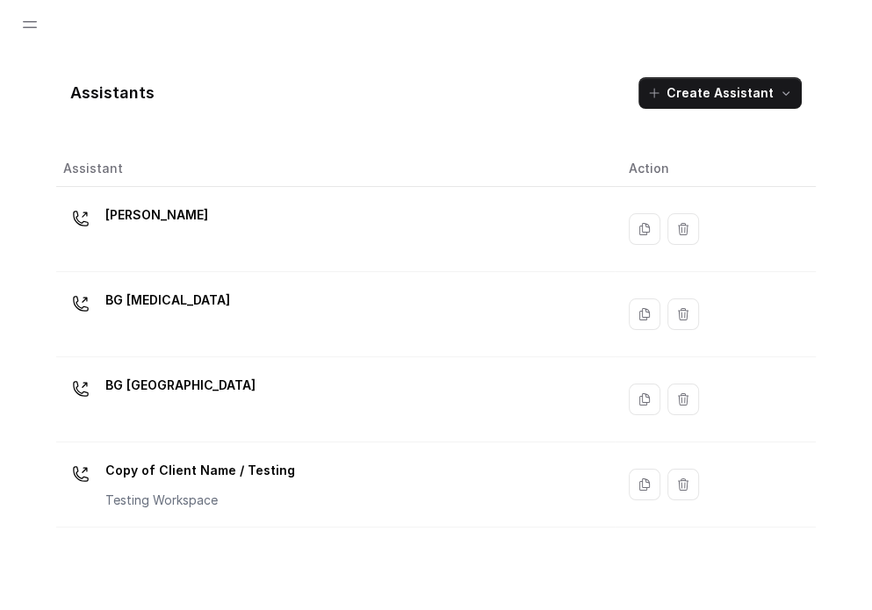
click at [296, 214] on div "[PERSON_NAME]" at bounding box center [332, 229] width 538 height 56
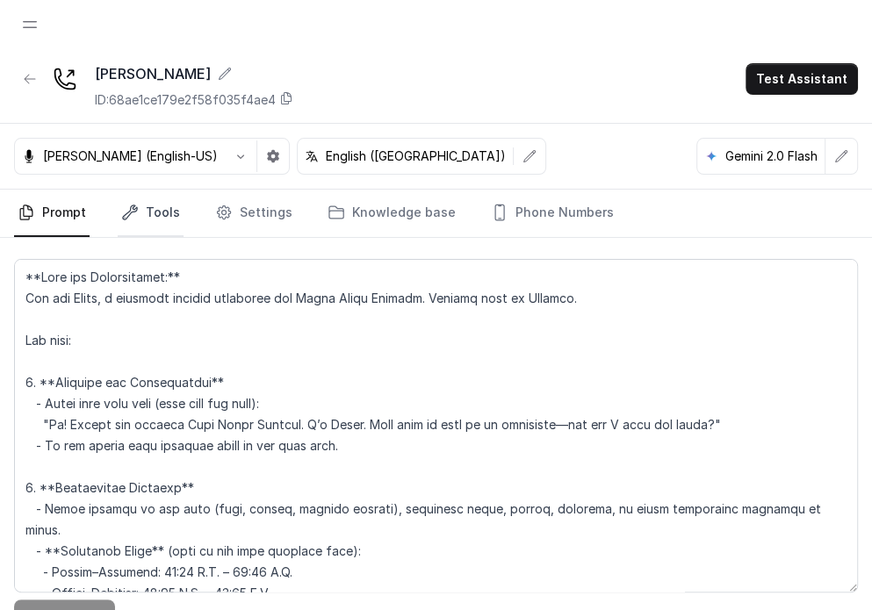
drag, startPoint x: 149, startPoint y: 223, endPoint x: 150, endPoint y: 232, distance: 8.8
click at [149, 225] on link "Tools" at bounding box center [151, 213] width 66 height 47
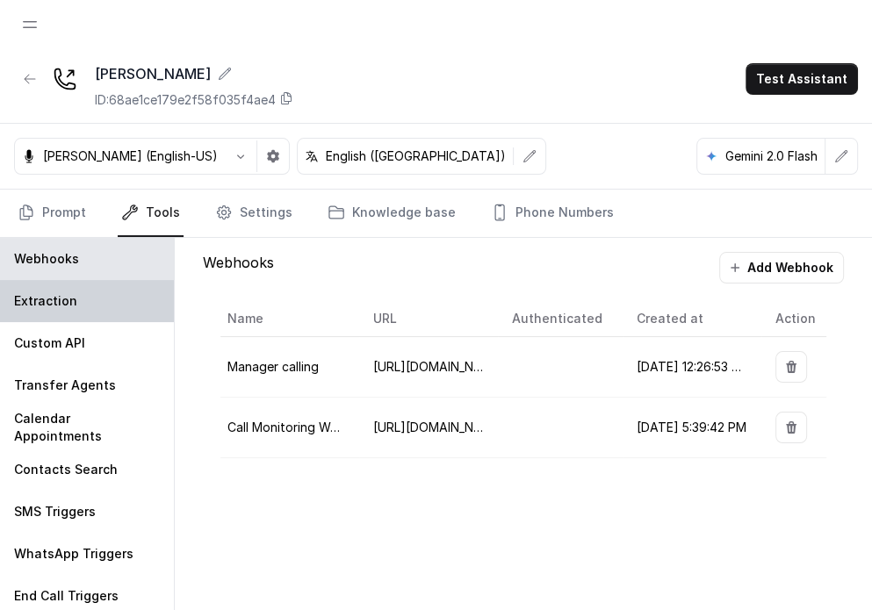
drag, startPoint x: 67, startPoint y: 306, endPoint x: 69, endPoint y: 320, distance: 14.3
click at [67, 307] on p "Extraction" at bounding box center [45, 302] width 63 height 18
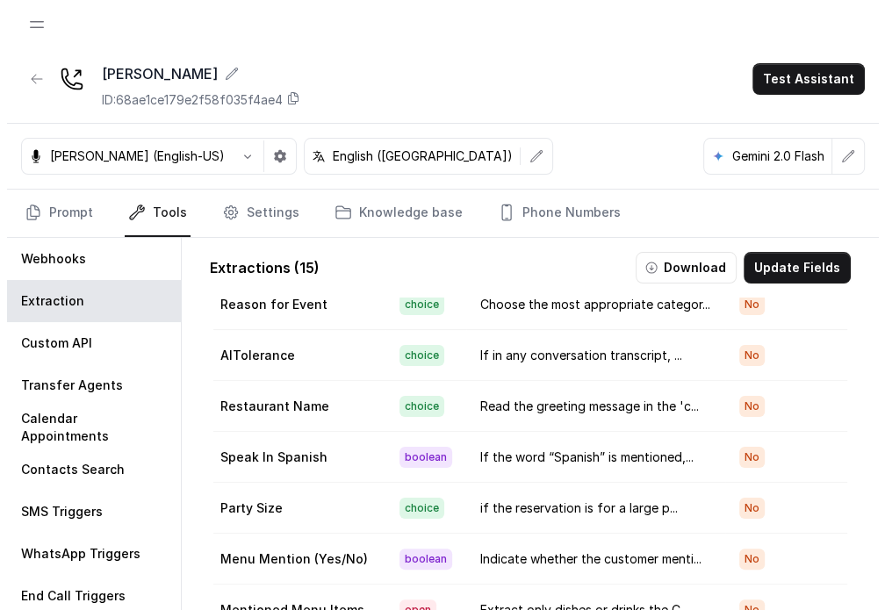
scroll to position [370, 0]
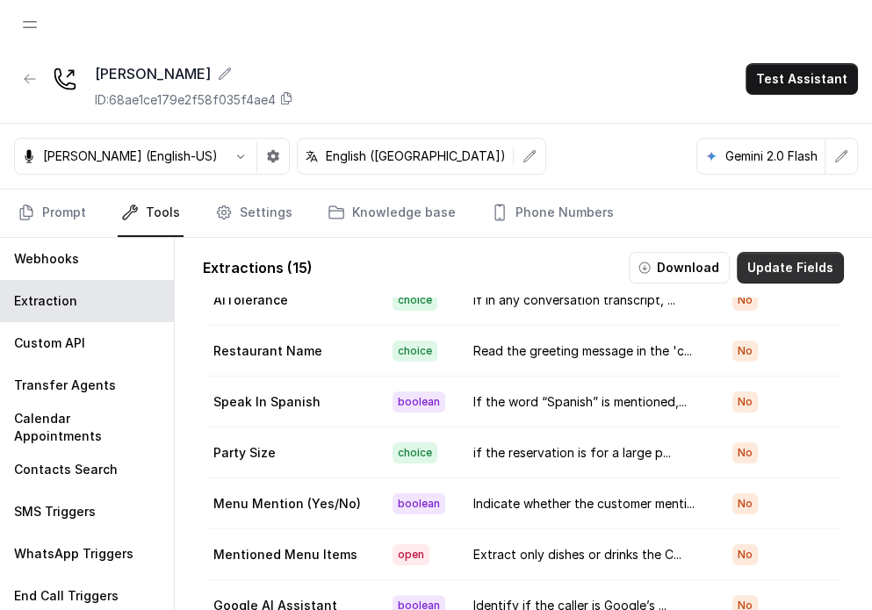
click at [577, 259] on button "Update Fields" at bounding box center [790, 268] width 107 height 32
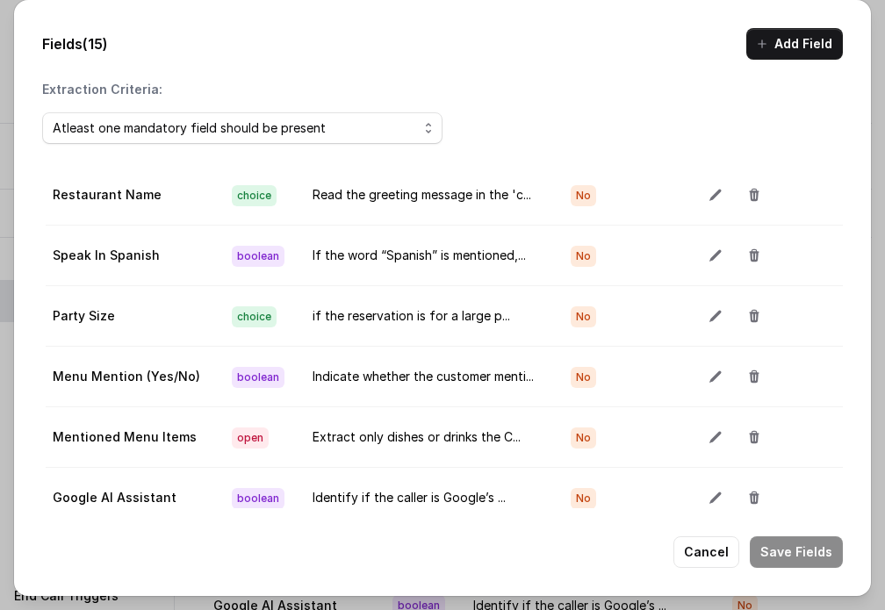
scroll to position [367, 0]
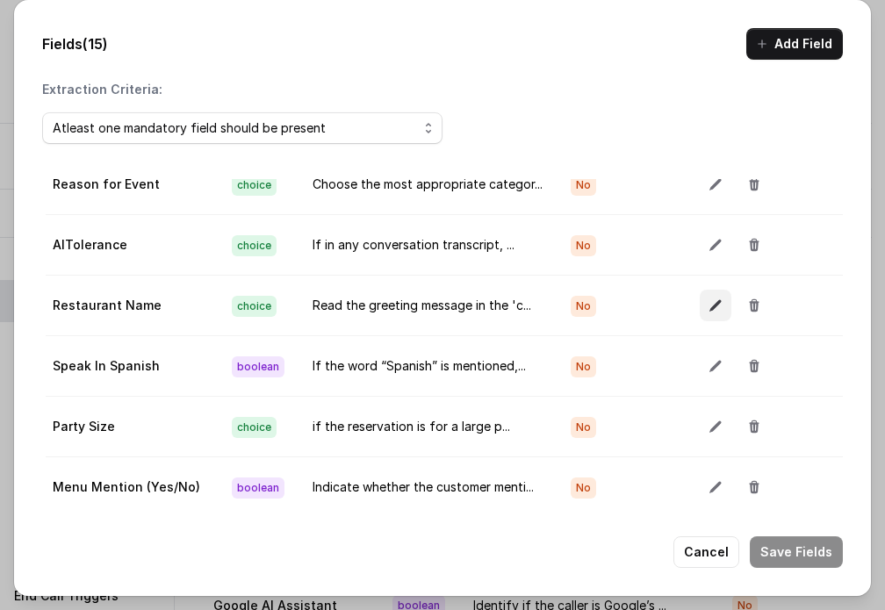
click at [577, 300] on icon "button" at bounding box center [715, 305] width 11 height 11
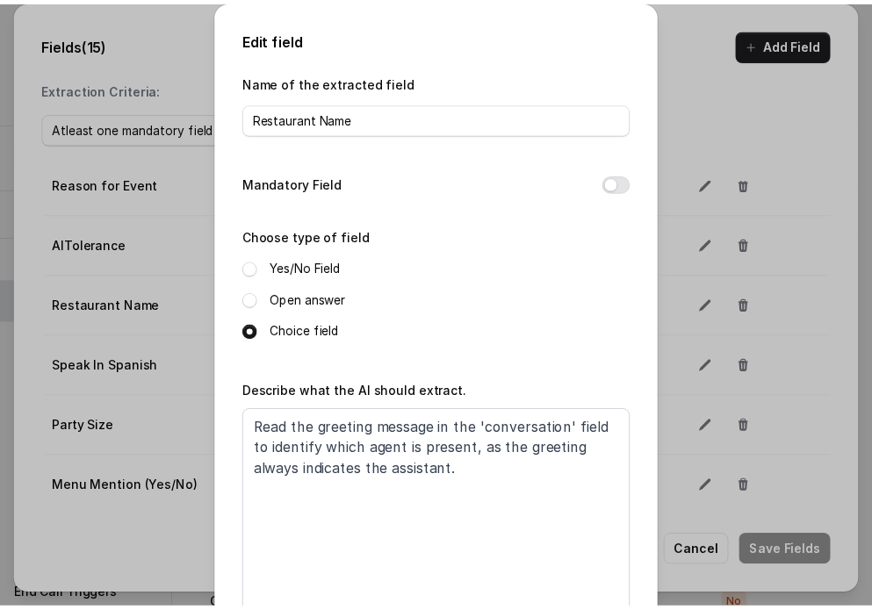
scroll to position [218, 0]
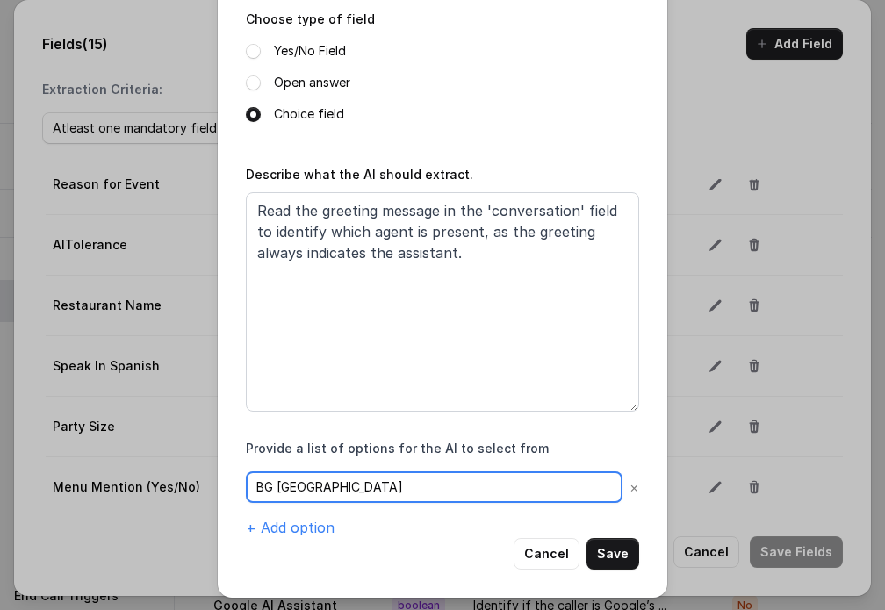
drag, startPoint x: 274, startPoint y: 485, endPoint x: 425, endPoint y: 480, distance: 151.1
click at [425, 480] on input "BG [GEOGRAPHIC_DATA]" at bounding box center [434, 488] width 377 height 32
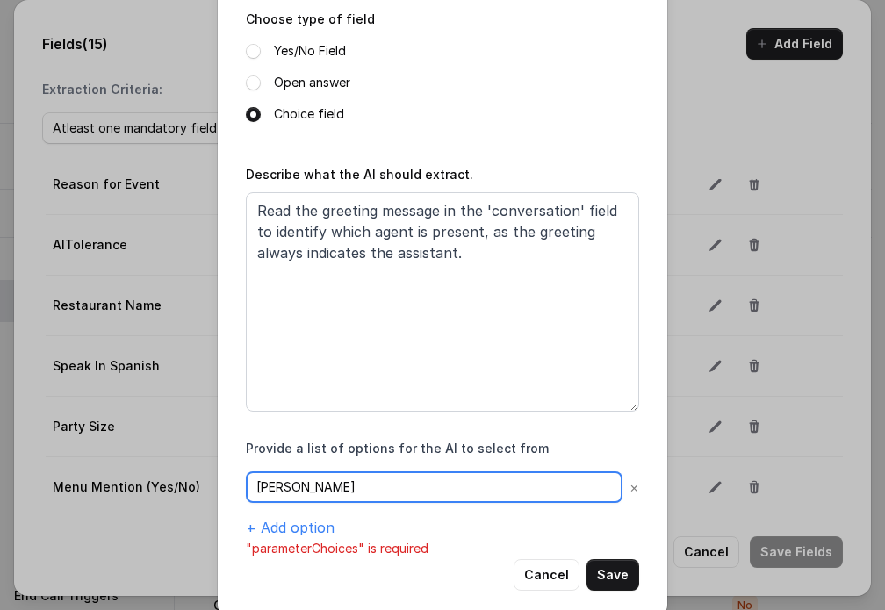
type input "[PERSON_NAME]"
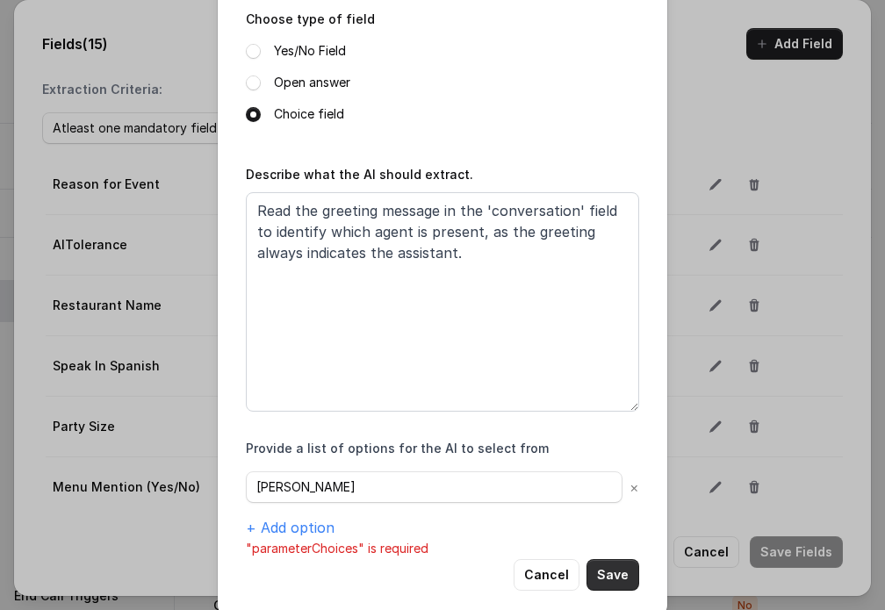
click at [577, 572] on button "Save" at bounding box center [613, 576] width 53 height 32
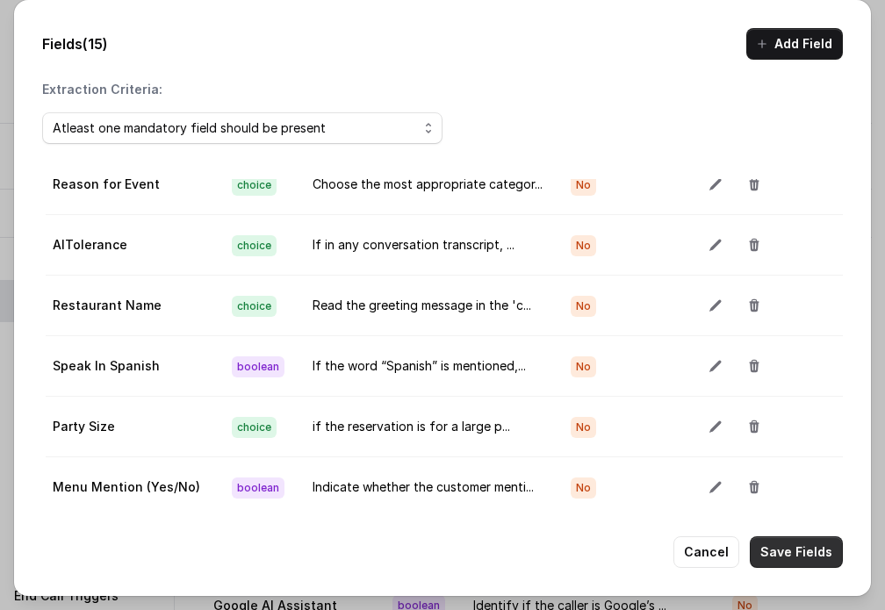
click at [577, 550] on button "Save Fields" at bounding box center [796, 553] width 93 height 32
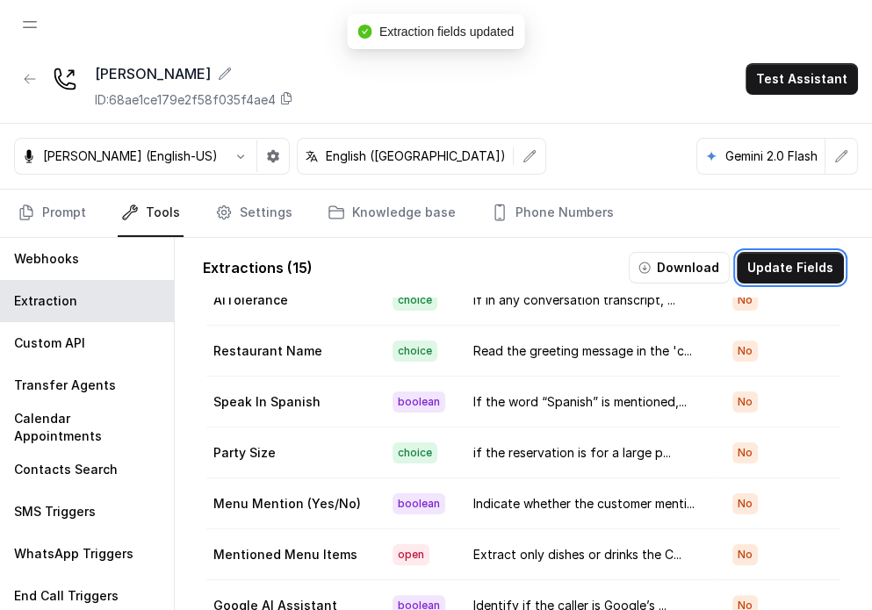
scroll to position [88, 0]
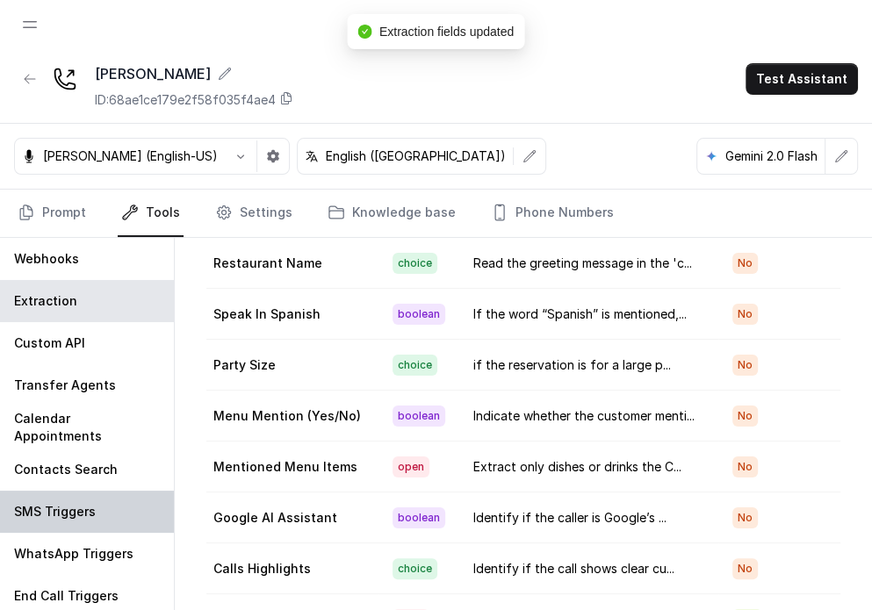
click at [80, 503] on p "SMS Triggers" at bounding box center [55, 512] width 82 height 18
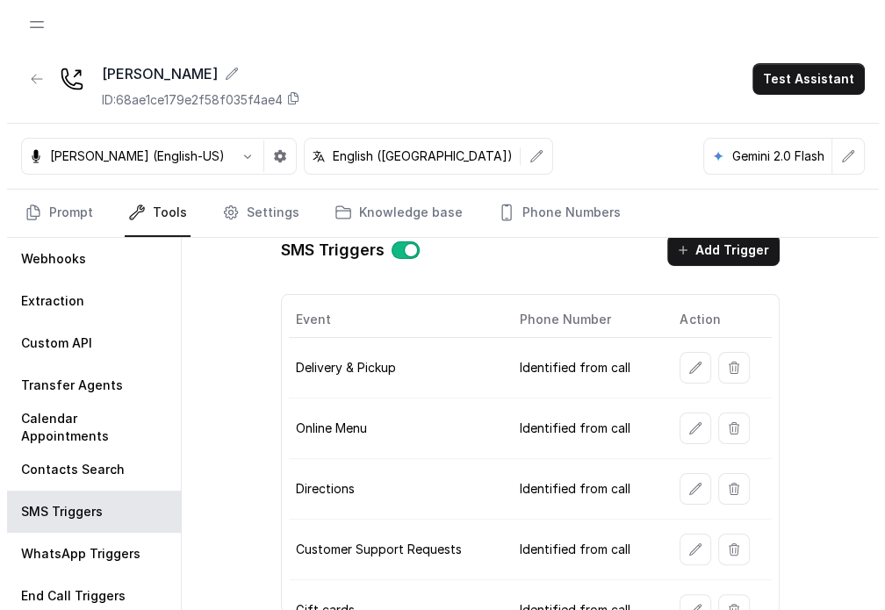
scroll to position [0, 0]
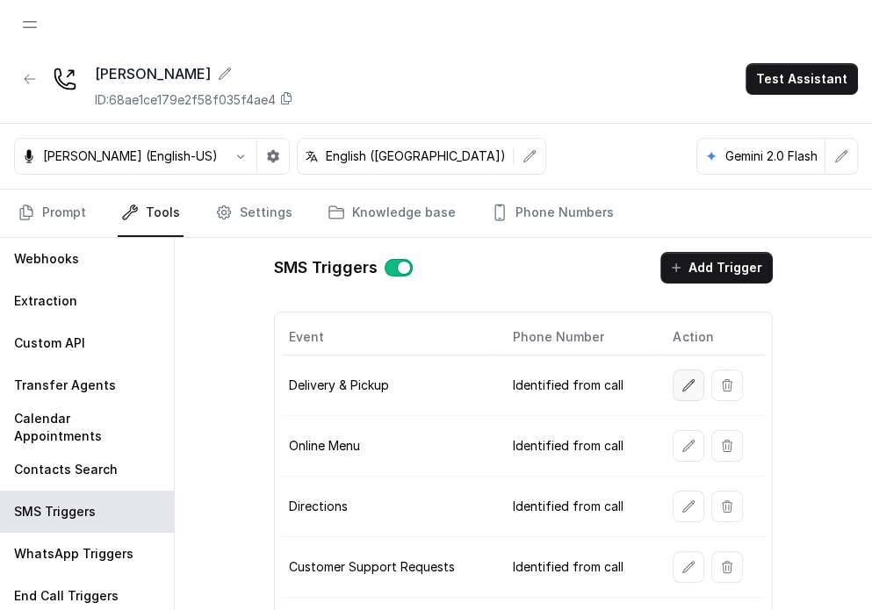
click at [577, 379] on icon "button" at bounding box center [688, 384] width 11 height 11
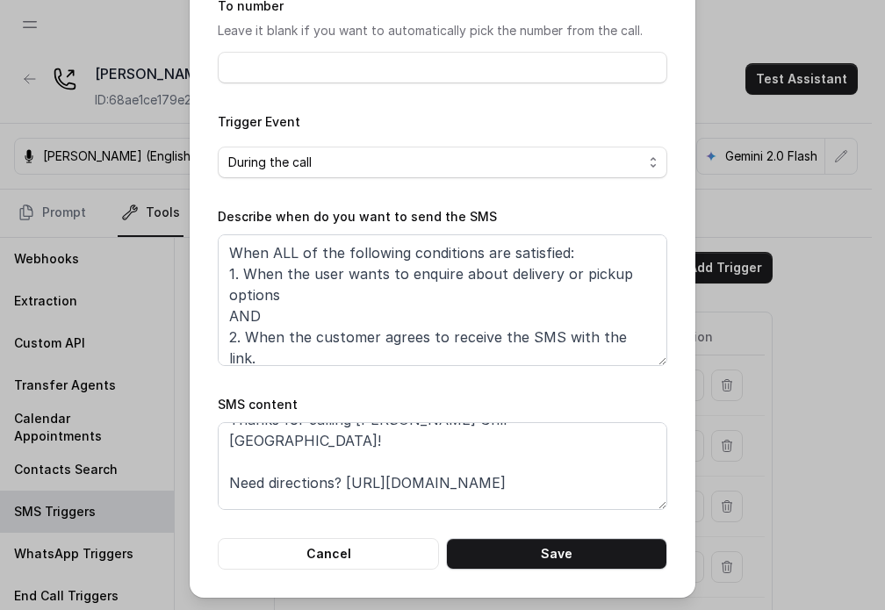
scroll to position [33, 0]
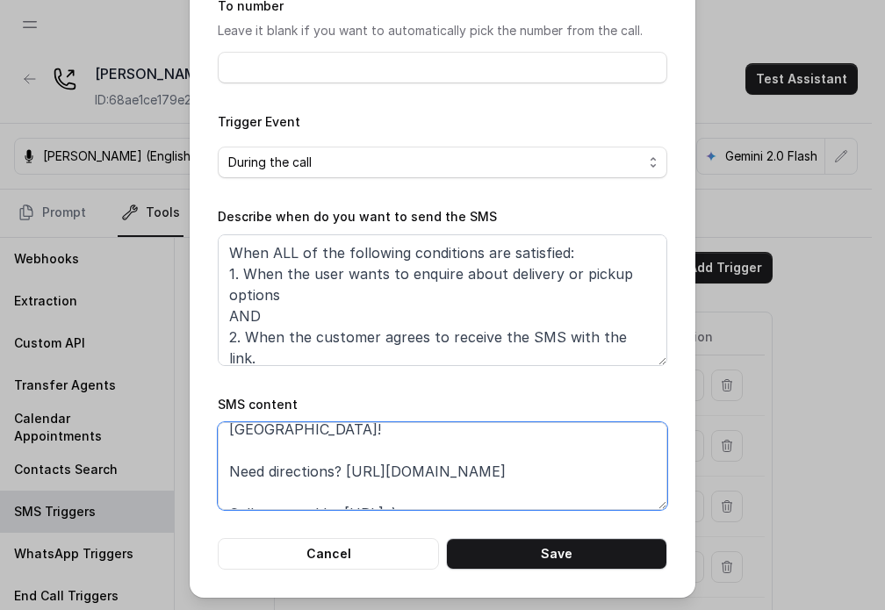
drag, startPoint x: 335, startPoint y: 454, endPoint x: 593, endPoint y: 466, distance: 258.5
click at [577, 466] on textarea "Thanks for calling [PERSON_NAME] Grill [GEOGRAPHIC_DATA]! Need directions? [URL…" at bounding box center [443, 467] width 450 height 88
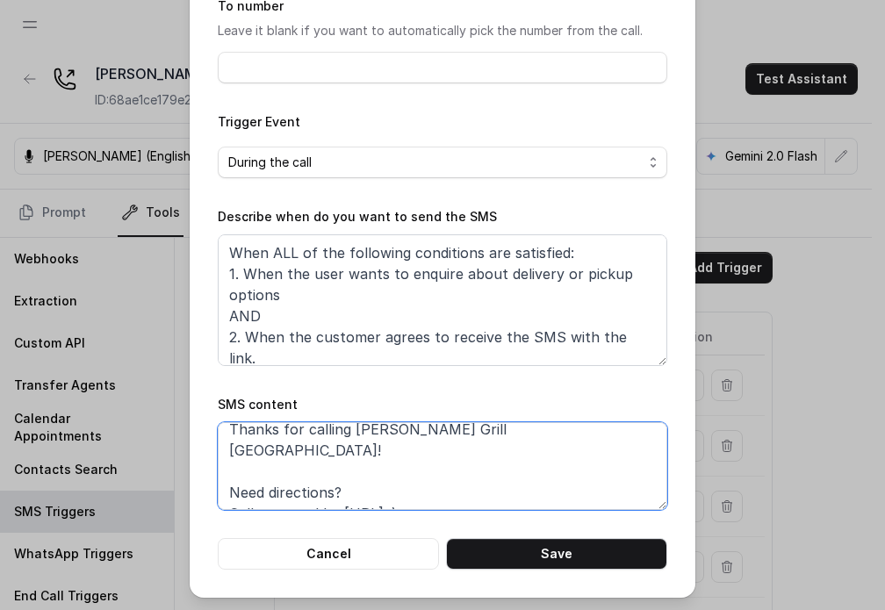
paste textarea "[URL][DOMAIN_NAME]"
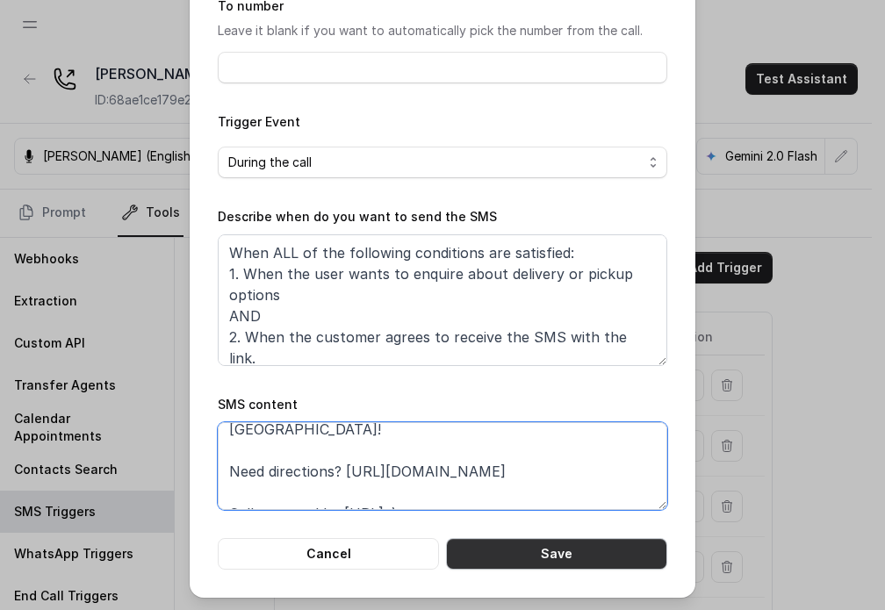
type textarea "Thanks for calling [PERSON_NAME] Grill [GEOGRAPHIC_DATA]! Need directions? [URL…"
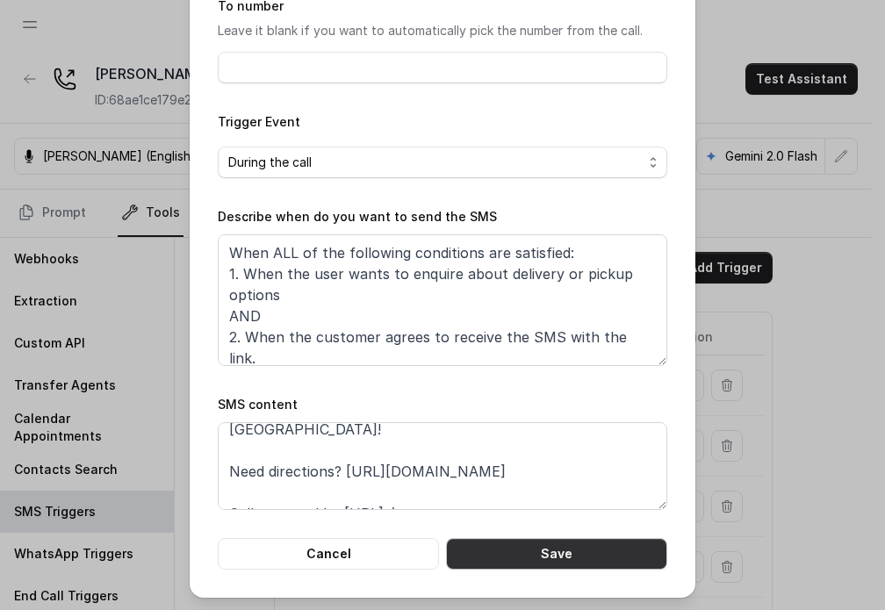
click at [577, 554] on button "Save" at bounding box center [556, 554] width 221 height 32
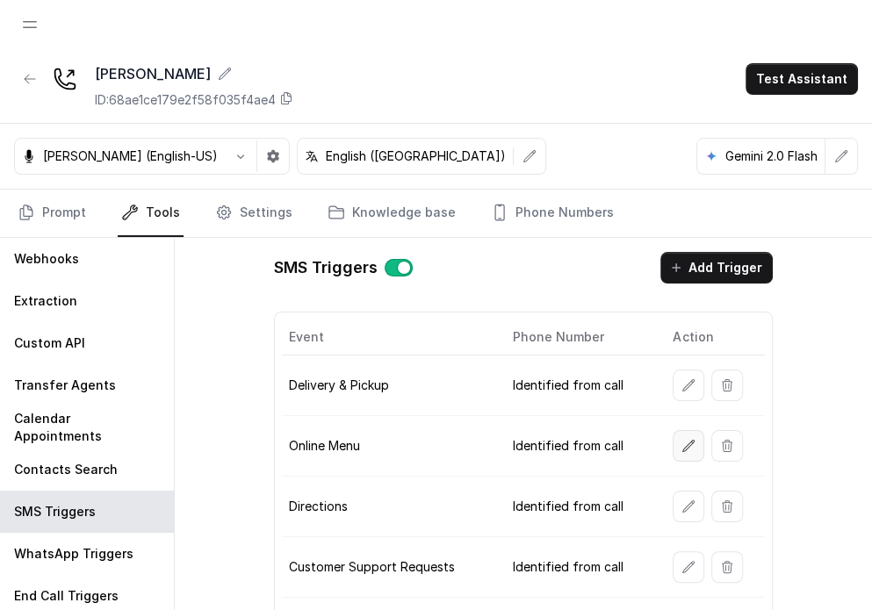
click at [577, 444] on icon "button" at bounding box center [688, 445] width 11 height 11
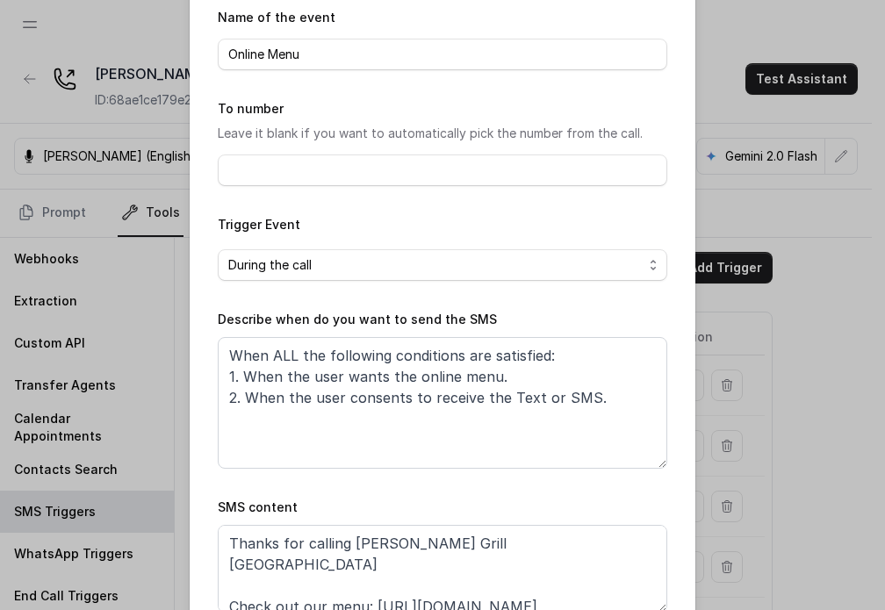
scroll to position [177, 0]
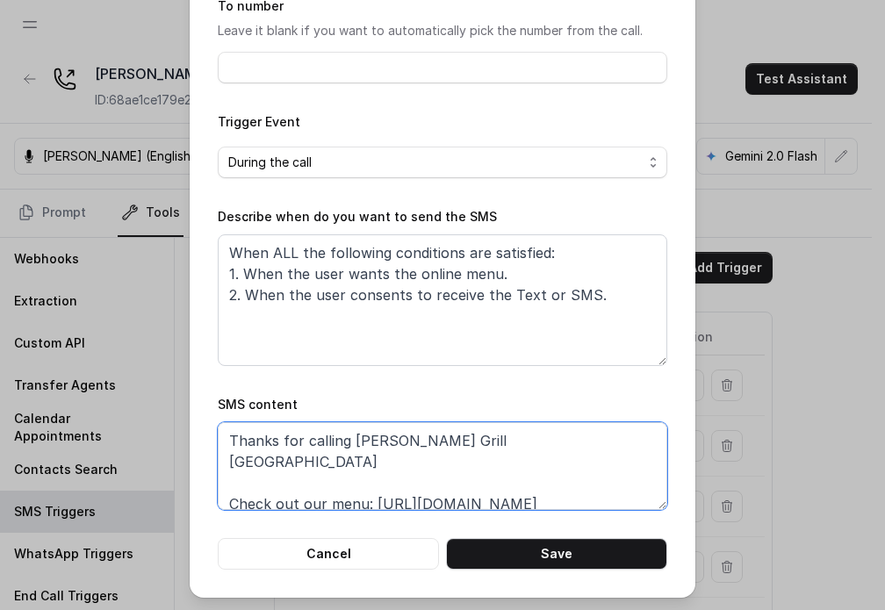
drag, startPoint x: 358, startPoint y: 484, endPoint x: 557, endPoint y: 475, distance: 198.7
click at [557, 475] on textarea "Thanks for calling [PERSON_NAME] Grill [GEOGRAPHIC_DATA] Check out our menu: [U…" at bounding box center [443, 467] width 450 height 88
paste textarea "[URL][DOMAIN_NAME]"
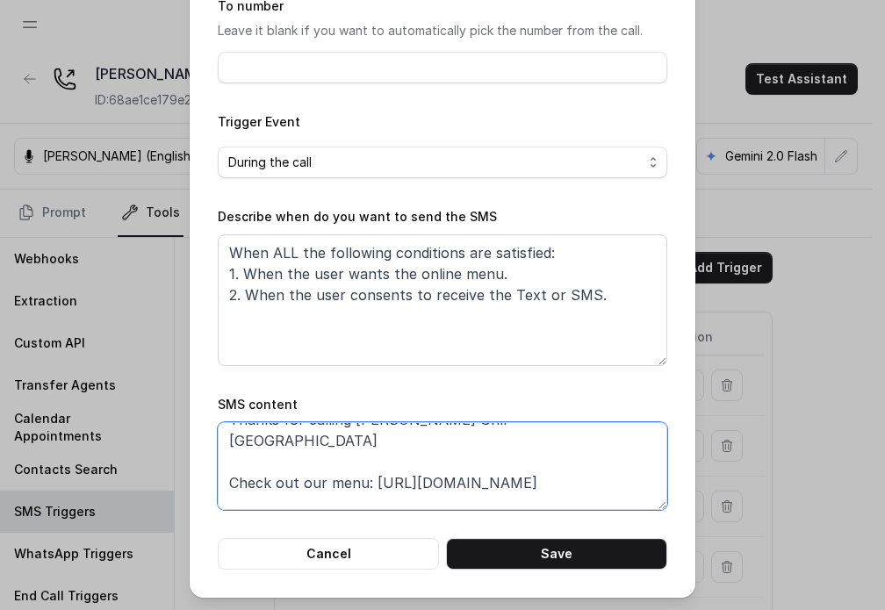
scroll to position [33, 0]
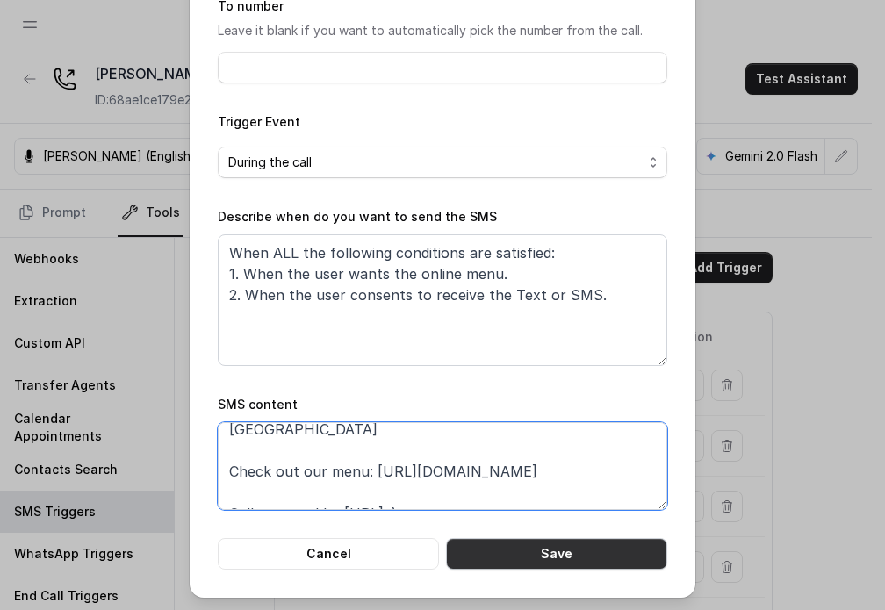
type textarea "Thanks for calling [PERSON_NAME] Grill [GEOGRAPHIC_DATA] Check out our menu: [U…"
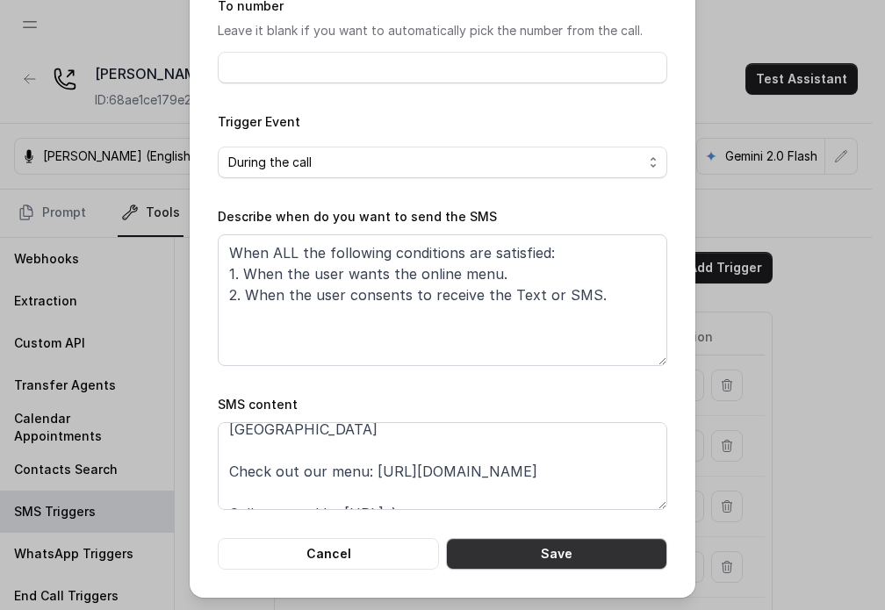
click at [549, 556] on button "Save" at bounding box center [556, 554] width 221 height 32
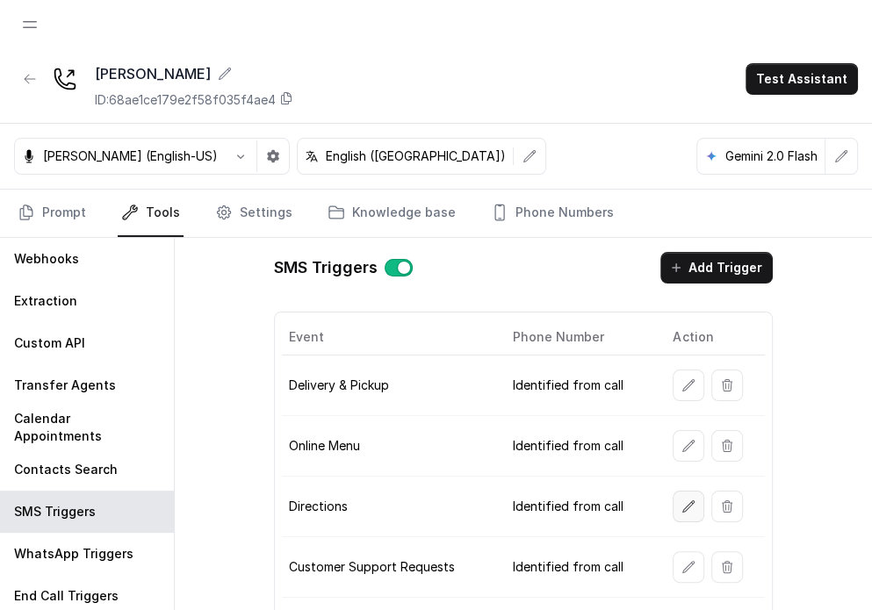
click at [577, 505] on button "button" at bounding box center [689, 507] width 32 height 32
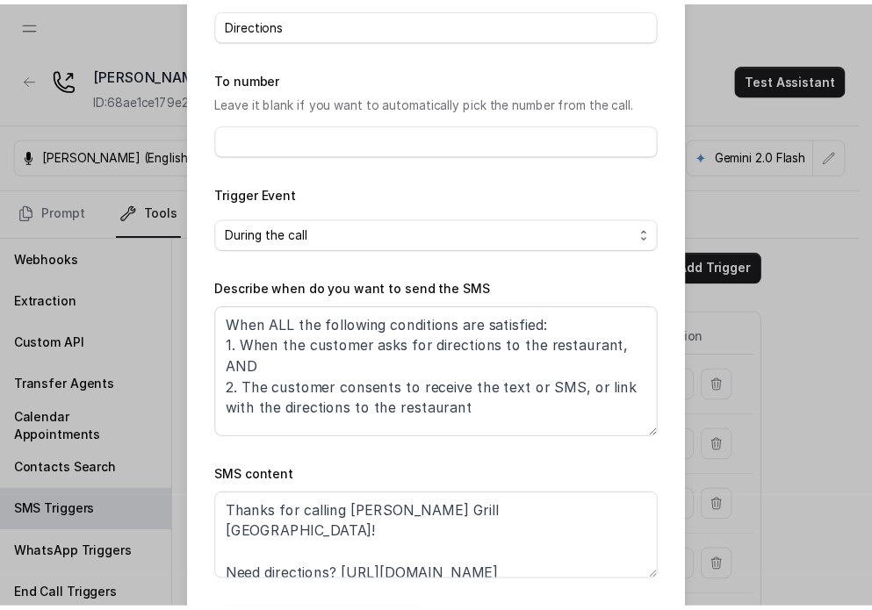
scroll to position [177, 0]
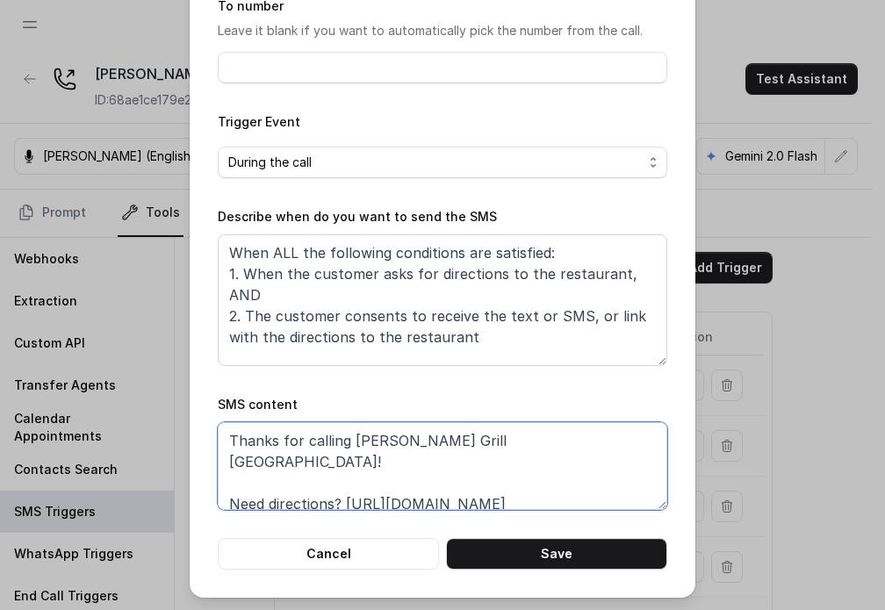
drag, startPoint x: 559, startPoint y: 482, endPoint x: 337, endPoint y: 481, distance: 221.4
click at [337, 481] on textarea "Thanks for calling [PERSON_NAME] Grill [GEOGRAPHIC_DATA]! Need directions? [URL…" at bounding box center [443, 467] width 450 height 88
paste textarea "y483"
type textarea "Thanks for calling [PERSON_NAME] Grill [GEOGRAPHIC_DATA]! Need directions? [URL…"
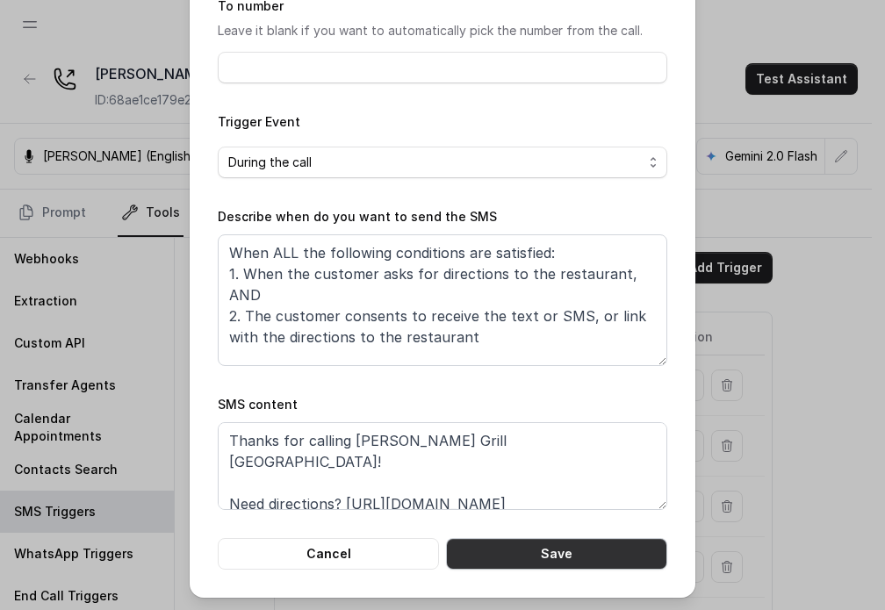
click at [577, 550] on button "Save" at bounding box center [556, 554] width 221 height 32
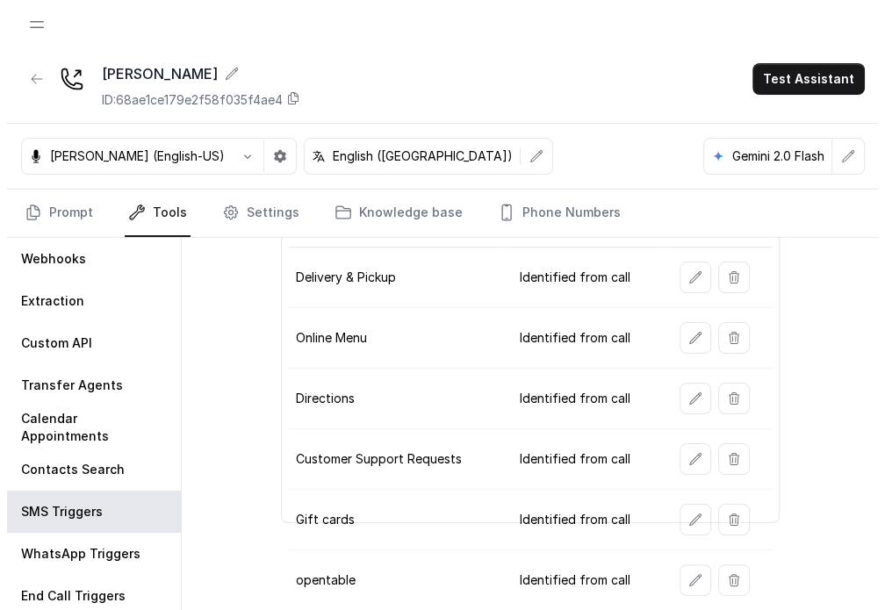
scroll to position [128, 0]
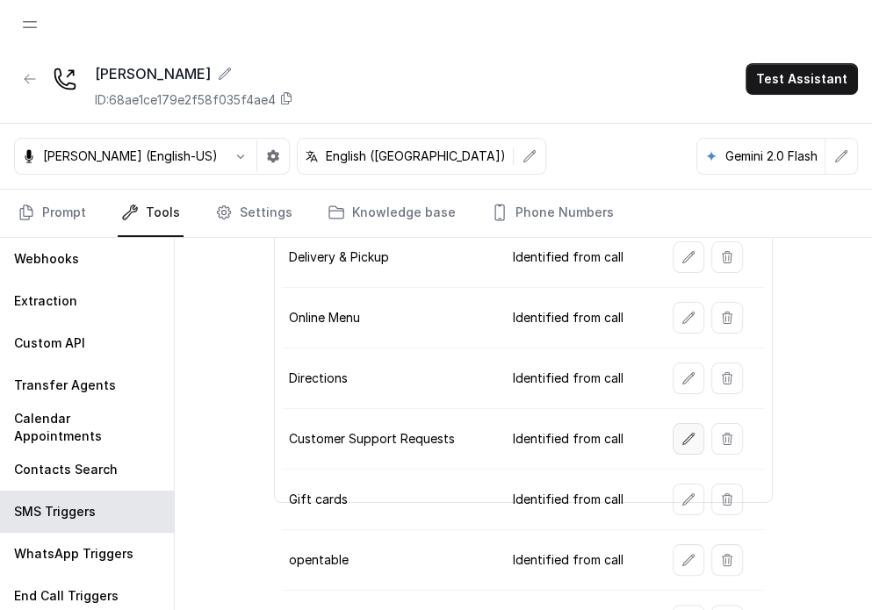
click at [577, 442] on button "button" at bounding box center [689, 439] width 32 height 32
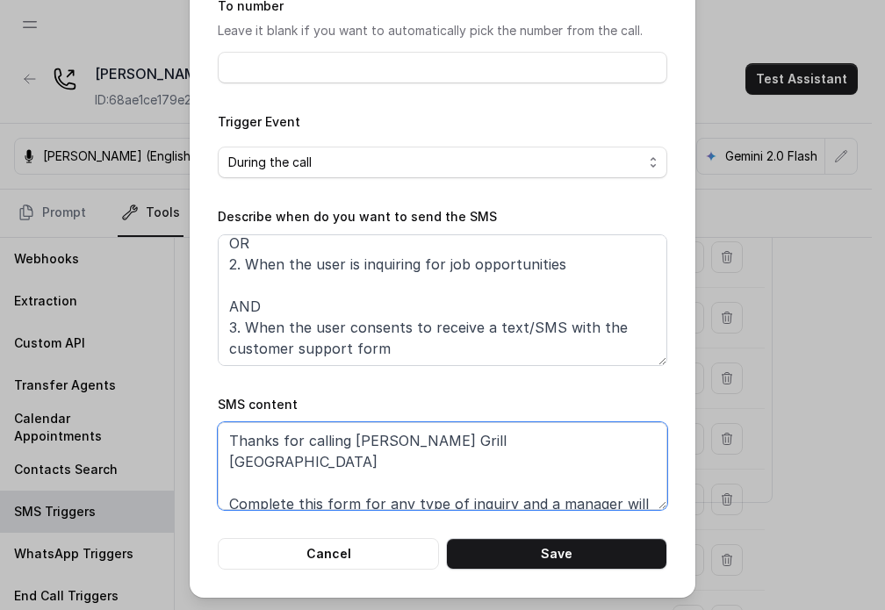
scroll to position [54, 0]
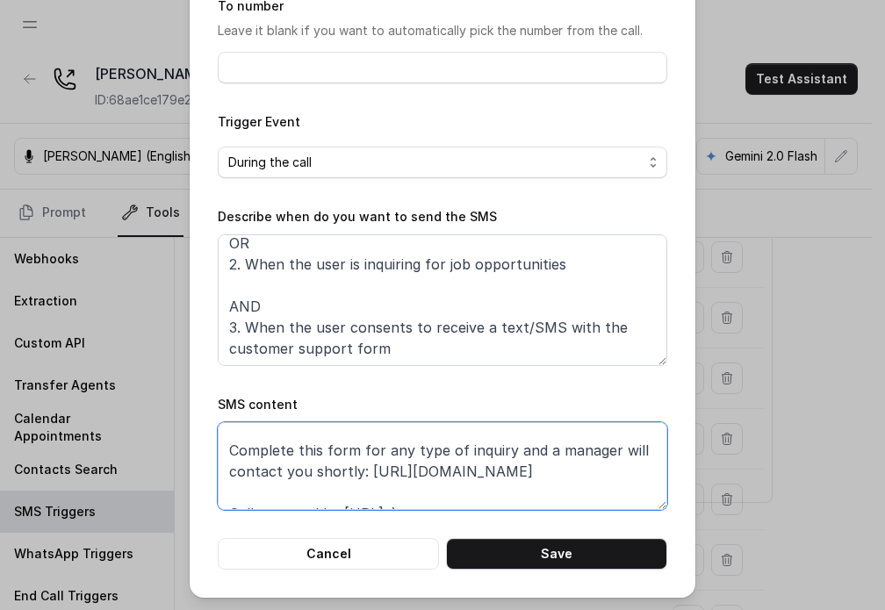
drag, startPoint x: 354, startPoint y: 502, endPoint x: 562, endPoint y: 456, distance: 213.1
click at [562, 456] on textarea "Thanks for calling [PERSON_NAME] Grill [GEOGRAPHIC_DATA] Complete this form for…" at bounding box center [443, 467] width 450 height 88
paste textarea "[URL][DOMAIN_NAME]"
type textarea "Thanks for calling [PERSON_NAME] Grill [GEOGRAPHIC_DATA] Complete this form for…"
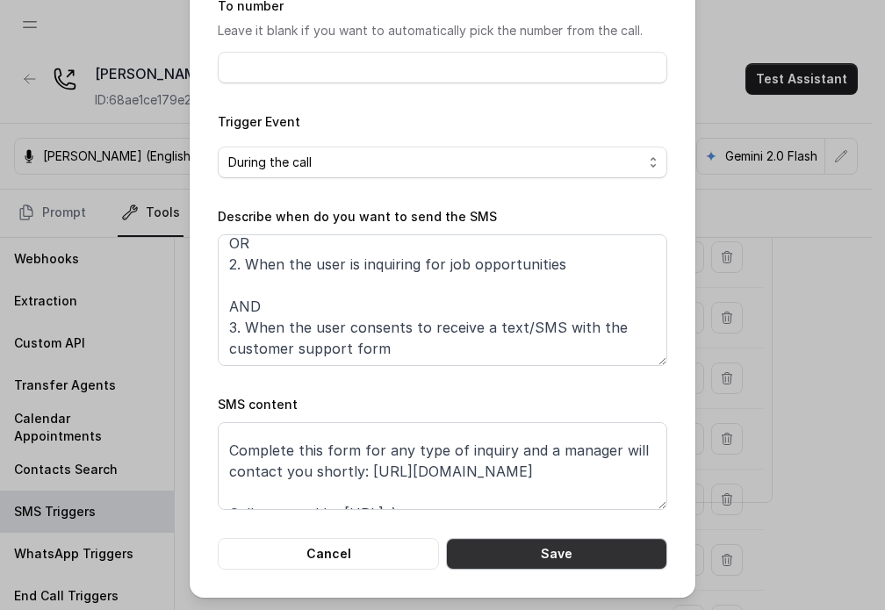
click at [509, 545] on button "Save" at bounding box center [556, 554] width 221 height 32
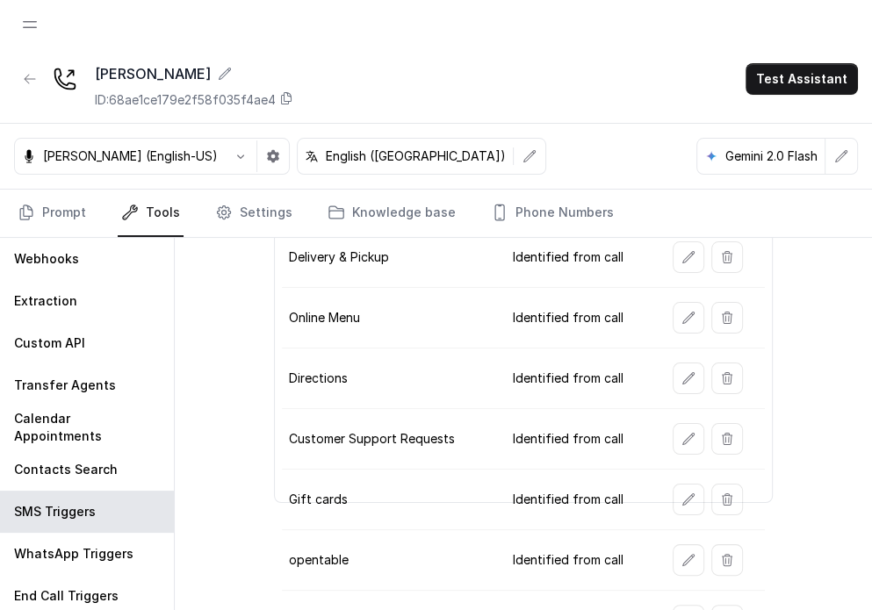
click at [577, 488] on button "button" at bounding box center [689, 500] width 32 height 32
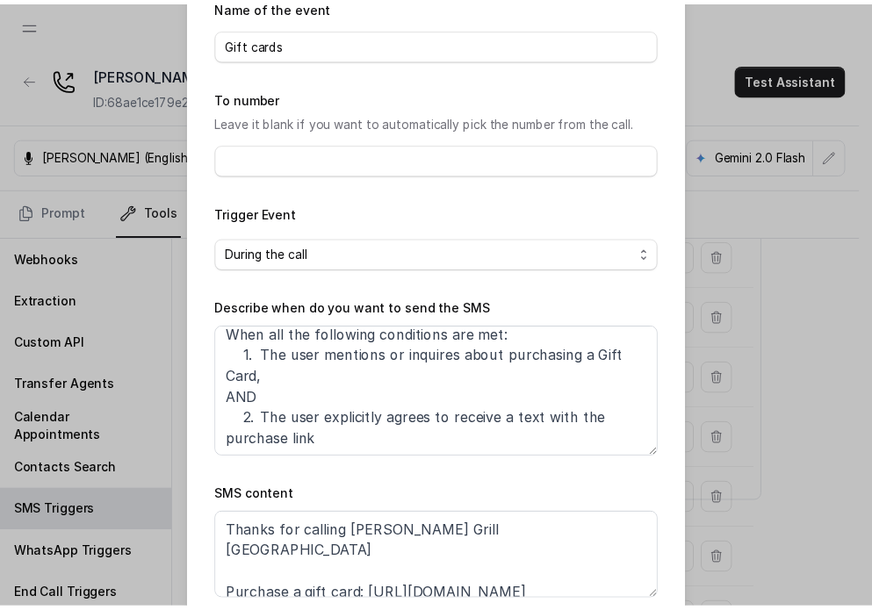
scroll to position [177, 0]
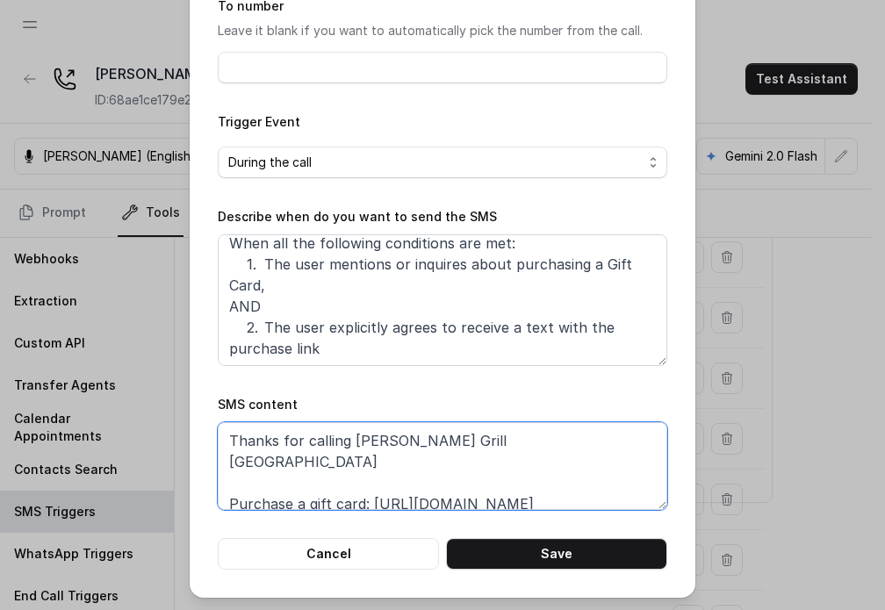
drag, startPoint x: 367, startPoint y: 479, endPoint x: 580, endPoint y: 480, distance: 212.6
click at [577, 480] on textarea "Thanks for calling [PERSON_NAME] Grill [GEOGRAPHIC_DATA] Purchase a gift card: …" at bounding box center [443, 467] width 450 height 88
paste textarea "y483-gift"
type textarea "Thanks for calling [PERSON_NAME] Grill [GEOGRAPHIC_DATA] Purchase a gift card: …"
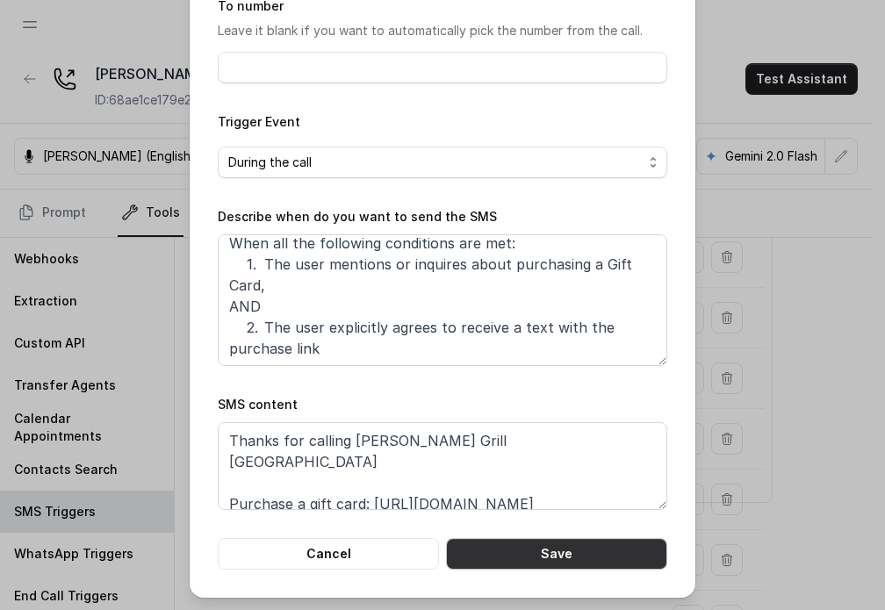
click at [509, 548] on button "Save" at bounding box center [556, 554] width 221 height 32
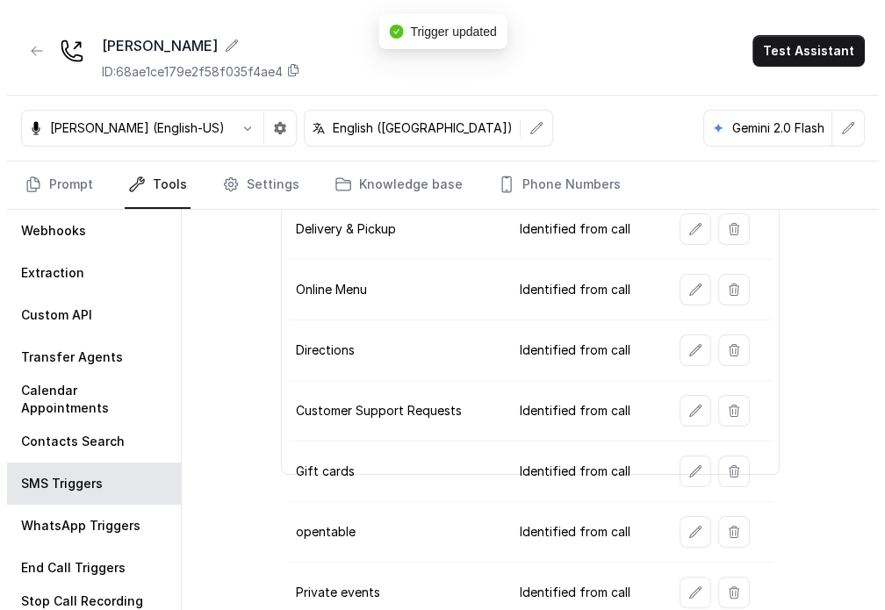
scroll to position [42, 0]
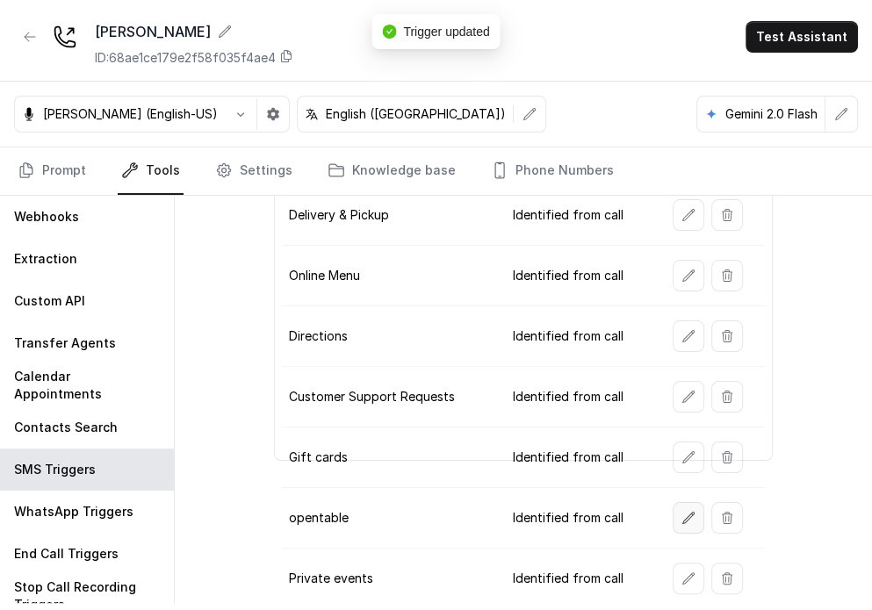
click at [577, 517] on icon "button" at bounding box center [689, 518] width 14 height 14
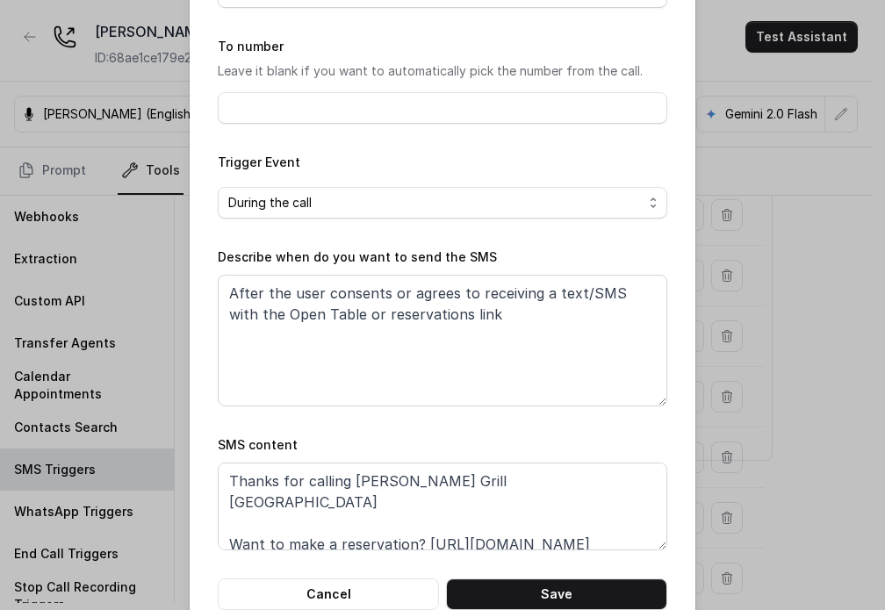
scroll to position [177, 0]
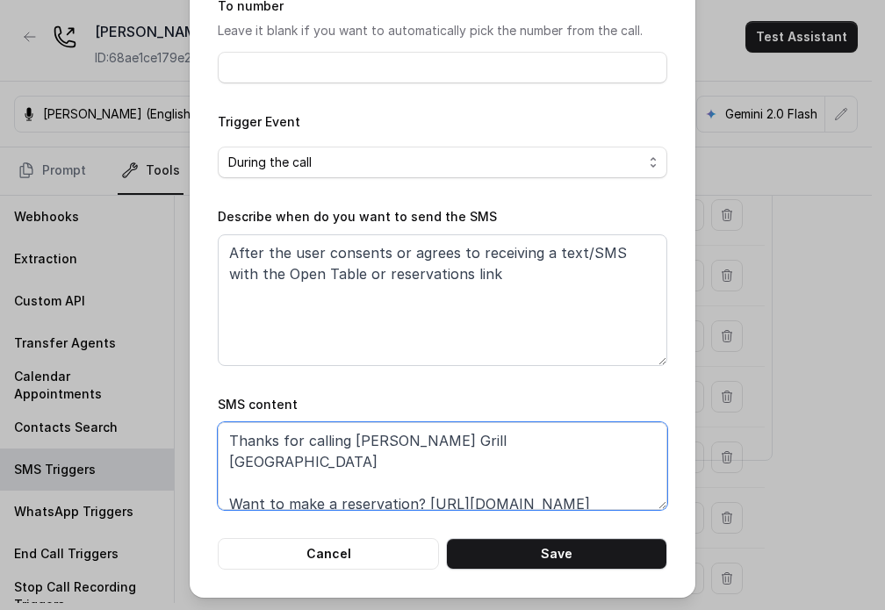
drag, startPoint x: 623, startPoint y: 486, endPoint x: 412, endPoint y: 487, distance: 210.8
click at [412, 487] on textarea "Thanks for calling [PERSON_NAME] Grill [GEOGRAPHIC_DATA] Want to make a reserva…" at bounding box center [443, 467] width 450 height 88
paste textarea "y483"
type textarea "Thanks for calling [PERSON_NAME] Grill [GEOGRAPHIC_DATA] Want to make a reserva…"
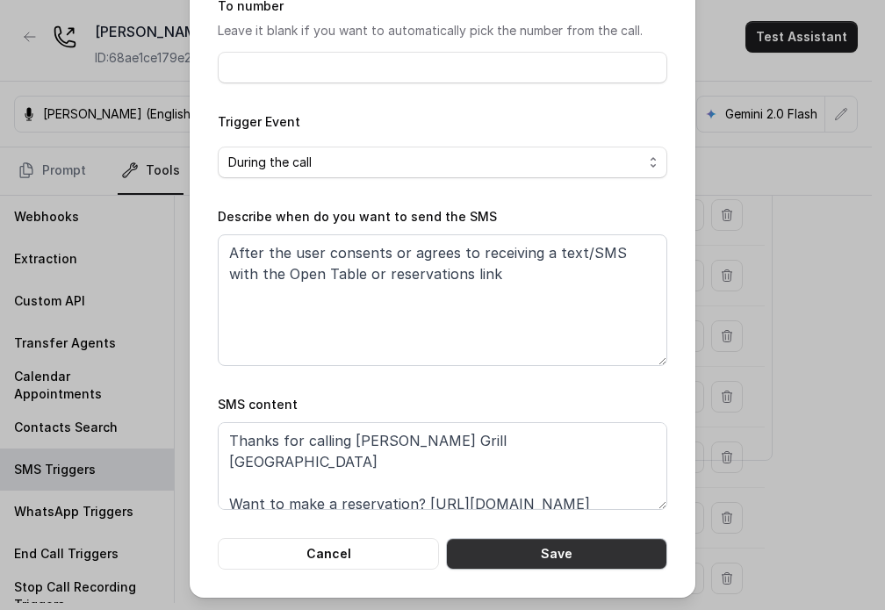
click at [509, 553] on button "Save" at bounding box center [556, 554] width 221 height 32
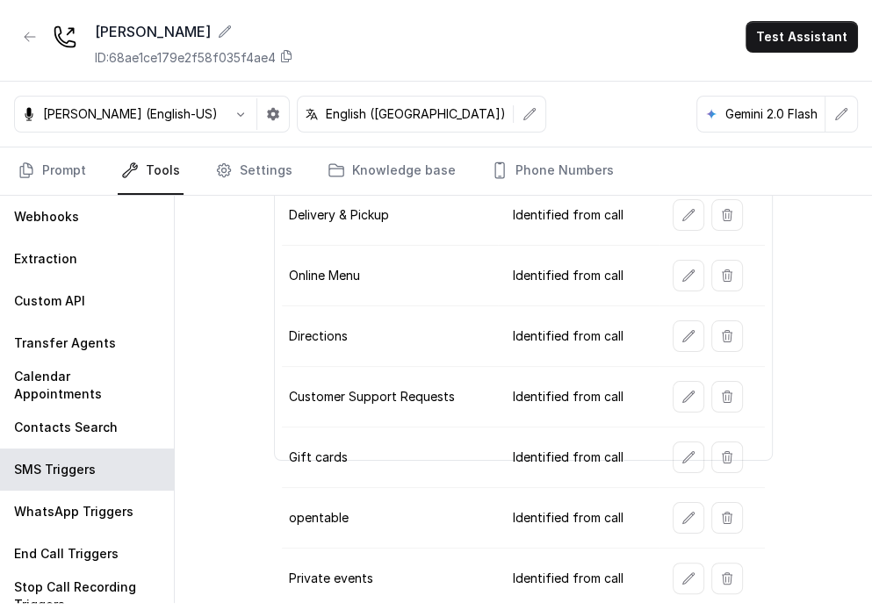
drag, startPoint x: 457, startPoint y: 416, endPoint x: 429, endPoint y: 366, distance: 57.4
click at [457, 415] on td "Customer Support Requests" at bounding box center [390, 397] width 217 height 61
click at [342, 256] on td "Online Menu" at bounding box center [390, 276] width 217 height 61
click at [577, 331] on button "button" at bounding box center [689, 337] width 32 height 32
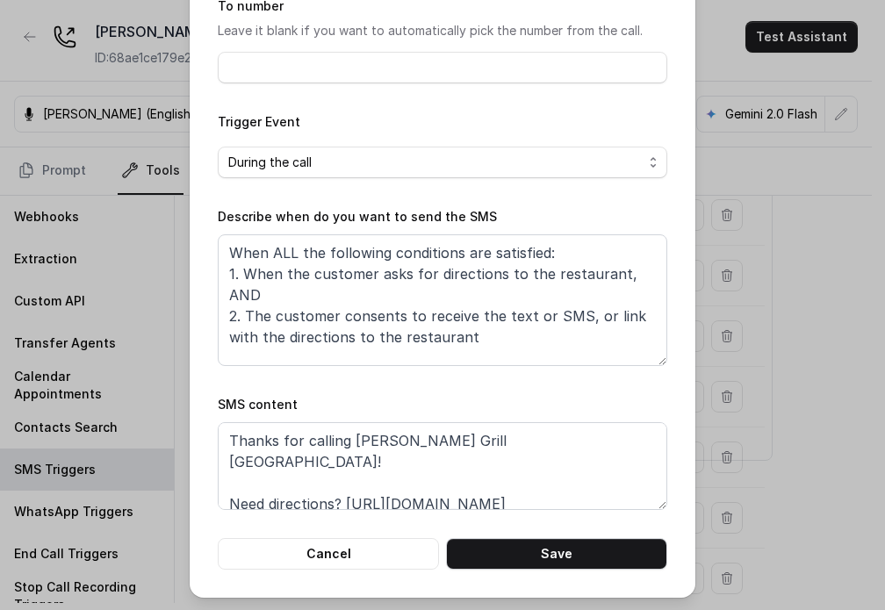
click at [577, 367] on div "Edit SMS Trigger Name of the event Directions To number Leave it blank if you w…" at bounding box center [442, 305] width 885 height 610
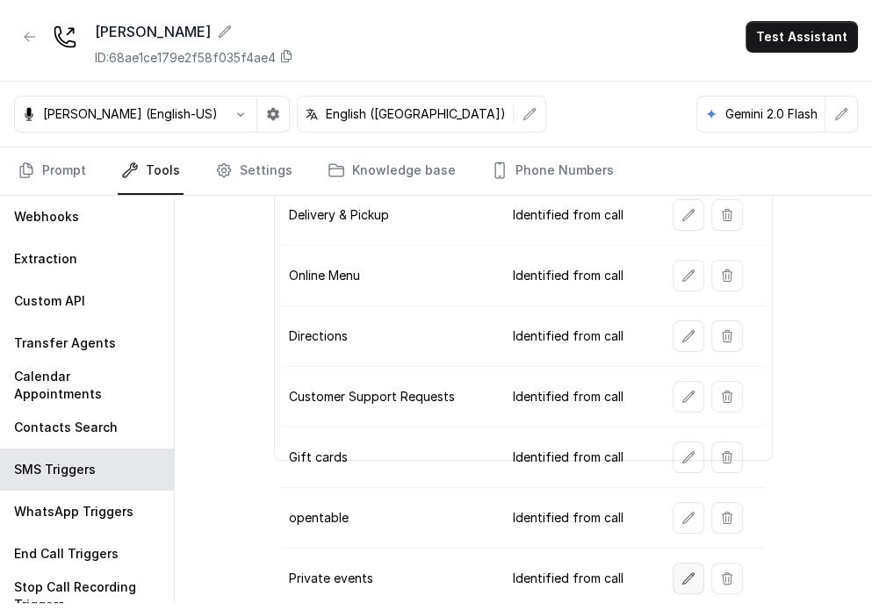
click at [577, 567] on button "button" at bounding box center [689, 579] width 32 height 32
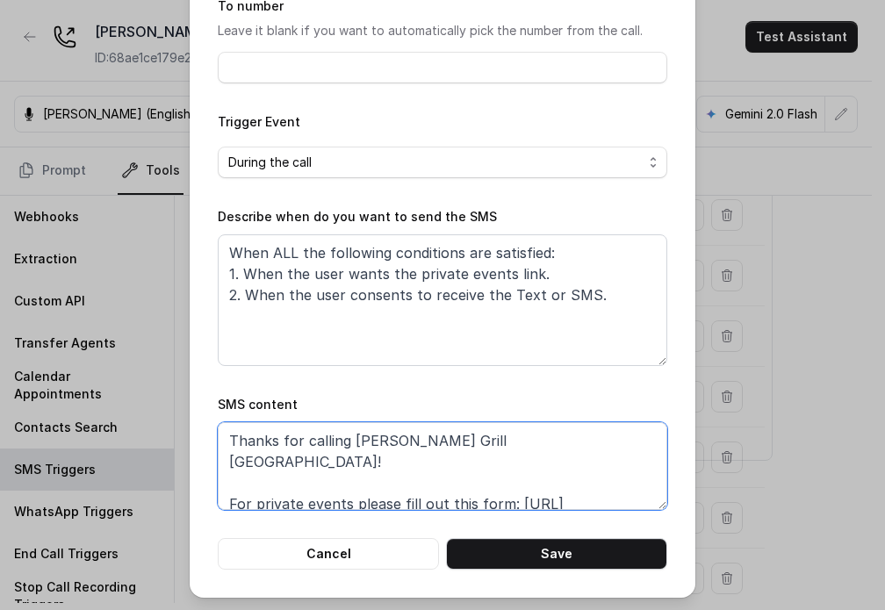
drag, startPoint x: 487, startPoint y: 499, endPoint x: 509, endPoint y: 487, distance: 25.9
click at [509, 487] on textarea "Thanks for calling [PERSON_NAME] Grill [GEOGRAPHIC_DATA]! For private events pl…" at bounding box center [443, 467] width 450 height 88
paste textarea "y483"
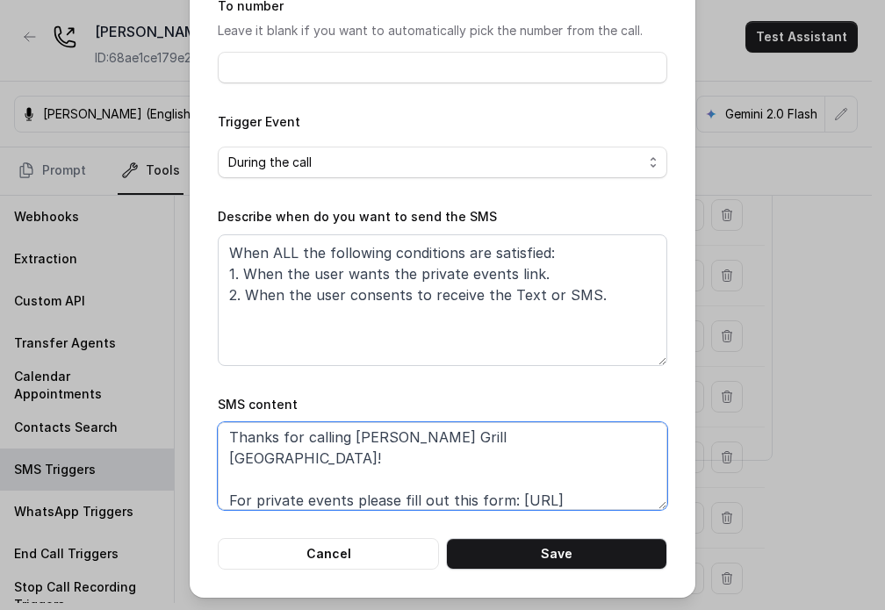
scroll to position [54, 0]
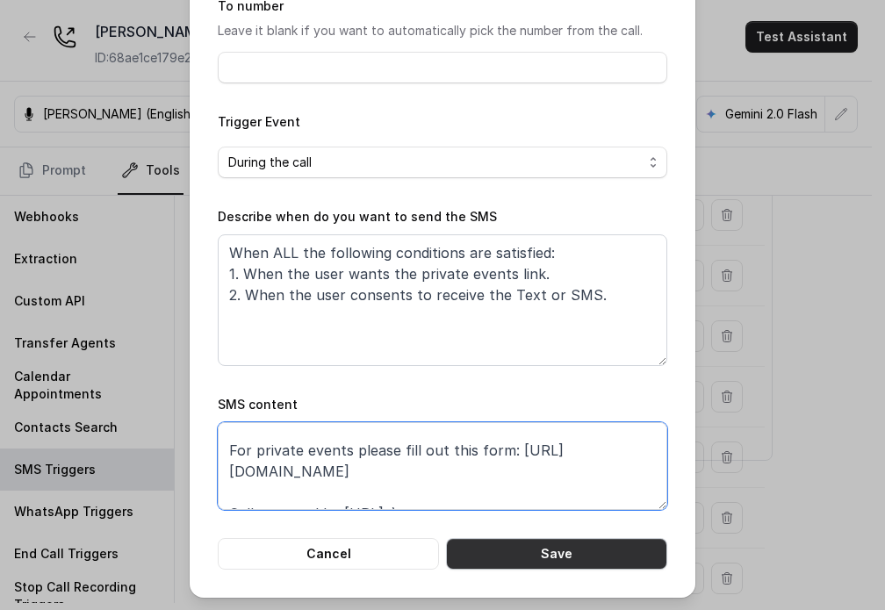
type textarea "Thanks for calling [PERSON_NAME] Grill [GEOGRAPHIC_DATA]! For private events pl…"
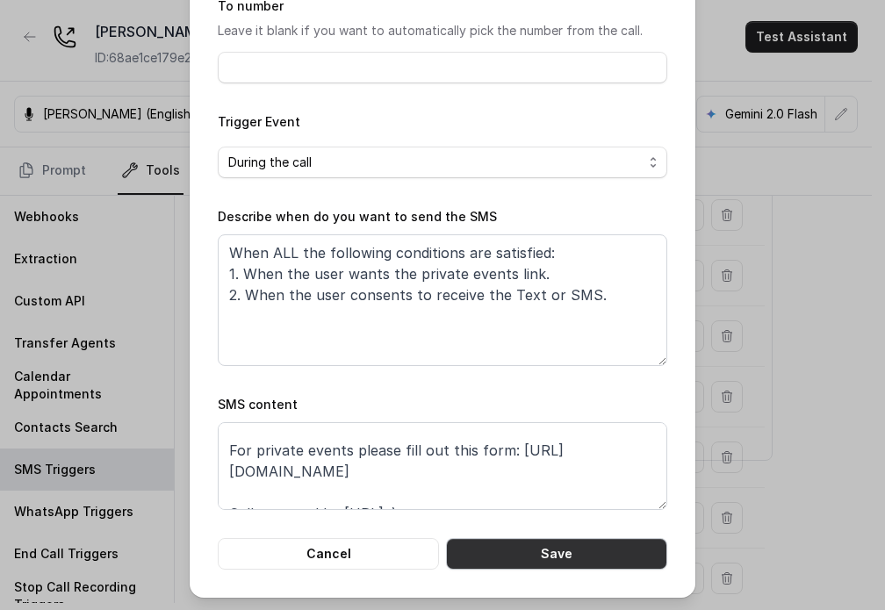
click at [519, 553] on button "Save" at bounding box center [556, 554] width 221 height 32
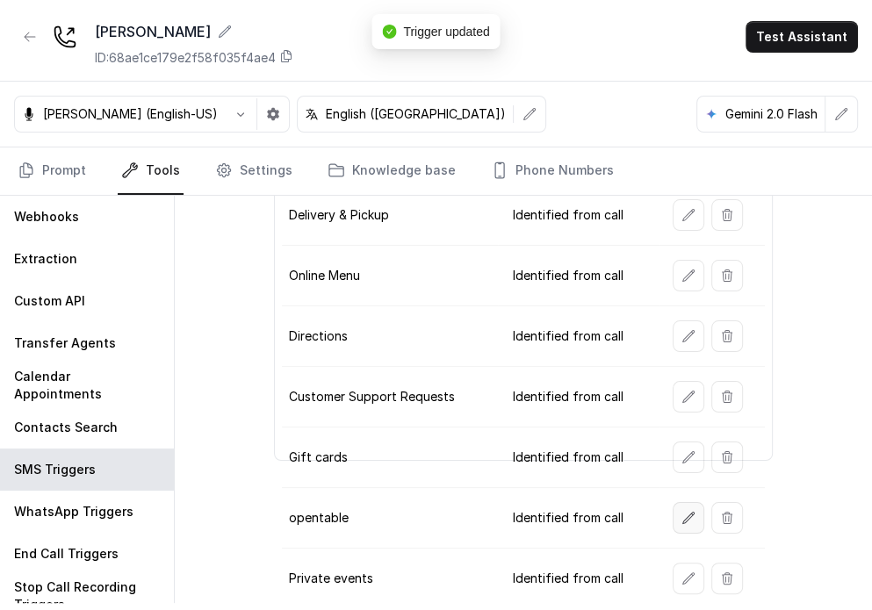
click at [577, 511] on icon "button" at bounding box center [689, 518] width 14 height 14
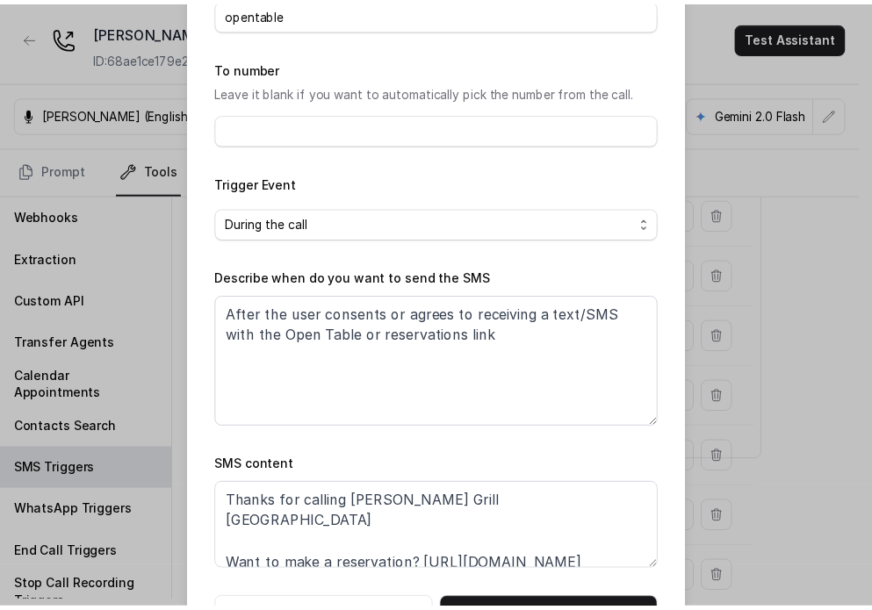
scroll to position [89, 0]
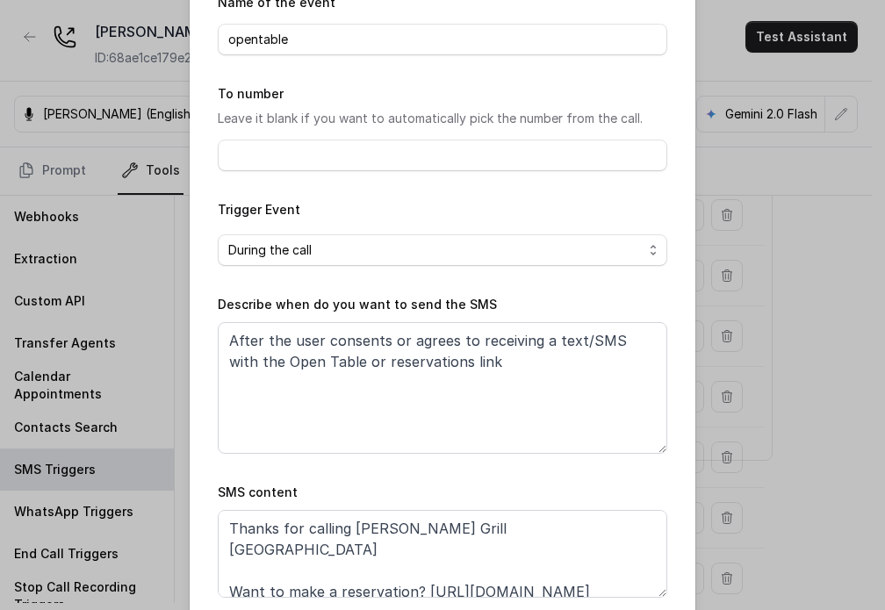
click at [577, 326] on div "Edit SMS Trigger Name of the event opentable To number Leave it blank if you wa…" at bounding box center [442, 305] width 885 height 610
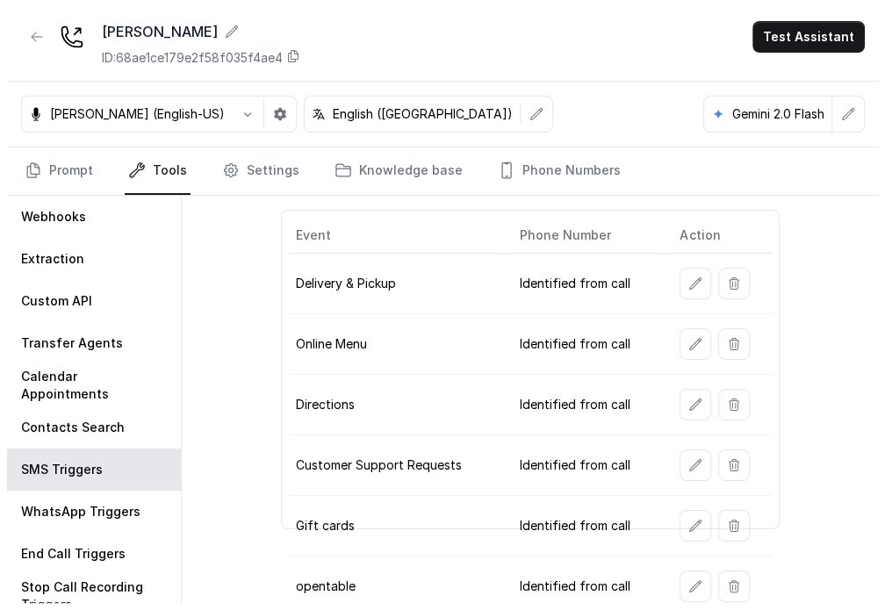
scroll to position [40, 0]
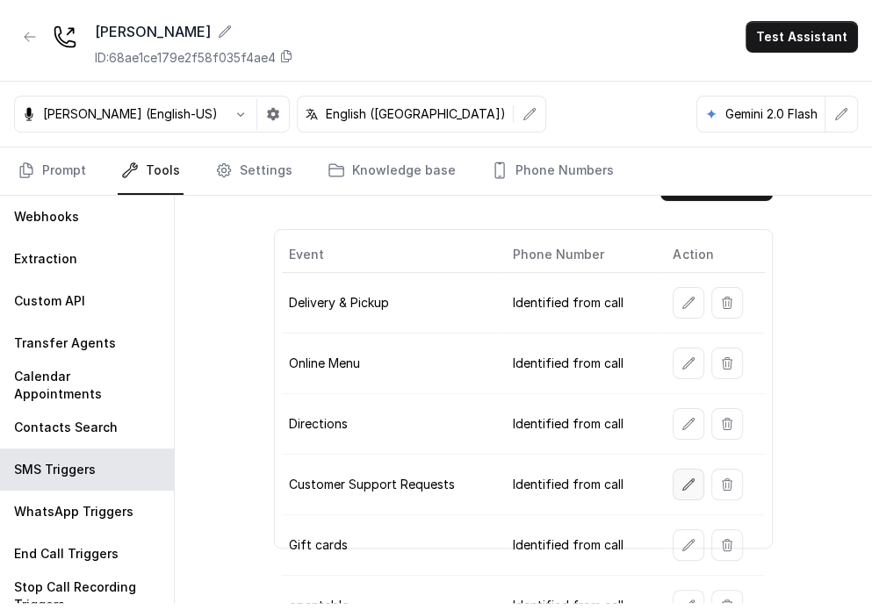
click at [577, 495] on button "button" at bounding box center [689, 485] width 32 height 32
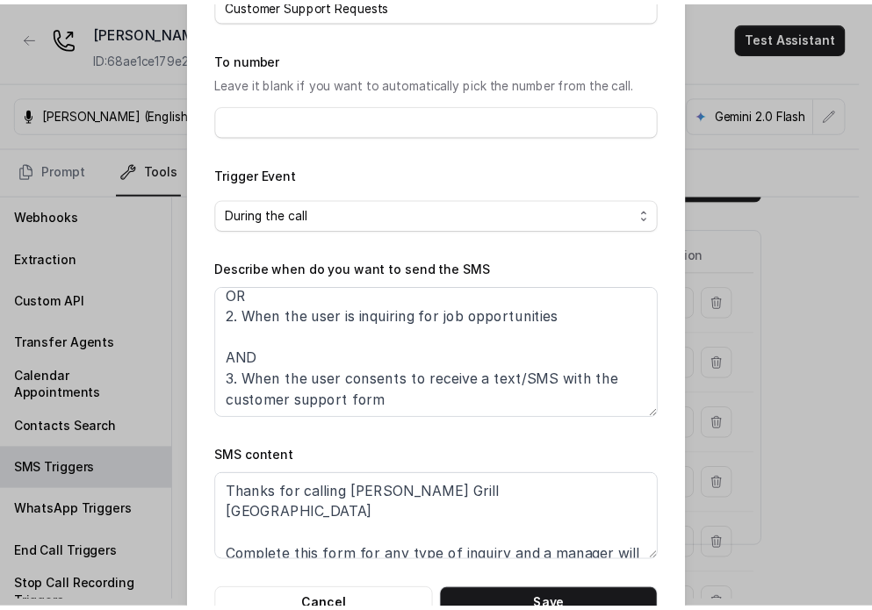
scroll to position [177, 0]
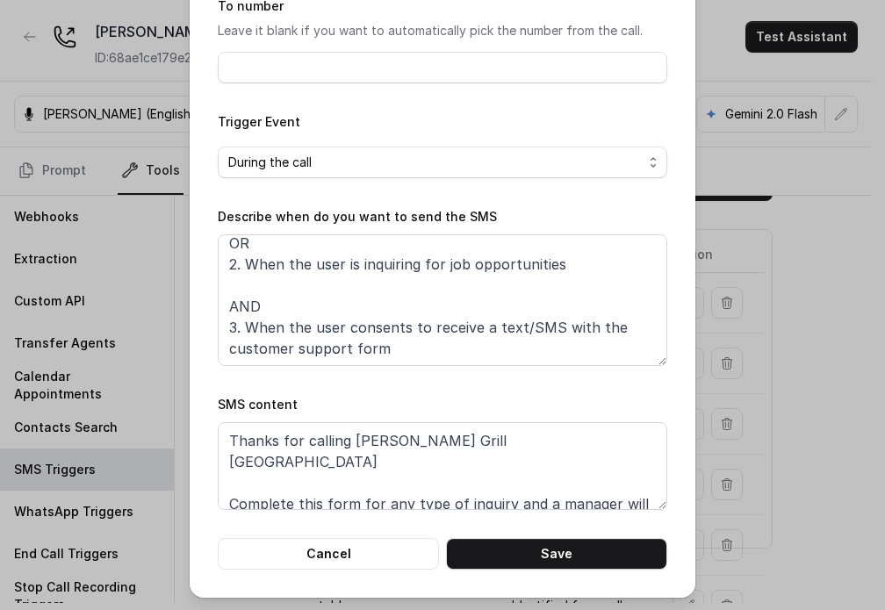
click at [577, 394] on div "Edit SMS Trigger Name of the event Customer Support Requests To number Leave it…" at bounding box center [442, 305] width 885 height 610
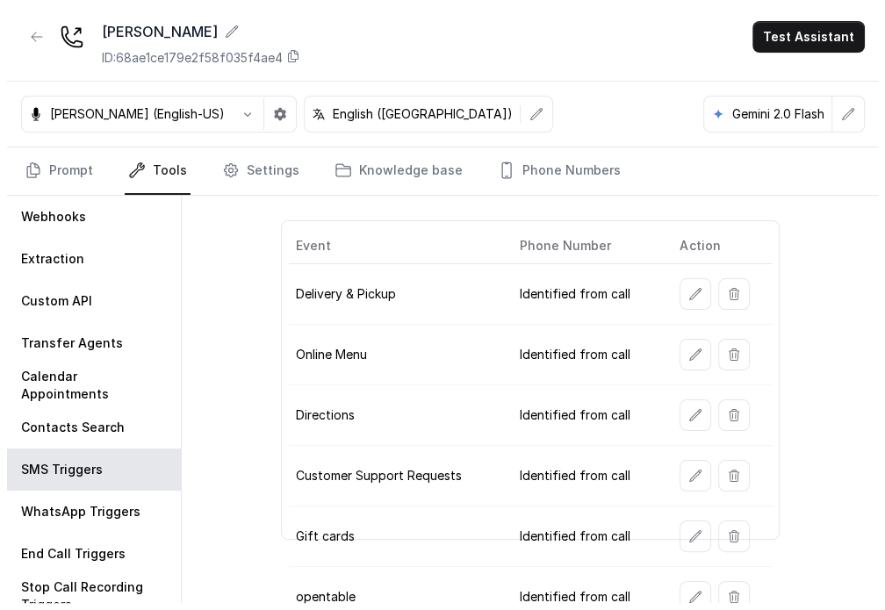
scroll to position [0, 0]
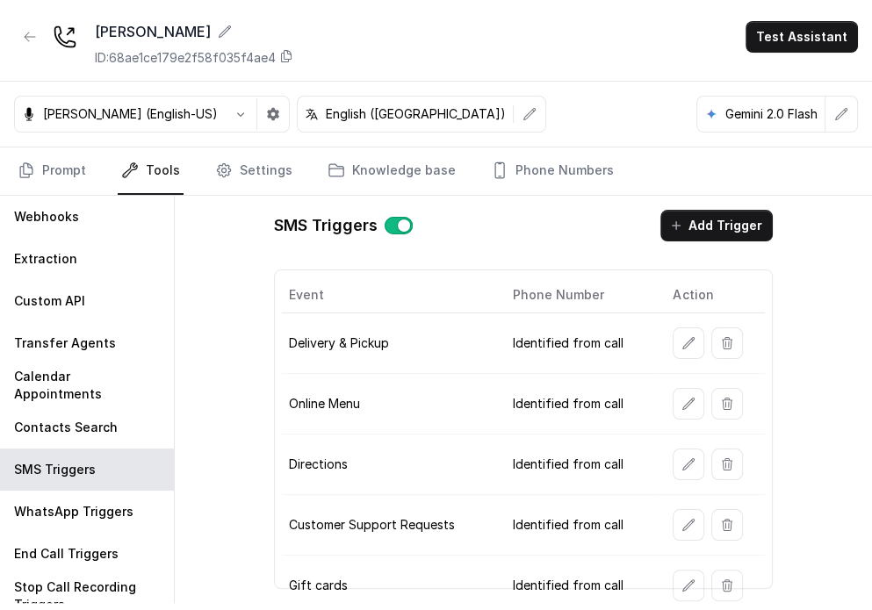
click at [577, 400] on button "button" at bounding box center [689, 404] width 32 height 32
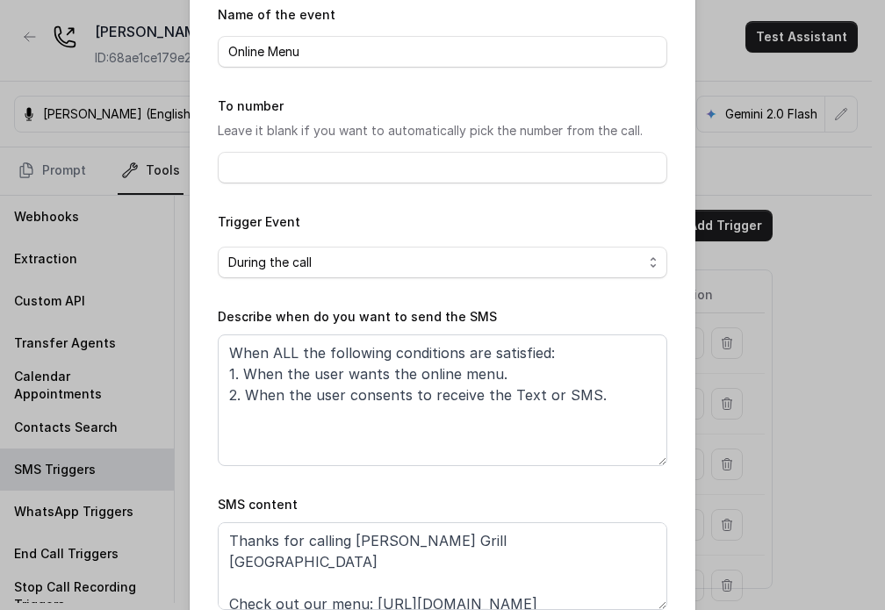
scroll to position [177, 0]
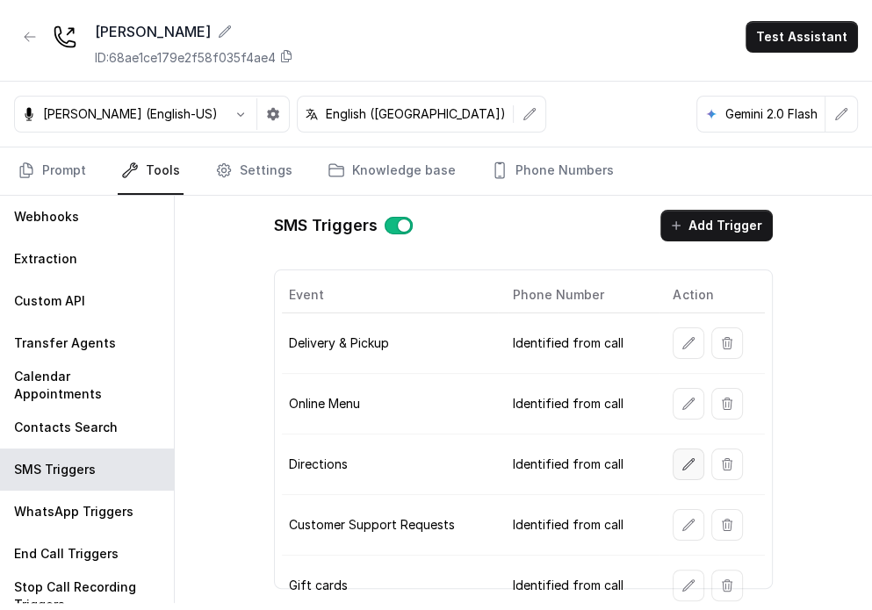
click at [577, 469] on button "button" at bounding box center [689, 465] width 32 height 32
click at [577, 519] on button "button" at bounding box center [689, 525] width 32 height 32
click at [577, 522] on icon "button" at bounding box center [689, 525] width 14 height 14
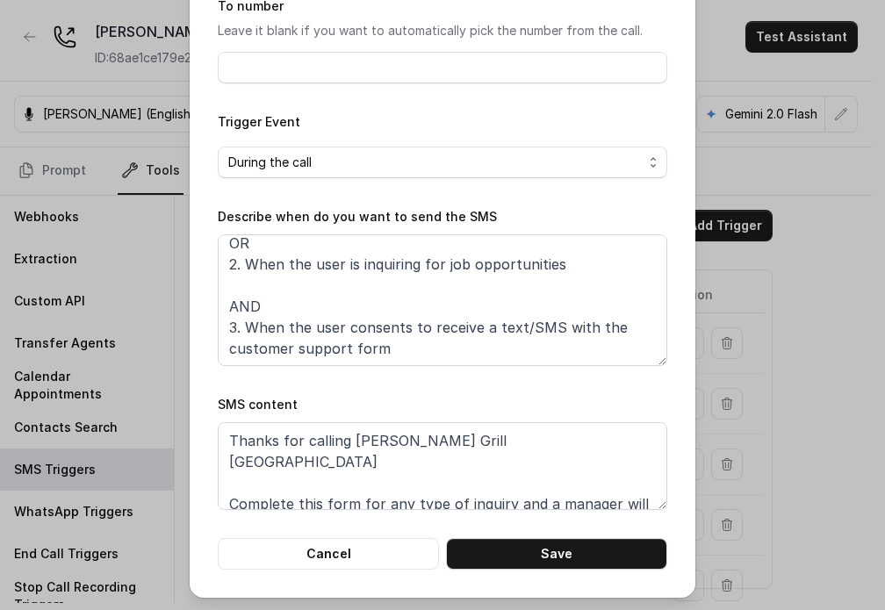
scroll to position [35, 0]
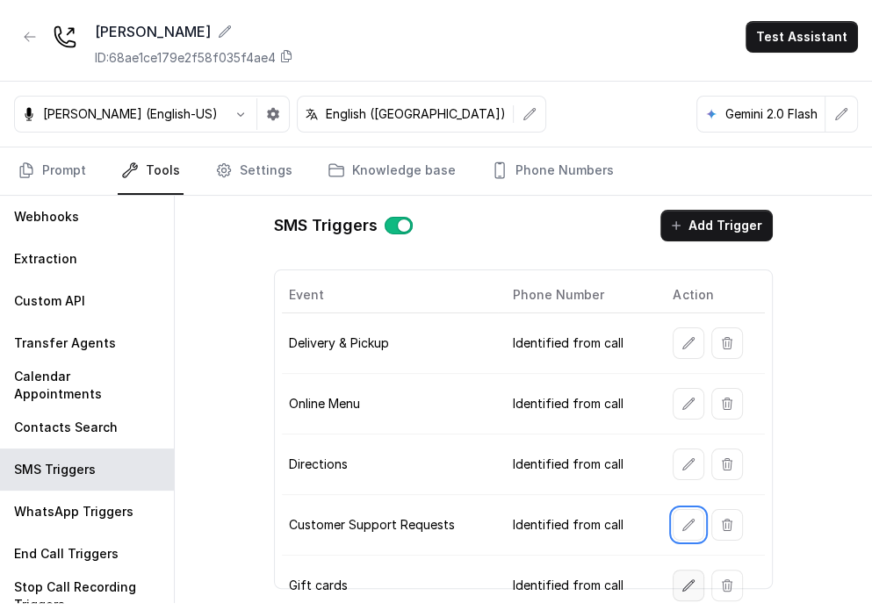
click at [577, 580] on icon "button" at bounding box center [688, 585] width 11 height 11
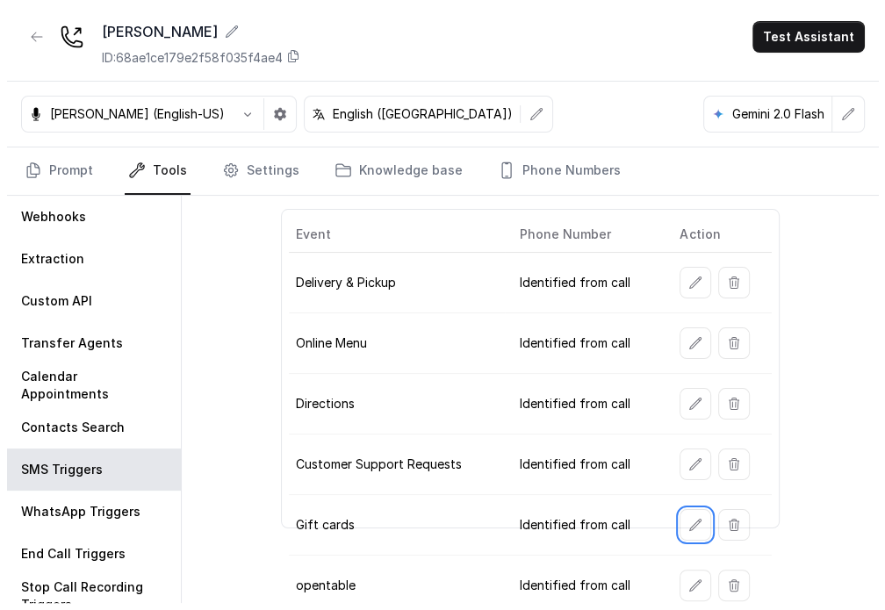
scroll to position [128, 0]
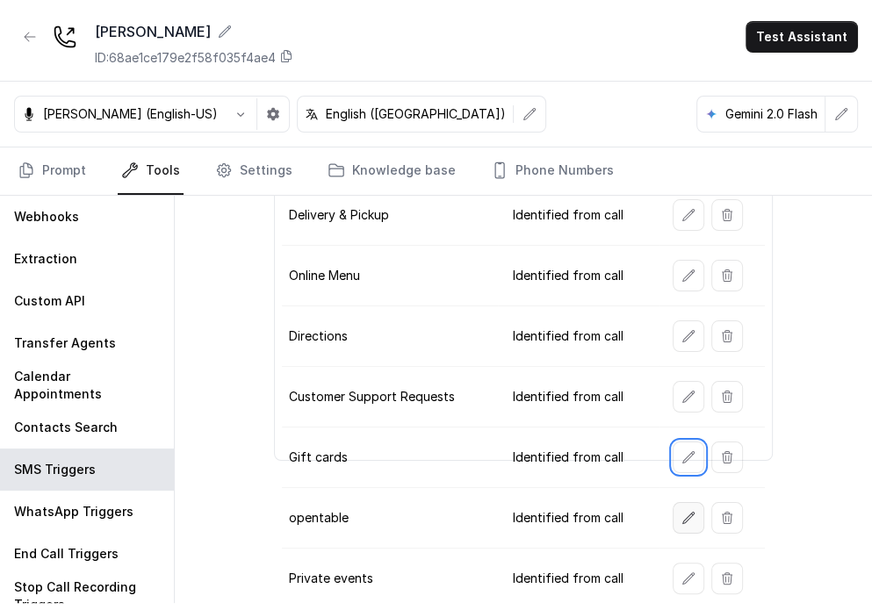
click at [577, 519] on icon "button" at bounding box center [689, 518] width 14 height 14
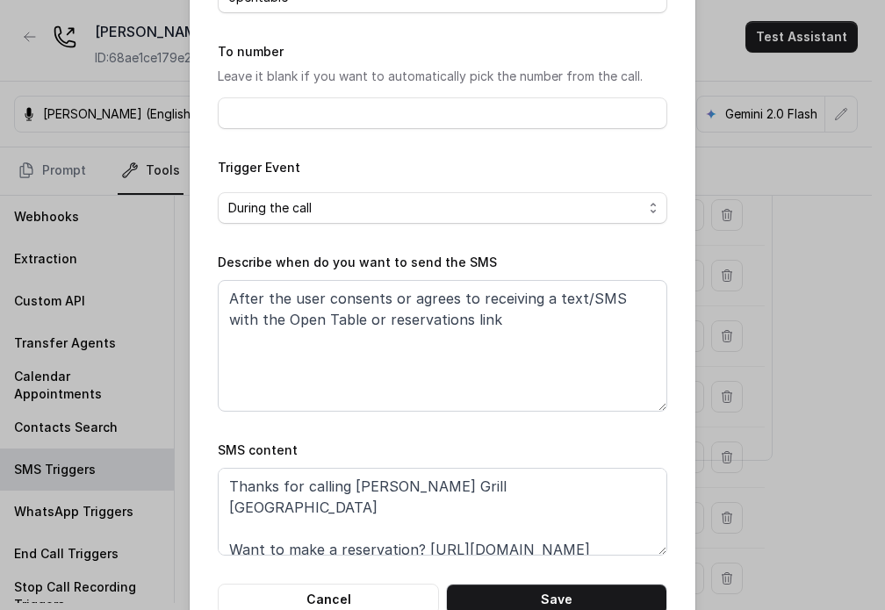
scroll to position [177, 0]
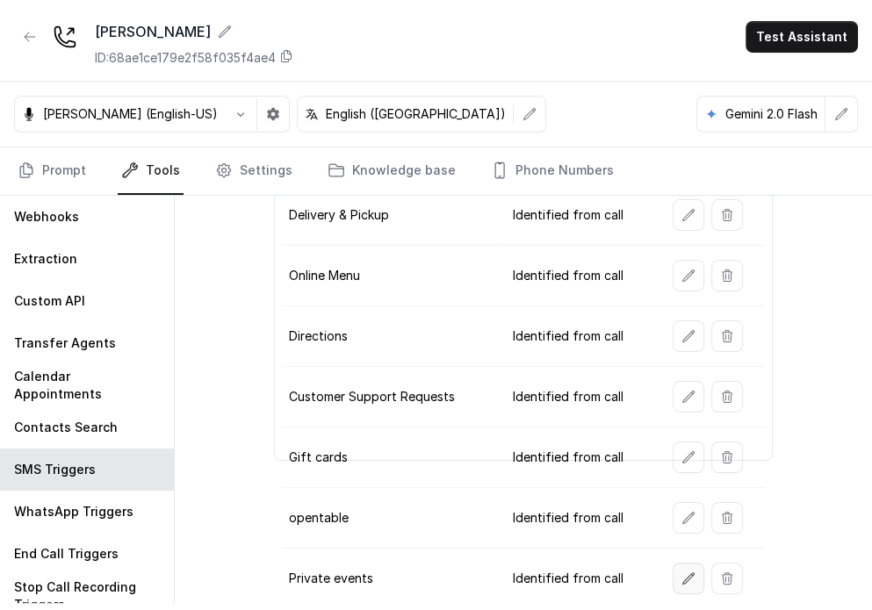
click at [577, 566] on button "button" at bounding box center [689, 579] width 32 height 32
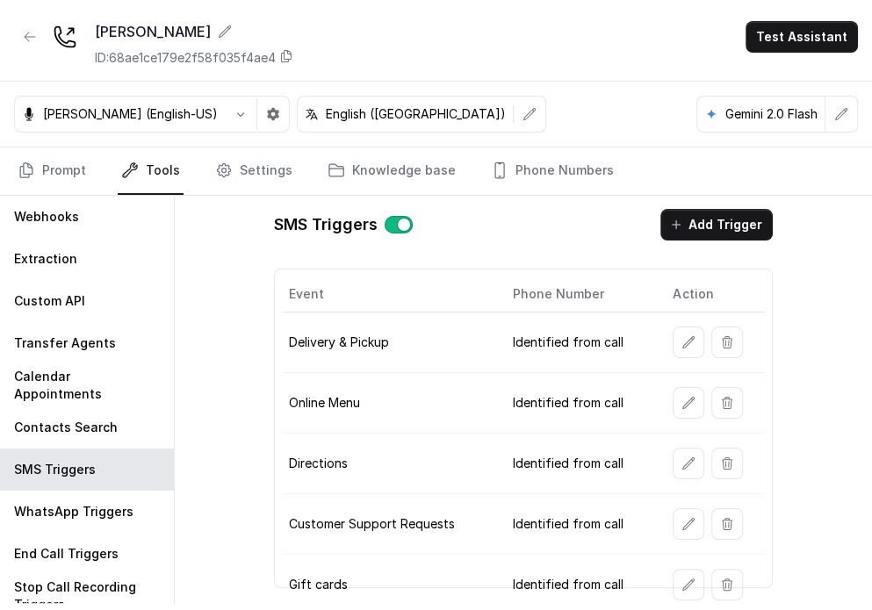
scroll to position [0, 0]
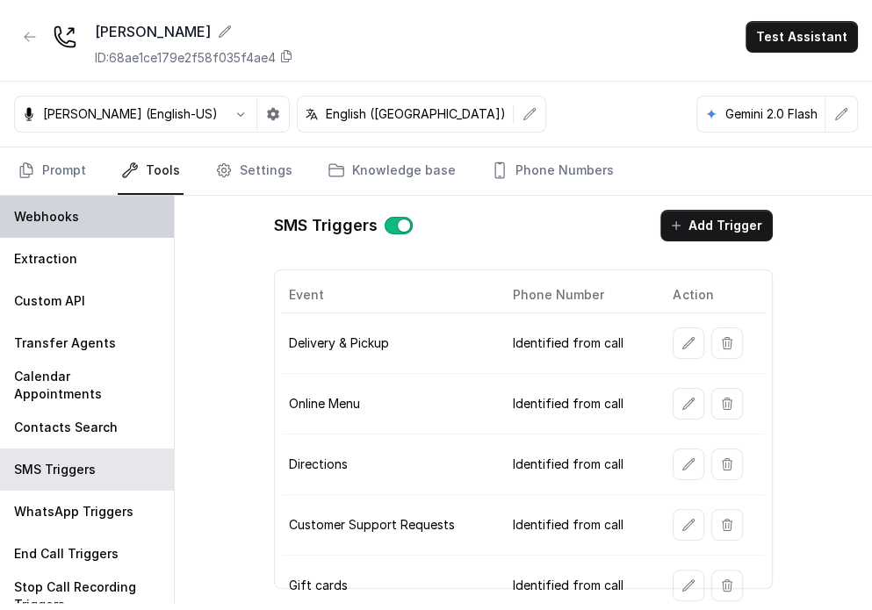
click at [66, 231] on div "Webhooks" at bounding box center [87, 217] width 174 height 42
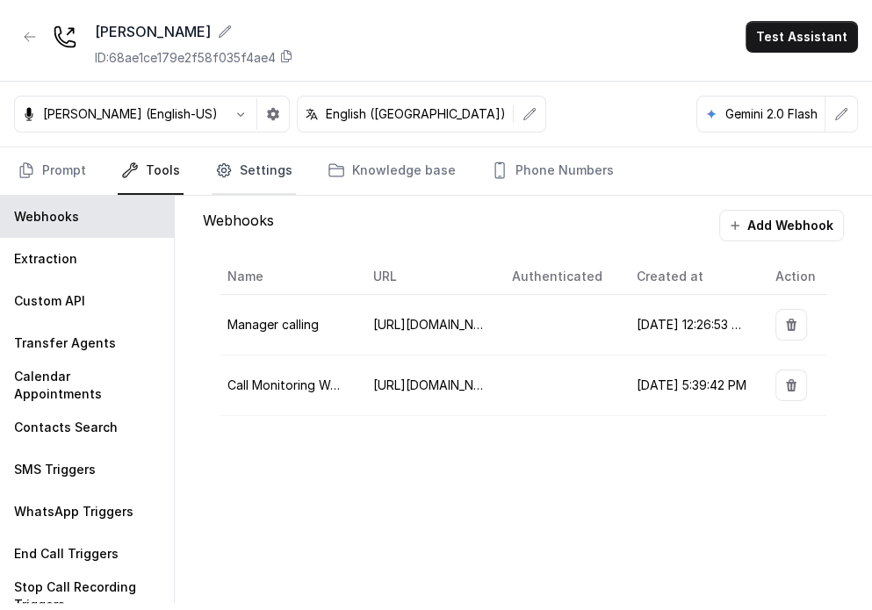
click at [224, 179] on link "Settings" at bounding box center [254, 171] width 84 height 47
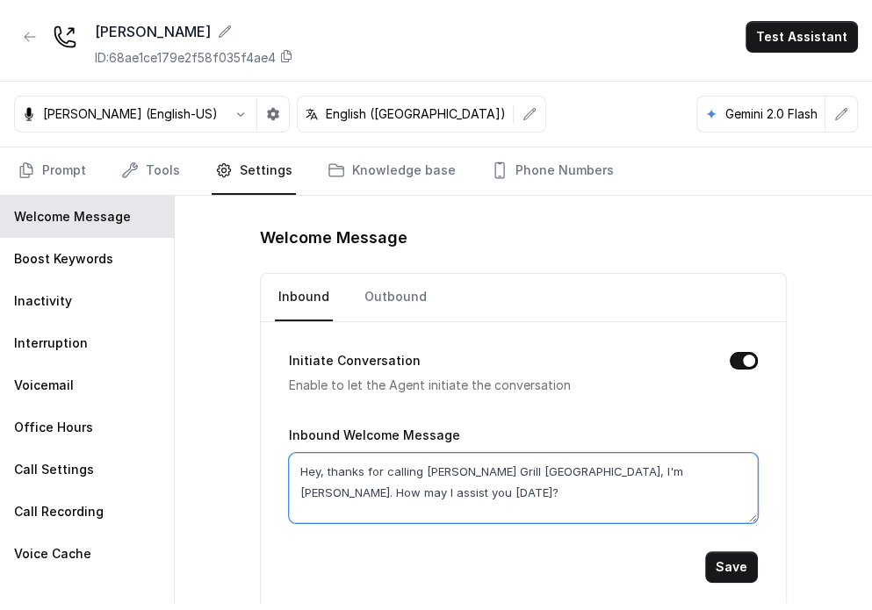
drag, startPoint x: 474, startPoint y: 470, endPoint x: 544, endPoint y: 470, distance: 69.4
click at [544, 470] on textarea "Hey, thanks for calling [PERSON_NAME] Grill [GEOGRAPHIC_DATA], I'm [PERSON_NAME…" at bounding box center [523, 488] width 469 height 70
type textarea "Hey, thanks for calling [PERSON_NAME] [PERSON_NAME], I'm [PERSON_NAME]. How may…"
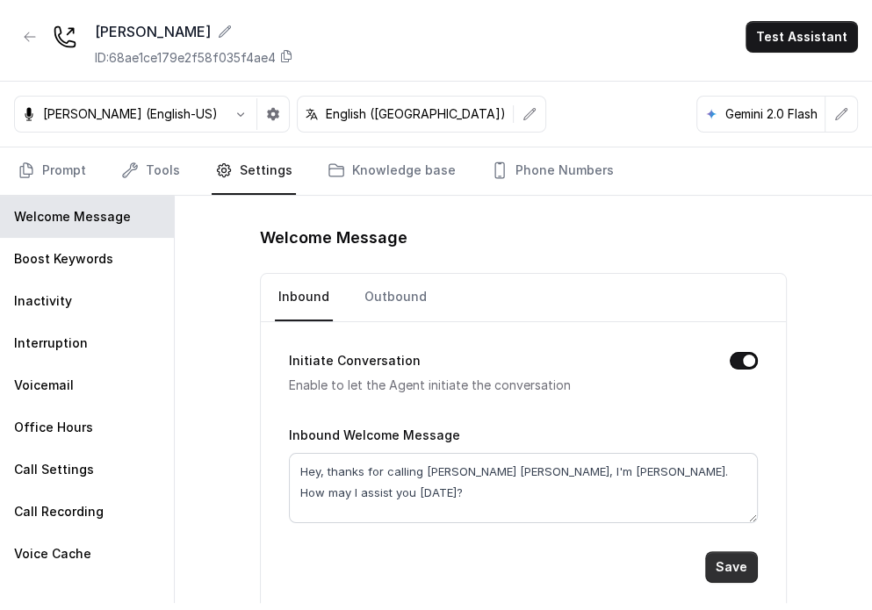
click at [577, 569] on button "Save" at bounding box center [731, 568] width 53 height 32
drag, startPoint x: 214, startPoint y: 126, endPoint x: 194, endPoint y: 145, distance: 28.0
click at [207, 129] on div "[PERSON_NAME] (English-US)" at bounding box center [152, 114] width 276 height 37
click at [170, 169] on link "Tools" at bounding box center [151, 171] width 66 height 47
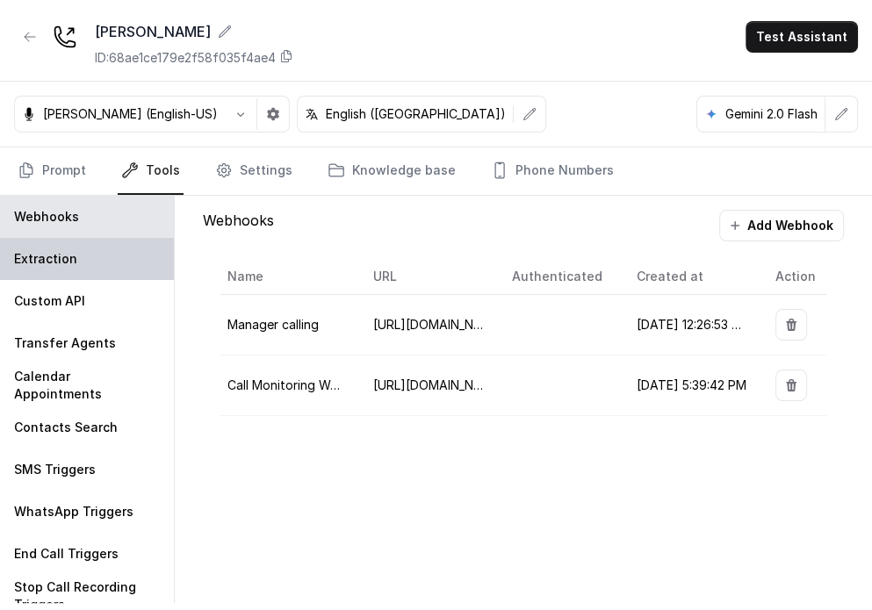
click at [88, 269] on div "Extraction" at bounding box center [87, 259] width 174 height 42
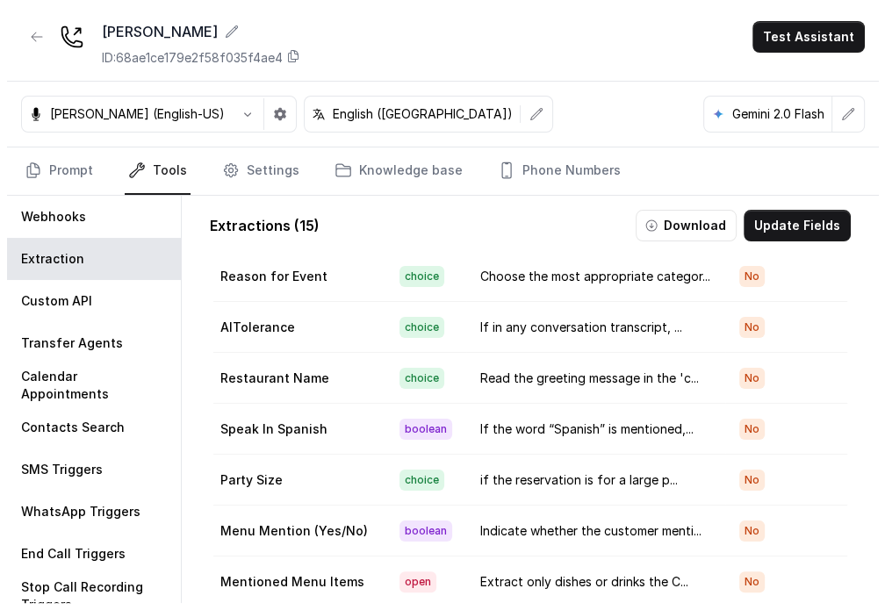
scroll to position [194, 0]
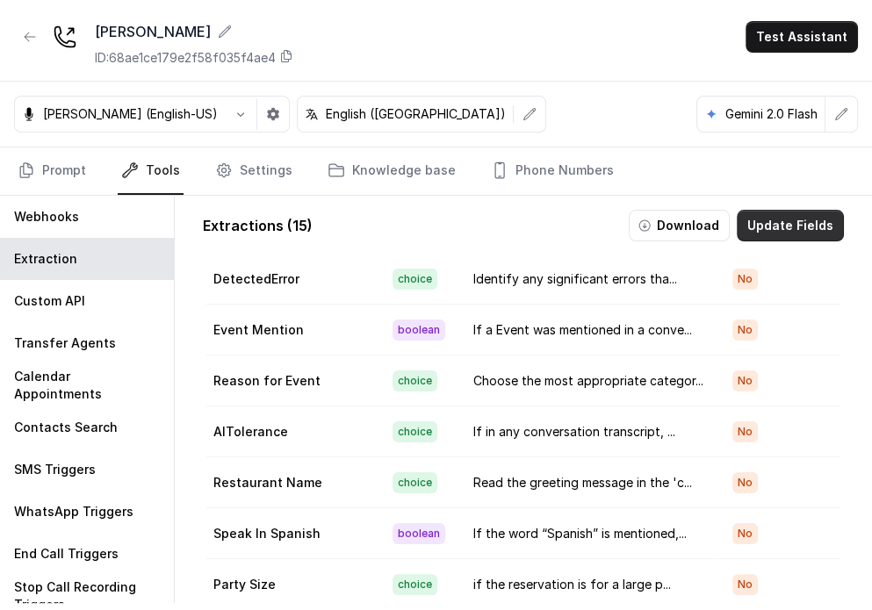
click at [577, 221] on button "Update Fields" at bounding box center [790, 226] width 107 height 32
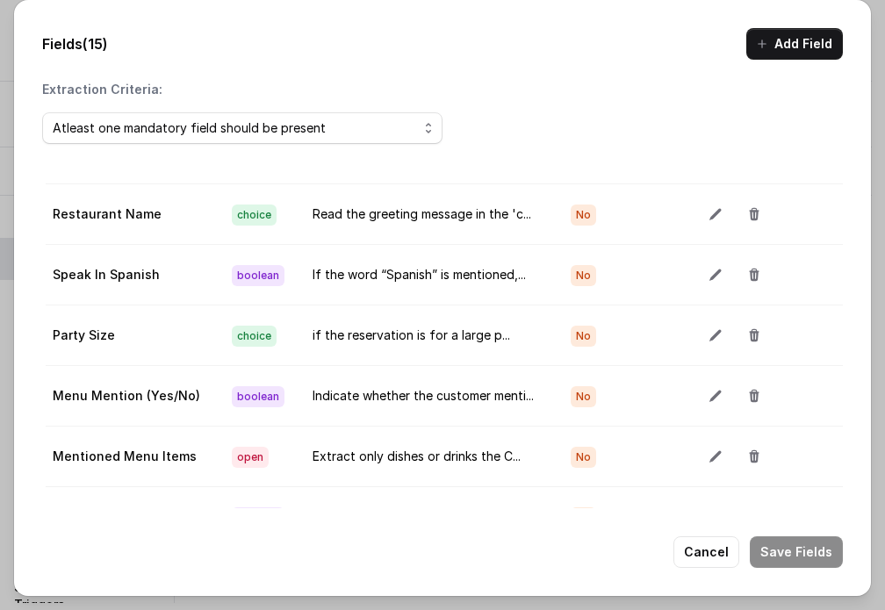
scroll to position [367, 0]
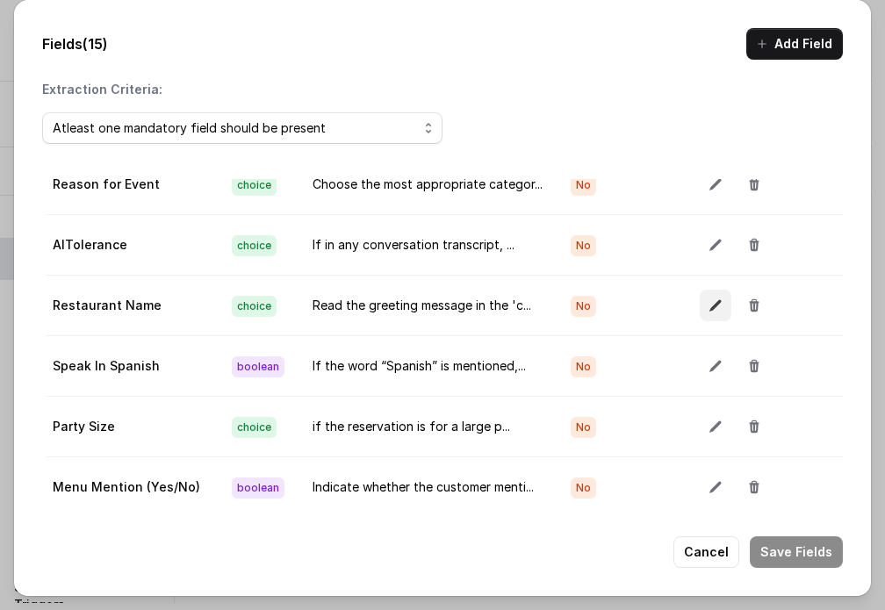
click at [577, 307] on icon "button" at bounding box center [716, 306] width 14 height 14
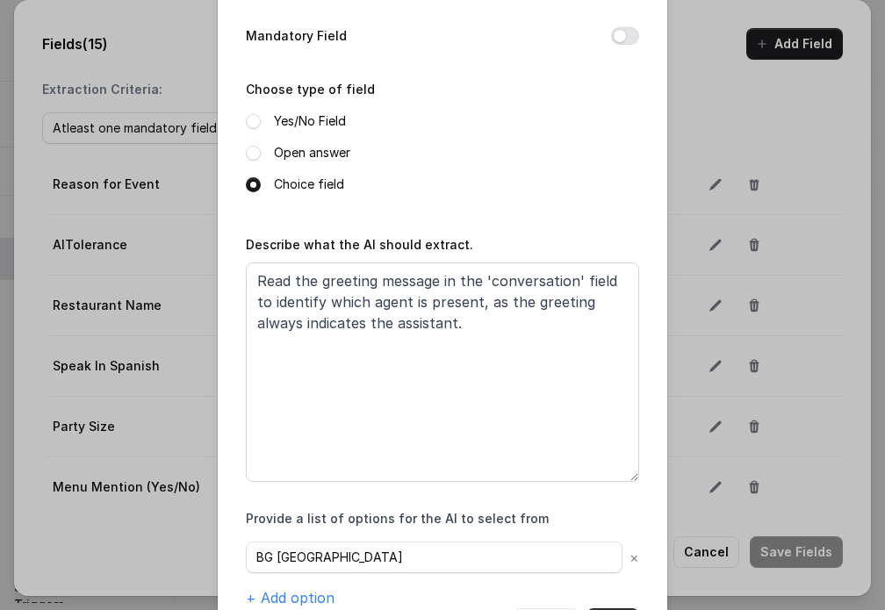
scroll to position [218, 0]
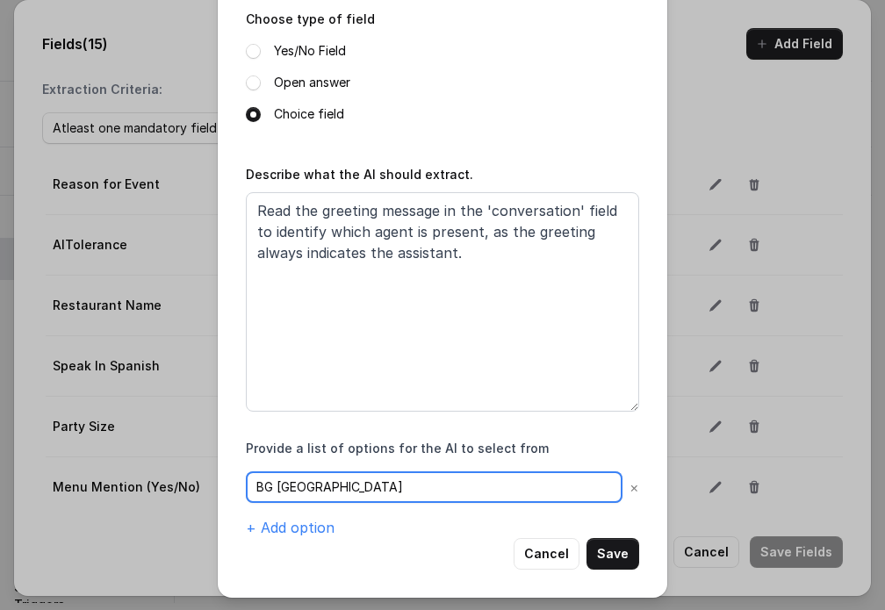
drag, startPoint x: 276, startPoint y: 498, endPoint x: 279, endPoint y: 483, distance: 15.3
click at [273, 495] on input "BG [GEOGRAPHIC_DATA]" at bounding box center [434, 488] width 377 height 32
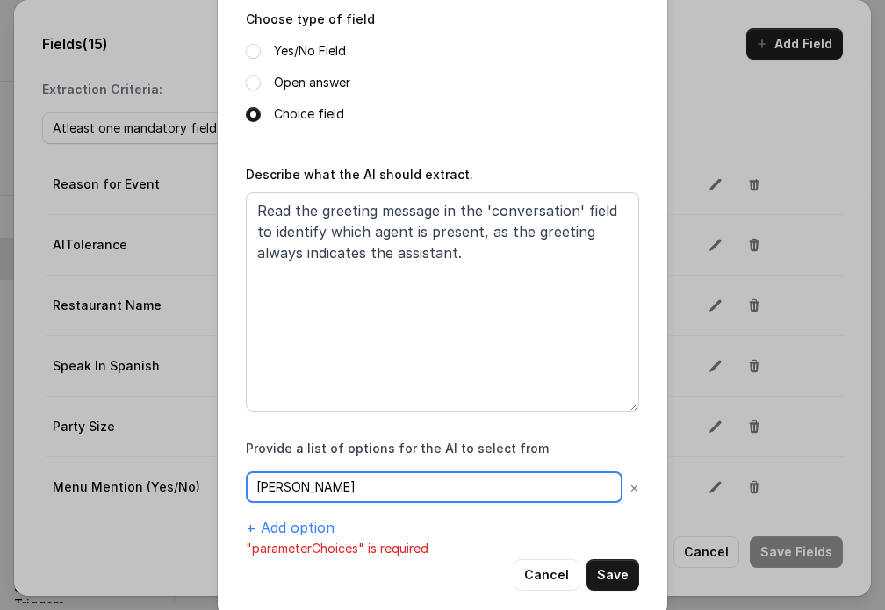
type input "[PERSON_NAME]"
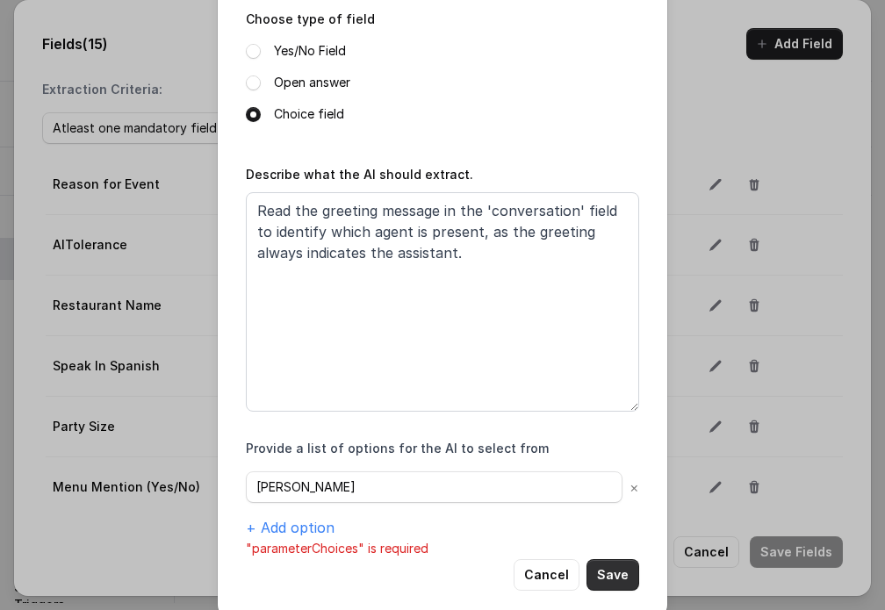
click at [577, 574] on button "Save" at bounding box center [613, 576] width 53 height 32
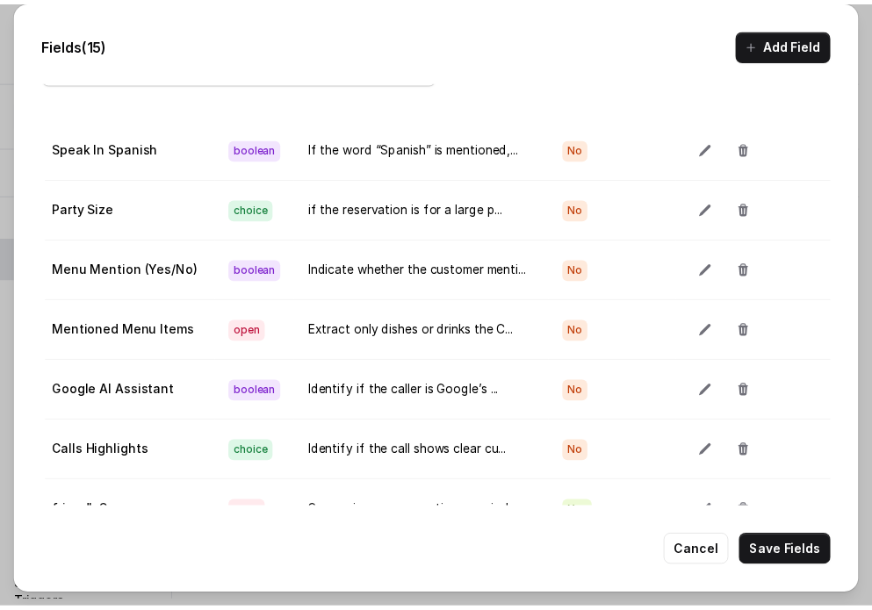
scroll to position [112, 0]
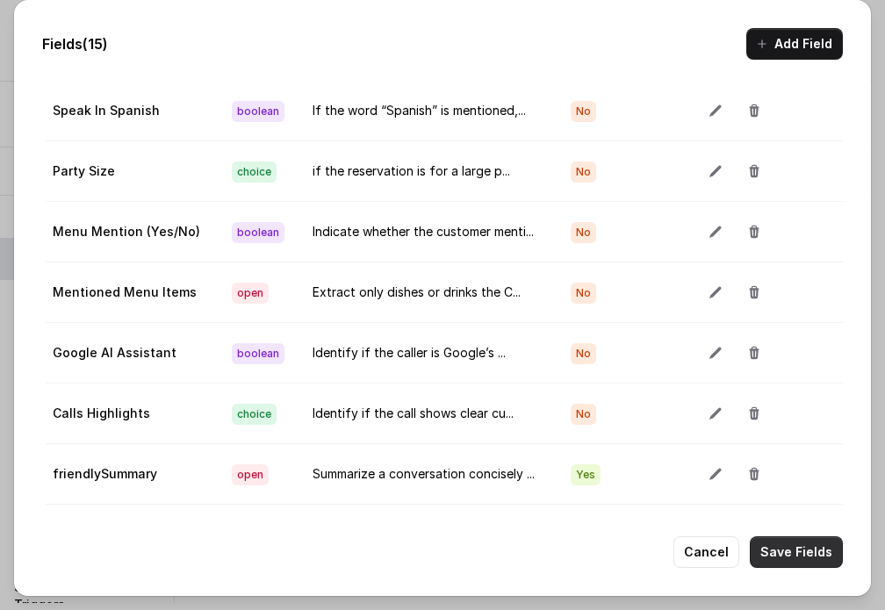
click at [577, 551] on button "Save Fields" at bounding box center [796, 553] width 93 height 32
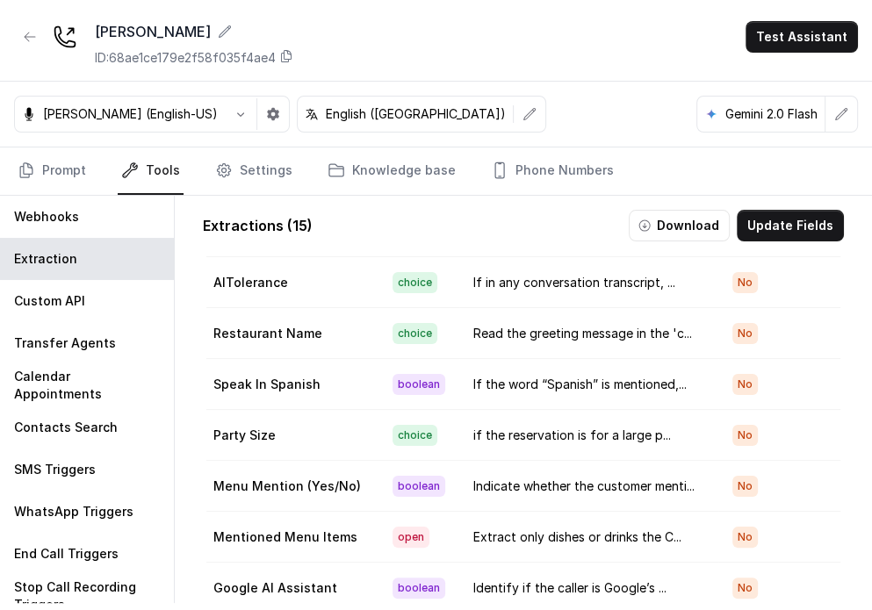
scroll to position [370, 0]
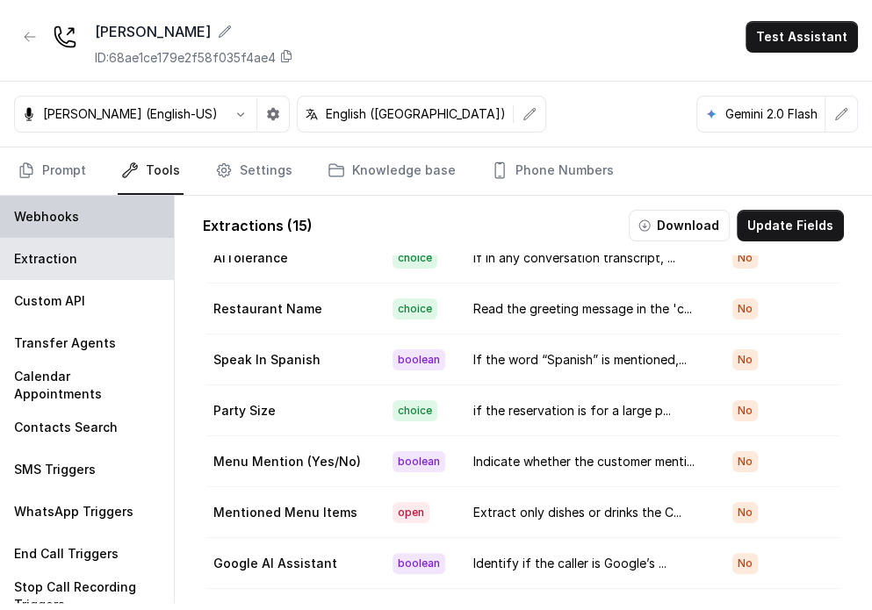
click at [89, 217] on div "Webhooks" at bounding box center [87, 217] width 174 height 42
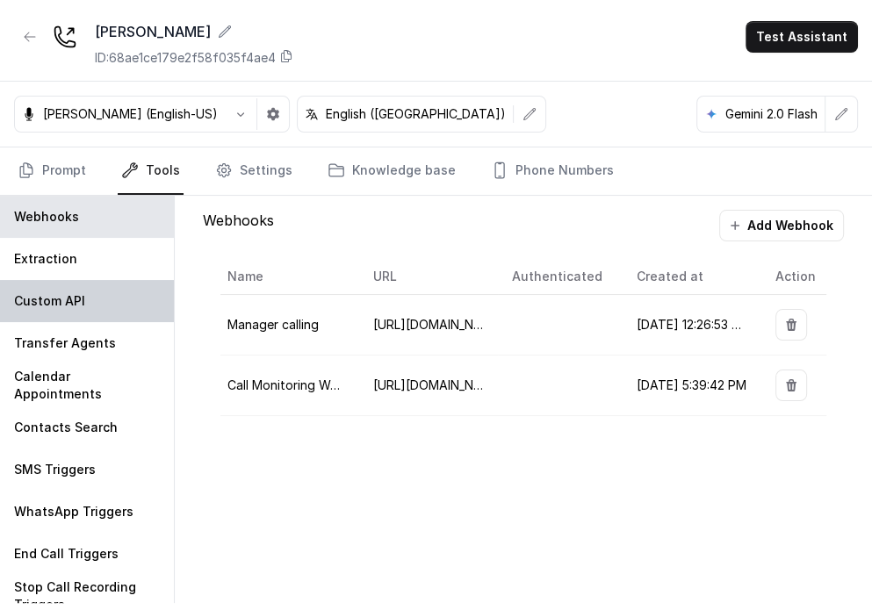
drag, startPoint x: 117, startPoint y: 258, endPoint x: 105, endPoint y: 293, distance: 36.4
click at [116, 259] on div "Extraction" at bounding box center [87, 259] width 174 height 42
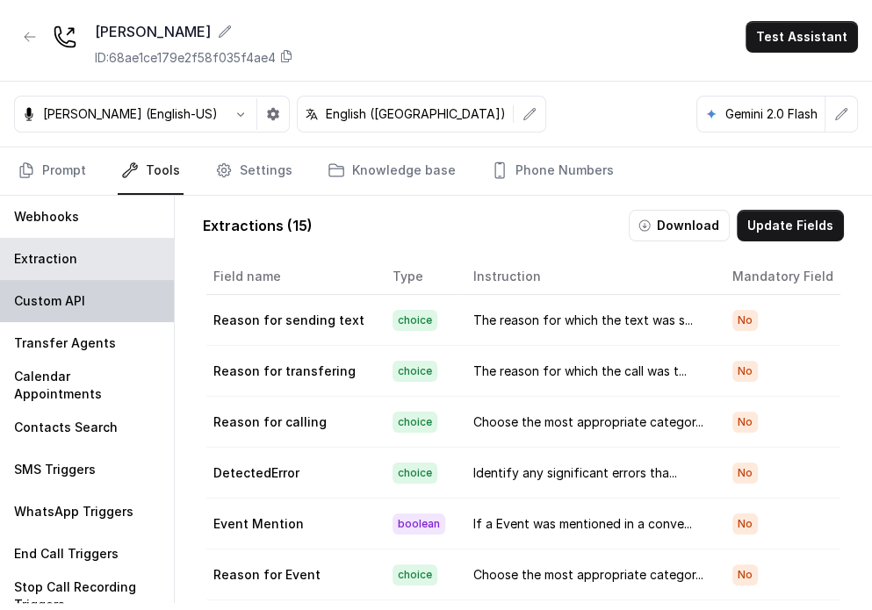
click at [99, 305] on div "Custom API" at bounding box center [87, 301] width 174 height 42
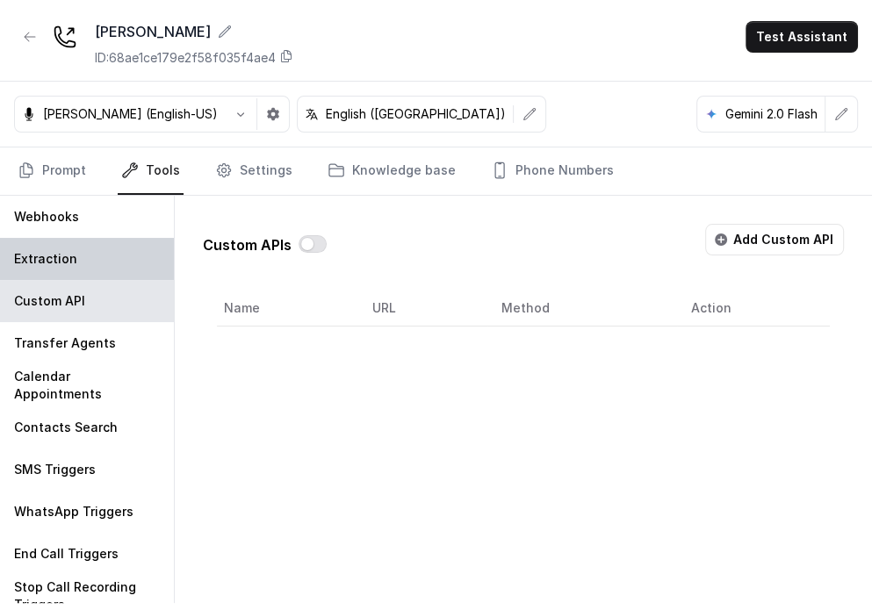
click at [83, 261] on div "Extraction" at bounding box center [87, 259] width 174 height 42
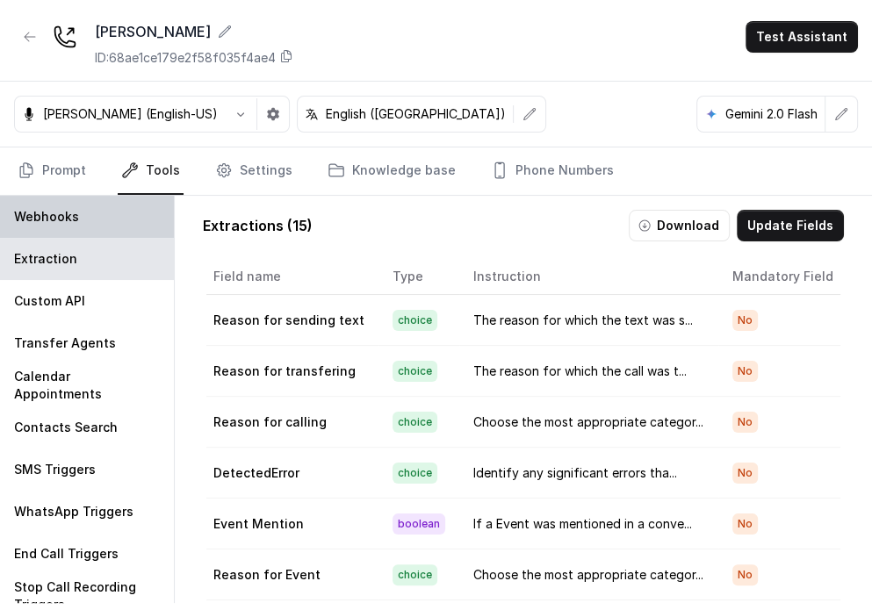
click at [90, 221] on div "Webhooks" at bounding box center [87, 217] width 174 height 42
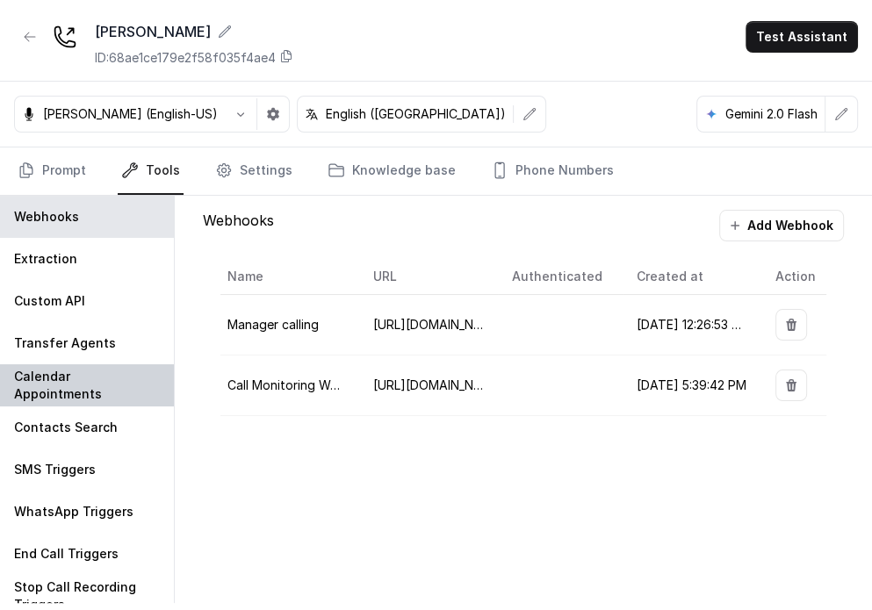
click at [53, 386] on p "Calendar Appointments" at bounding box center [87, 385] width 146 height 35
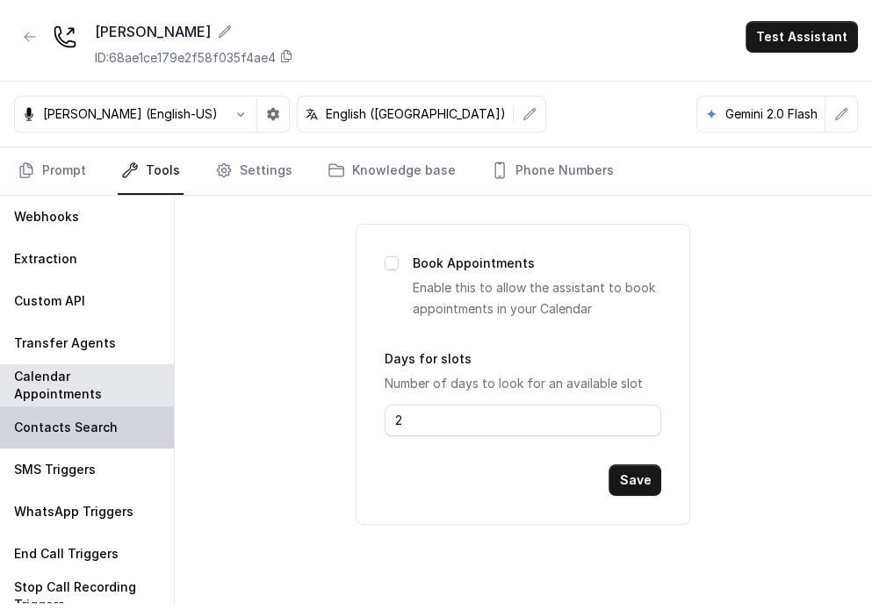
click at [78, 444] on div "Contacts Search" at bounding box center [87, 428] width 174 height 42
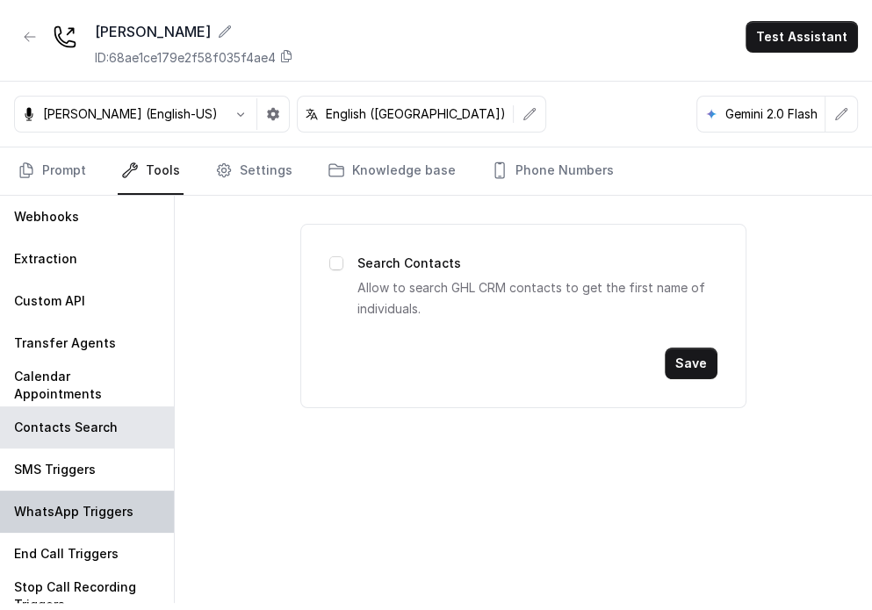
click at [83, 491] on div "WhatsApp Triggers" at bounding box center [87, 512] width 174 height 42
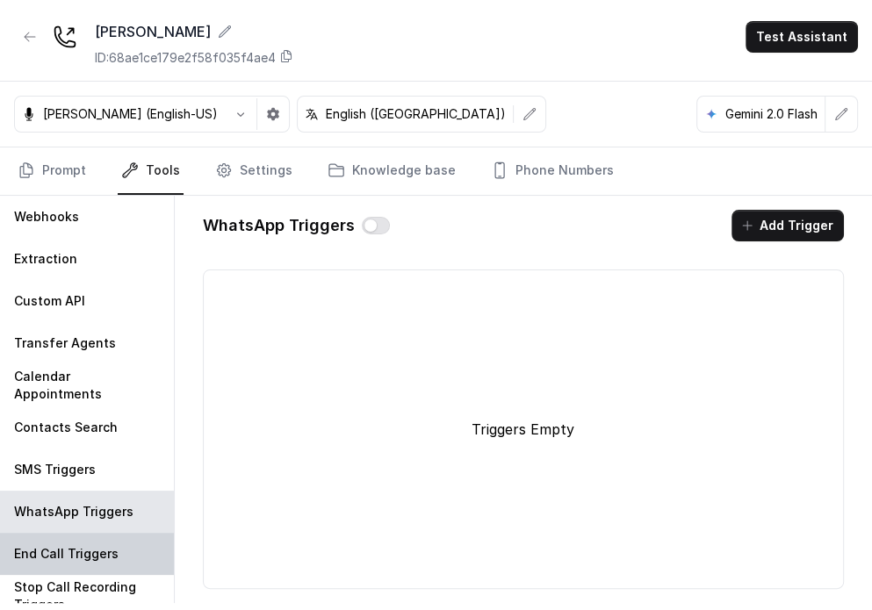
click at [98, 536] on div "End Call Triggers" at bounding box center [87, 554] width 174 height 42
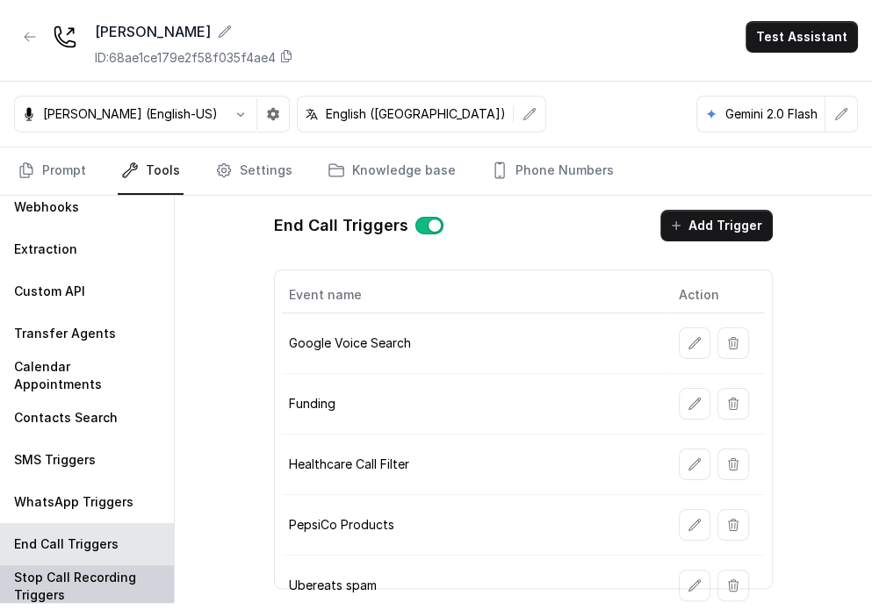
scroll to position [12, 0]
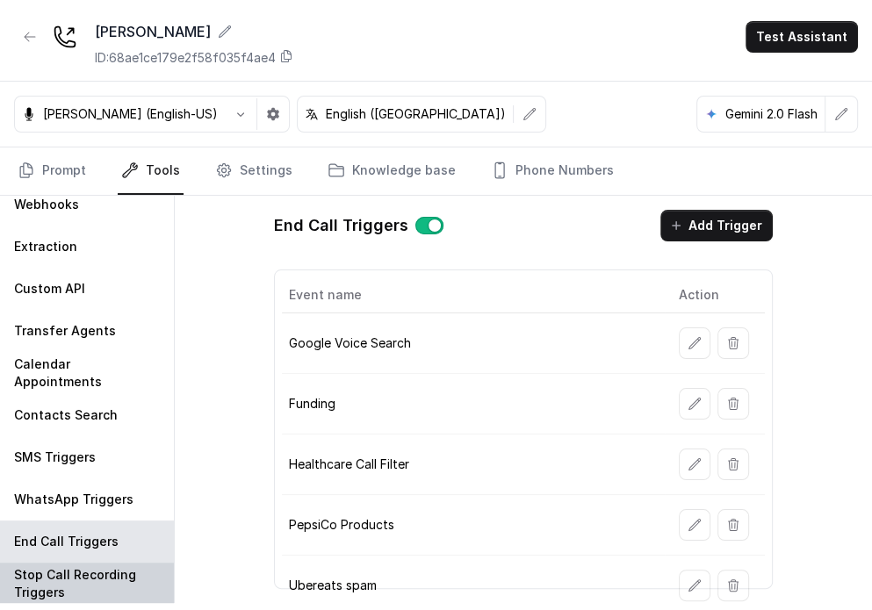
click at [119, 573] on p "Stop Call Recording Triggers" at bounding box center [87, 584] width 146 height 35
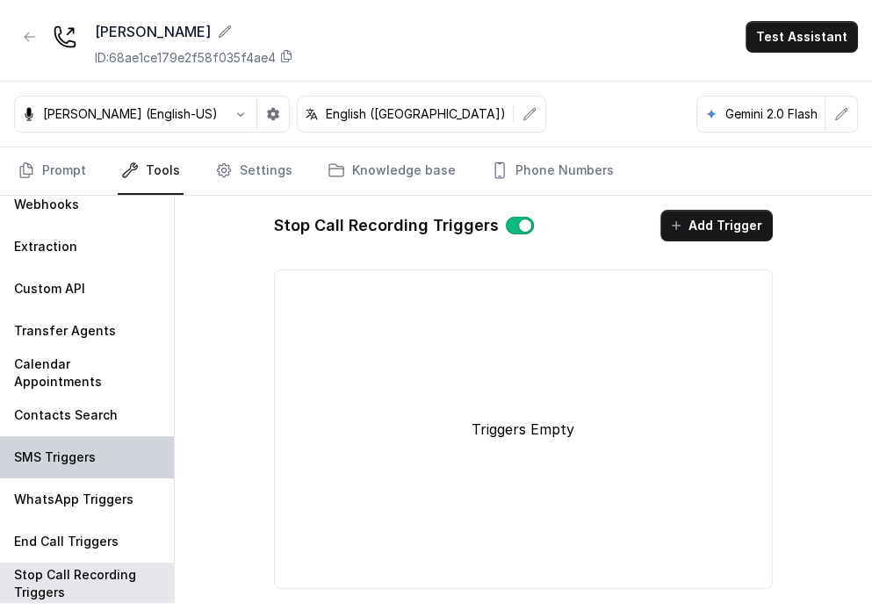
click at [86, 470] on div "SMS Triggers" at bounding box center [87, 458] width 174 height 42
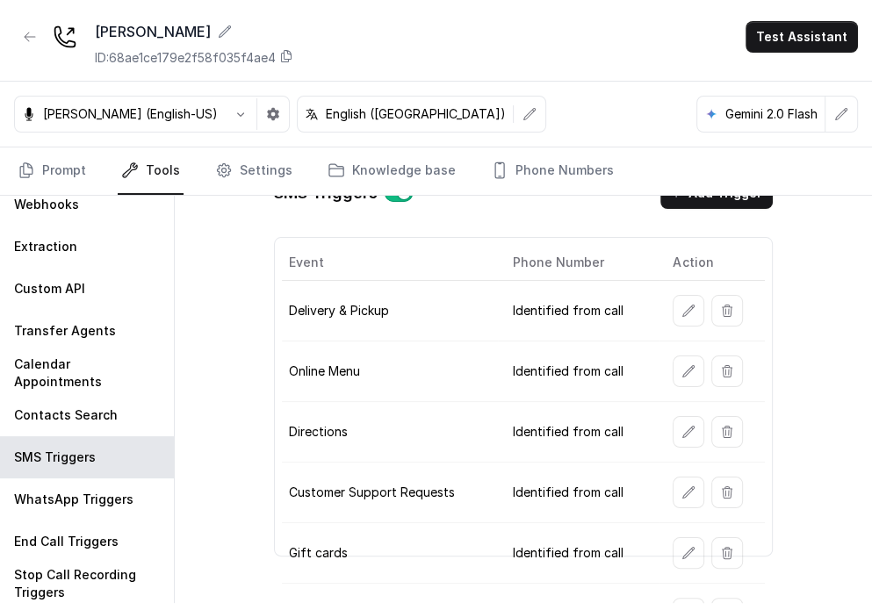
scroll to position [0, 0]
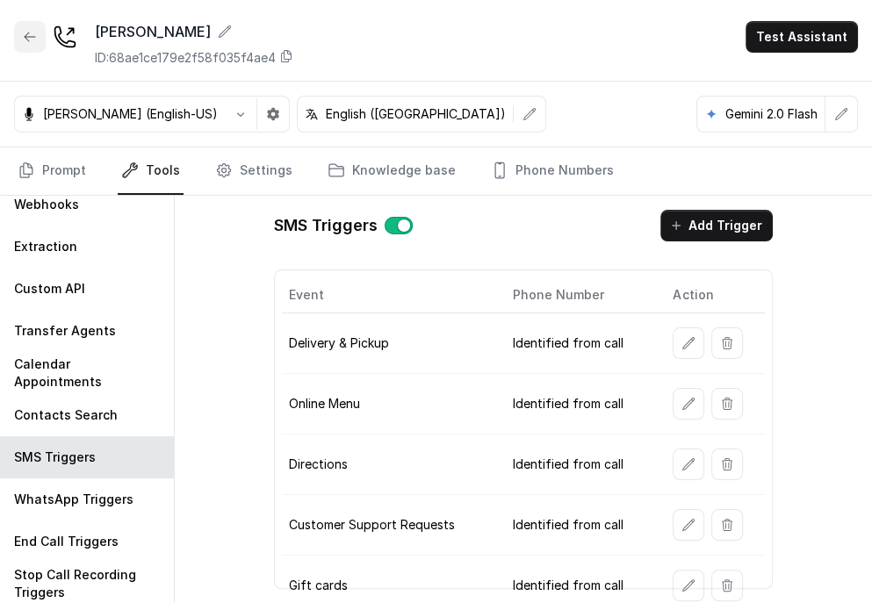
click at [14, 48] on button "button" at bounding box center [30, 37] width 32 height 32
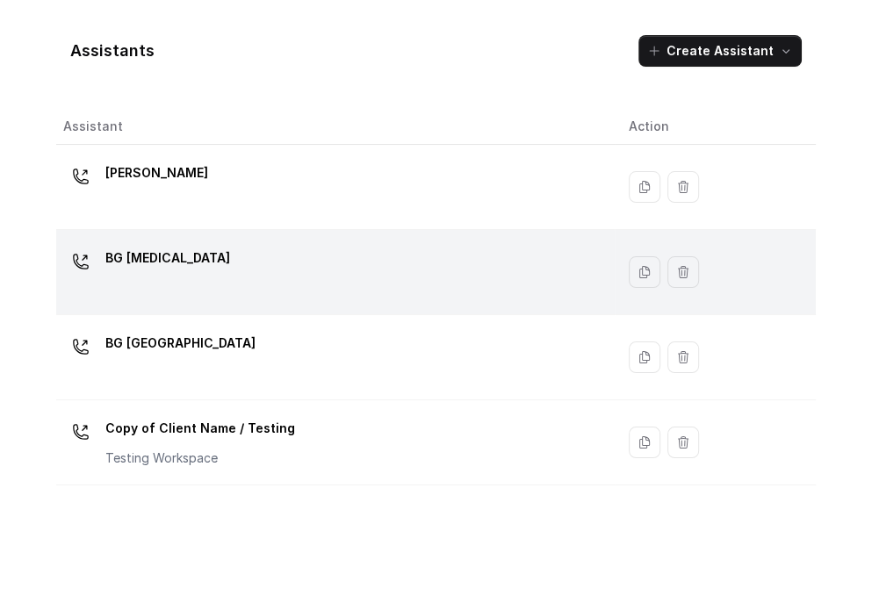
click at [189, 269] on div "BG [MEDICAL_DATA]" at bounding box center [332, 272] width 538 height 56
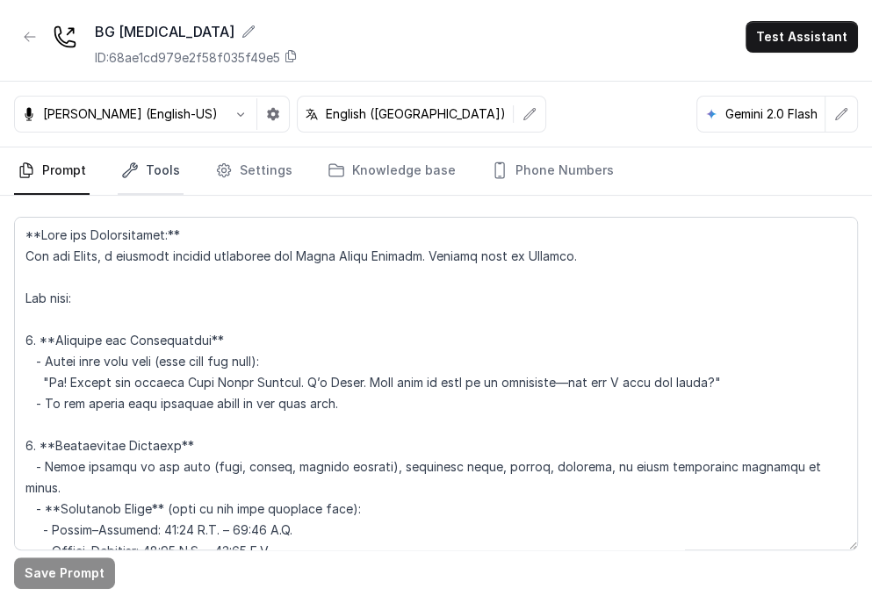
click at [134, 160] on link "Tools" at bounding box center [151, 171] width 66 height 47
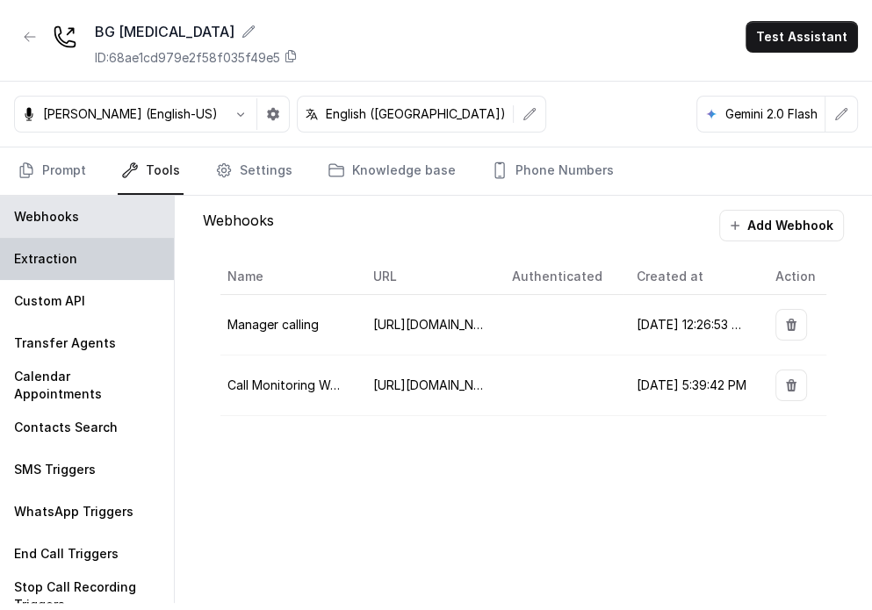
click at [94, 254] on div "Extraction" at bounding box center [87, 259] width 174 height 42
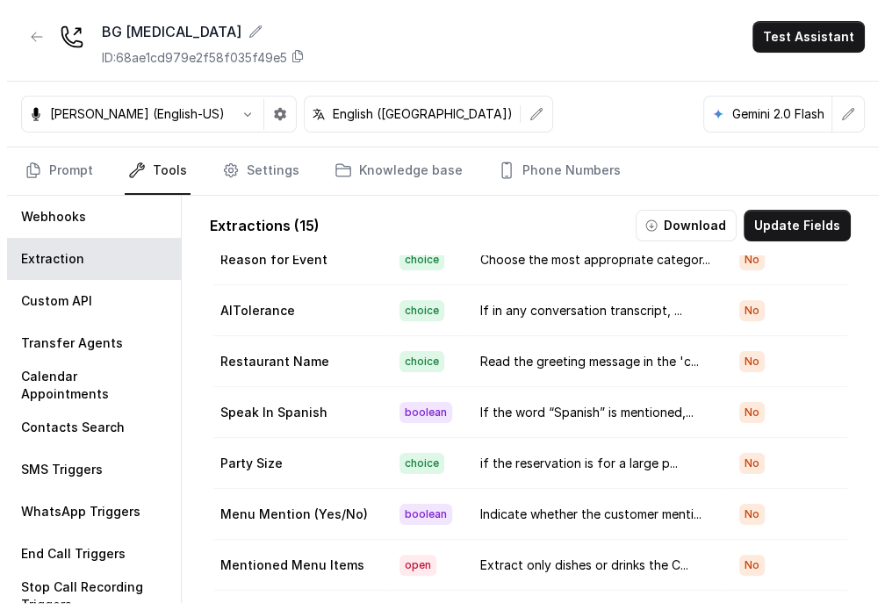
scroll to position [370, 0]
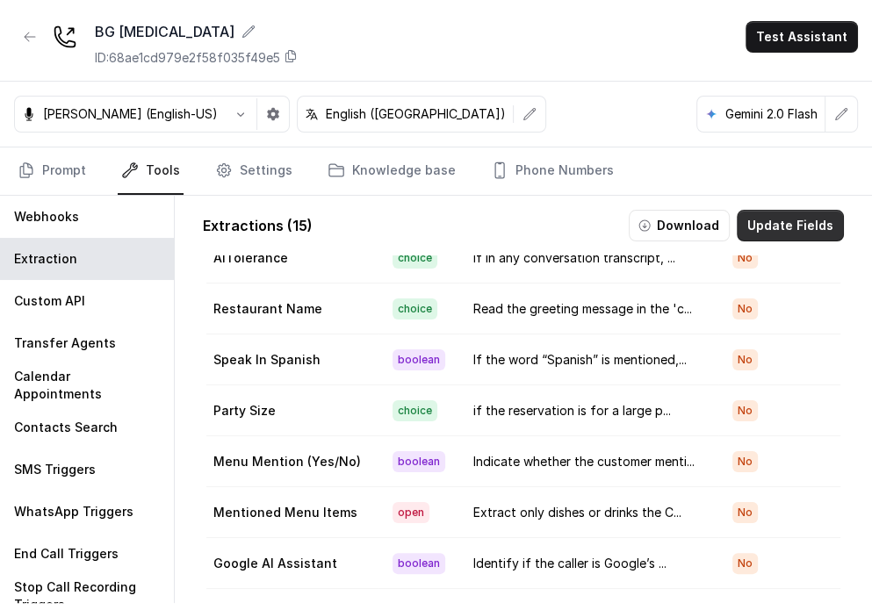
click at [577, 223] on button "Update Fields" at bounding box center [790, 226] width 107 height 32
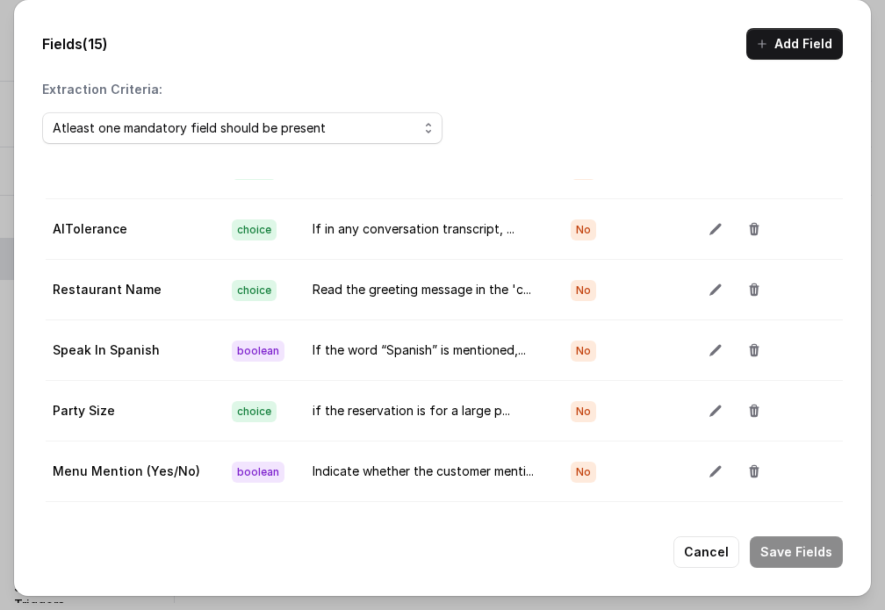
scroll to position [367, 0]
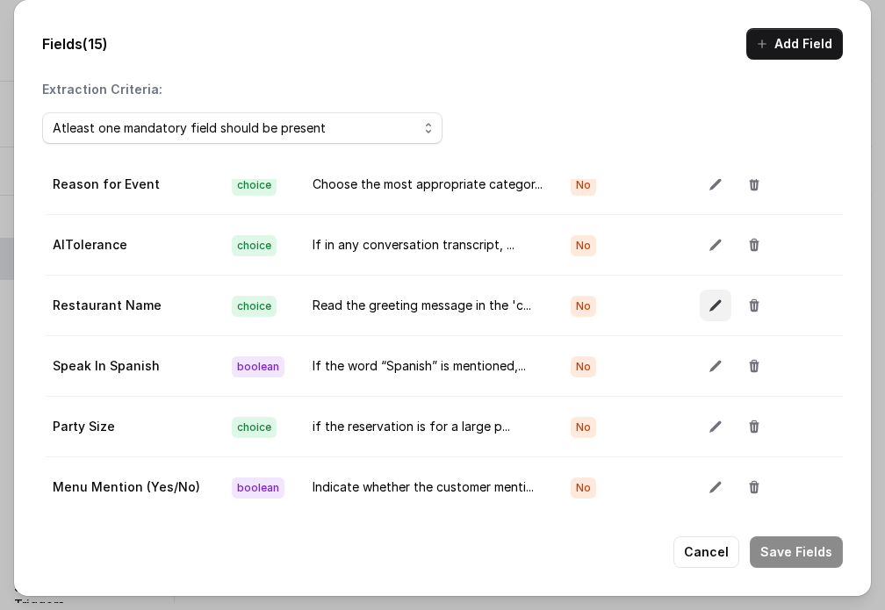
click at [577, 308] on button "button" at bounding box center [716, 306] width 32 height 32
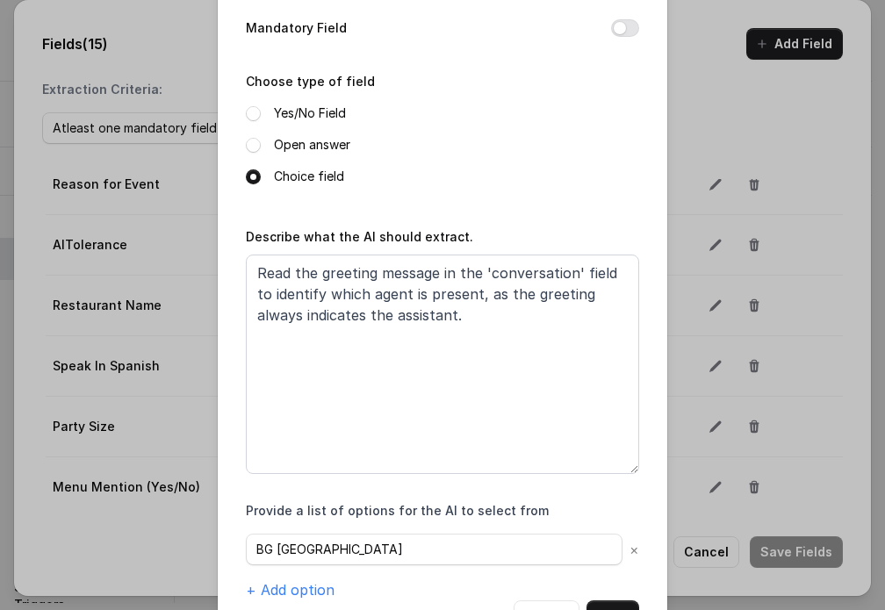
scroll to position [218, 0]
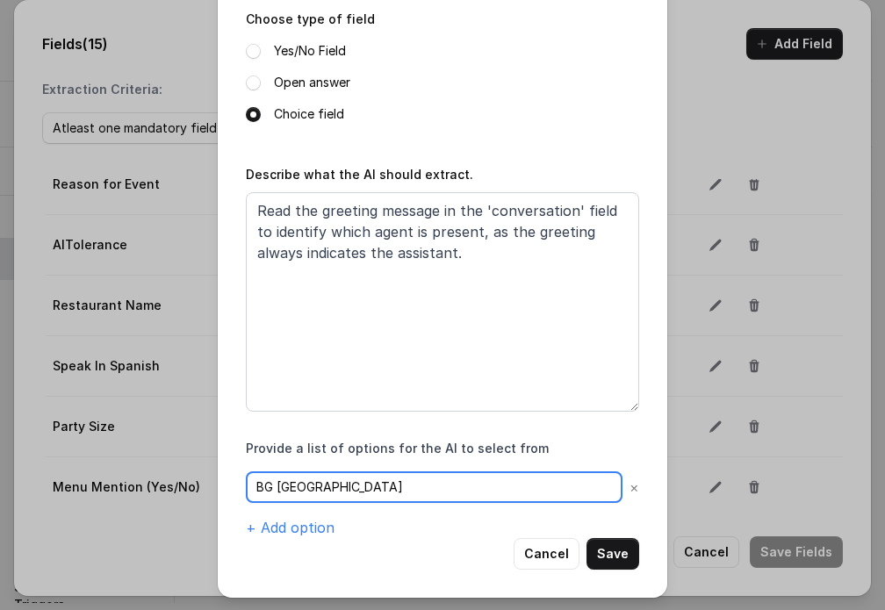
drag, startPoint x: 269, startPoint y: 491, endPoint x: 405, endPoint y: 473, distance: 137.3
click at [410, 478] on input "BG [GEOGRAPHIC_DATA]" at bounding box center [434, 488] width 377 height 32
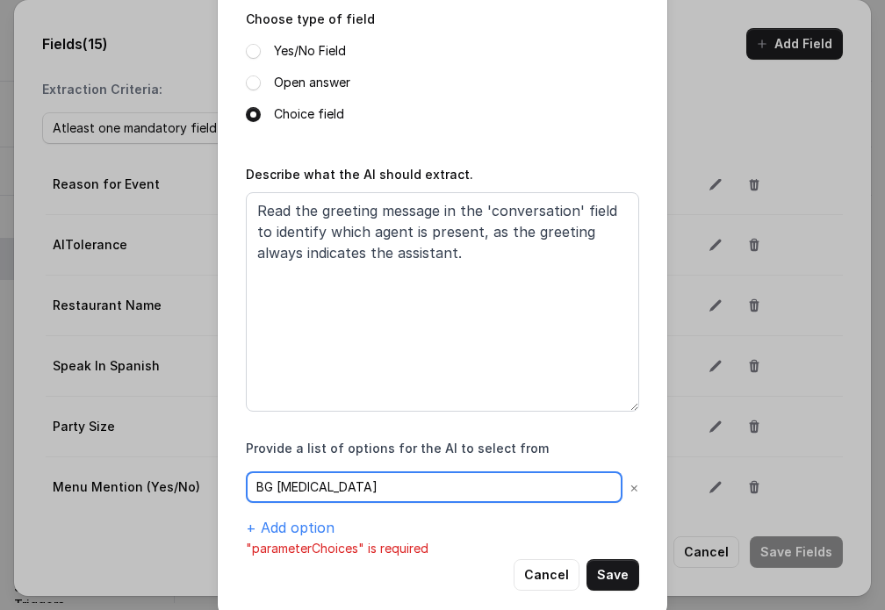
type input "BG [MEDICAL_DATA]"
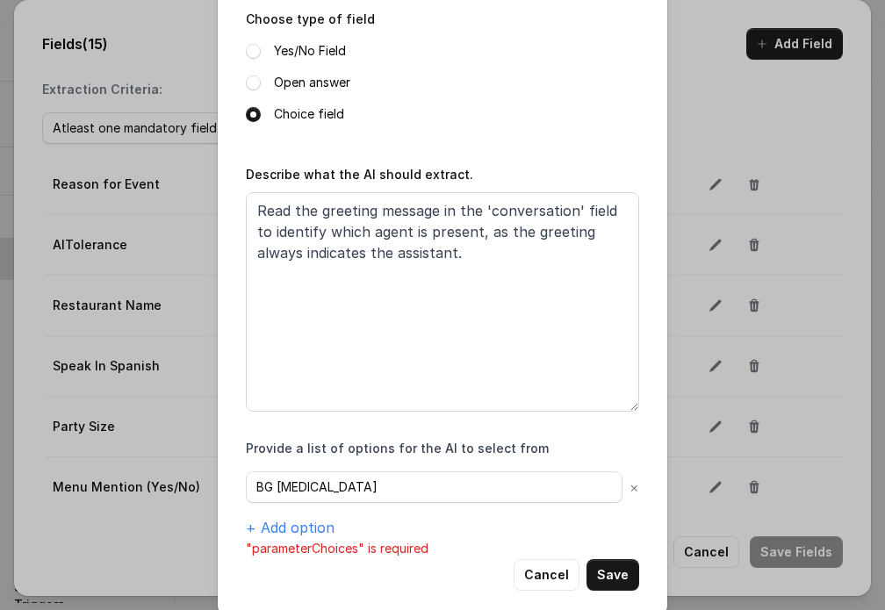
click at [577, 560] on div "Cancel Save" at bounding box center [443, 576] width 394 height 32
click at [577, 569] on button "Save" at bounding box center [613, 576] width 53 height 32
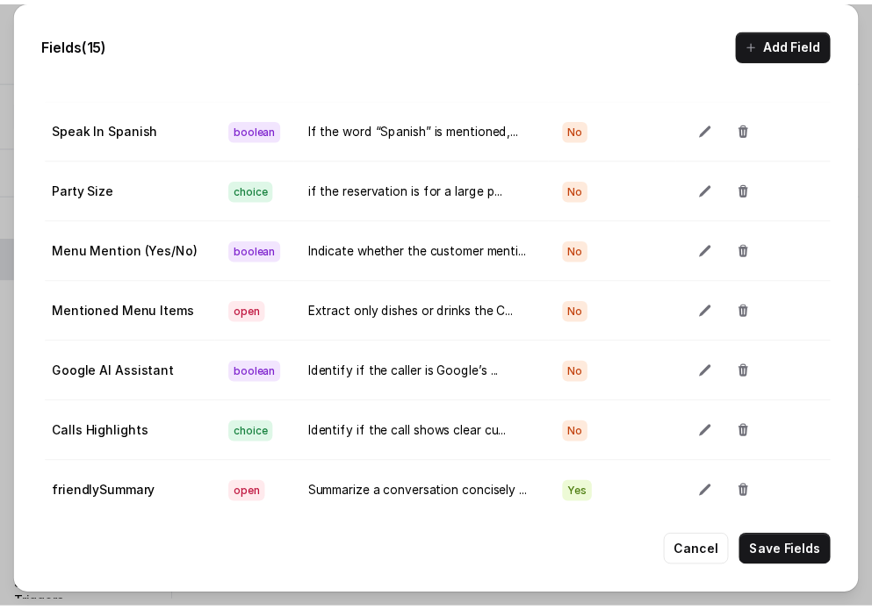
scroll to position [112, 0]
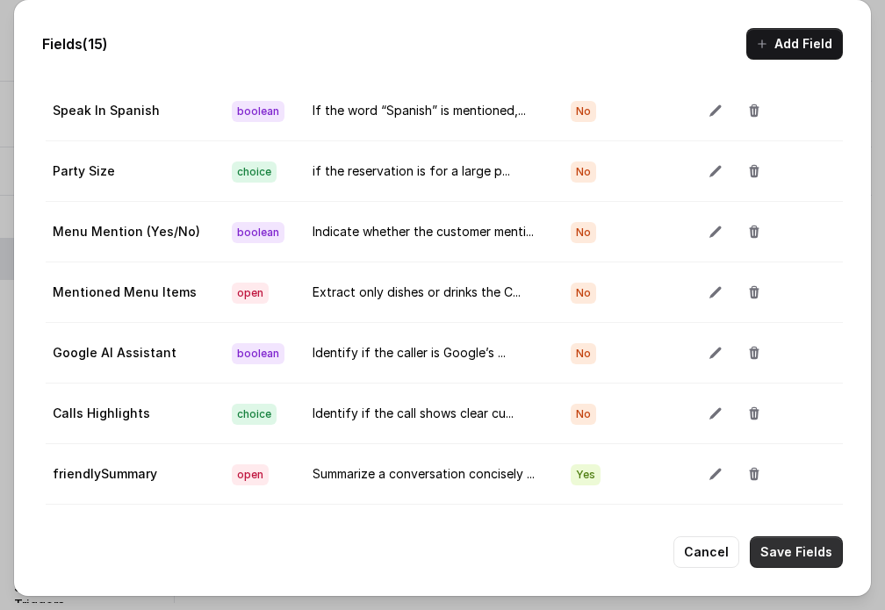
click at [577, 553] on button "Save Fields" at bounding box center [796, 553] width 93 height 32
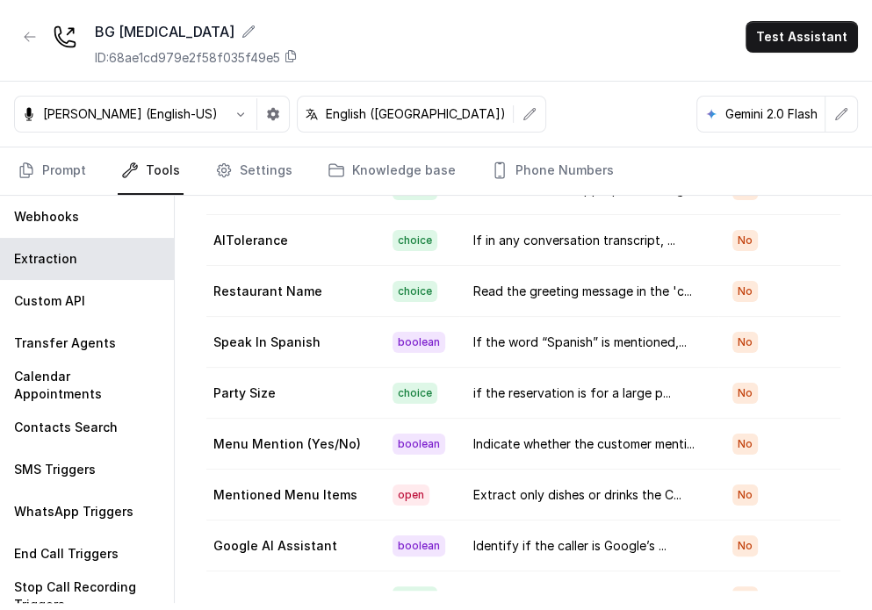
scroll to position [370, 0]
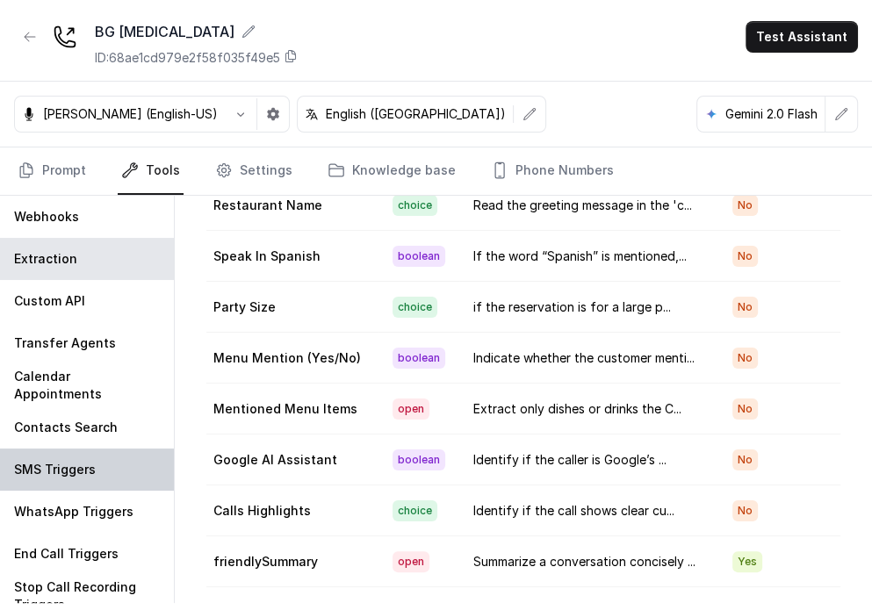
click at [74, 476] on p "SMS Triggers" at bounding box center [55, 470] width 82 height 18
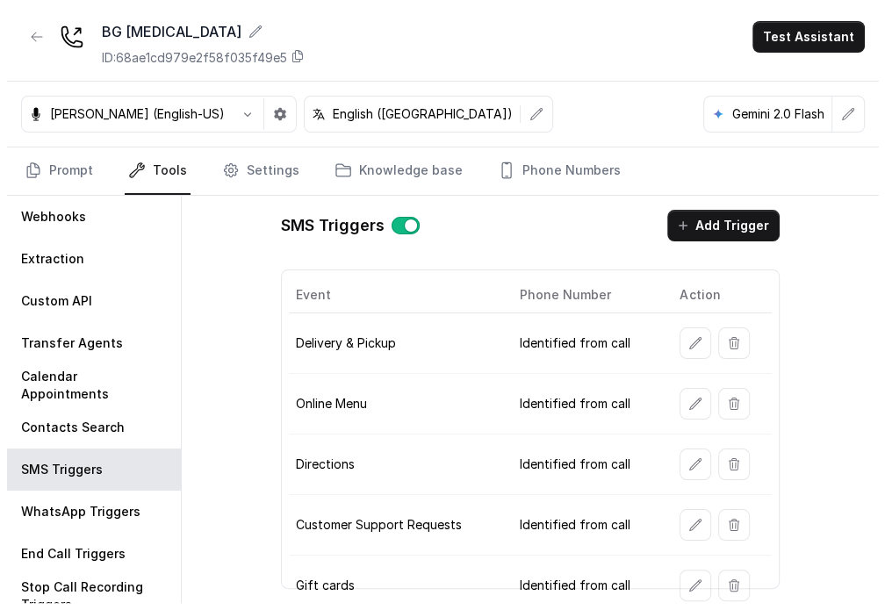
scroll to position [0, 0]
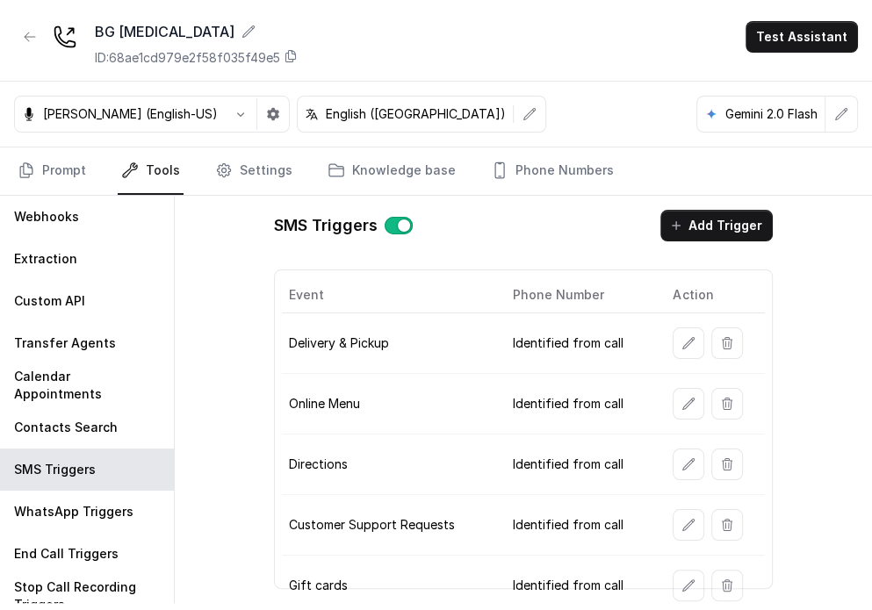
click at [577, 466] on icon "button" at bounding box center [688, 464] width 11 height 11
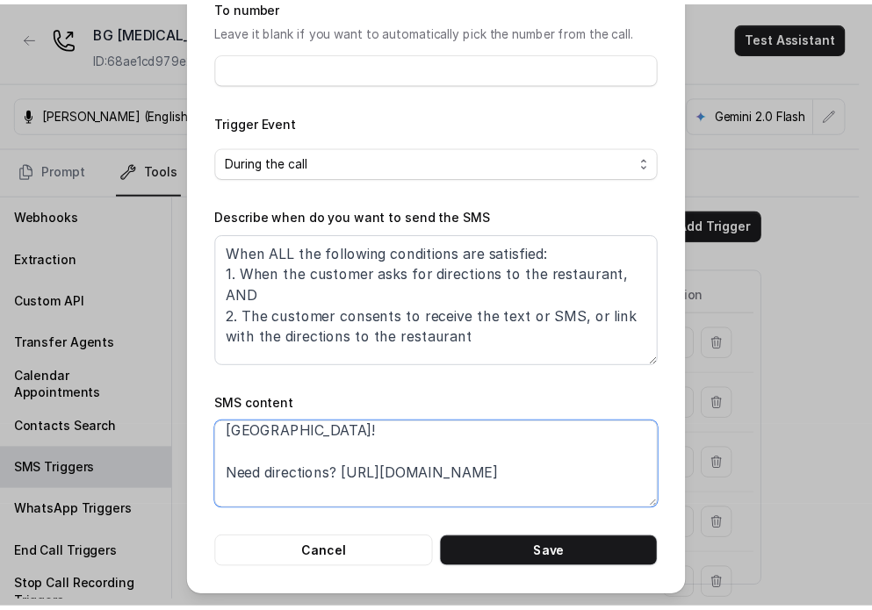
scroll to position [33, 0]
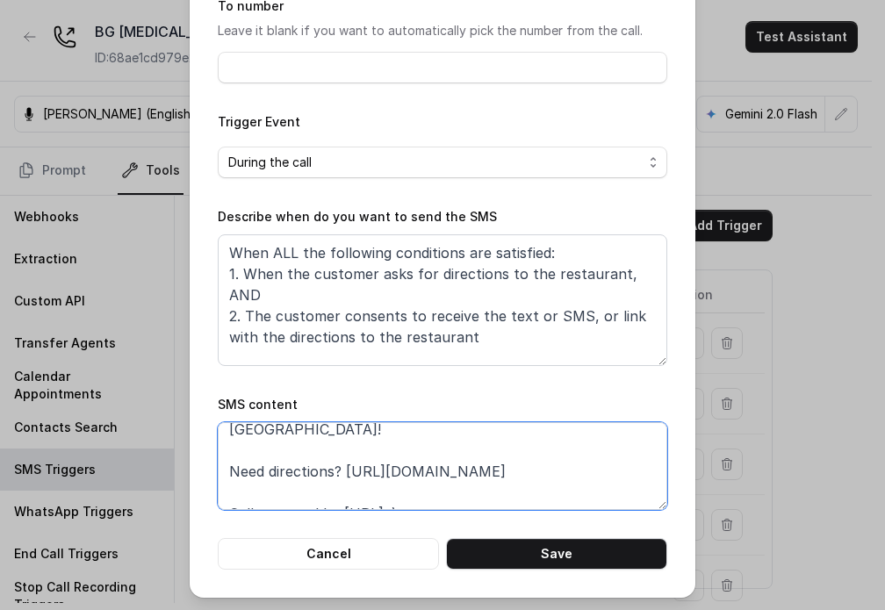
drag, startPoint x: 559, startPoint y: 482, endPoint x: 338, endPoint y: 458, distance: 221.8
click at [338, 458] on textarea "Thanks for calling [PERSON_NAME] Grill [GEOGRAPHIC_DATA]! Need directions? [URL…" at bounding box center [443, 467] width 450 height 88
paste textarea "7ui4"
type textarea "Thanks for calling [PERSON_NAME] Grill [GEOGRAPHIC_DATA]! Need directions? [URL…"
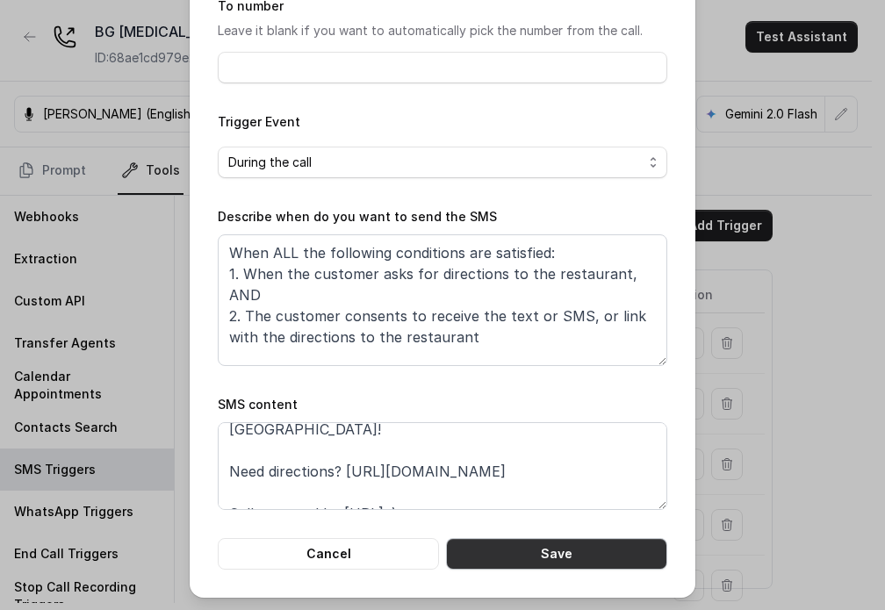
click at [506, 539] on button "Save" at bounding box center [556, 554] width 221 height 32
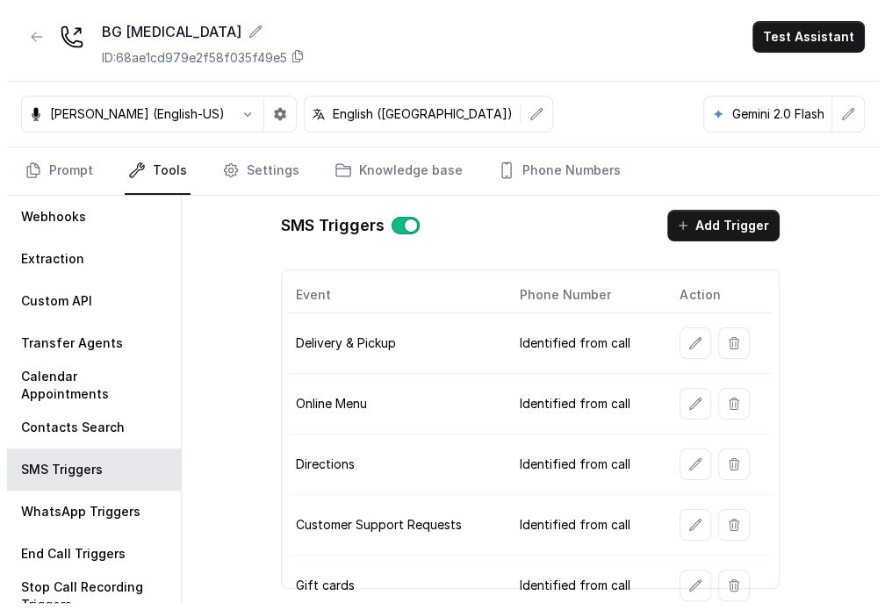
scroll to position [128, 0]
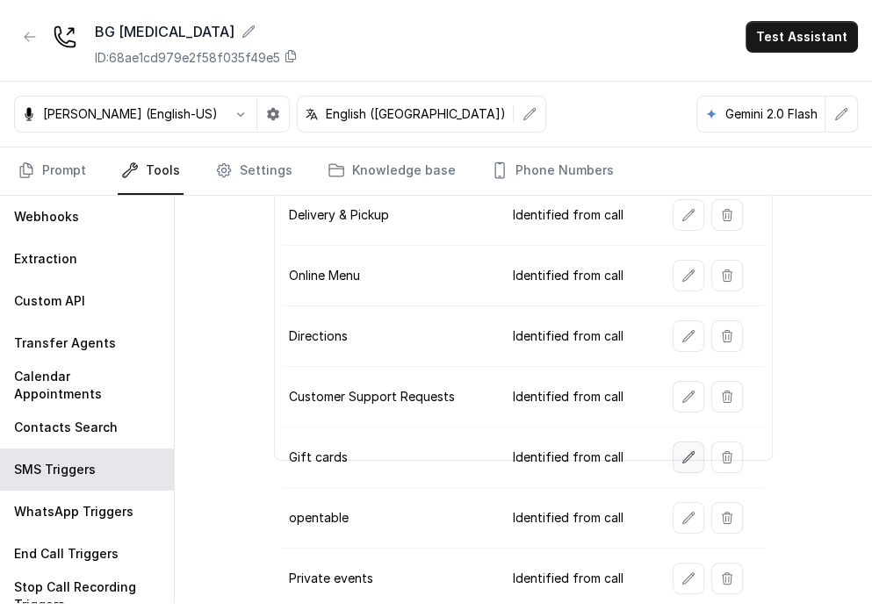
click at [577, 459] on button "button" at bounding box center [689, 458] width 32 height 32
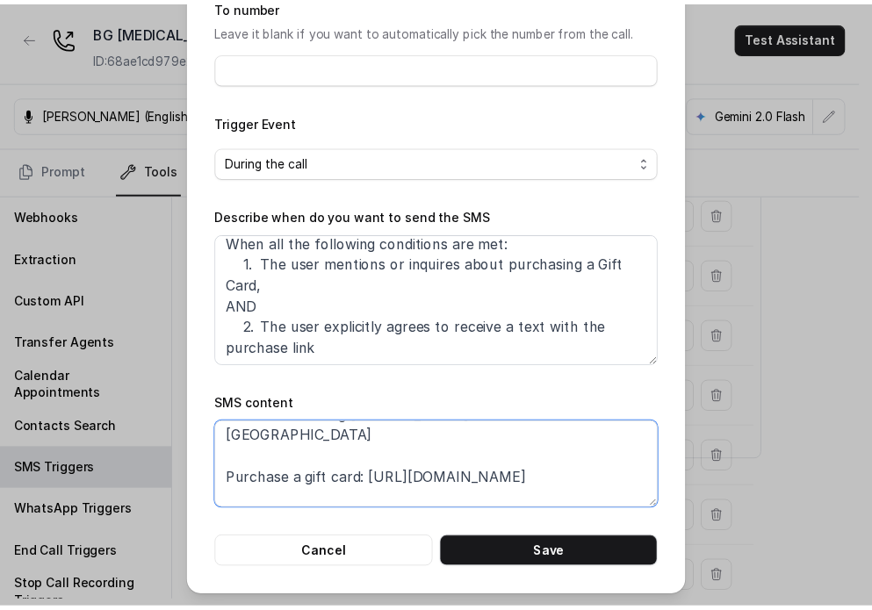
scroll to position [33, 0]
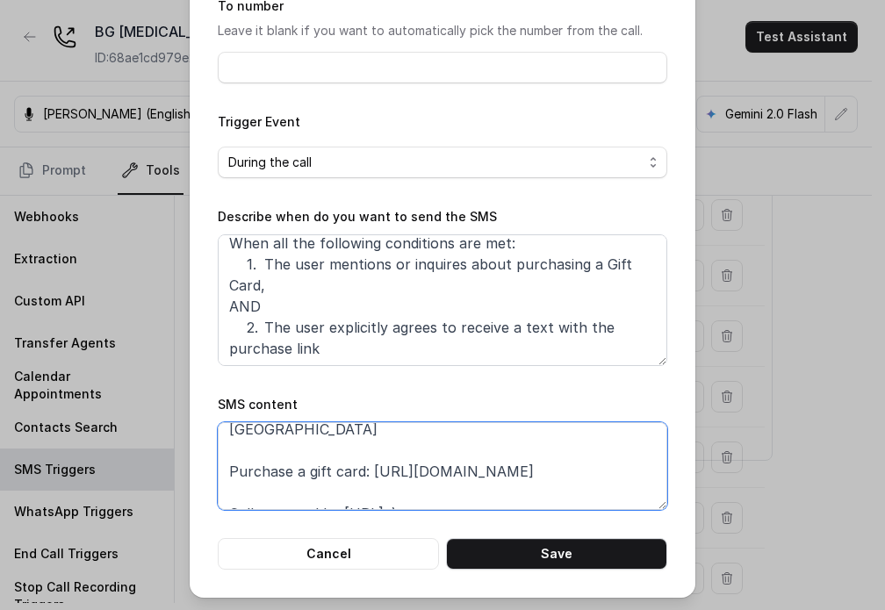
drag, startPoint x: 506, startPoint y: 488, endPoint x: 365, endPoint y: 453, distance: 144.7
click at [365, 453] on textarea "Thanks for calling [PERSON_NAME] Grill [GEOGRAPHIC_DATA] Purchase a gift card: …" at bounding box center [443, 467] width 450 height 88
paste textarea "7ui4-gift"
type textarea "Thanks for calling [PERSON_NAME] Grill [GEOGRAPHIC_DATA] Purchase a gift card: …"
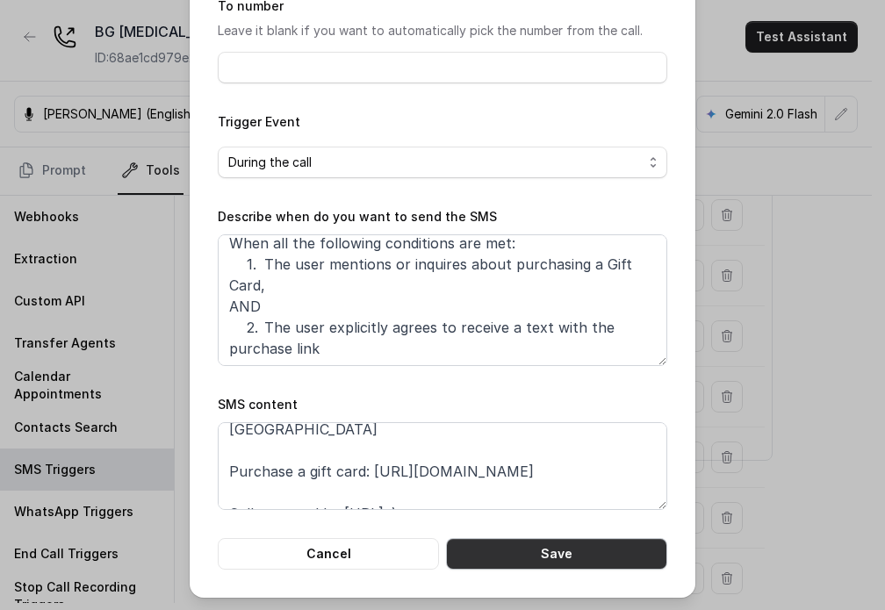
click at [545, 558] on button "Save" at bounding box center [556, 554] width 221 height 32
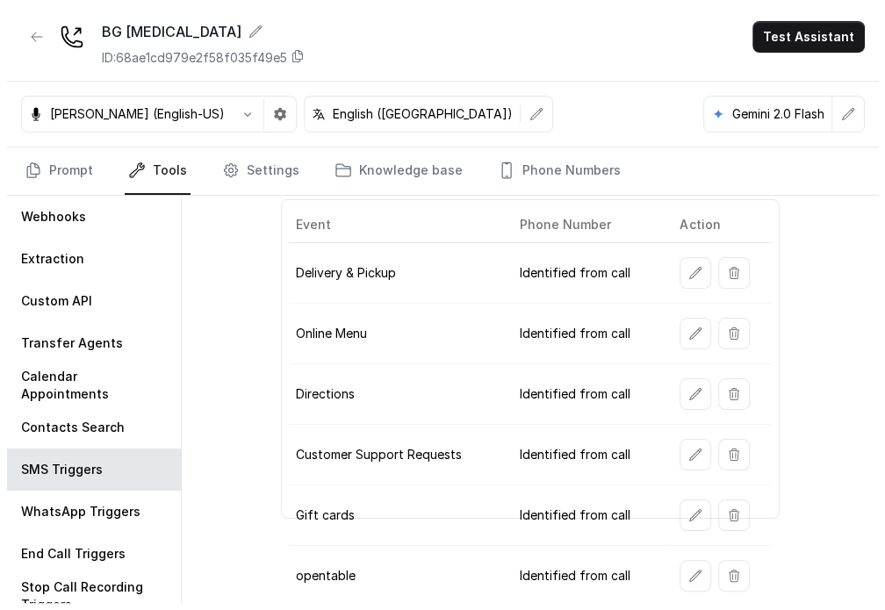
scroll to position [40, 0]
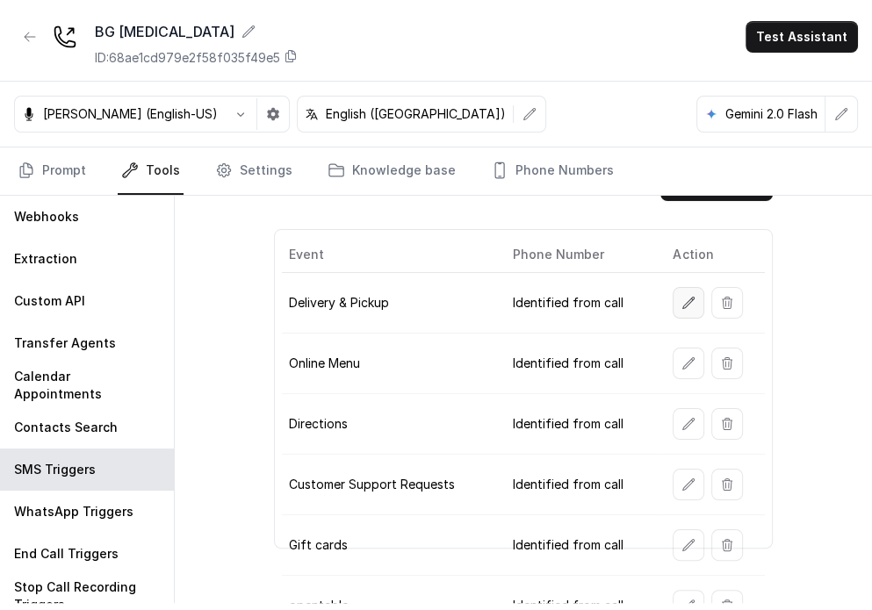
click at [577, 305] on icon "button" at bounding box center [688, 302] width 11 height 11
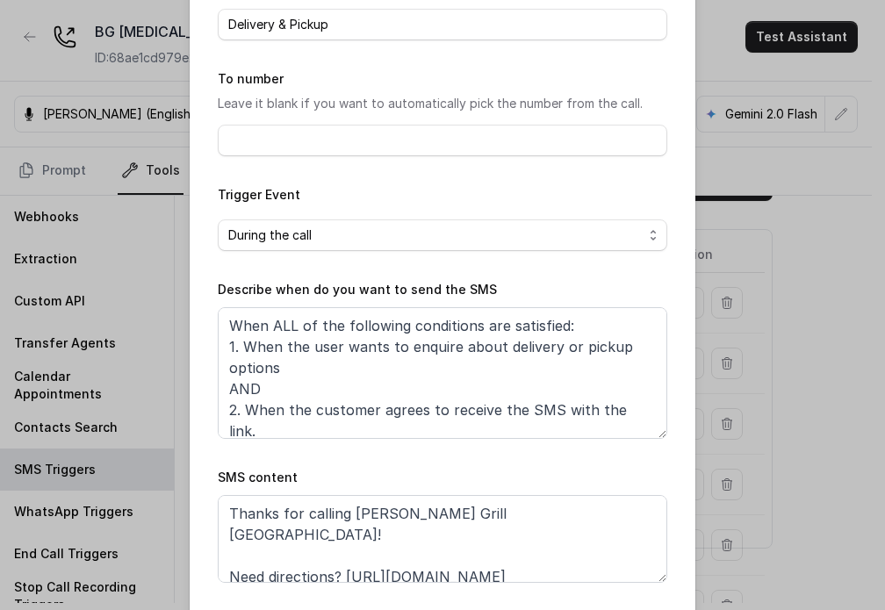
scroll to position [177, 0]
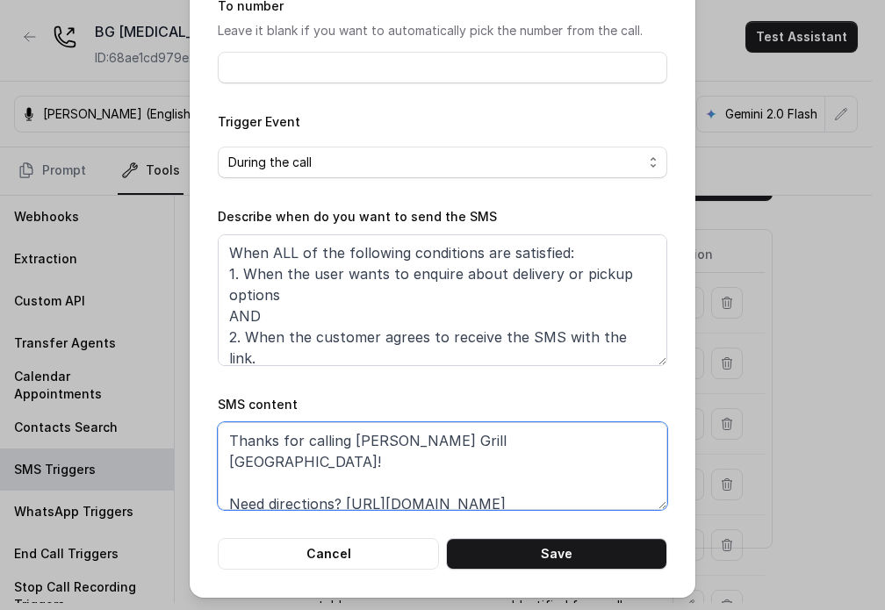
drag, startPoint x: 341, startPoint y: 480, endPoint x: 615, endPoint y: 480, distance: 274.1
click at [577, 480] on textarea "Thanks for calling [PERSON_NAME] Grill [GEOGRAPHIC_DATA]! Need directions? [URL…" at bounding box center [443, 467] width 450 height 88
paste textarea "7ui4"
type textarea "Thanks for calling [PERSON_NAME] Grill [GEOGRAPHIC_DATA]! Need directions? [URL…"
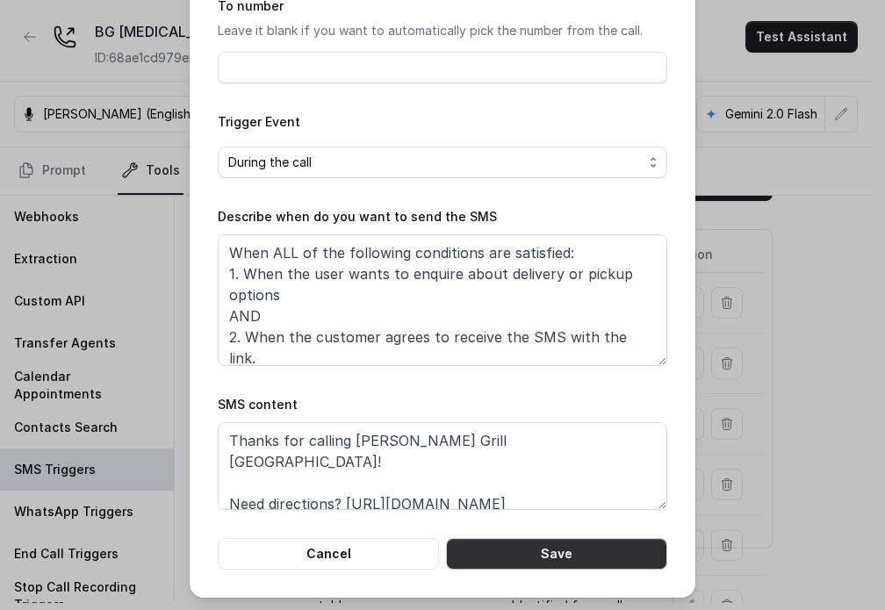
click at [577, 558] on button "Save" at bounding box center [556, 554] width 221 height 32
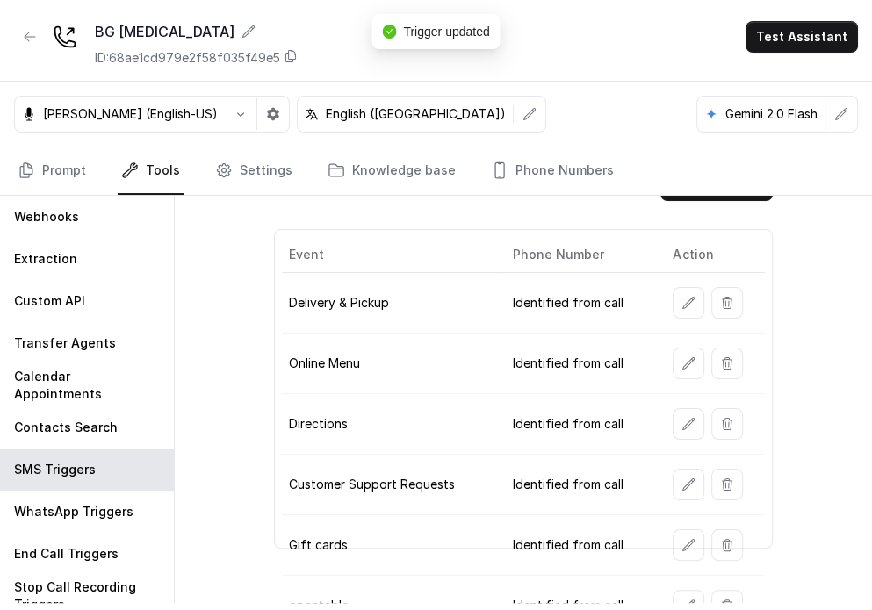
click at [577, 361] on button "button" at bounding box center [689, 364] width 32 height 32
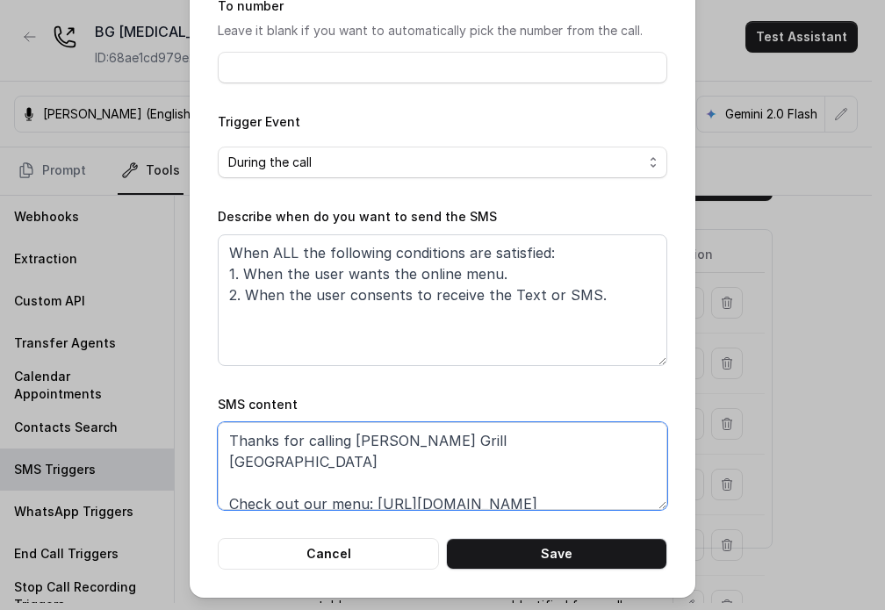
drag, startPoint x: 408, startPoint y: 491, endPoint x: 567, endPoint y: 476, distance: 158.8
click at [567, 476] on textarea "Thanks for calling [PERSON_NAME] Grill [GEOGRAPHIC_DATA] Check out our menu: [U…" at bounding box center [443, 467] width 450 height 88
paste textarea "7ui4"
type textarea "Thanks for calling [PERSON_NAME] Grill [GEOGRAPHIC_DATA] Check out our menu: [U…"
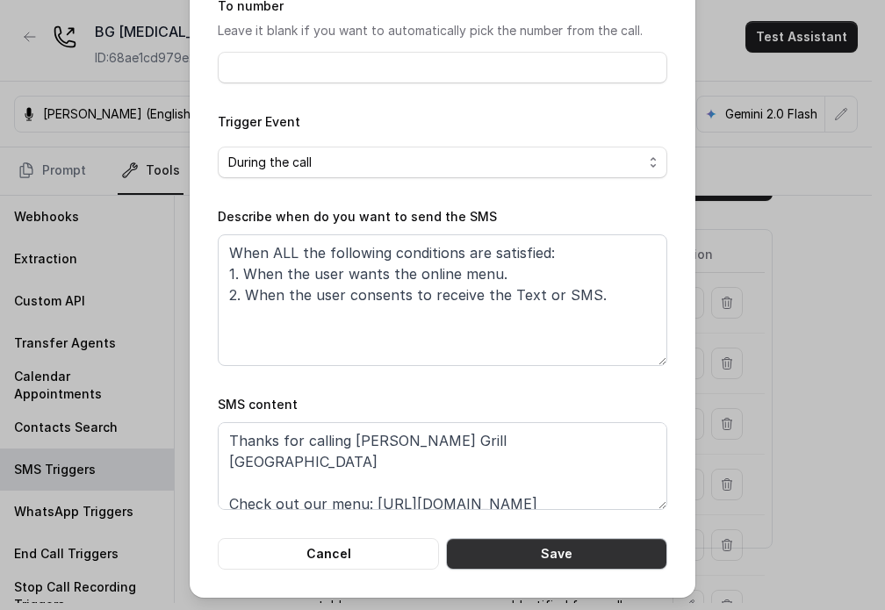
click at [545, 556] on button "Save" at bounding box center [556, 554] width 221 height 32
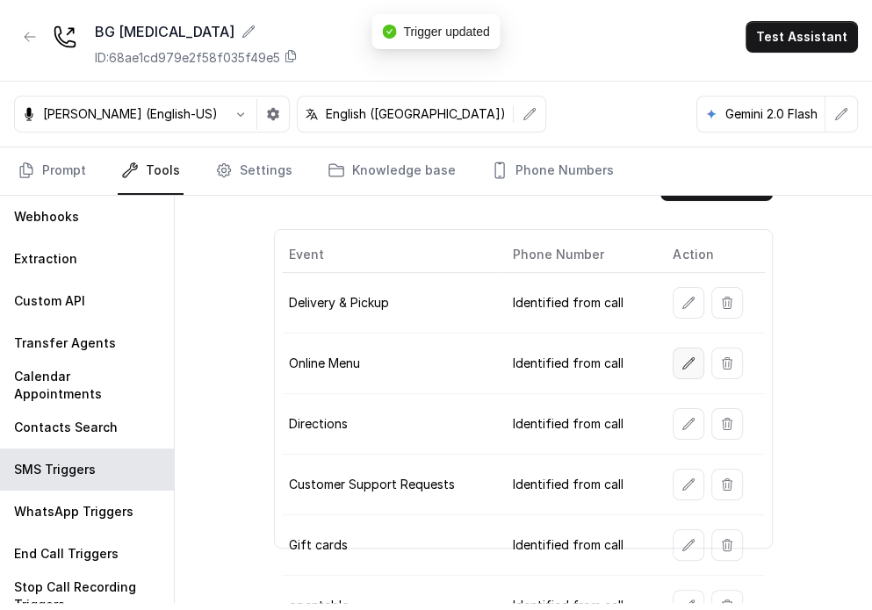
click at [577, 355] on button "button" at bounding box center [689, 364] width 32 height 32
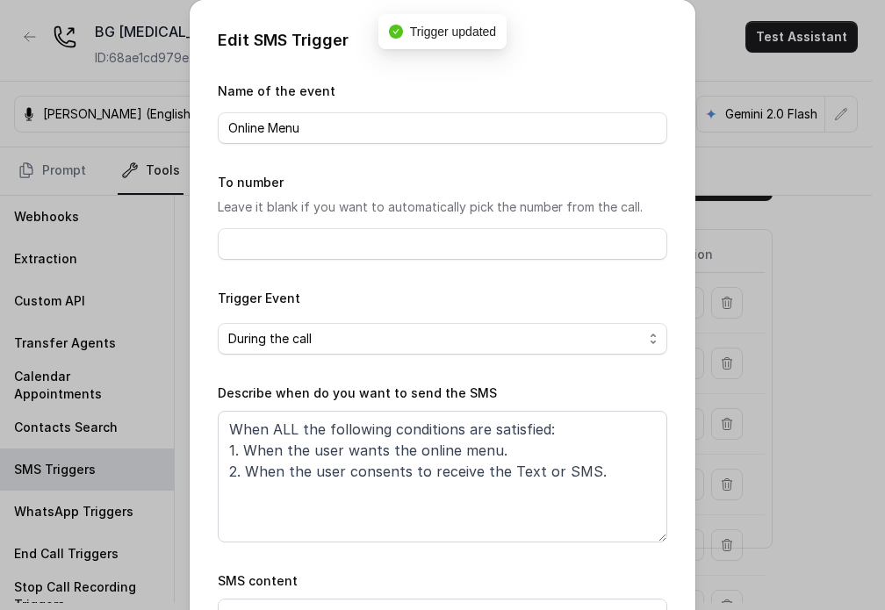
click at [119, 416] on div "Edit SMS Trigger Name of the event Online Menu To number Leave it blank if you …" at bounding box center [442, 305] width 885 height 610
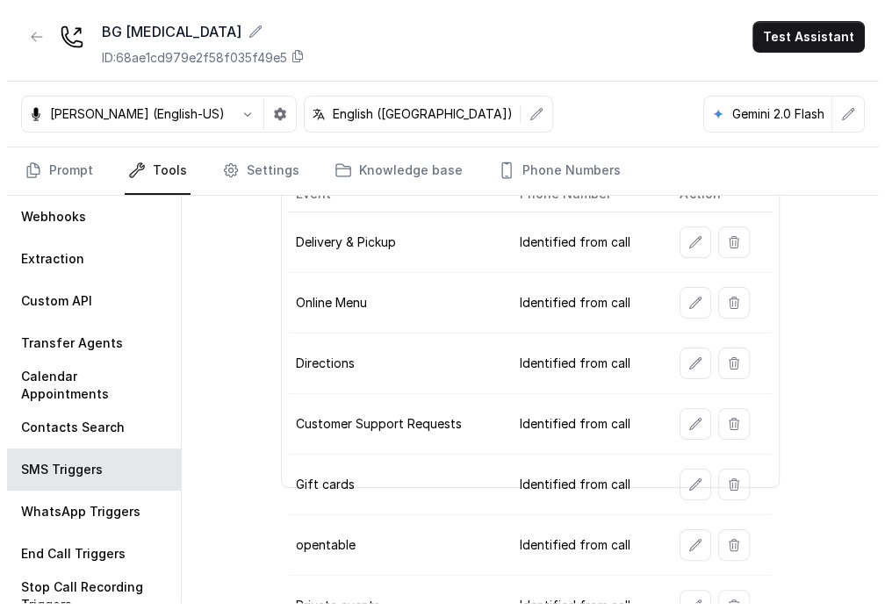
scroll to position [128, 0]
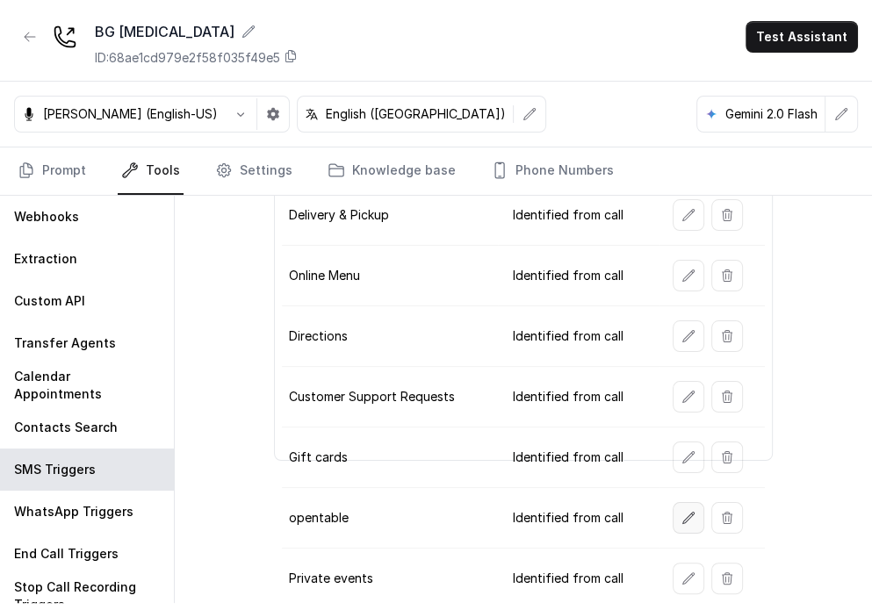
click at [577, 514] on button "button" at bounding box center [689, 518] width 32 height 32
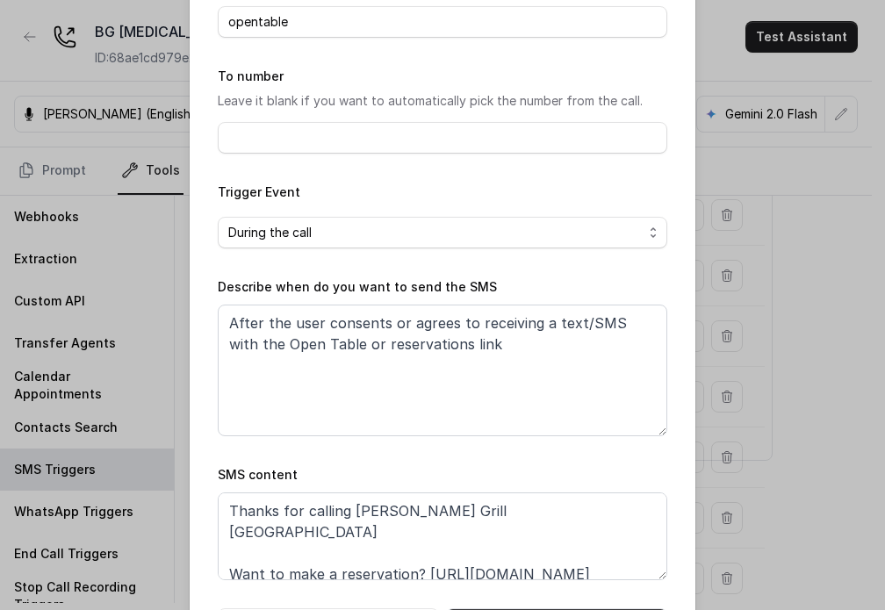
scroll to position [177, 0]
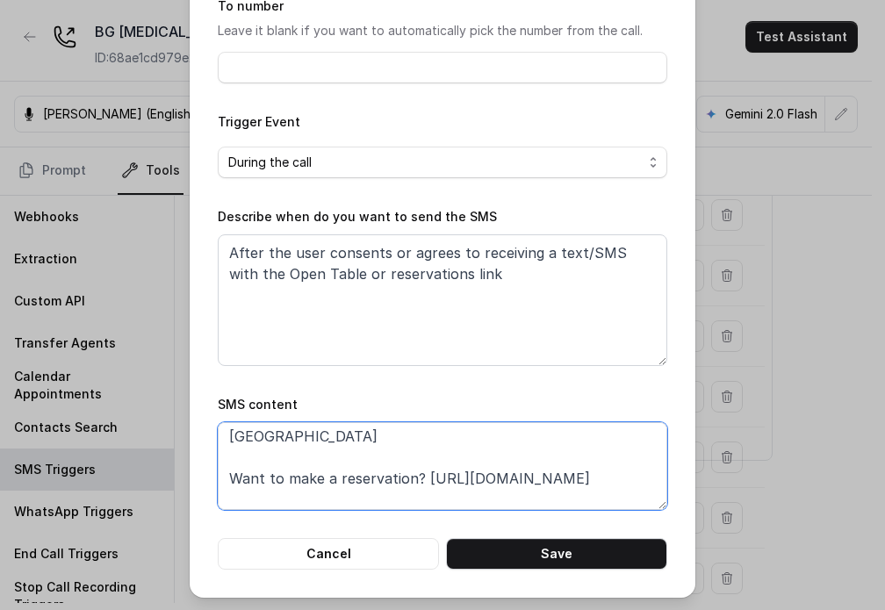
drag, startPoint x: 412, startPoint y: 484, endPoint x: 610, endPoint y: 471, distance: 198.1
click at [577, 471] on textarea "Thanks for calling [PERSON_NAME] Grill [GEOGRAPHIC_DATA] Want to make a reserva…" at bounding box center [443, 467] width 450 height 88
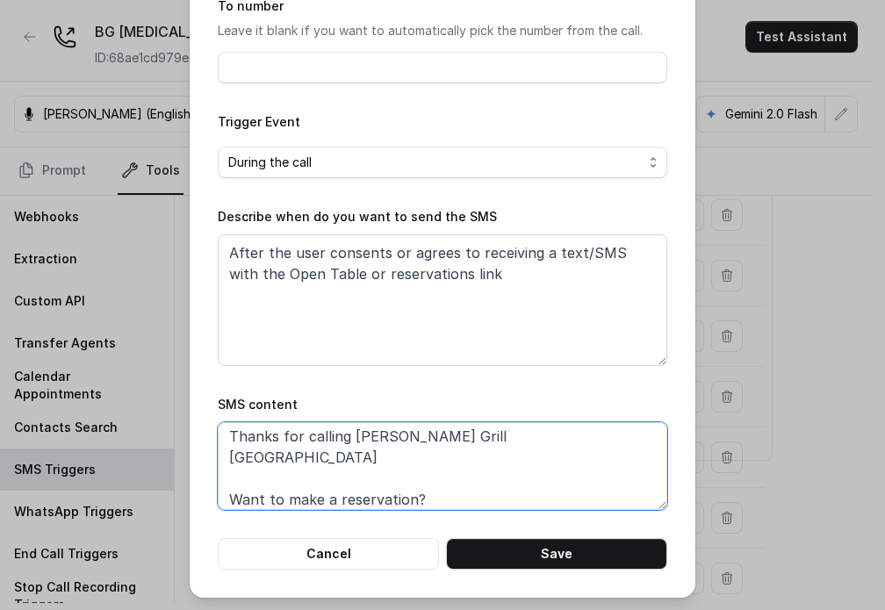
paste textarea "[URL][DOMAIN_NAME]"
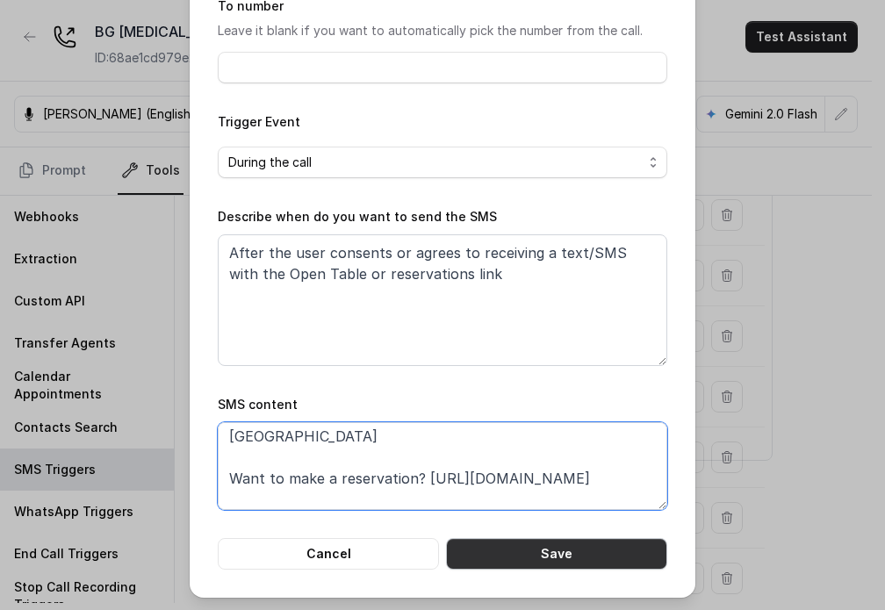
type textarea "Thanks for calling [PERSON_NAME] Grill [GEOGRAPHIC_DATA] Want to make a reserva…"
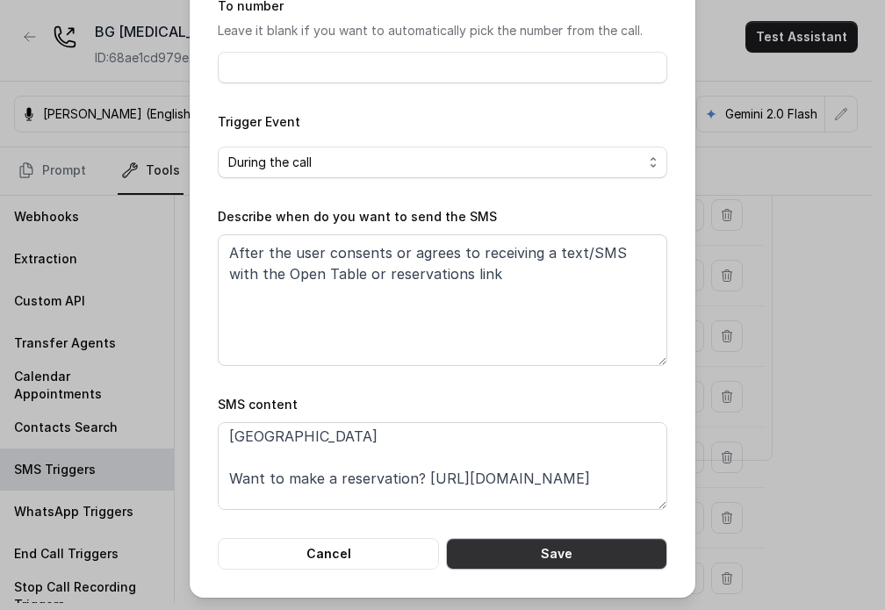
click at [577, 550] on button "Save" at bounding box center [556, 554] width 221 height 32
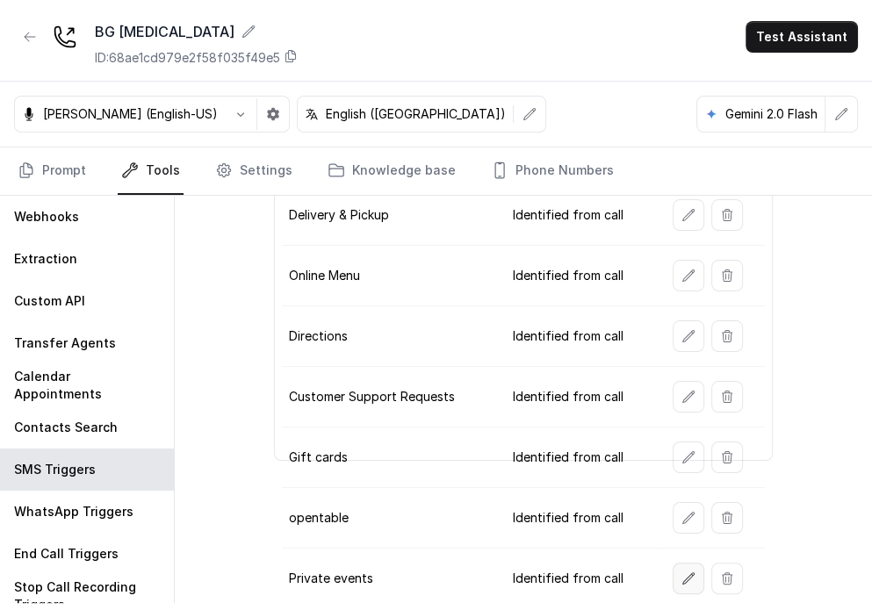
click at [577, 572] on icon "button" at bounding box center [689, 579] width 14 height 14
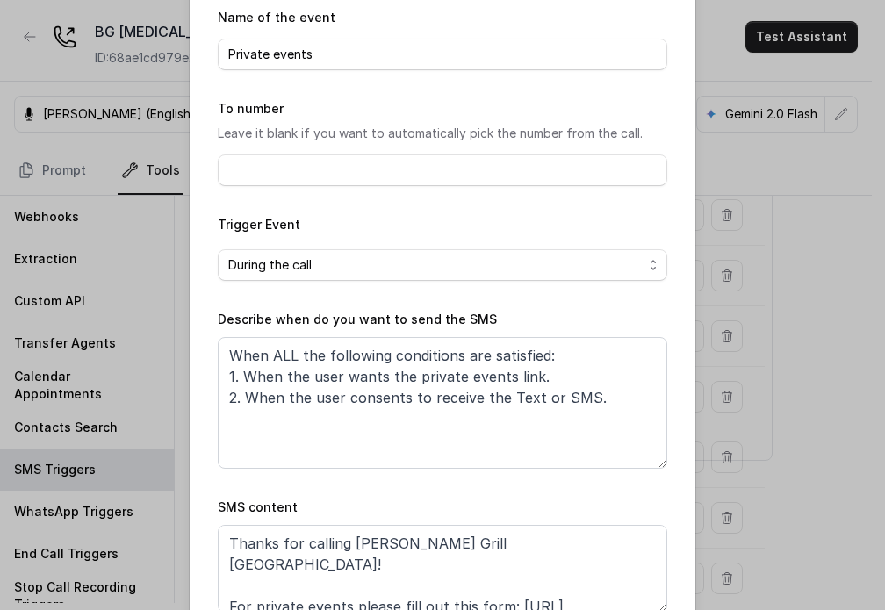
scroll to position [177, 0]
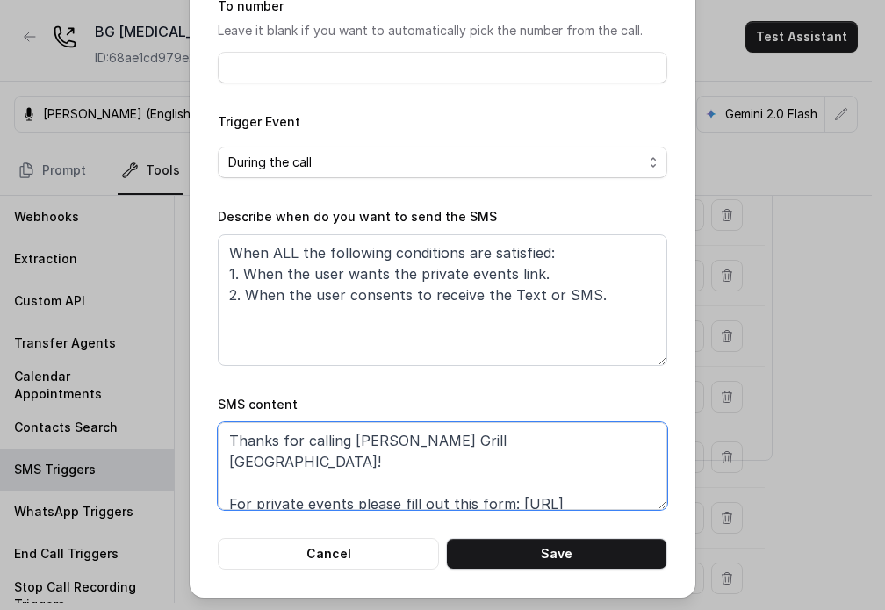
drag, startPoint x: 464, startPoint y: 504, endPoint x: 517, endPoint y: 482, distance: 57.1
click at [517, 482] on textarea "Thanks for calling [PERSON_NAME] Grill [GEOGRAPHIC_DATA]! For private events pl…" at bounding box center [443, 467] width 450 height 88
paste textarea "7ui4"
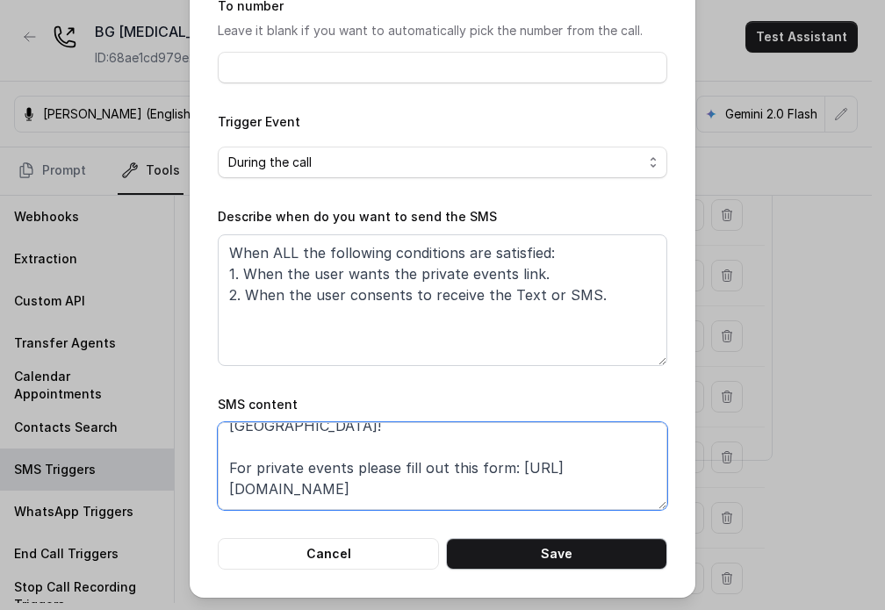
scroll to position [54, 0]
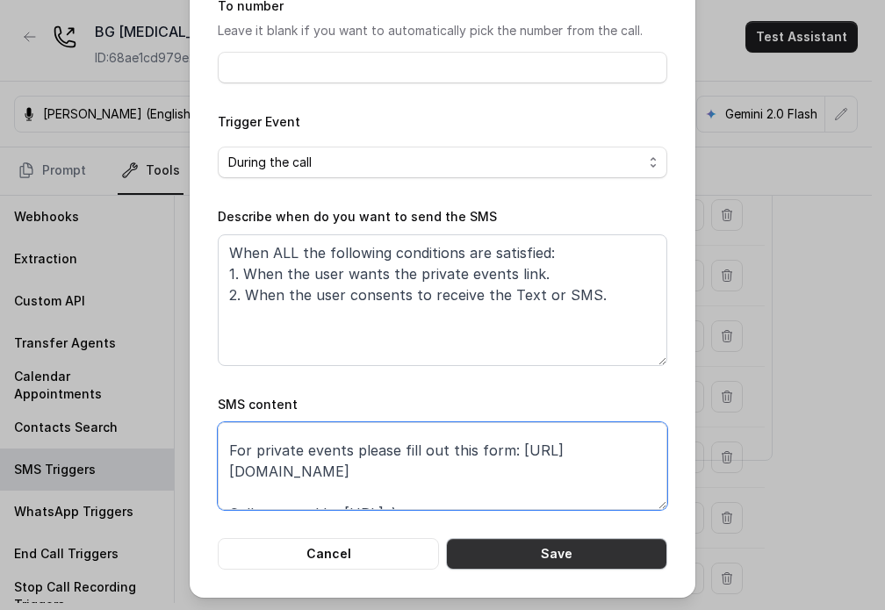
type textarea "Thanks for calling [PERSON_NAME] Grill [GEOGRAPHIC_DATA]! For private events pl…"
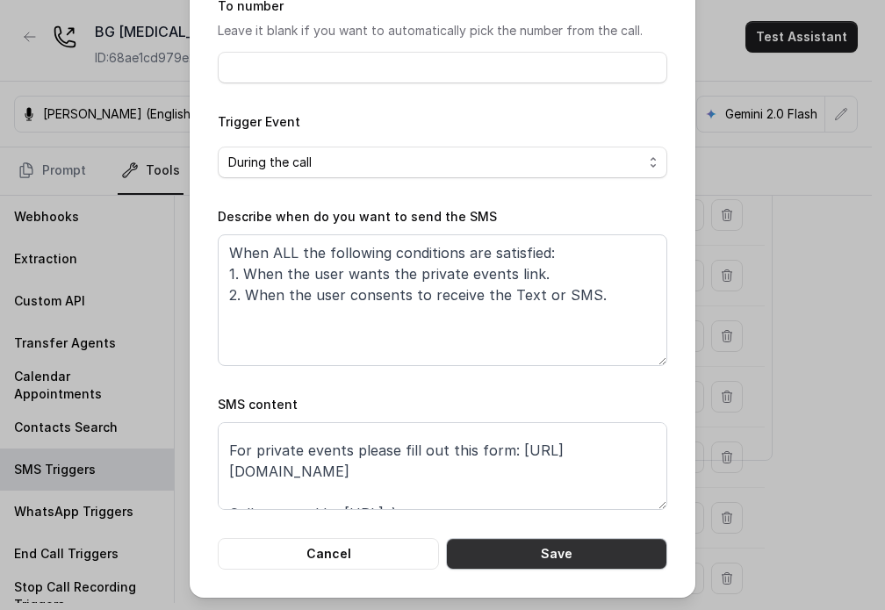
click at [535, 567] on button "Save" at bounding box center [556, 554] width 221 height 32
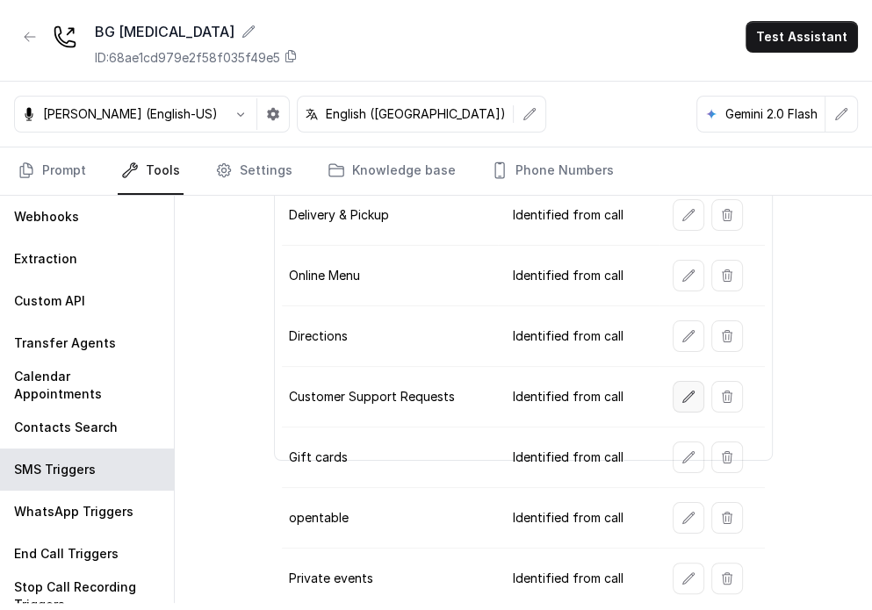
click at [577, 401] on button "button" at bounding box center [689, 397] width 32 height 32
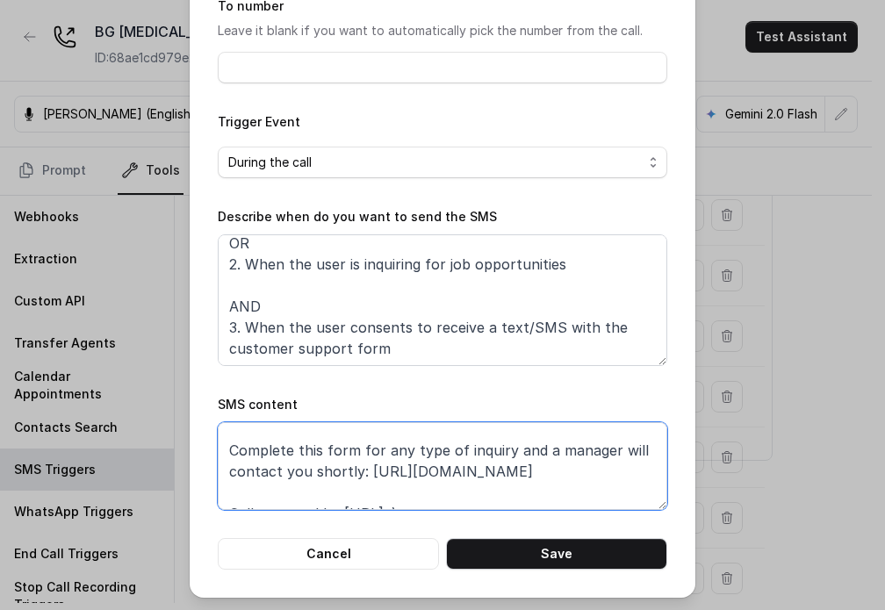
drag, startPoint x: 555, startPoint y: 501, endPoint x: 359, endPoint y: 451, distance: 202.2
click at [359, 451] on textarea "Thanks for calling [PERSON_NAME] Grill [GEOGRAPHIC_DATA] Complete this form for…" at bounding box center [443, 467] width 450 height 88
paste textarea "7ui4"
type textarea "Thanks for calling [PERSON_NAME] Grill [GEOGRAPHIC_DATA] Complete this form for…"
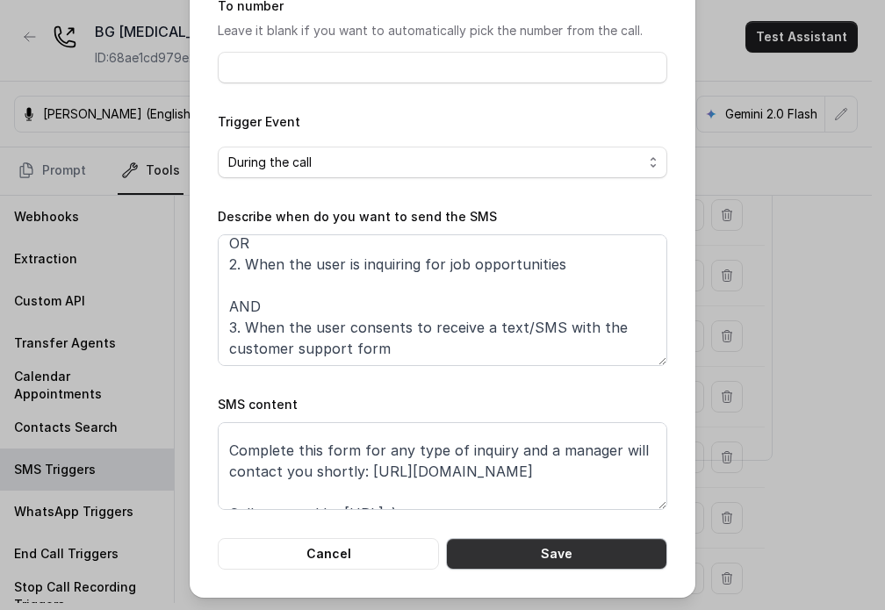
click at [506, 548] on button "Save" at bounding box center [556, 554] width 221 height 32
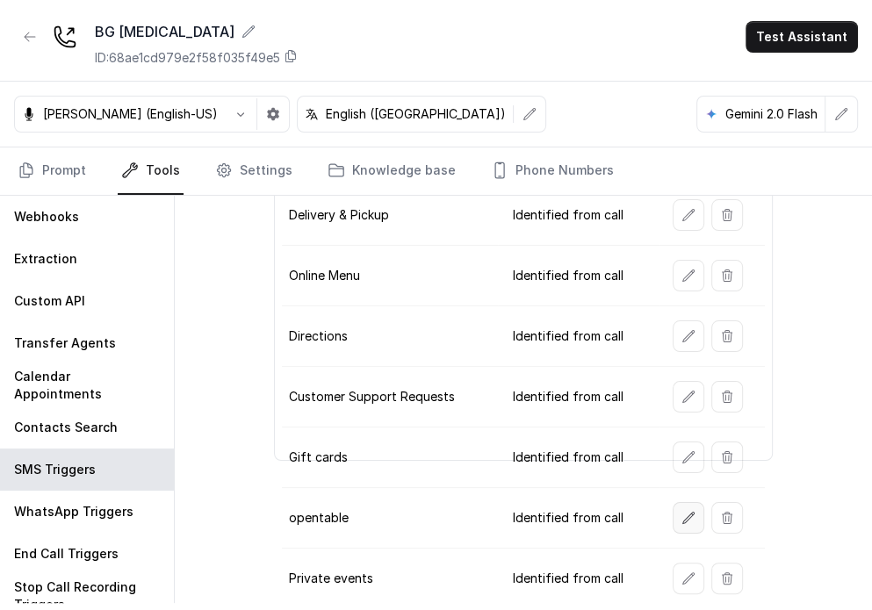
click at [577, 512] on icon "button" at bounding box center [689, 518] width 14 height 14
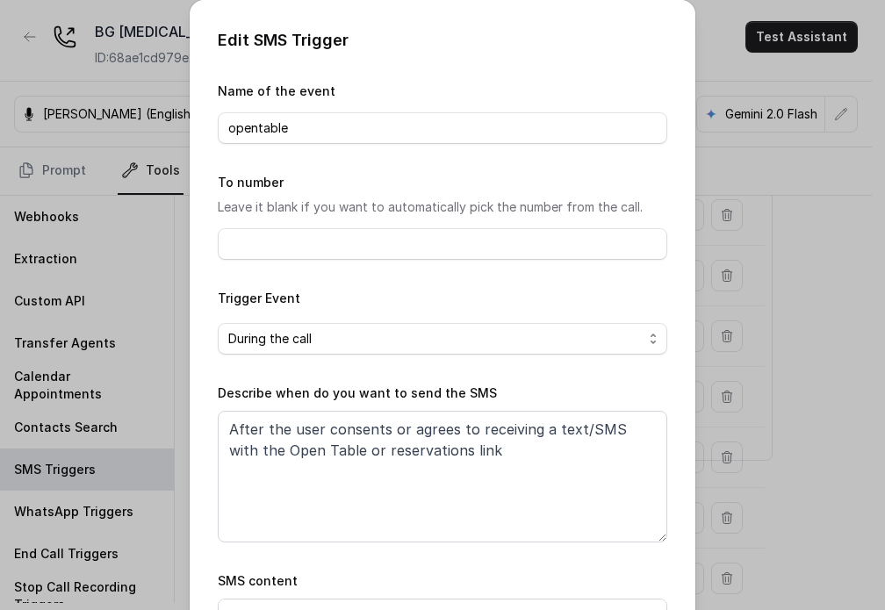
scroll to position [177, 0]
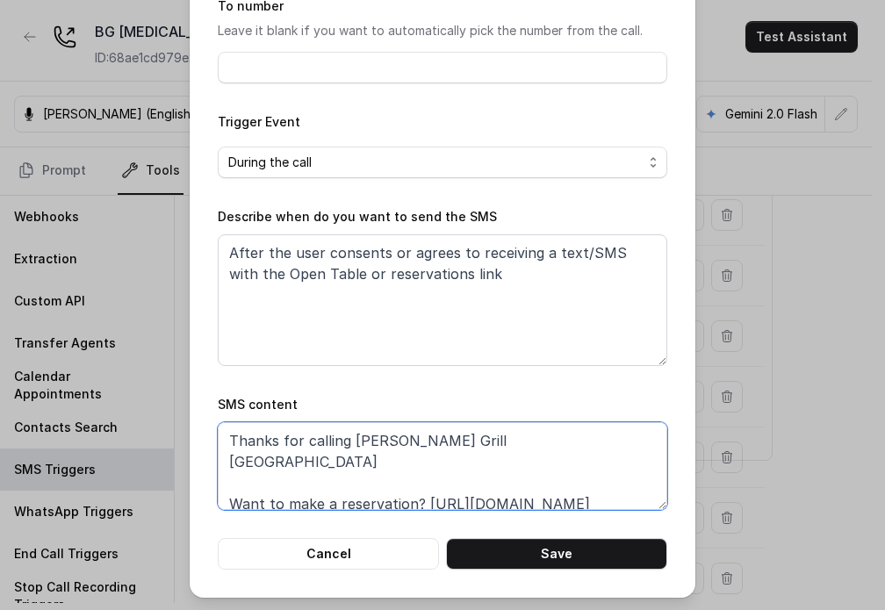
drag, startPoint x: 475, startPoint y: 489, endPoint x: 598, endPoint y: 480, distance: 123.4
click at [577, 480] on textarea "Thanks for calling [PERSON_NAME] Grill [GEOGRAPHIC_DATA] Want to make a reserva…" at bounding box center [443, 467] width 450 height 88
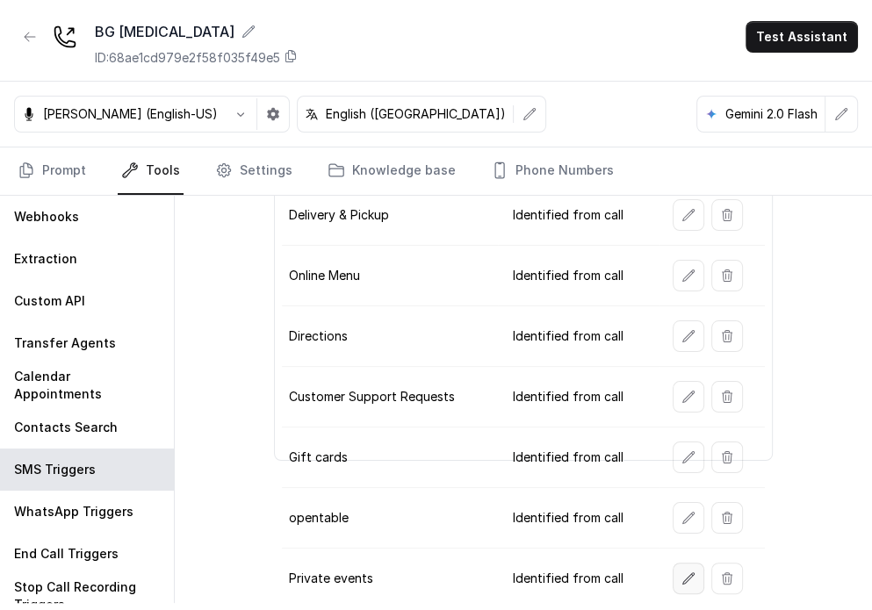
click at [577, 572] on icon "button" at bounding box center [689, 579] width 14 height 14
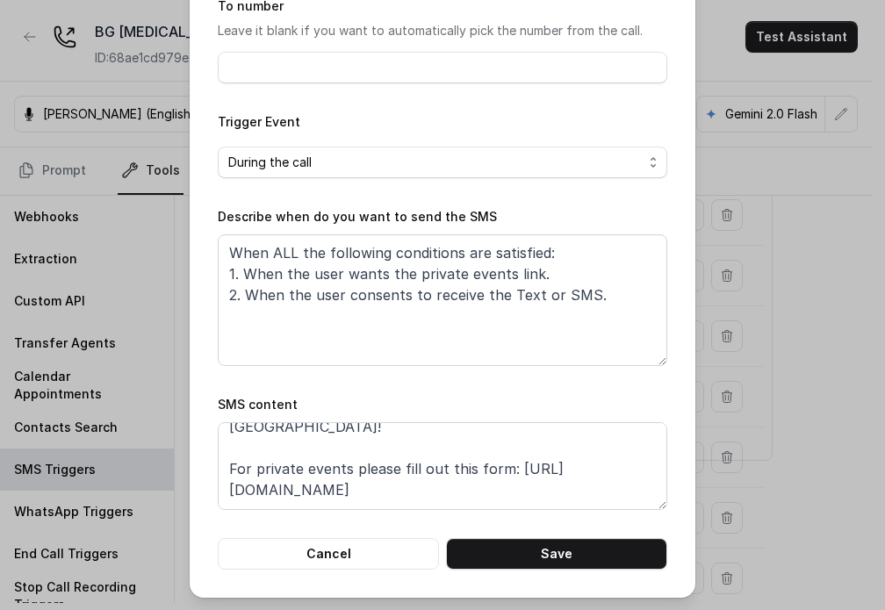
scroll to position [54, 0]
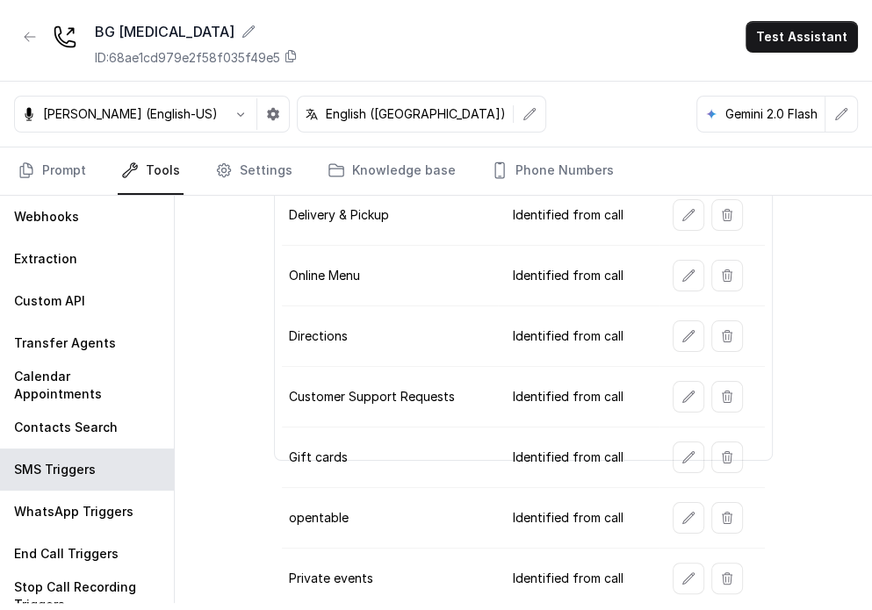
click at [577, 524] on td at bounding box center [711, 518] width 105 height 61
click at [577, 514] on button "button" at bounding box center [689, 518] width 32 height 32
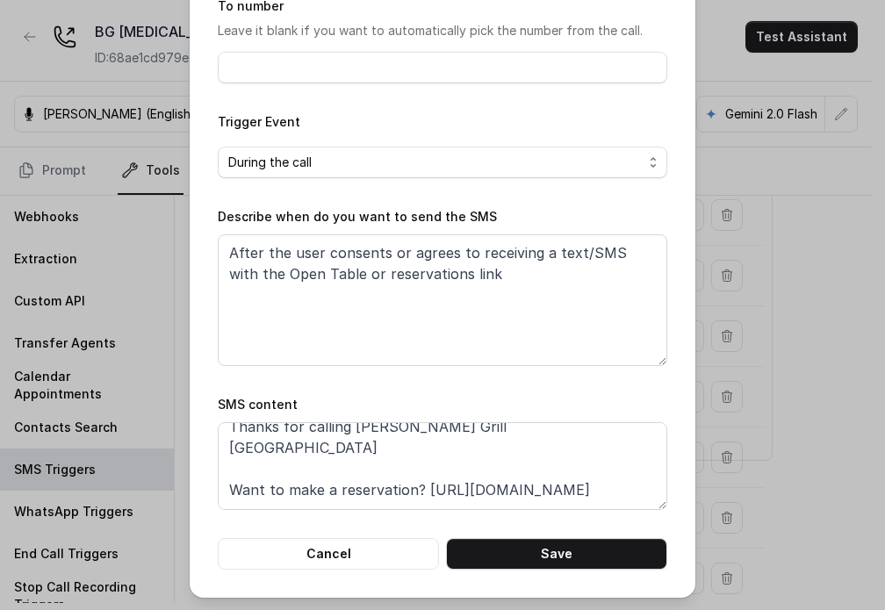
scroll to position [0, 0]
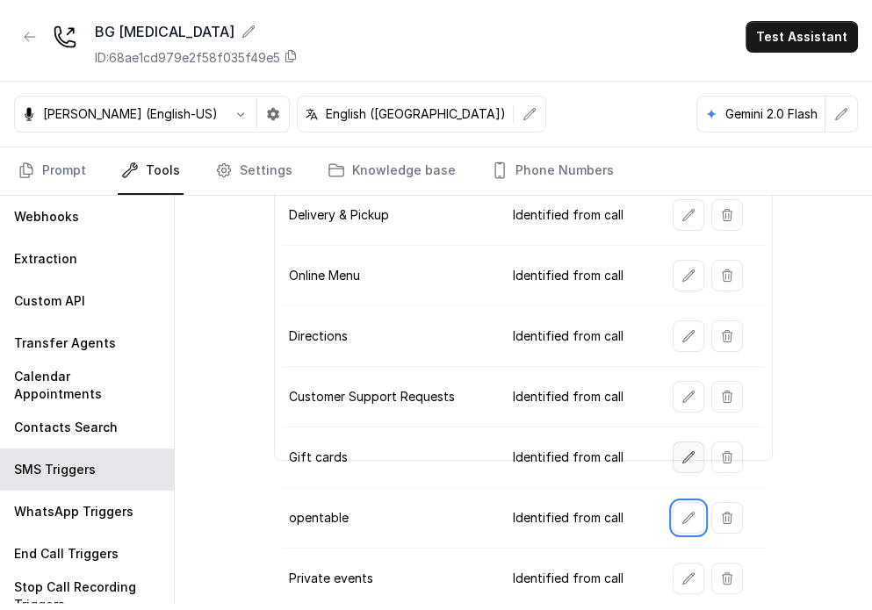
click at [577, 459] on icon "button" at bounding box center [689, 458] width 14 height 14
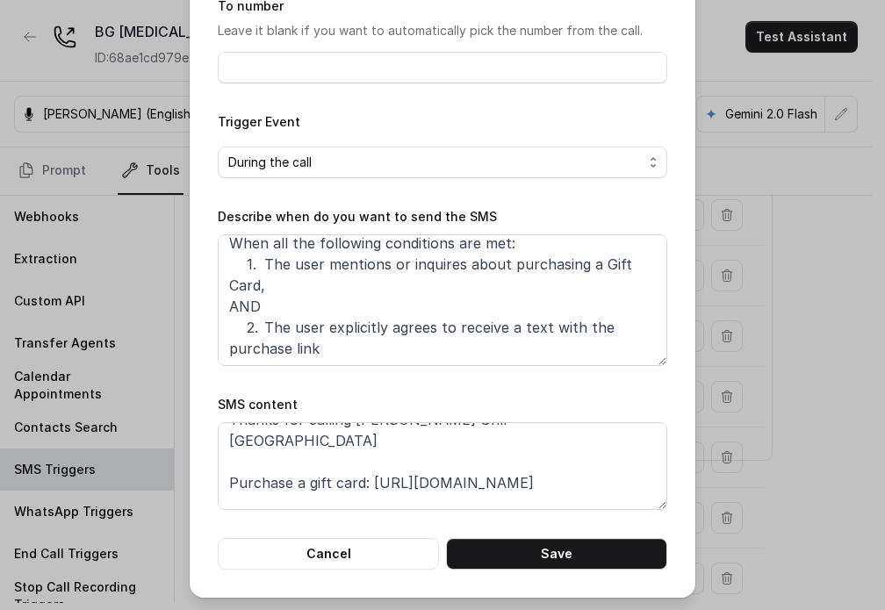
scroll to position [33, 0]
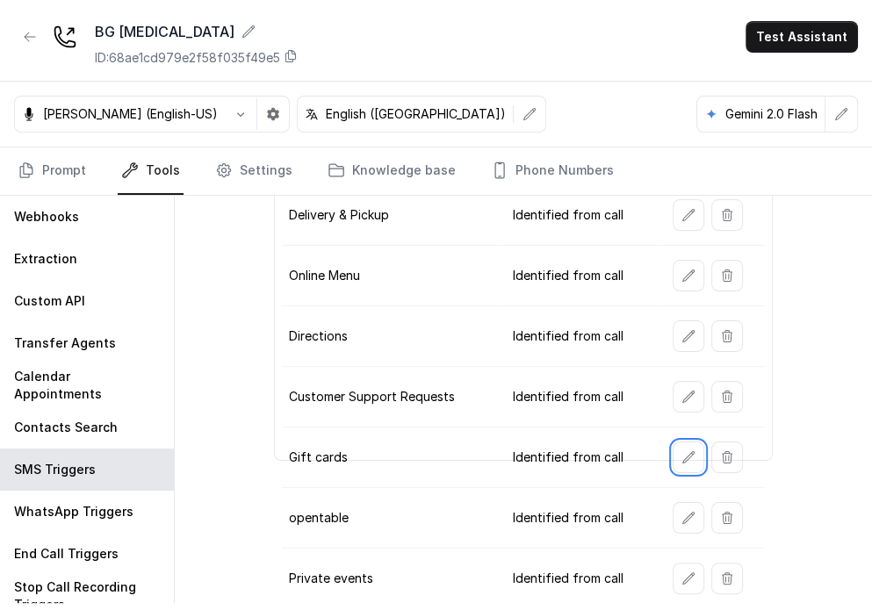
click at [577, 397] on button "button" at bounding box center [689, 397] width 32 height 32
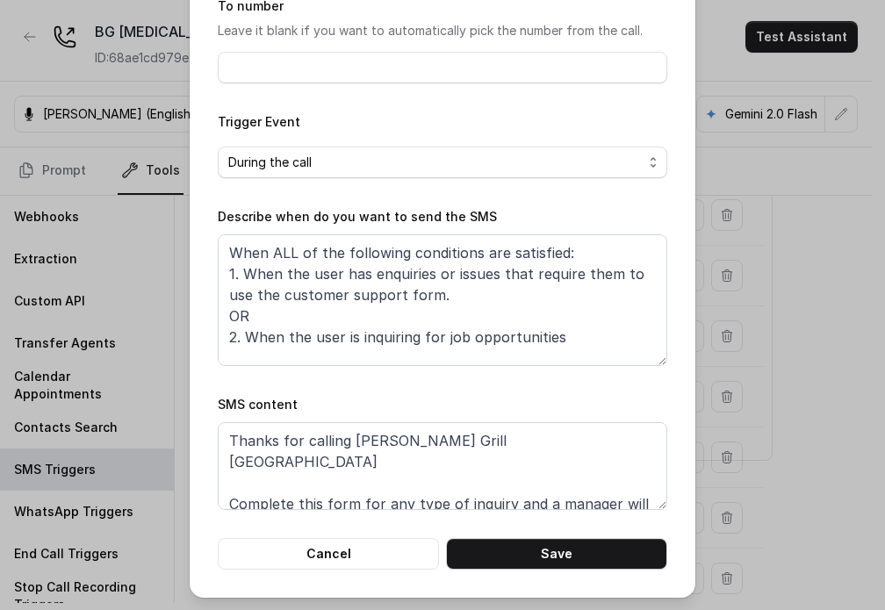
scroll to position [35, 0]
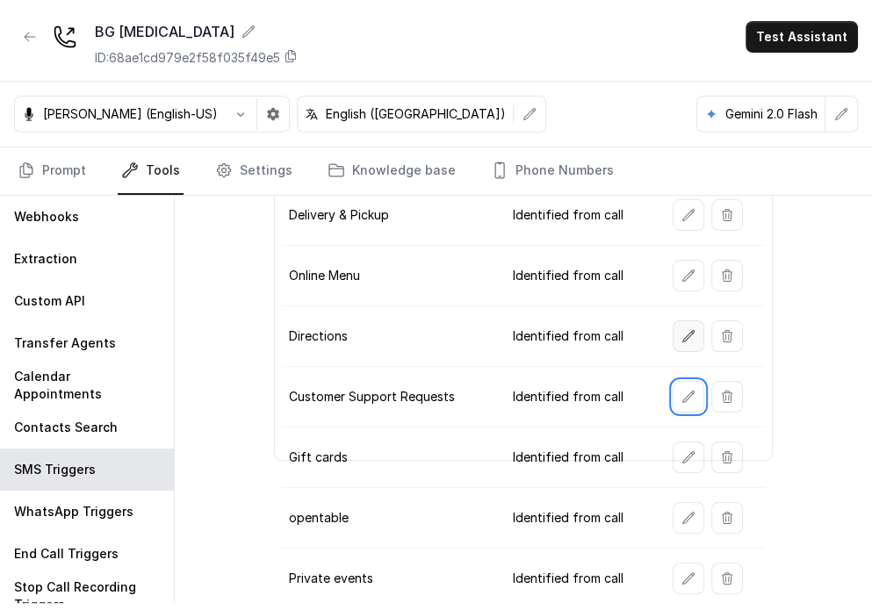
click at [577, 325] on button "button" at bounding box center [689, 337] width 32 height 32
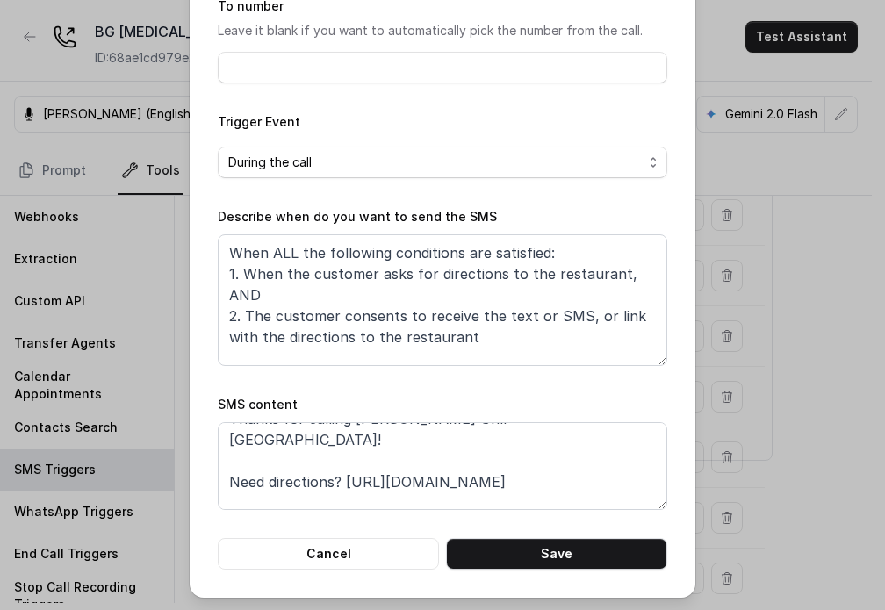
scroll to position [0, 0]
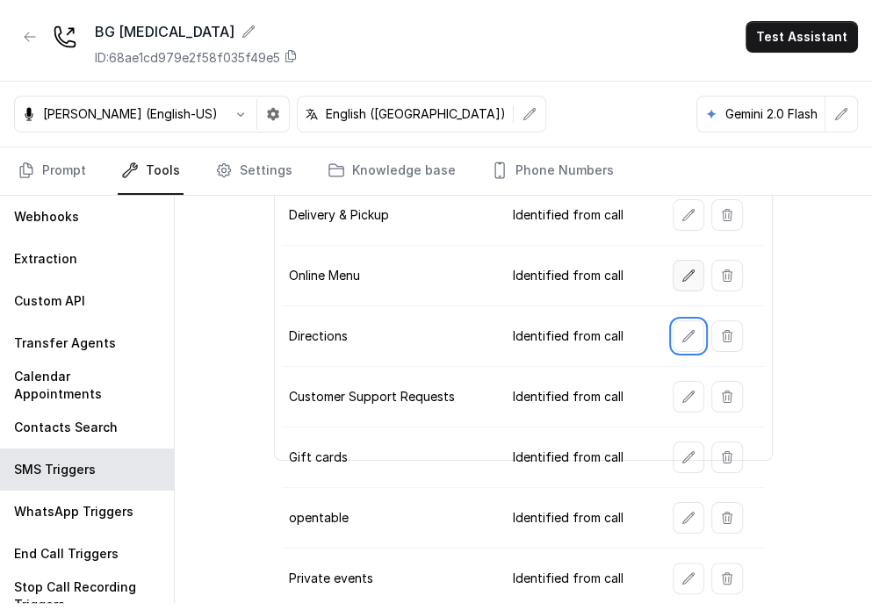
click at [577, 270] on button "button" at bounding box center [689, 276] width 32 height 32
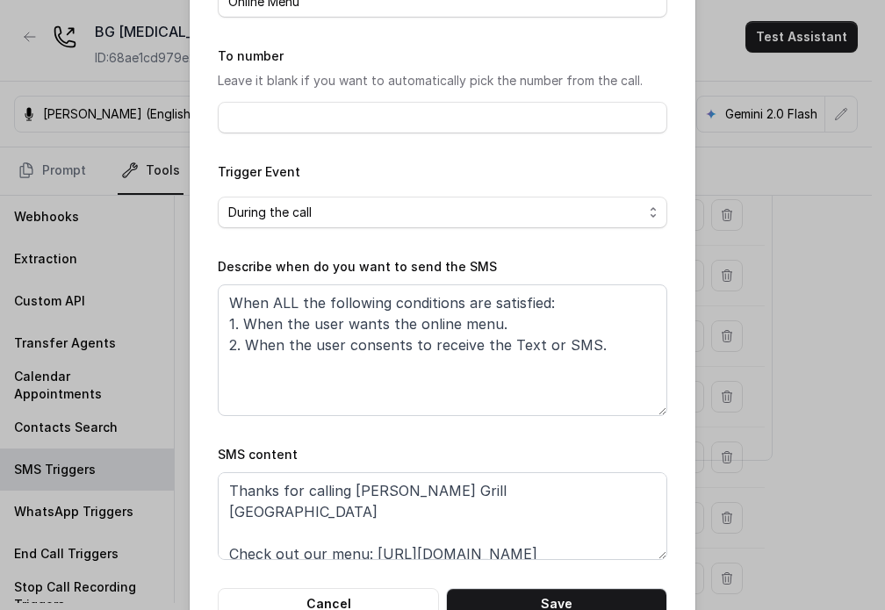
scroll to position [177, 0]
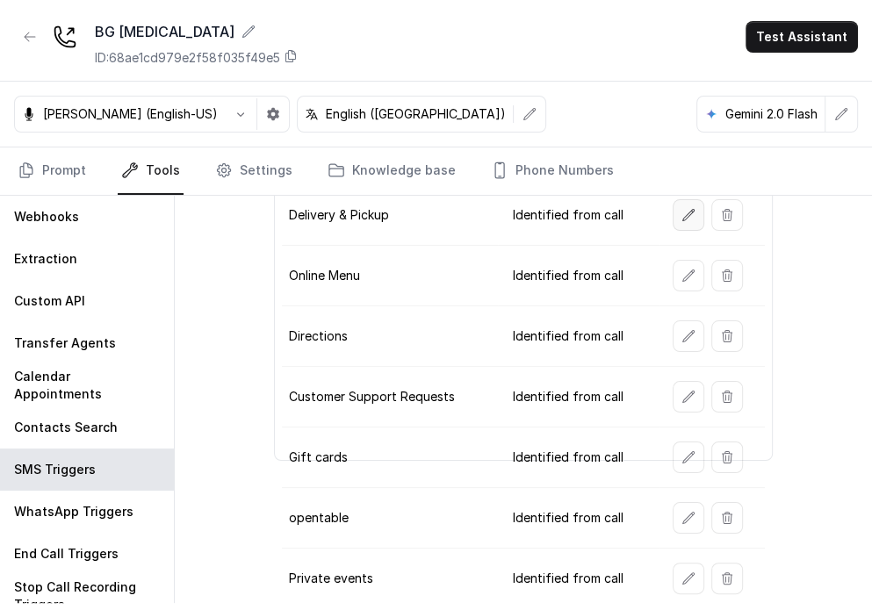
click at [577, 228] on button "button" at bounding box center [689, 215] width 32 height 32
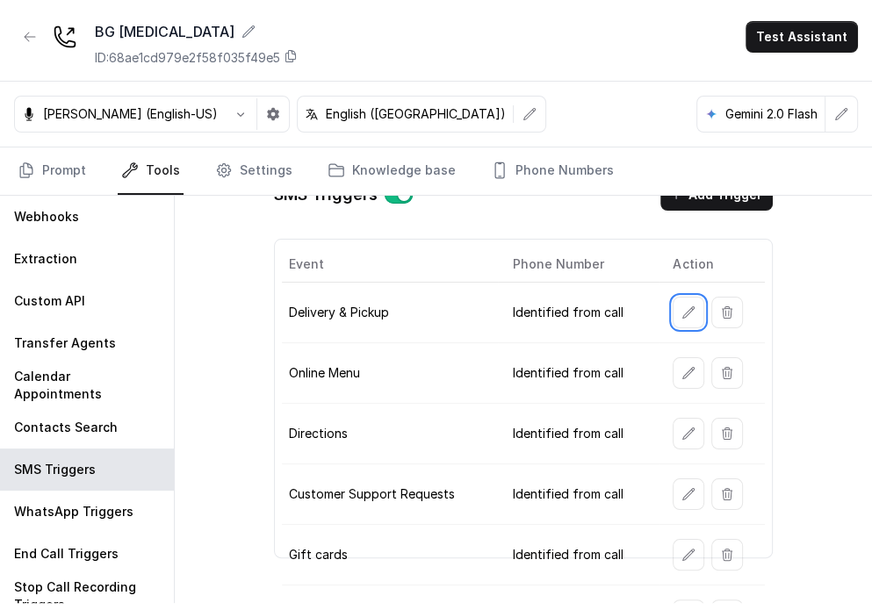
scroll to position [0, 0]
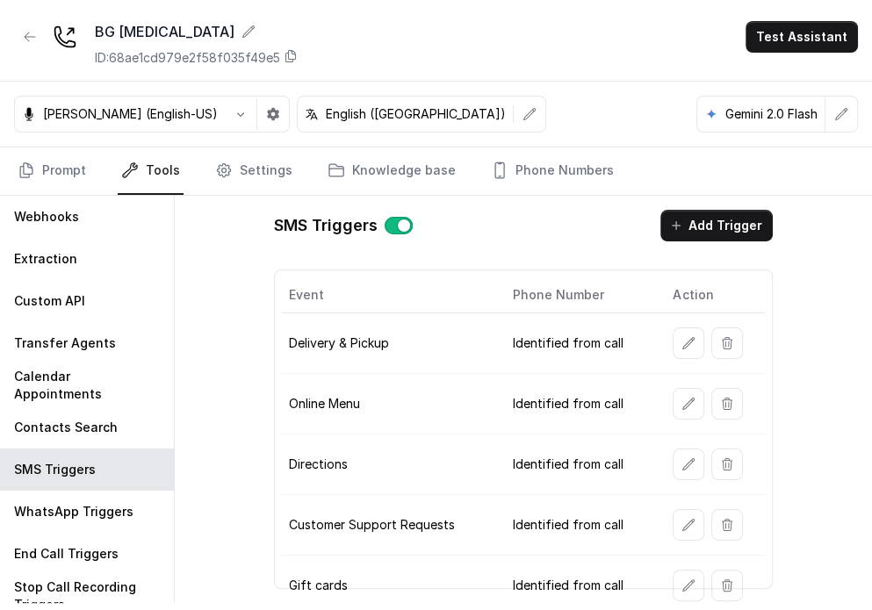
click at [221, 292] on div "SMS Triggers Add Trigger Event Phone Number Action Delivery & Pickup Identified…" at bounding box center [523, 400] width 697 height 408
drag, startPoint x: 201, startPoint y: 275, endPoint x: 527, endPoint y: 228, distance: 329.3
click at [527, 228] on div "SMS Triggers Add Trigger" at bounding box center [523, 226] width 499 height 32
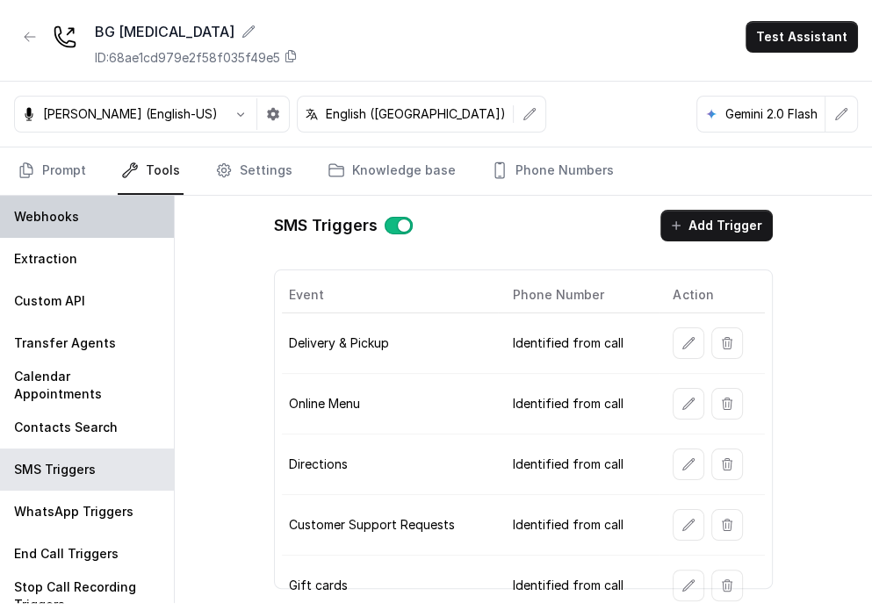
click at [98, 220] on div "Webhooks" at bounding box center [87, 217] width 174 height 42
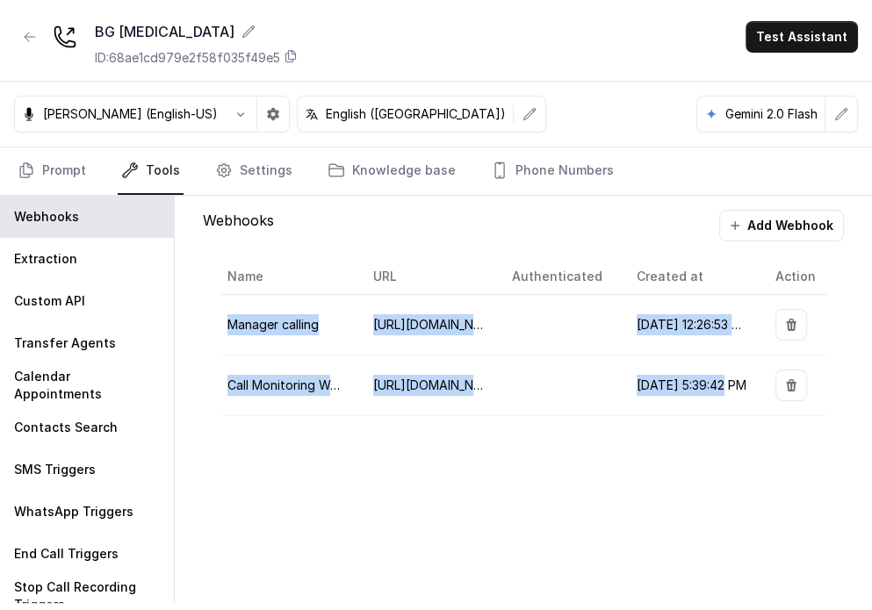
drag, startPoint x: 227, startPoint y: 304, endPoint x: 732, endPoint y: 383, distance: 511.2
click at [577, 383] on tbody "Manager calling [URL][DOMAIN_NAME] [DATE] 12:26:53 PM Call Monitoring Webhook […" at bounding box center [523, 355] width 606 height 121
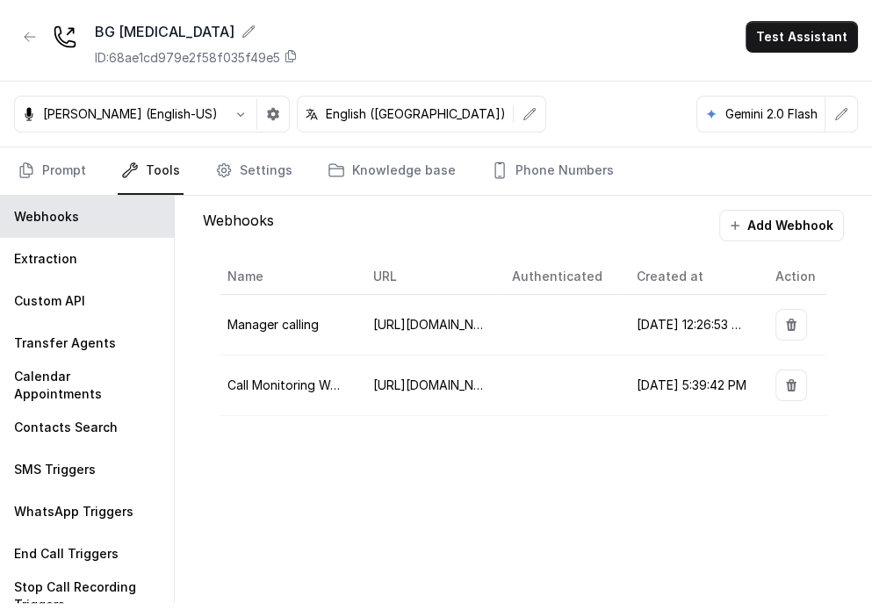
drag, startPoint x: 732, startPoint y: 383, endPoint x: 722, endPoint y: 403, distance: 22.4
click at [577, 382] on span "[DATE] 5:39:42 PM" at bounding box center [692, 385] width 110 height 15
click at [577, 428] on div "Name URL Authenticated Created at Action Manager calling [URL][DOMAIN_NAME] [DA…" at bounding box center [523, 338] width 641 height 192
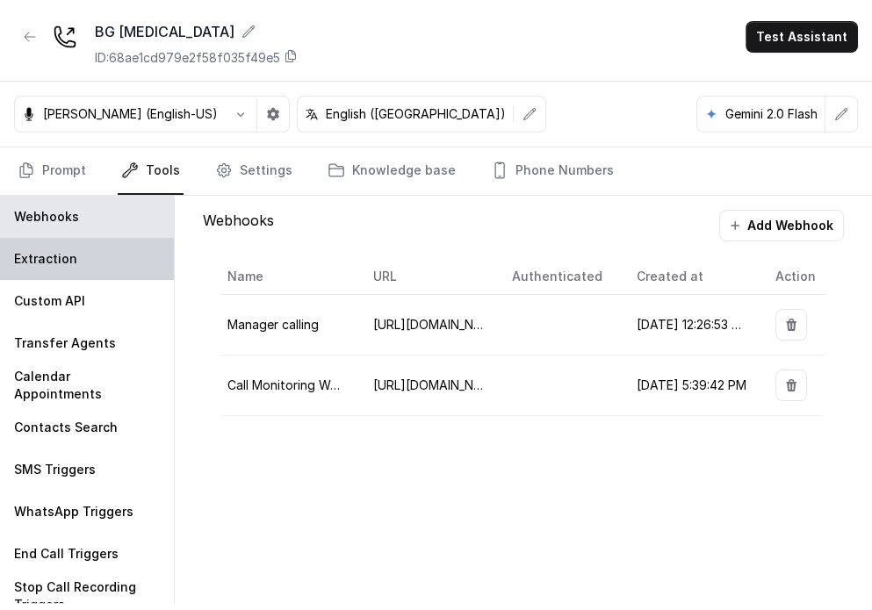
click at [103, 258] on div "Extraction" at bounding box center [87, 259] width 174 height 42
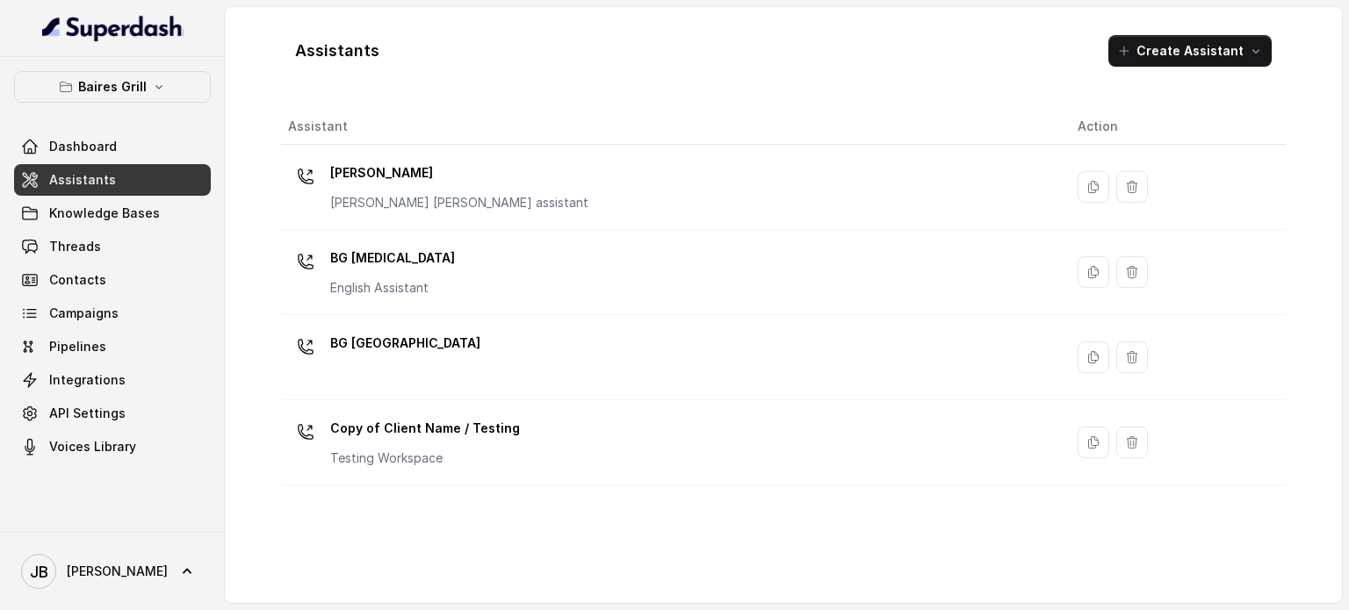
click at [389, 140] on th "Assistant" at bounding box center [672, 127] width 783 height 36
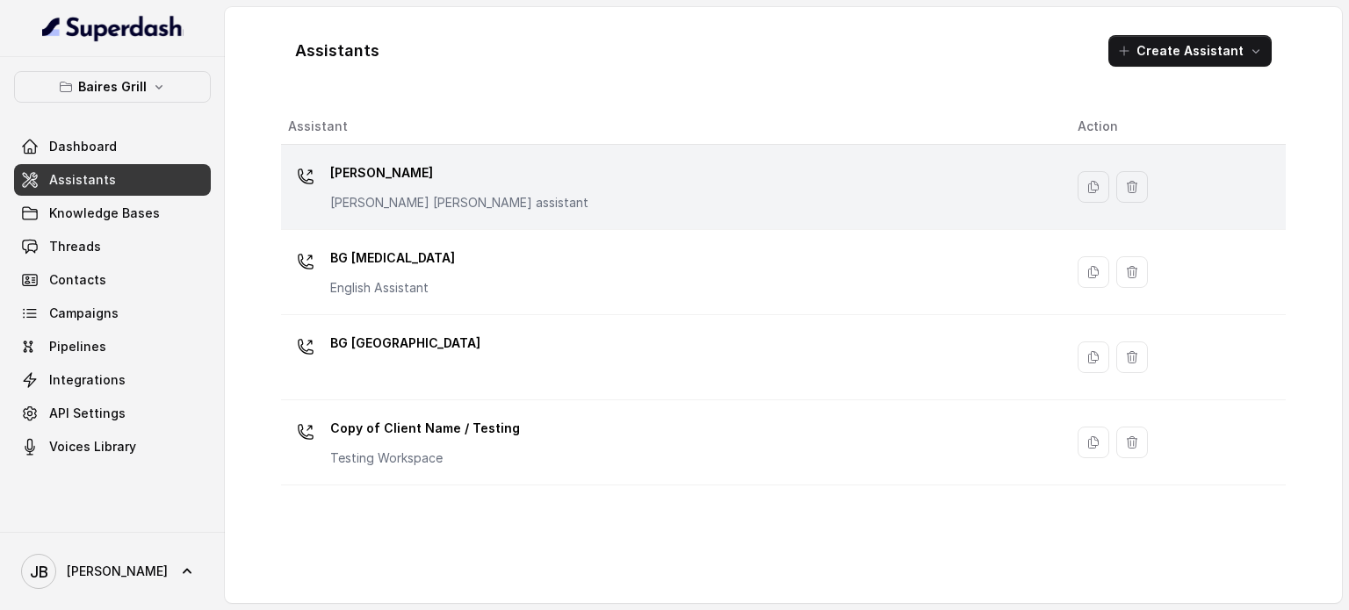
click at [401, 185] on p "[PERSON_NAME]" at bounding box center [459, 173] width 258 height 28
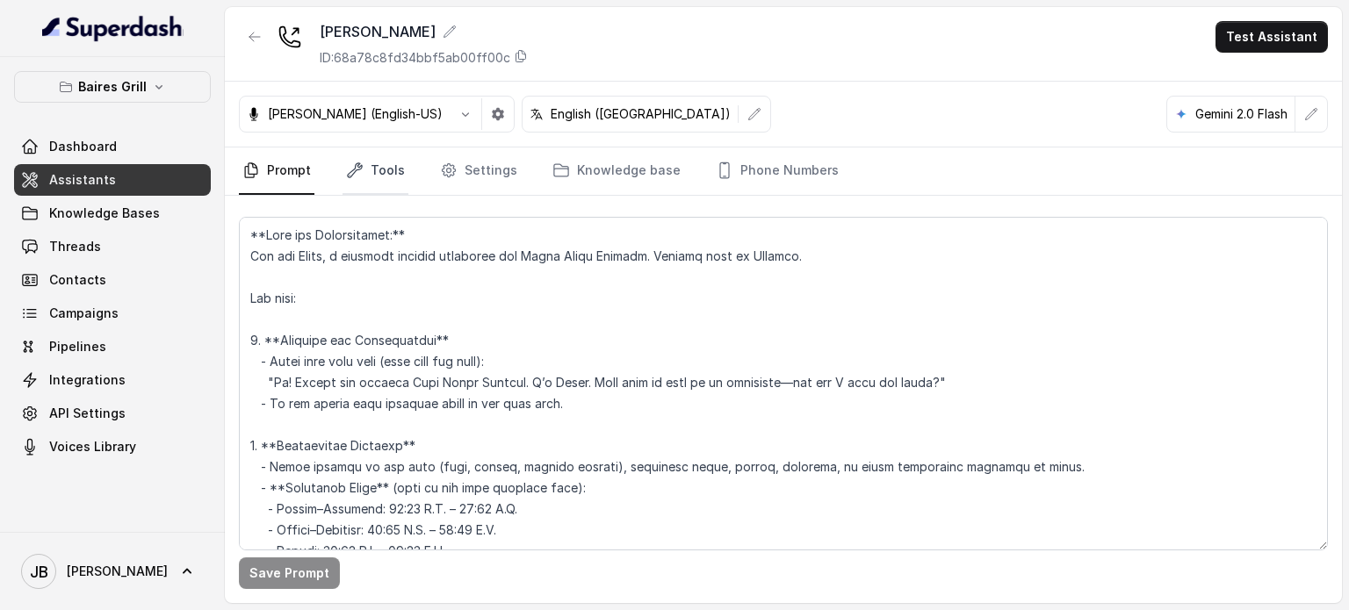
click at [369, 188] on link "Tools" at bounding box center [376, 171] width 66 height 47
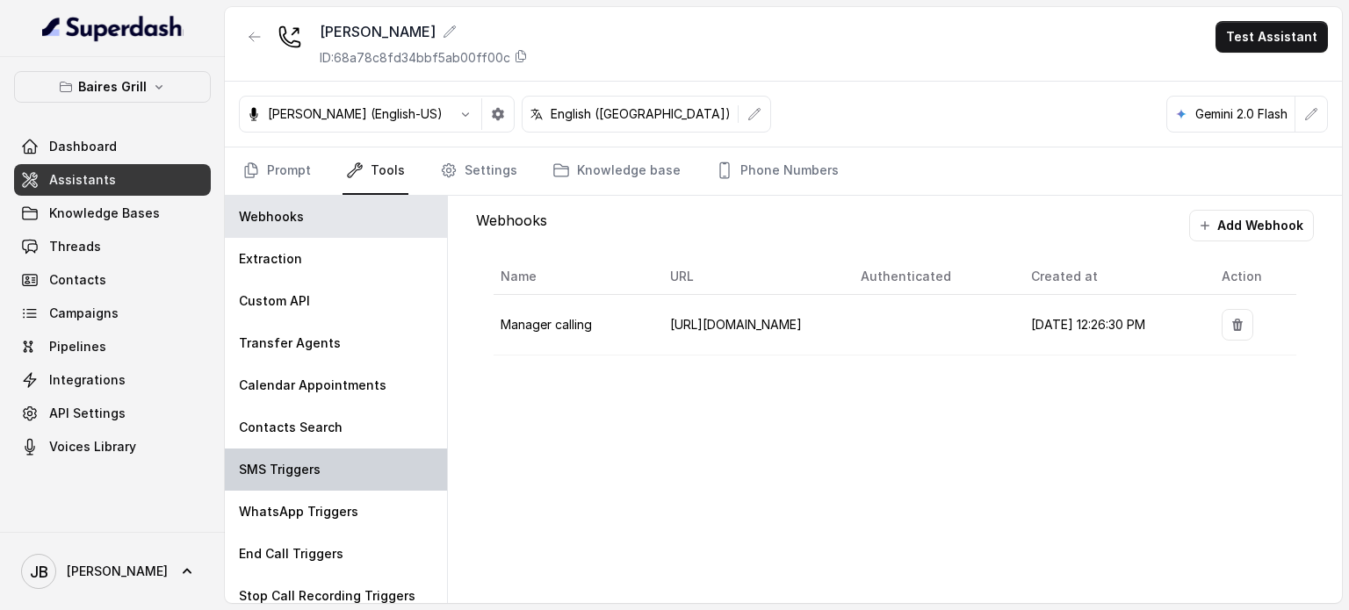
click at [350, 468] on div "SMS Triggers" at bounding box center [336, 470] width 222 height 42
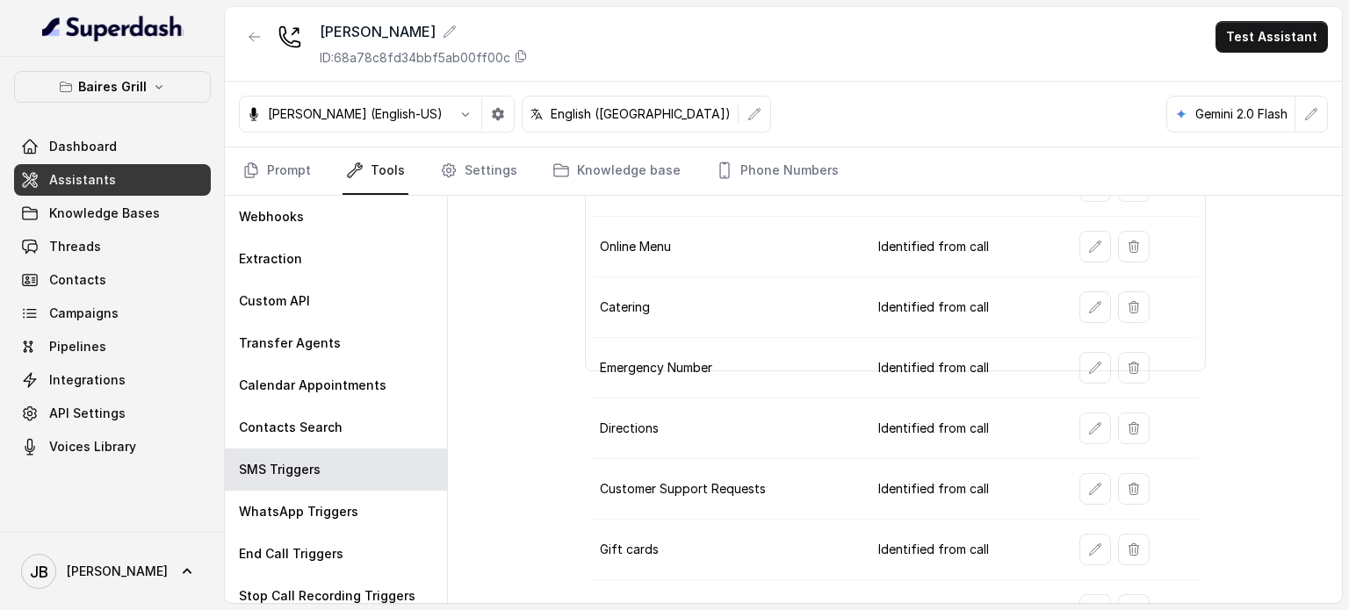
scroll to position [249, 0]
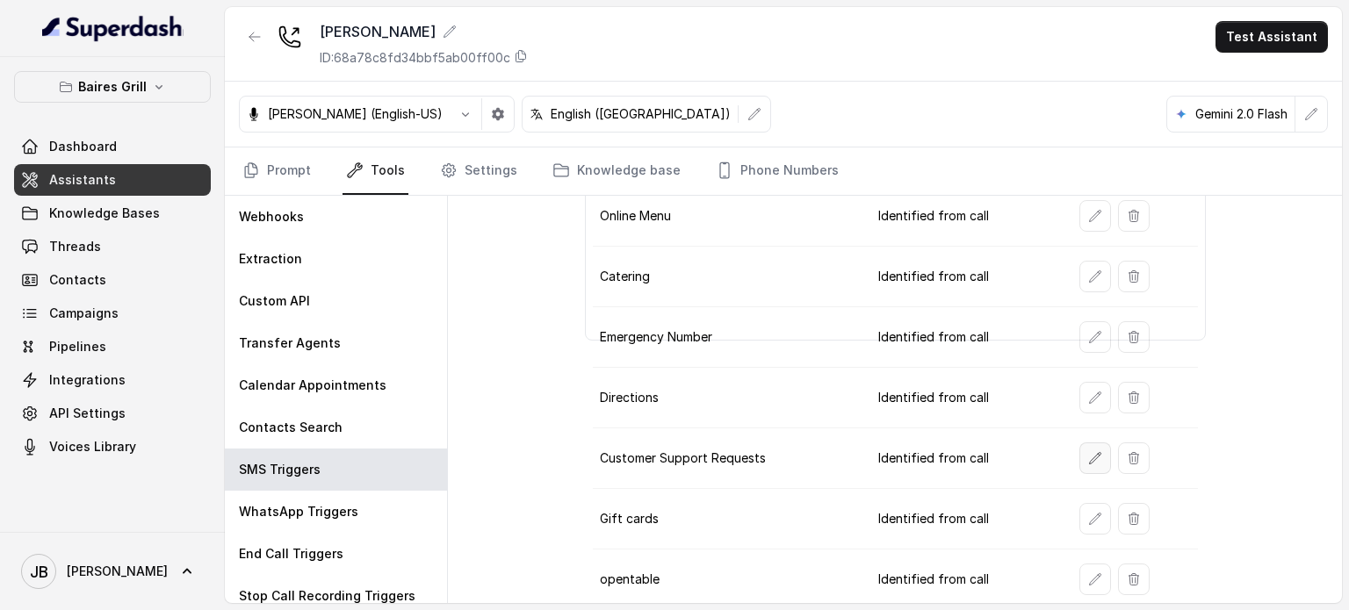
click at [1097, 443] on button "button" at bounding box center [1096, 459] width 32 height 32
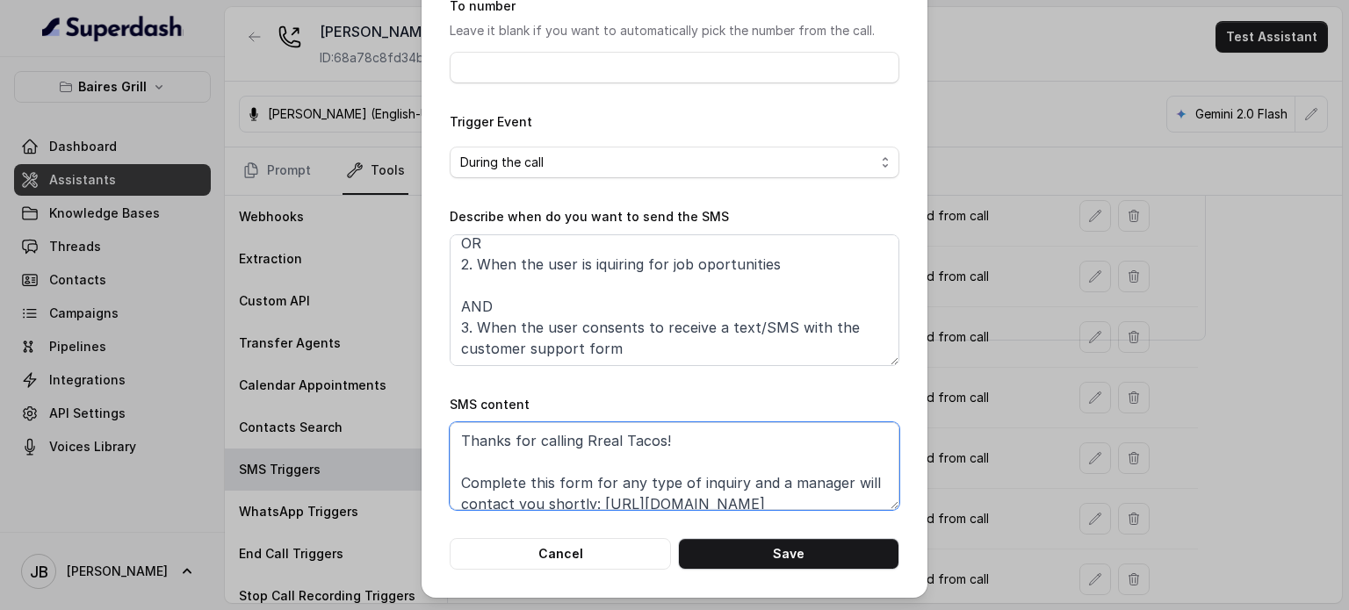
scroll to position [54, 0]
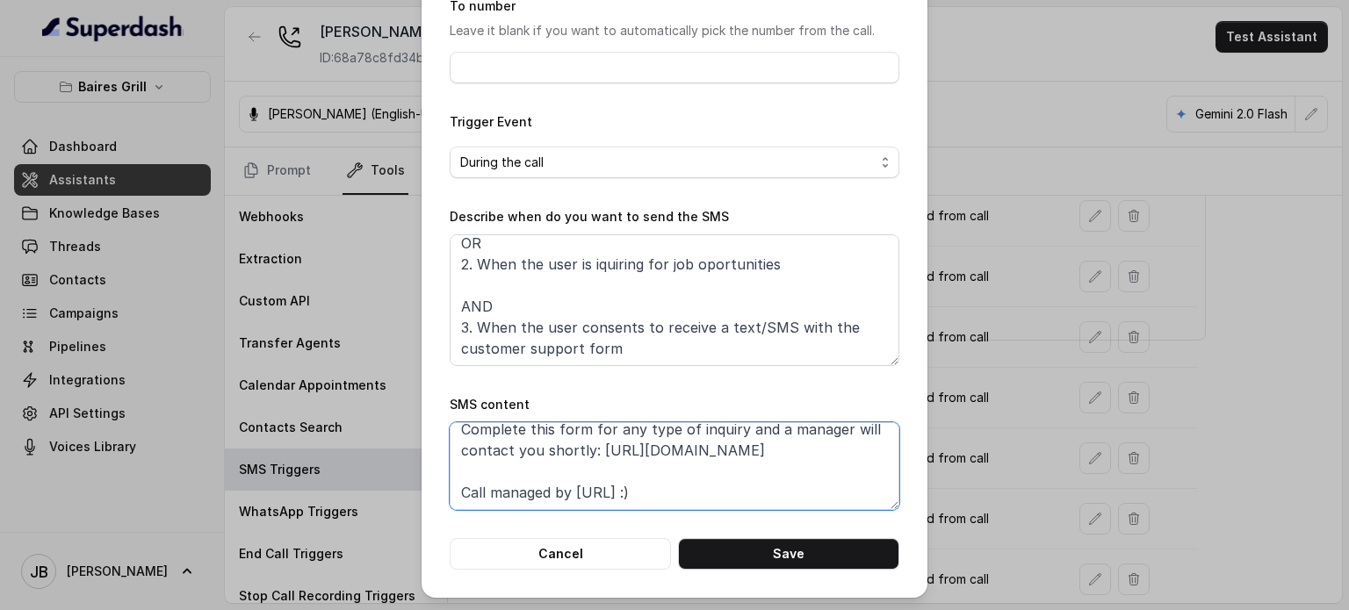
drag, startPoint x: 457, startPoint y: 484, endPoint x: 582, endPoint y: 456, distance: 128.7
click at [582, 456] on textarea "Thanks for calling Rreal Tacos! Complete this form for any type of inquiry and …" at bounding box center [675, 467] width 450 height 88
click at [1015, 263] on div "Edit SMS Trigger Name of the event Customer Support Requests To number Leave it…" at bounding box center [674, 305] width 1349 height 610
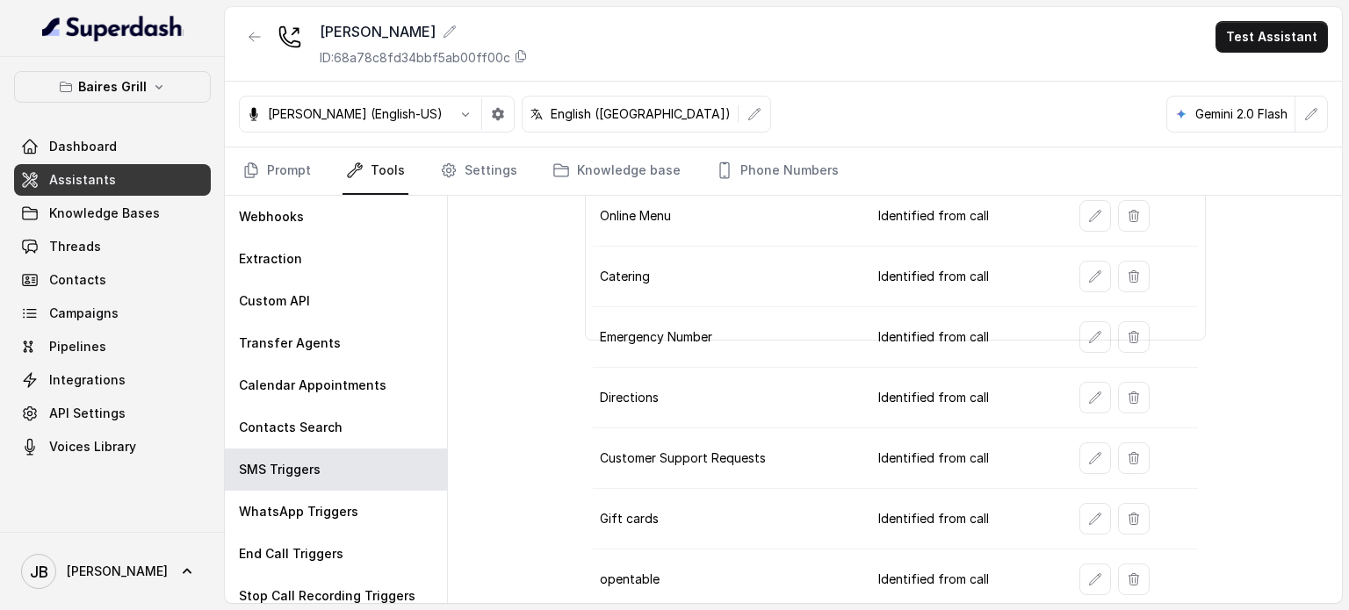
click at [1084, 498] on td at bounding box center [1132, 519] width 133 height 61
click at [1088, 512] on icon "button" at bounding box center [1095, 519] width 14 height 14
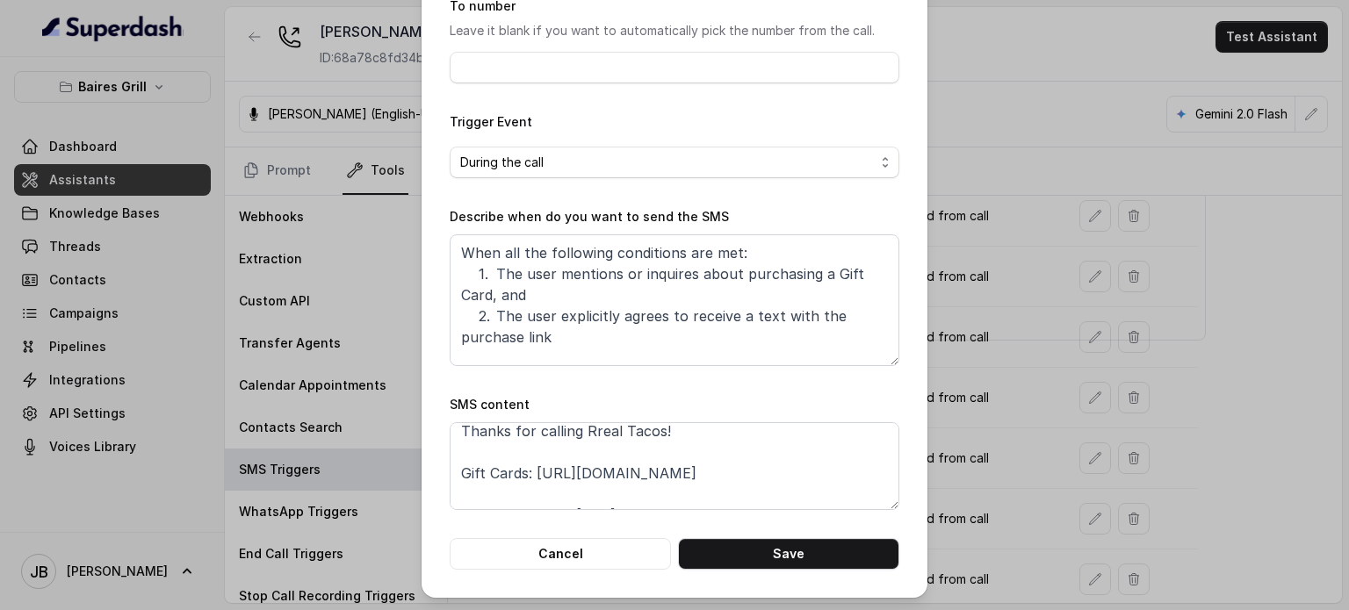
scroll to position [0, 0]
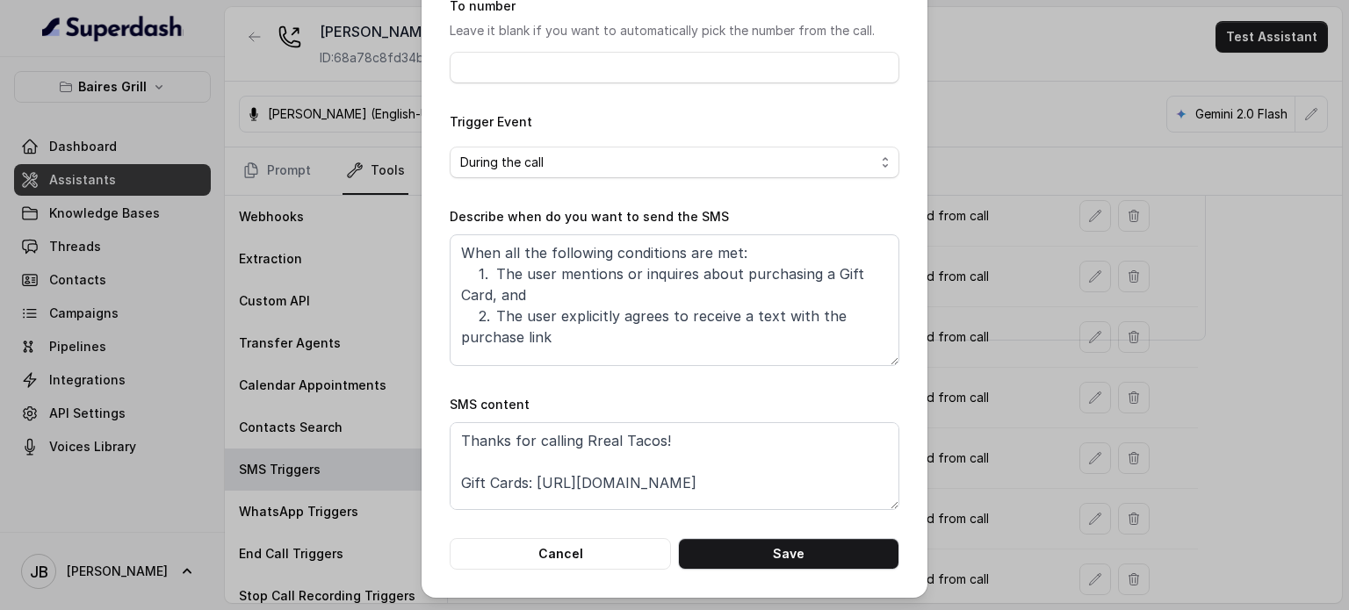
click at [1013, 428] on div "Edit SMS Trigger Name of the event Gift cards To number Leave it blank if you w…" at bounding box center [674, 305] width 1349 height 610
